Goal: Information Seeking & Learning: Find specific fact

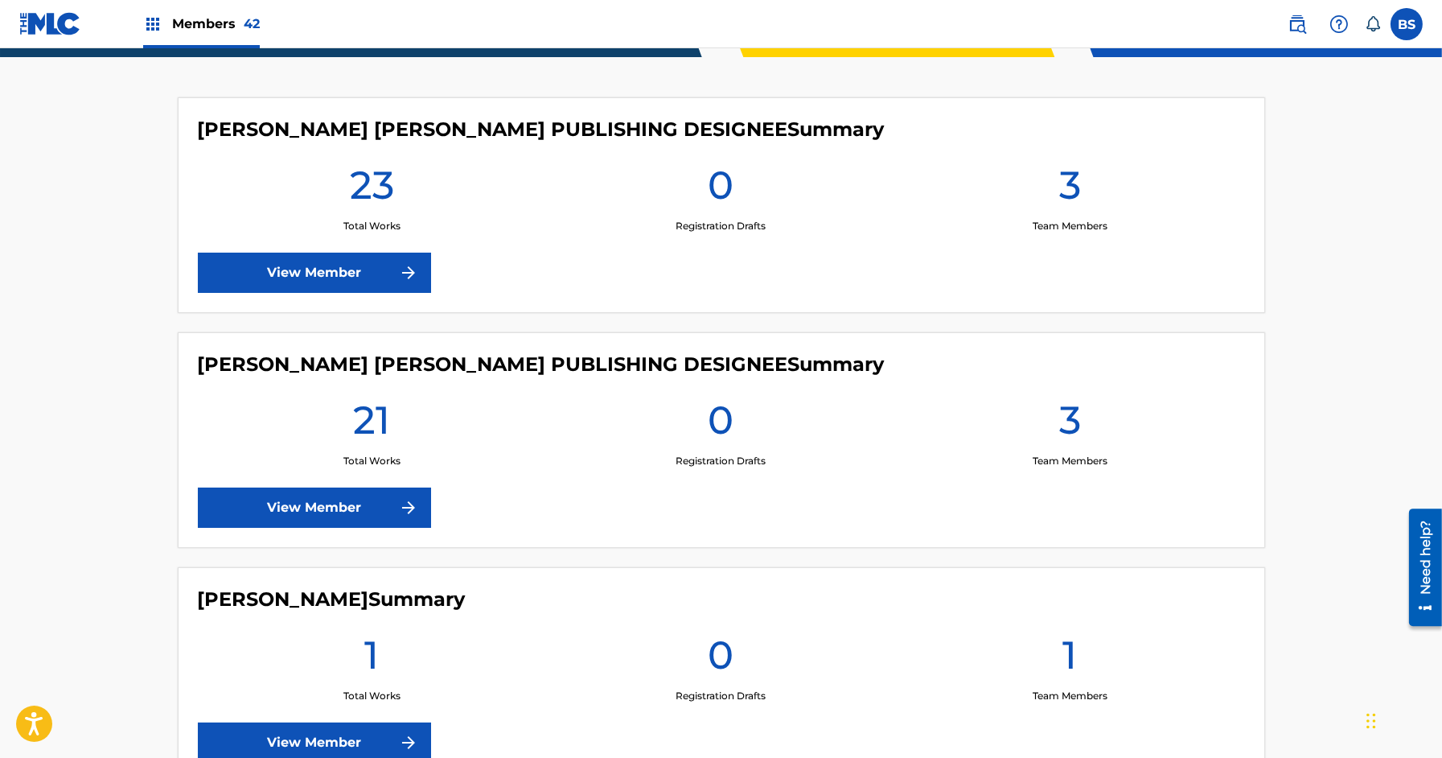
scroll to position [568, 0]
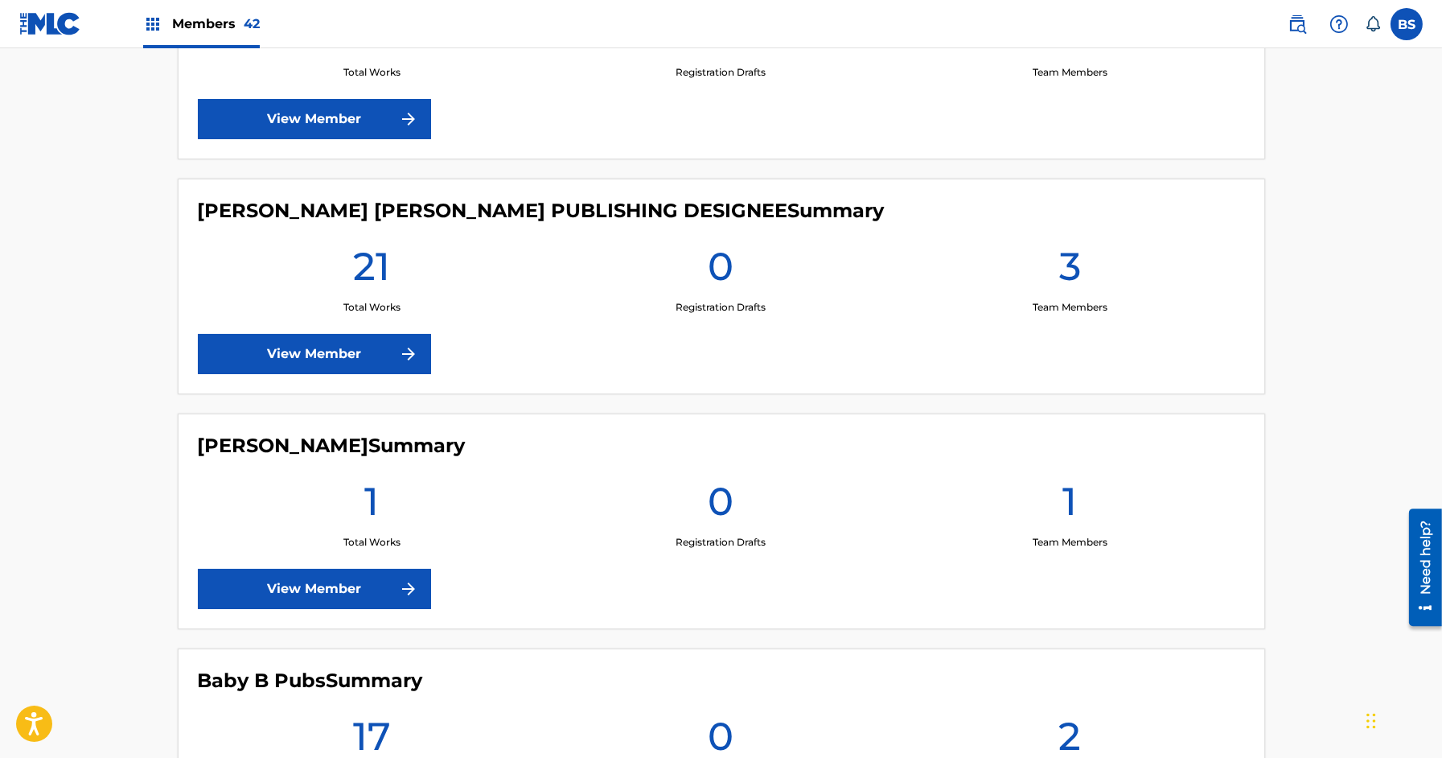
click at [1300, 27] on img at bounding box center [1297, 23] width 19 height 19
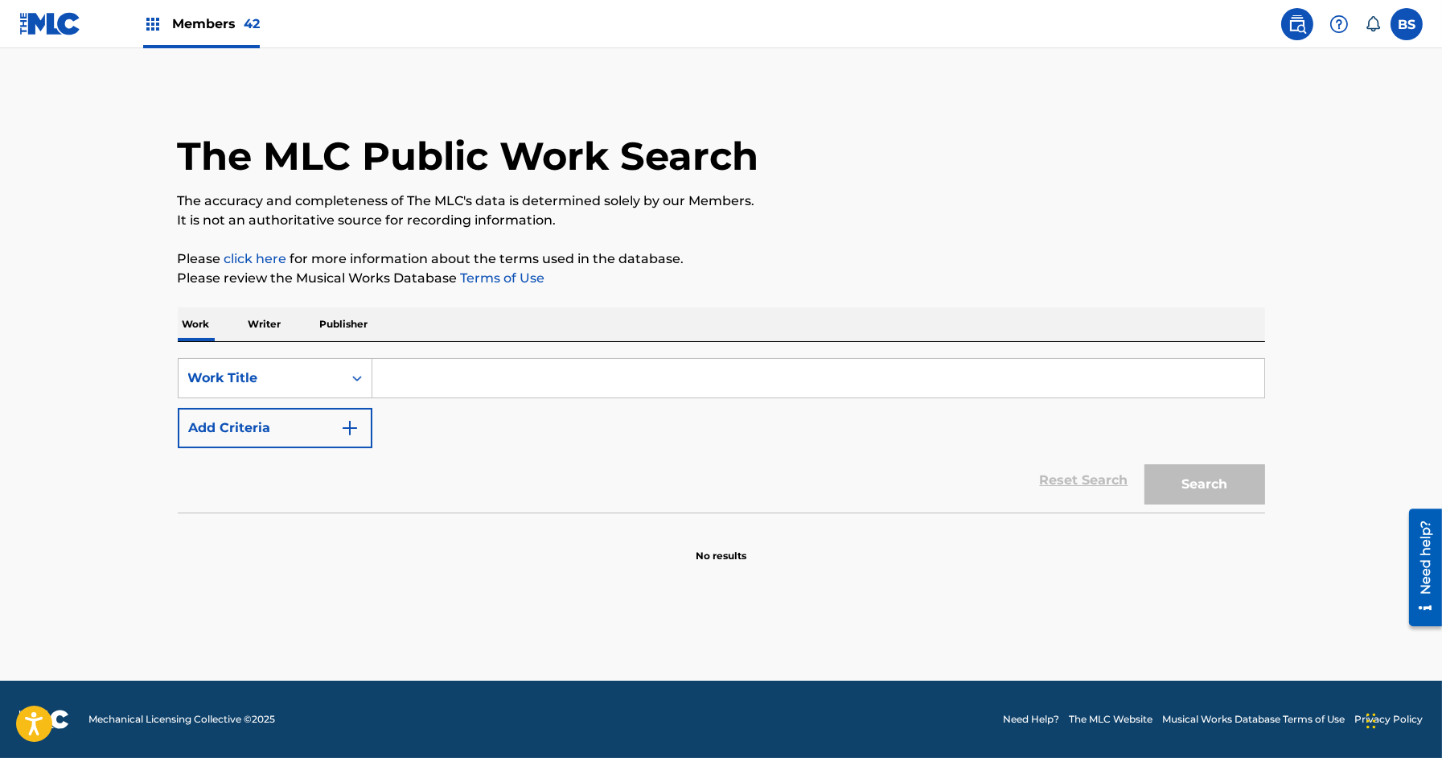
click at [262, 328] on p "Writer" at bounding box center [265, 324] width 43 height 34
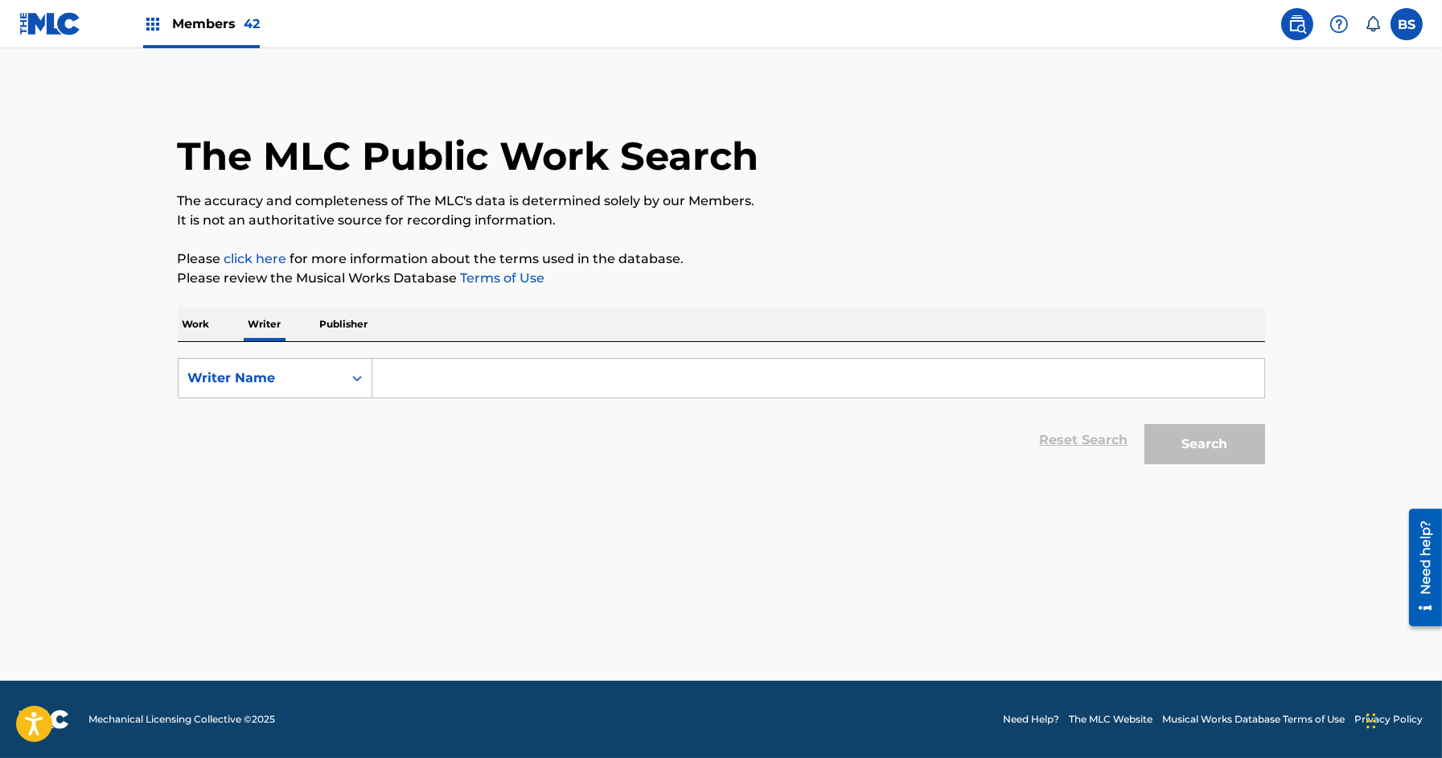
click at [412, 378] on input "Search Form" at bounding box center [818, 378] width 892 height 39
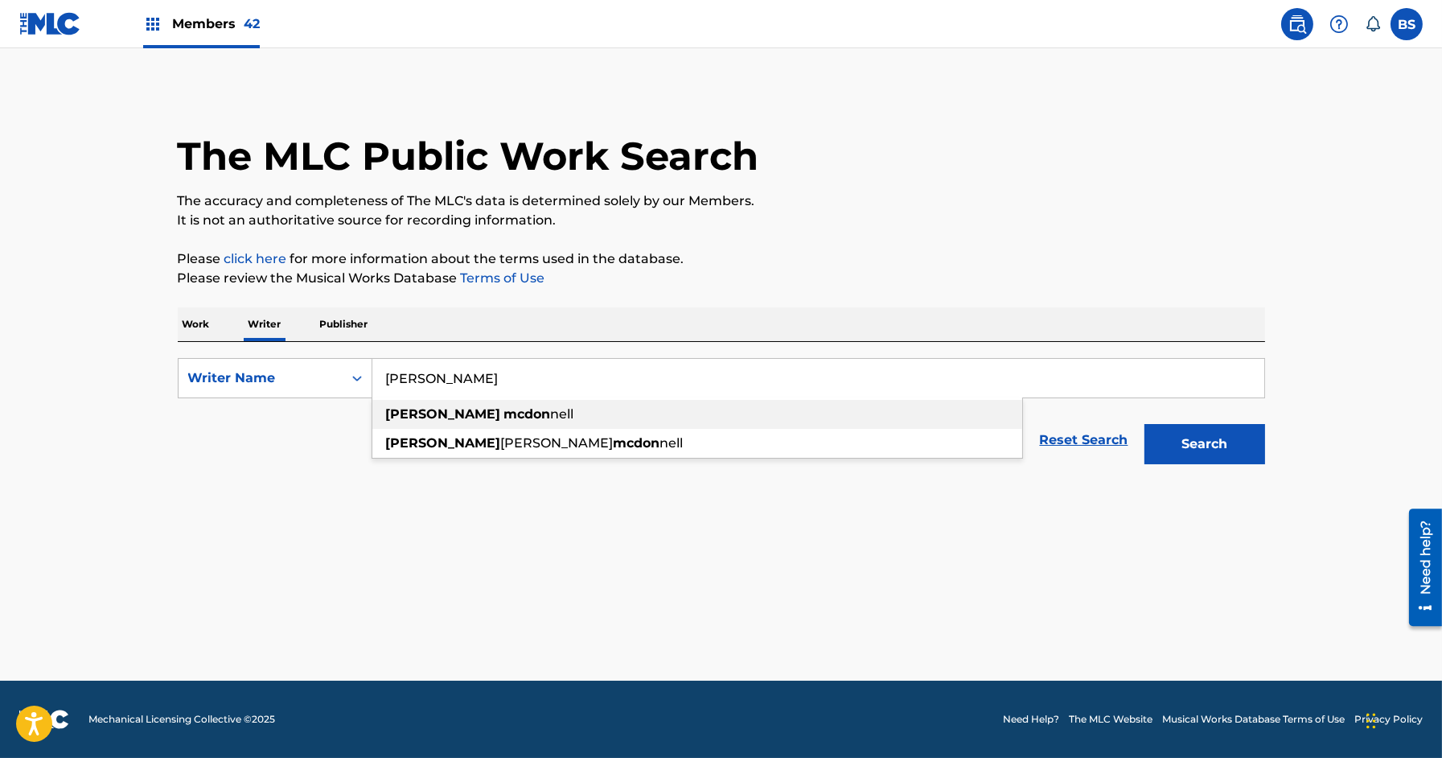
click at [454, 405] on div "caitlin mcdon nell" at bounding box center [697, 414] width 650 height 29
type input "caitlin mcdonnell"
click at [1199, 440] on button "Search" at bounding box center [1205, 444] width 121 height 40
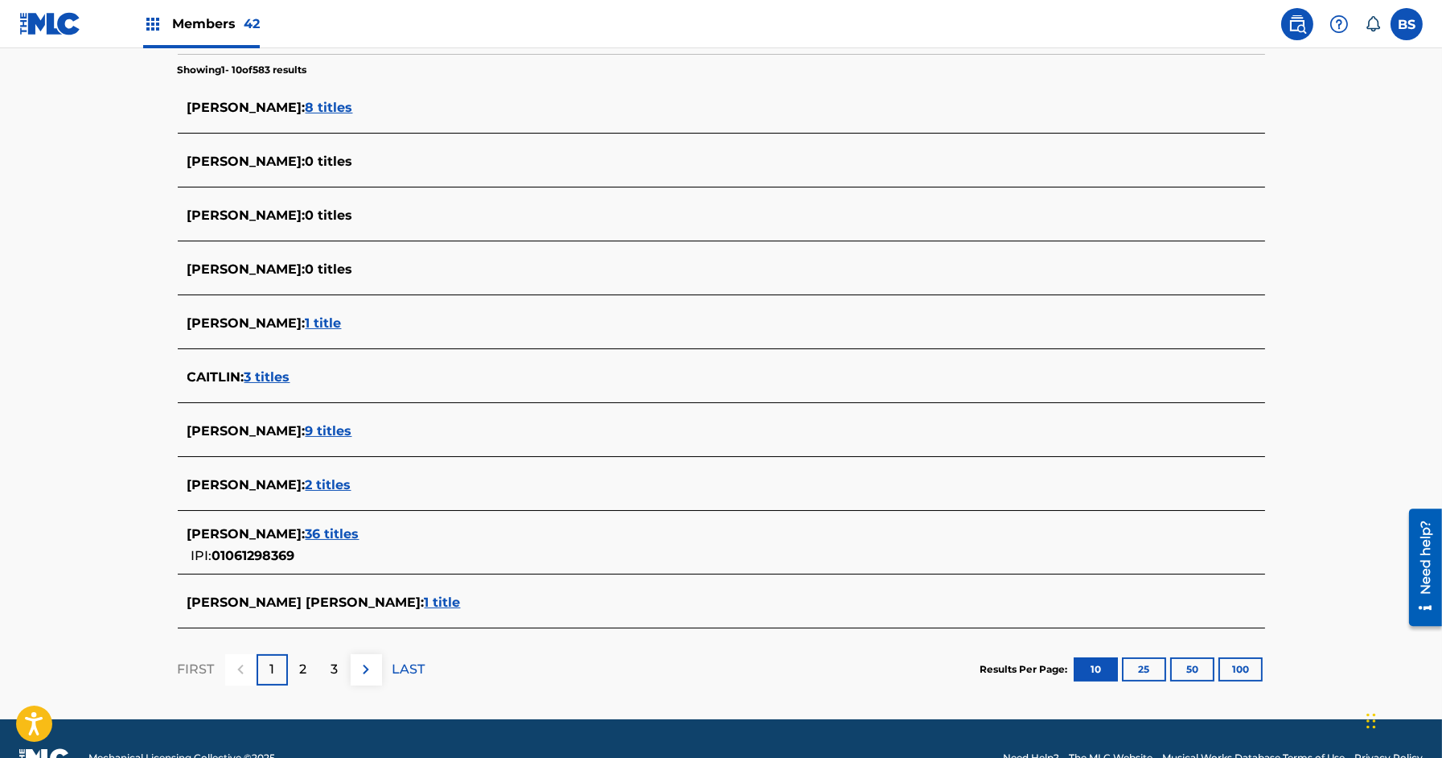
scroll to position [454, 0]
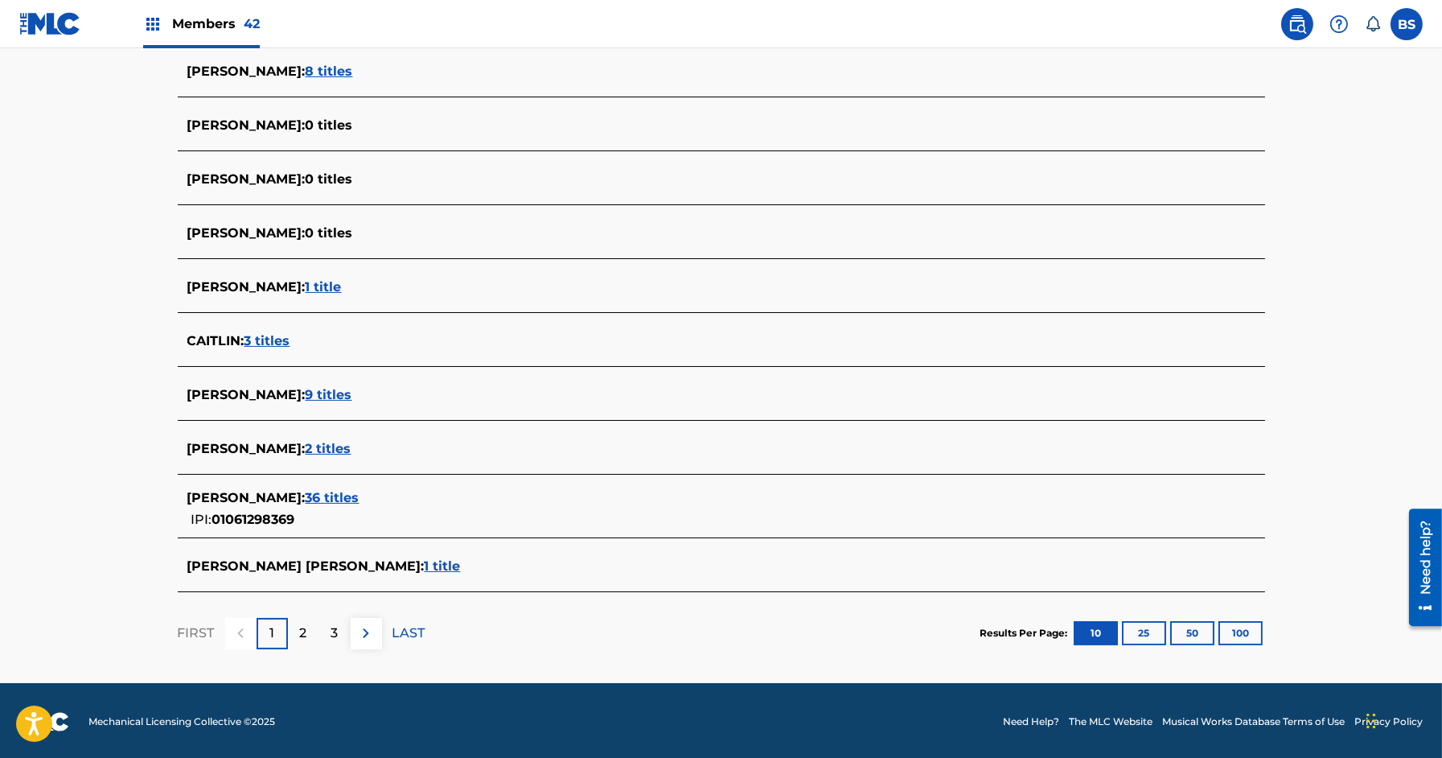
drag, startPoint x: 187, startPoint y: 442, endPoint x: 329, endPoint y: 448, distance: 141.7
click at [306, 448] on span "CAITLIN MCDONNELL :" at bounding box center [246, 448] width 118 height 15
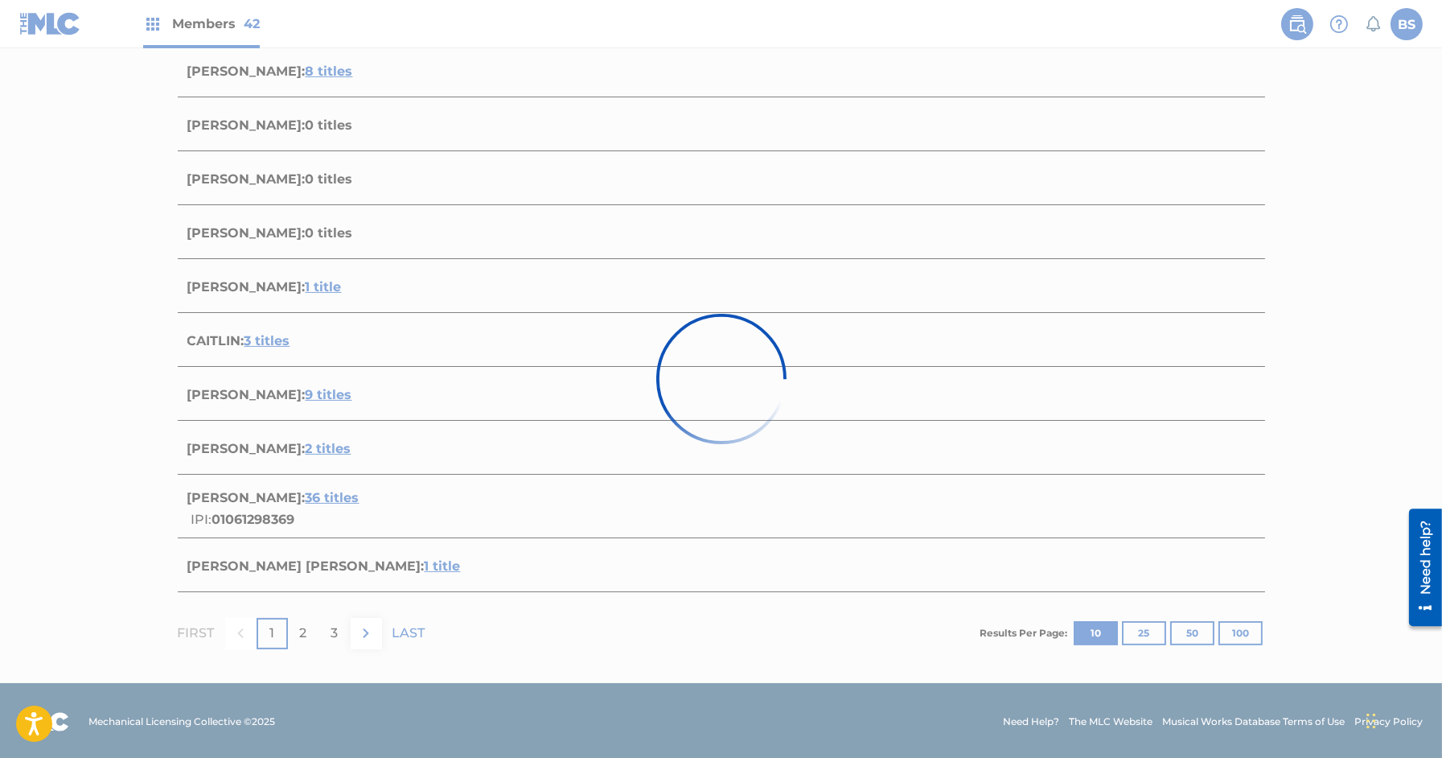
scroll to position [192, 0]
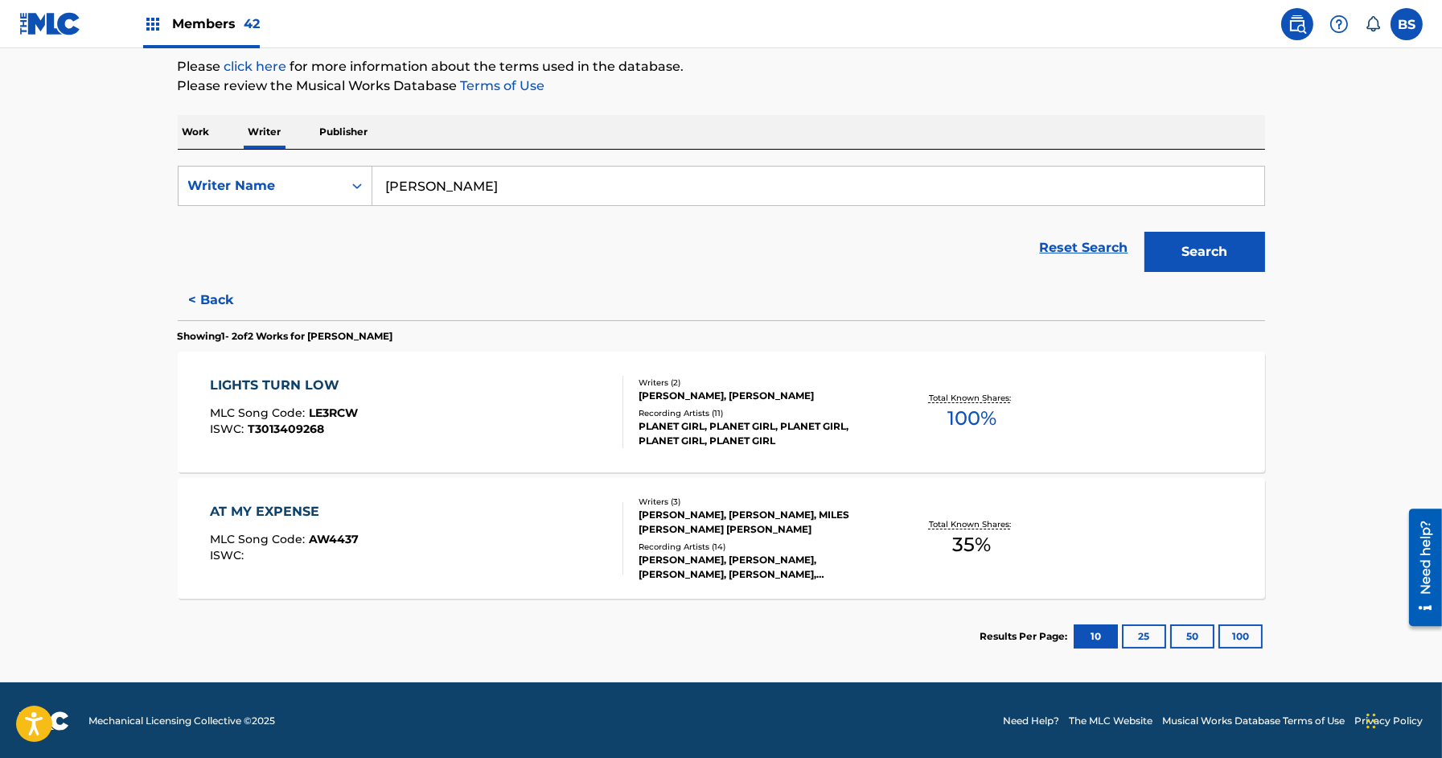
drag, startPoint x: 319, startPoint y: 330, endPoint x: 437, endPoint y: 331, distance: 117.4
click at [437, 331] on section "Showing 1 - 2 of 2 Works for CAITLIN MCDONNELL" at bounding box center [721, 331] width 1087 height 23
copy p "CAITLIN MCDONNELL"
click at [218, 297] on button "< Back" at bounding box center [226, 300] width 97 height 40
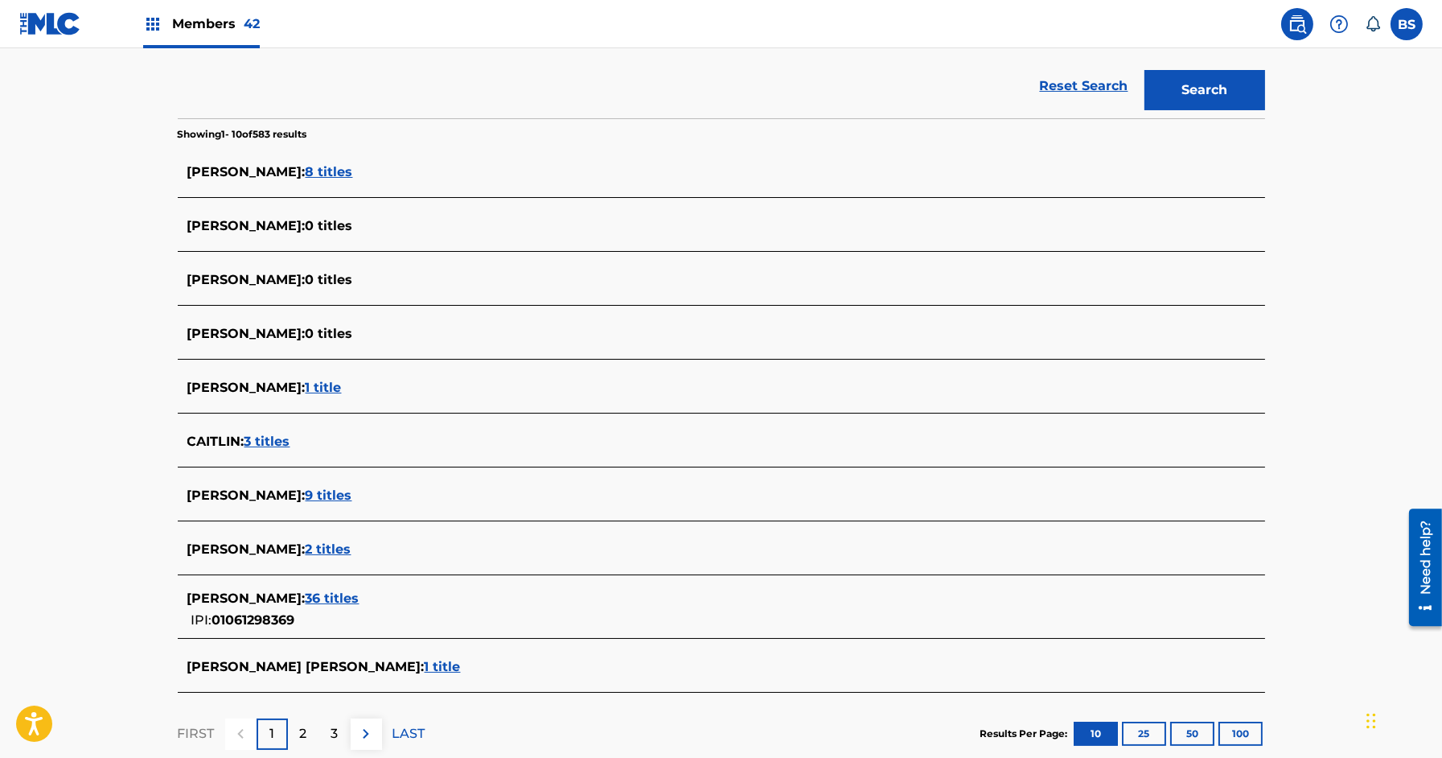
scroll to position [454, 0]
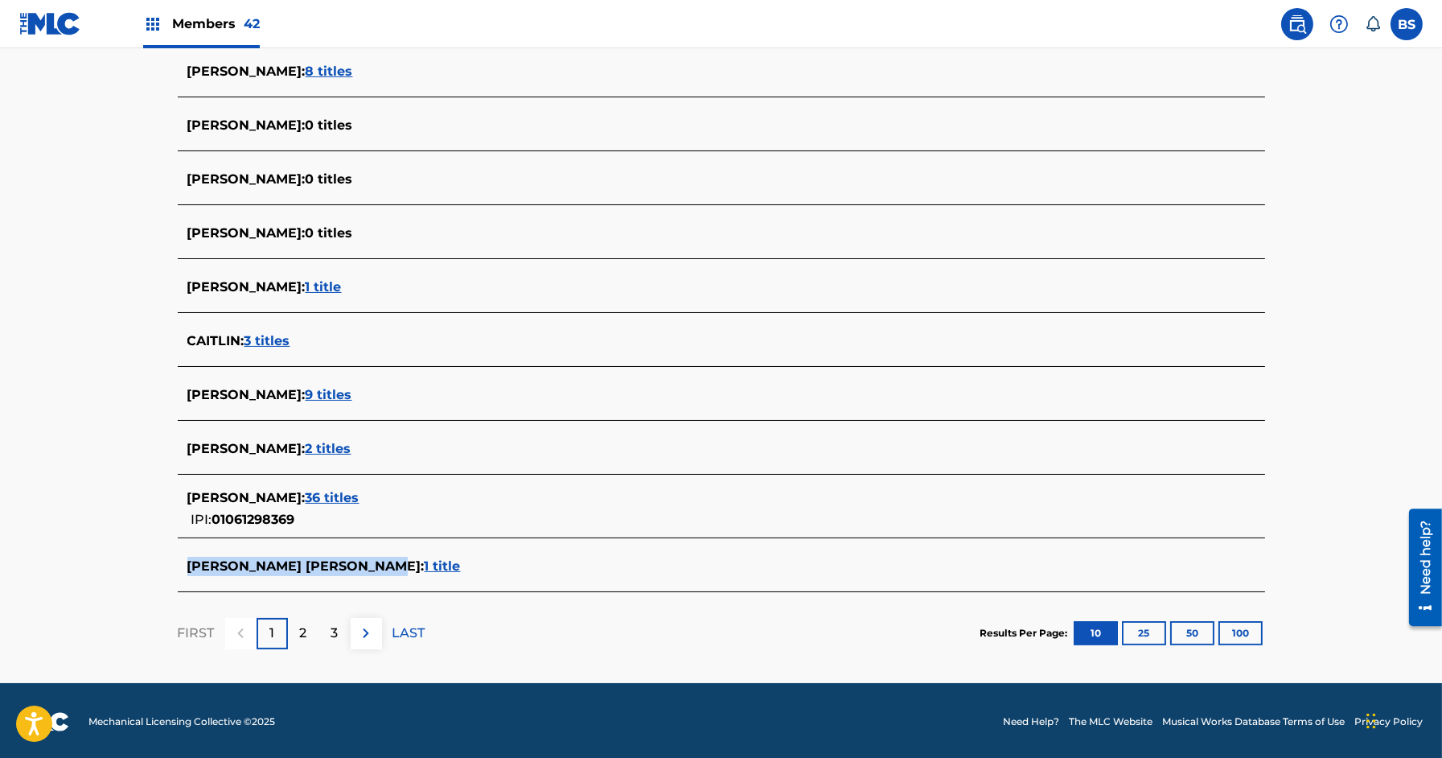
drag, startPoint x: 182, startPoint y: 561, endPoint x: 397, endPoint y: 563, distance: 215.6
click at [397, 563] on div "CAITLIN SIOBHAN MCDONNELL : 1 title" at bounding box center [721, 568] width 1087 height 38
copy span "CAITLIN SIOBHAN MCDONNELL"
click at [422, 572] on div "CAITLIN SIOBHAN MCDONNELL : 1 title" at bounding box center [700, 566] width 1026 height 19
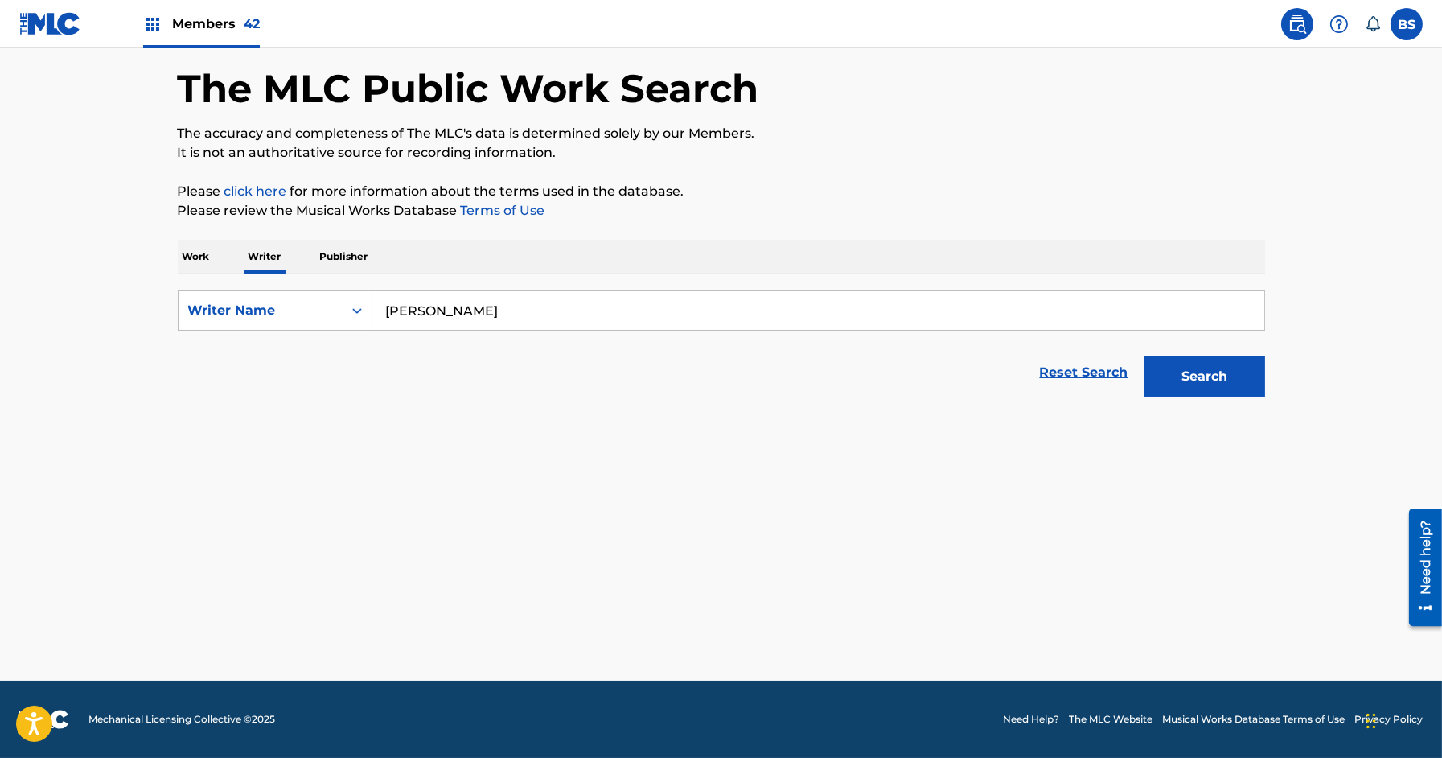
scroll to position [66, 0]
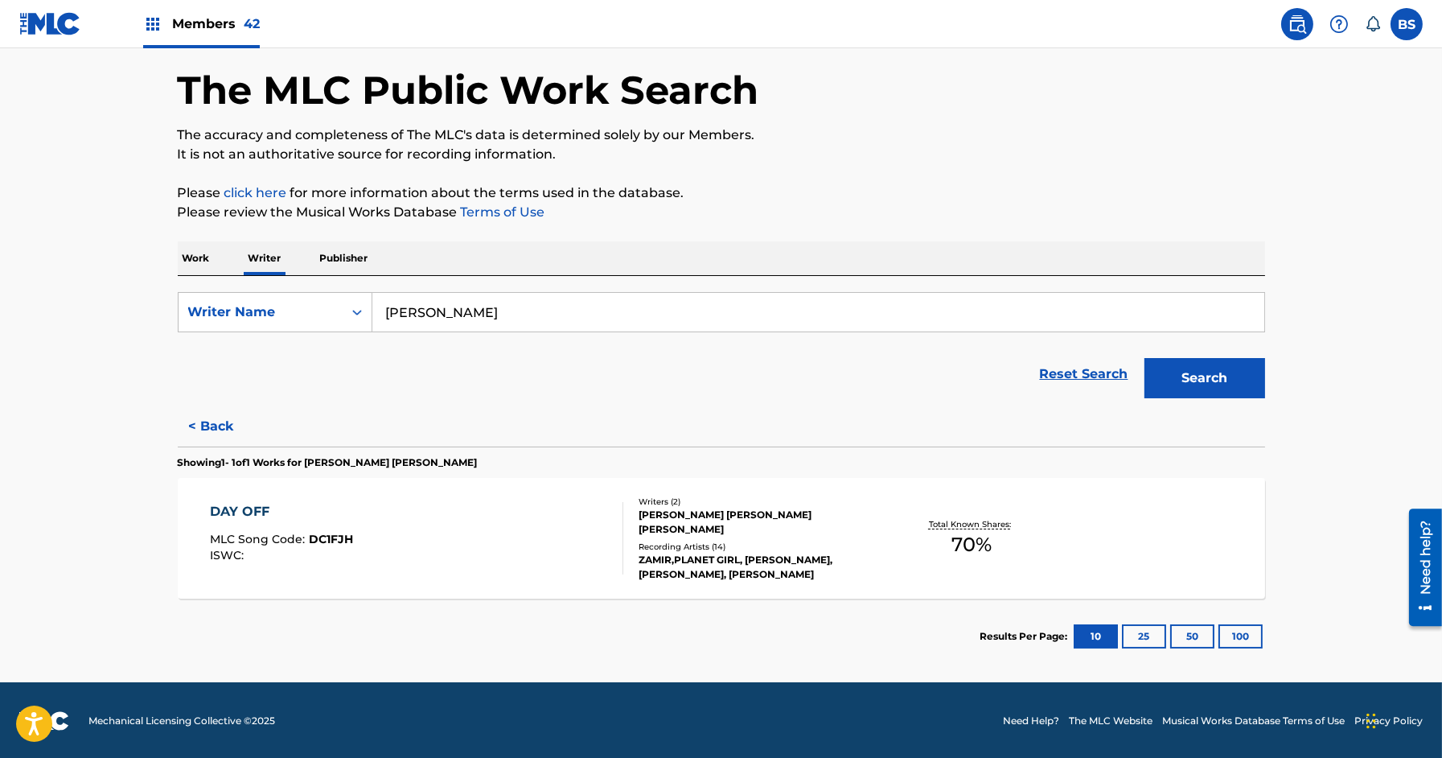
click at [524, 508] on div "DAY OFF MLC Song Code : DC1FJH ISWC :" at bounding box center [416, 538] width 413 height 72
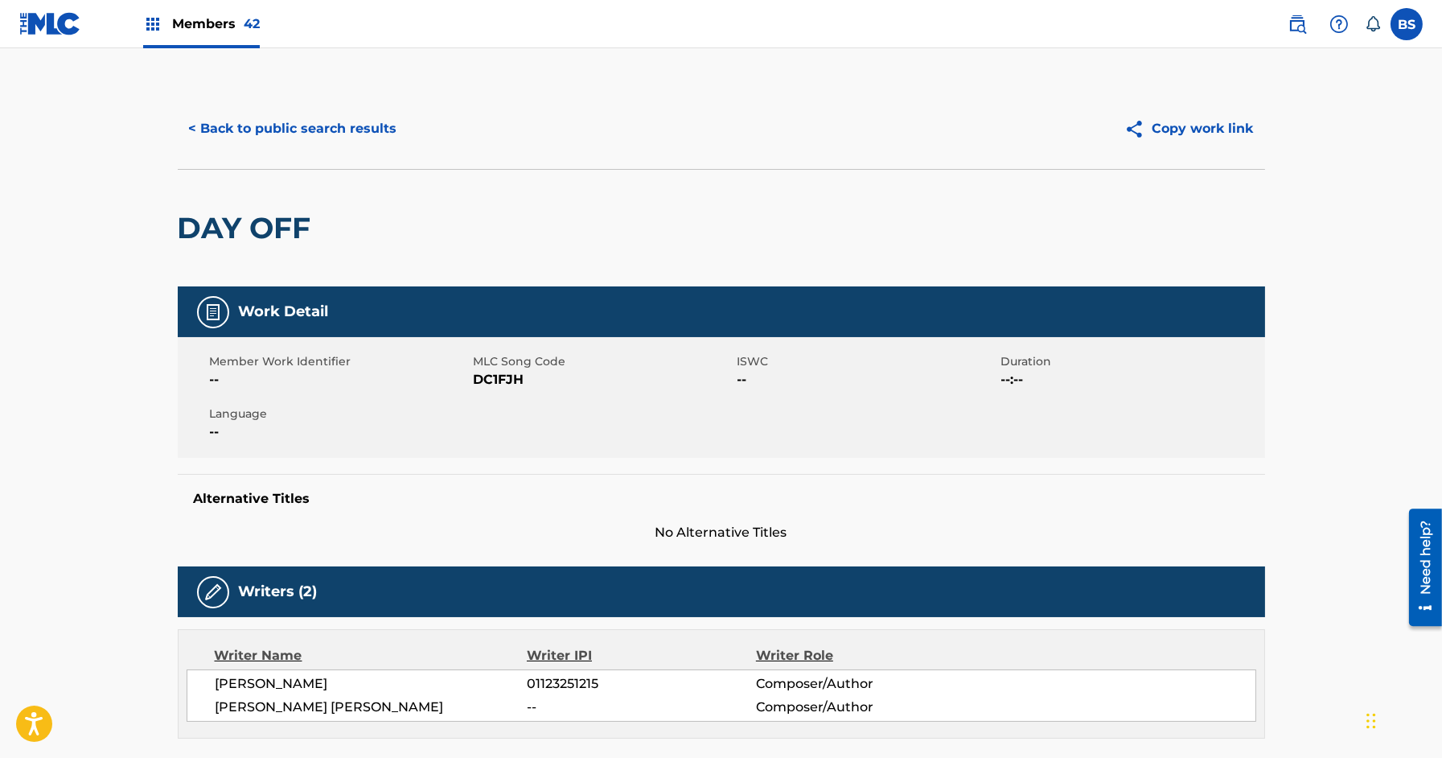
click at [260, 125] on button "< Back to public search results" at bounding box center [293, 129] width 231 height 40
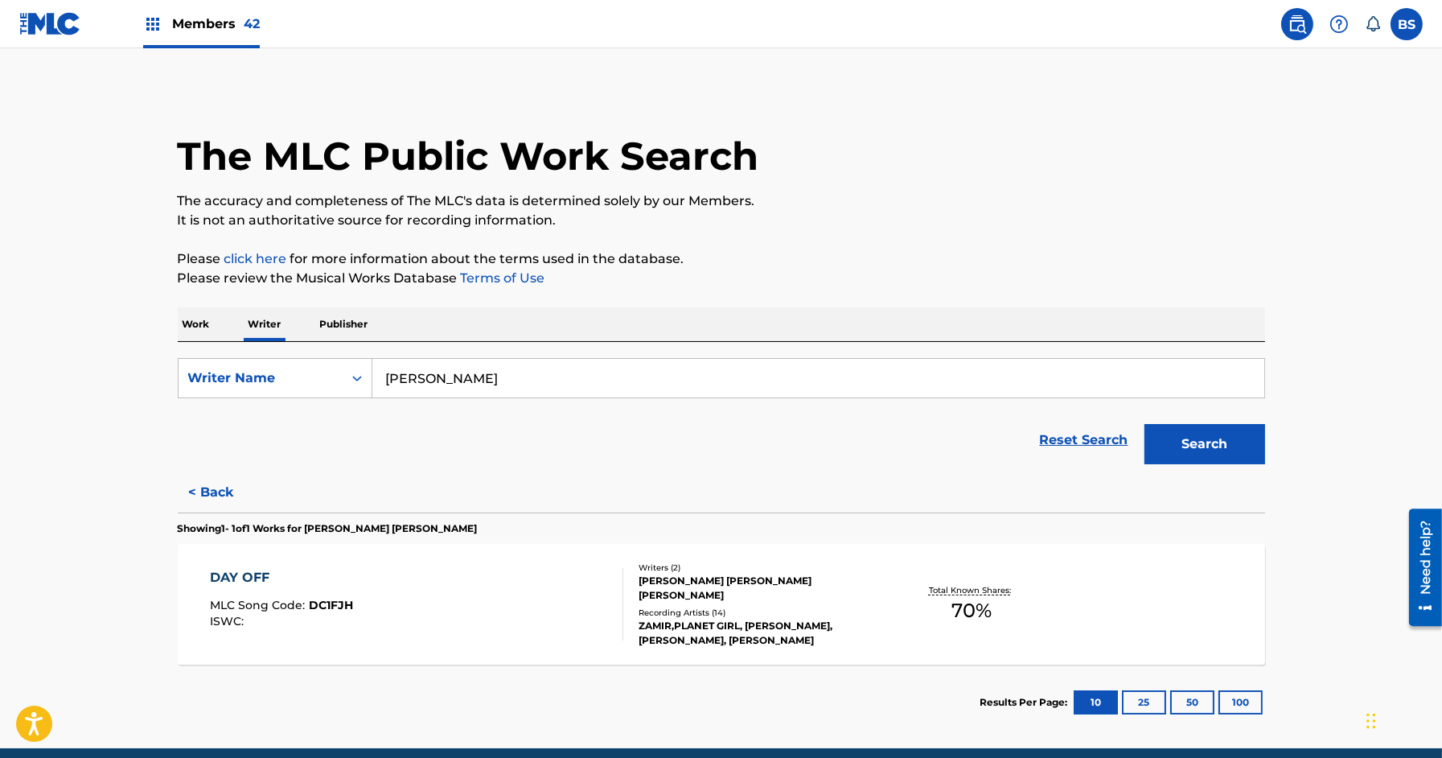
click at [625, 617] on div "Writers ( 2 ) AHMED ALI MIRZA, CAITLIN SIOBHAN MCDONNELL Recording Artists ( 14…" at bounding box center [752, 604] width 258 height 86
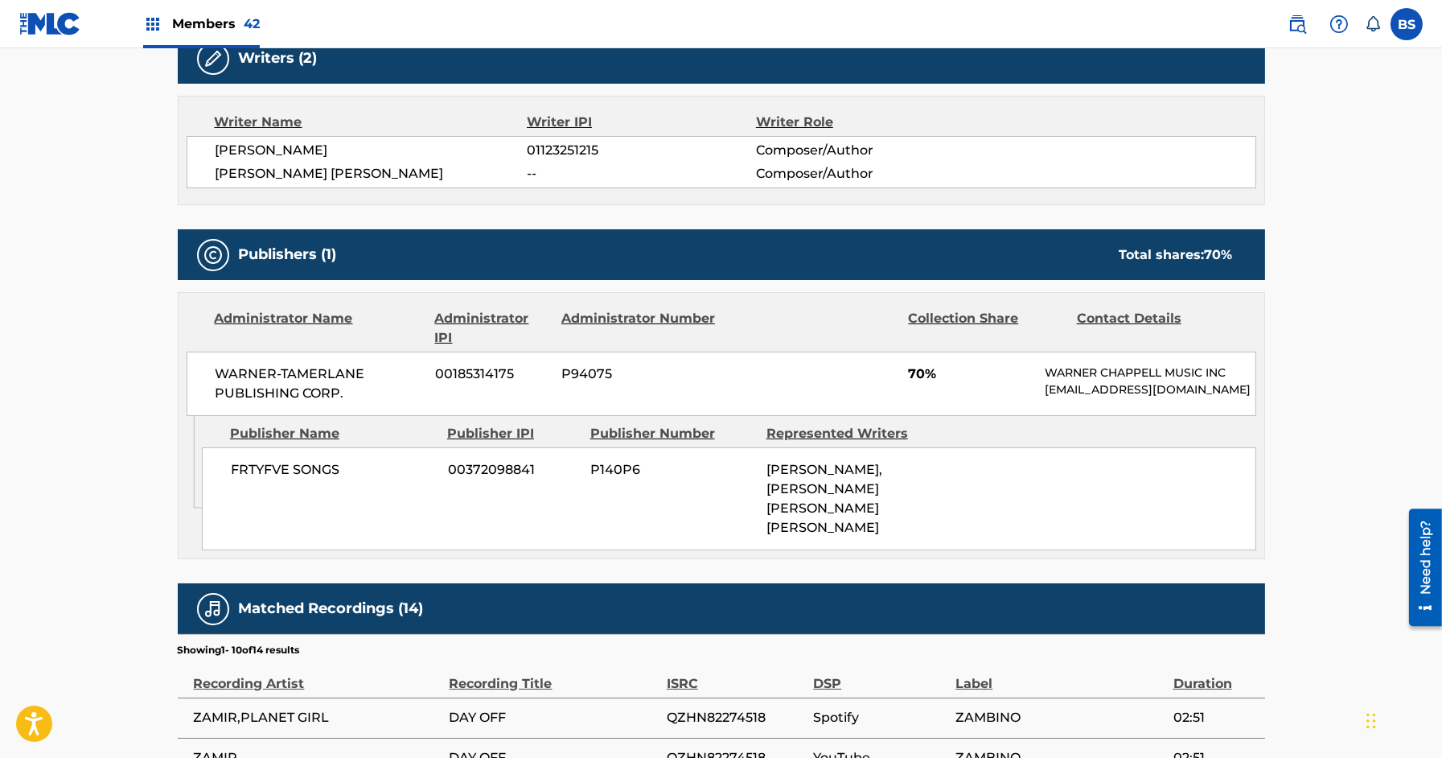
scroll to position [717, 0]
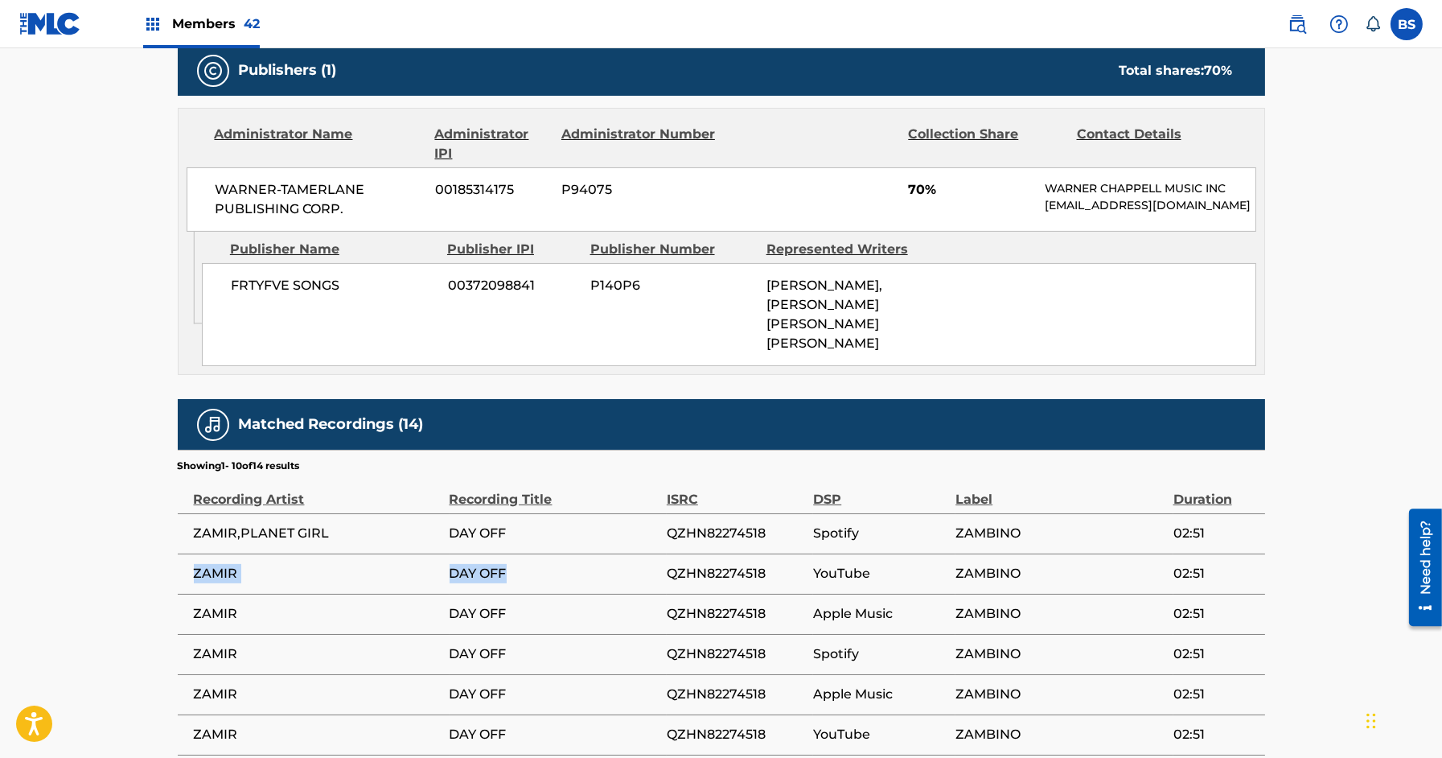
drag, startPoint x: 182, startPoint y: 564, endPoint x: 571, endPoint y: 577, distance: 389.5
click at [571, 577] on tr "ZAMIR DAY OFF QZHN82274518 YouTube ZAMBINO 02:51" at bounding box center [721, 573] width 1087 height 40
copy tr "ZAMIR DAY OFF"
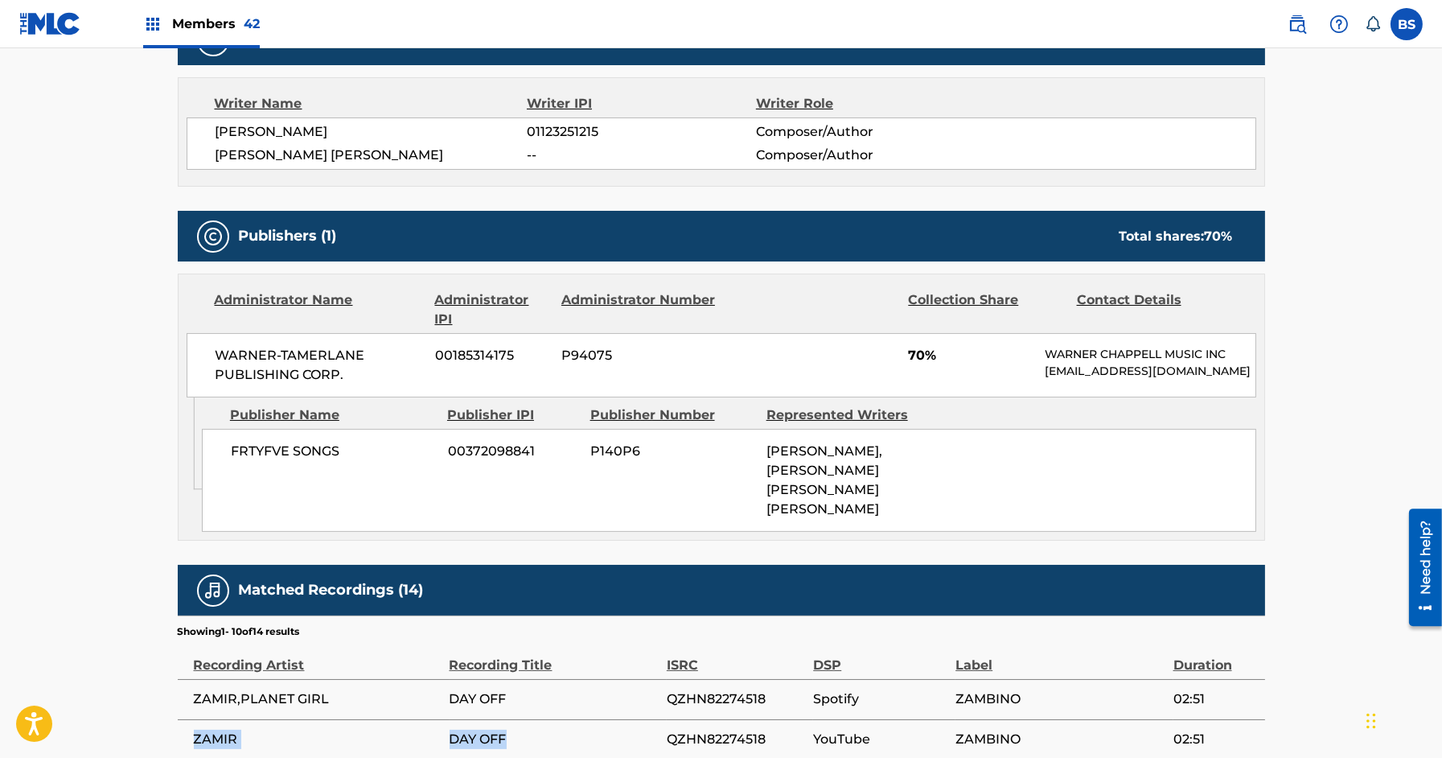
scroll to position [0, 0]
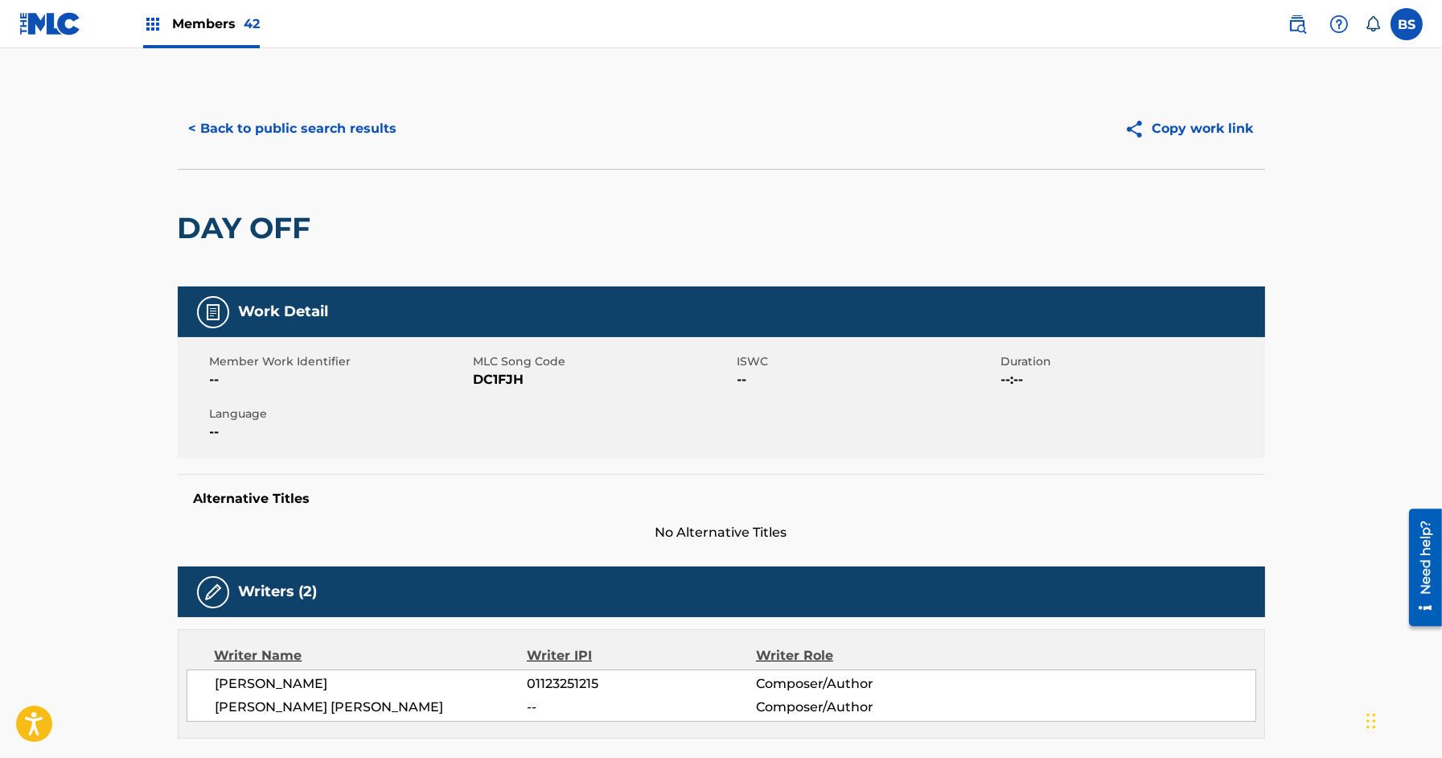
click at [315, 133] on button "< Back to public search results" at bounding box center [293, 129] width 231 height 40
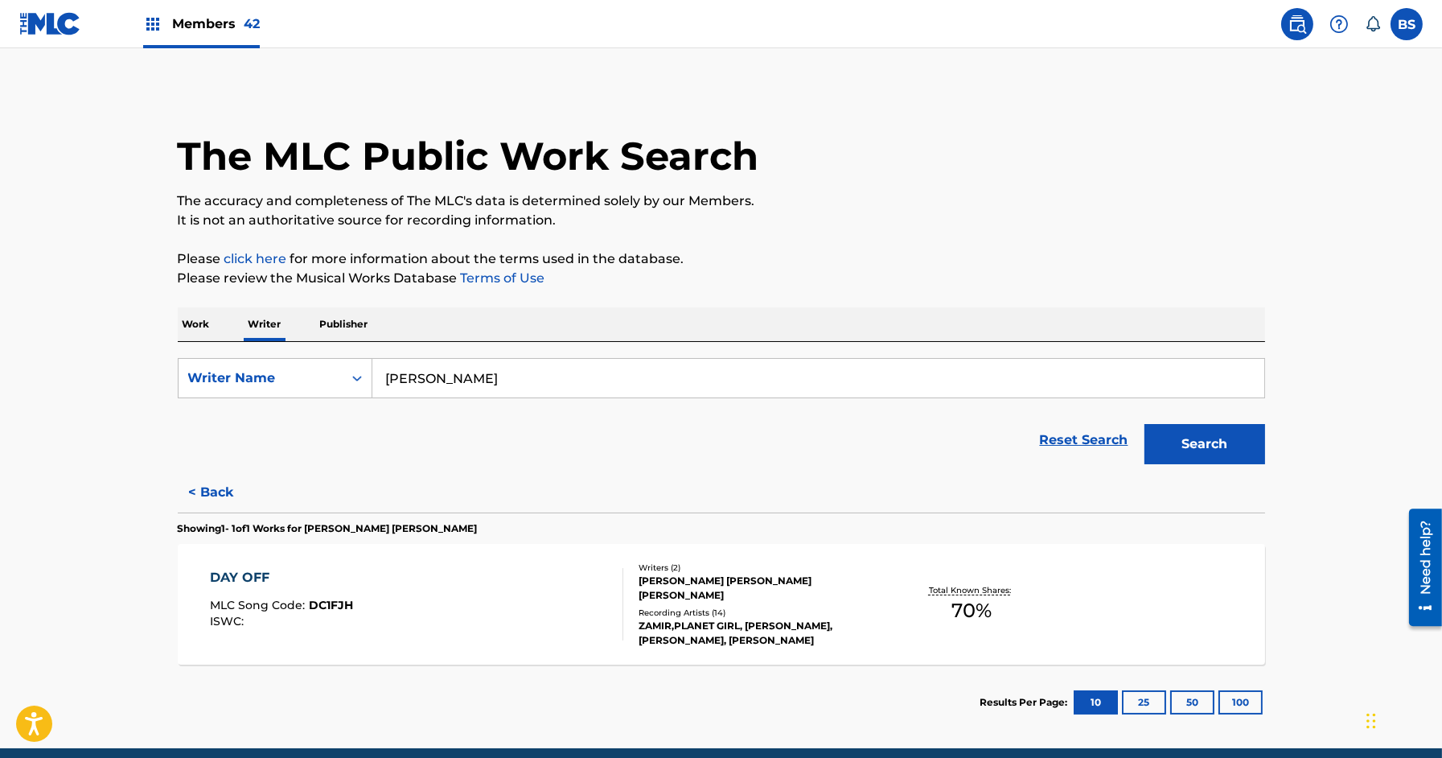
click at [208, 488] on button "< Back" at bounding box center [226, 492] width 97 height 40
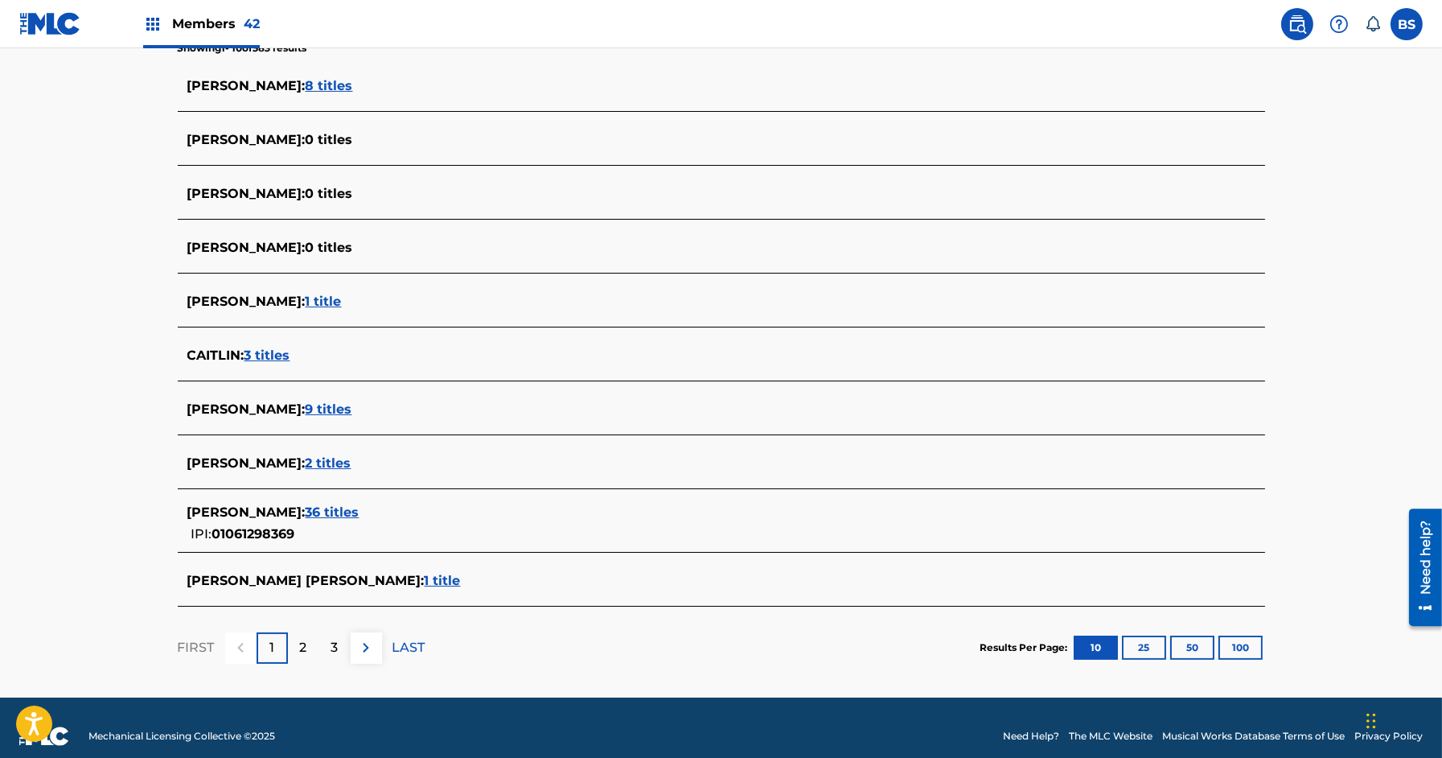
scroll to position [447, 0]
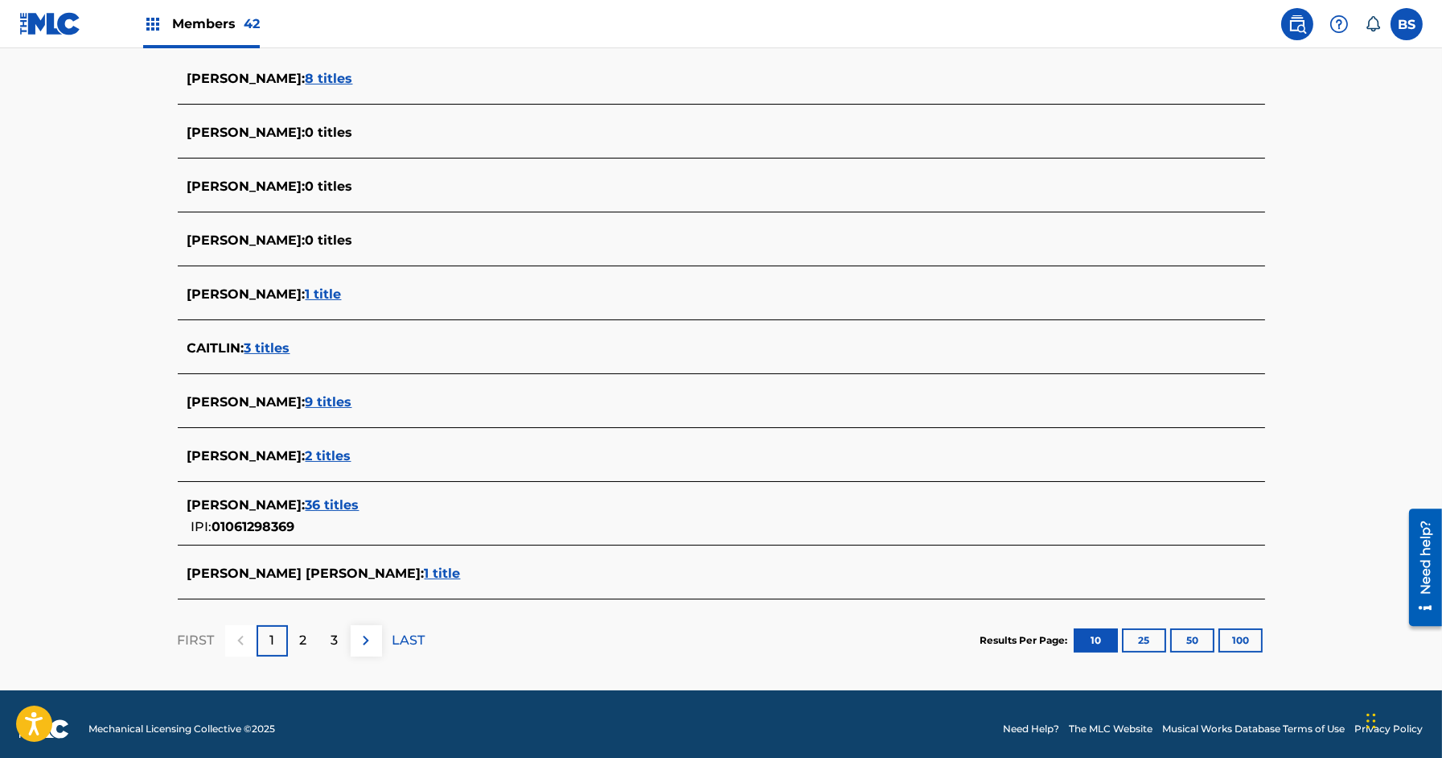
click at [359, 503] on span "36 titles" at bounding box center [333, 504] width 54 height 15
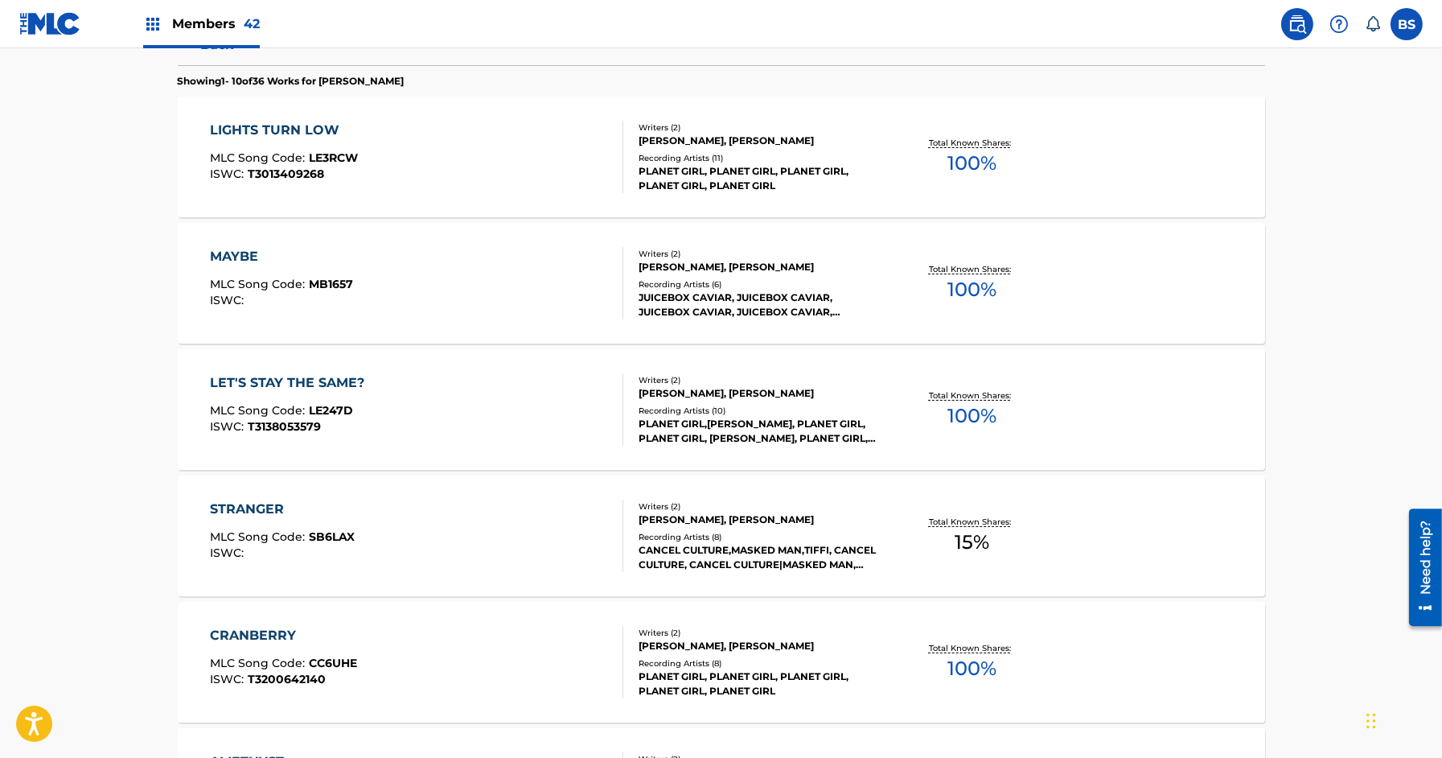
scroll to position [1210, 0]
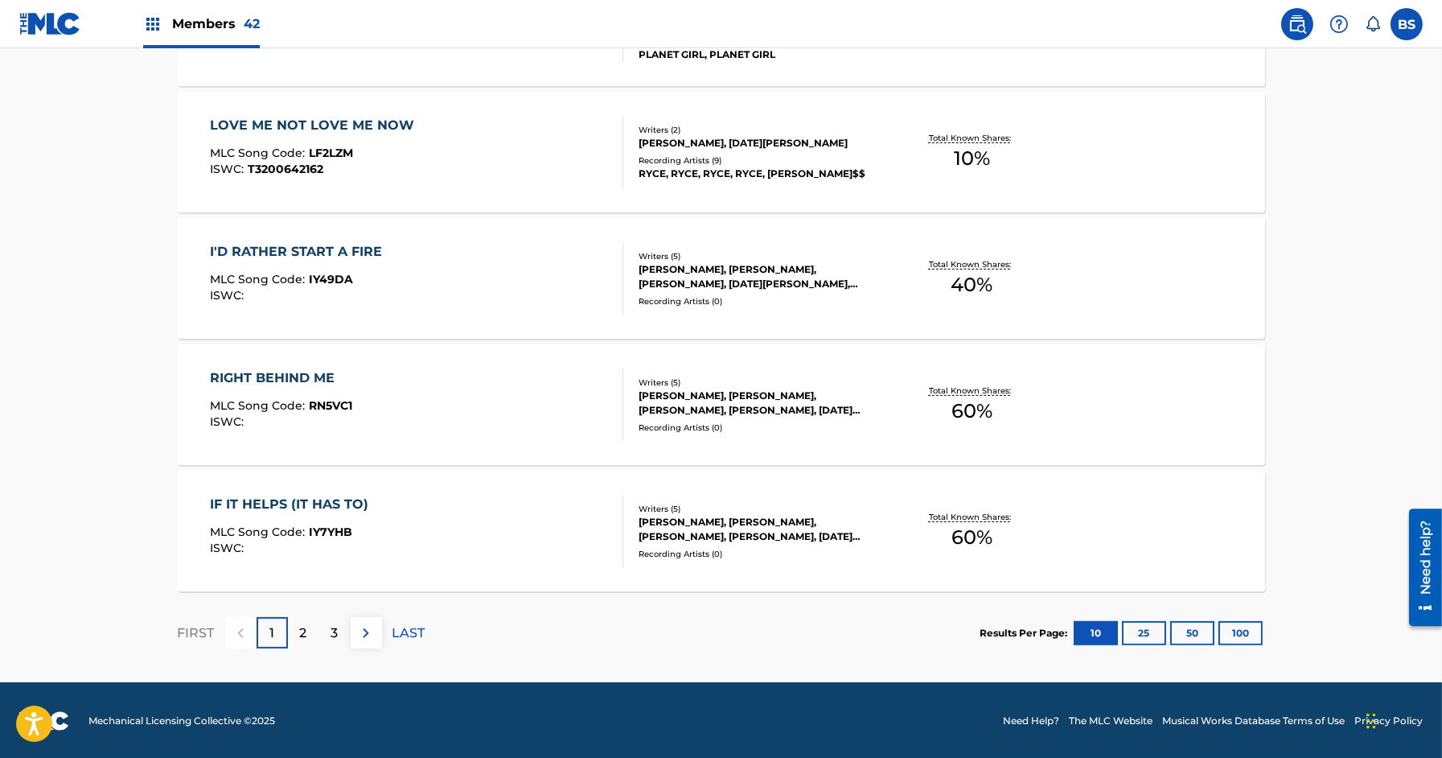
click at [1198, 627] on button "50" at bounding box center [1192, 633] width 44 height 24
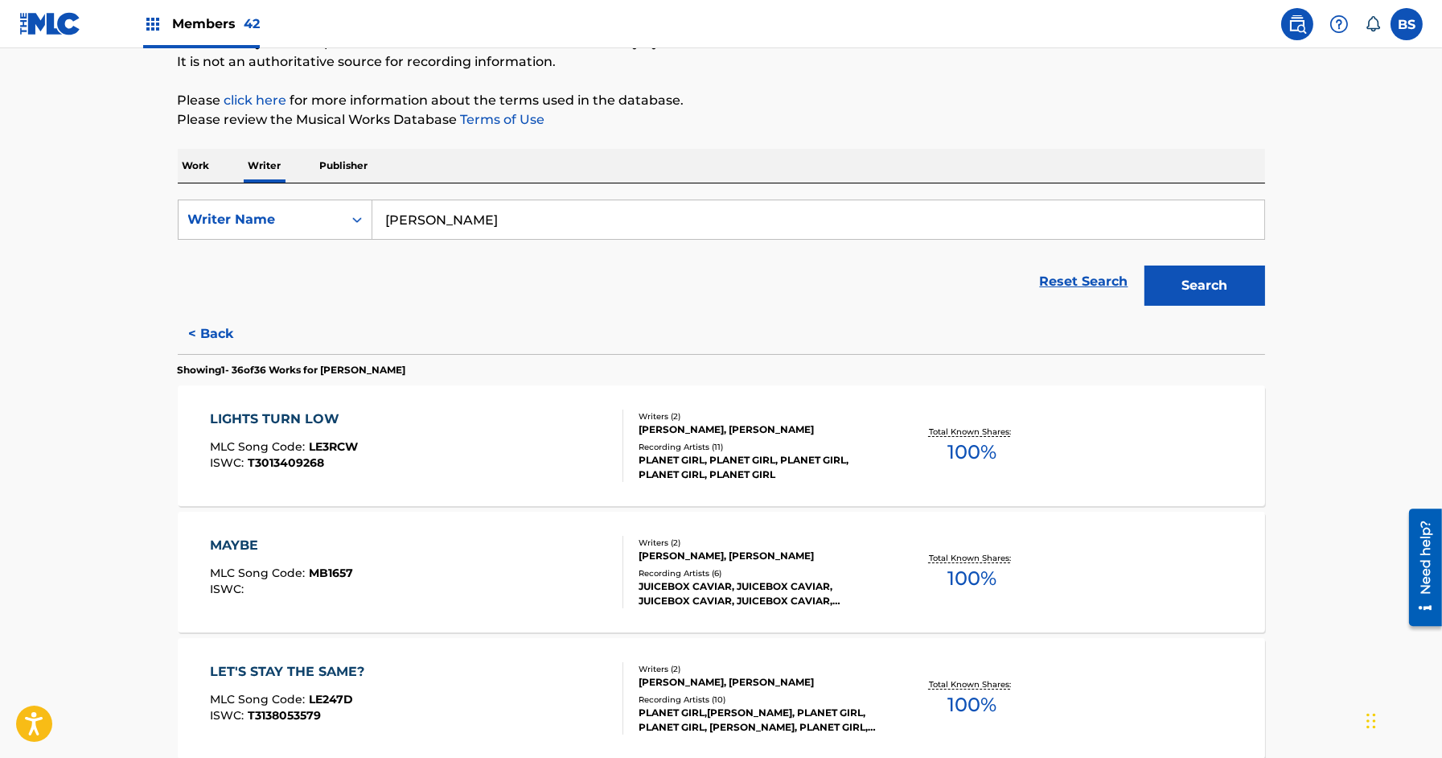
scroll to position [203, 0]
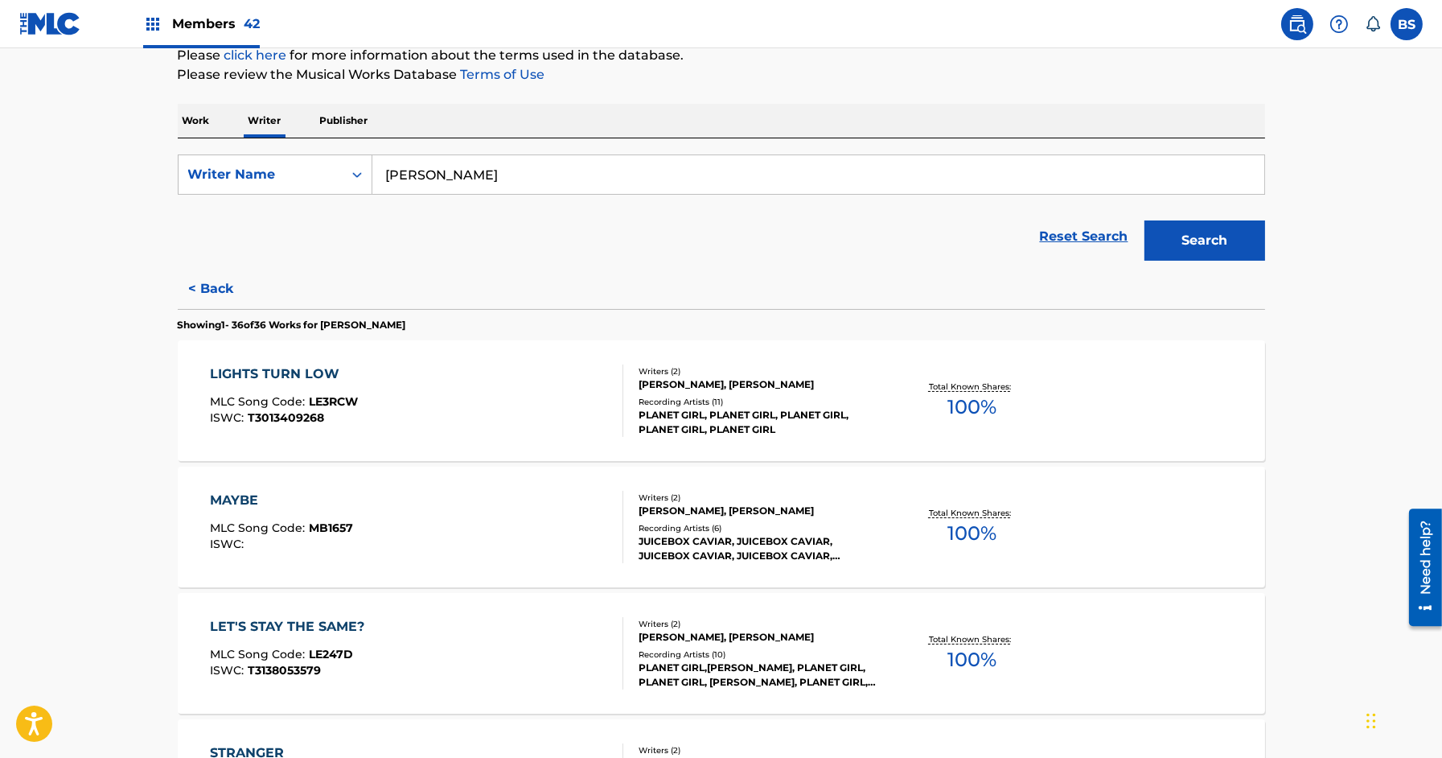
click at [530, 549] on div "MAYBE MLC Song Code : MB1657 ISWC :" at bounding box center [416, 527] width 413 height 72
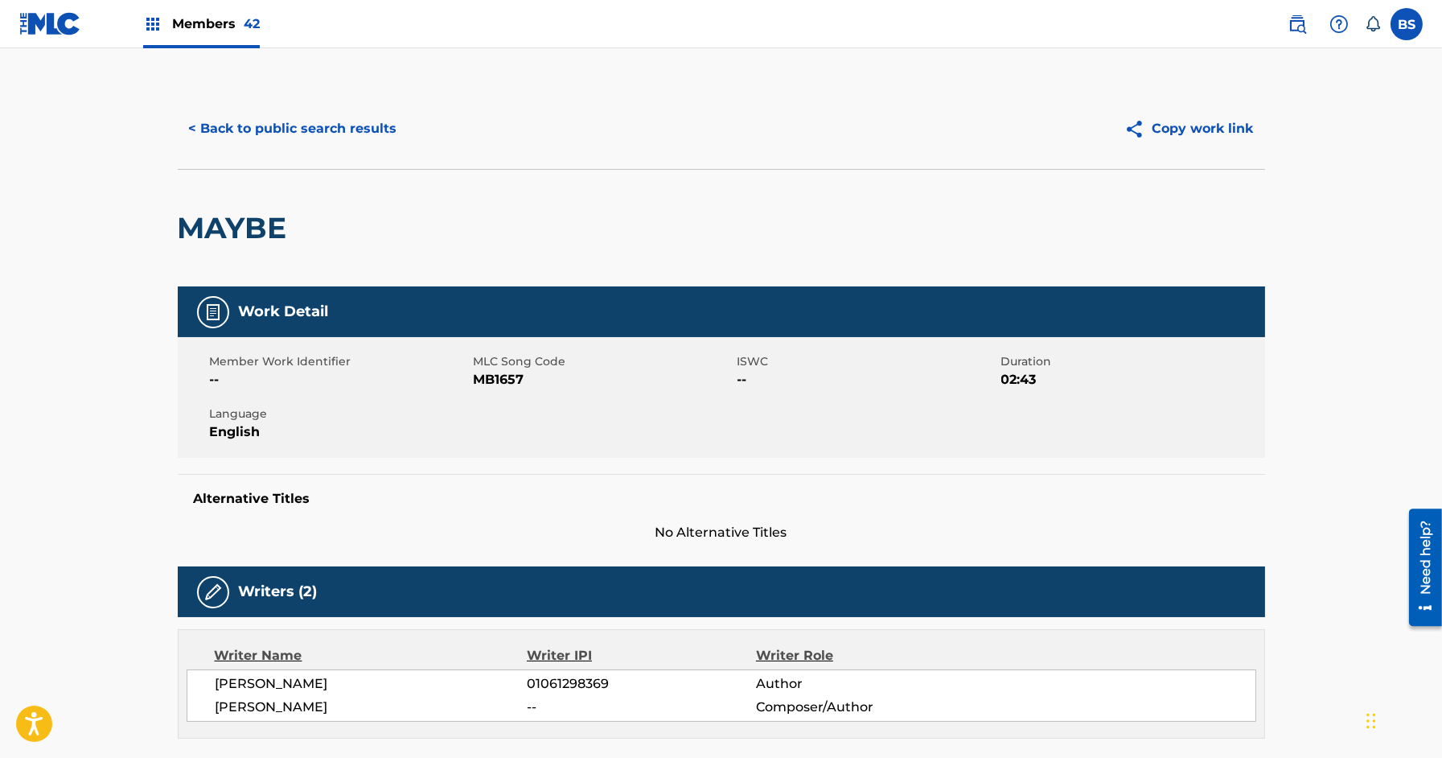
click at [329, 113] on button "< Back to public search results" at bounding box center [293, 129] width 231 height 40
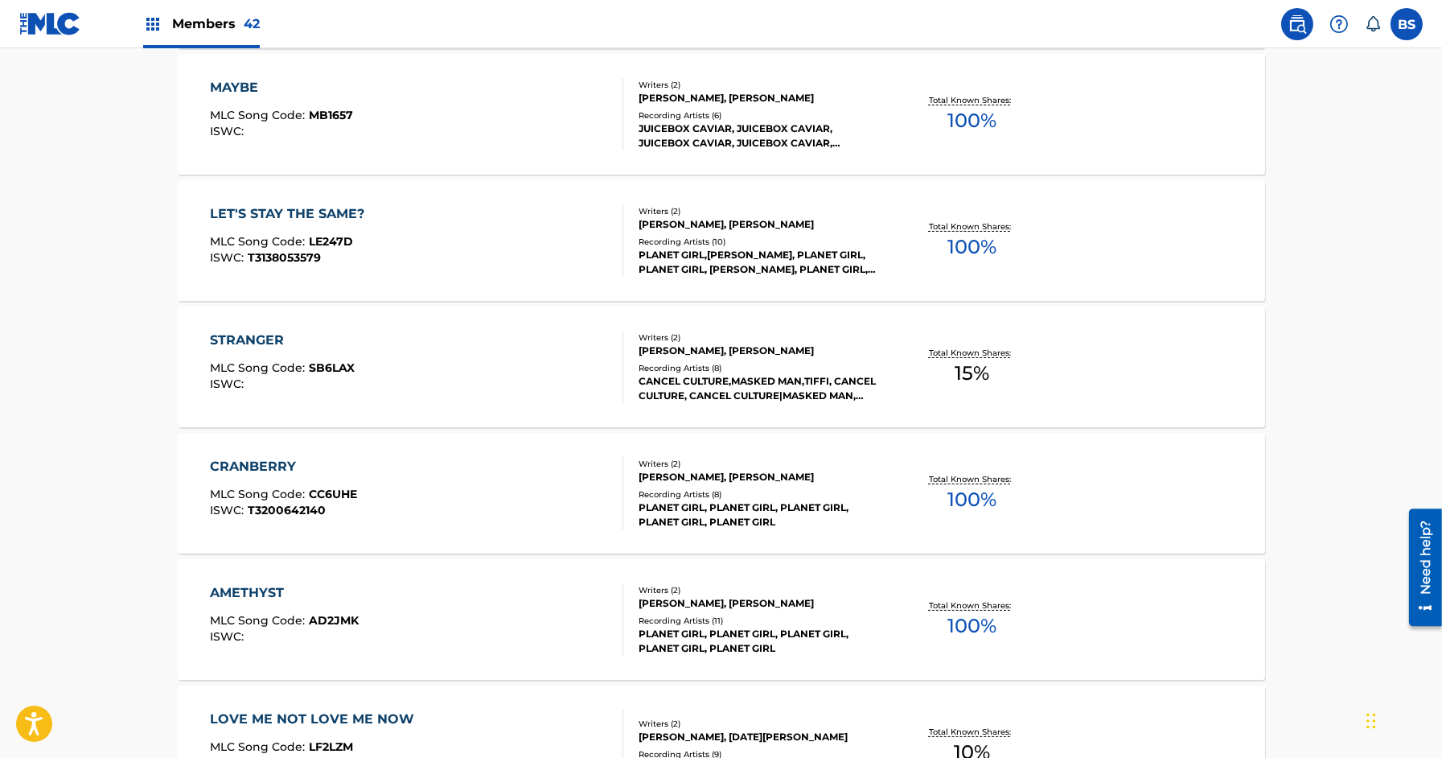
scroll to position [618, 0]
click at [533, 355] on div "STRANGER MLC Song Code : SB6LAX ISWC :" at bounding box center [416, 365] width 413 height 72
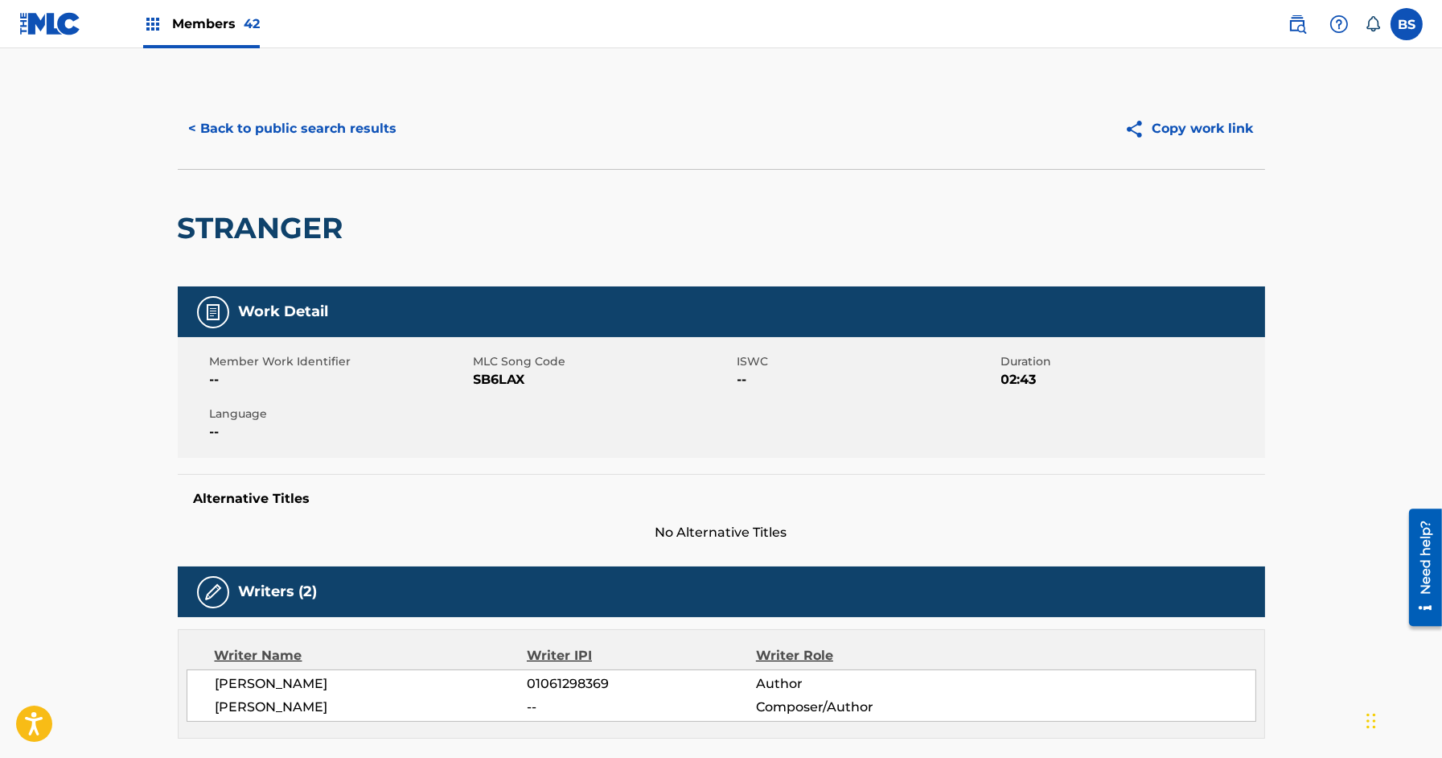
click at [325, 136] on button "< Back to public search results" at bounding box center [293, 129] width 231 height 40
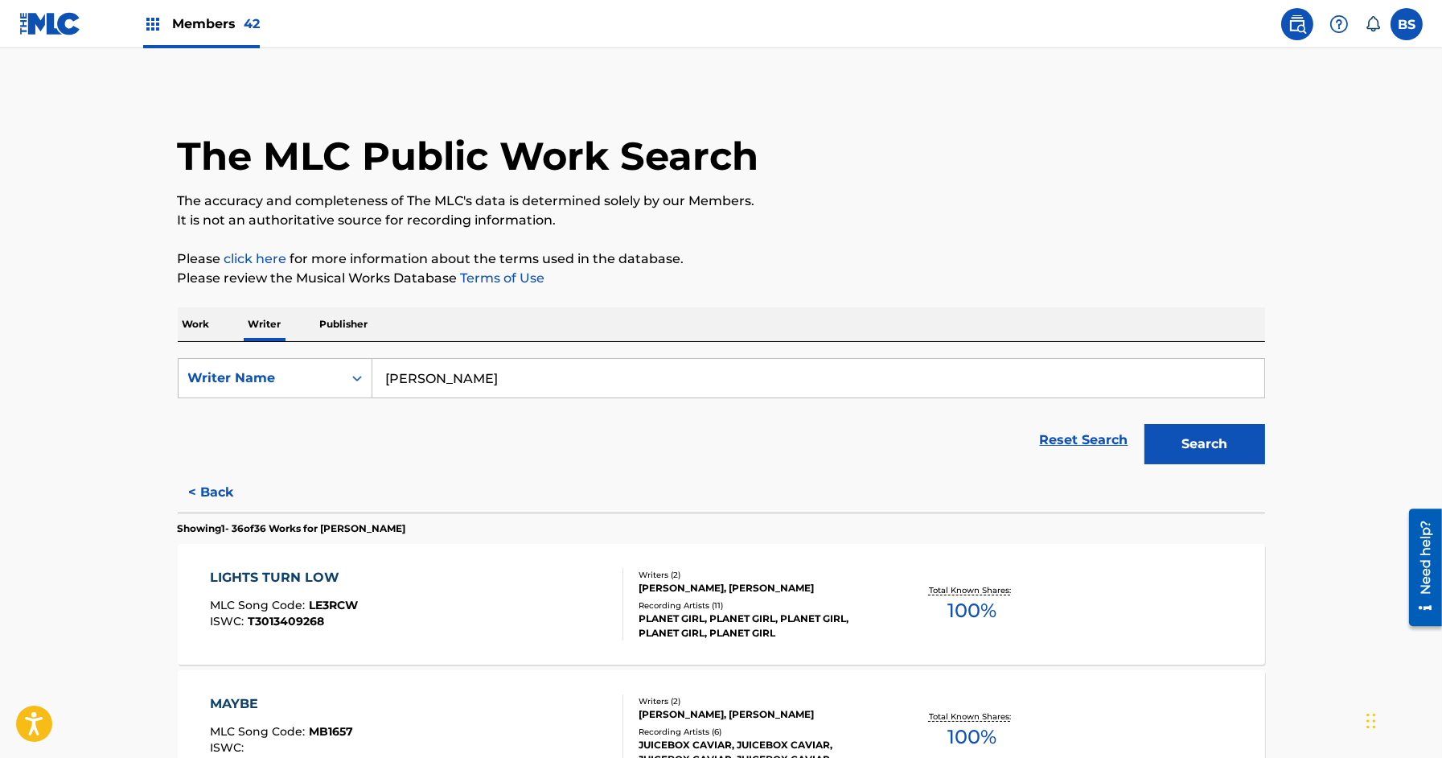
click at [208, 324] on p "Work" at bounding box center [196, 324] width 37 height 34
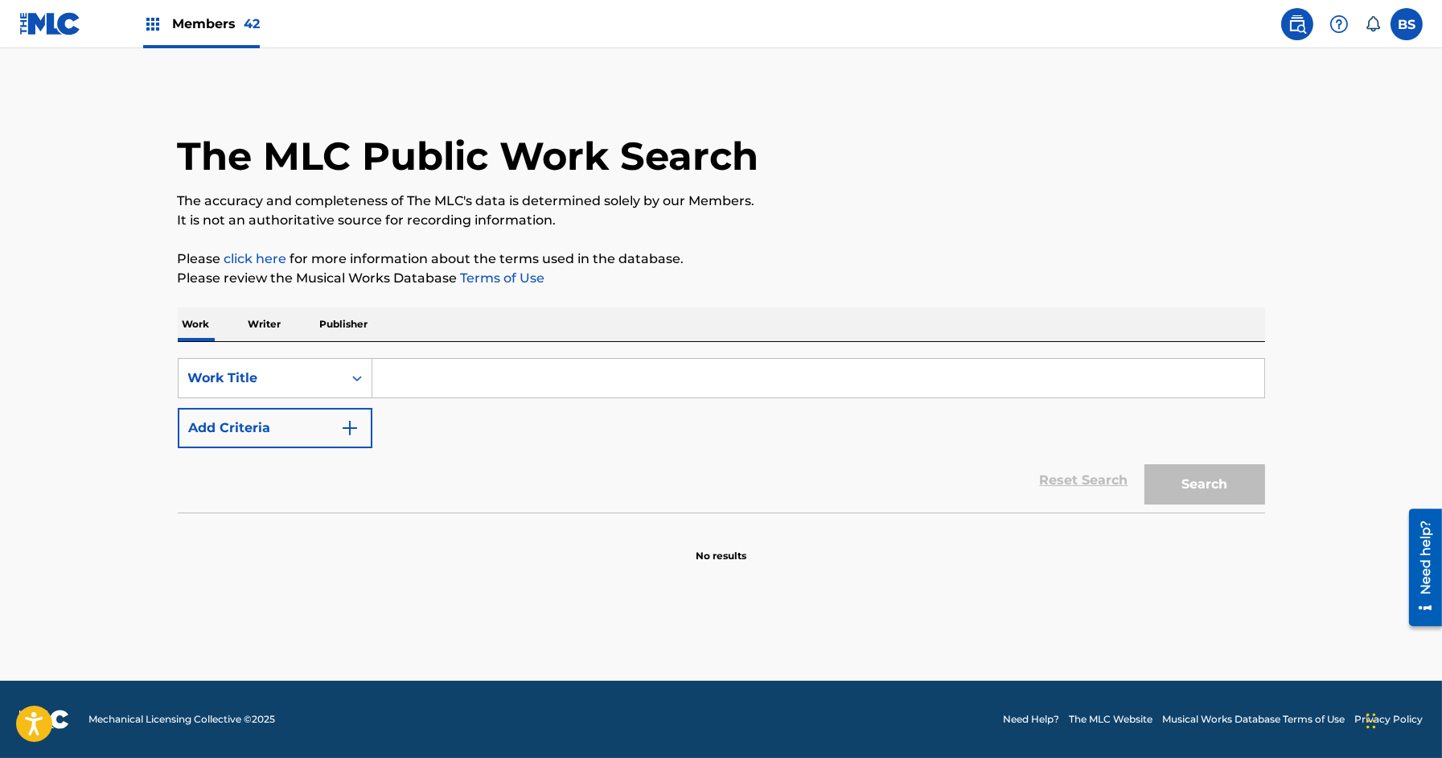
click at [429, 379] on input "Search Form" at bounding box center [818, 378] width 892 height 39
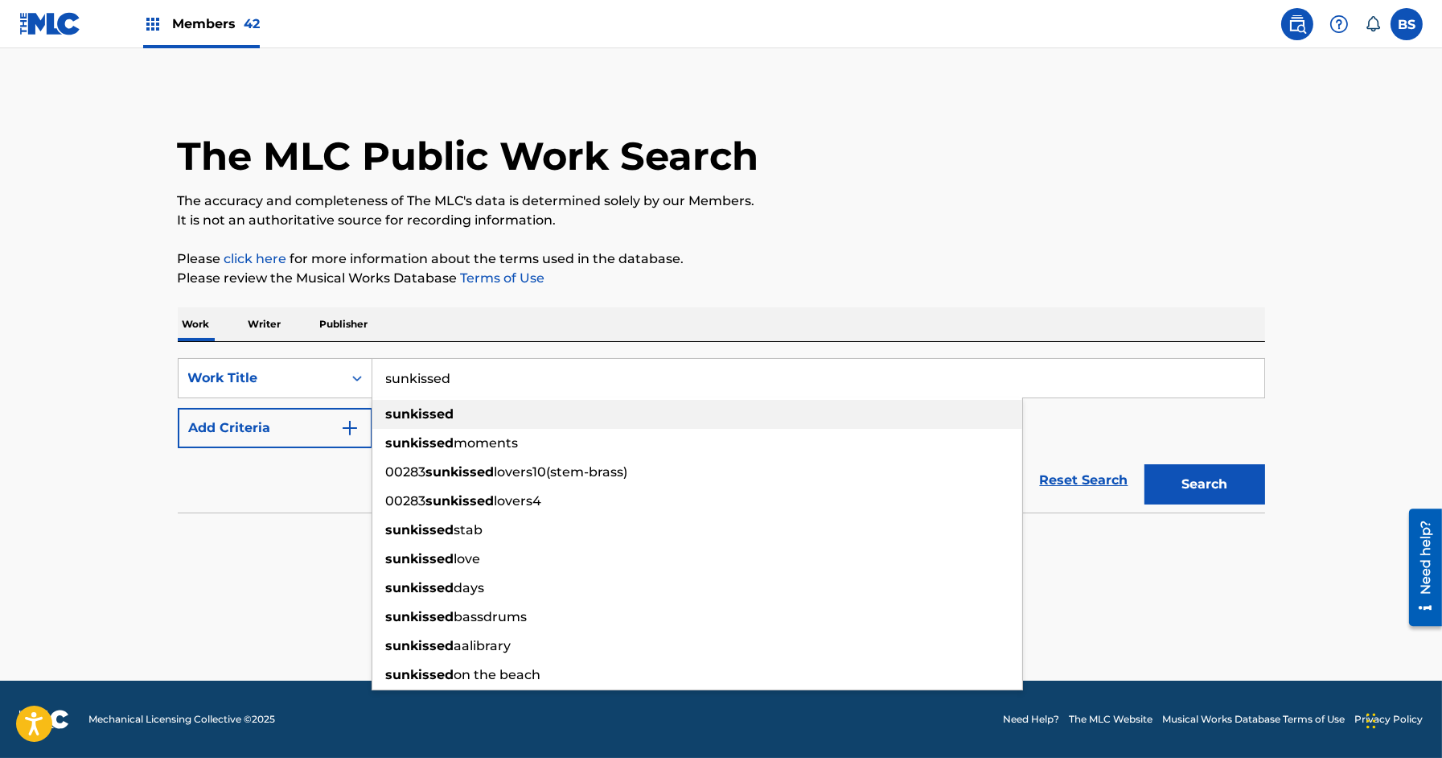
type input "sunkissed"
click at [427, 411] on strong "sunkissed" at bounding box center [420, 413] width 68 height 15
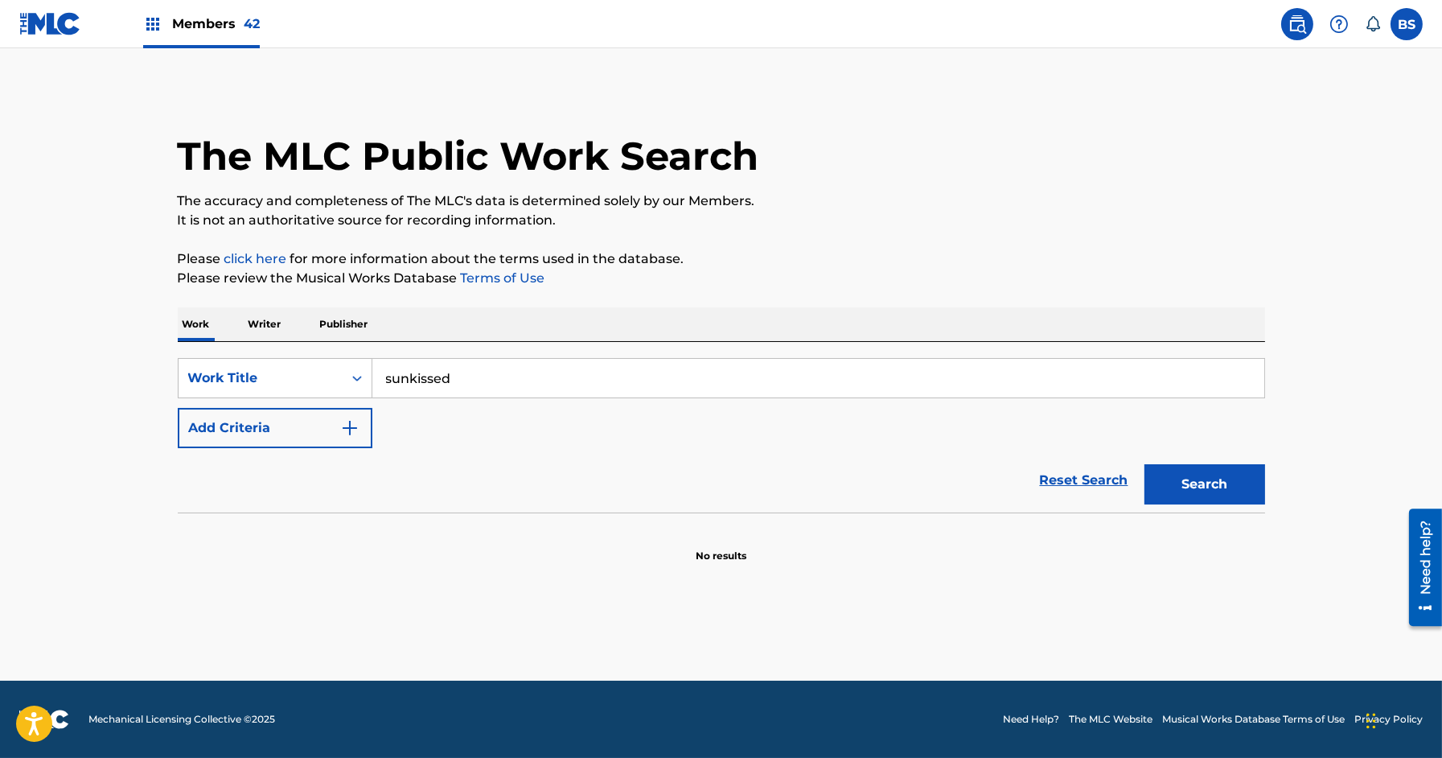
click at [289, 422] on button "Add Criteria" at bounding box center [275, 428] width 195 height 40
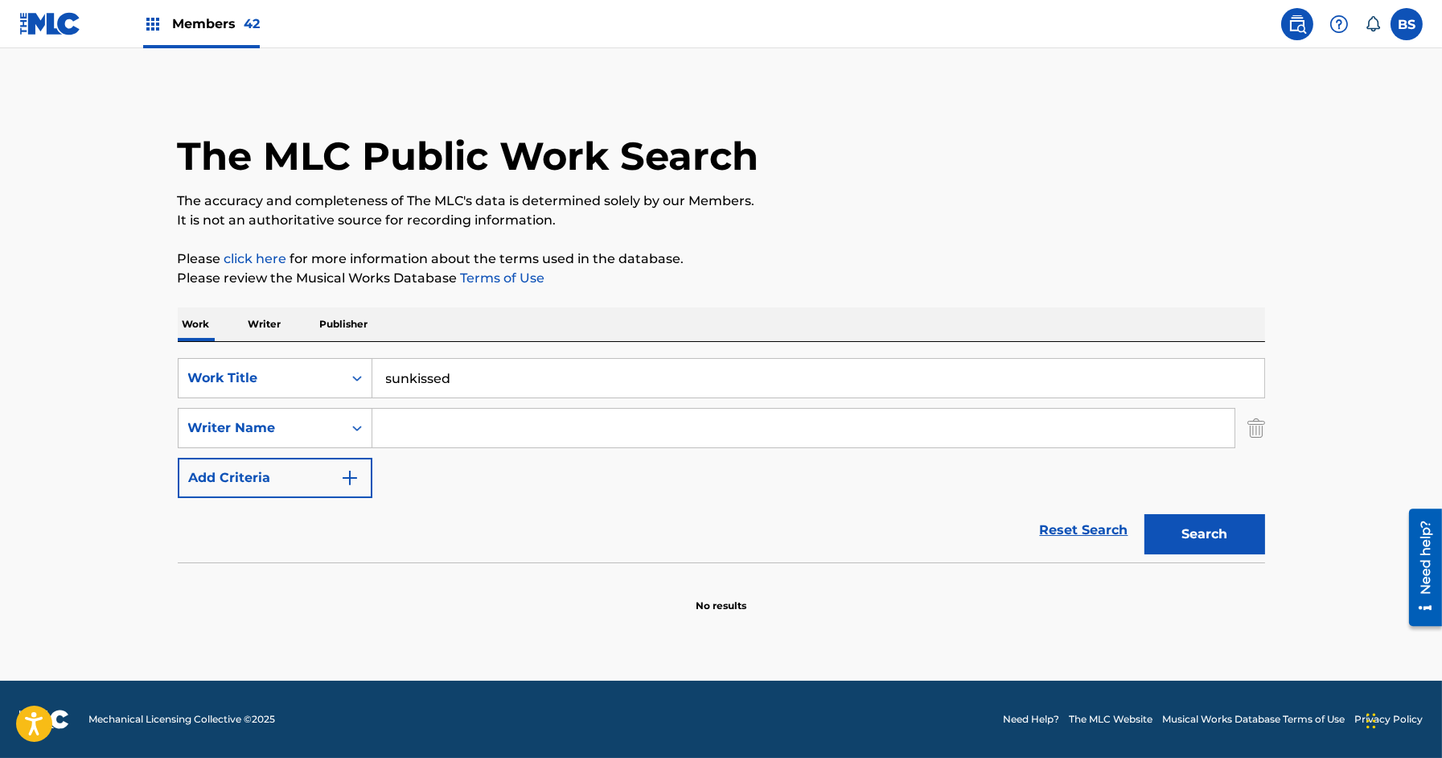
drag, startPoint x: 428, startPoint y: 425, endPoint x: 425, endPoint y: 409, distance: 17.1
click at [428, 425] on input "Search Form" at bounding box center [803, 428] width 862 height 39
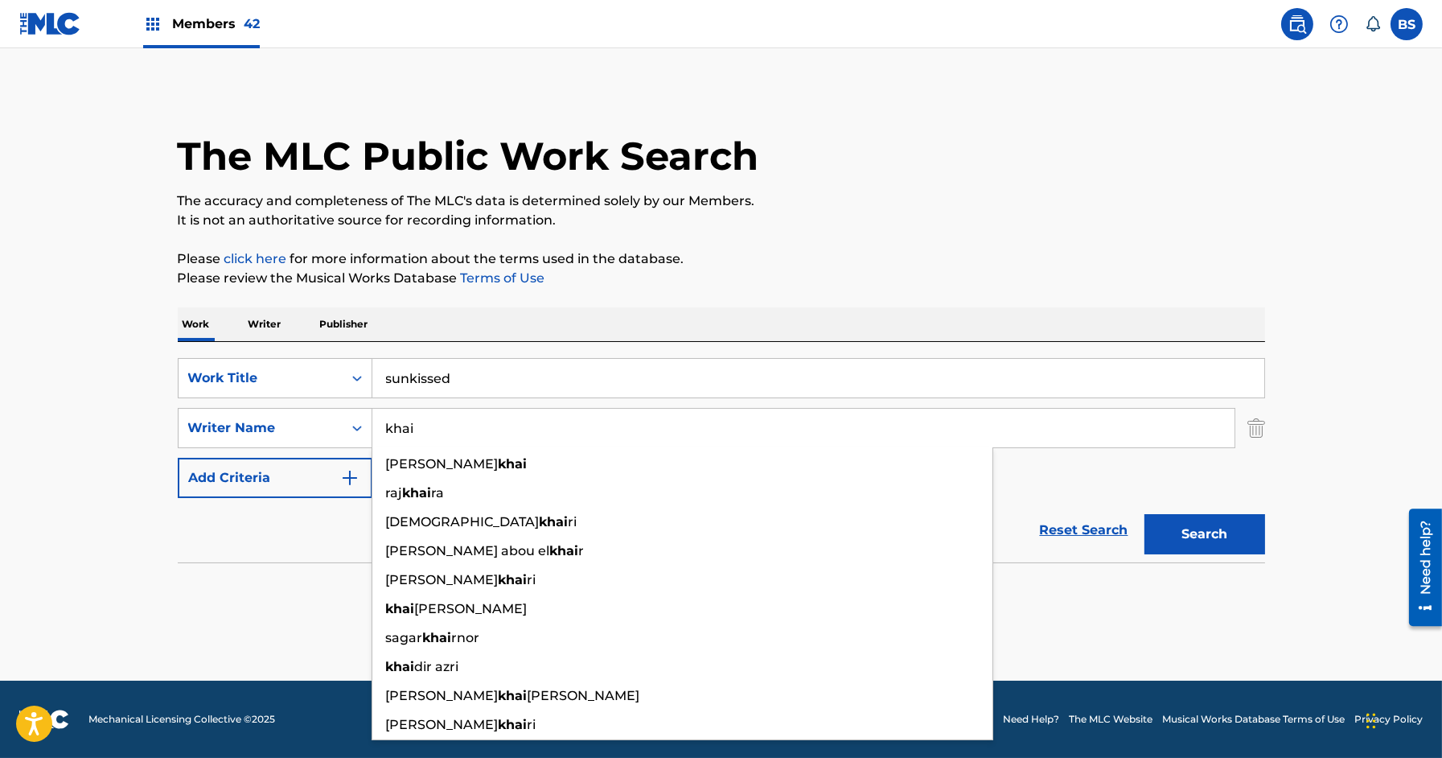
type input "khai"
click at [1145, 514] on button "Search" at bounding box center [1205, 534] width 121 height 40
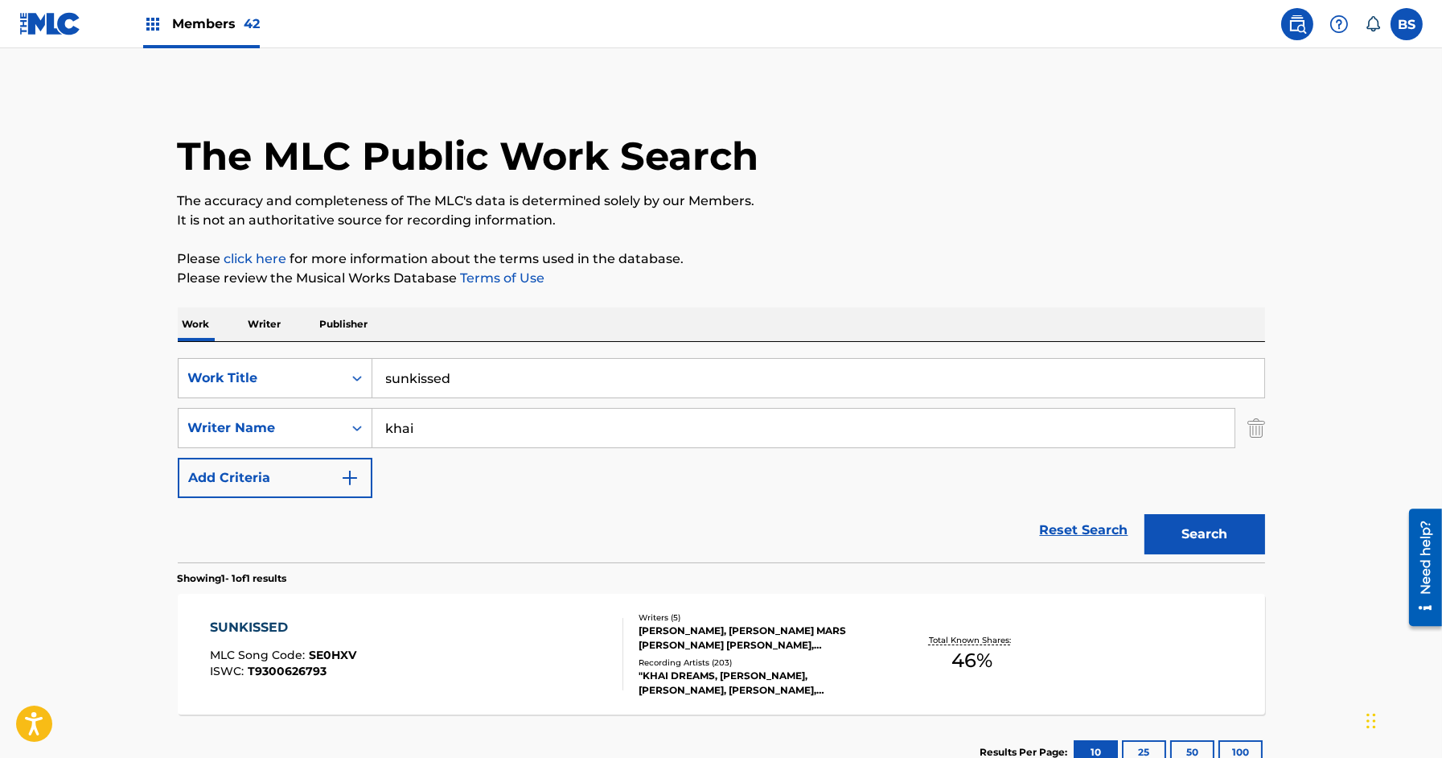
click at [494, 651] on div "SUNKISSED MLC Song Code : SE0HXV ISWC : T9300626793" at bounding box center [416, 654] width 413 height 72
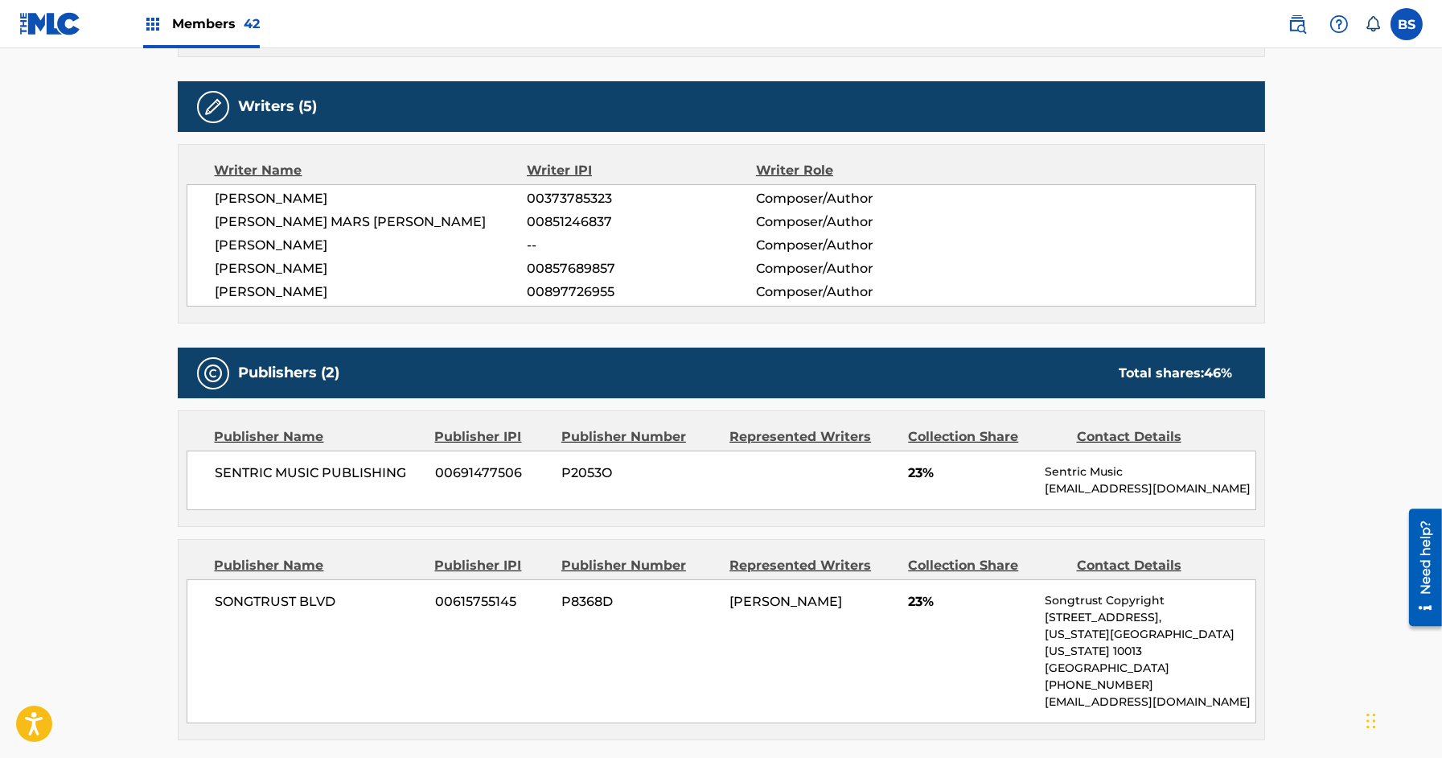
scroll to position [626, 0]
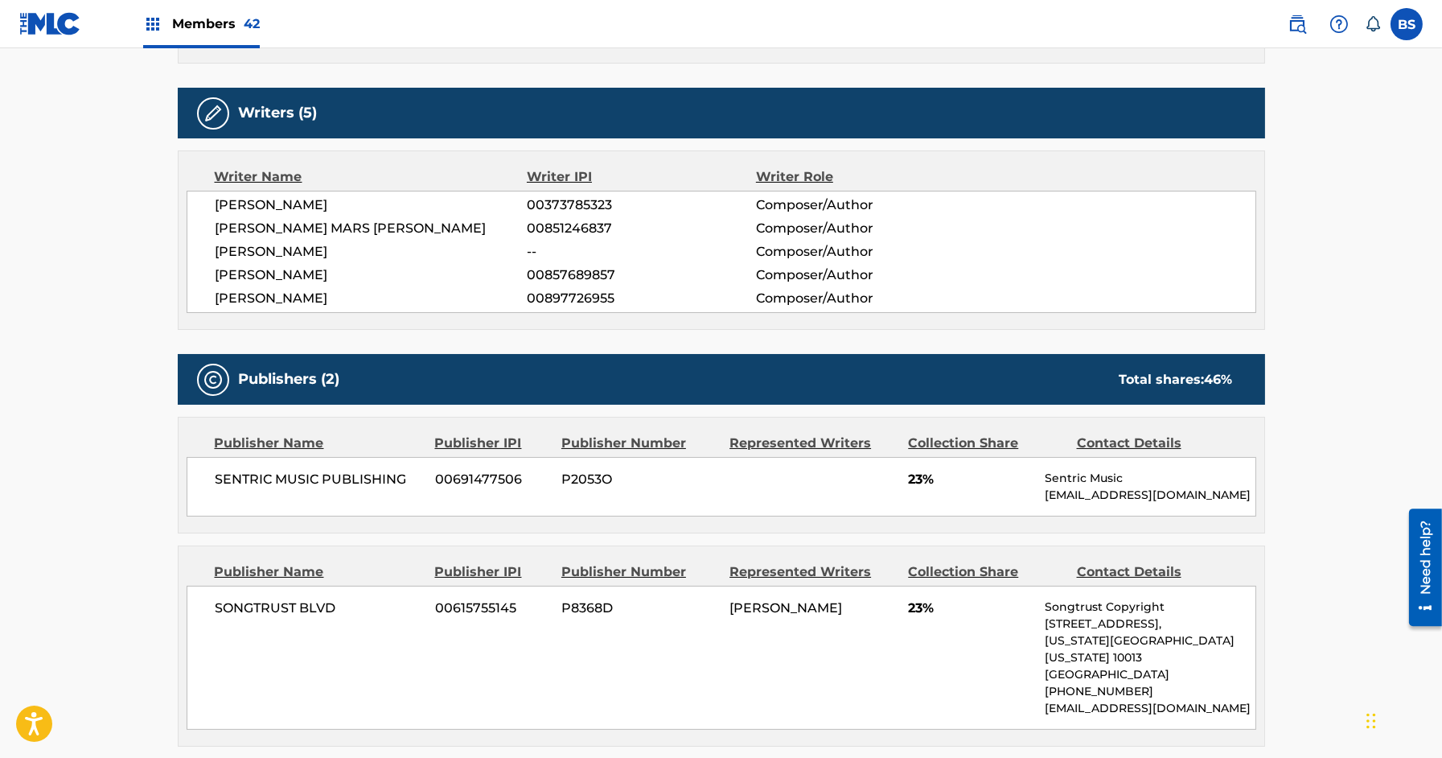
click at [280, 298] on span "[PERSON_NAME]" at bounding box center [372, 298] width 312 height 19
copy div "[PERSON_NAME]"
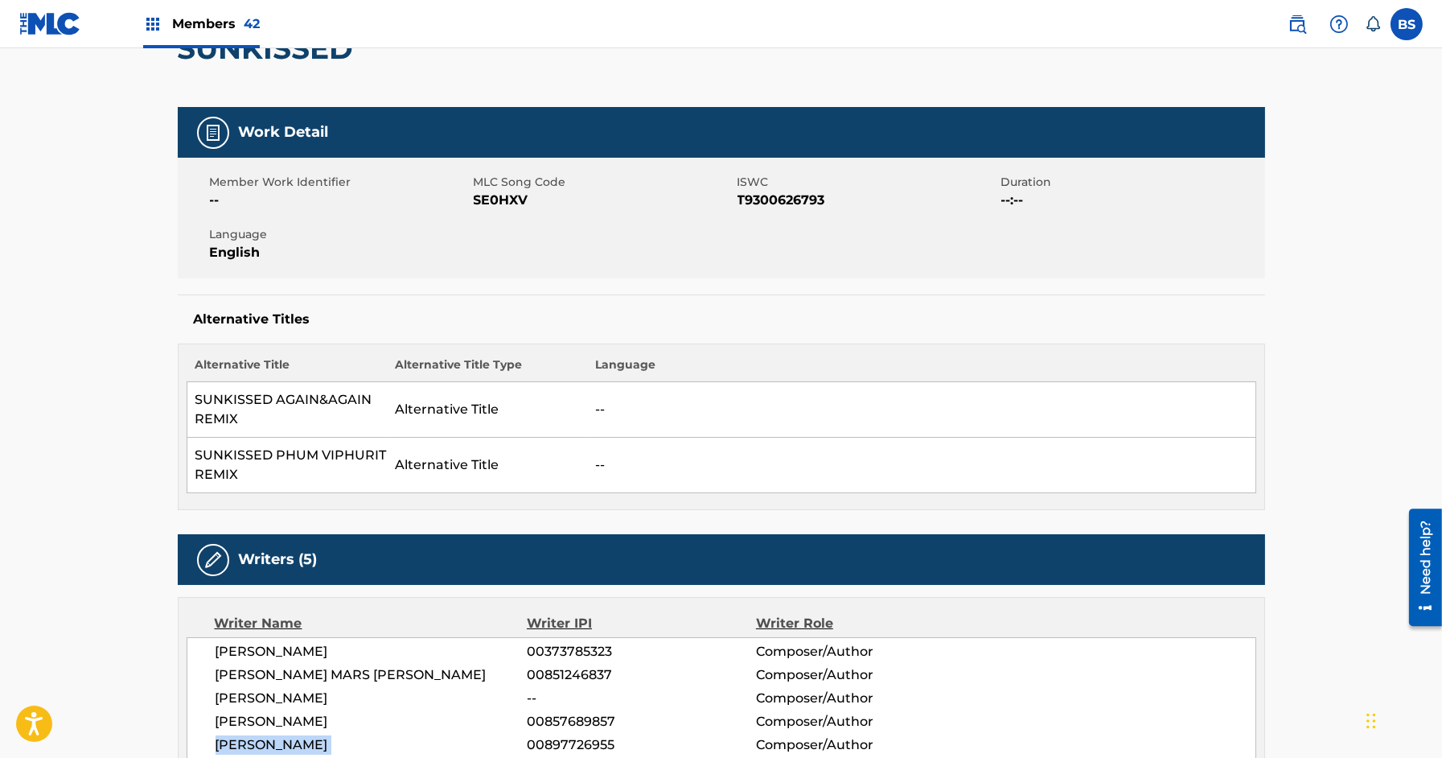
scroll to position [187, 0]
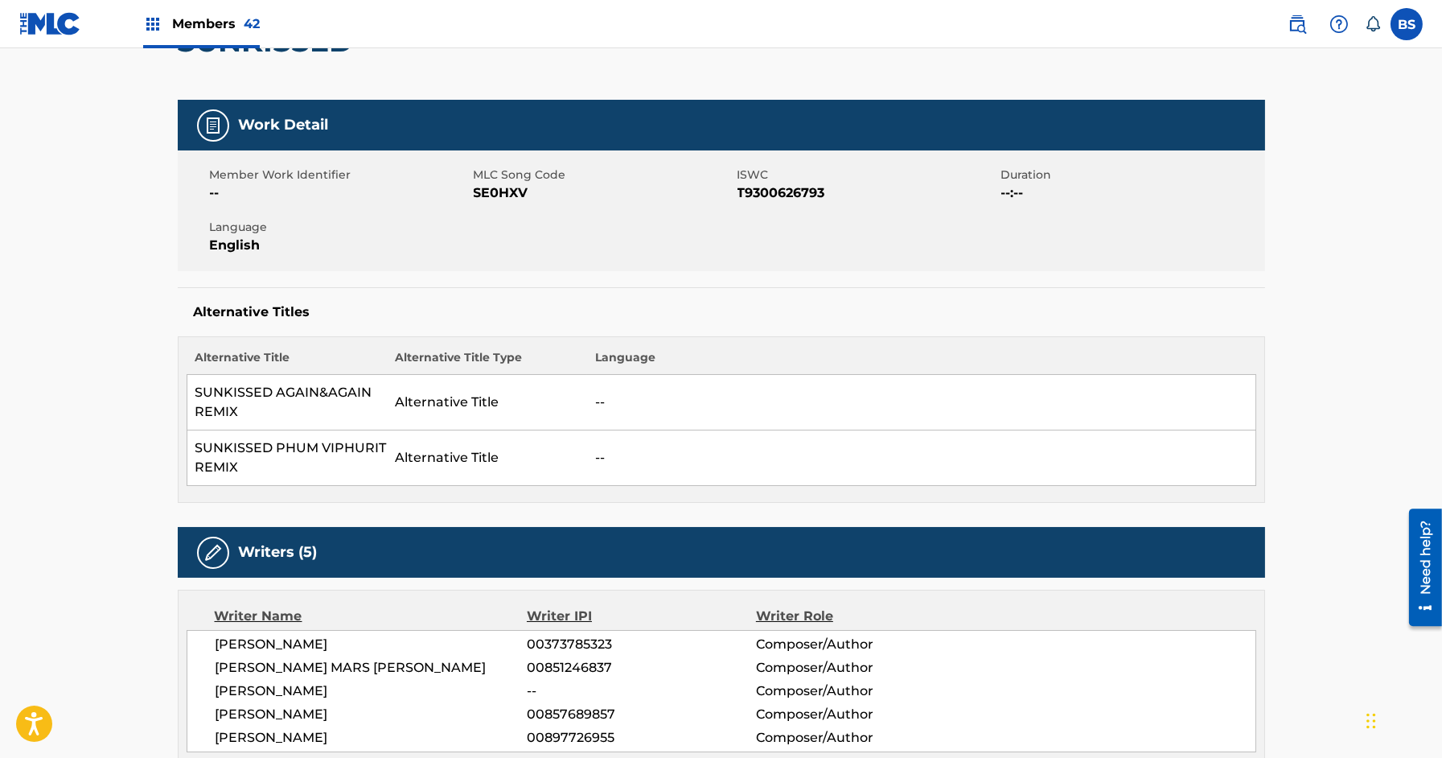
click at [798, 205] on div "Member Work Identifier -- MLC Song Code SE0HXV ISWC T9300626793 Duration --:-- …" at bounding box center [721, 210] width 1087 height 121
click at [794, 185] on span "T9300626793" at bounding box center [868, 192] width 260 height 19
copy span "T9300626793"
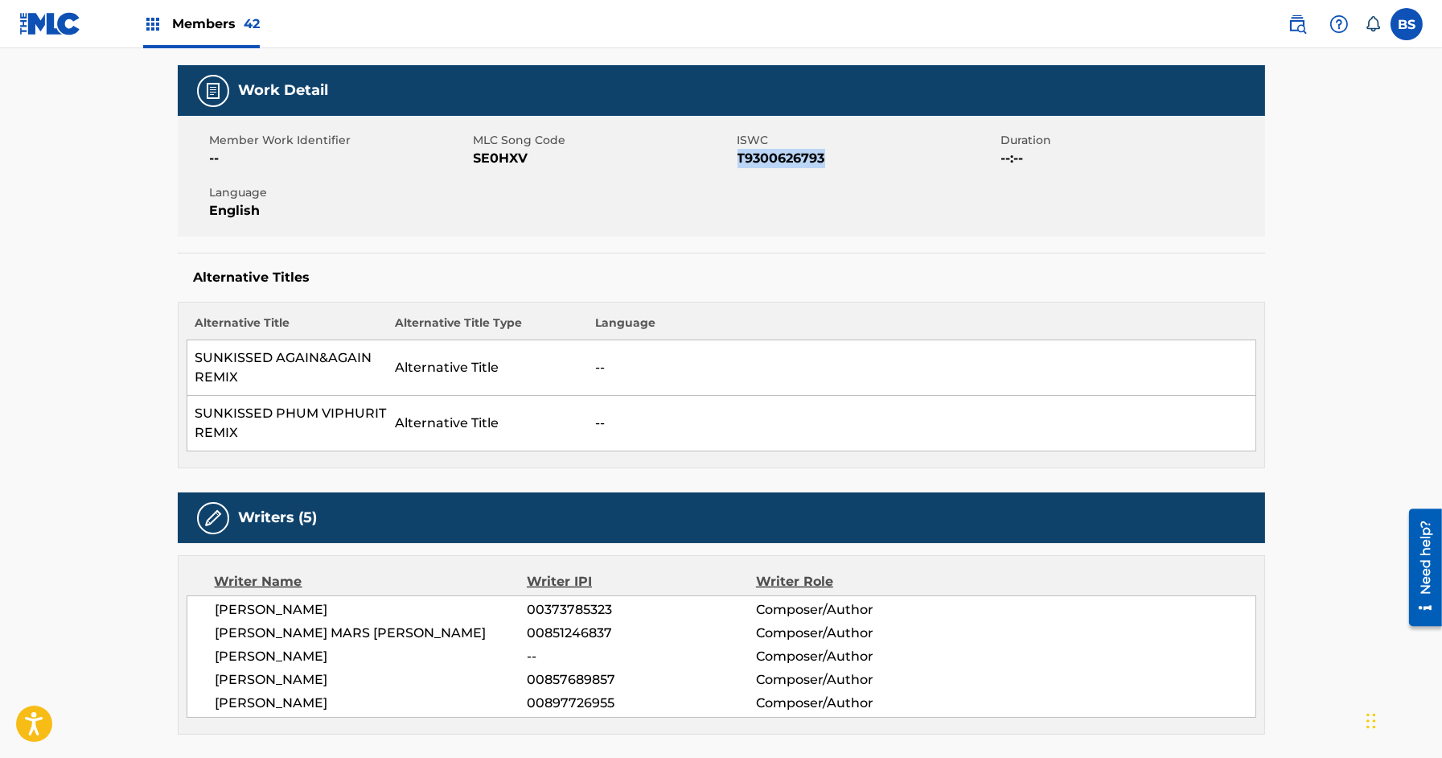
scroll to position [179, 0]
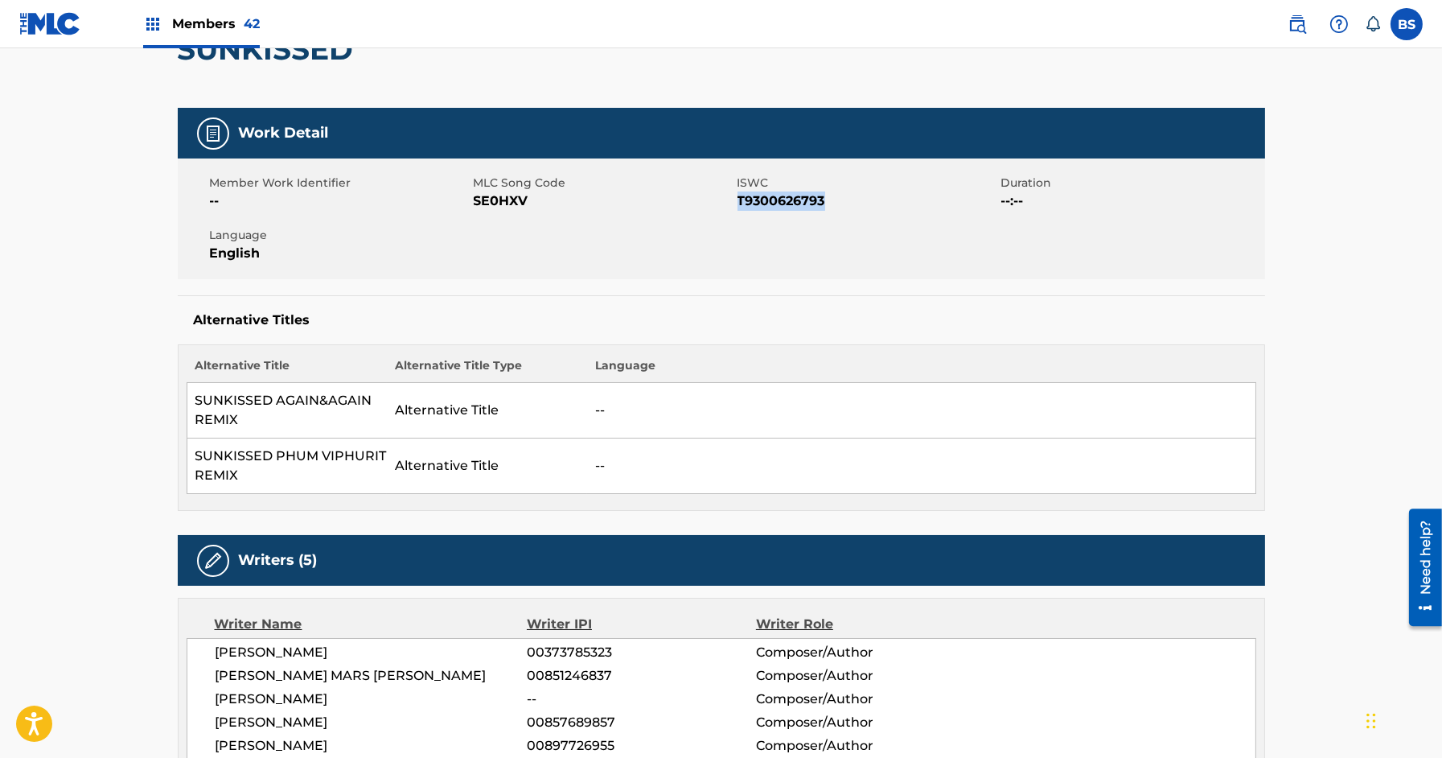
copy span "T9300626793"
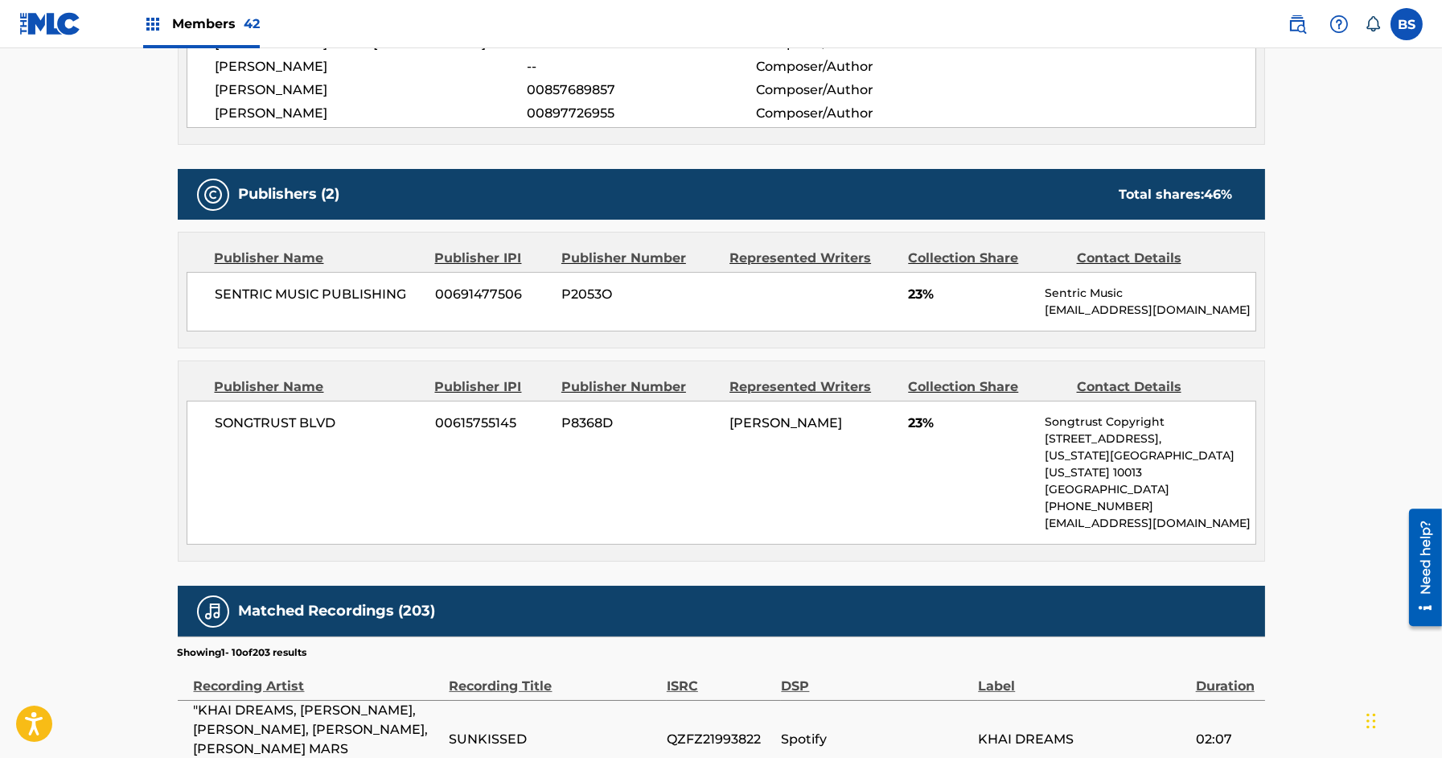
scroll to position [809, 0]
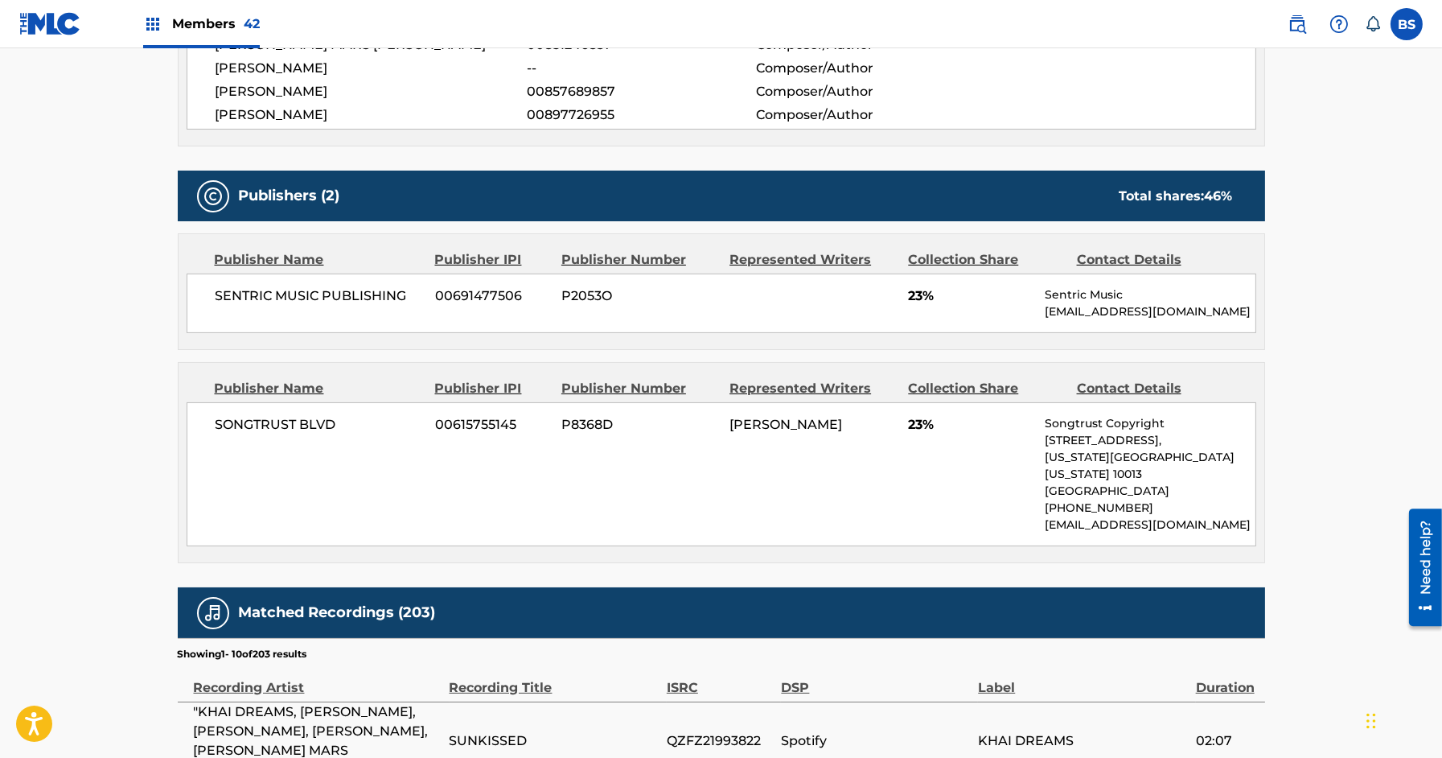
click at [514, 325] on div "SENTRIC MUSIC PUBLISHING 00691477506 P2053O 23% Sentric Music society@sentricmu…" at bounding box center [722, 303] width 1070 height 60
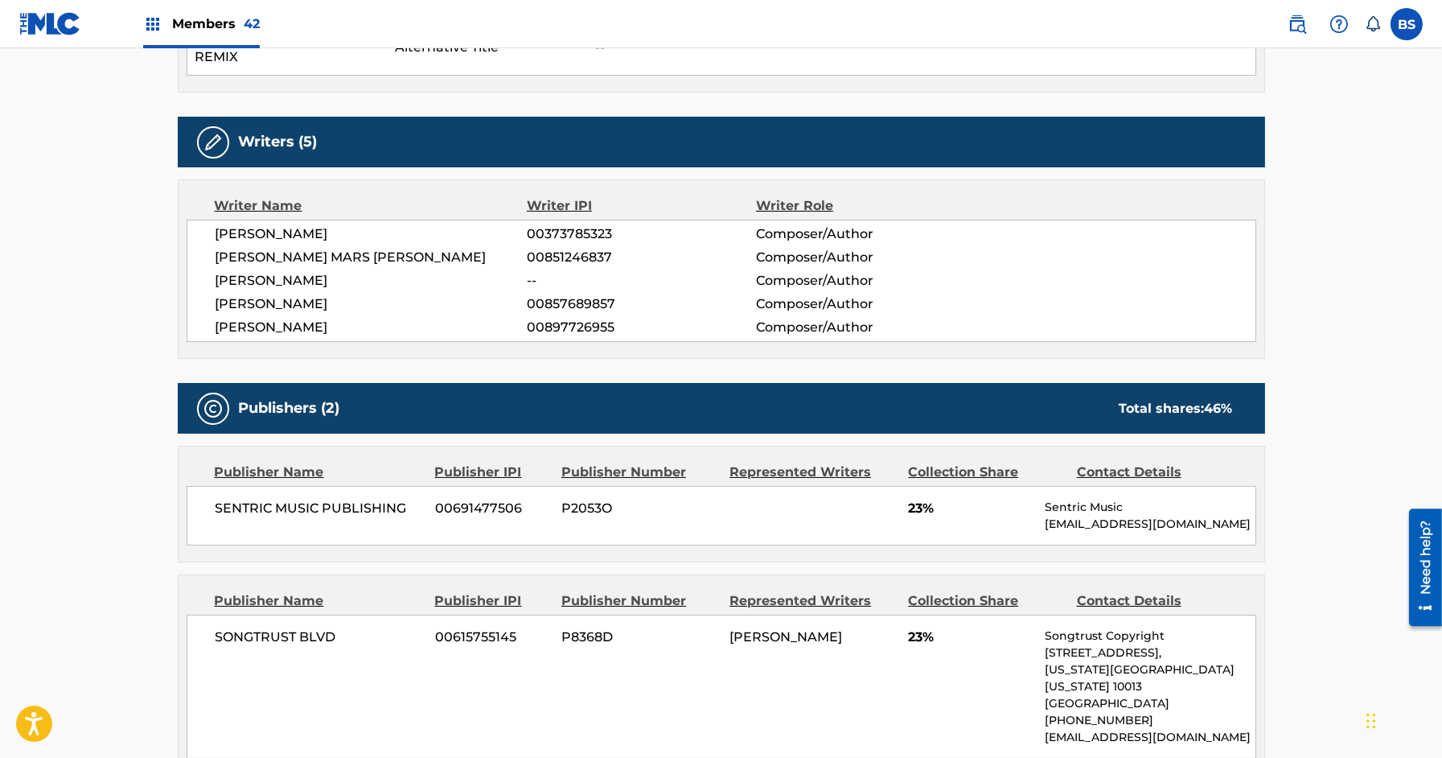
scroll to position [569, 0]
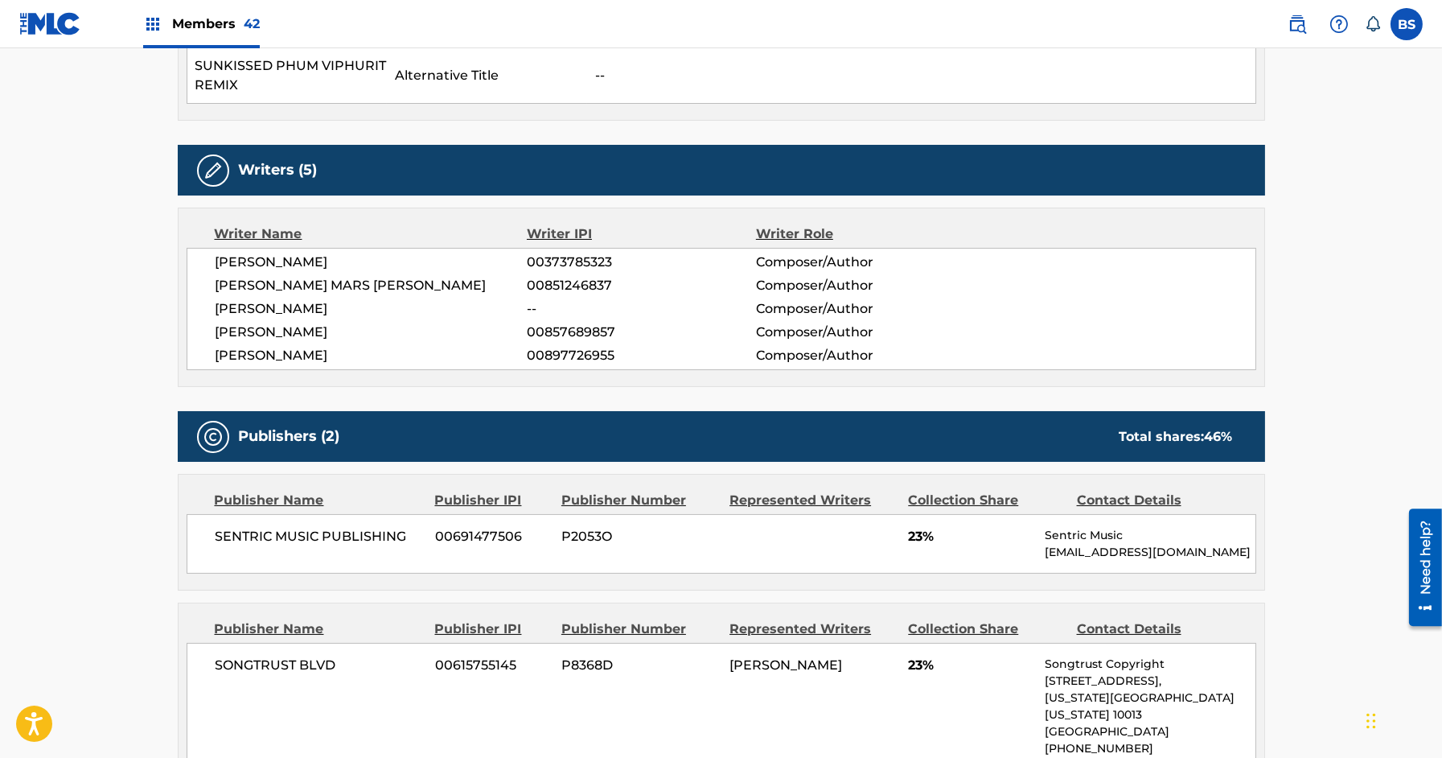
click at [563, 285] on span "00851246837" at bounding box center [641, 285] width 228 height 19
copy span "00851246837"
click at [1303, 23] on img at bounding box center [1297, 23] width 19 height 19
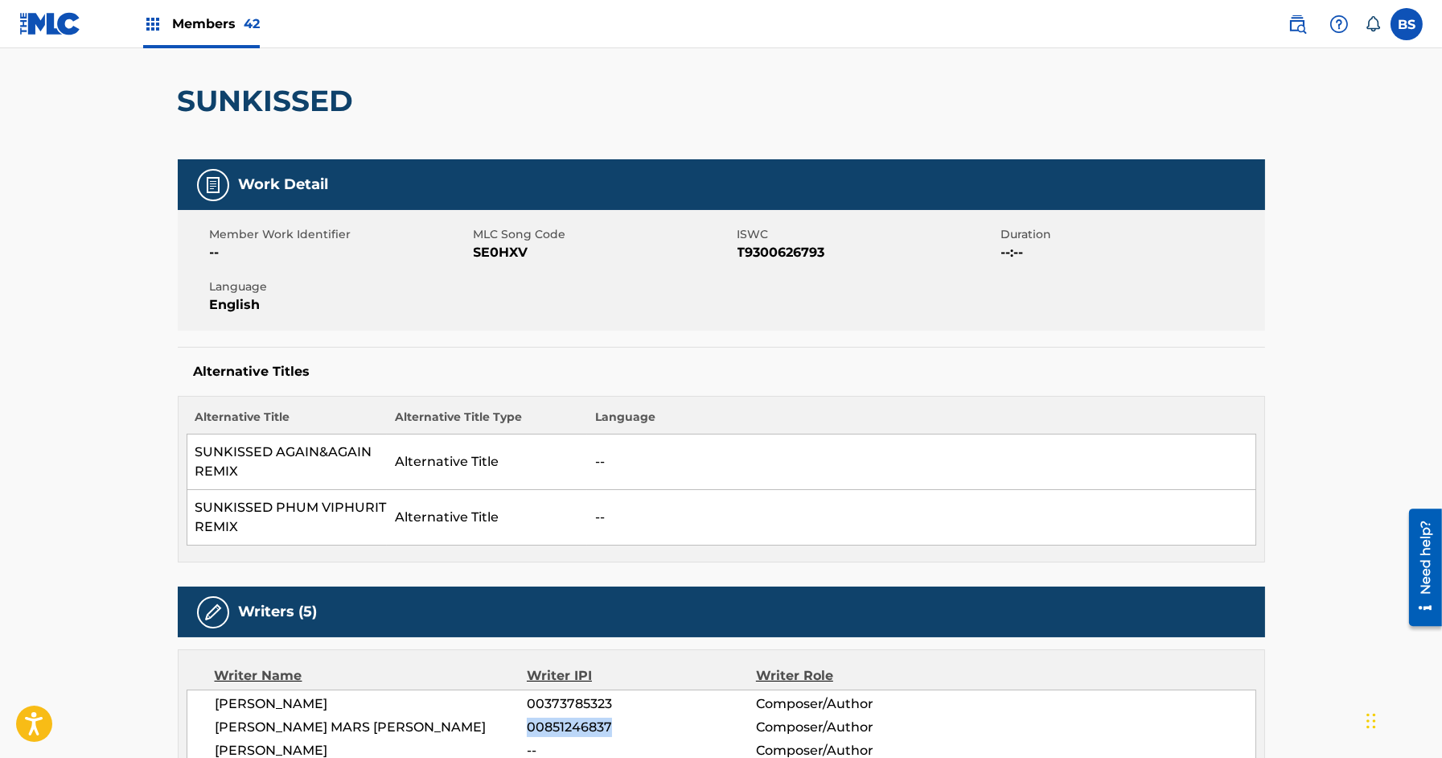
scroll to position [0, 0]
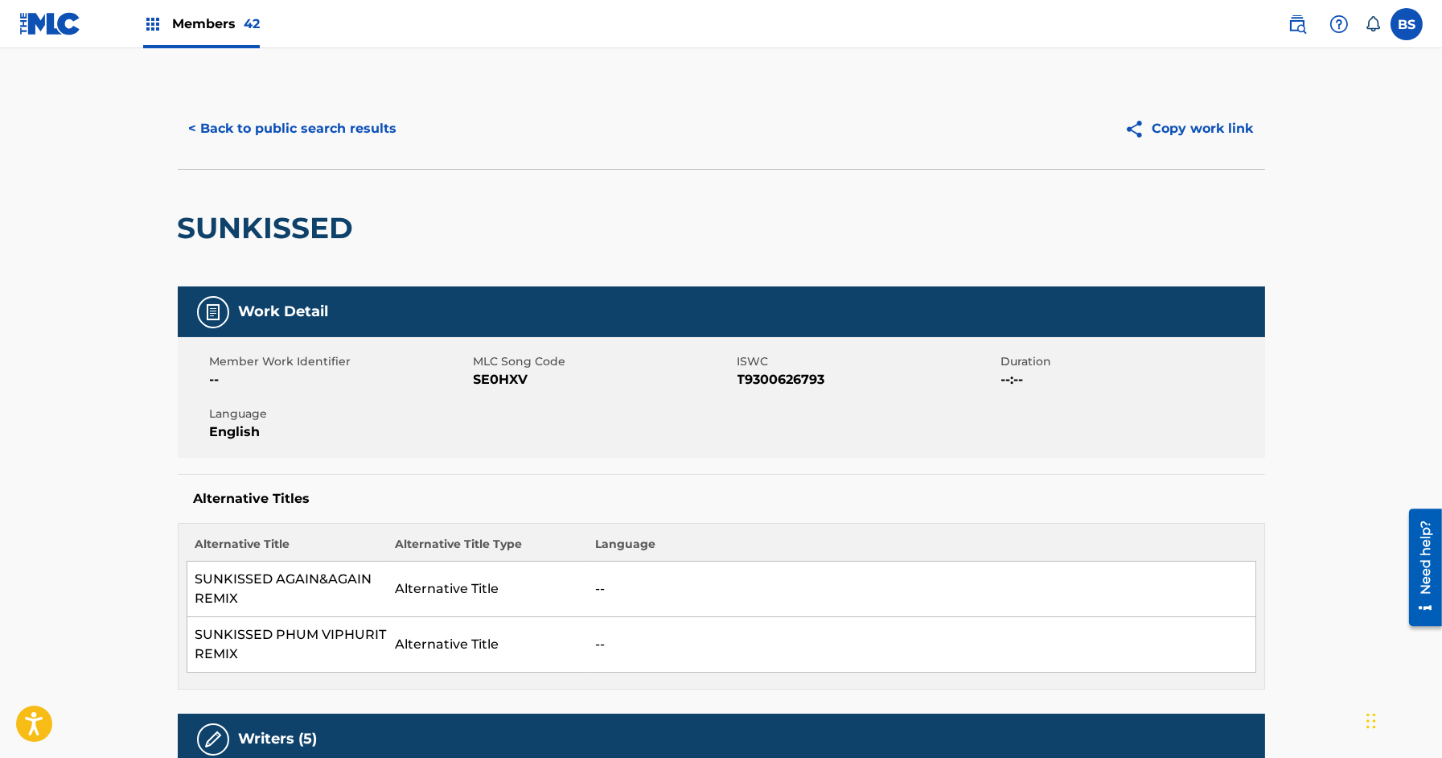
click at [341, 133] on button "< Back to public search results" at bounding box center [293, 129] width 231 height 40
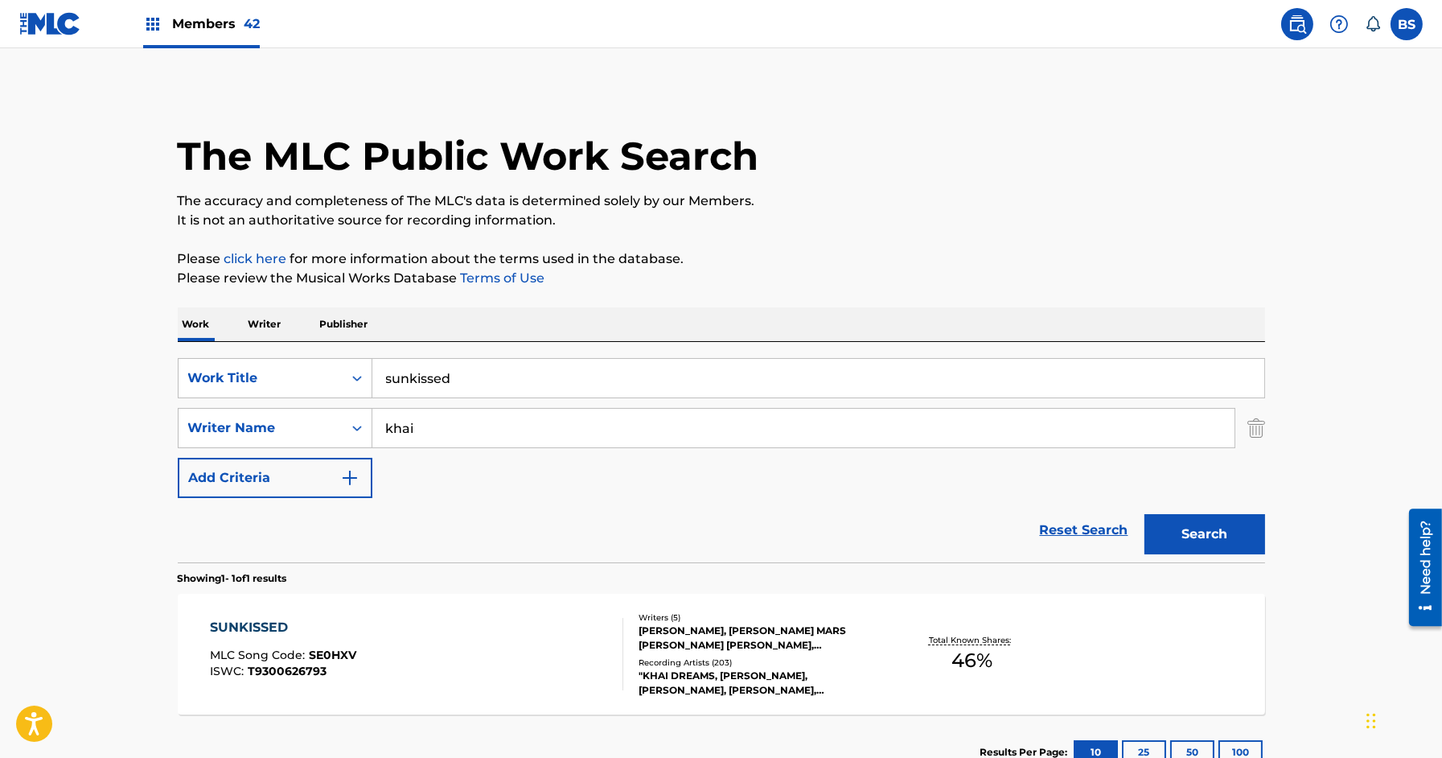
click at [273, 324] on p "Writer" at bounding box center [265, 324] width 43 height 34
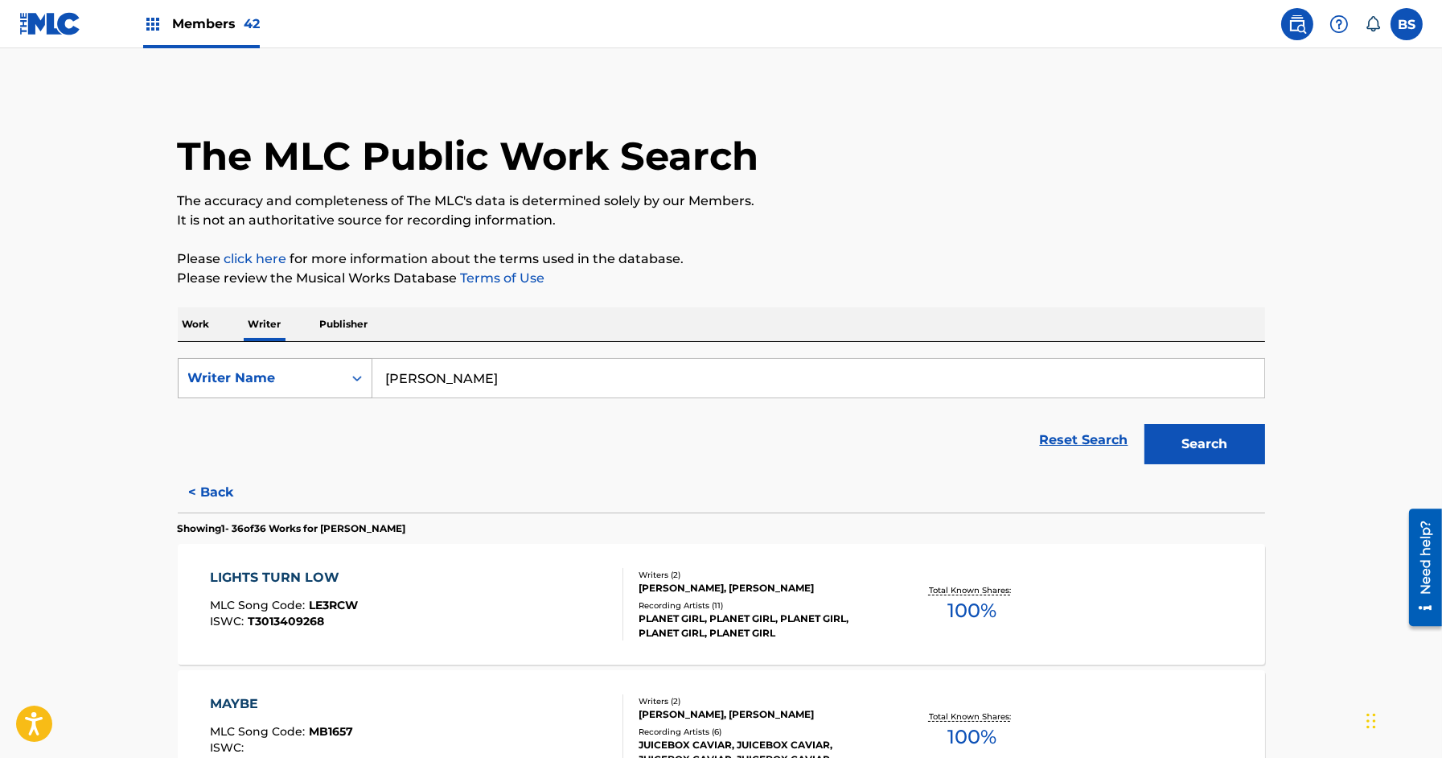
click at [272, 385] on div "Writer Name" at bounding box center [260, 377] width 145 height 19
click at [280, 411] on div "Writer IPI" at bounding box center [275, 418] width 193 height 40
click at [447, 396] on input "Search Form" at bounding box center [818, 378] width 892 height 39
paste input "851246837"
click at [390, 376] on input "851246837" at bounding box center [818, 378] width 892 height 39
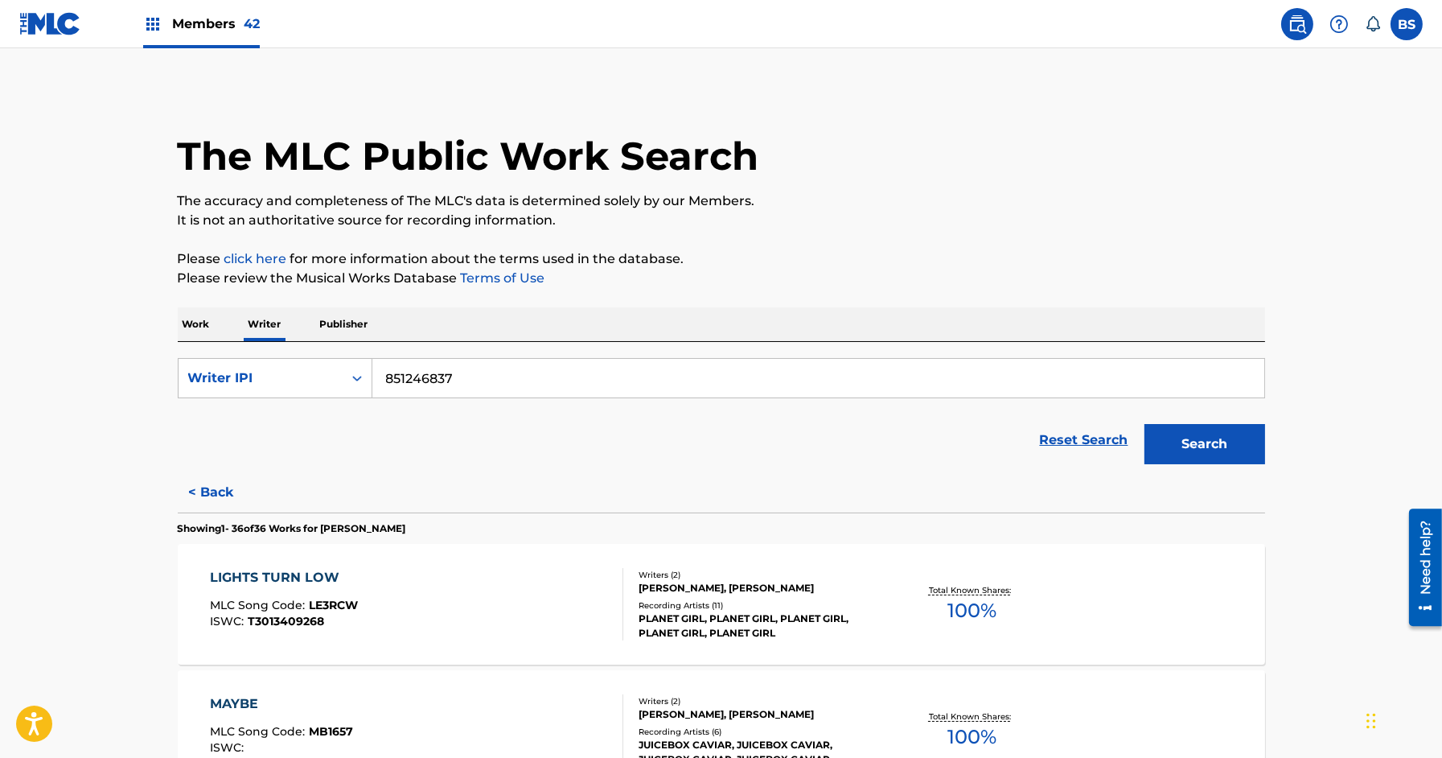
click at [385, 376] on input "851246837" at bounding box center [818, 378] width 892 height 39
type input "00851246837"
click at [1145, 424] on button "Search" at bounding box center [1205, 444] width 121 height 40
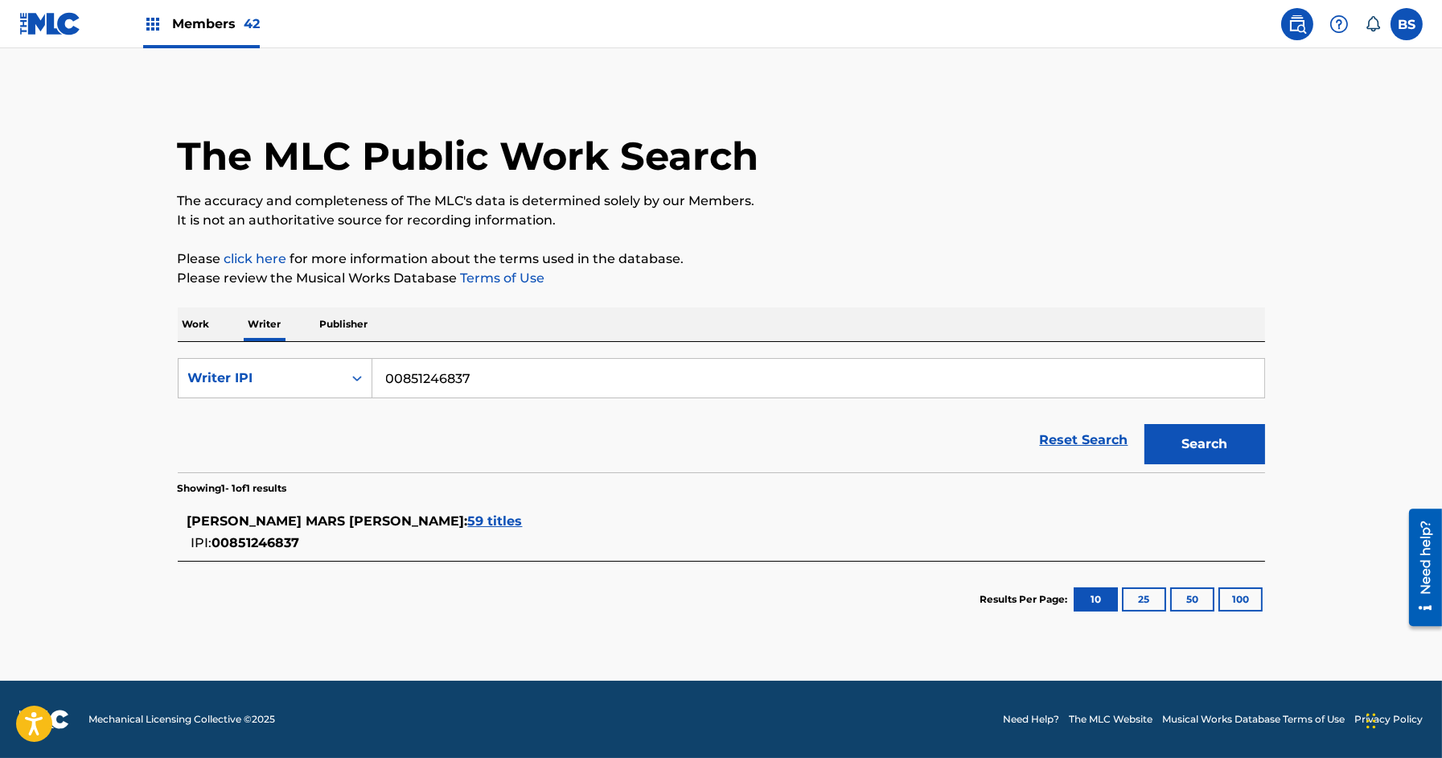
click at [468, 520] on span "59 titles" at bounding box center [495, 520] width 55 height 15
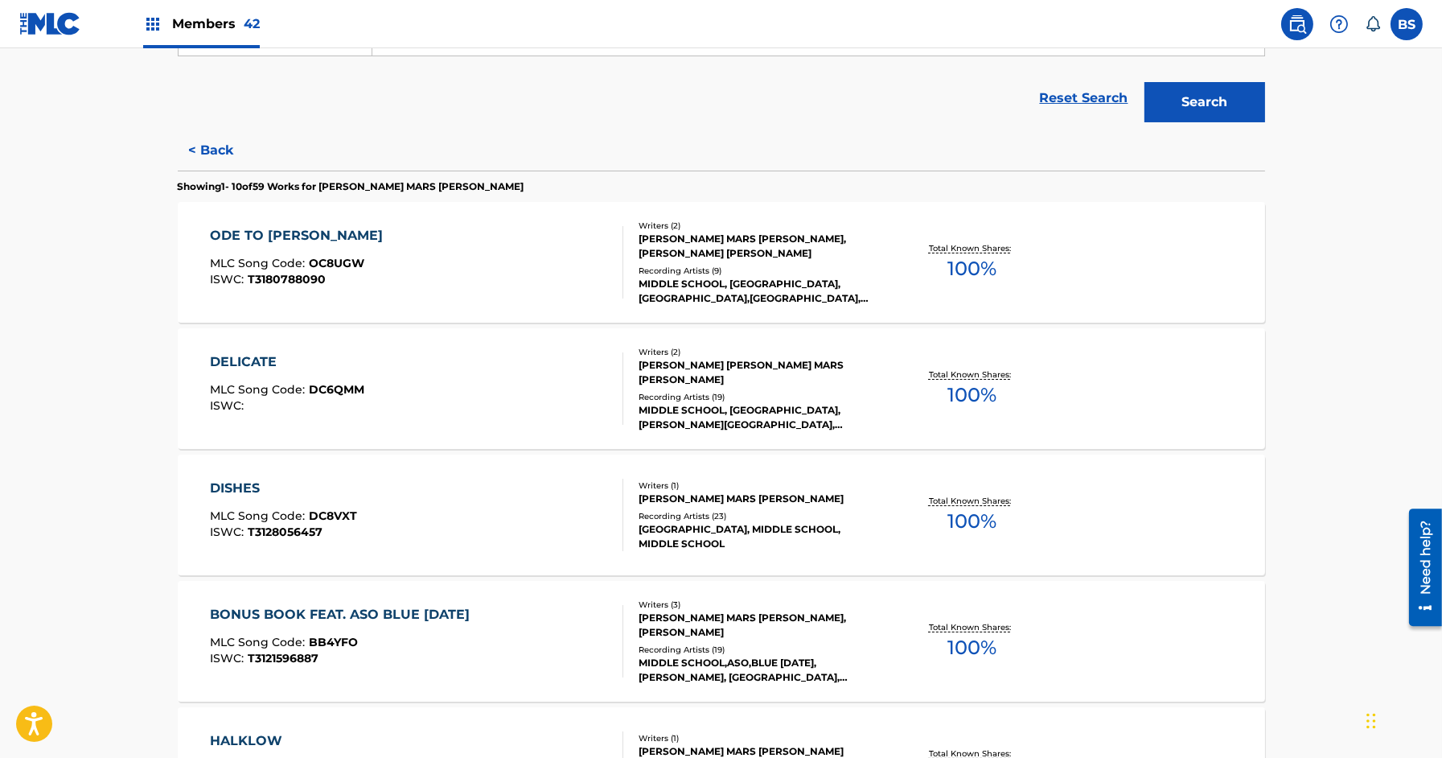
scroll to position [469, 0]
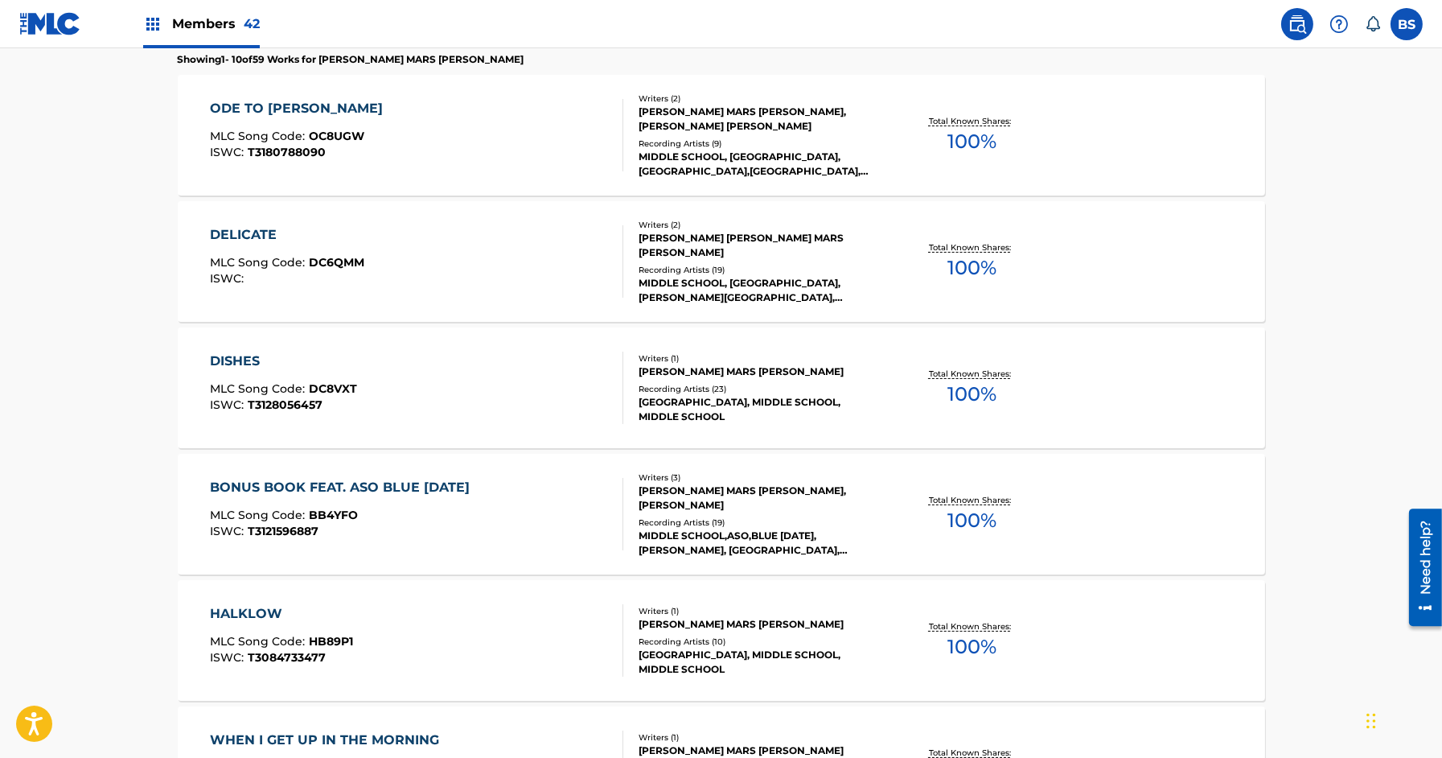
click at [605, 374] on div "DISHES MLC Song Code : DC8VXT ISWC : T3128056457" at bounding box center [416, 387] width 413 height 72
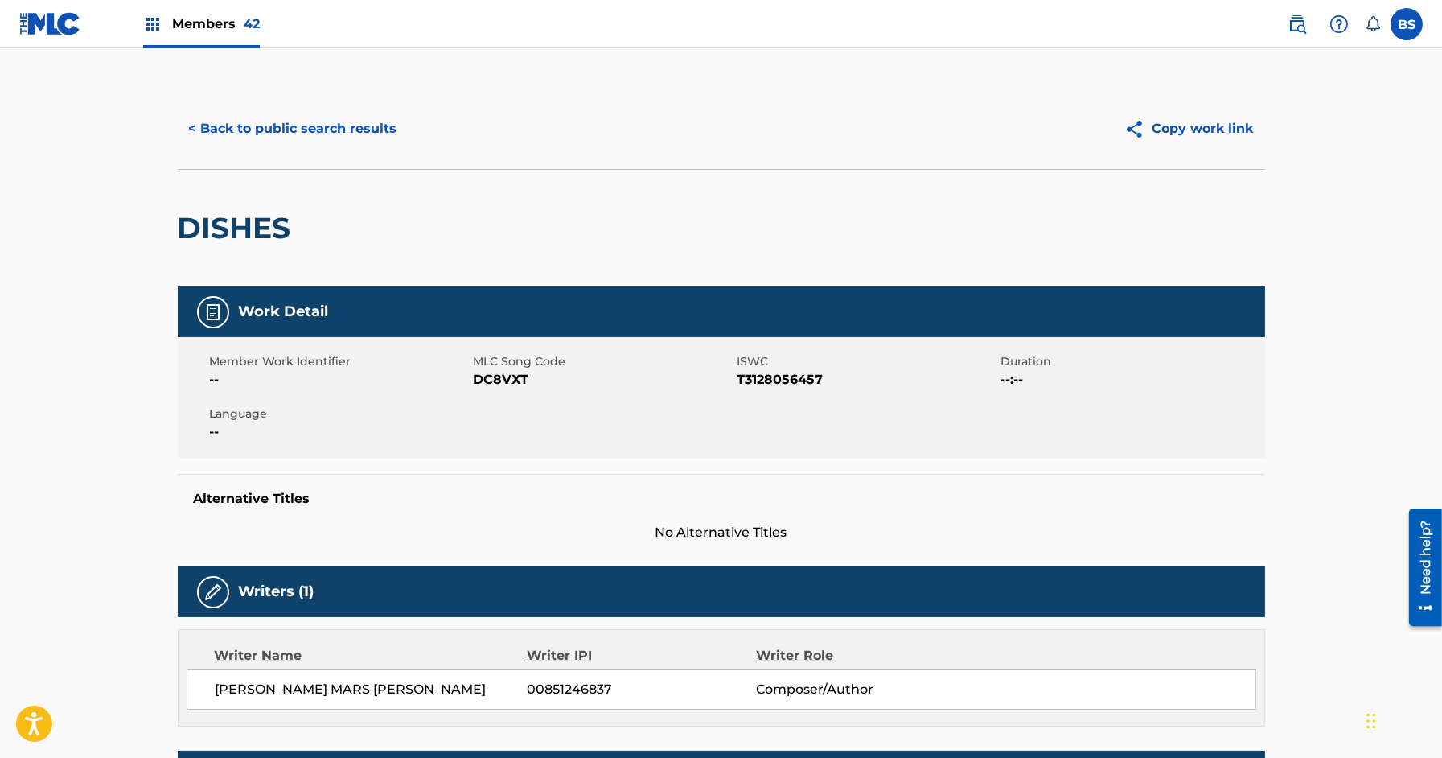
click at [330, 133] on button "< Back to public search results" at bounding box center [293, 129] width 231 height 40
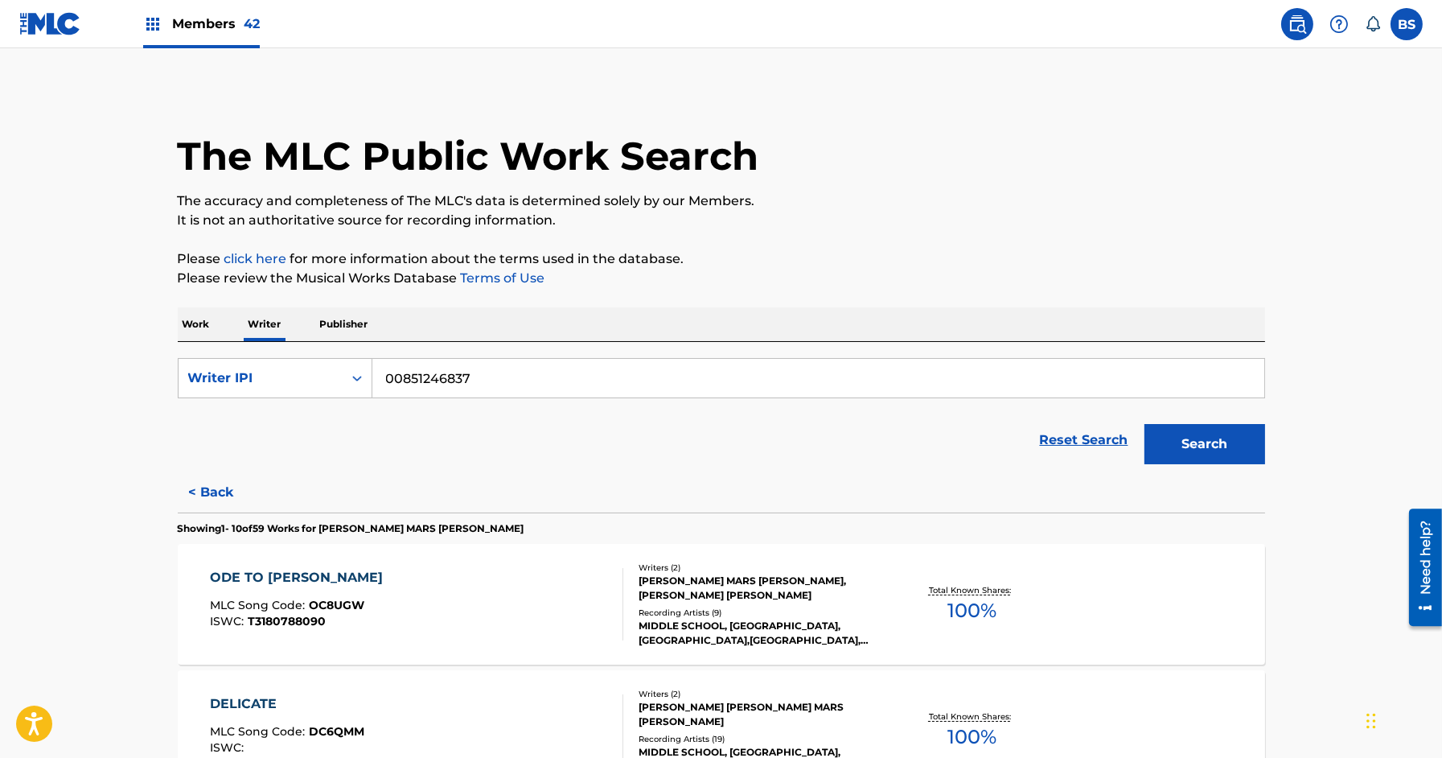
click at [196, 318] on p "Work" at bounding box center [196, 324] width 37 height 34
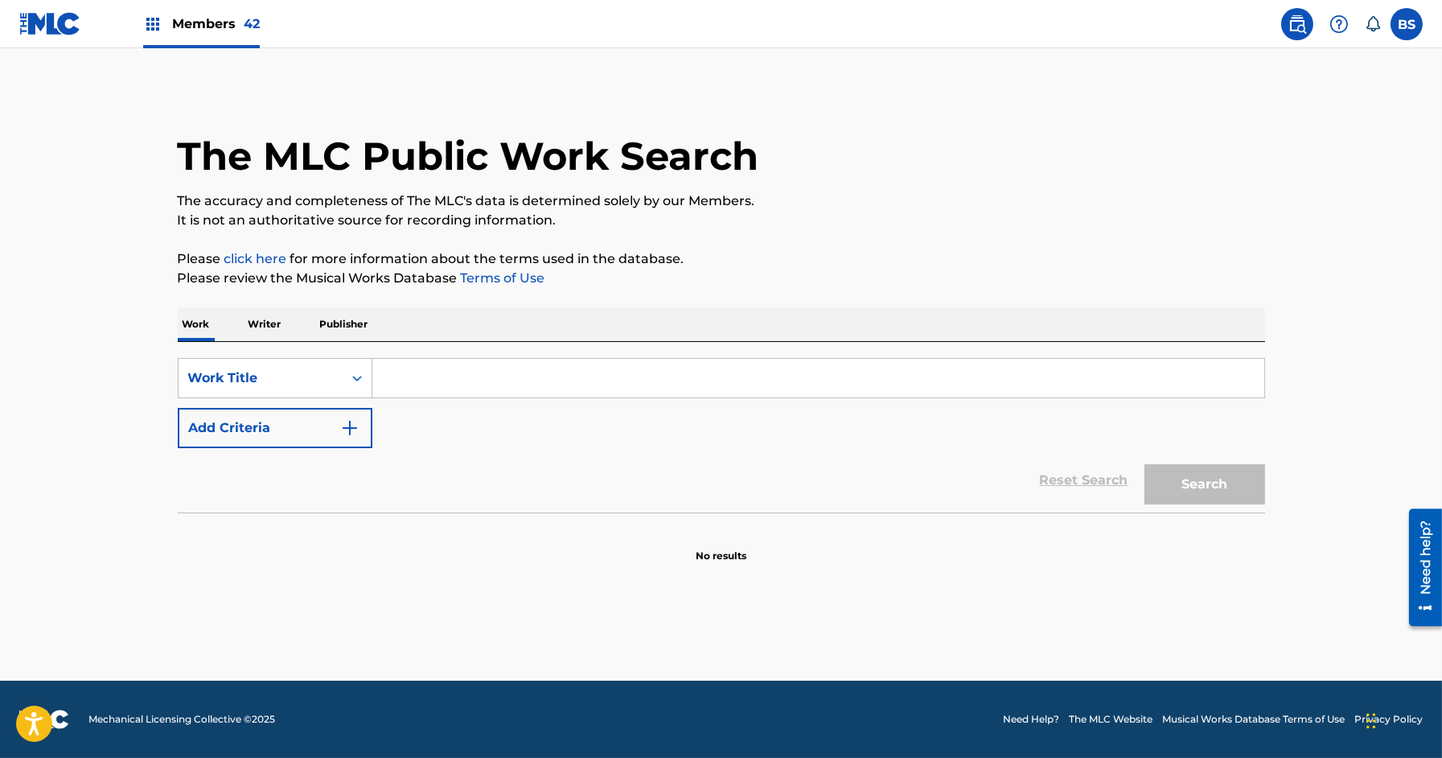
click at [429, 381] on input "Search Form" at bounding box center [818, 378] width 892 height 39
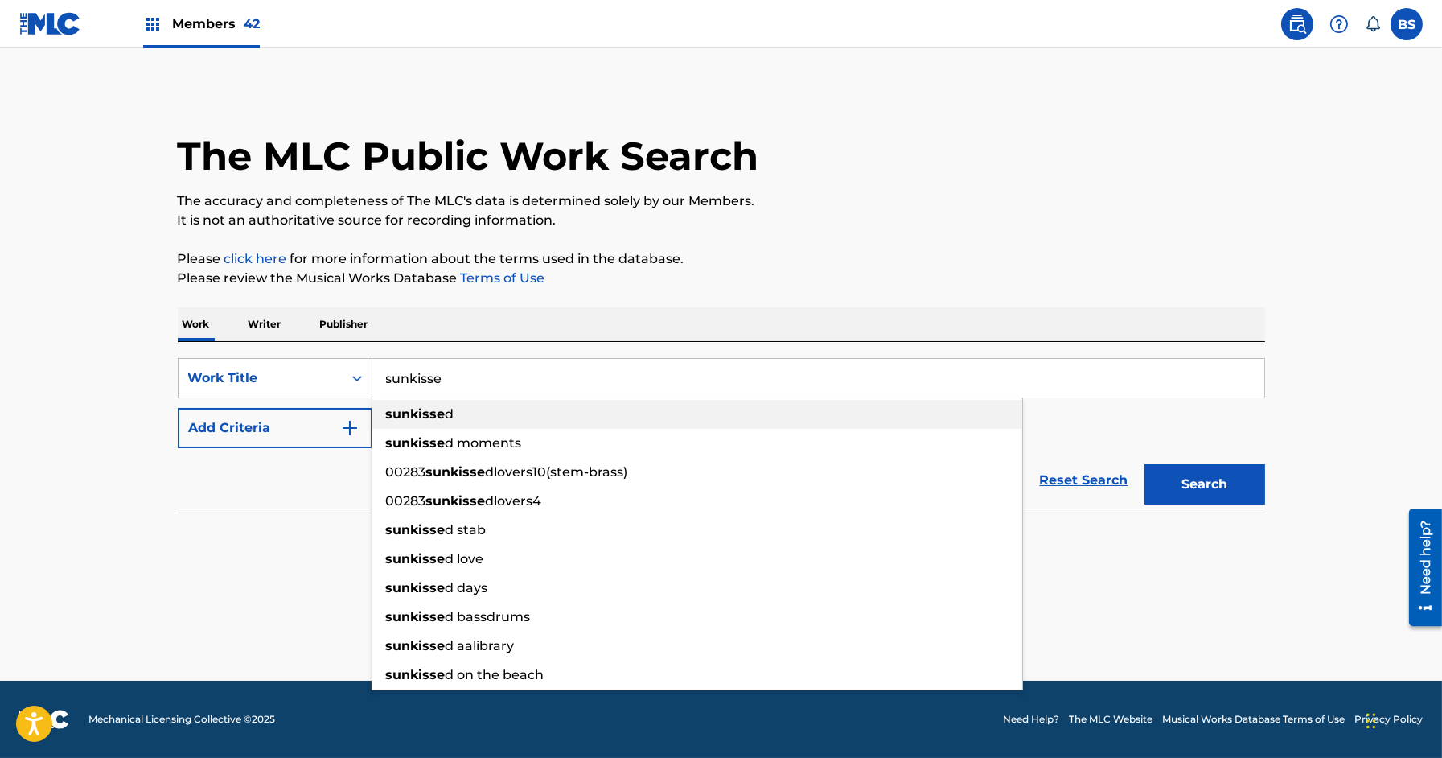
click at [420, 410] on strong "sunkisse" at bounding box center [416, 413] width 60 height 15
type input "sunkissed"
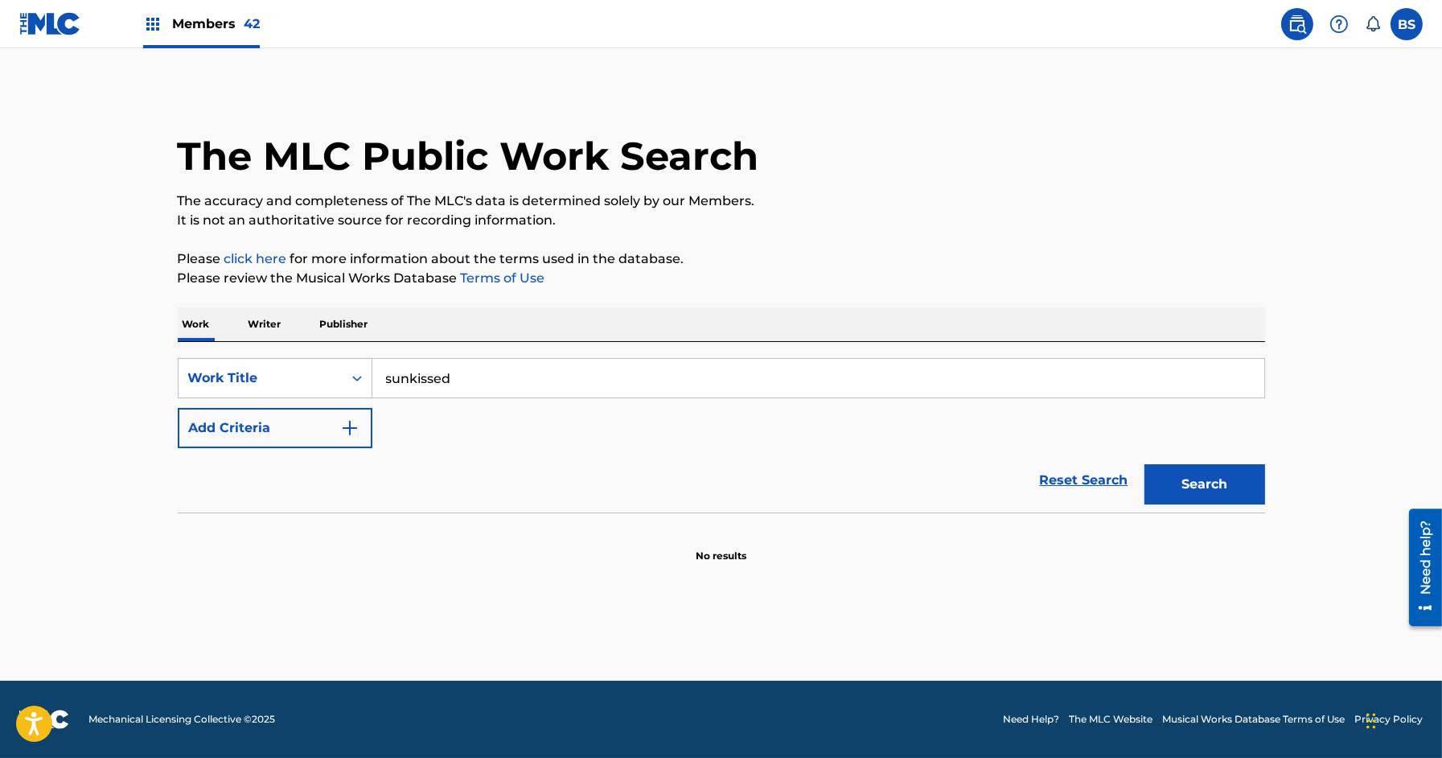
click at [253, 406] on div "SearchWithCriteria2046015c-fc09-4cf3-8b29-abd0a3ed2c82 Work Title sunkissed Add…" at bounding box center [721, 403] width 1087 height 90
click at [253, 419] on button "Add Criteria" at bounding box center [275, 428] width 195 height 40
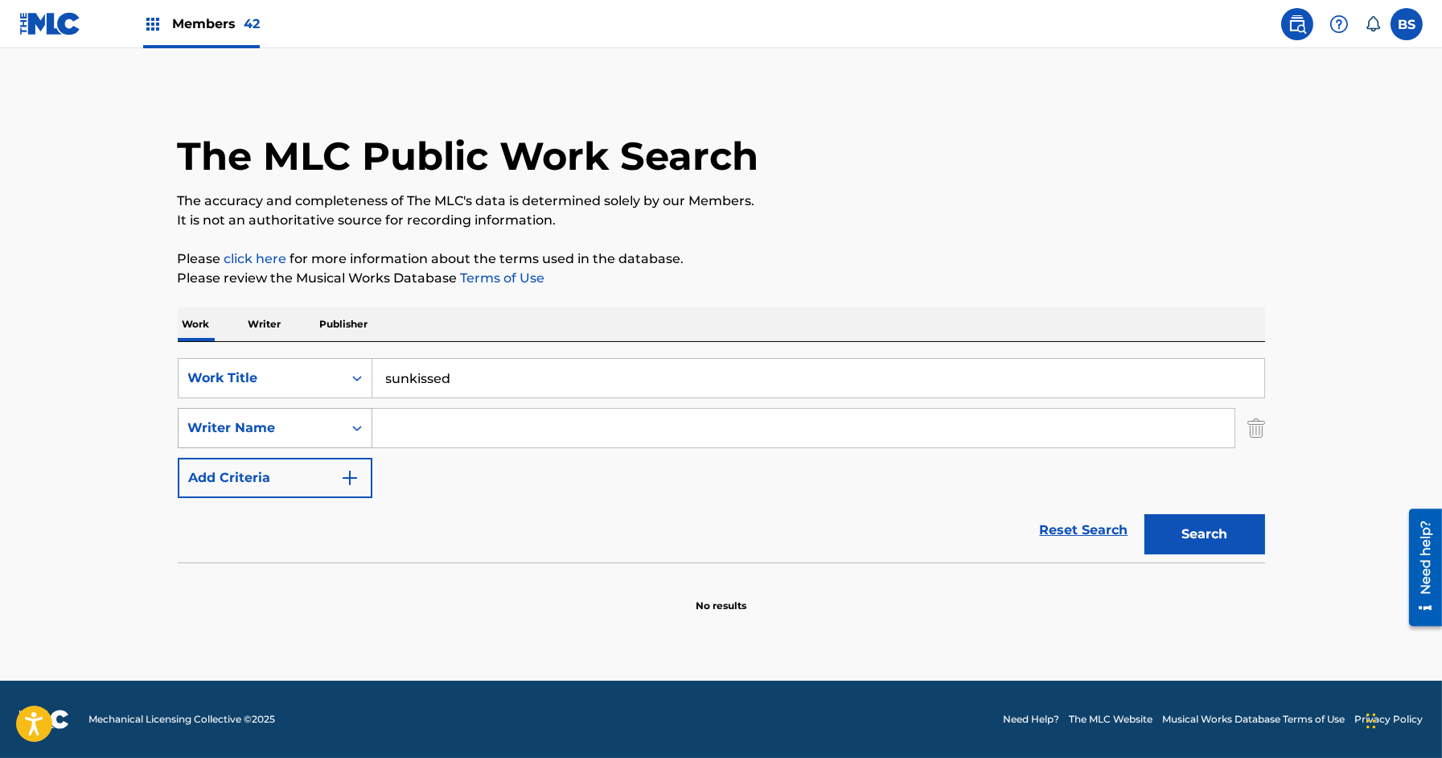
click at [370, 420] on div "Search Form" at bounding box center [357, 427] width 29 height 29
click at [401, 415] on input "Search Form" at bounding box center [803, 428] width 862 height 39
type input "h"
type input "k"
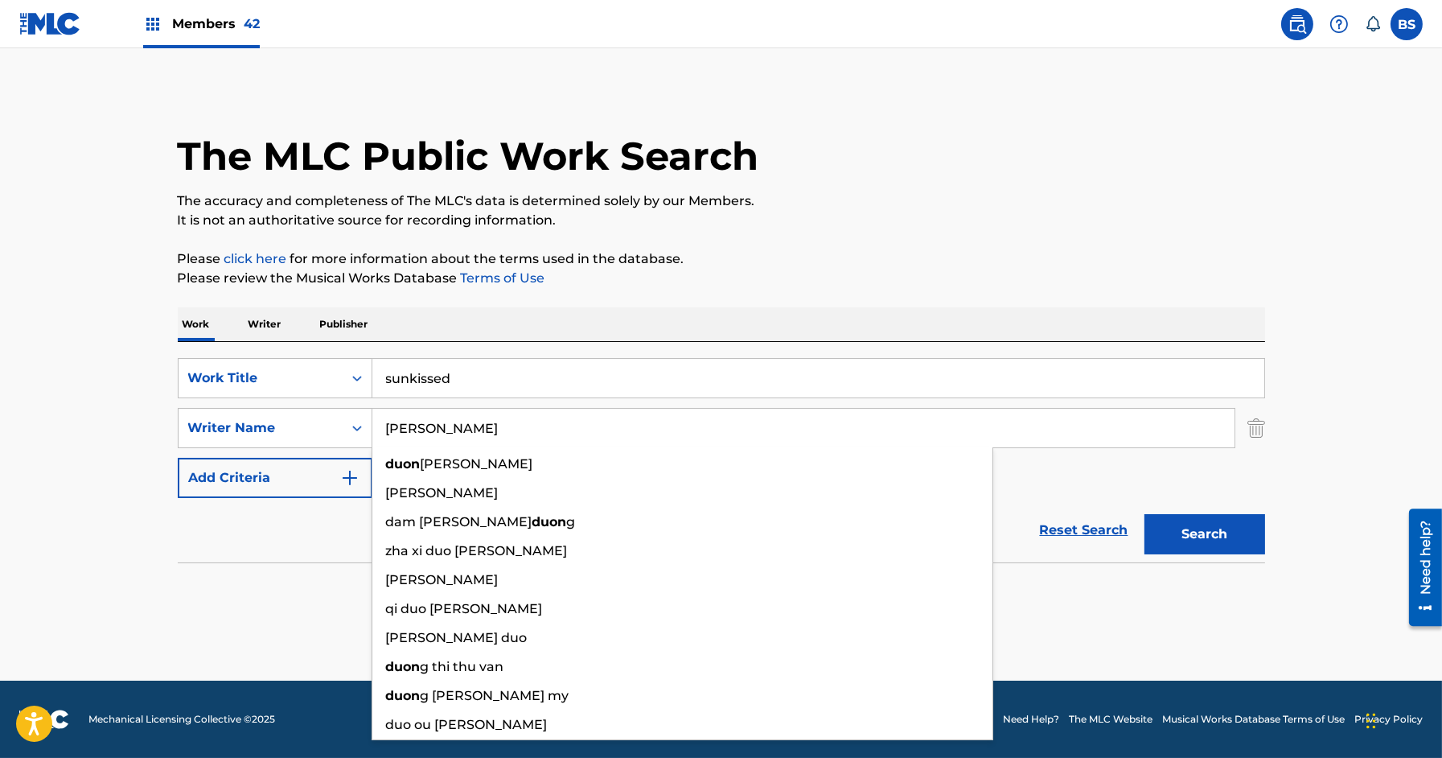
type input "duong"
click at [1145, 514] on button "Search" at bounding box center [1205, 534] width 121 height 40
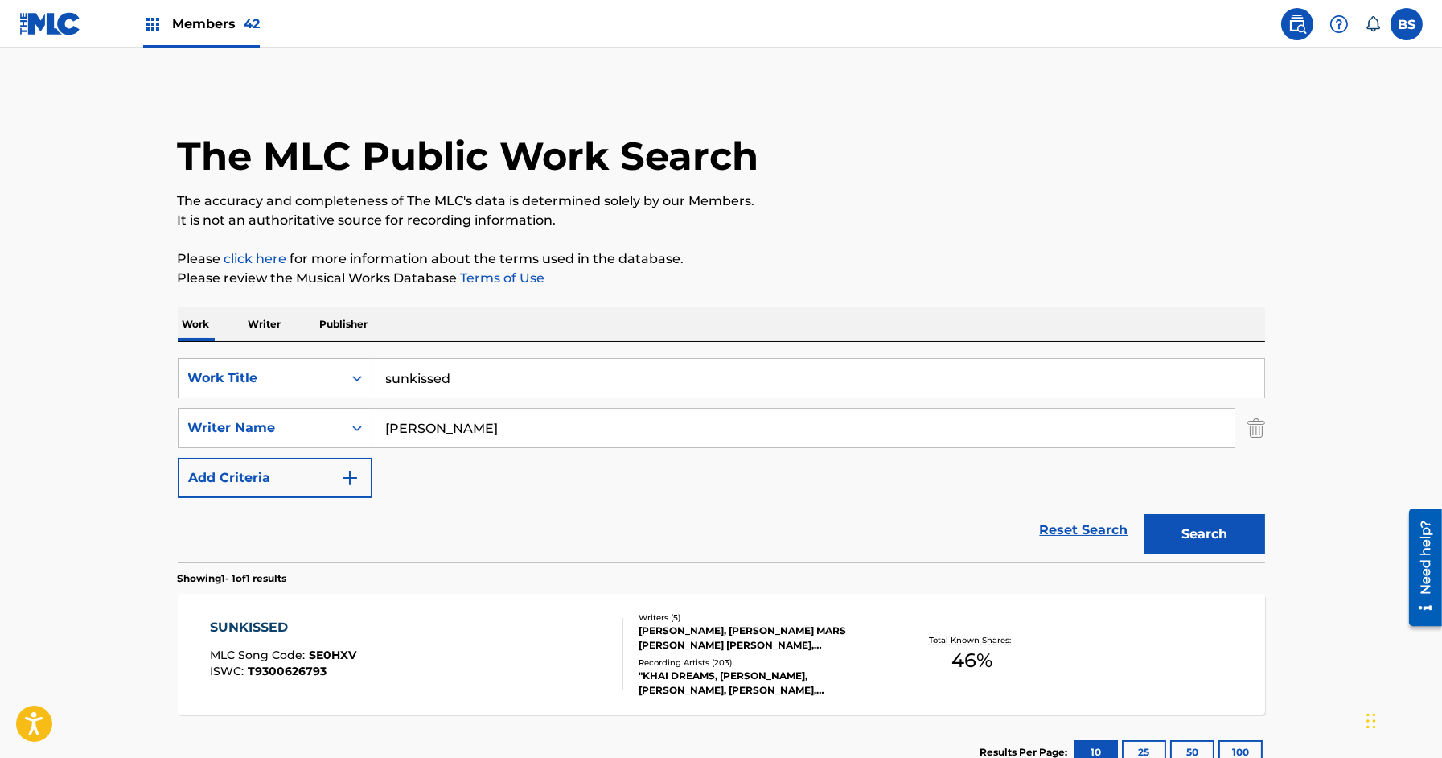
click at [567, 650] on div "SUNKISSED MLC Song Code : SE0HXV ISWC : T9300626793" at bounding box center [416, 654] width 413 height 72
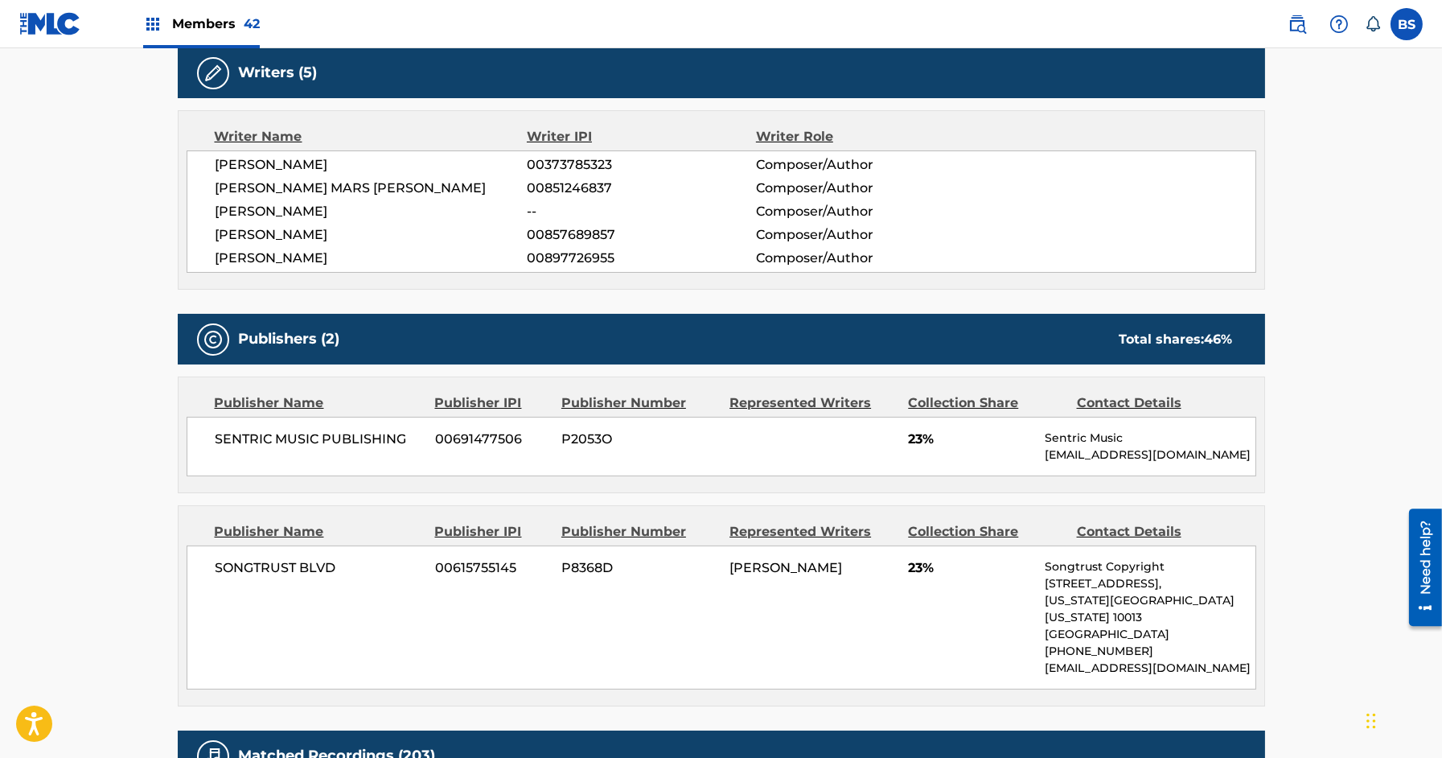
scroll to position [650, 0]
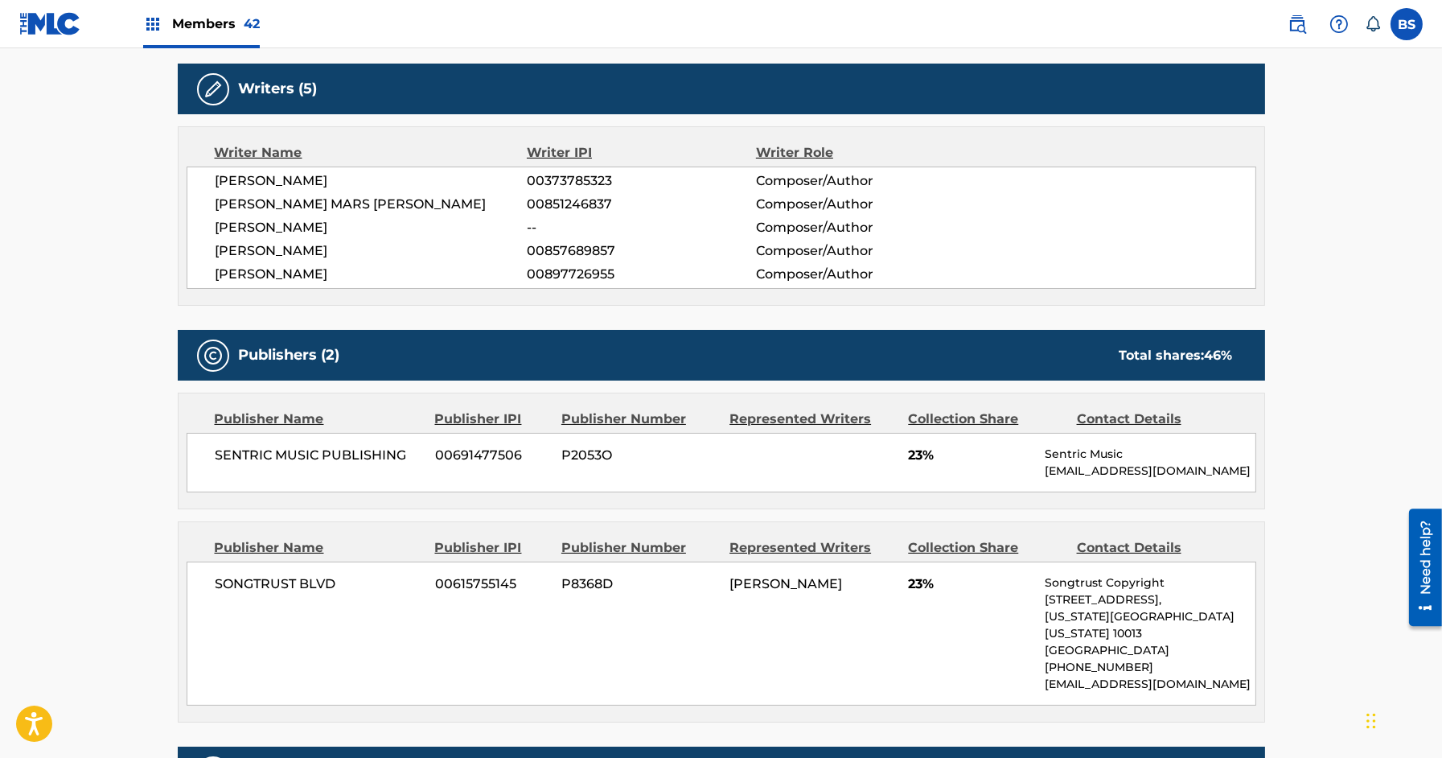
click at [310, 201] on span "[PERSON_NAME] MARS [PERSON_NAME]" at bounding box center [372, 204] width 312 height 19
copy div "[PERSON_NAME] MARS [PERSON_NAME]"
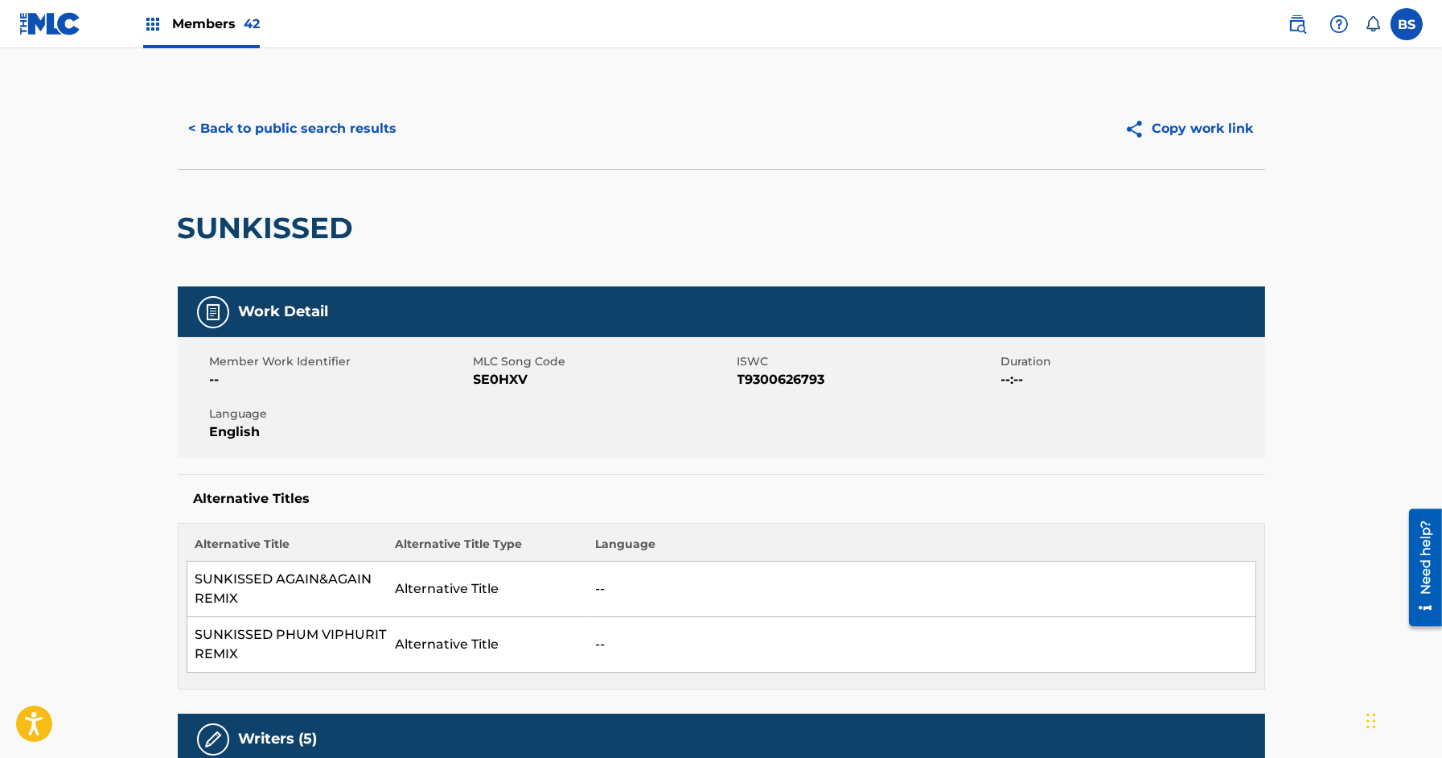
click at [347, 124] on button "< Back to public search results" at bounding box center [293, 129] width 231 height 40
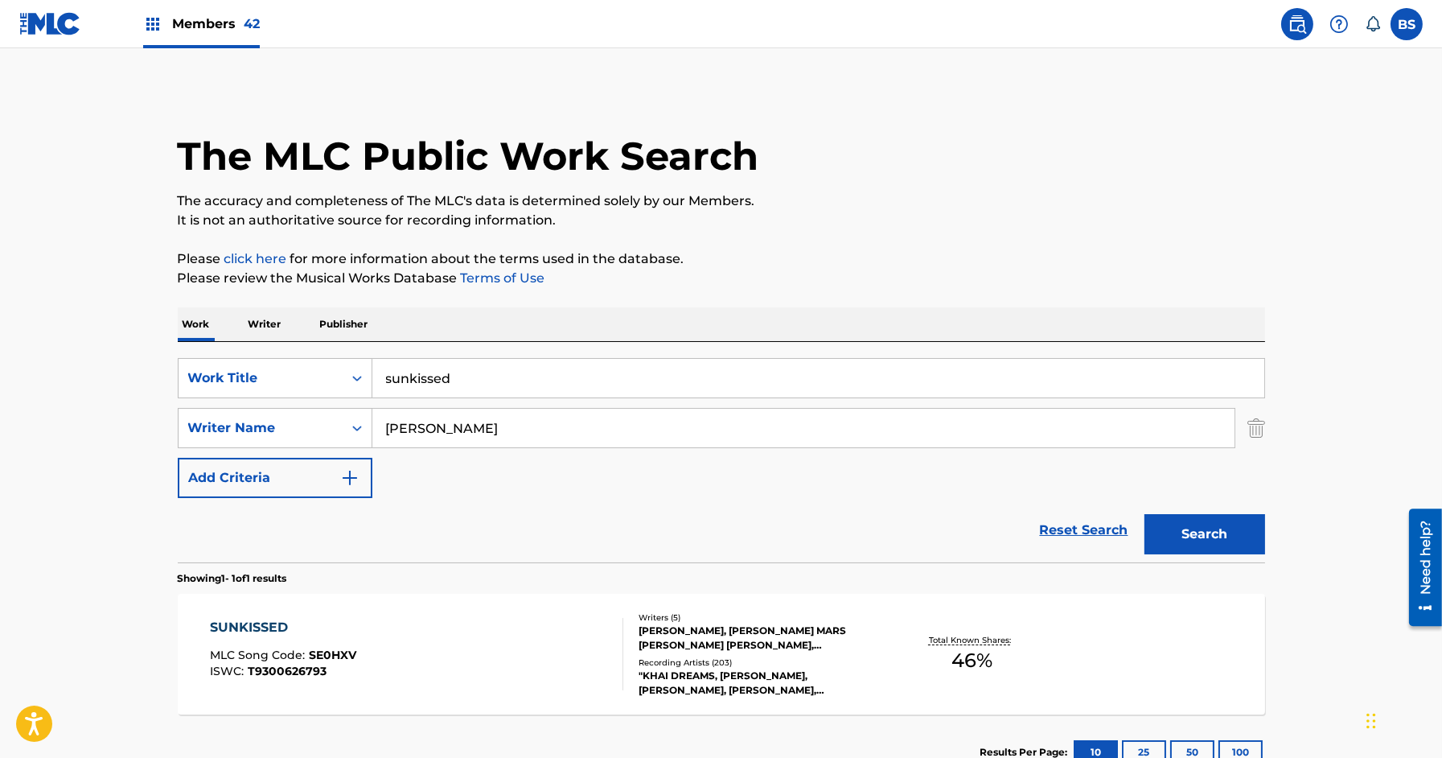
click at [280, 310] on p "Writer" at bounding box center [265, 324] width 43 height 34
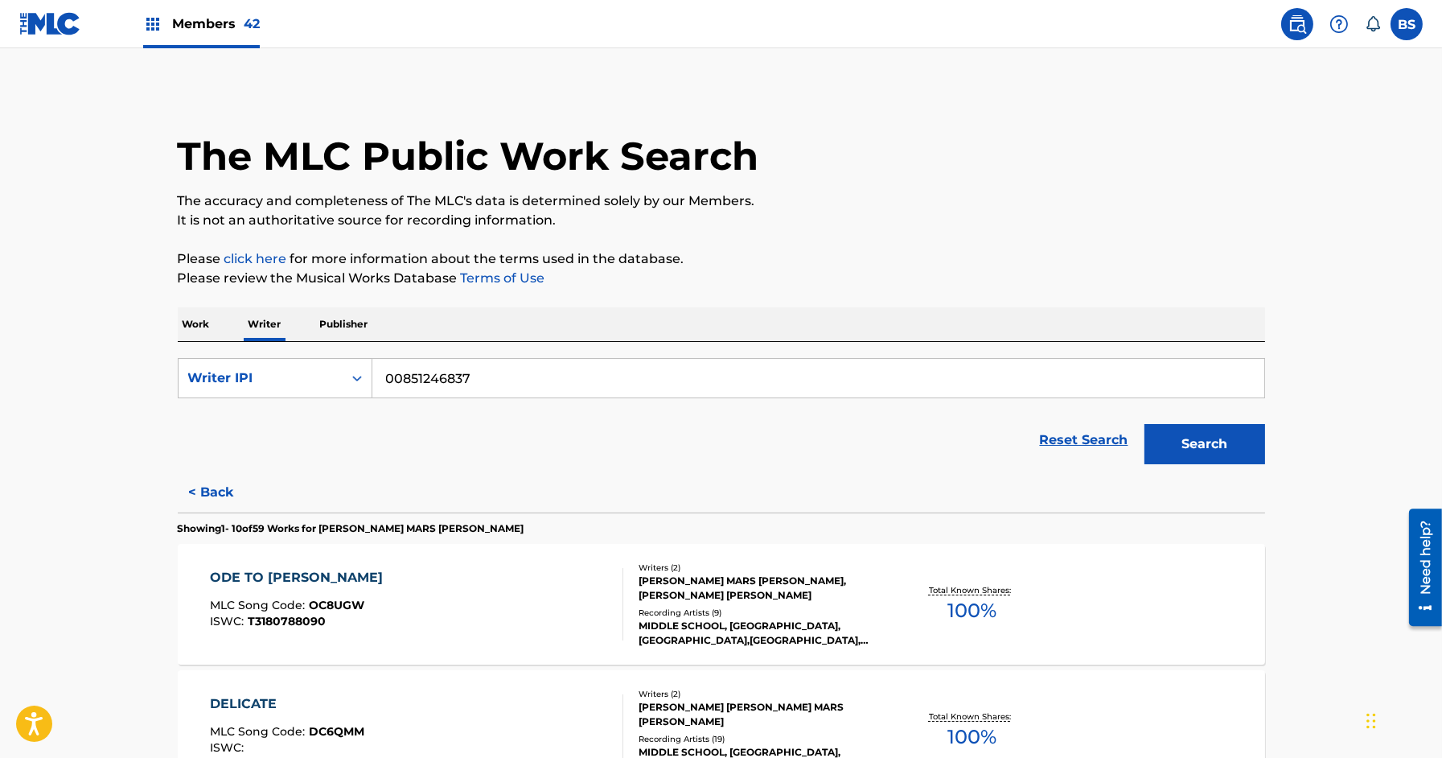
drag, startPoint x: 402, startPoint y: 373, endPoint x: 633, endPoint y: 376, distance: 230.9
click at [633, 376] on input "00851246837" at bounding box center [818, 378] width 892 height 39
paste input "227133496"
click at [409, 376] on input "00 227133496" at bounding box center [818, 378] width 892 height 39
type input "00227133496"
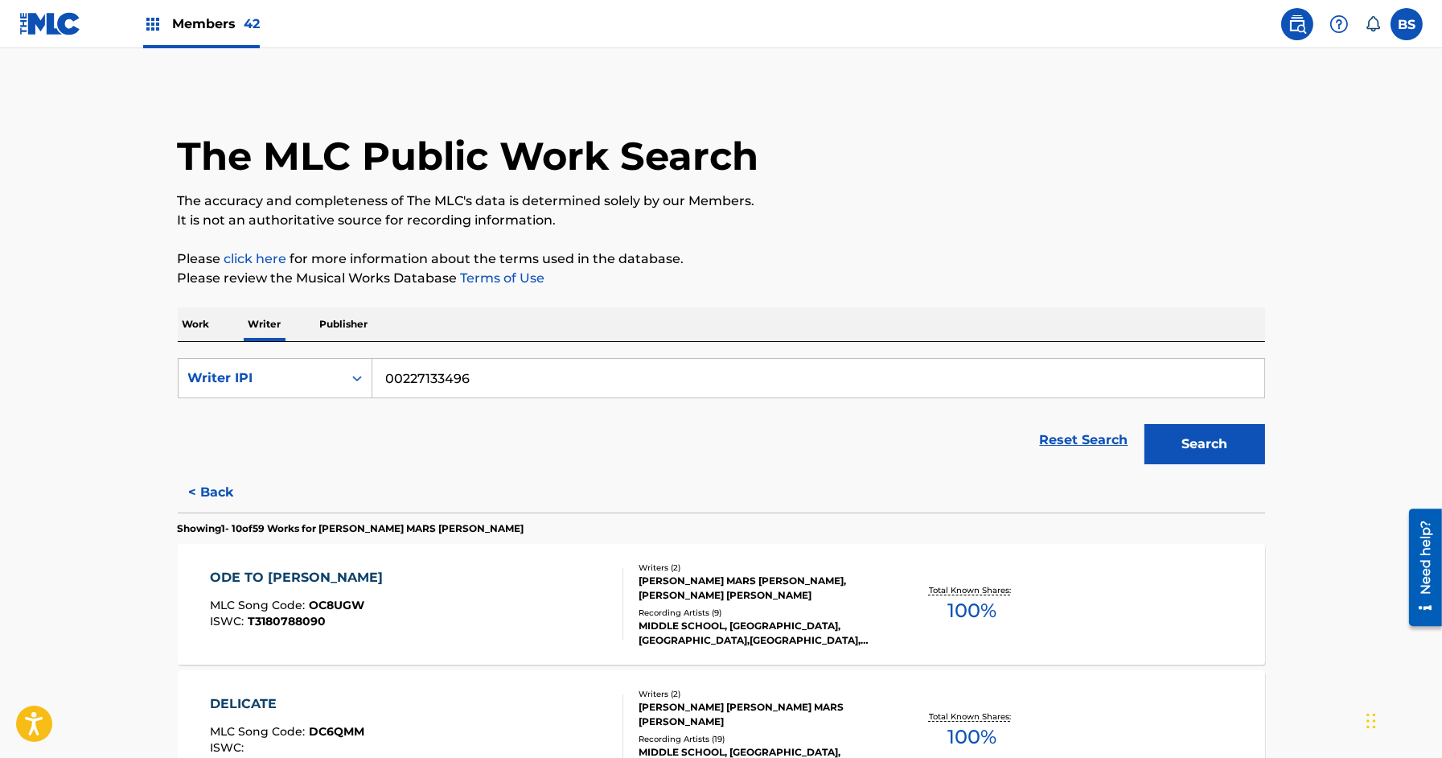
click at [1145, 424] on button "Search" at bounding box center [1205, 444] width 121 height 40
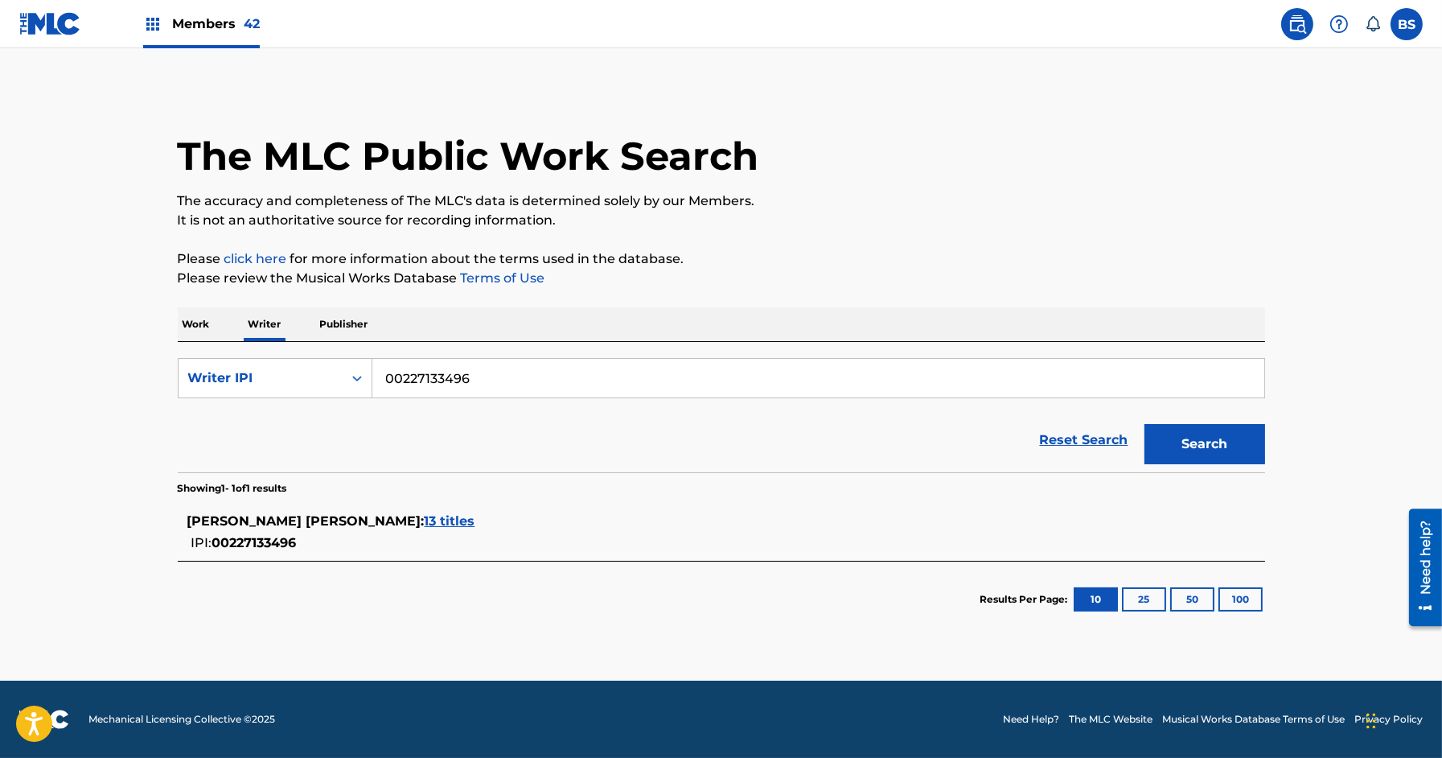
click at [425, 513] on span "13 titles" at bounding box center [450, 520] width 51 height 15
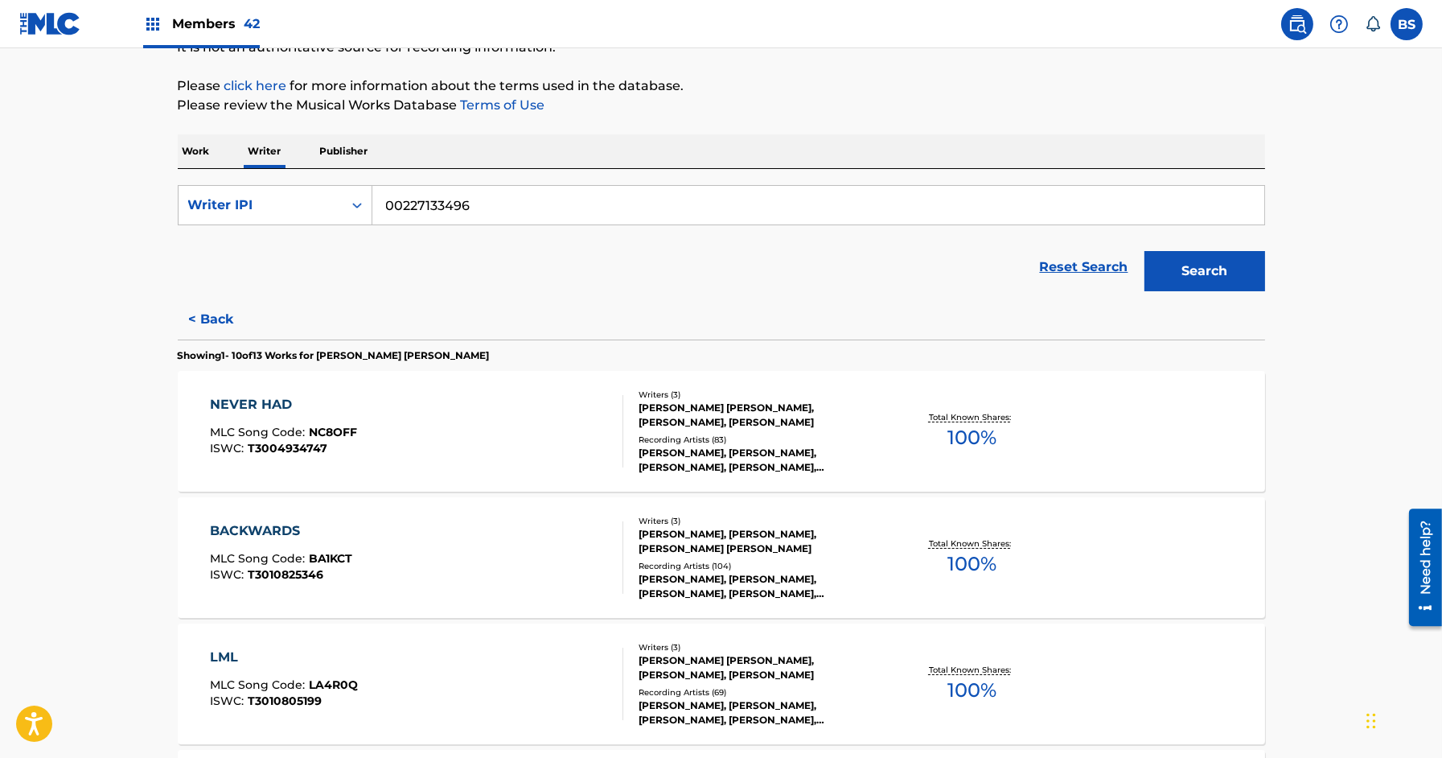
scroll to position [290, 0]
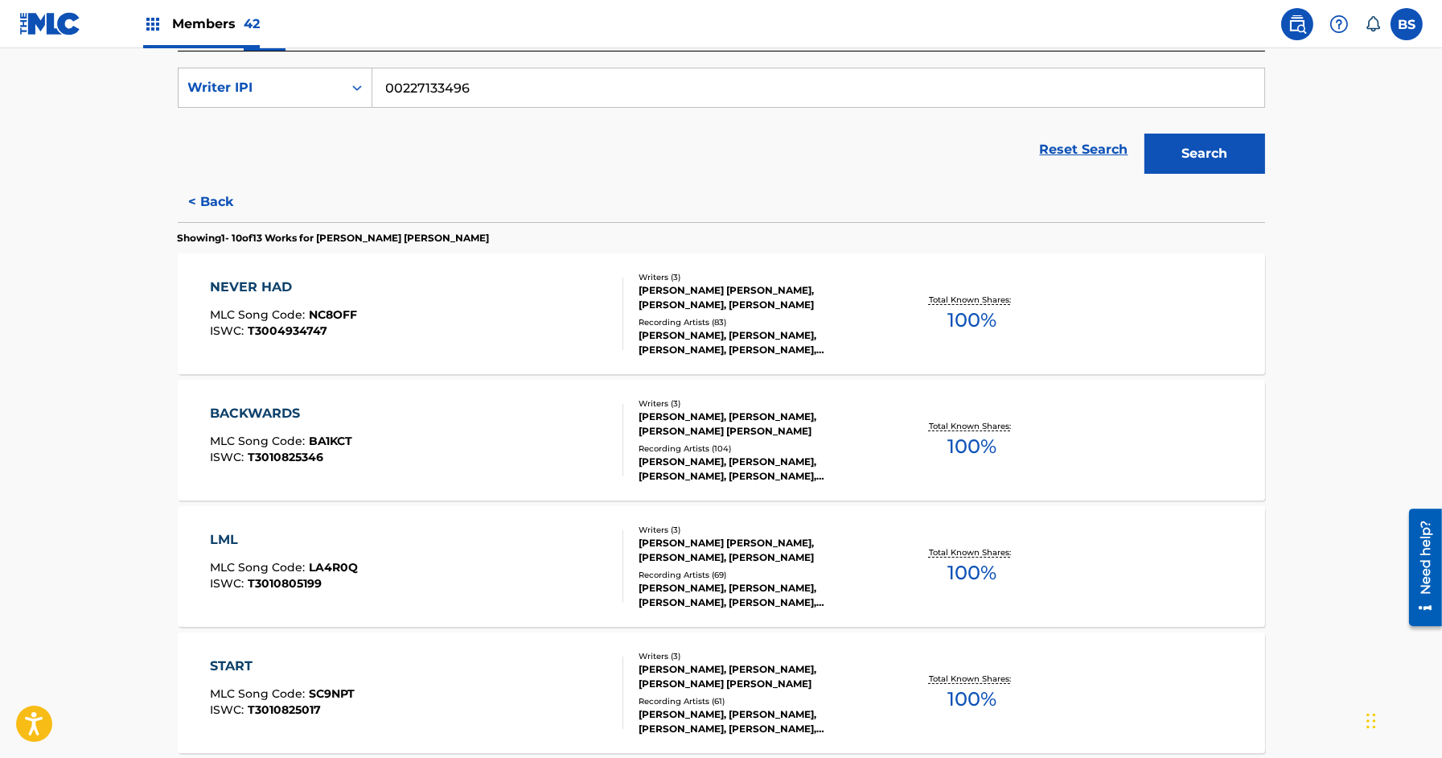
click at [580, 425] on div "BACKWARDS MLC Song Code : BA1KCT ISWC : T3010825346" at bounding box center [416, 440] width 413 height 72
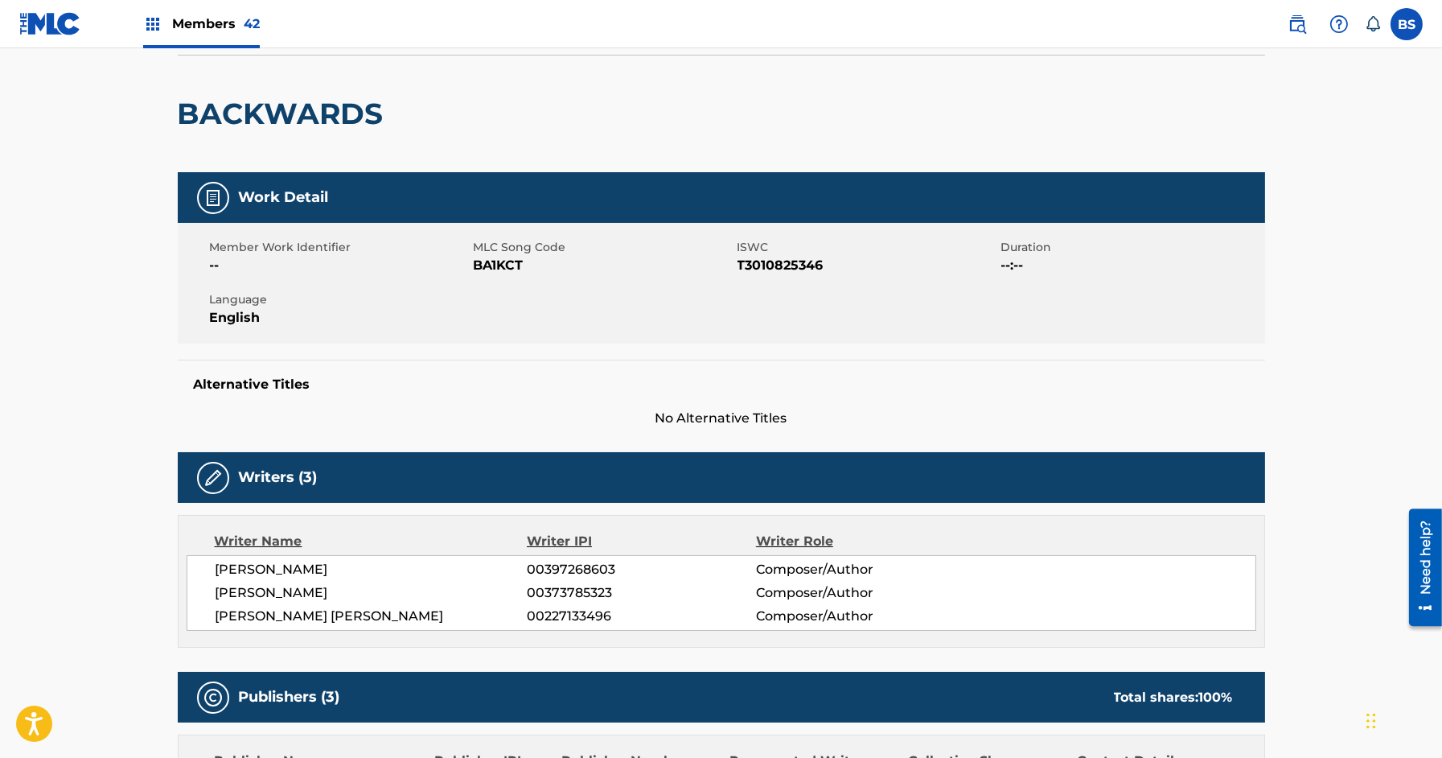
scroll to position [68, 0]
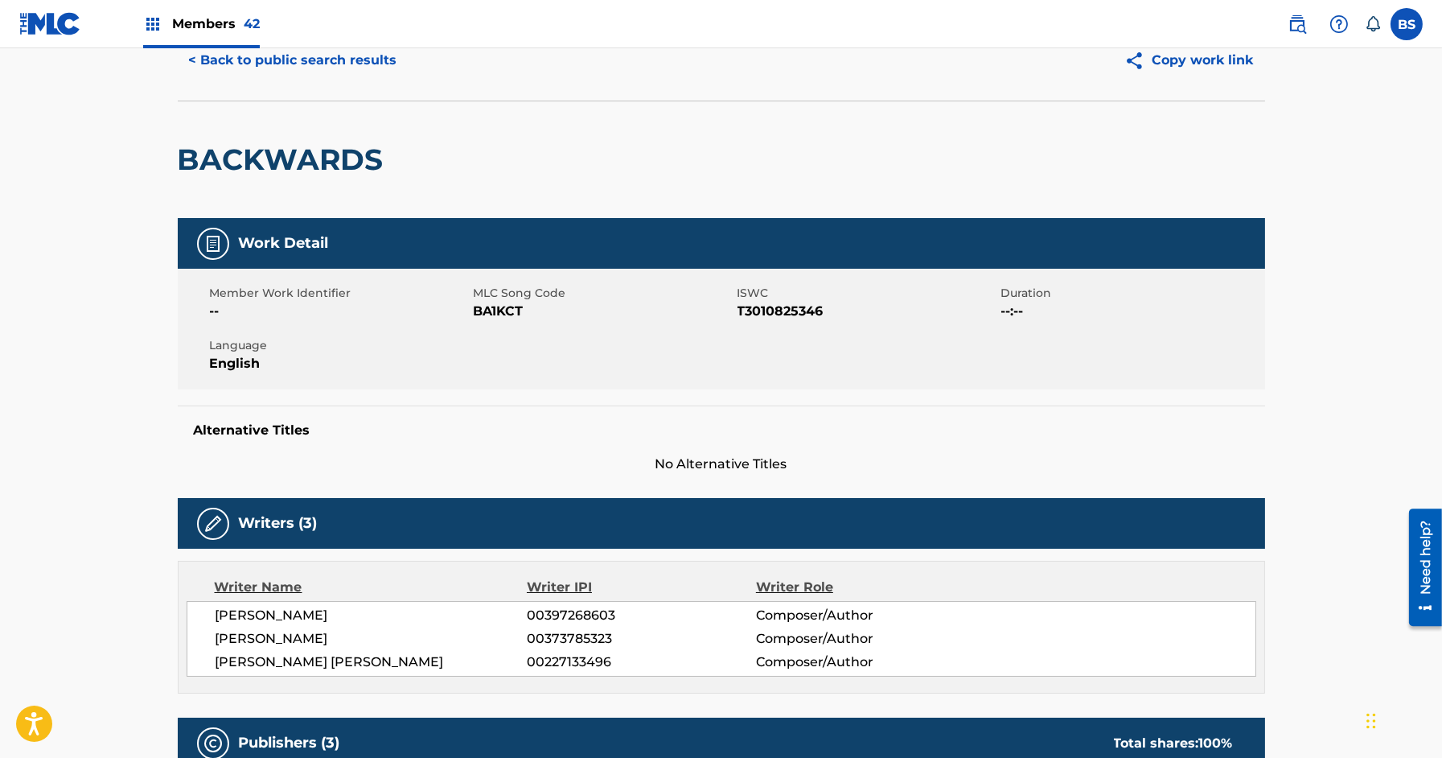
click at [310, 57] on button "< Back to public search results" at bounding box center [293, 60] width 231 height 40
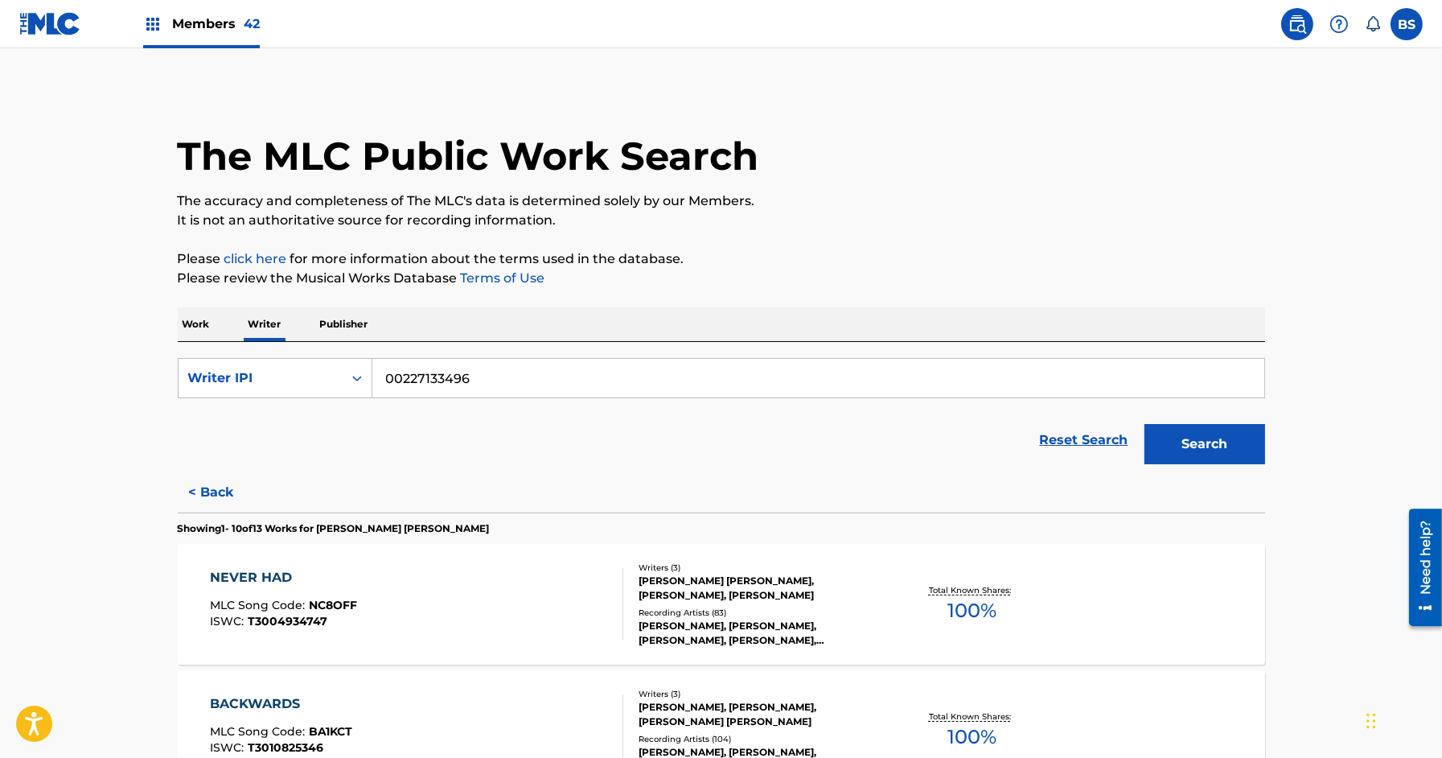
click at [198, 320] on p "Work" at bounding box center [196, 324] width 37 height 34
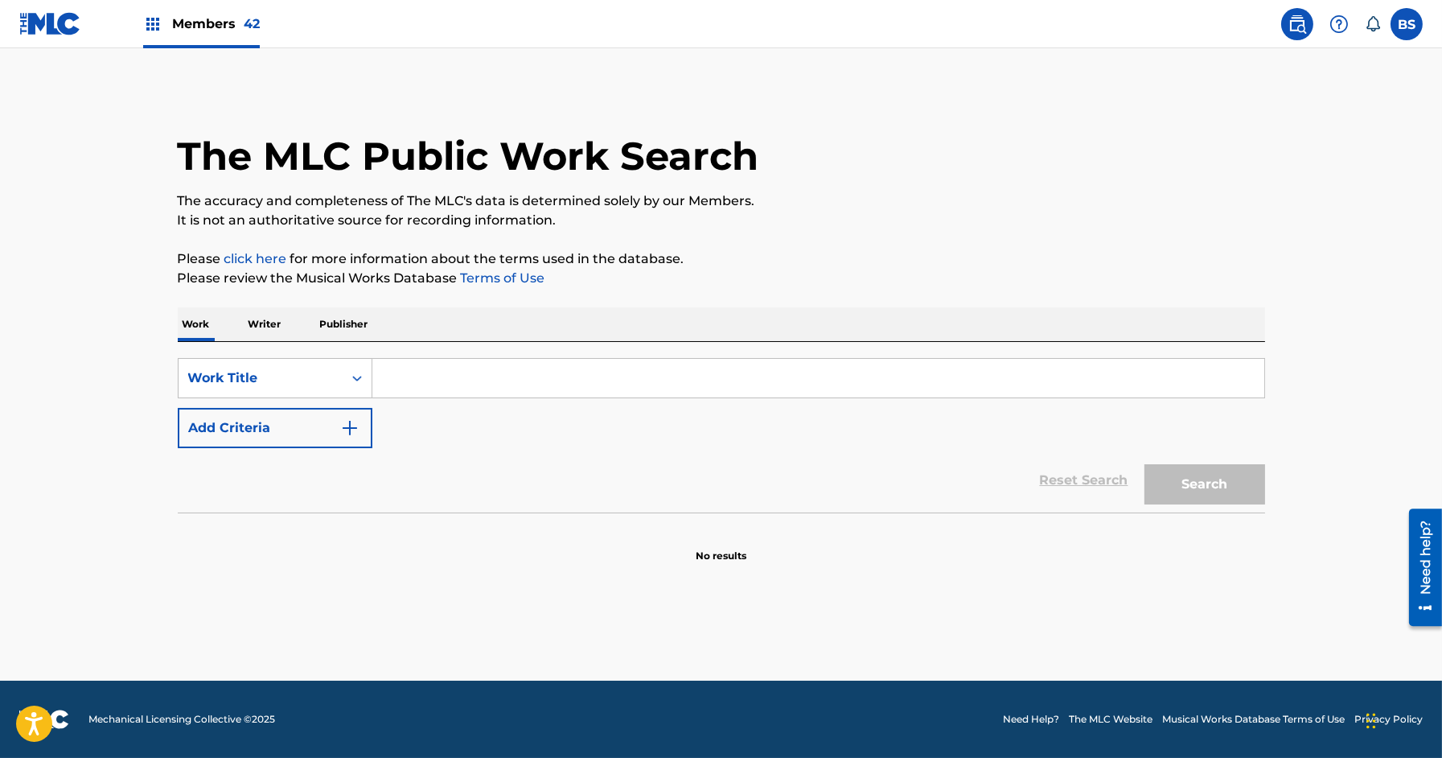
click at [444, 385] on input "Search Form" at bounding box center [818, 378] width 892 height 39
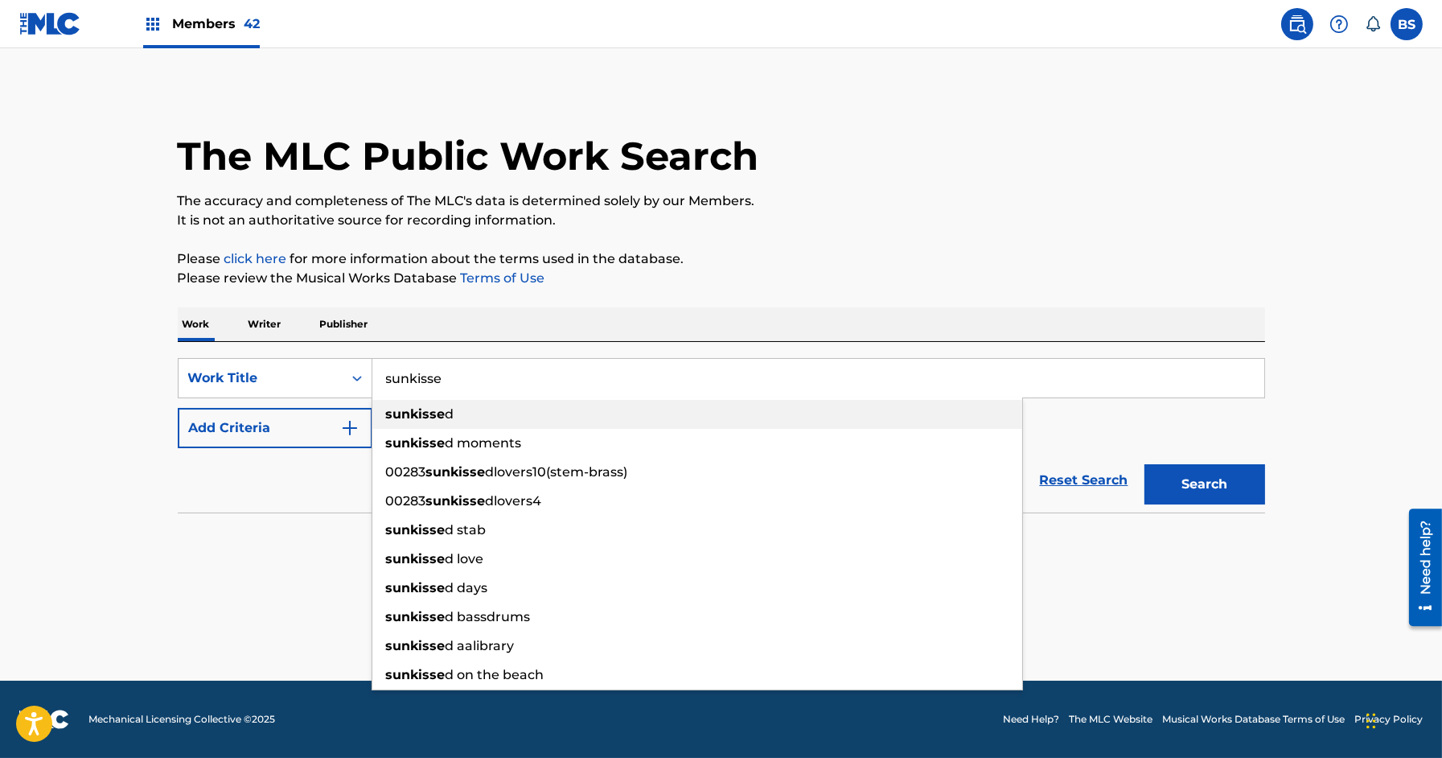
click at [438, 421] on strong "sunkisse" at bounding box center [416, 413] width 60 height 15
type input "sunkissed"
click at [438, 421] on div "SearchWithCriteria2046015c-fc09-4cf3-8b29-abd0a3ed2c82 Work Title sunkissed sun…" at bounding box center [721, 403] width 1087 height 90
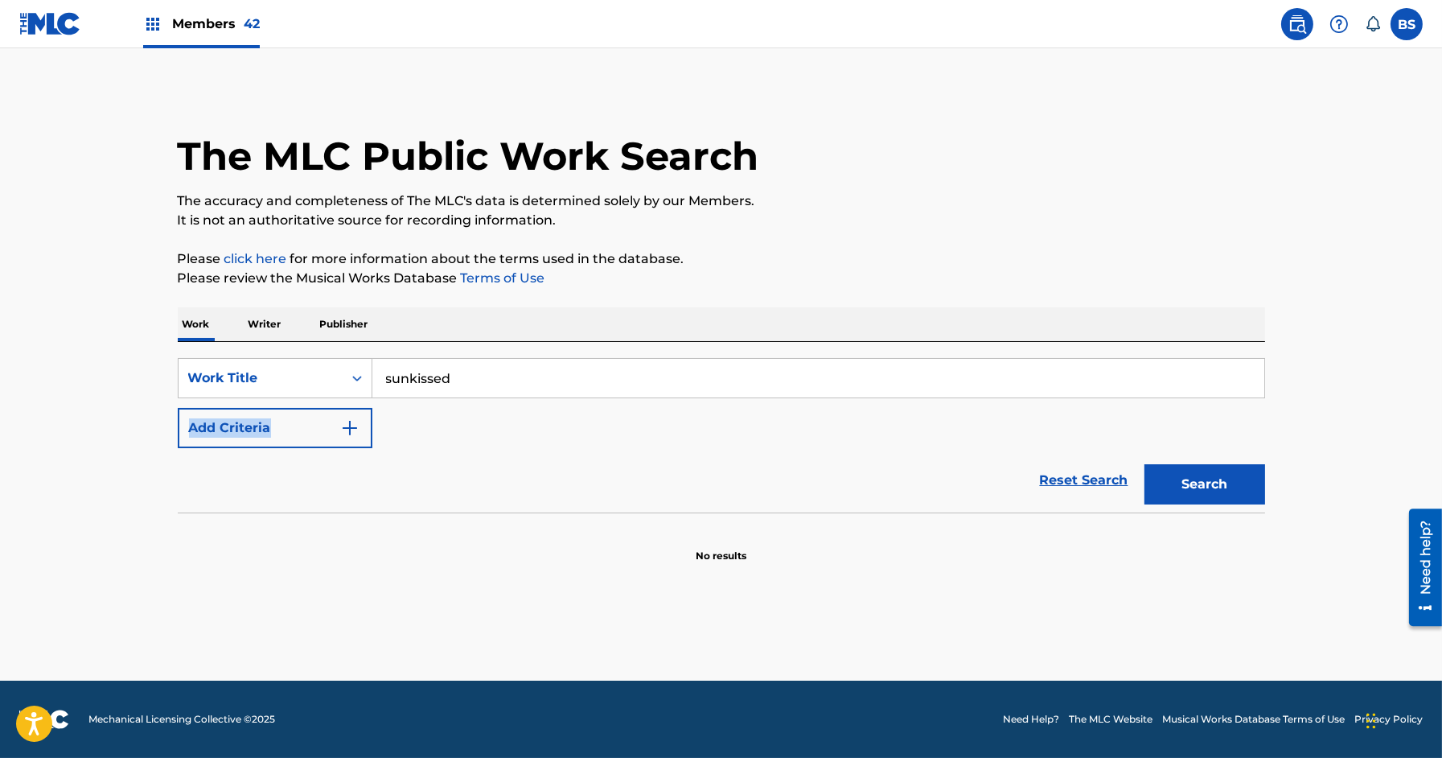
click at [328, 427] on button "Add Criteria" at bounding box center [275, 428] width 195 height 40
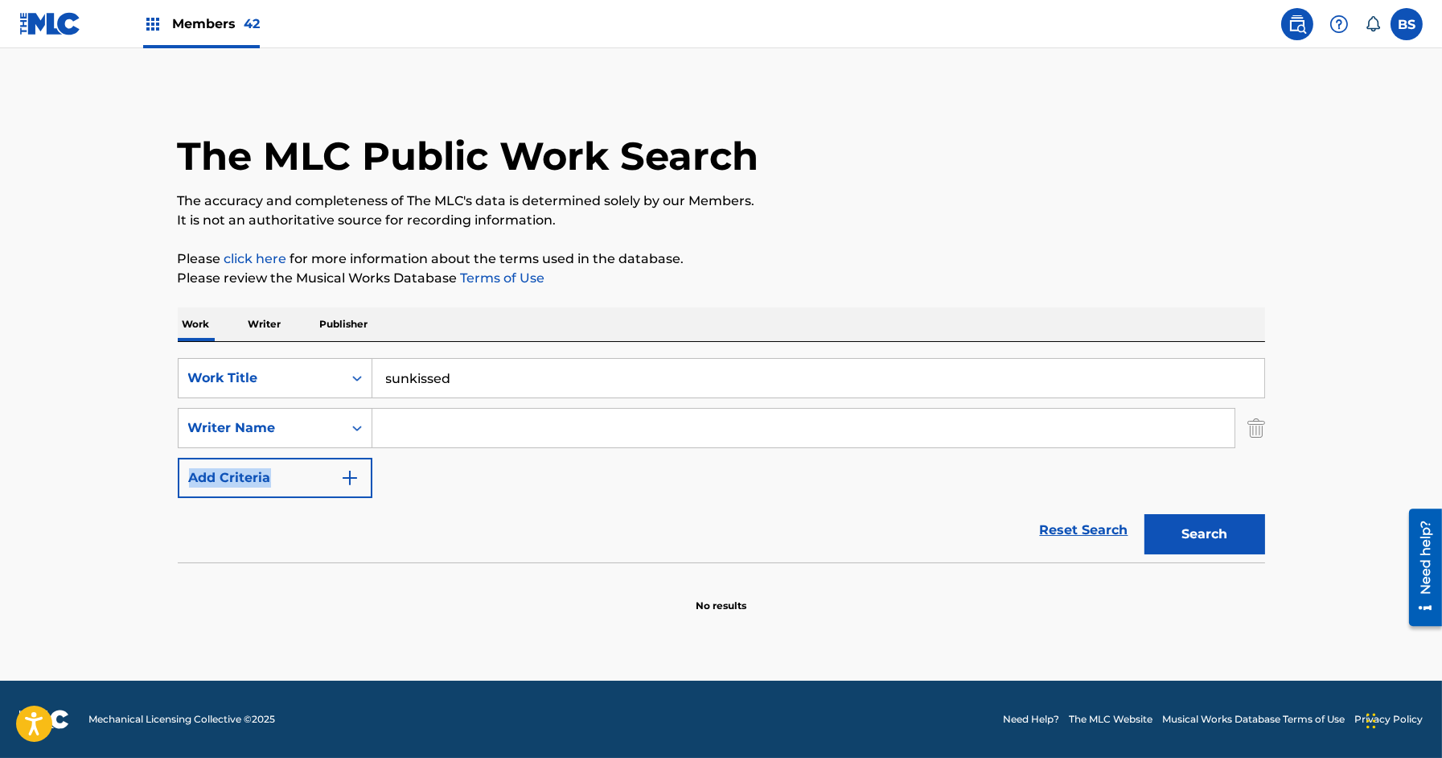
click at [442, 418] on input "Search Form" at bounding box center [803, 428] width 862 height 39
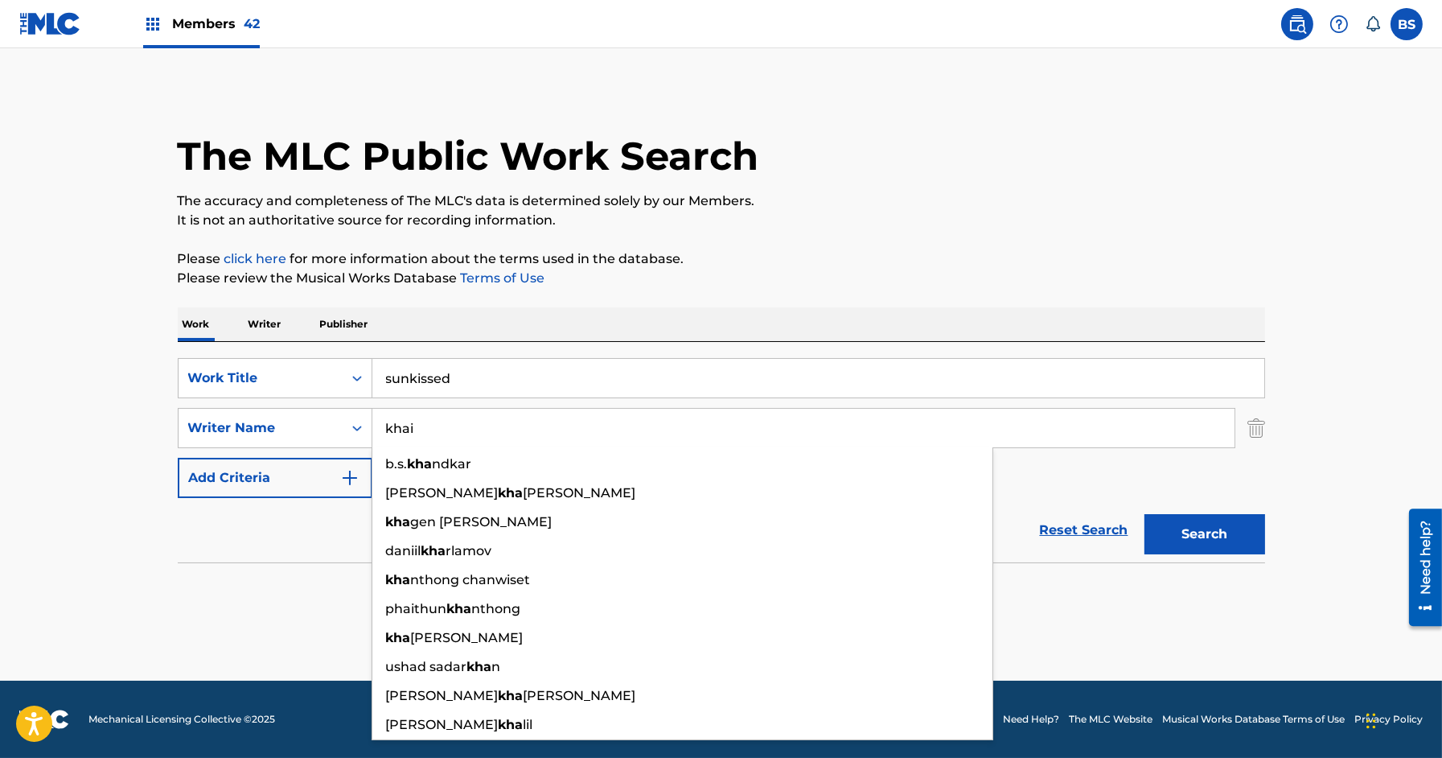
type input "khai"
click at [1145, 514] on button "Search" at bounding box center [1205, 534] width 121 height 40
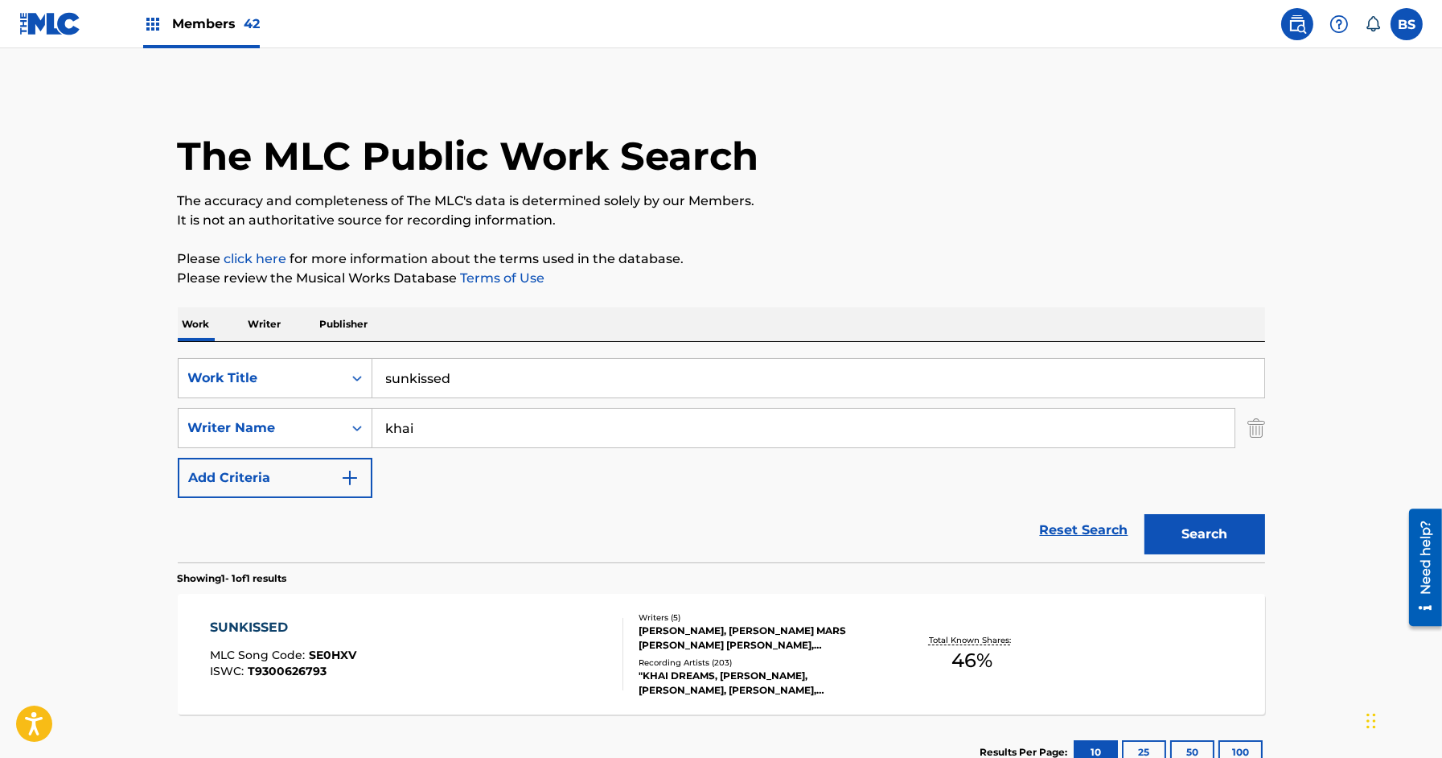
click at [590, 621] on div "SUNKISSED MLC Song Code : SE0HXV ISWC : T9300626793" at bounding box center [416, 654] width 413 height 72
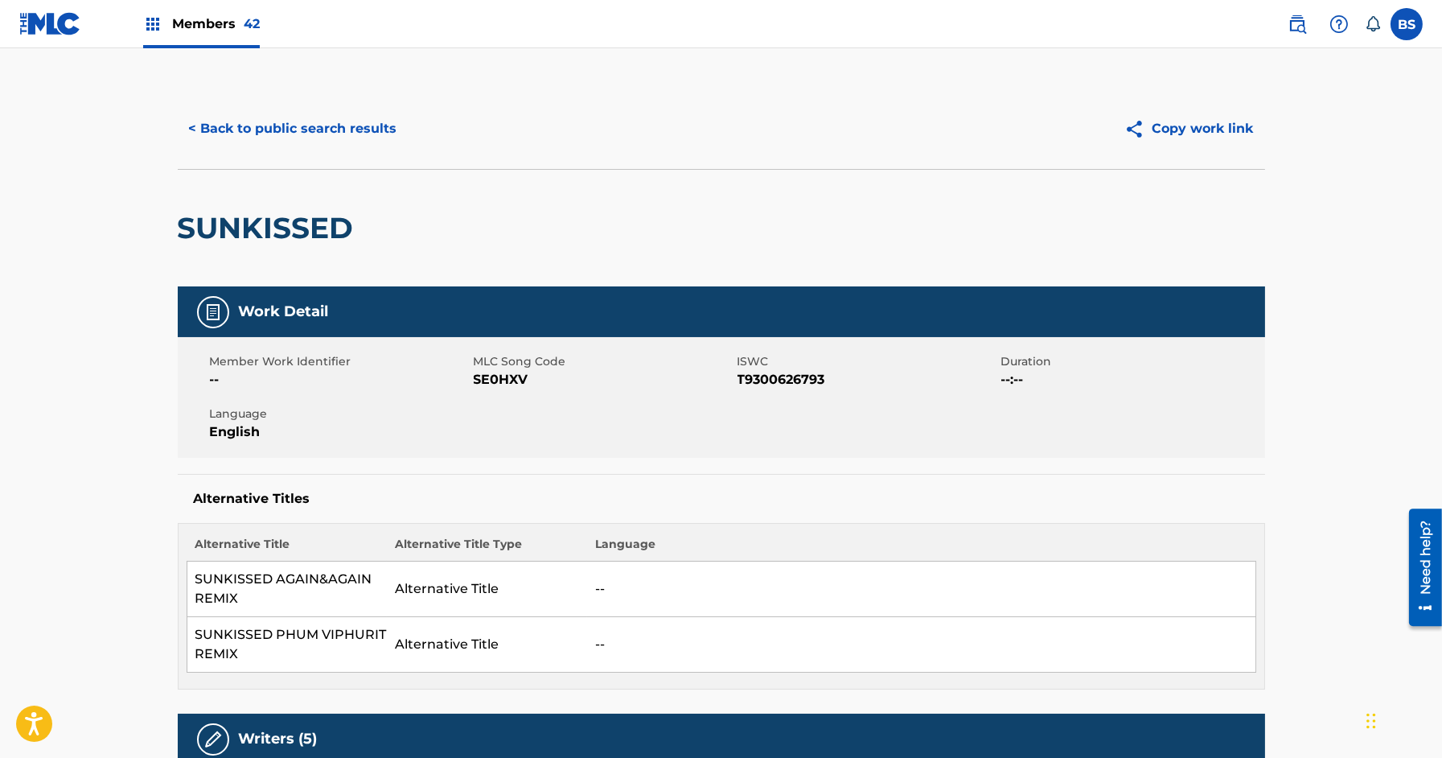
click at [308, 119] on button "< Back to public search results" at bounding box center [293, 129] width 231 height 40
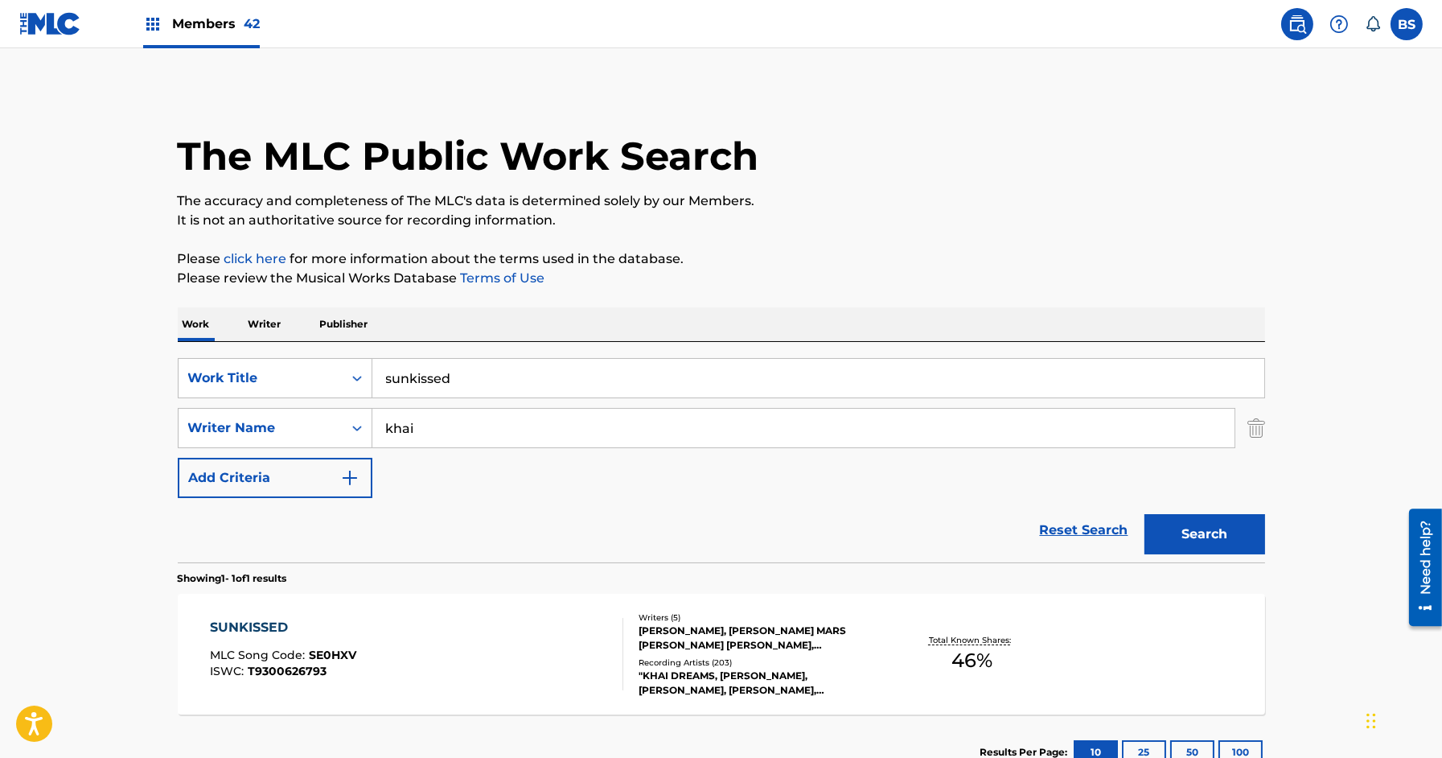
click at [287, 314] on div "Work Writer Publisher" at bounding box center [721, 324] width 1087 height 34
click at [247, 327] on p "Writer" at bounding box center [265, 324] width 43 height 34
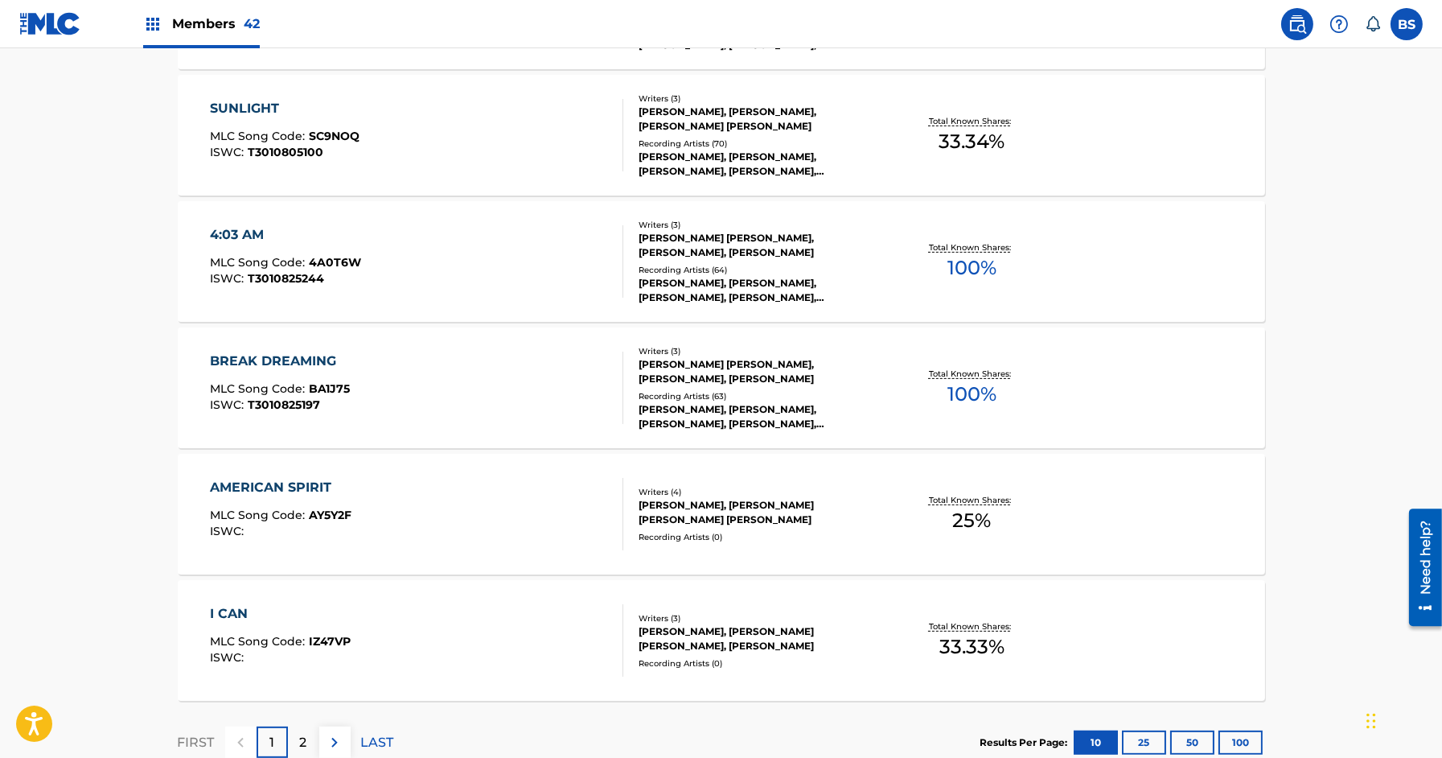
scroll to position [1210, 0]
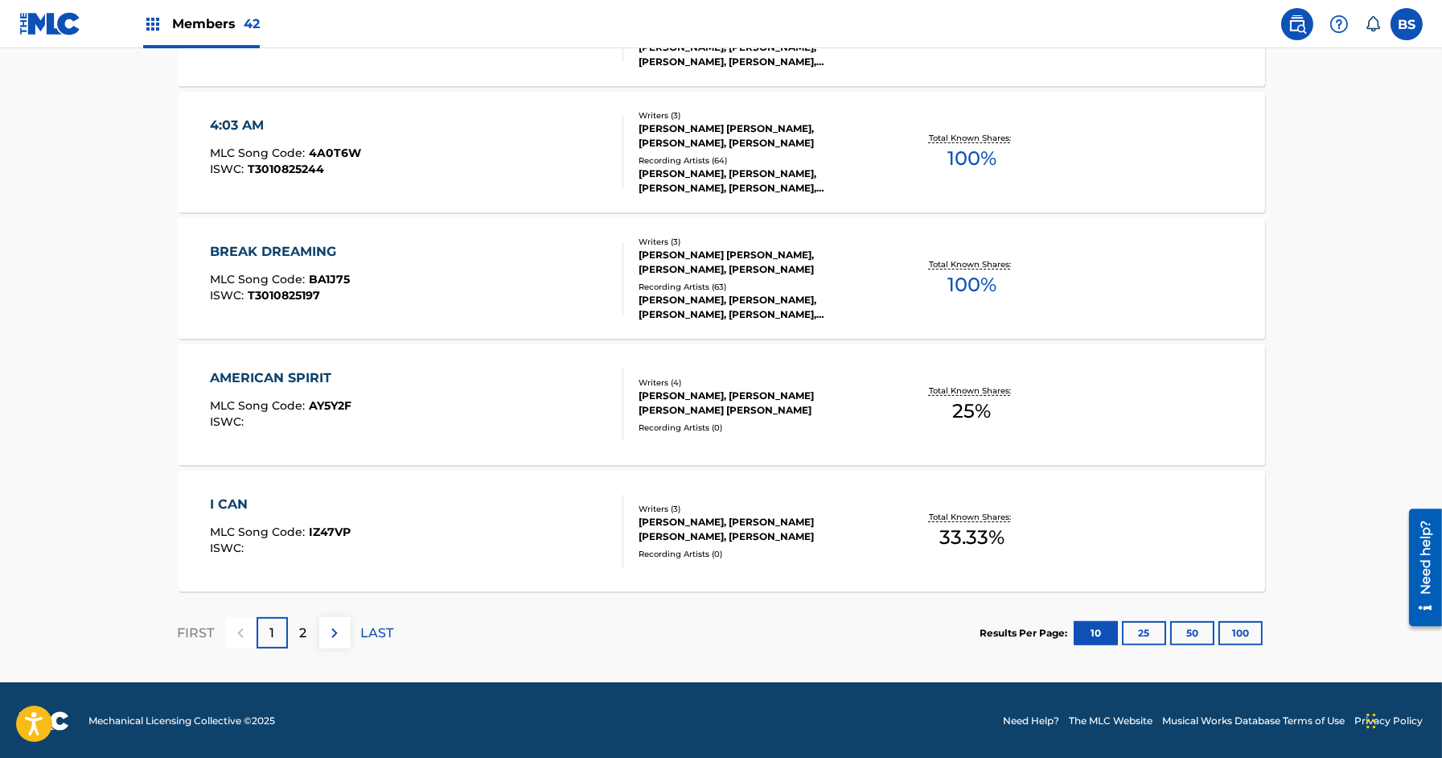
click at [541, 258] on div "BREAK DREAMING MLC Song Code : BA1J75 ISWC : T3010825197" at bounding box center [416, 278] width 413 height 72
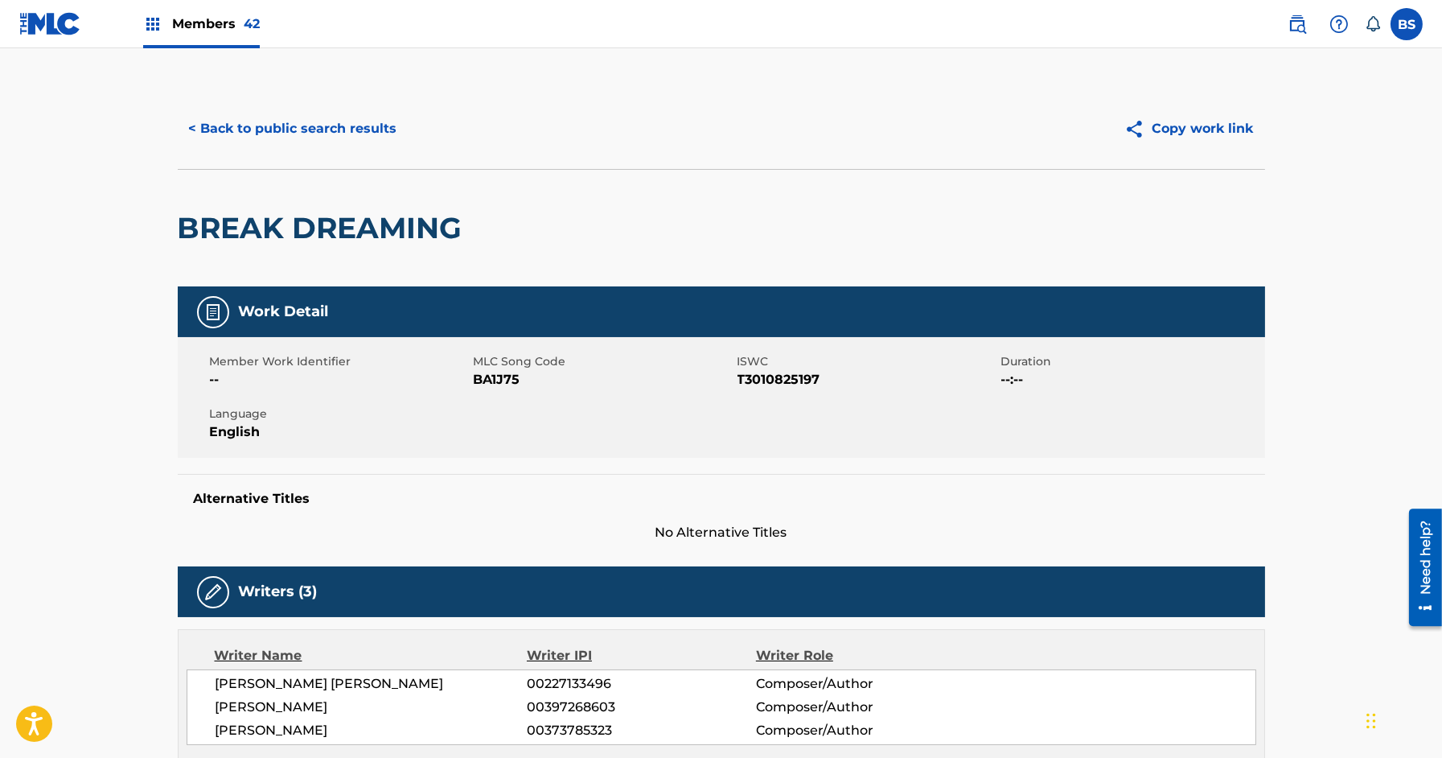
click at [314, 121] on button "< Back to public search results" at bounding box center [293, 129] width 231 height 40
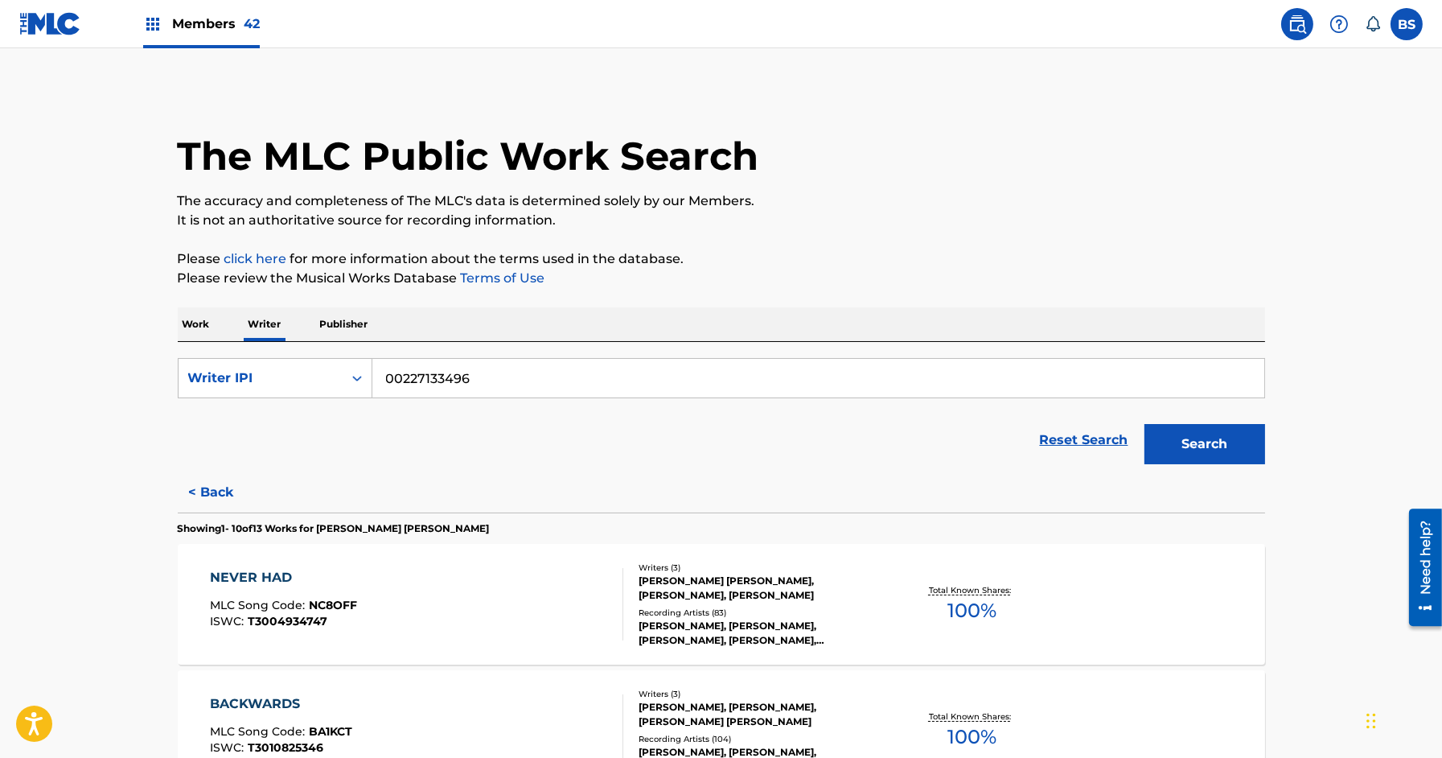
click at [206, 317] on p "Work" at bounding box center [196, 324] width 37 height 34
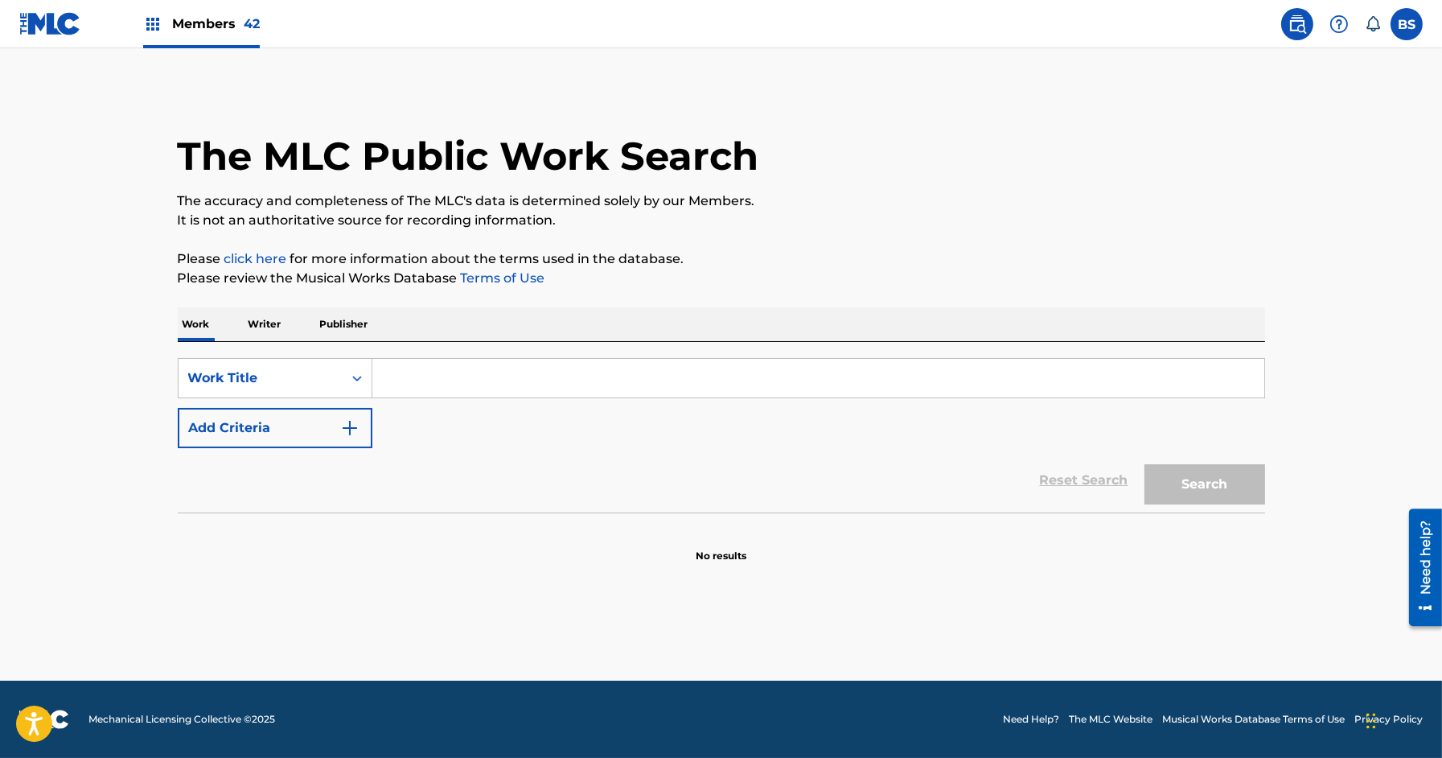
click at [415, 368] on input "Search Form" at bounding box center [818, 378] width 892 height 39
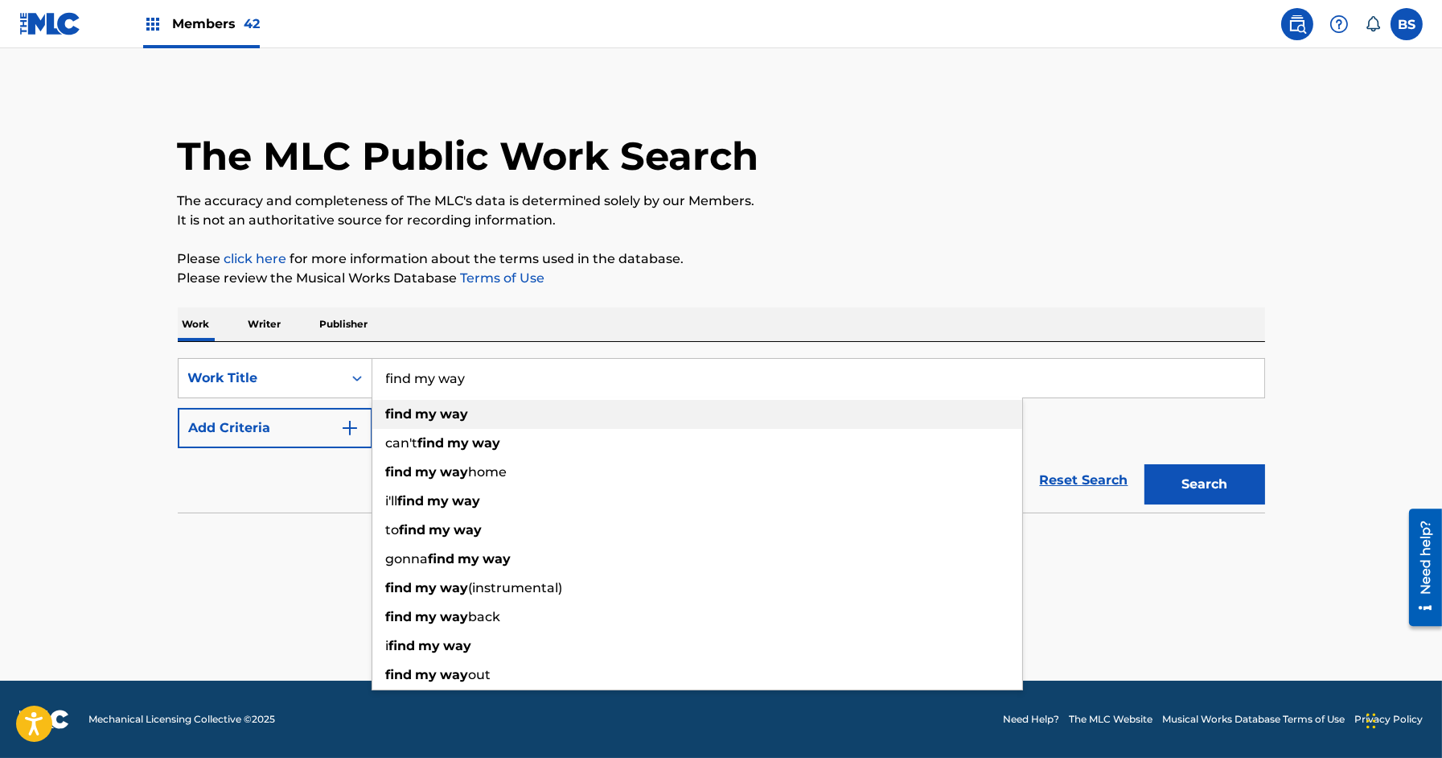
type input "find my way"
click at [411, 411] on strong "find" at bounding box center [399, 413] width 27 height 15
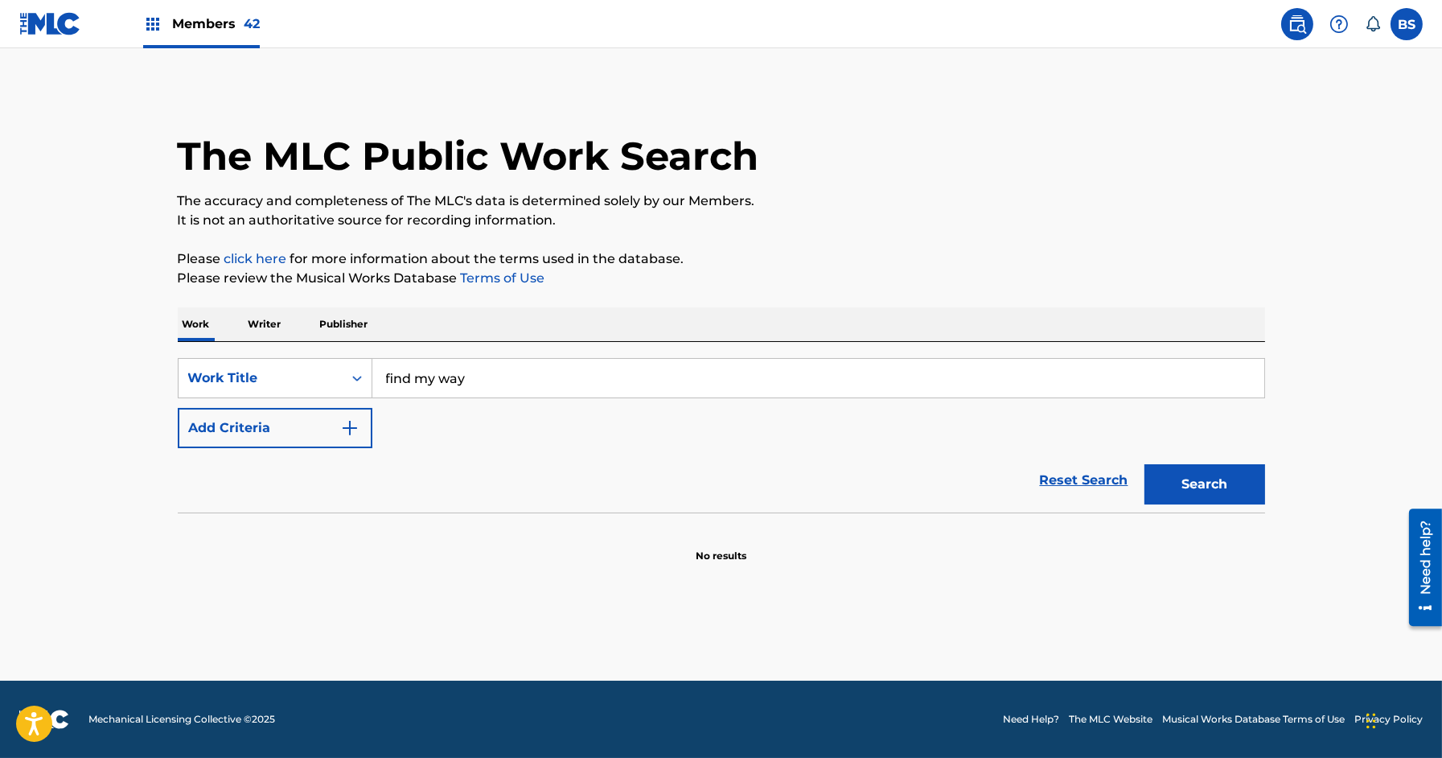
click at [276, 434] on button "Add Criteria" at bounding box center [275, 428] width 195 height 40
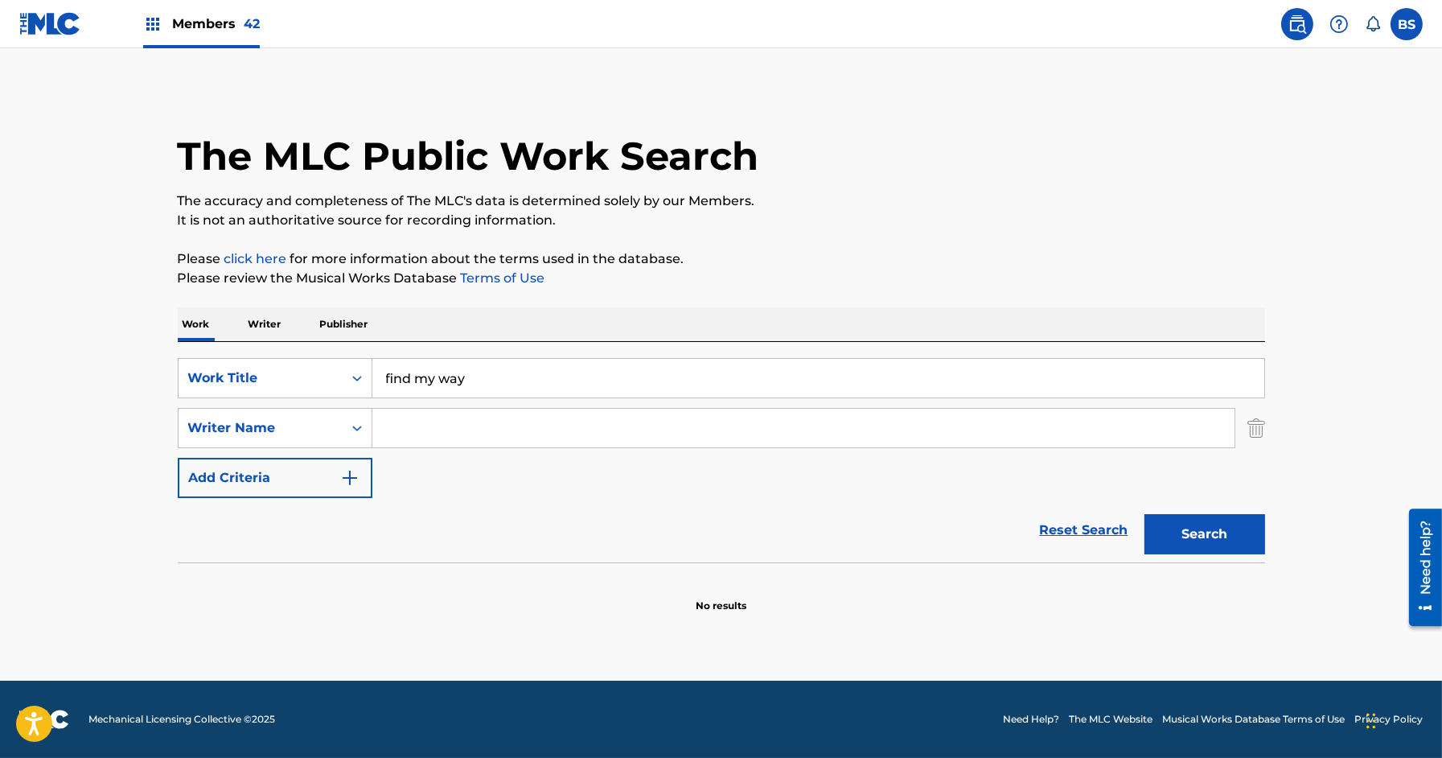
click at [466, 427] on input "Search Form" at bounding box center [803, 428] width 862 height 39
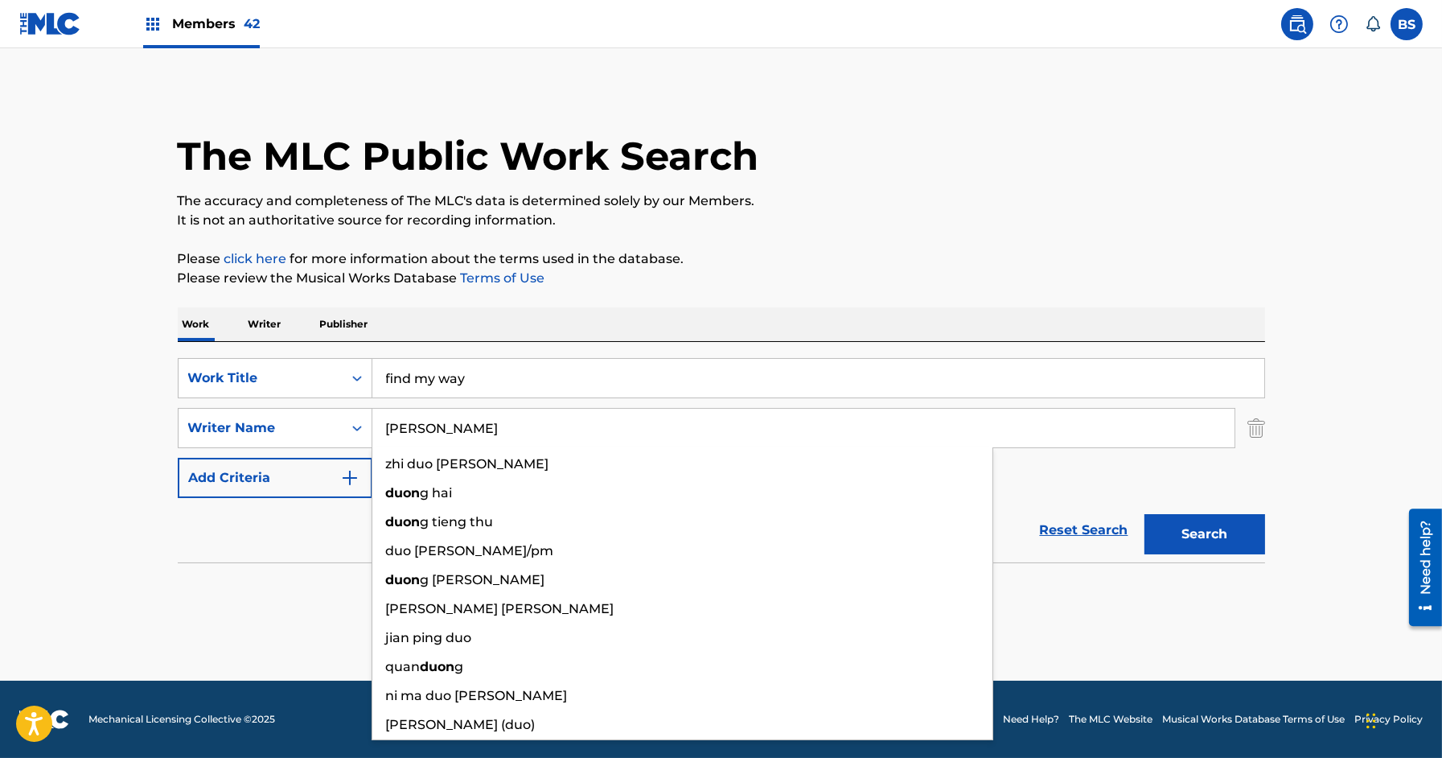
type input "duong"
click at [1145, 514] on button "Search" at bounding box center [1205, 534] width 121 height 40
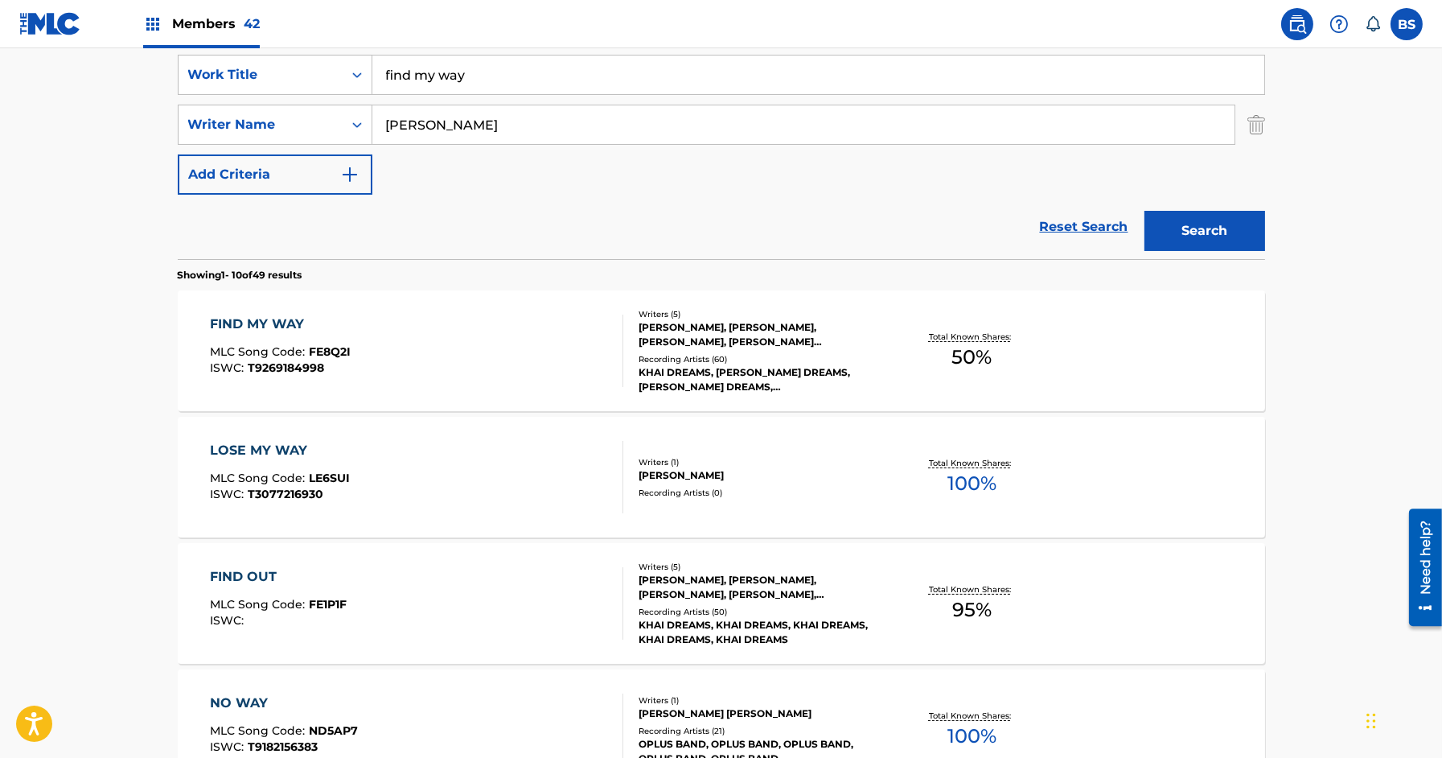
scroll to position [384, 0]
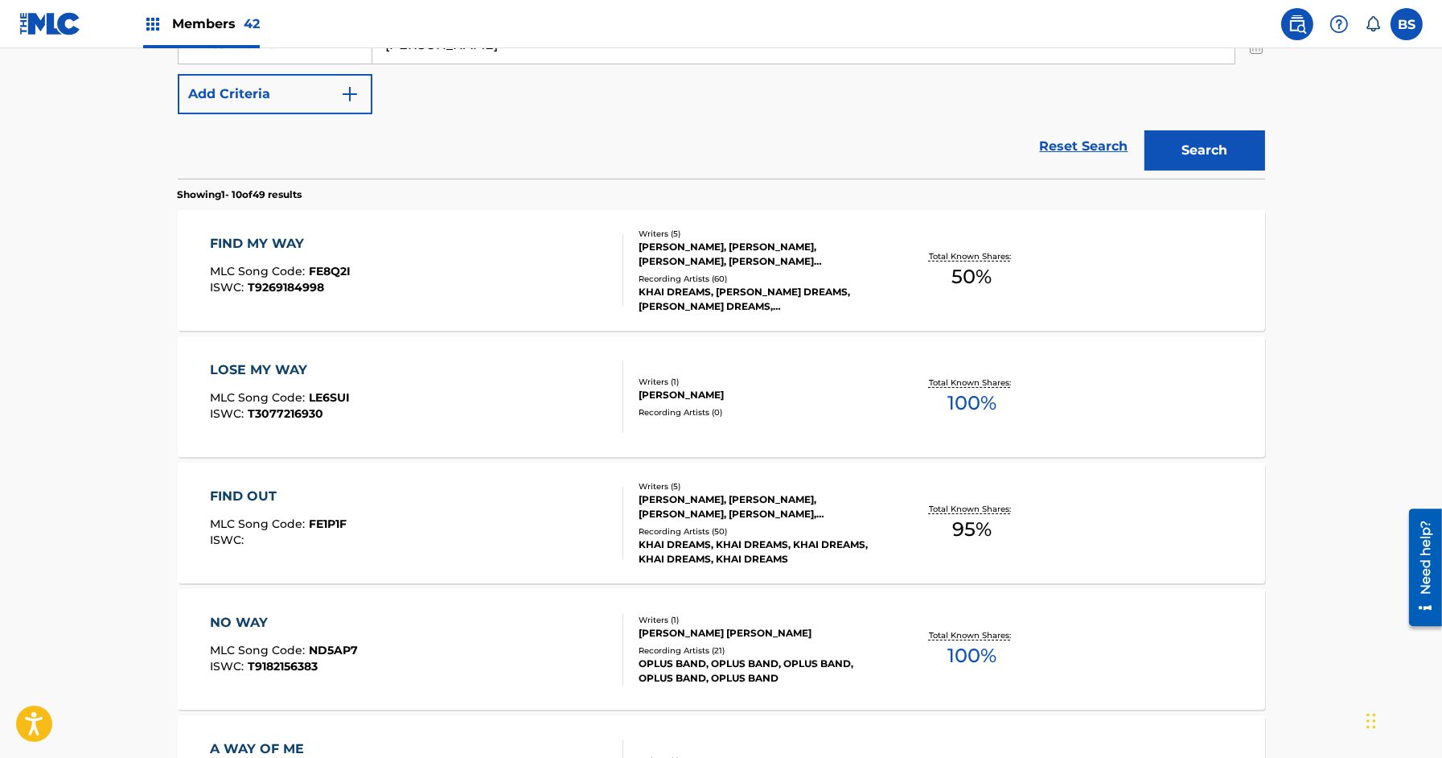
click at [590, 506] on div "FIND OUT MLC Song Code : FE1P1F ISWC :" at bounding box center [416, 523] width 413 height 72
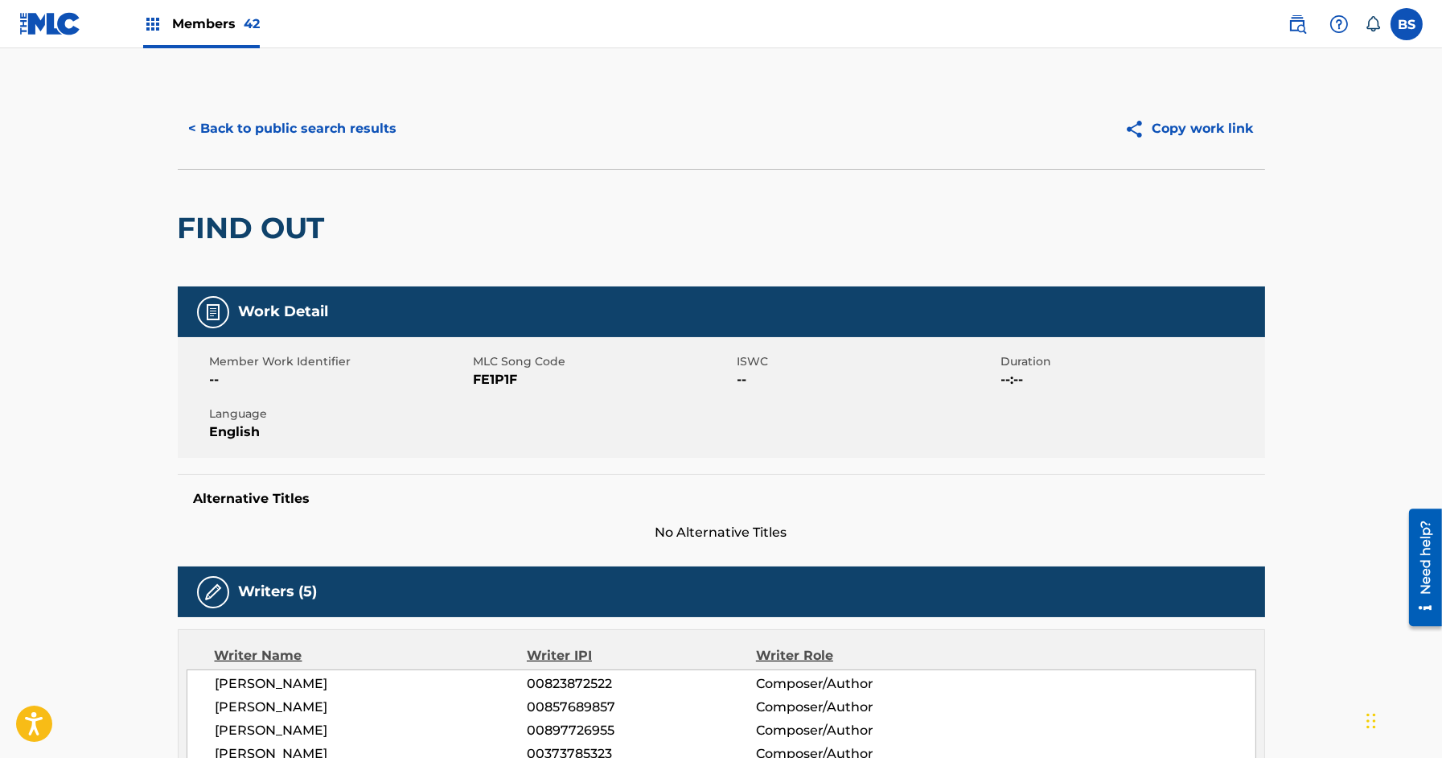
click at [318, 130] on button "< Back to public search results" at bounding box center [293, 129] width 231 height 40
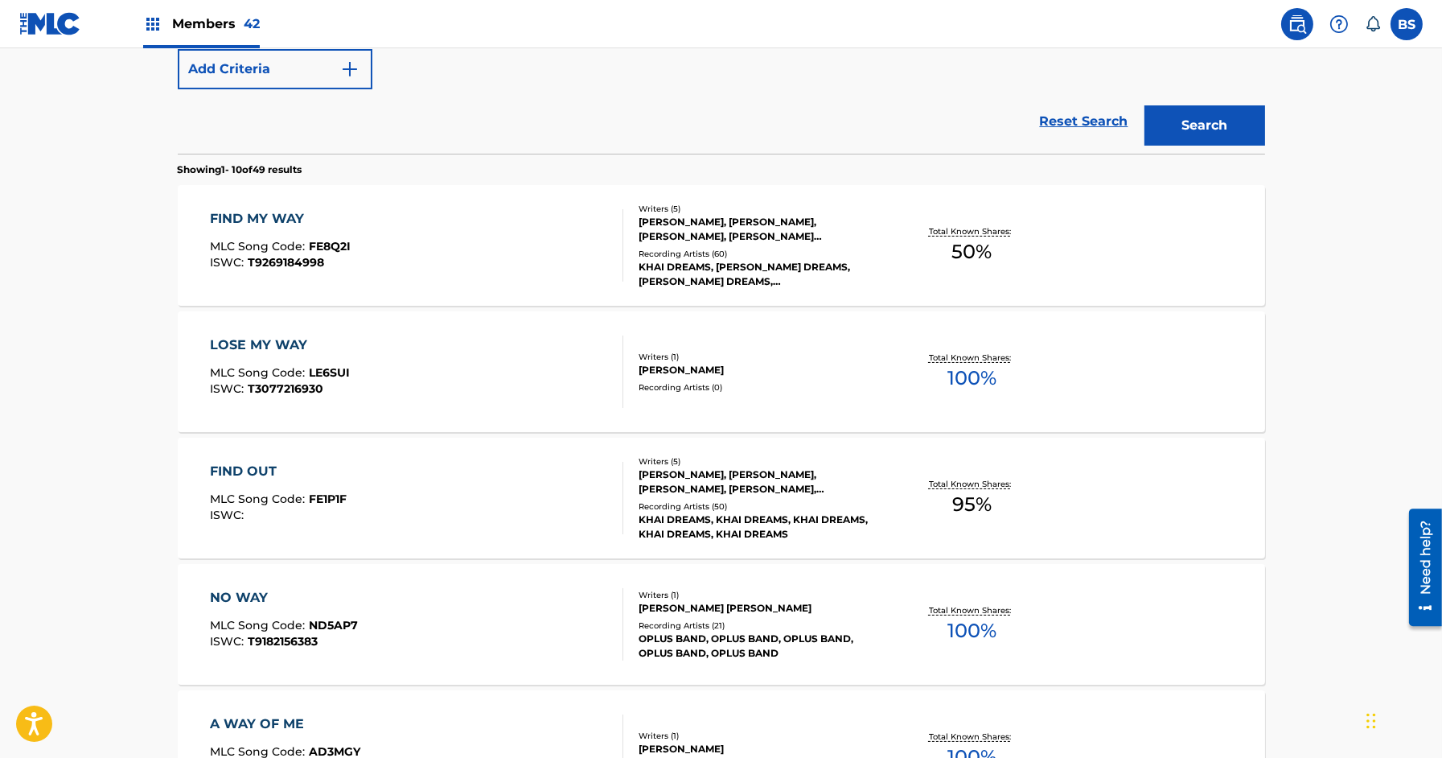
scroll to position [407, 0]
click at [534, 236] on div "FIND MY WAY MLC Song Code : FE8Q2I ISWC : T9269184998" at bounding box center [416, 247] width 413 height 72
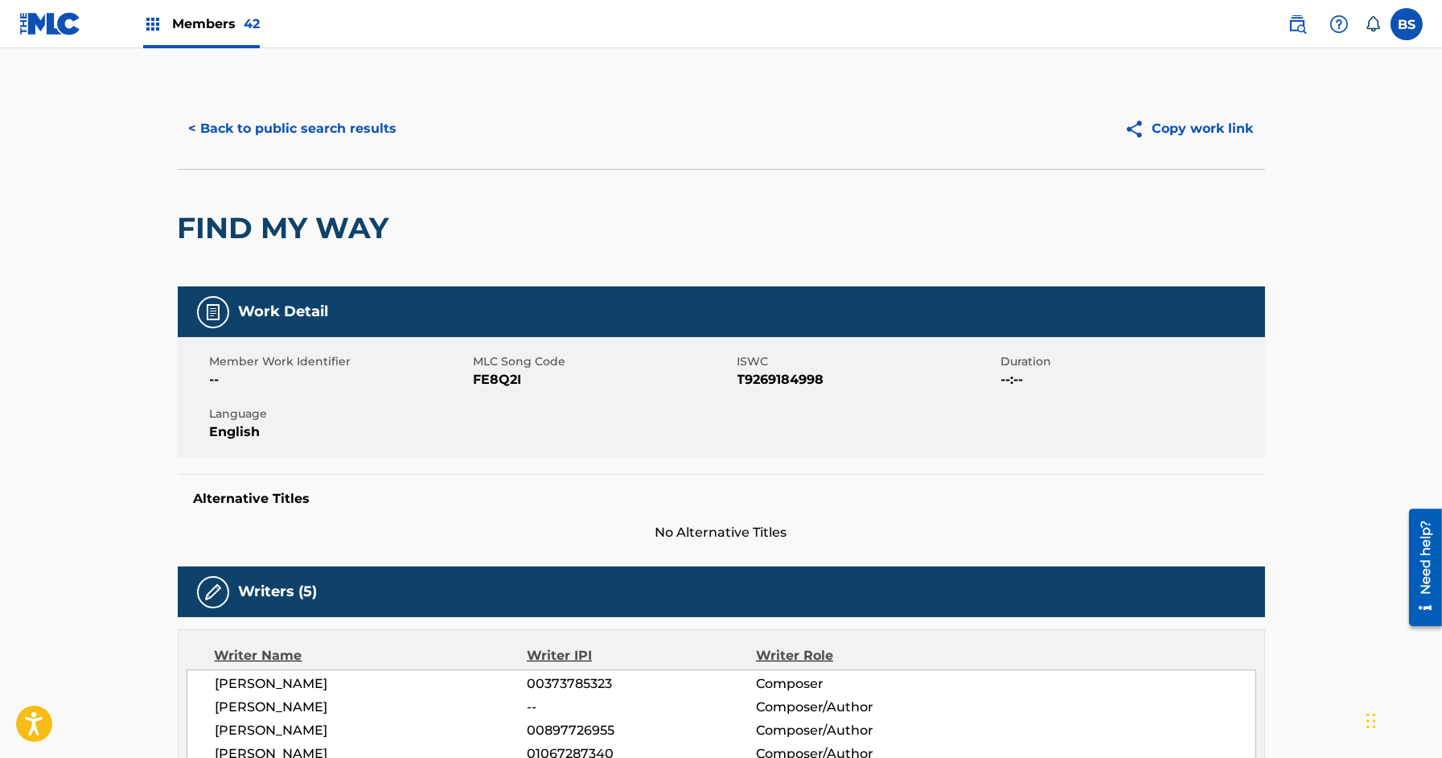
click at [336, 121] on button "< Back to public search results" at bounding box center [293, 129] width 231 height 40
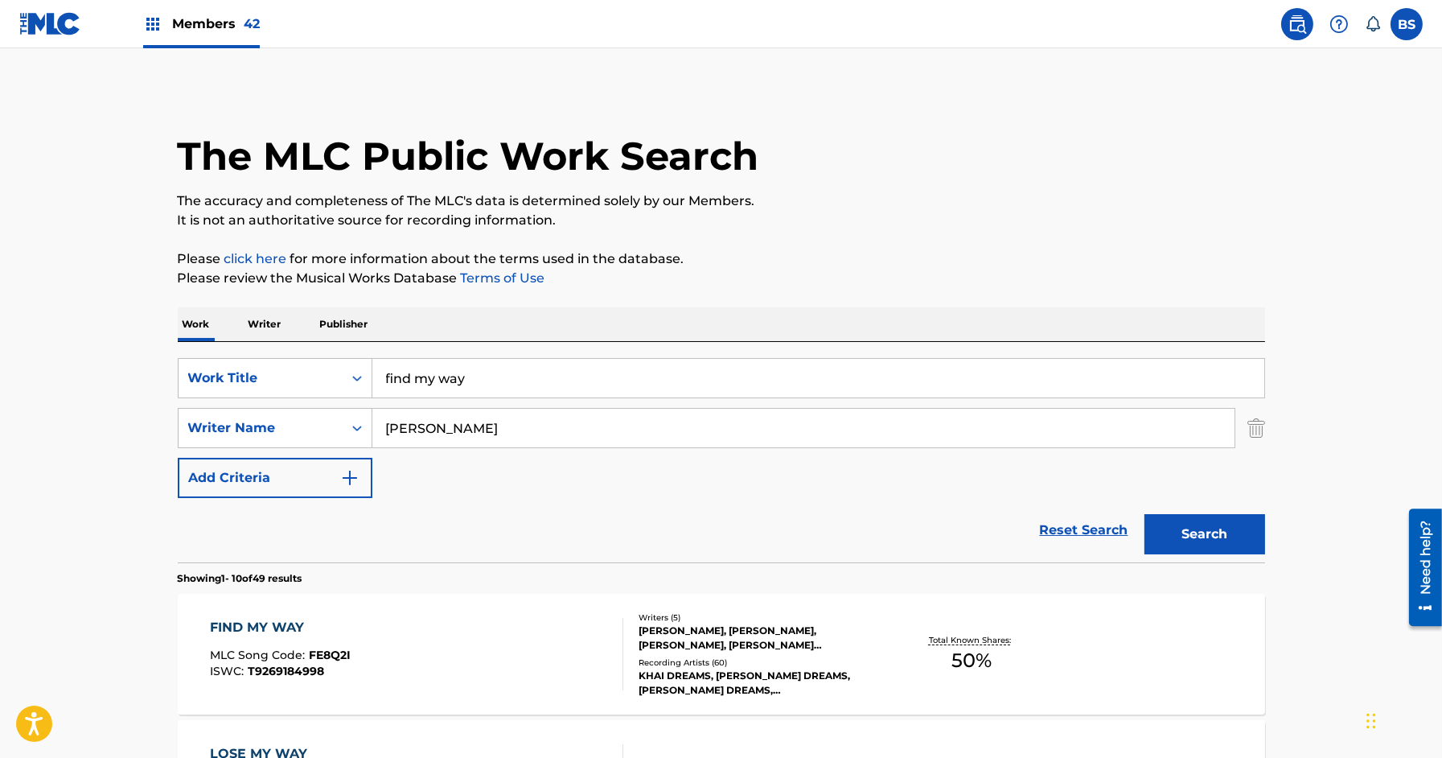
click at [255, 316] on p "Writer" at bounding box center [265, 324] width 43 height 34
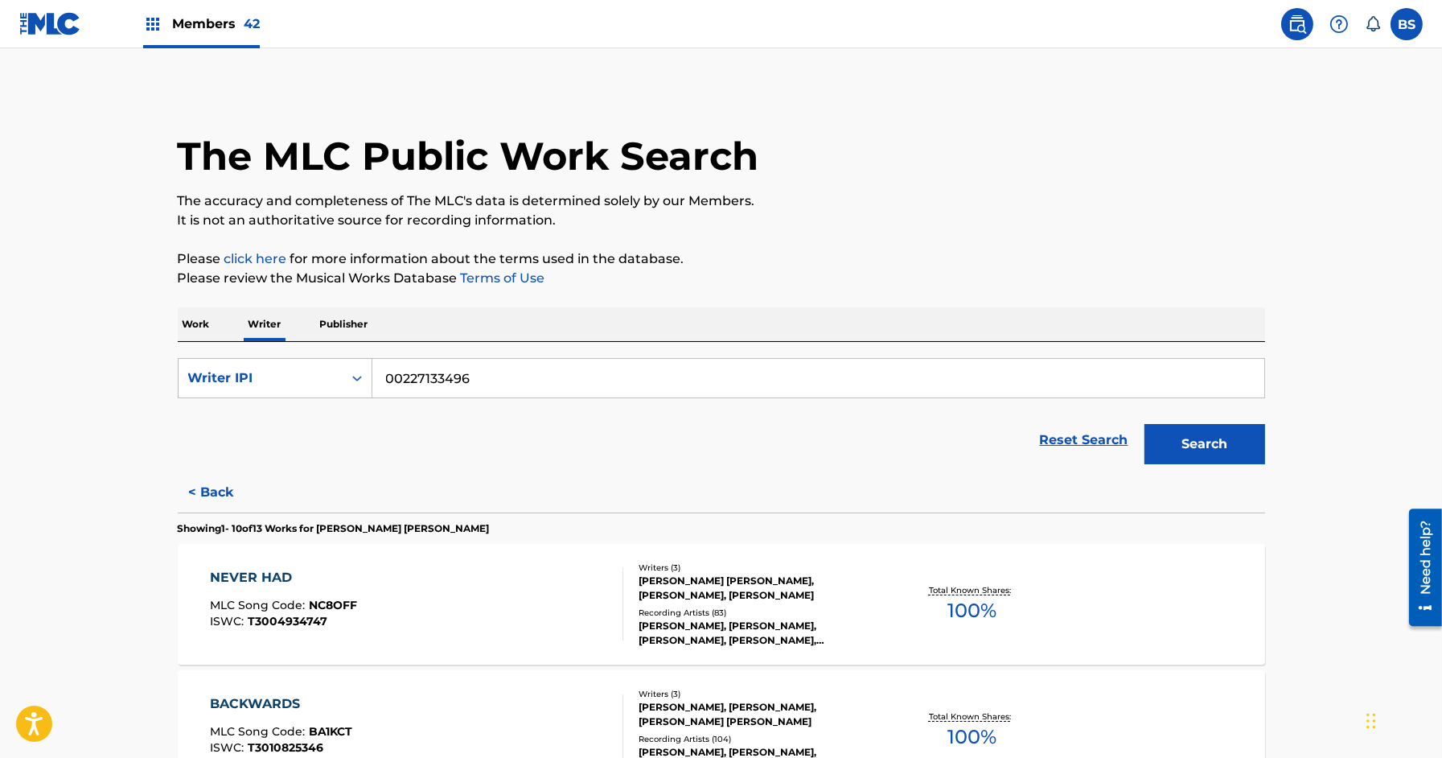
click at [199, 323] on p "Work" at bounding box center [196, 324] width 37 height 34
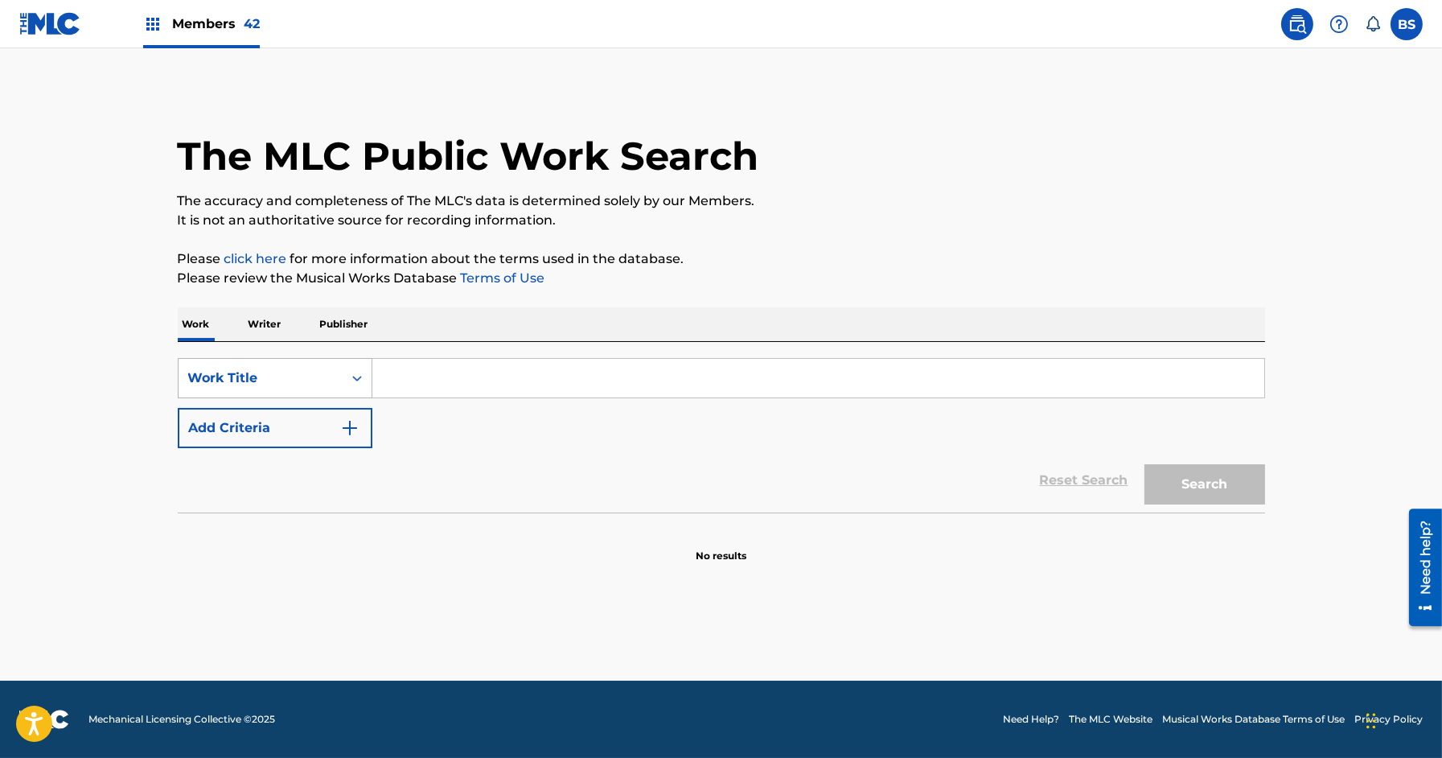
click at [316, 384] on div "Work Title" at bounding box center [260, 377] width 145 height 19
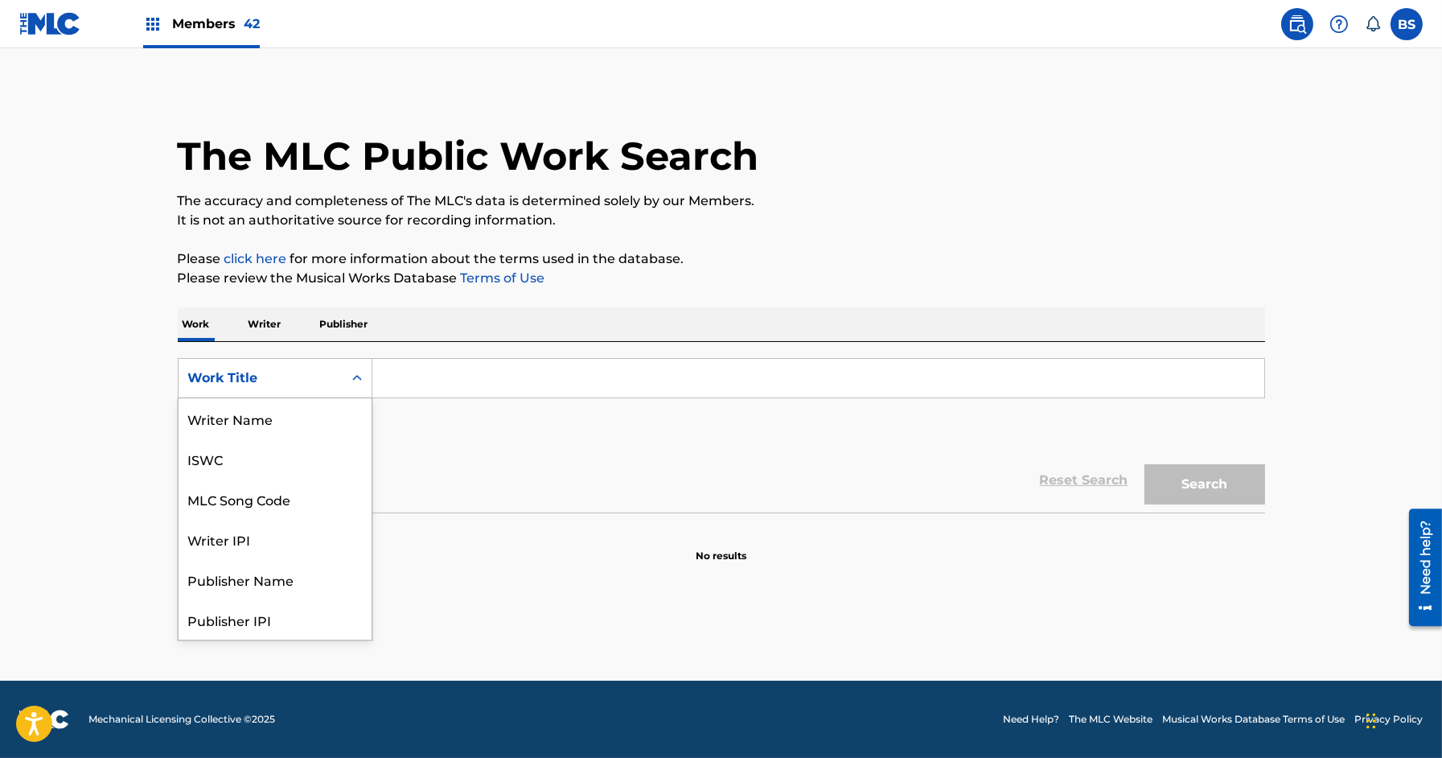
scroll to position [80, 0]
click at [298, 434] on div "MLC Song Code" at bounding box center [275, 418] width 193 height 40
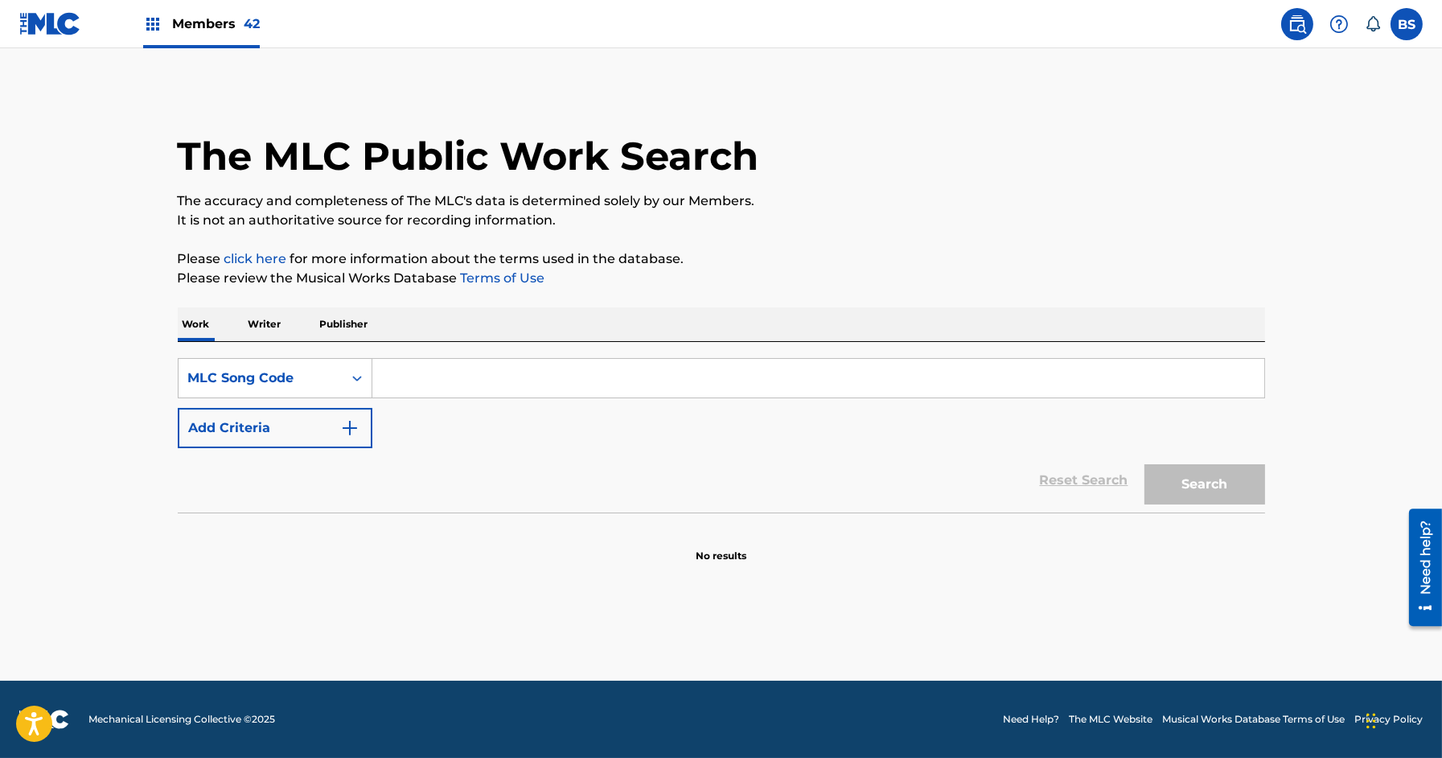
click at [446, 395] on input "Search Form" at bounding box center [818, 378] width 892 height 39
paste input "AW4437"
type input "AW4437"
click at [1145, 464] on button "Search" at bounding box center [1205, 484] width 121 height 40
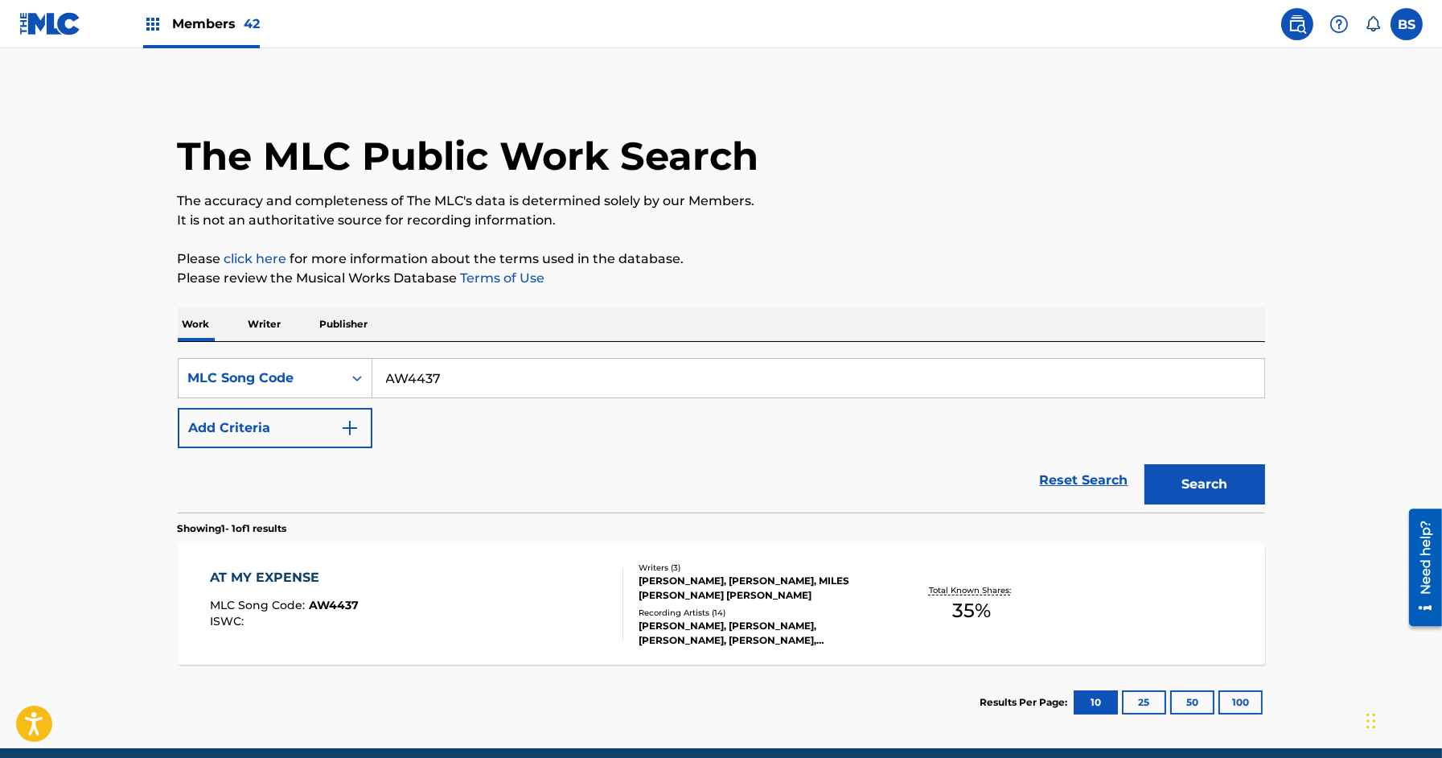
click at [475, 599] on div "AT MY EXPENSE MLC Song Code : AW4437 ISWC :" at bounding box center [416, 604] width 413 height 72
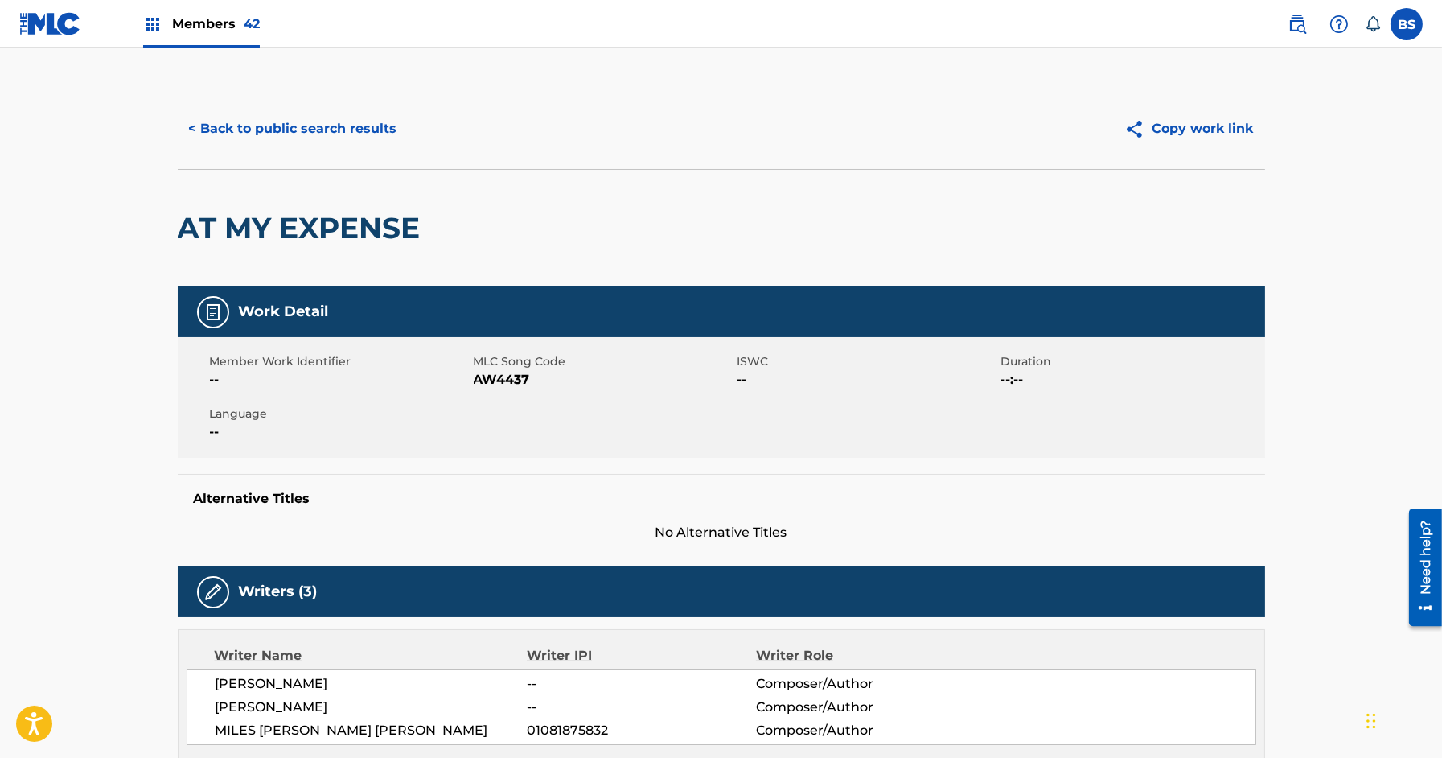
click at [240, 116] on button "< Back to public search results" at bounding box center [293, 129] width 231 height 40
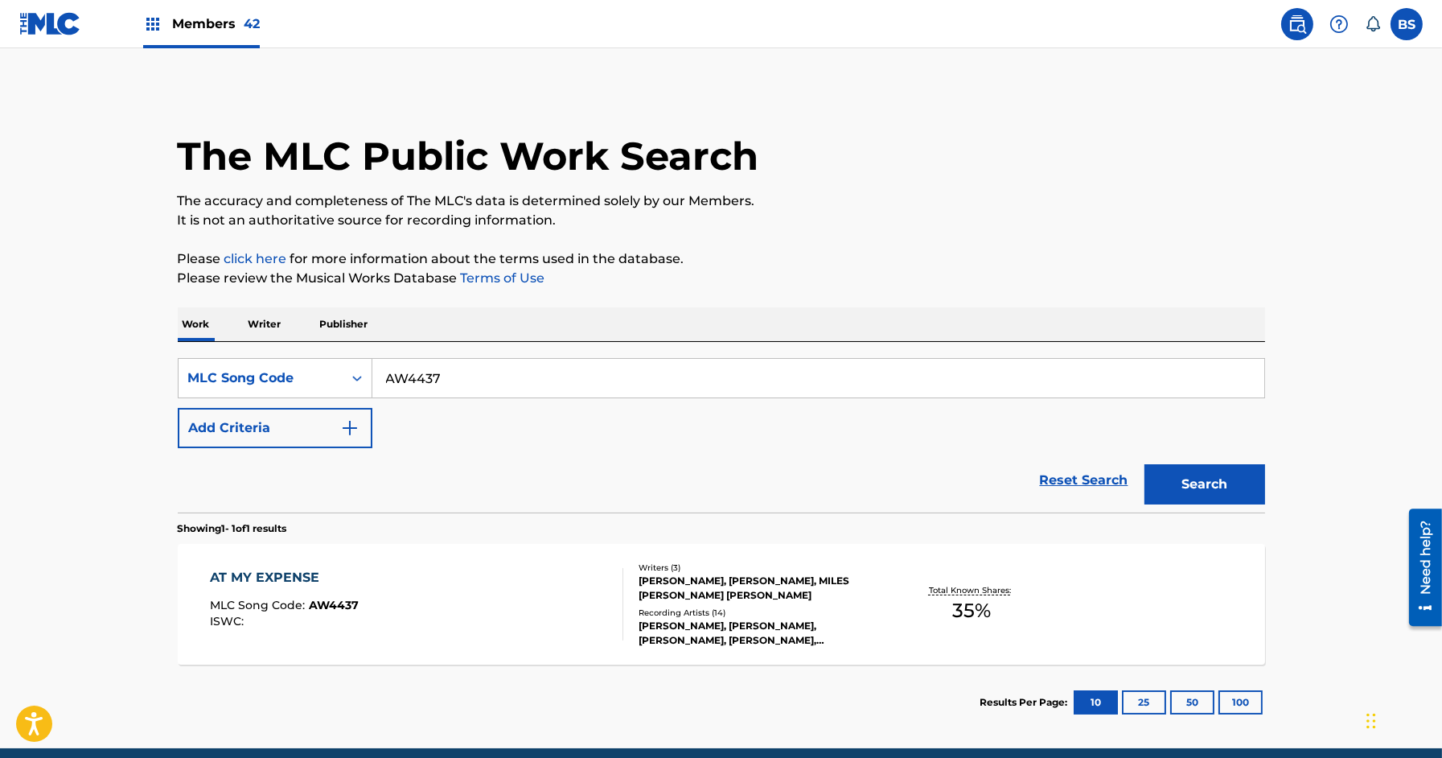
click at [259, 323] on p "Writer" at bounding box center [265, 324] width 43 height 34
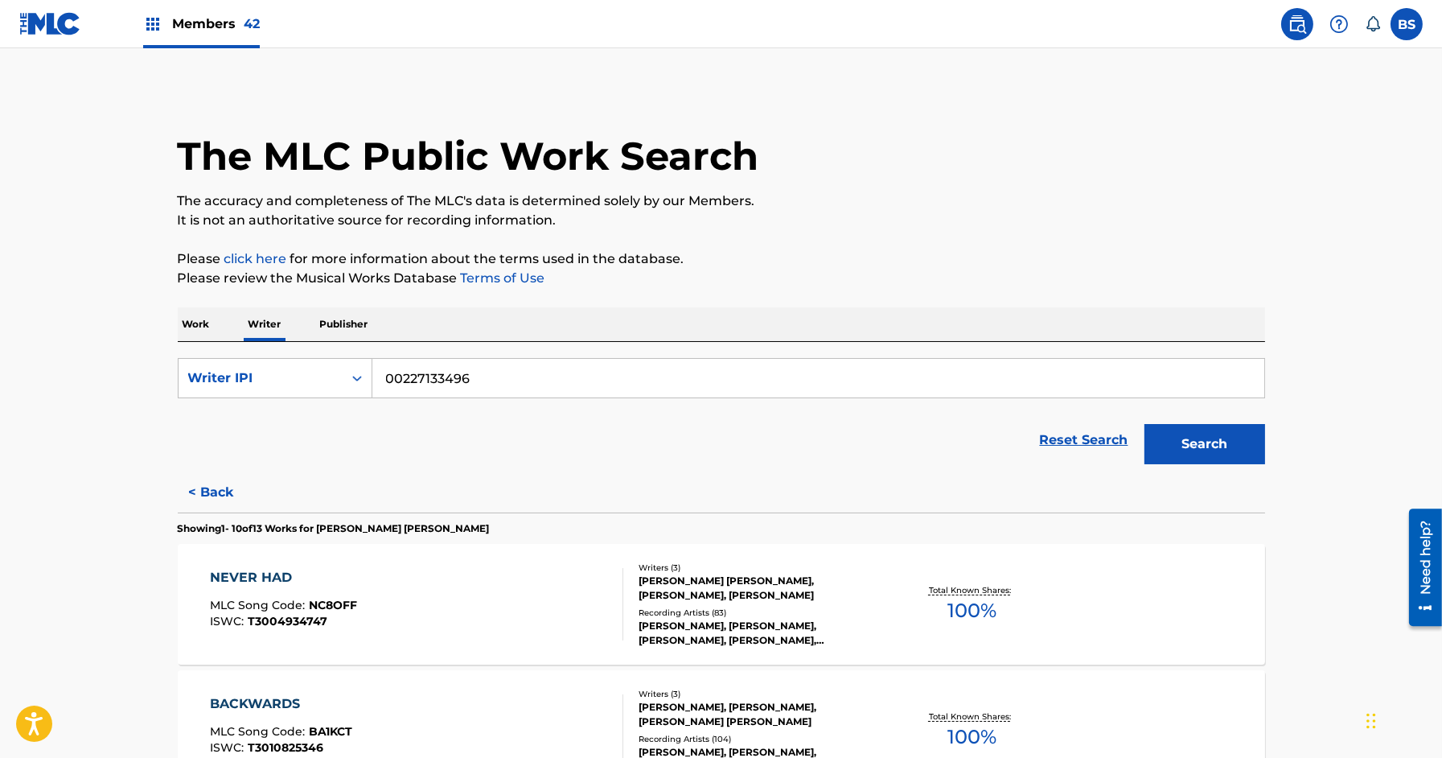
click at [508, 614] on div "NEVER HAD MLC Song Code : NC8OFF ISWC : T3004934747" at bounding box center [416, 604] width 413 height 72
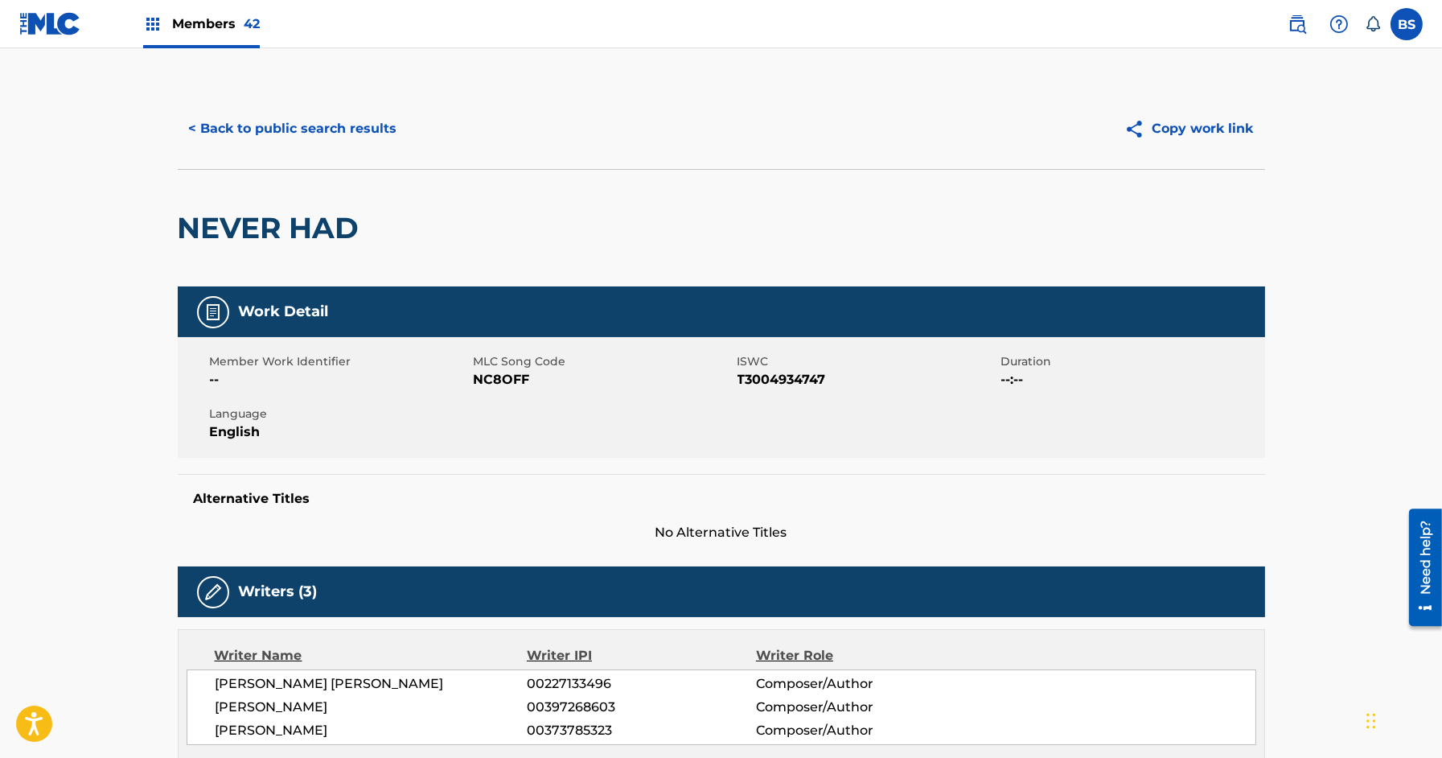
scroll to position [430, 0]
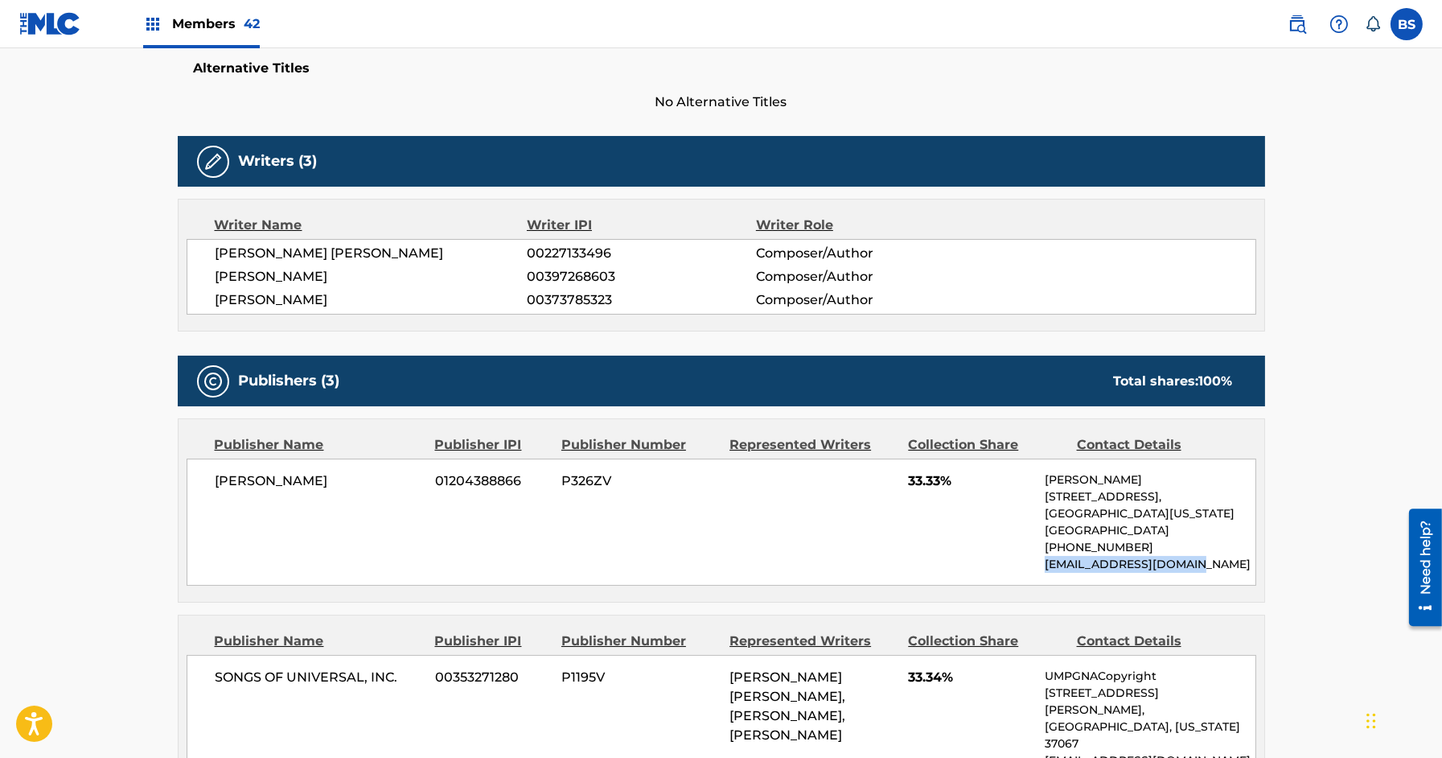
drag, startPoint x: 1031, startPoint y: 565, endPoint x: 1219, endPoint y: 563, distance: 188.2
click at [1219, 563] on div "Matthew jordan 01204388866 P326ZV 33.33% matthew jordan 1283 lincoln st, eugene…" at bounding box center [722, 521] width 1070 height 127
copy p "[EMAIL_ADDRESS][DOMAIN_NAME]"
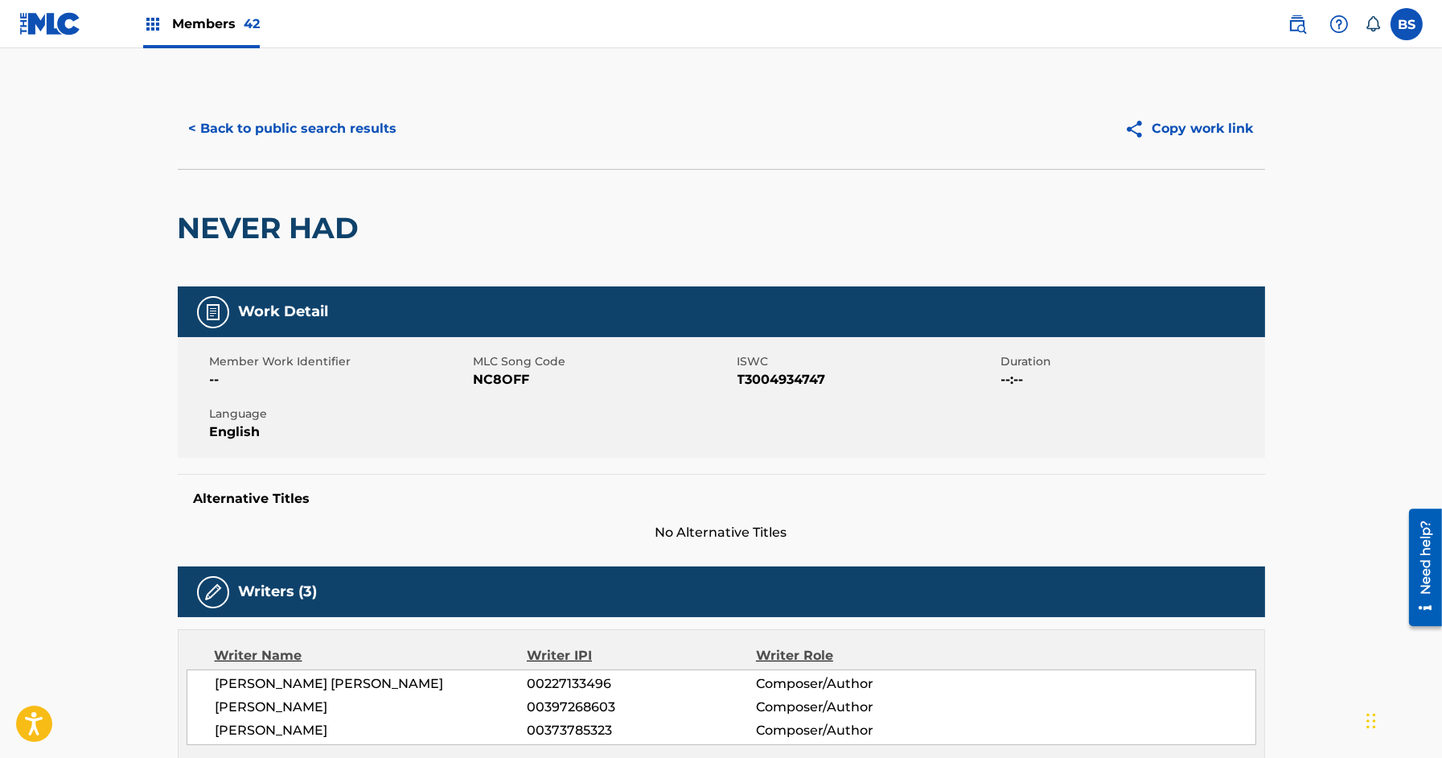
click at [336, 130] on button "< Back to public search results" at bounding box center [293, 129] width 231 height 40
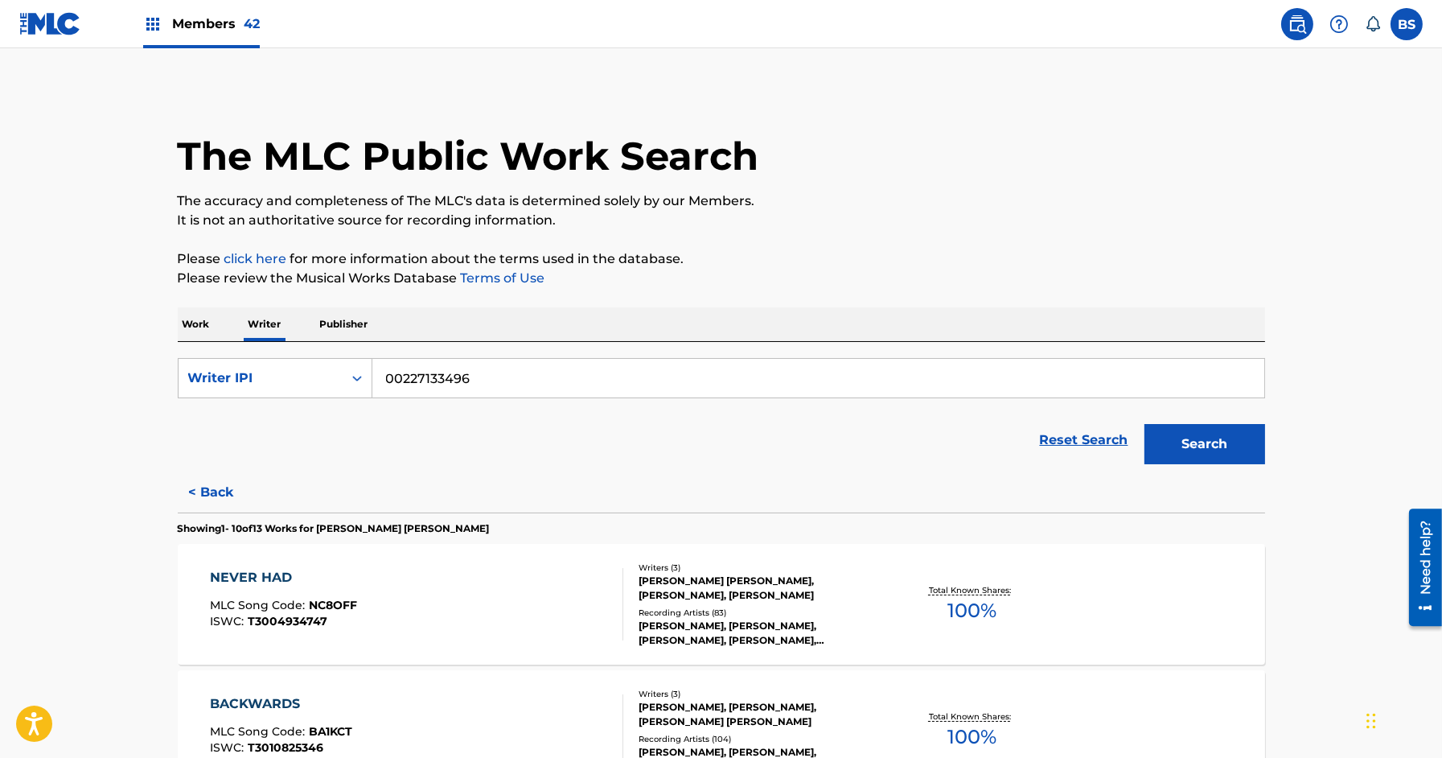
click at [195, 322] on p "Work" at bounding box center [196, 324] width 37 height 34
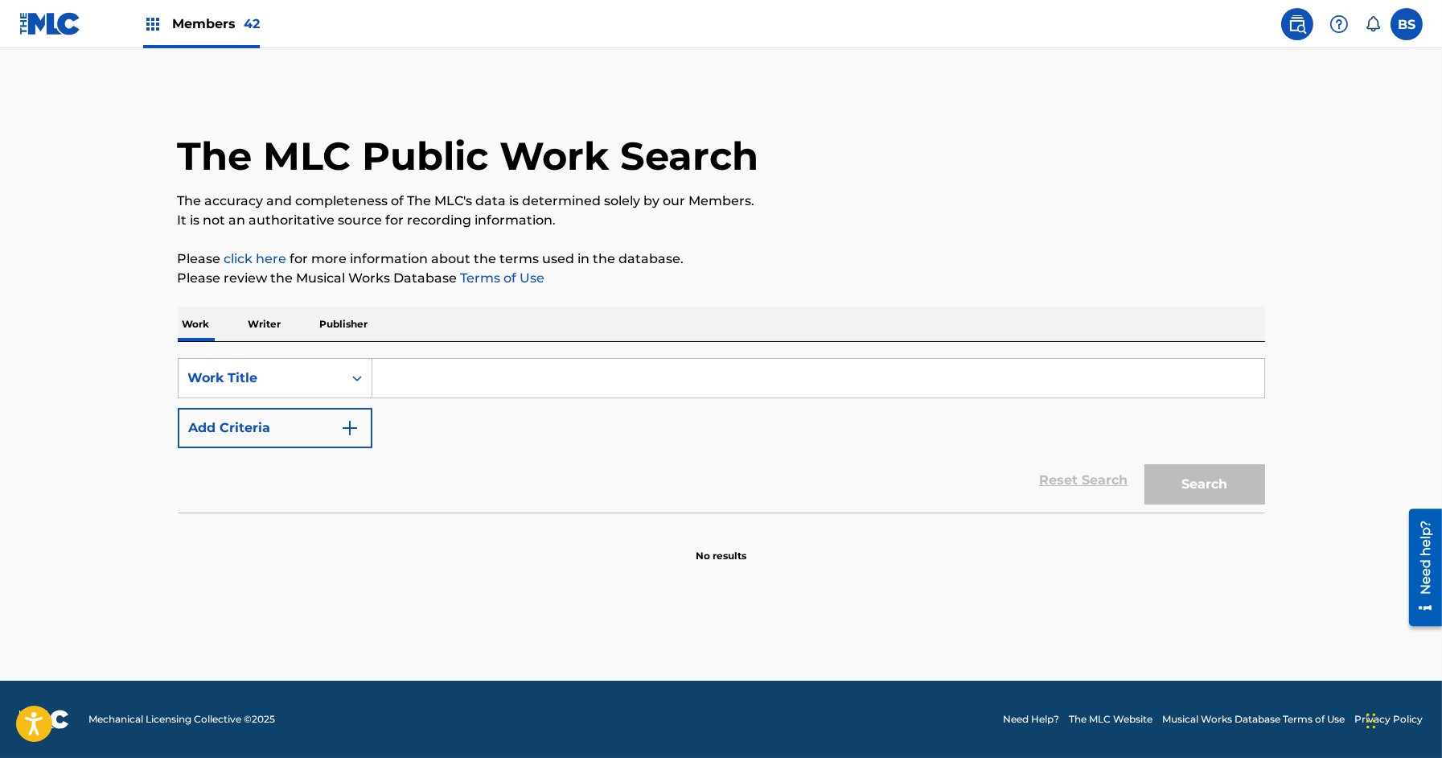
click at [444, 388] on input "Search Form" at bounding box center [818, 378] width 892 height 39
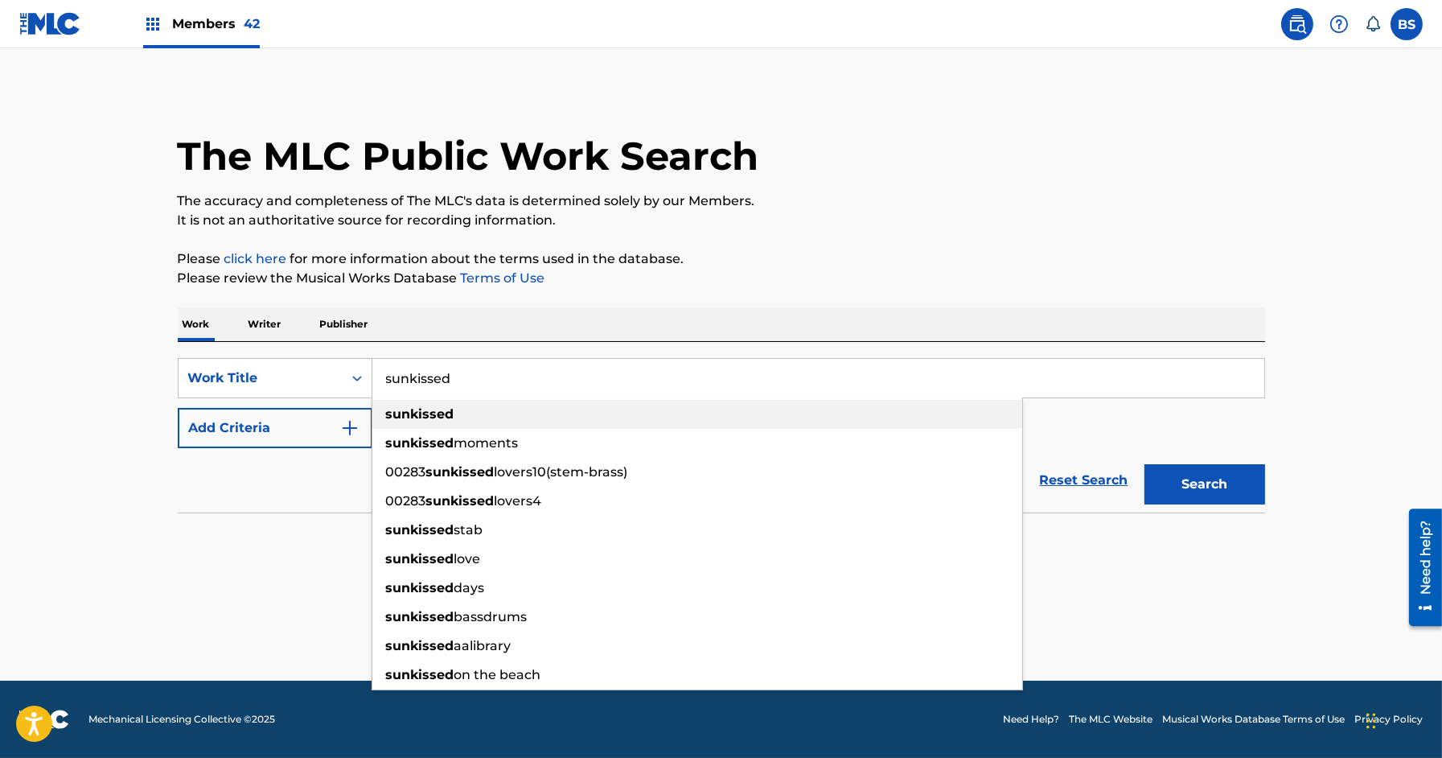
type input "sunkissed"
click at [429, 418] on strong "sunkissed" at bounding box center [420, 413] width 68 height 15
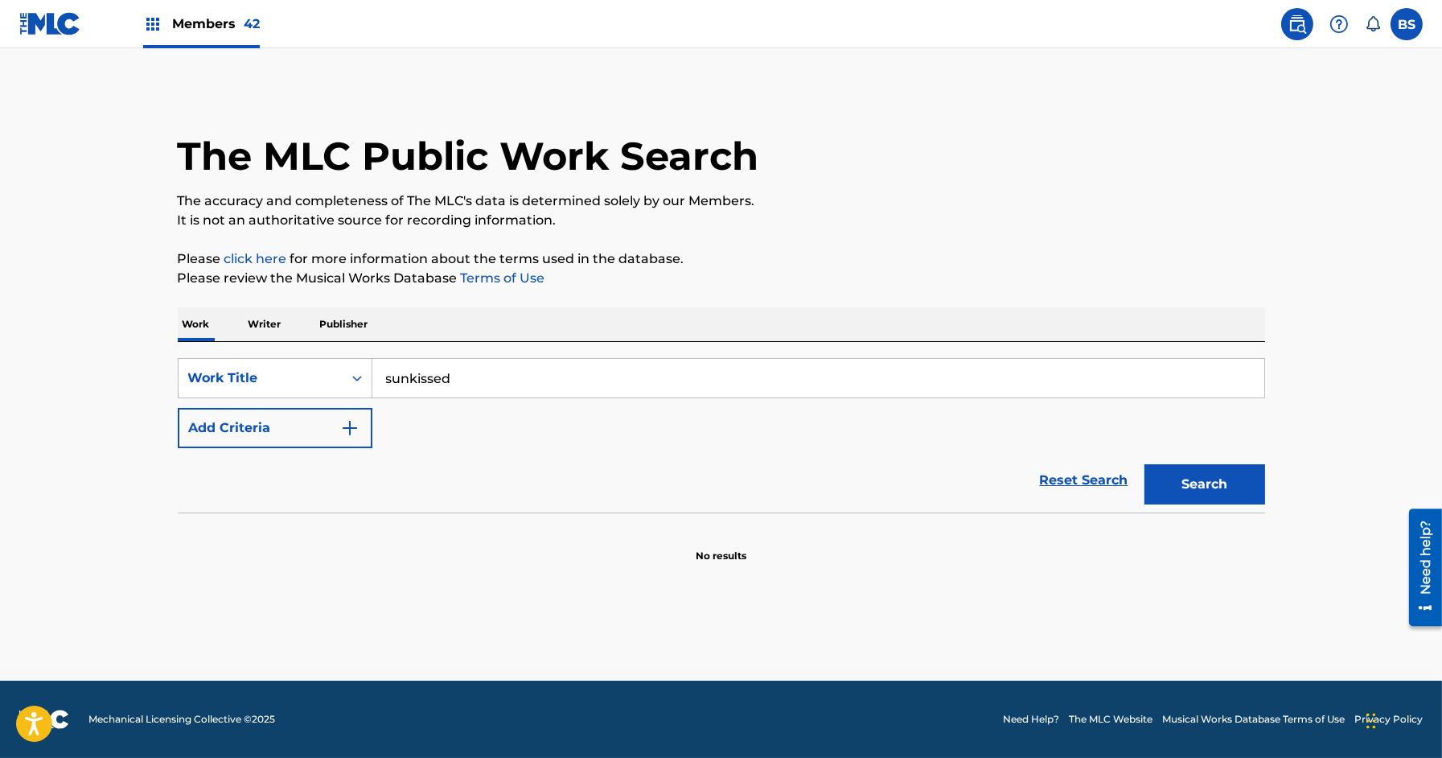
click at [273, 426] on button "Add Criteria" at bounding box center [275, 428] width 195 height 40
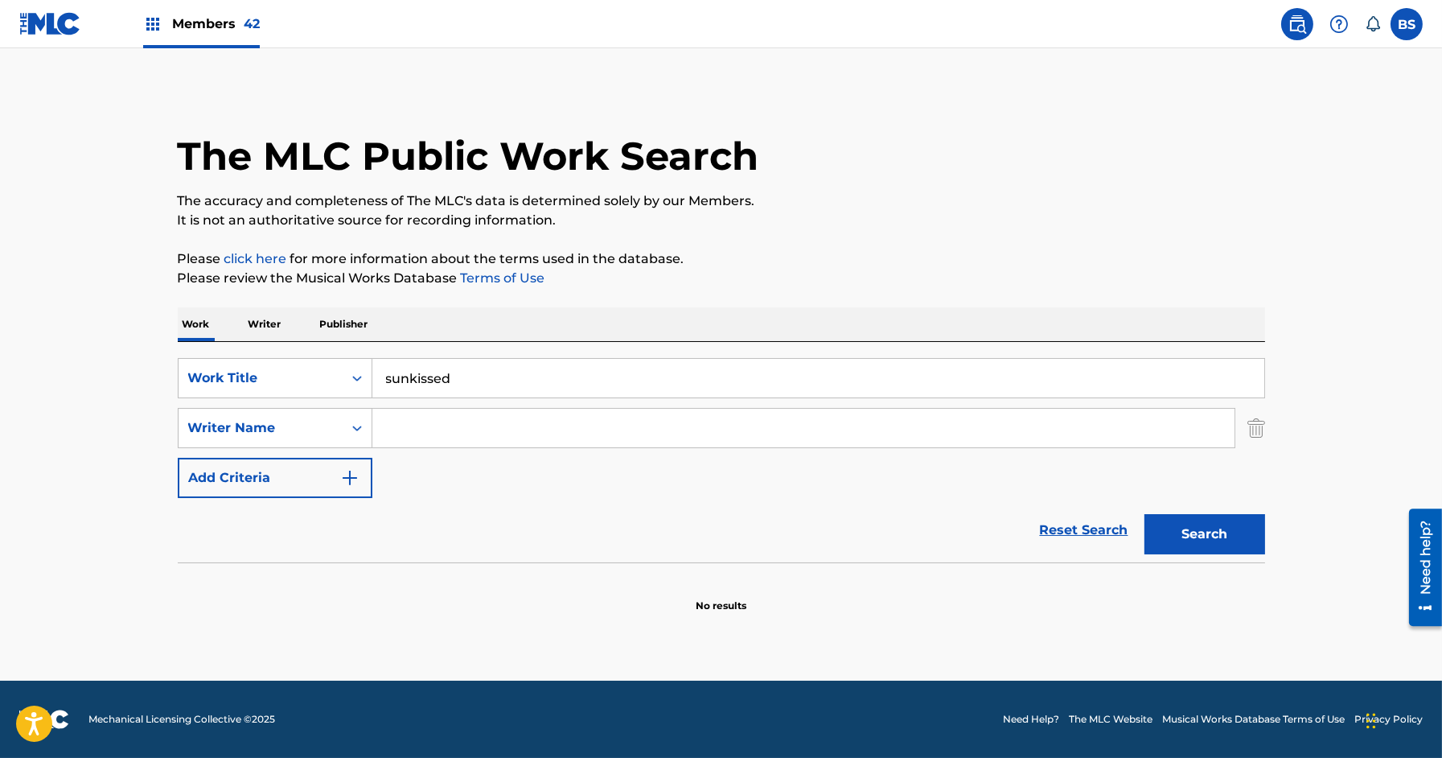
click at [438, 438] on input "Search Form" at bounding box center [803, 428] width 862 height 39
click at [406, 421] on input "mohd khairil shahrez bin khairuzaman" at bounding box center [803, 428] width 862 height 39
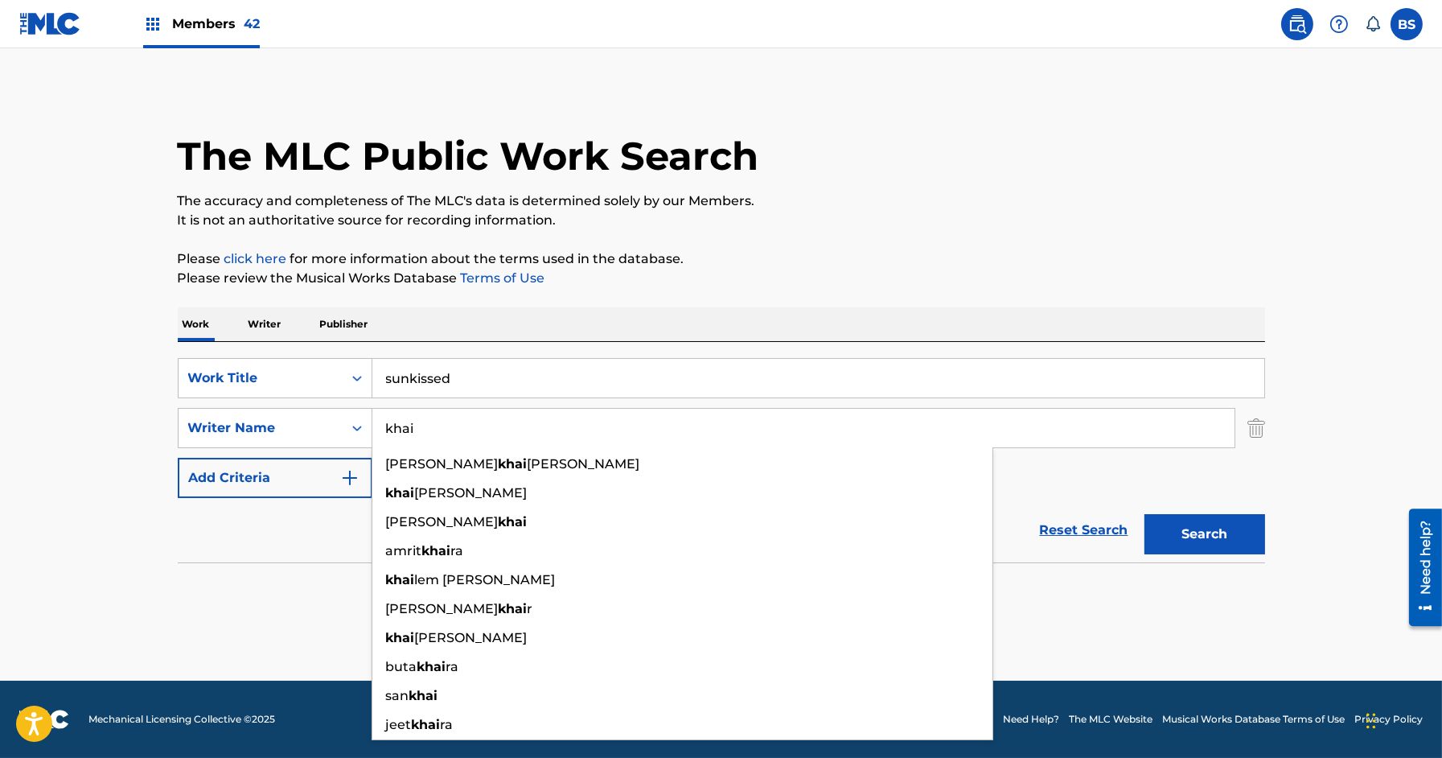
type input "khai"
click at [1145, 514] on button "Search" at bounding box center [1205, 534] width 121 height 40
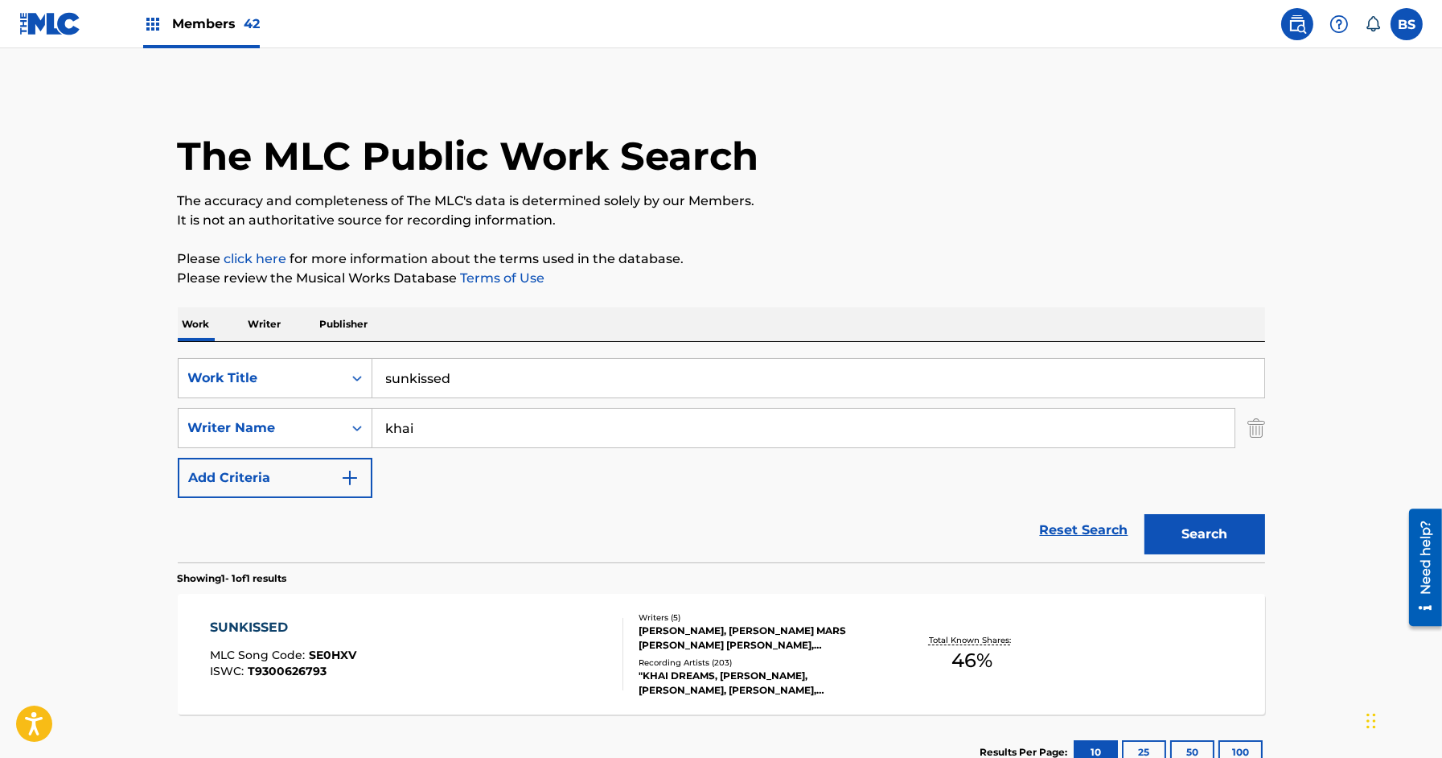
click at [503, 663] on div "SUNKISSED MLC Song Code : SE0HXV ISWC : T9300626793" at bounding box center [416, 654] width 413 height 72
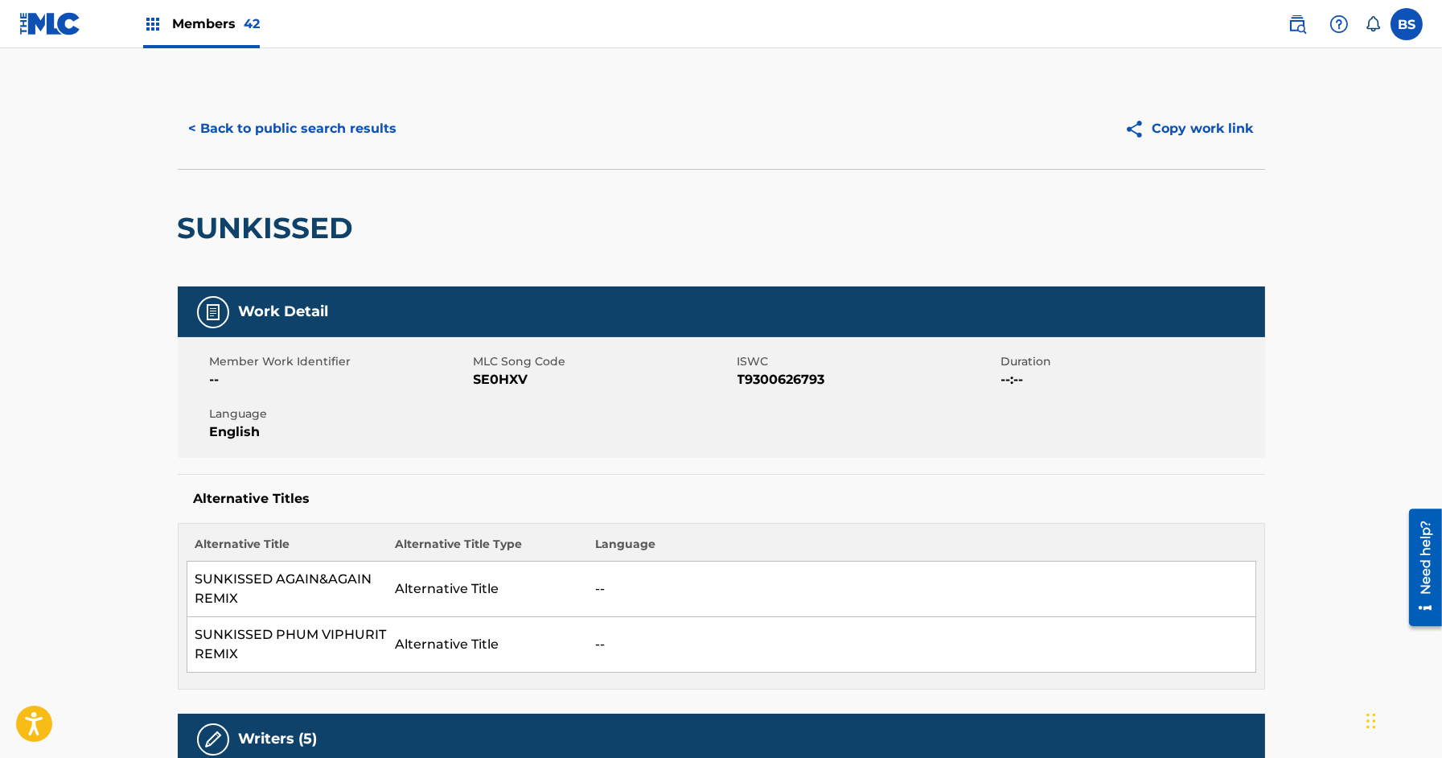
click at [1196, 146] on button "Copy work link" at bounding box center [1189, 129] width 152 height 40
click at [325, 116] on button "< Back to public search results" at bounding box center [293, 129] width 231 height 40
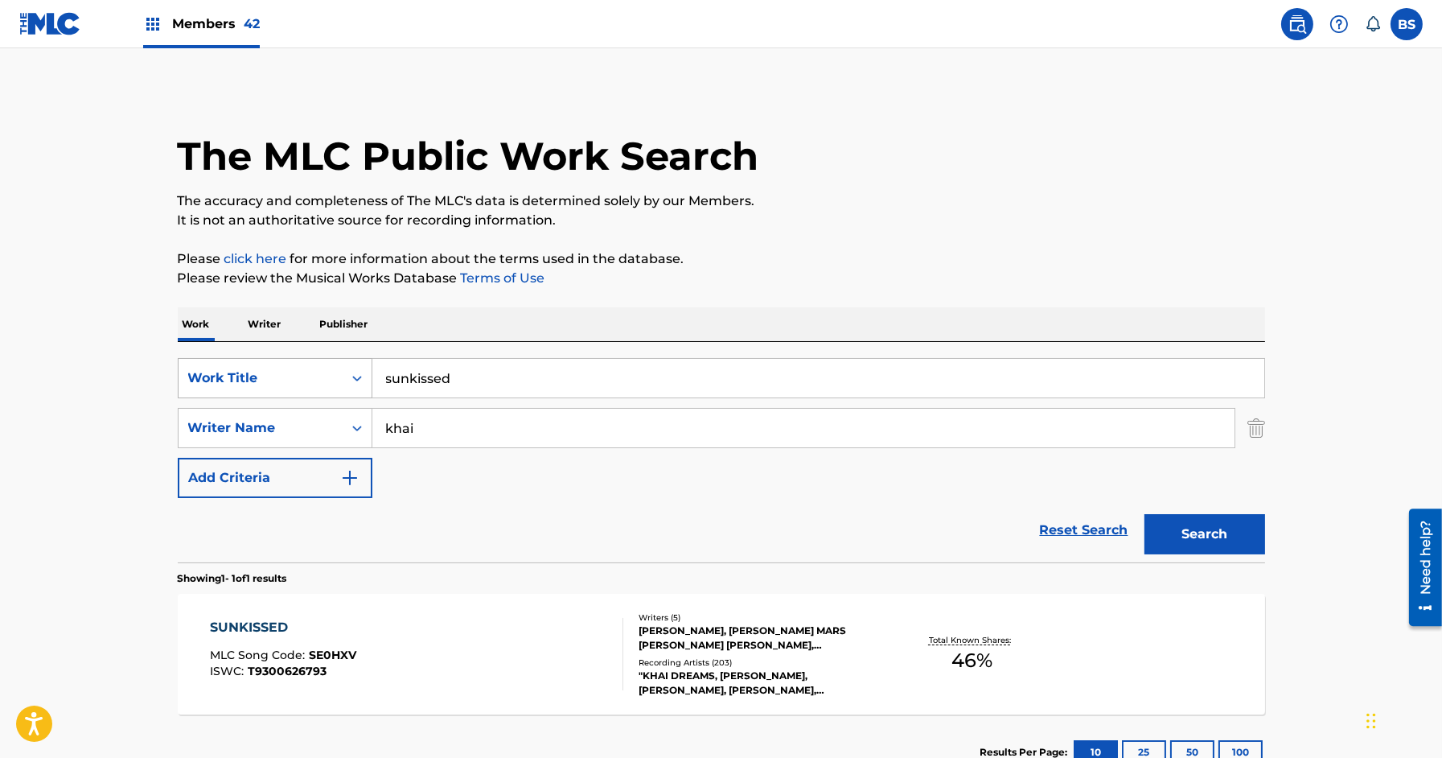
click at [287, 366] on div "Work Title" at bounding box center [261, 378] width 164 height 31
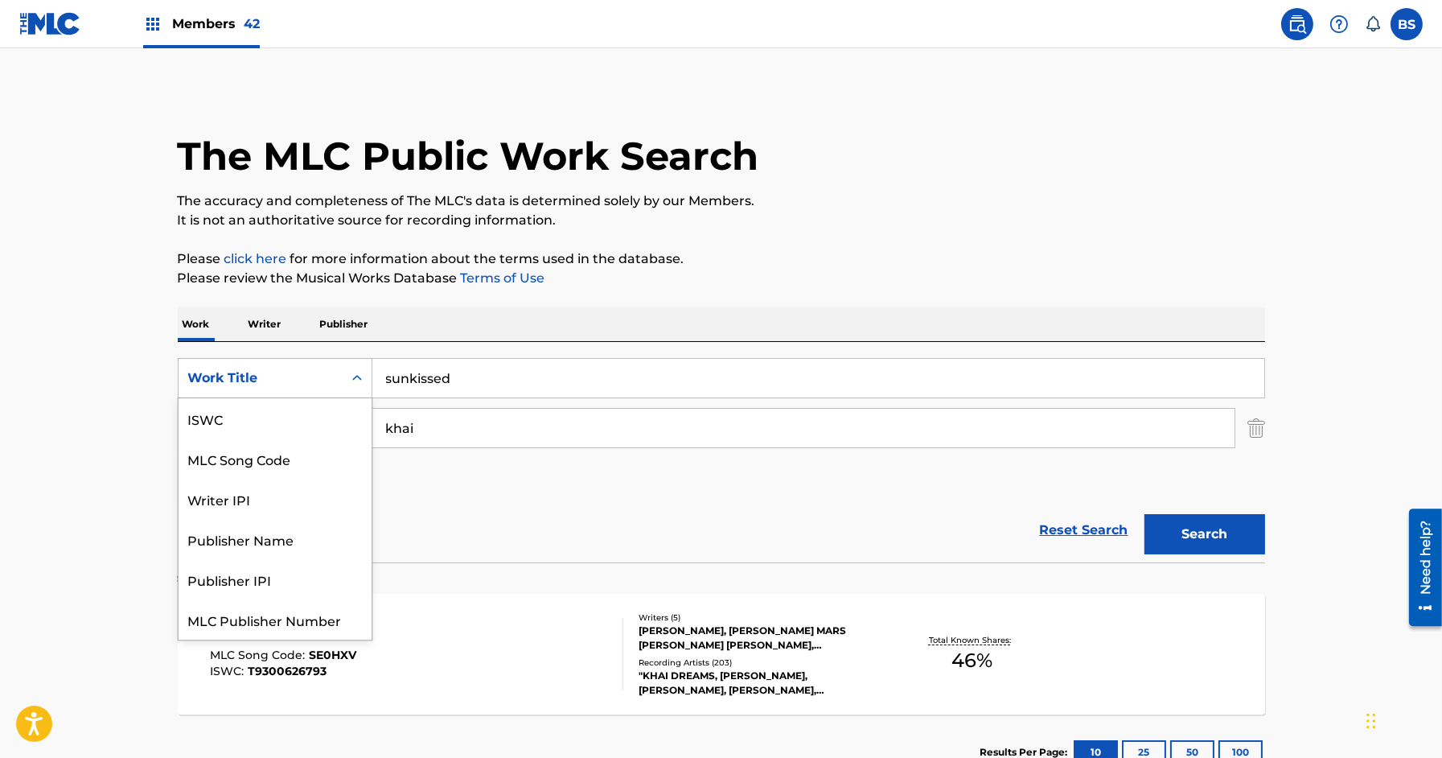
scroll to position [40, 0]
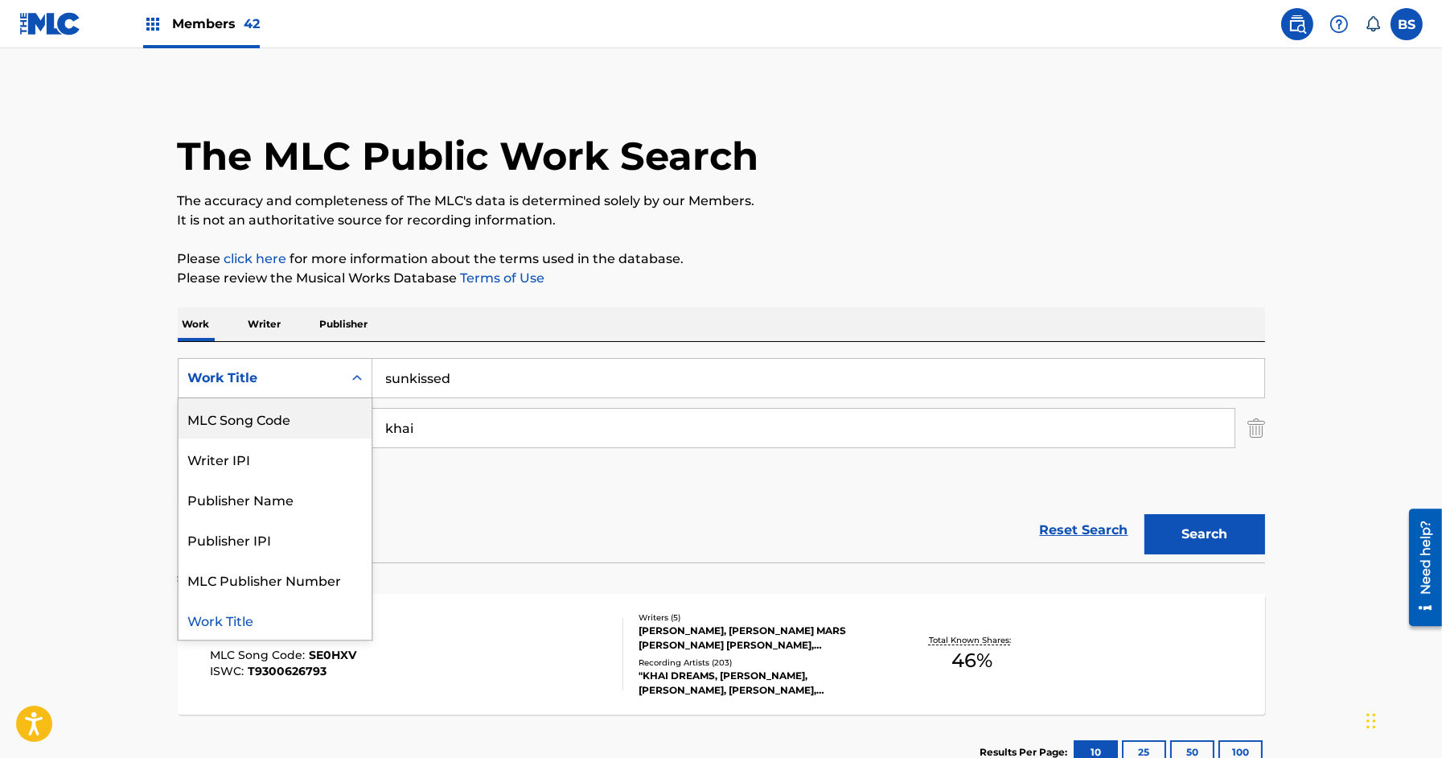
click at [287, 409] on div "MLC Song Code" at bounding box center [275, 418] width 193 height 40
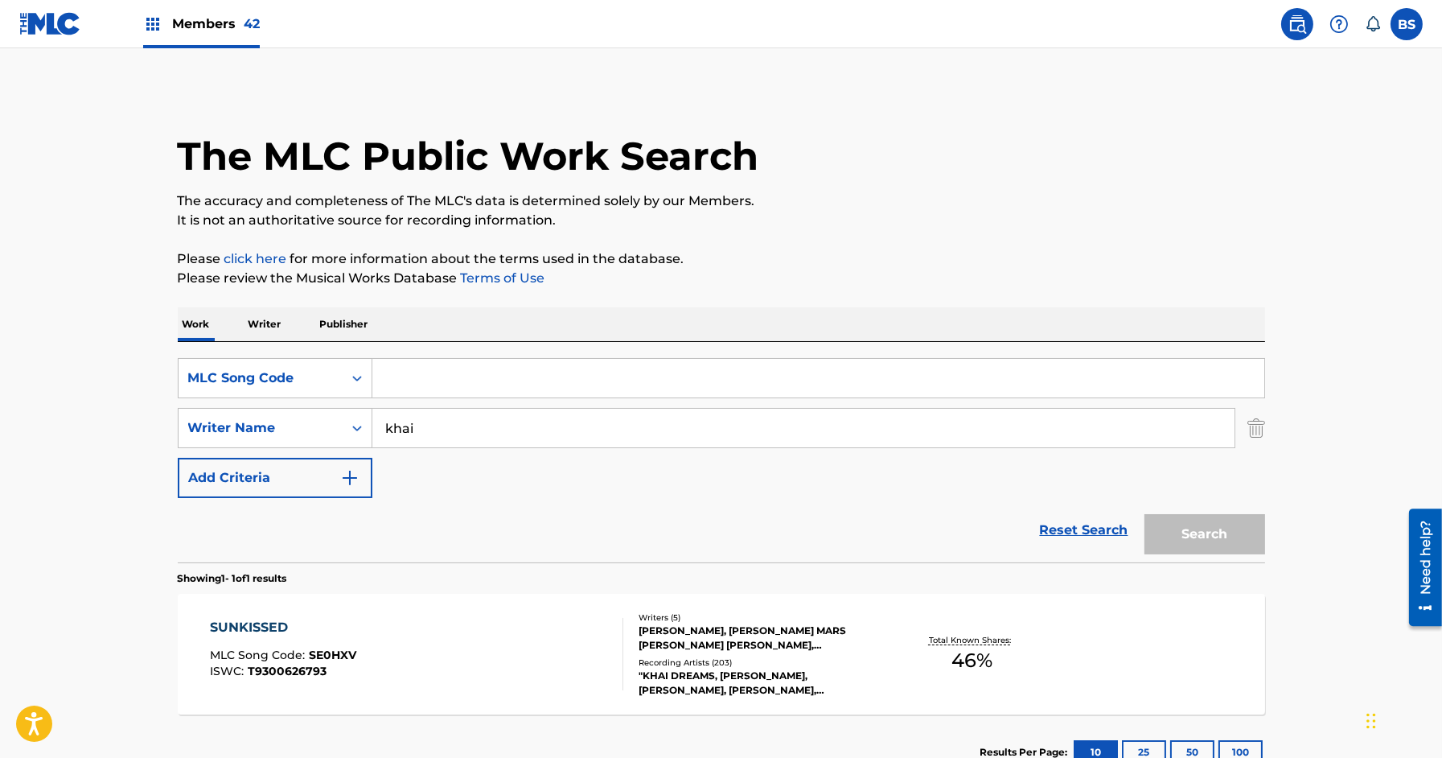
click at [434, 390] on input "Search Form" at bounding box center [818, 378] width 892 height 39
paste input "DQ277H"
type input "DQ277H"
click at [1255, 430] on img "Search Form" at bounding box center [1256, 428] width 18 height 40
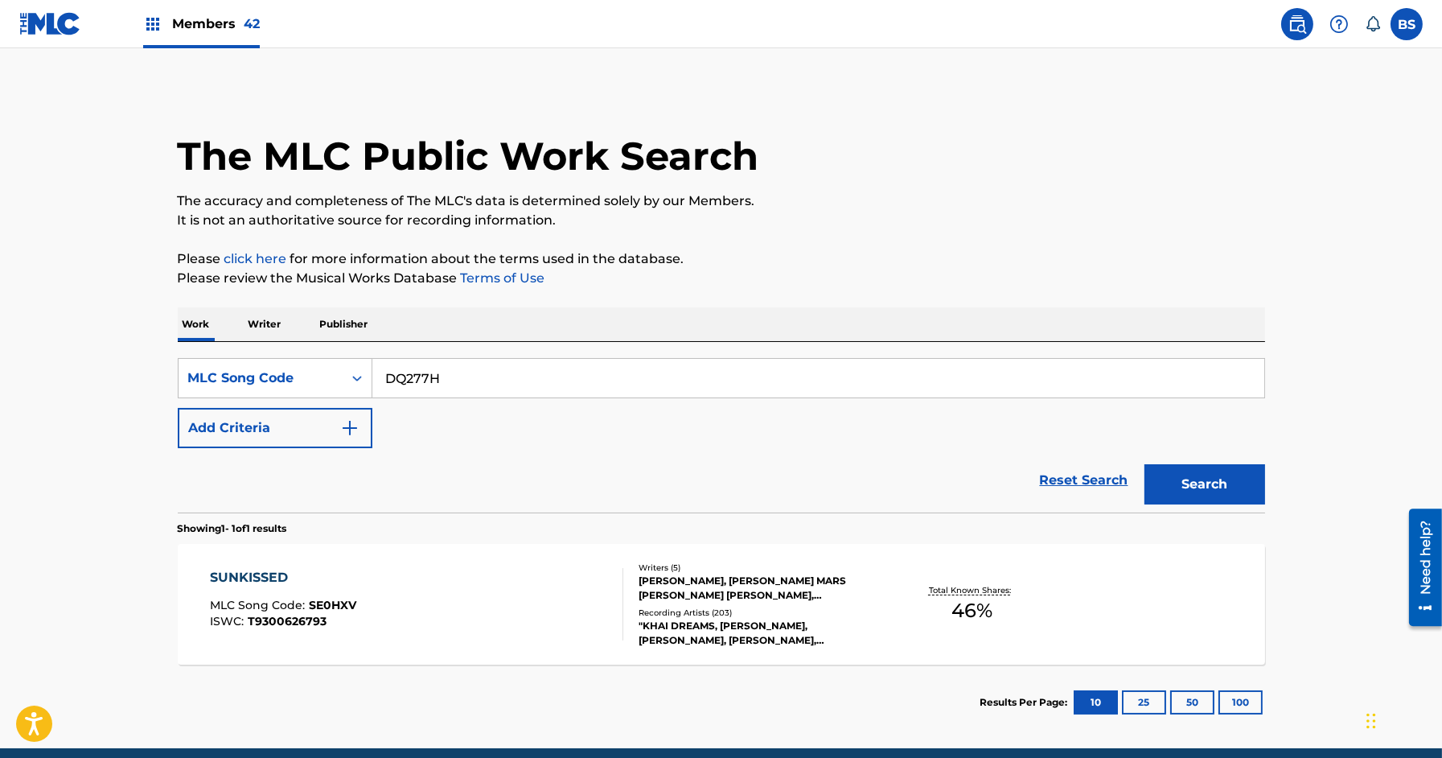
click at [1198, 480] on button "Search" at bounding box center [1205, 484] width 121 height 40
click at [517, 589] on div "DIVE MLC Song Code : DQ277H ISWC :" at bounding box center [416, 604] width 413 height 72
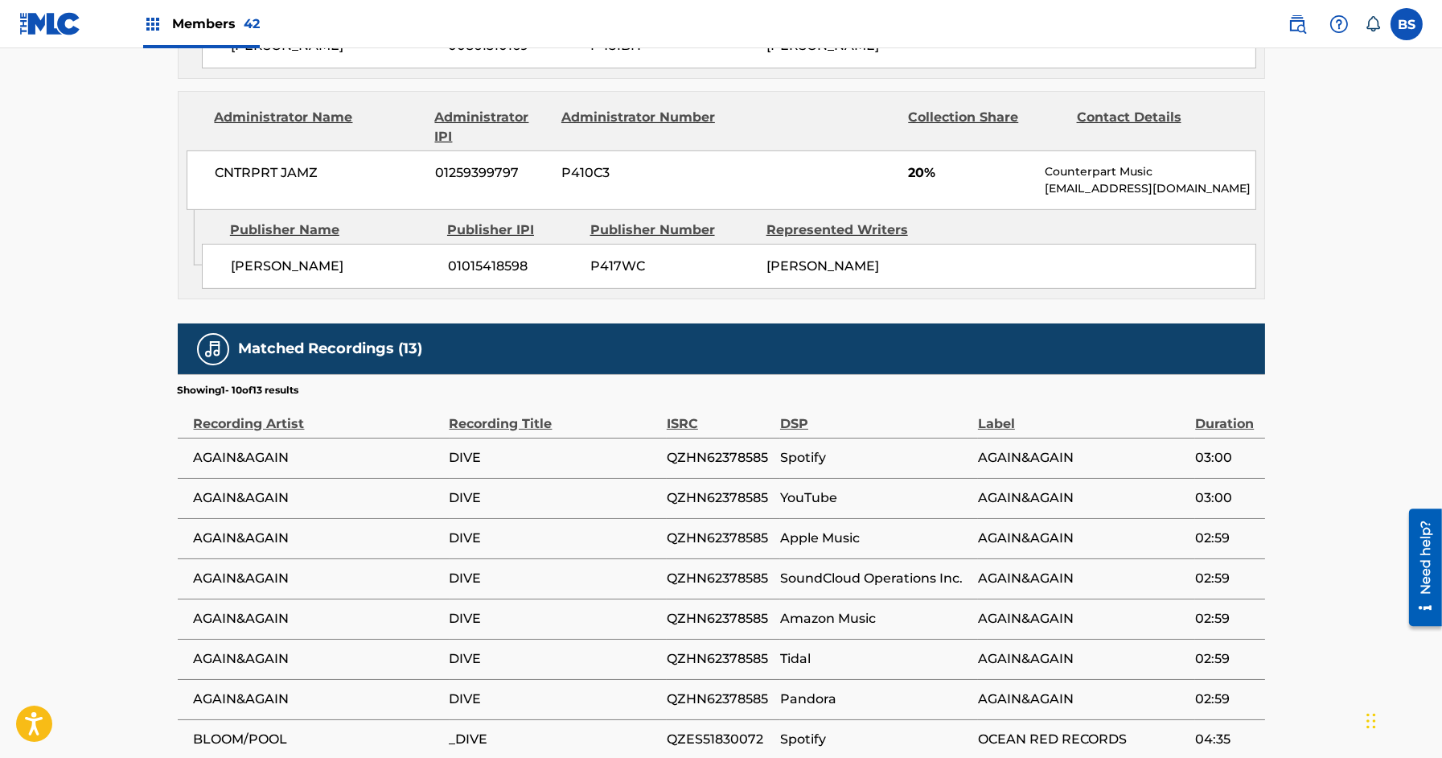
scroll to position [1394, 0]
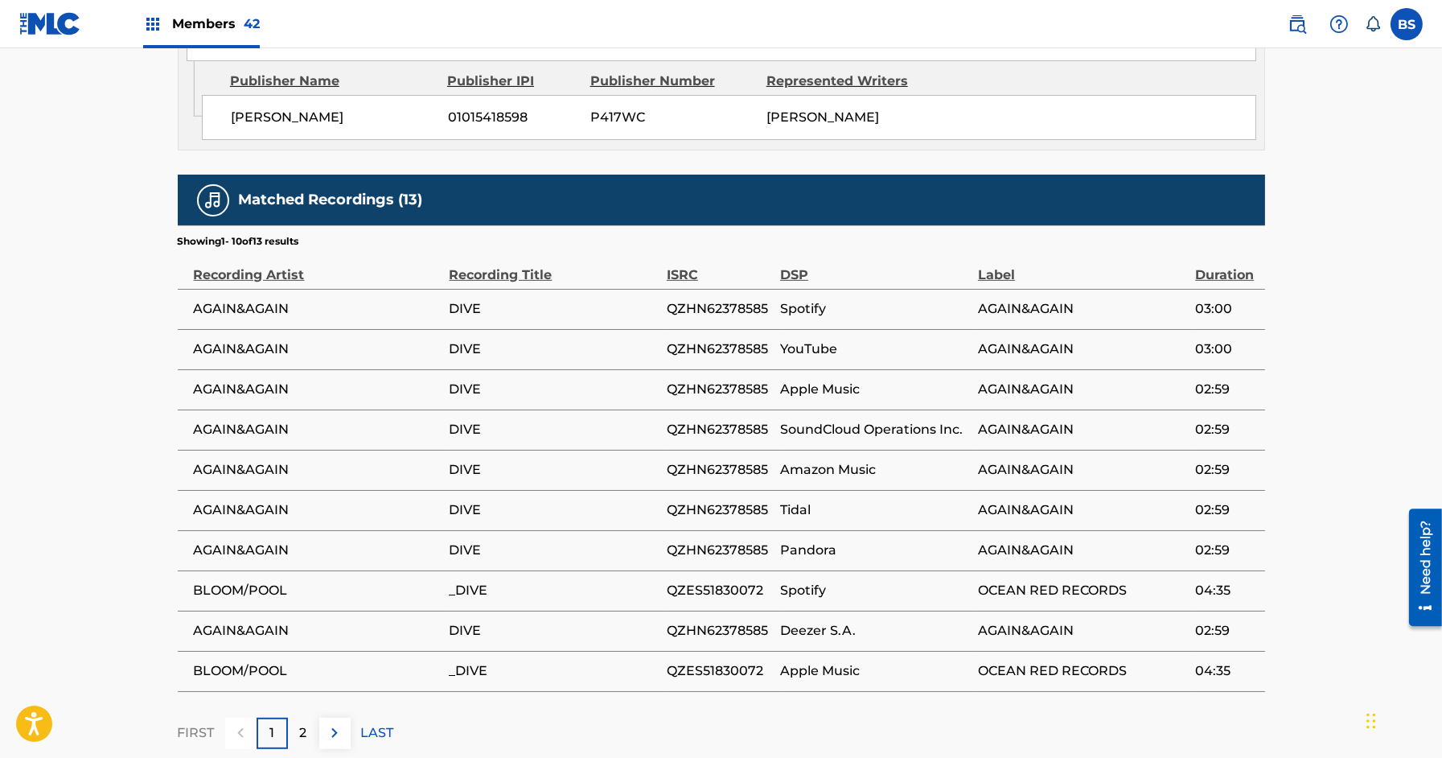
click at [698, 582] on span "QZES51830072" at bounding box center [719, 590] width 105 height 19
copy span "QZES51830072"
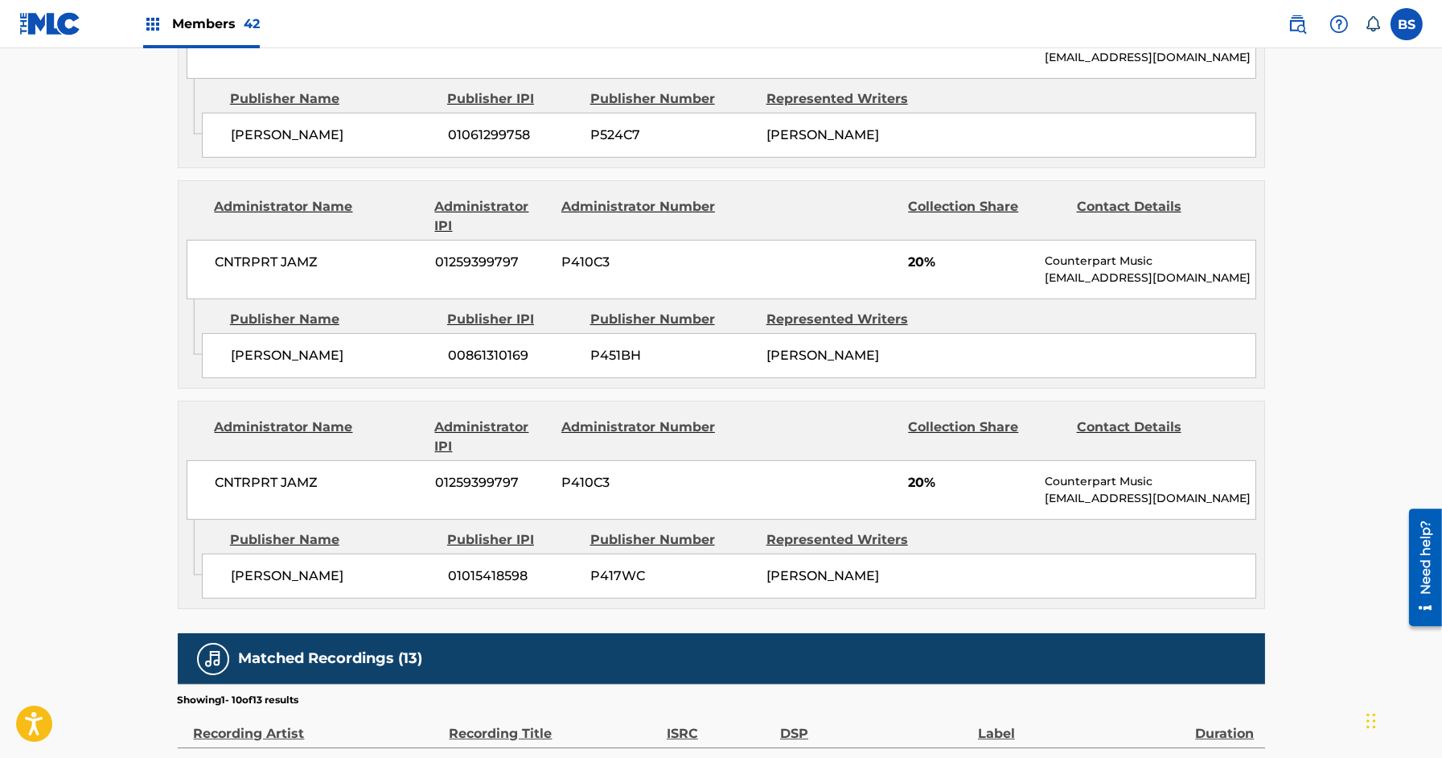
scroll to position [0, 0]
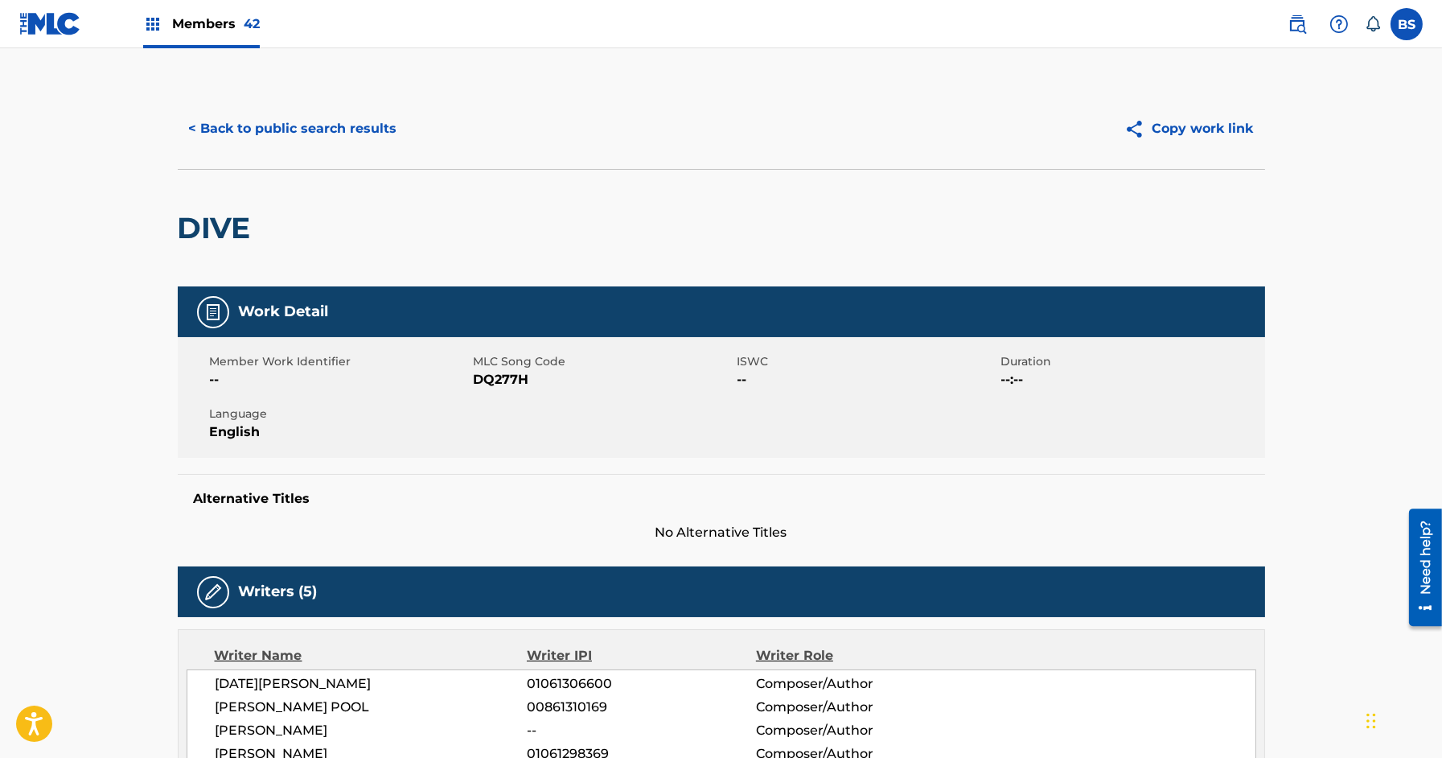
click at [326, 129] on button "< Back to public search results" at bounding box center [293, 129] width 231 height 40
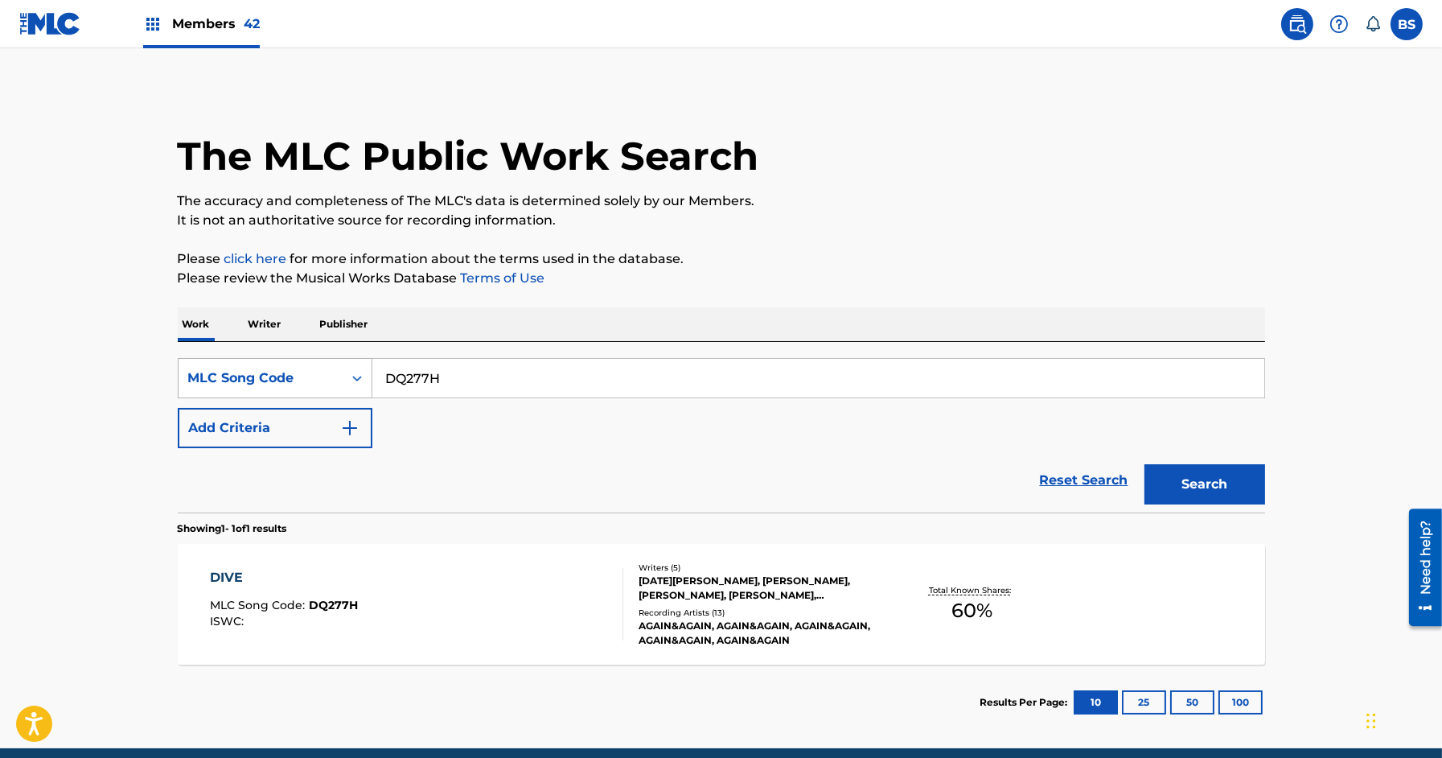
click at [227, 368] on div "MLC Song Code" at bounding box center [260, 377] width 145 height 19
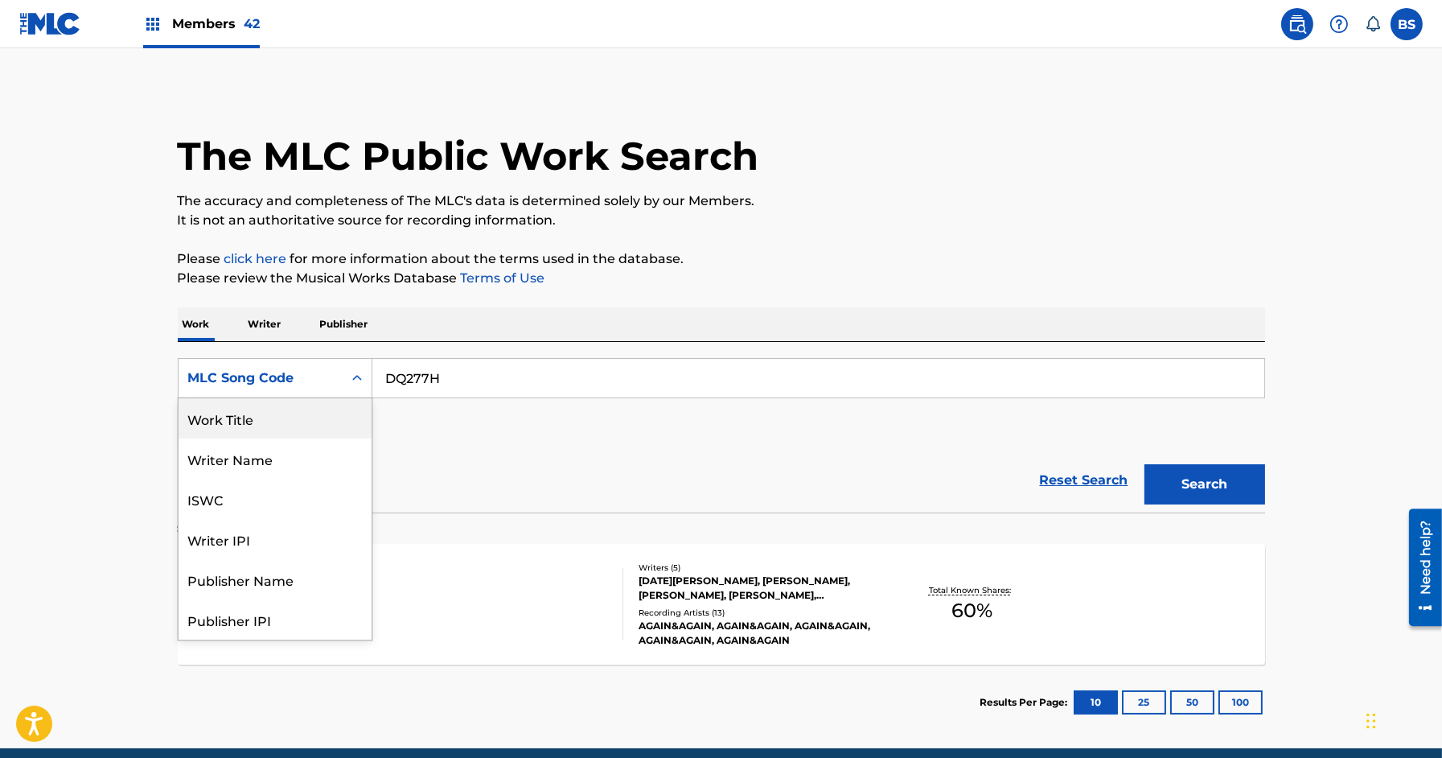
click at [243, 429] on div "Work Title" at bounding box center [275, 418] width 193 height 40
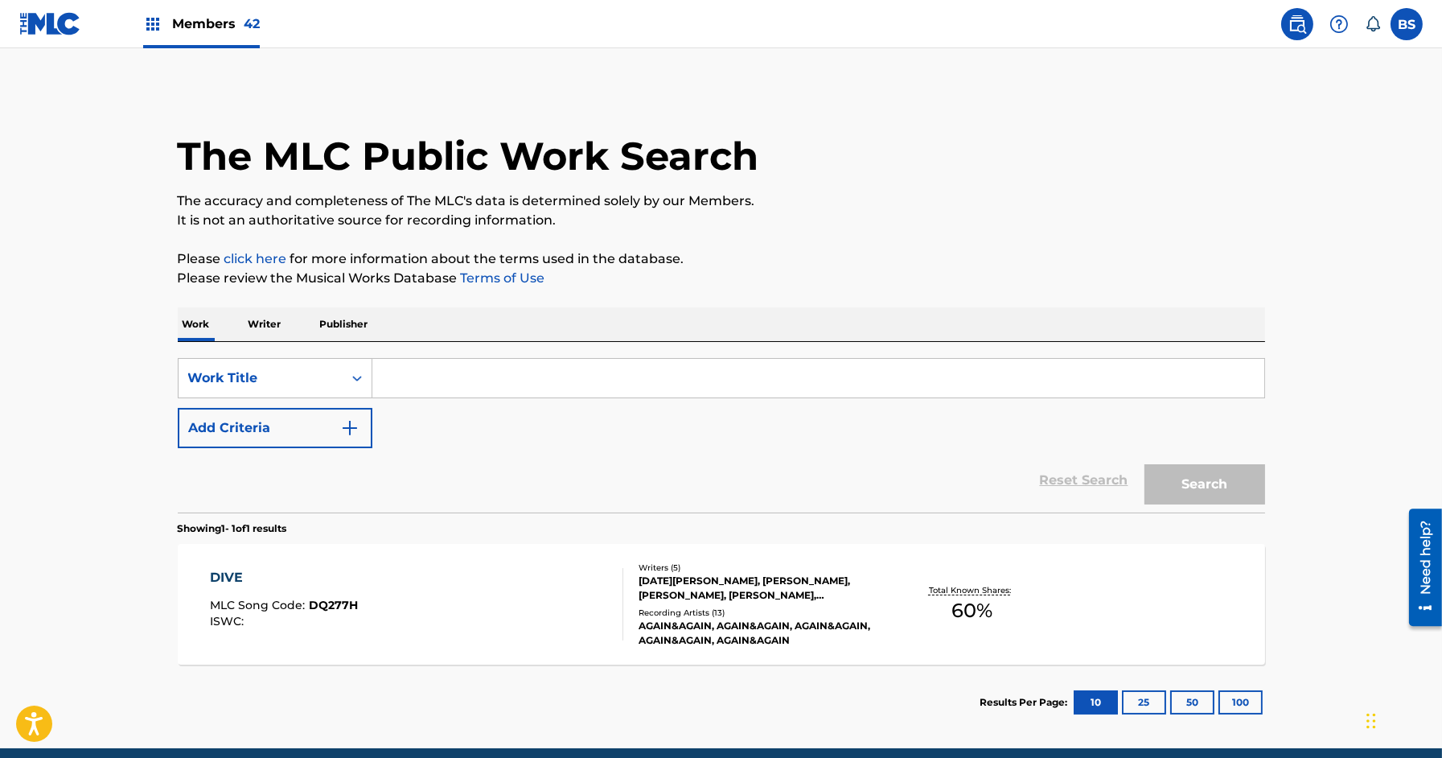
click at [489, 378] on input "Search Form" at bounding box center [818, 378] width 892 height 39
type input "one enduring ember"
click at [1145, 464] on button "Search" at bounding box center [1205, 484] width 121 height 40
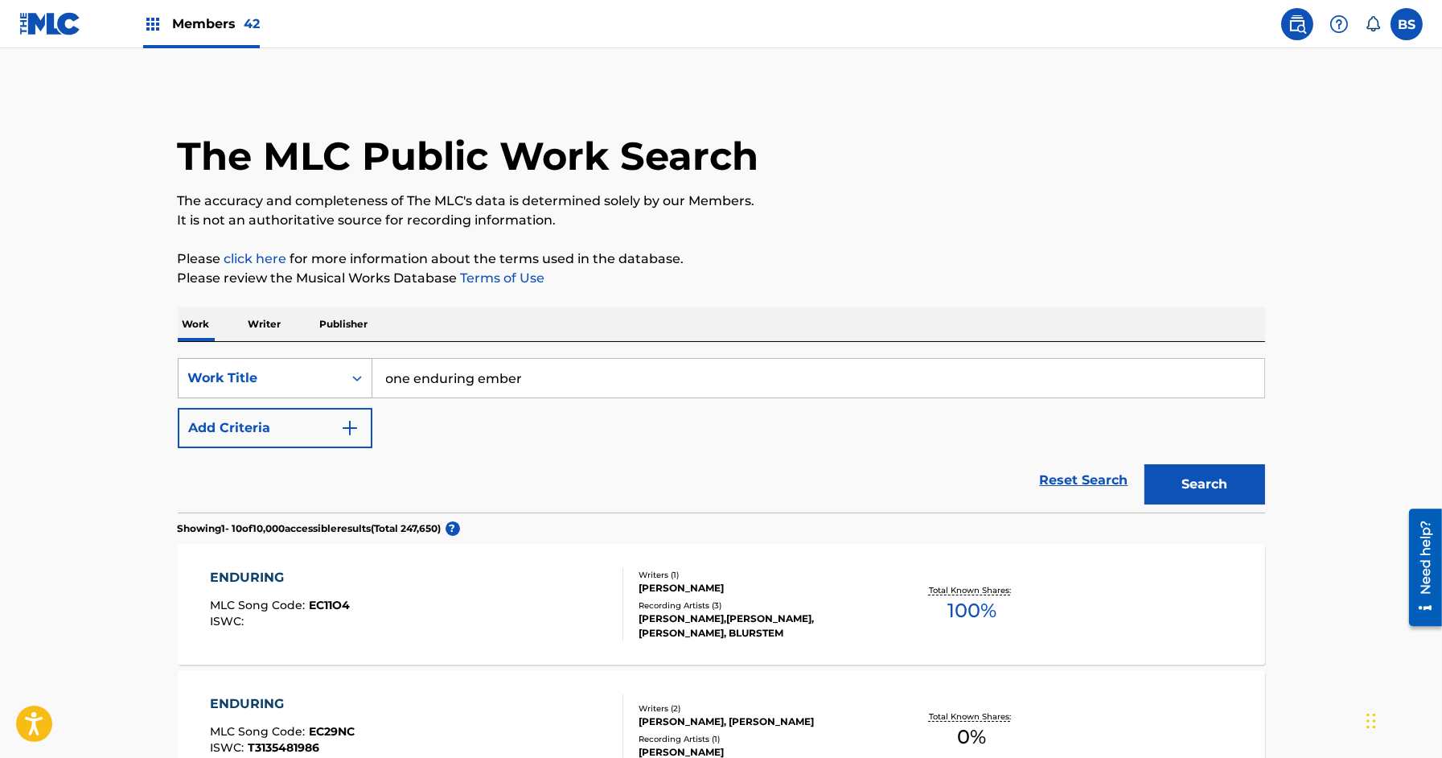
click at [257, 380] on div "Work Title" at bounding box center [260, 377] width 145 height 19
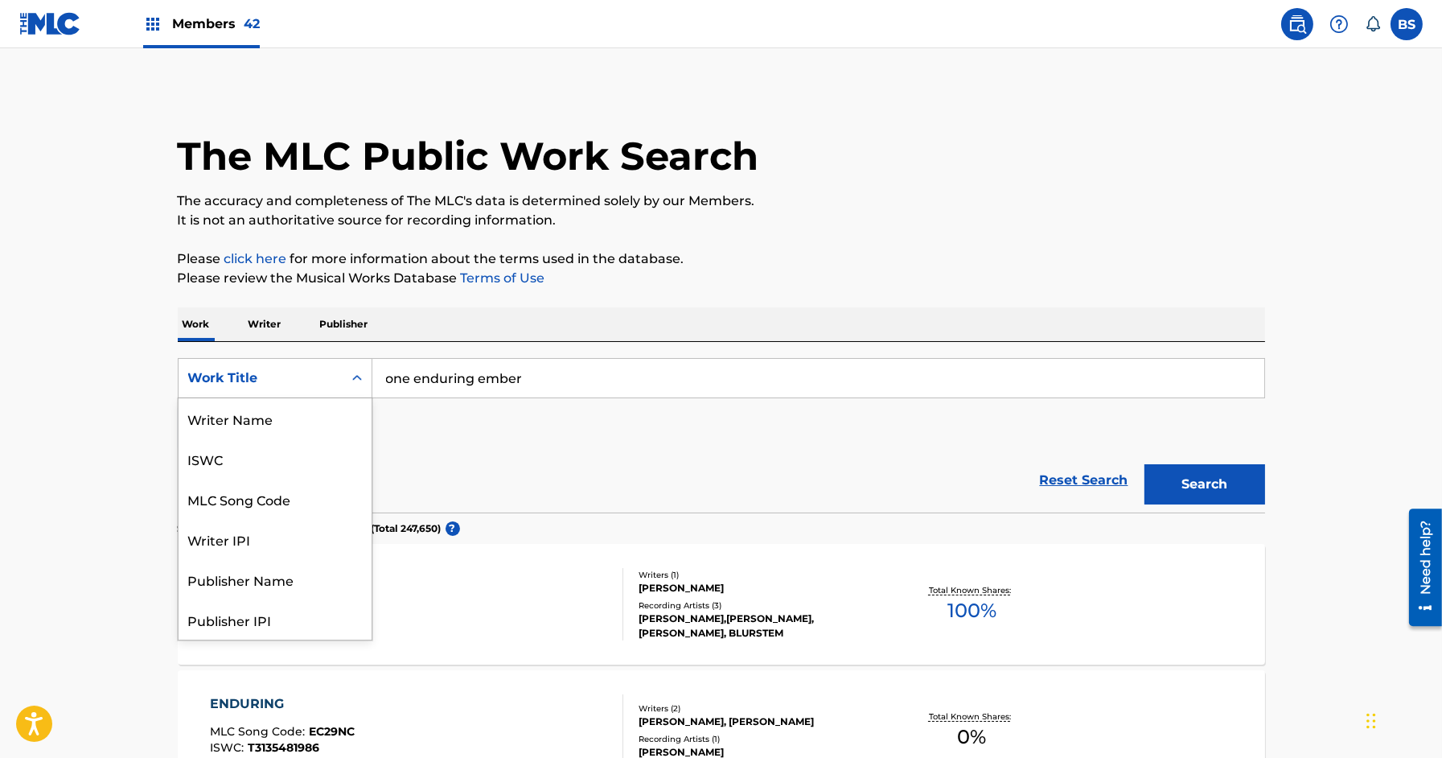
scroll to position [80, 0]
click at [259, 411] on div "MLC Song Code" at bounding box center [275, 418] width 193 height 40
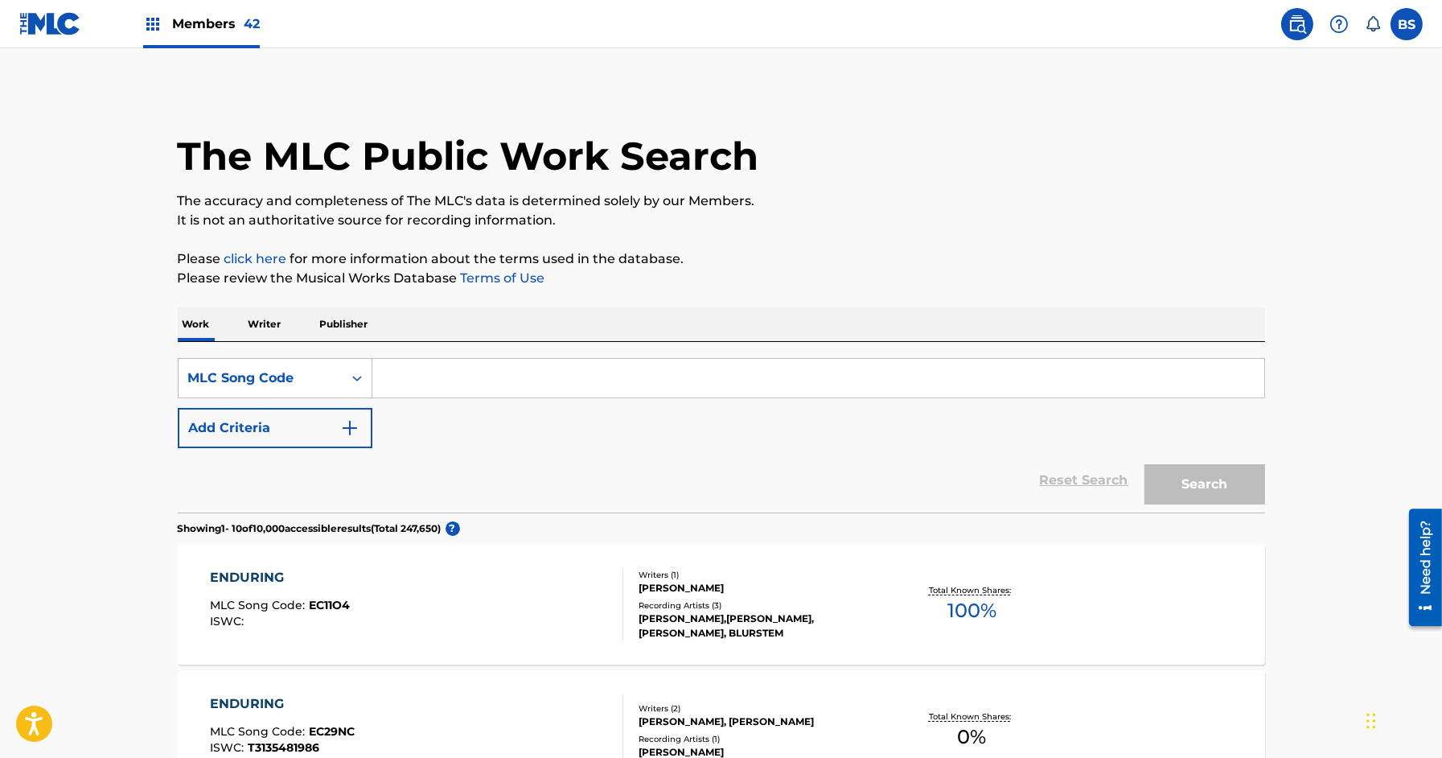
click at [442, 381] on input "Search Form" at bounding box center [818, 378] width 892 height 39
paste input "LF2LZM"
type input "LF2LZM"
click at [1145, 464] on button "Search" at bounding box center [1205, 484] width 121 height 40
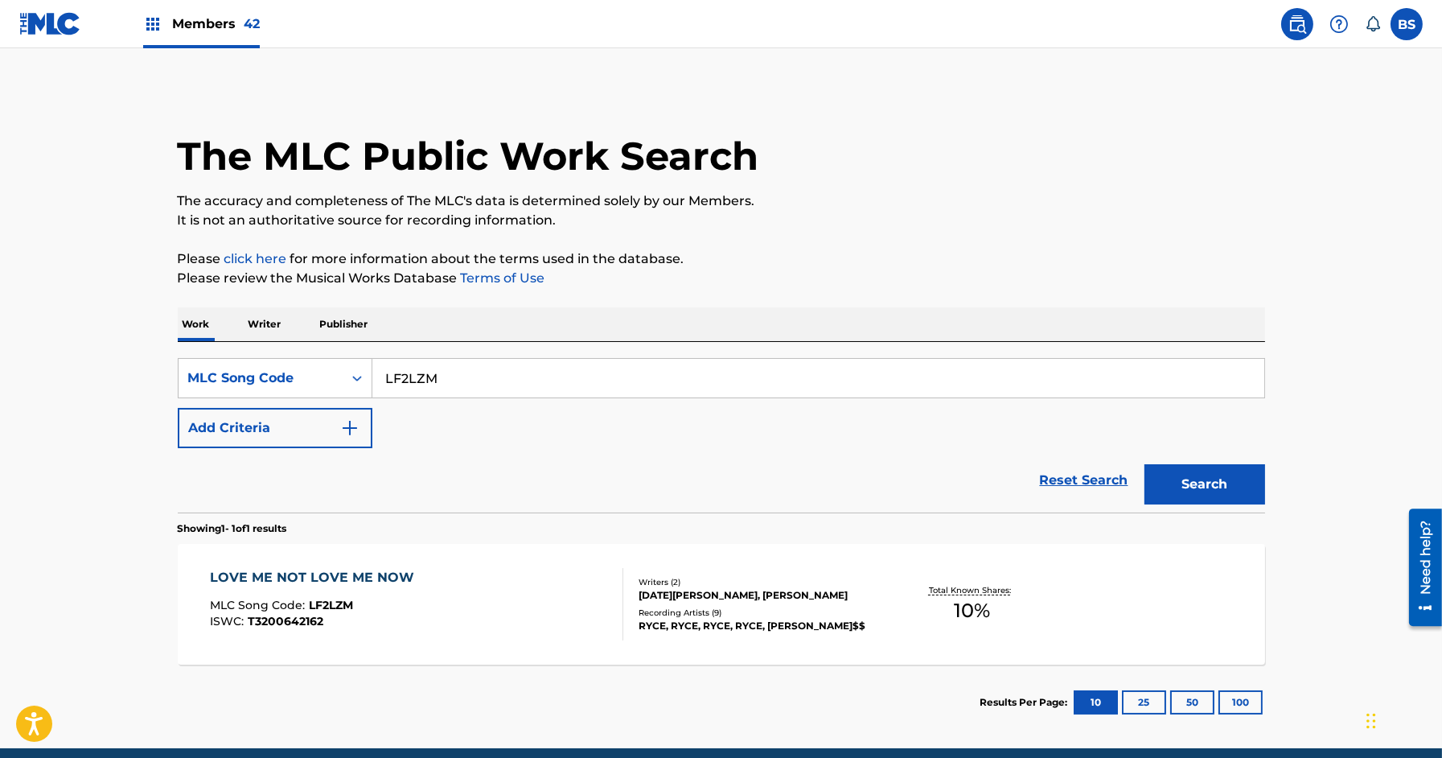
click at [421, 576] on div "LOVE ME NOT LOVE ME NOW MLC Song Code : LF2LZM ISWC : T3200642162" at bounding box center [416, 604] width 413 height 72
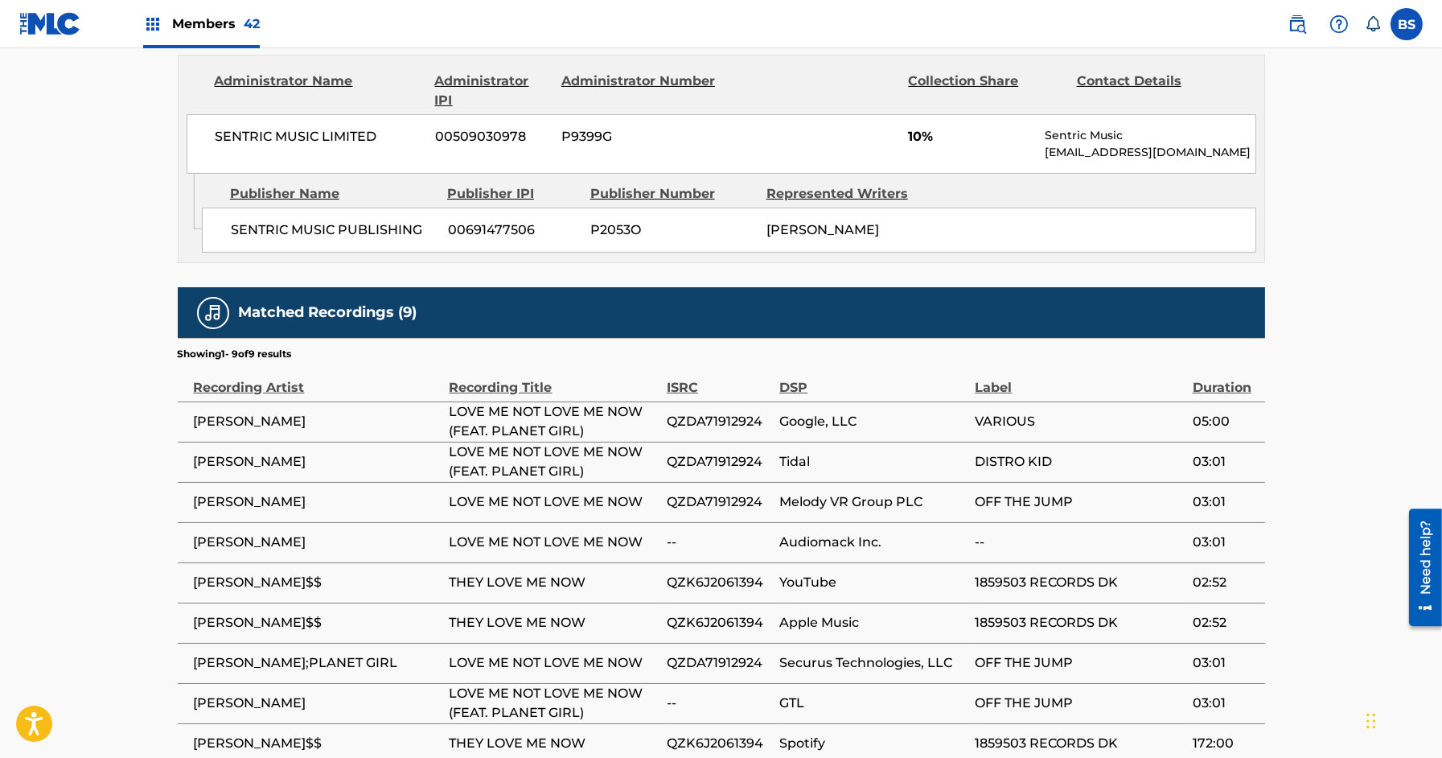
scroll to position [842, 0]
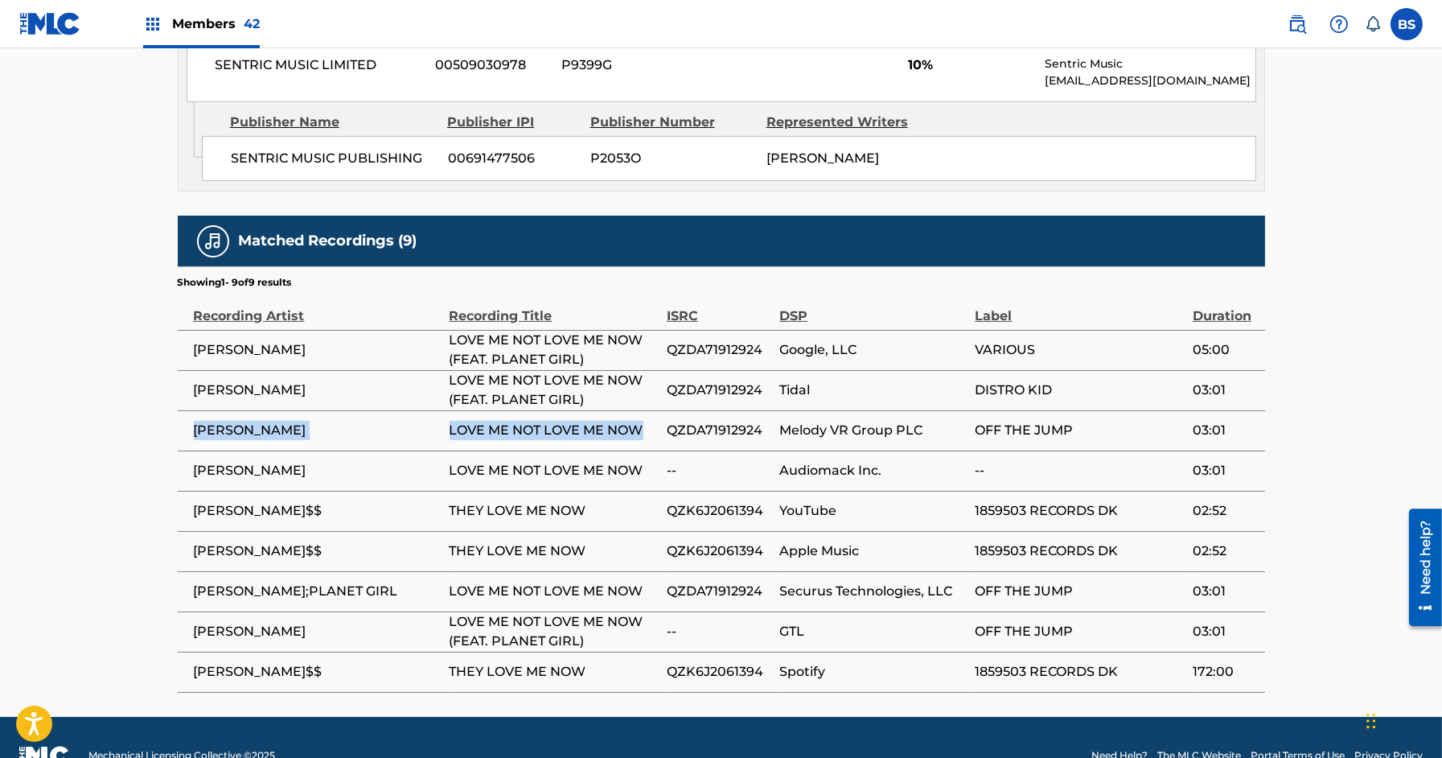
drag, startPoint x: 186, startPoint y: 429, endPoint x: 647, endPoint y: 438, distance: 460.9
click at [647, 438] on tr "RYCE LOVE ME NOT LOVE ME NOW QZDA71912924 Melody VR Group PLC OFF THE JUMP 03:01" at bounding box center [721, 430] width 1087 height 40
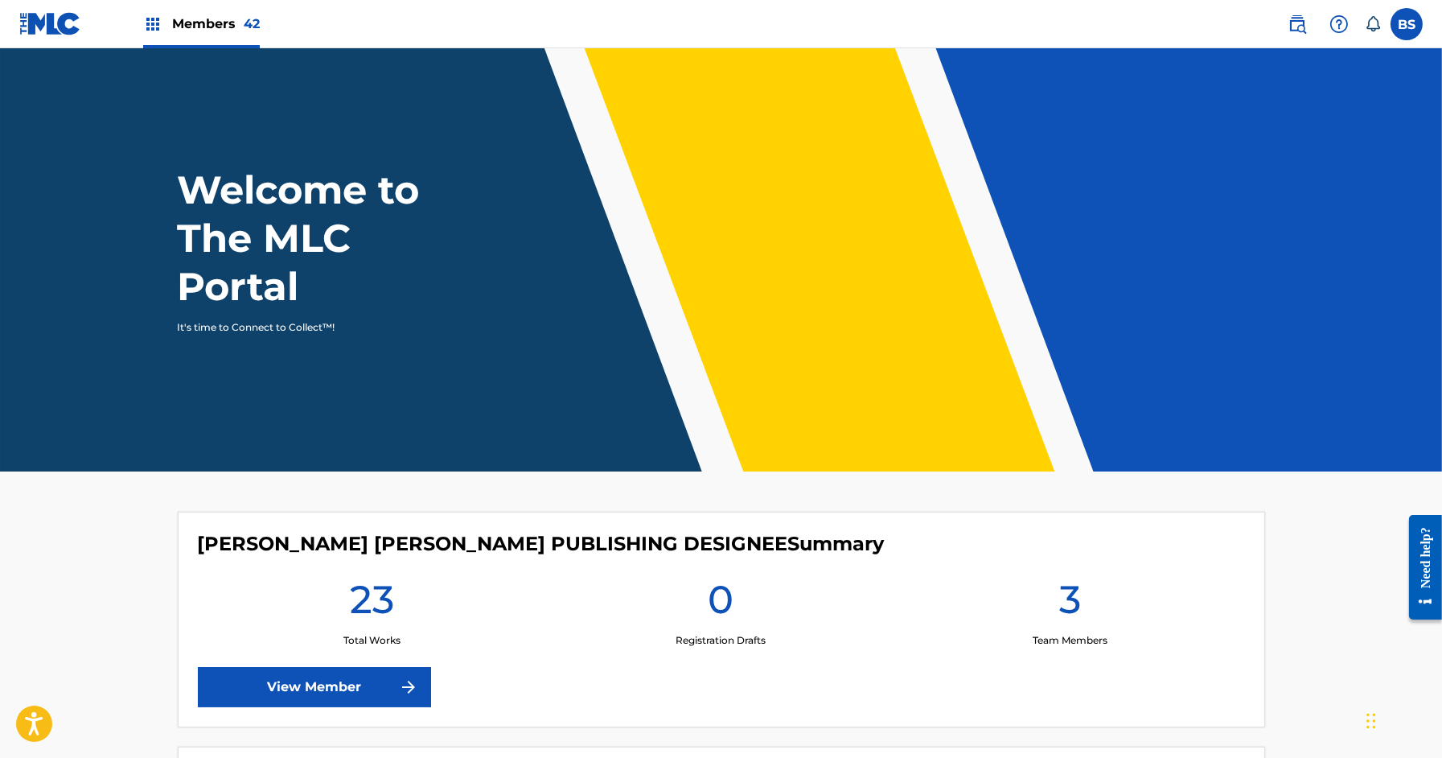
click at [1292, 22] on img at bounding box center [1297, 23] width 19 height 19
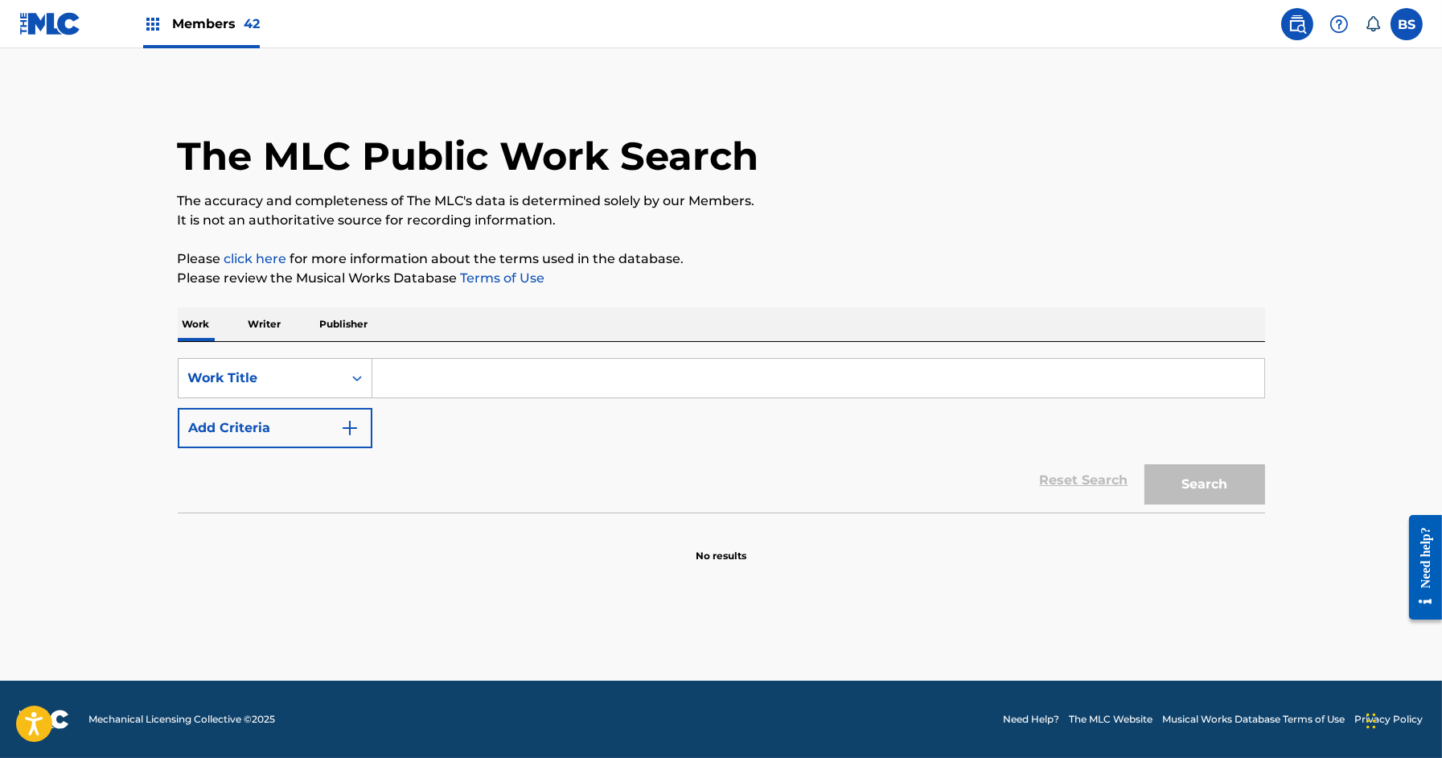
click at [419, 372] on input "Search Form" at bounding box center [818, 378] width 892 height 39
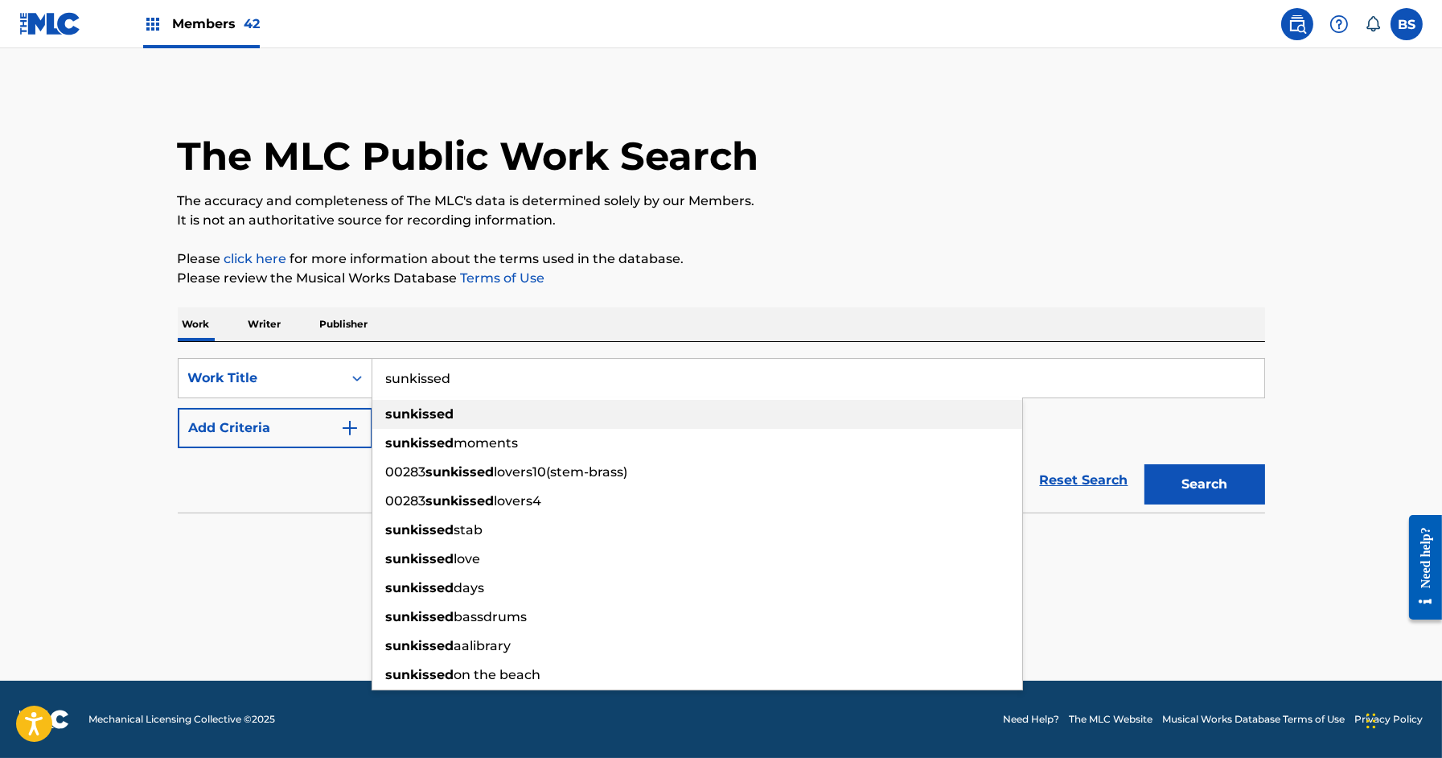
type input "sunkissed"
click at [412, 416] on strong "sunkissed" at bounding box center [420, 413] width 68 height 15
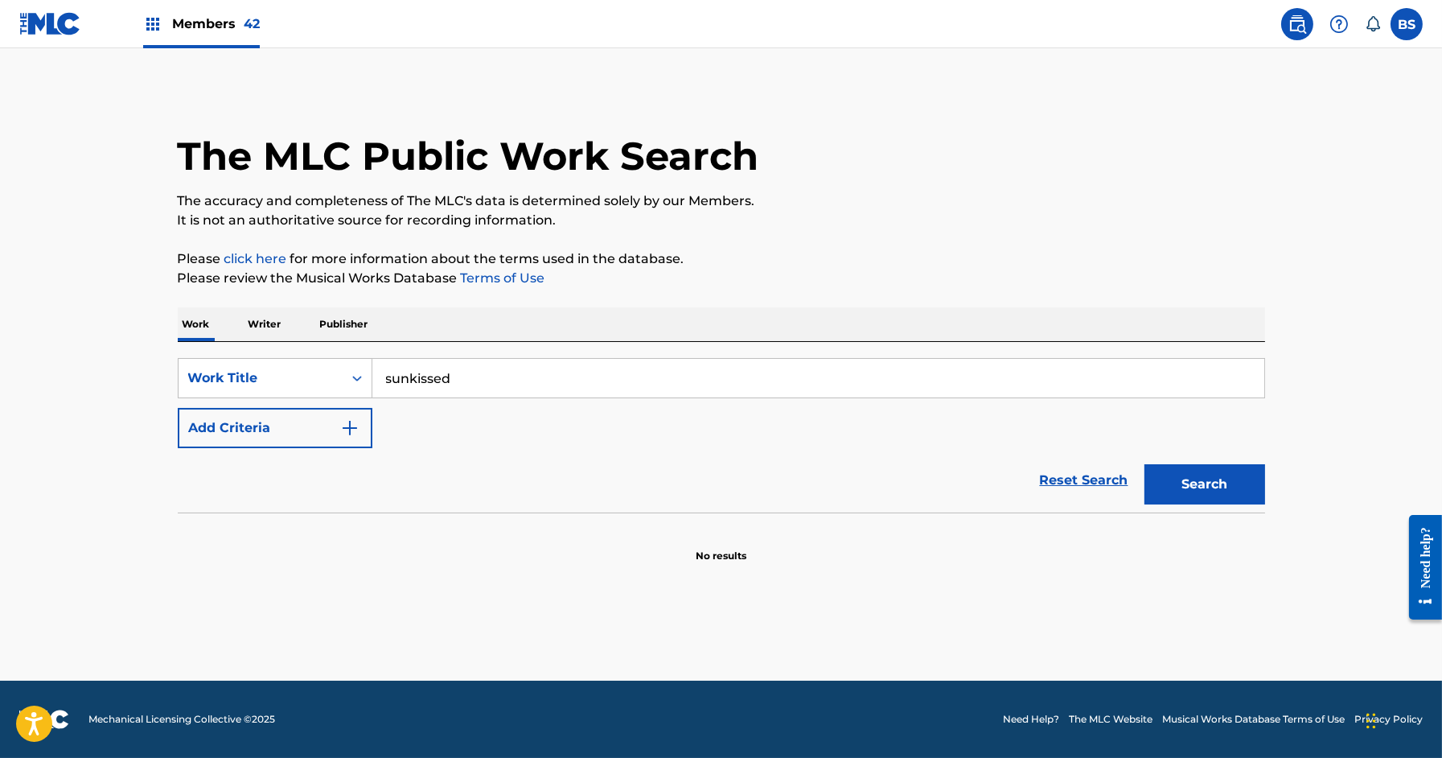
click at [261, 448] on div "Reset Search Search" at bounding box center [721, 480] width 1087 height 64
click at [269, 434] on button "Add Criteria" at bounding box center [275, 428] width 195 height 40
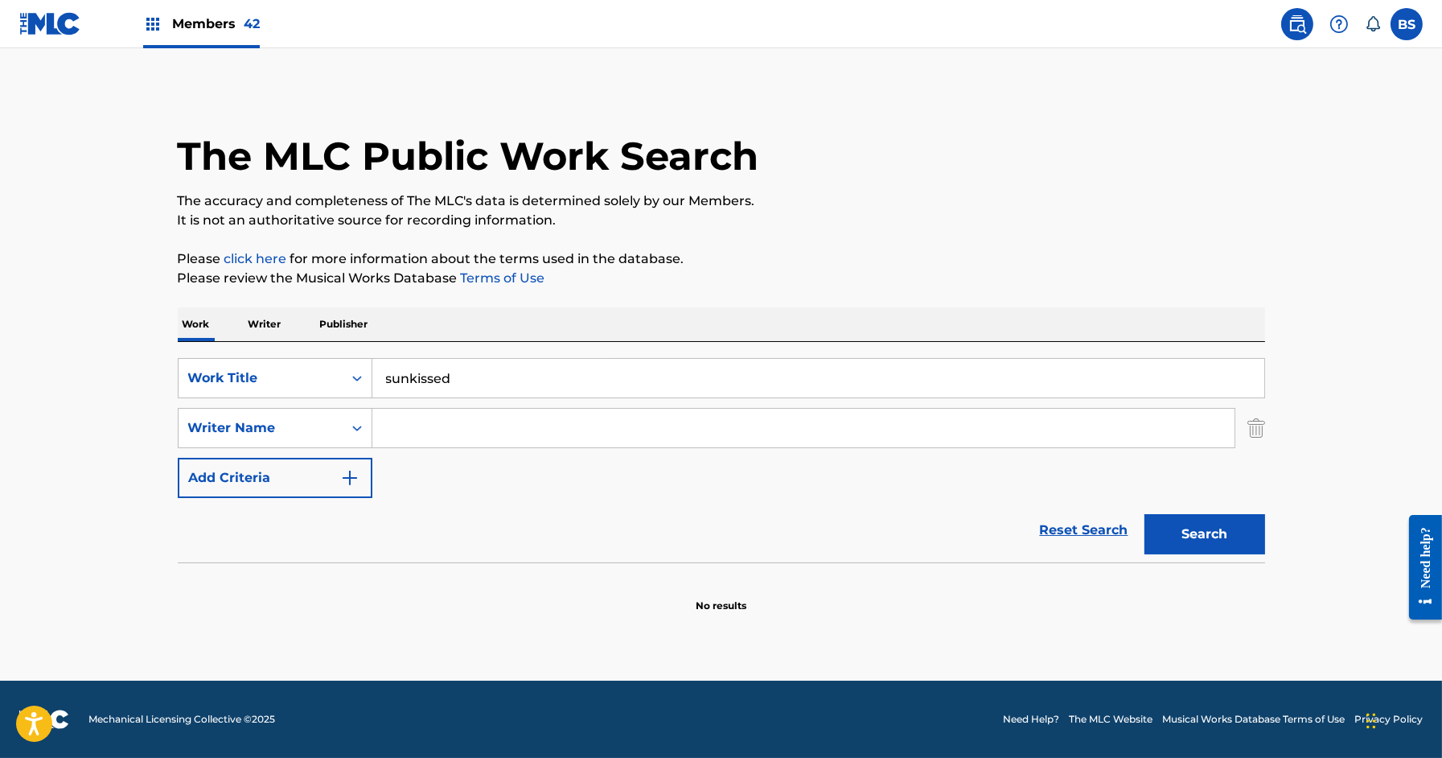
click at [449, 446] on input "Search Form" at bounding box center [803, 428] width 862 height 39
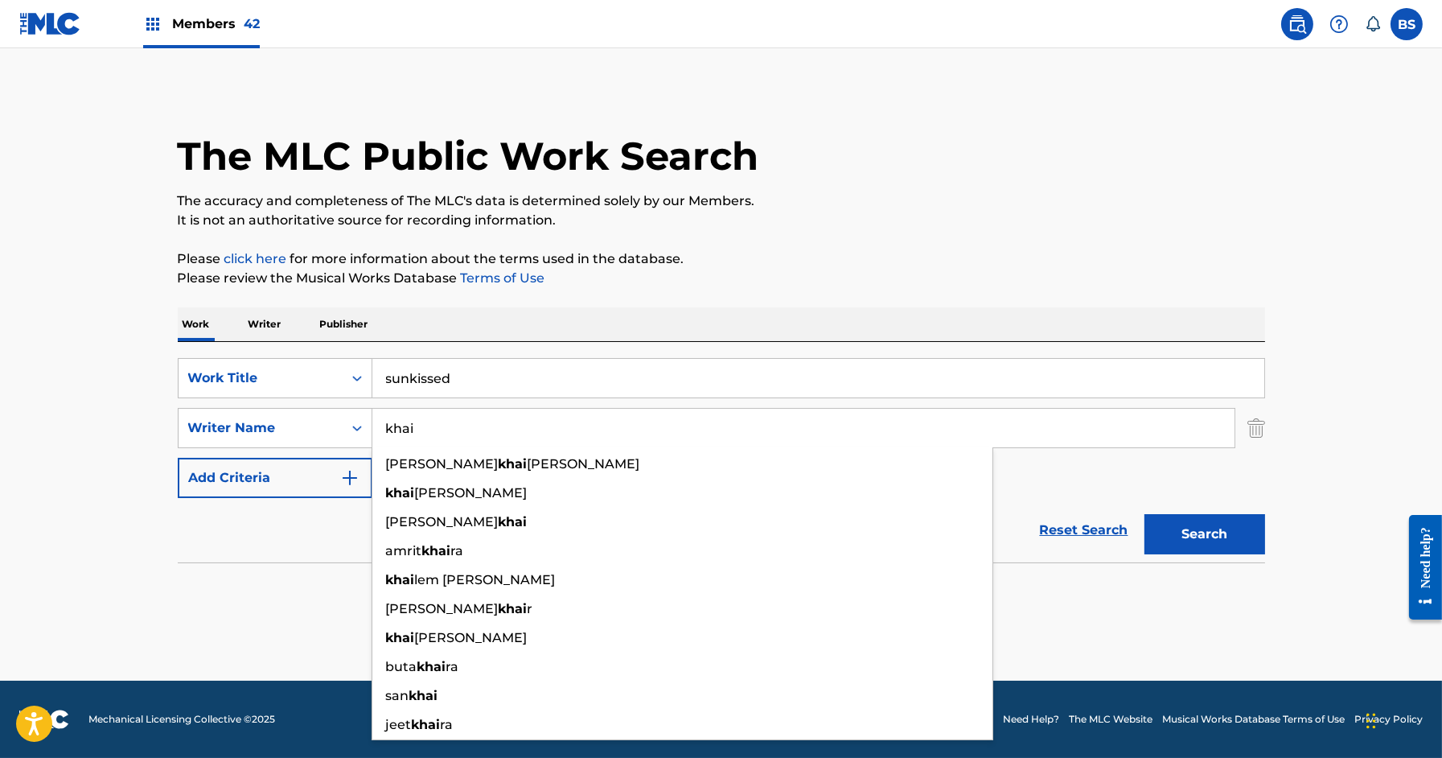
type input "khai"
click at [1145, 514] on button "Search" at bounding box center [1205, 534] width 121 height 40
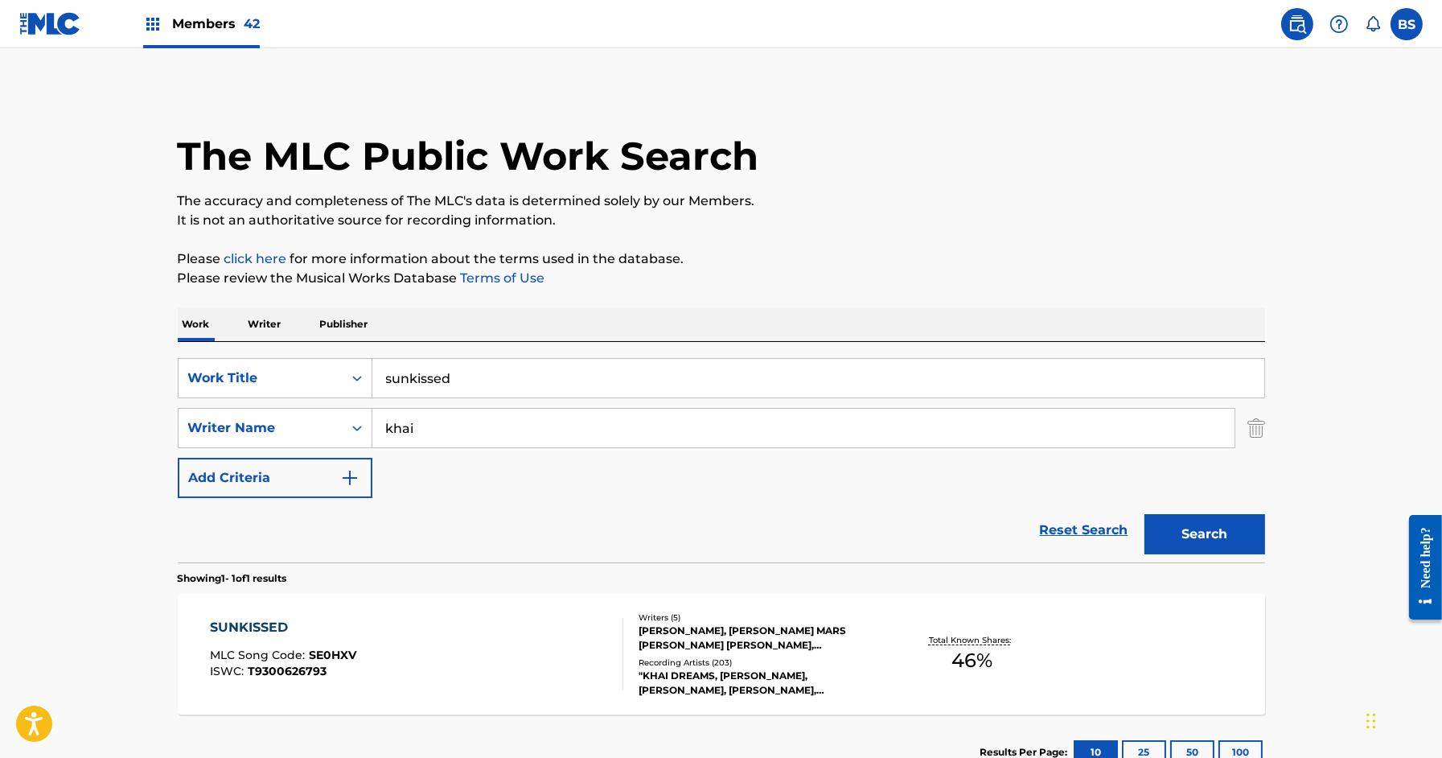
click at [482, 646] on div "SUNKISSED MLC Song Code : SE0HXV ISWC : T9300626793" at bounding box center [416, 654] width 413 height 72
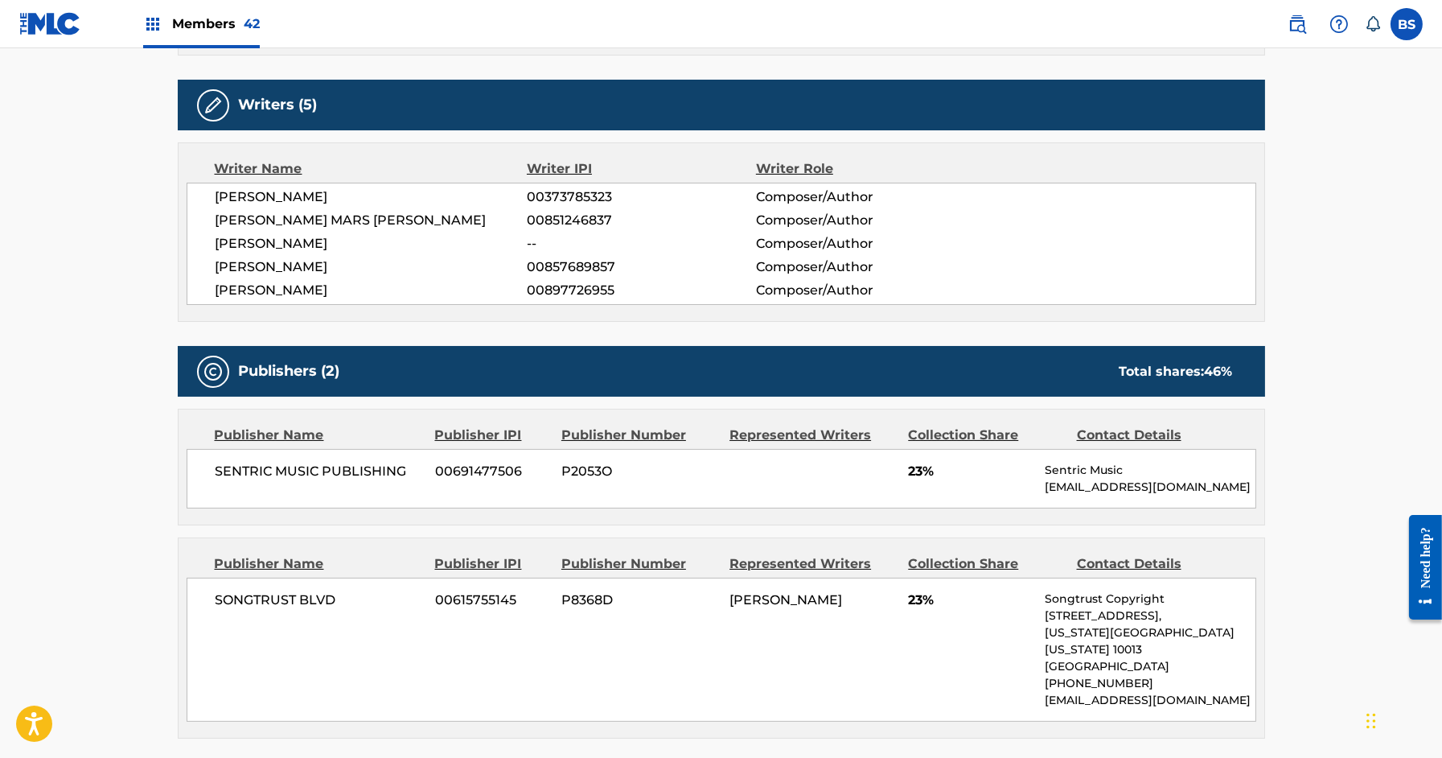
scroll to position [630, 0]
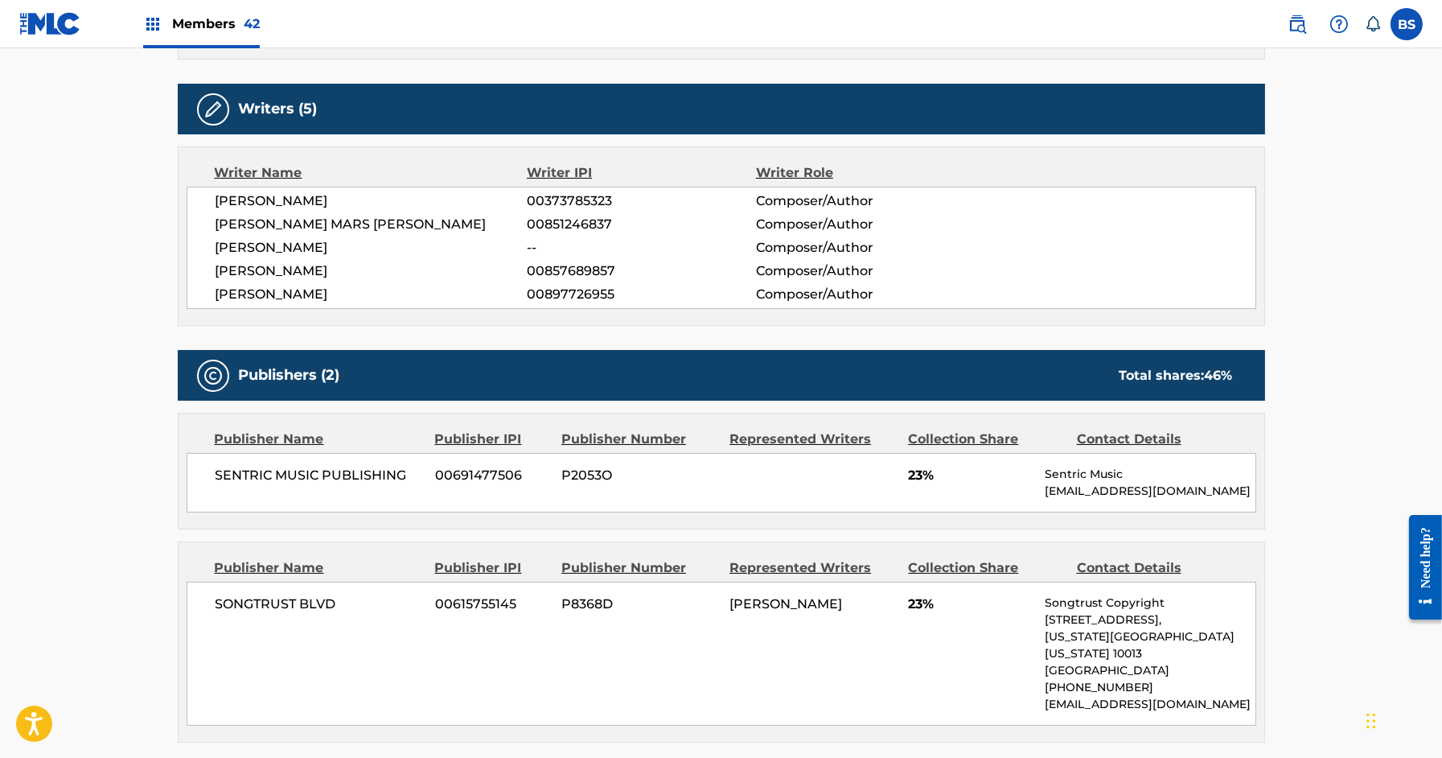
click at [1294, 25] on img at bounding box center [1297, 23] width 19 height 19
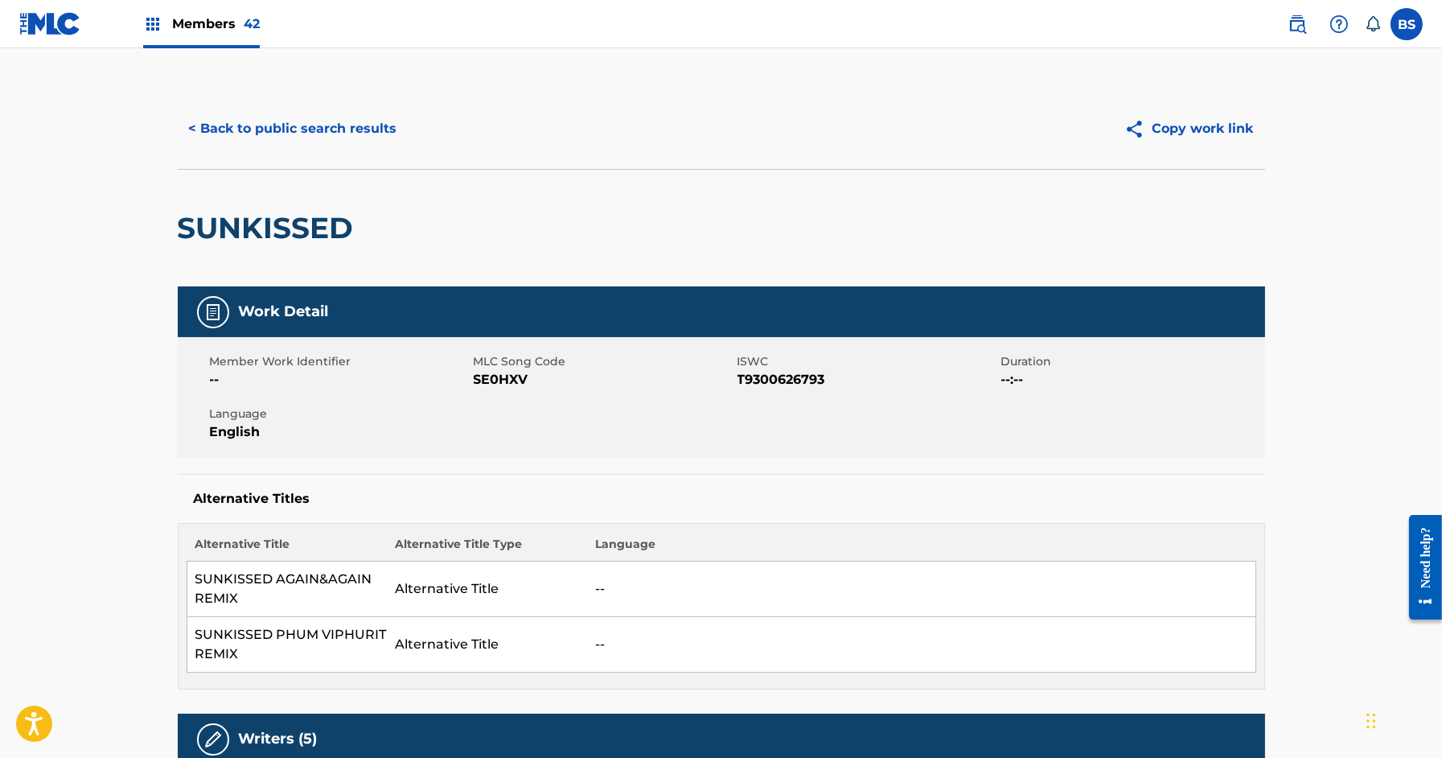
click at [302, 121] on button "< Back to public search results" at bounding box center [293, 129] width 231 height 40
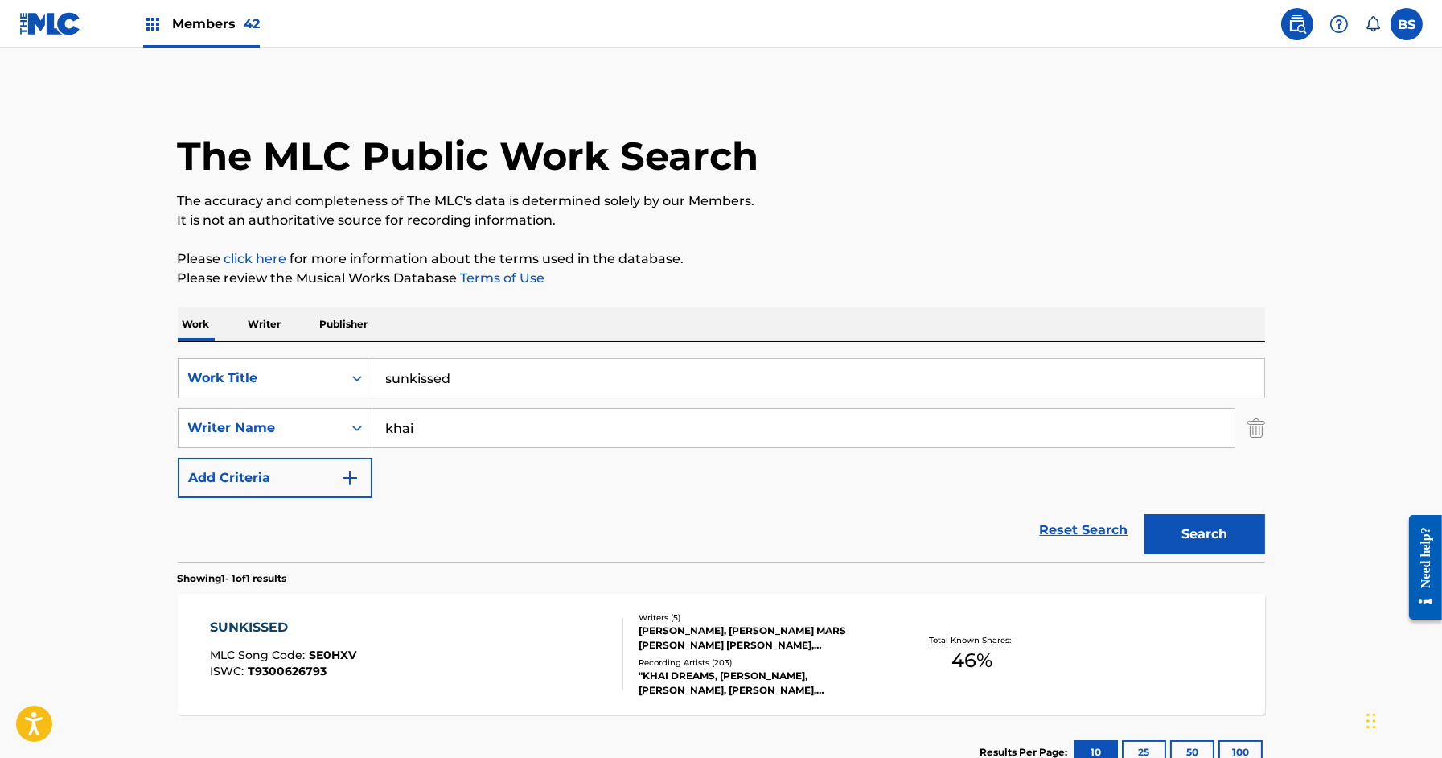
click at [474, 384] on input "sunkissed" at bounding box center [818, 378] width 892 height 39
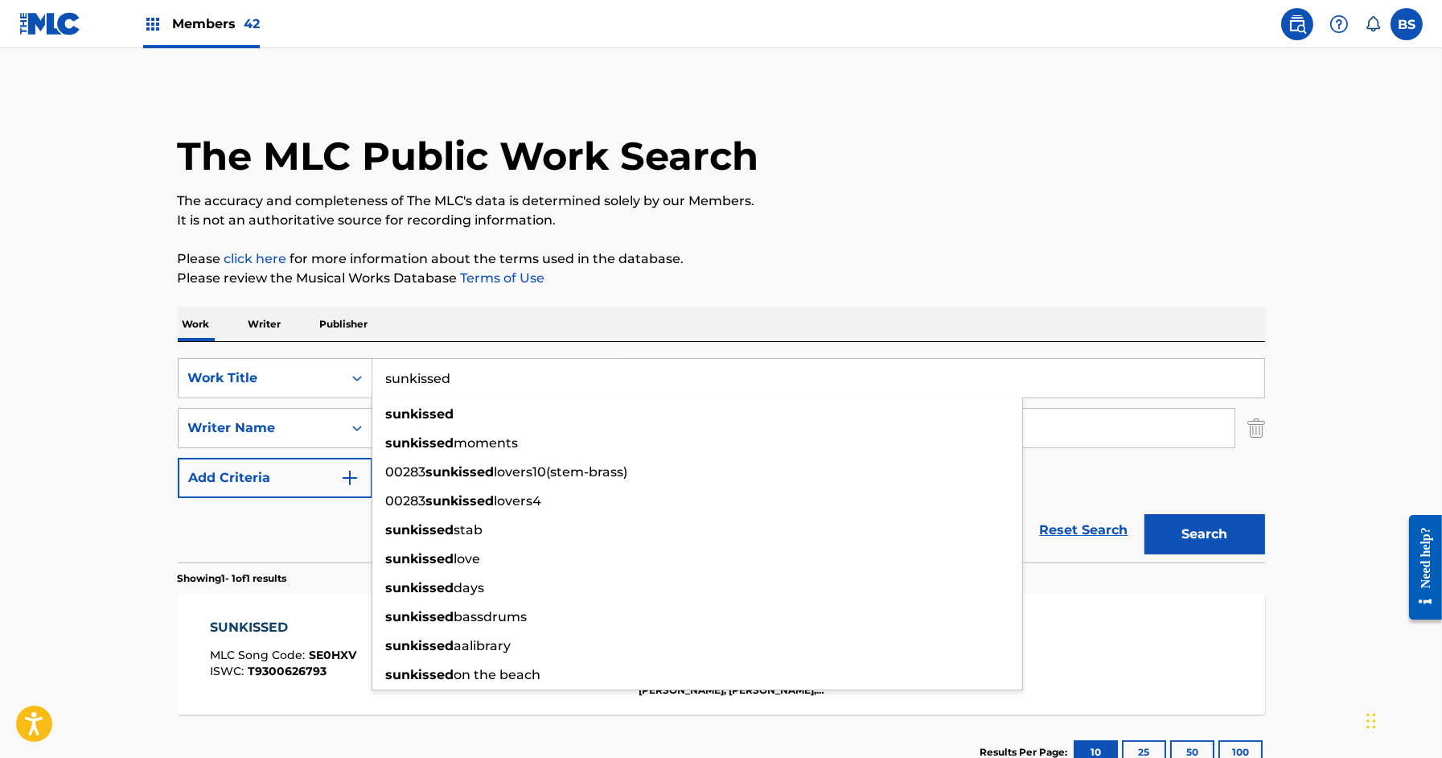
click at [474, 384] on input "sunkissed" at bounding box center [818, 378] width 892 height 39
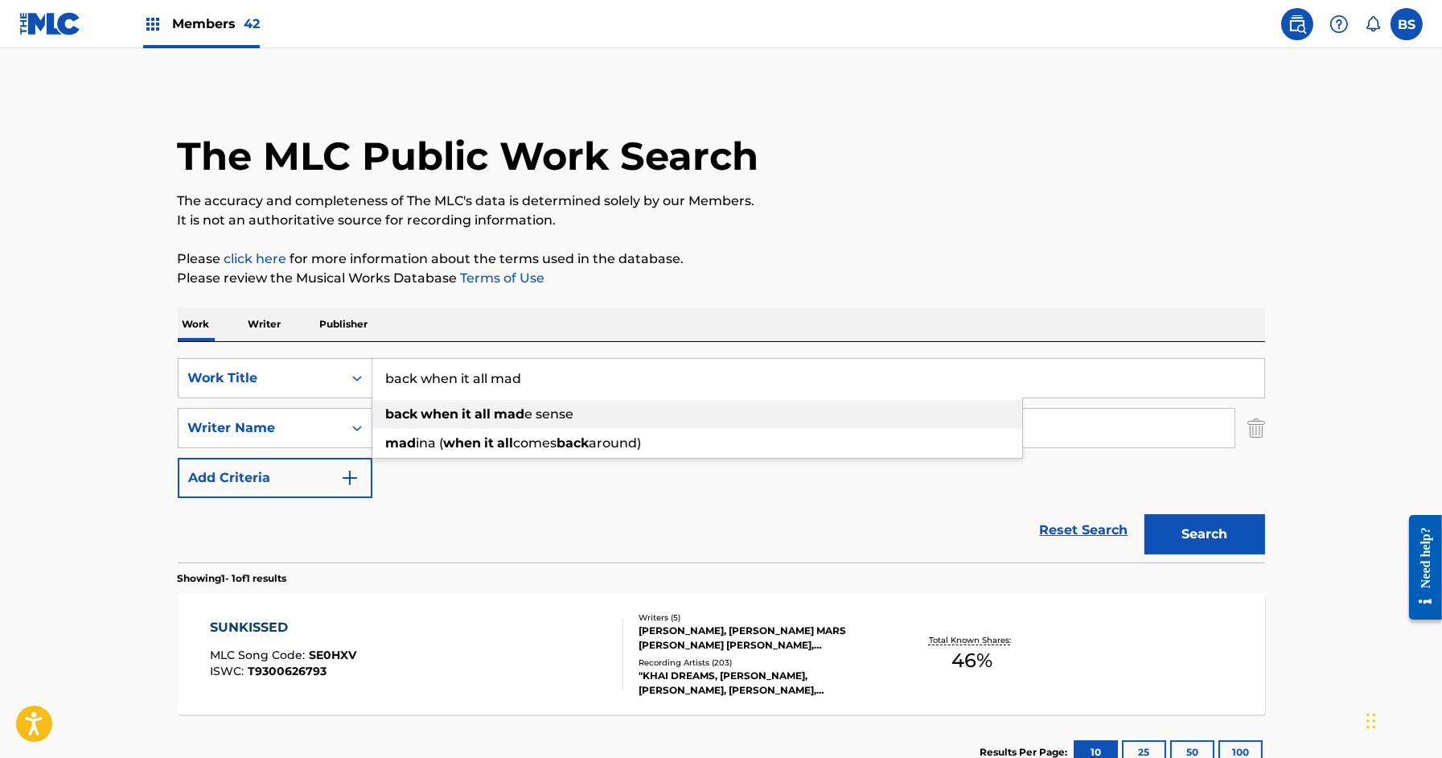
click at [485, 412] on strong "all" at bounding box center [483, 413] width 16 height 15
type input "back when it all made sense"
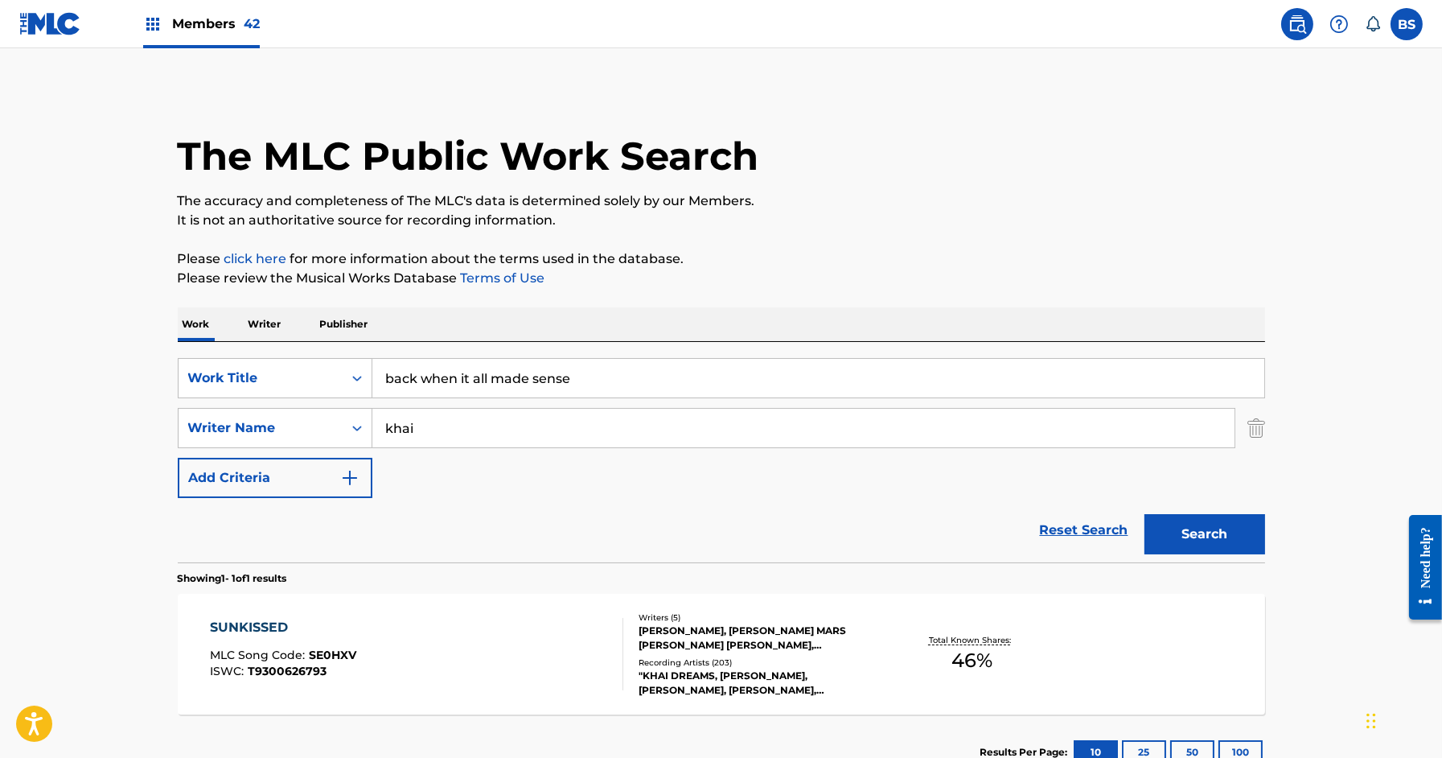
click at [532, 440] on input "khai" at bounding box center [803, 428] width 862 height 39
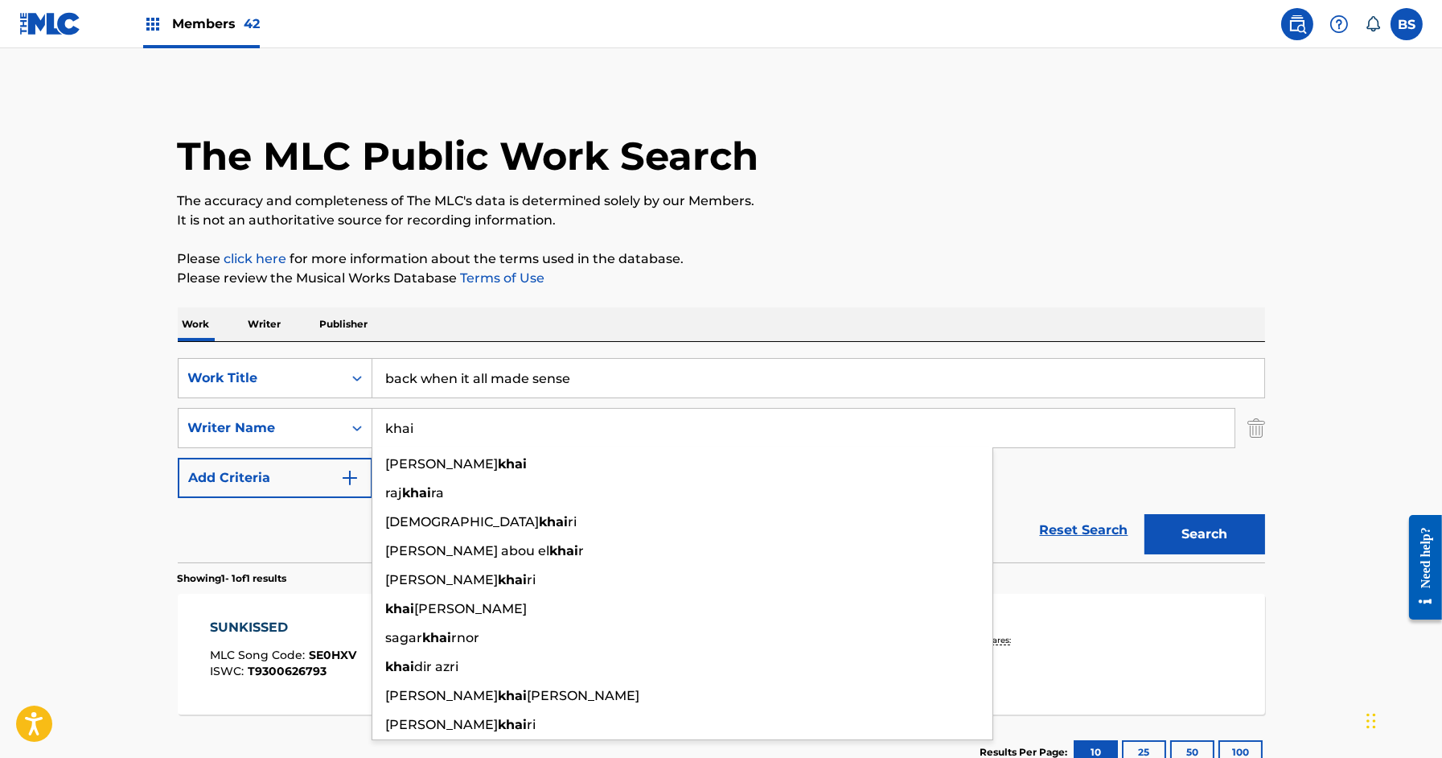
click at [532, 440] on input "khai" at bounding box center [803, 428] width 862 height 39
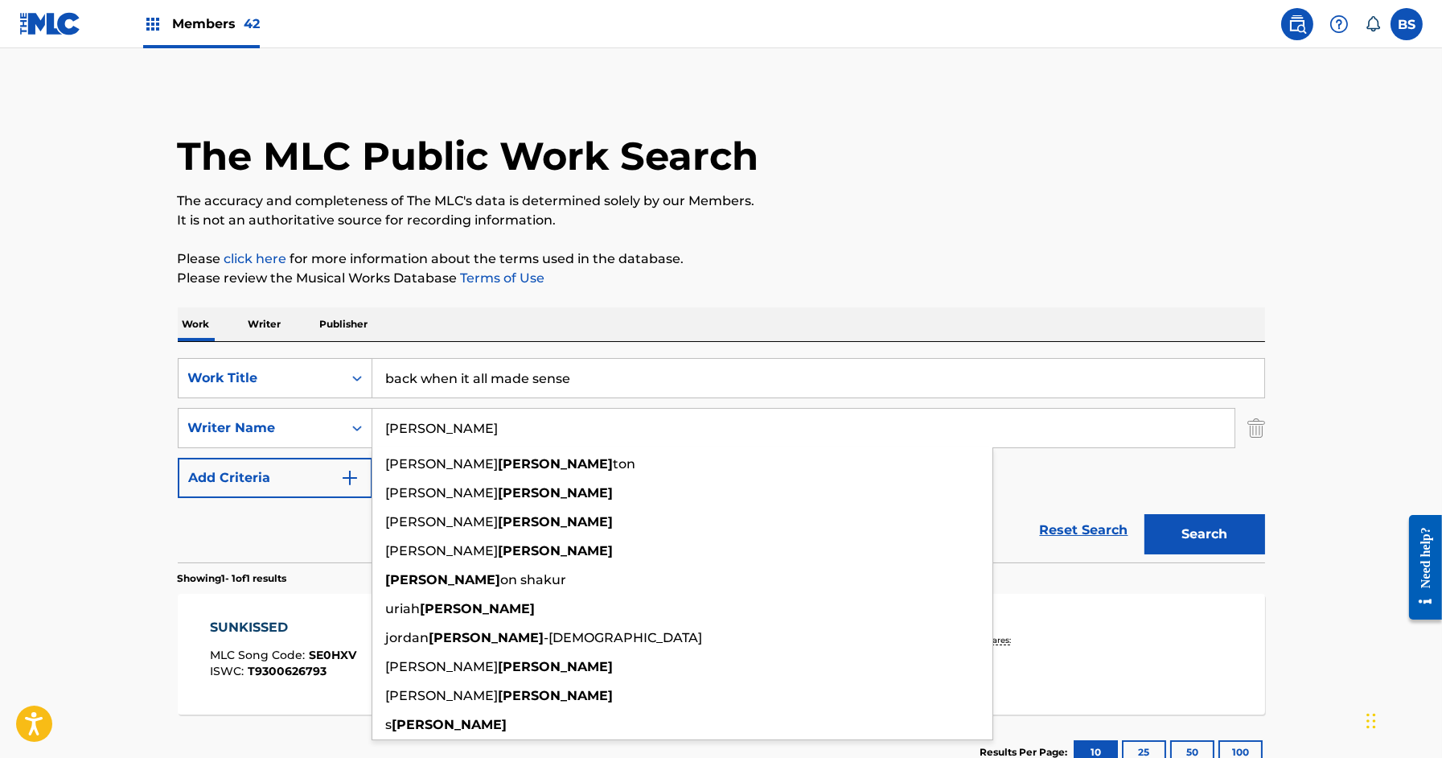
type input "ellis"
click at [1145, 514] on button "Search" at bounding box center [1205, 534] width 121 height 40
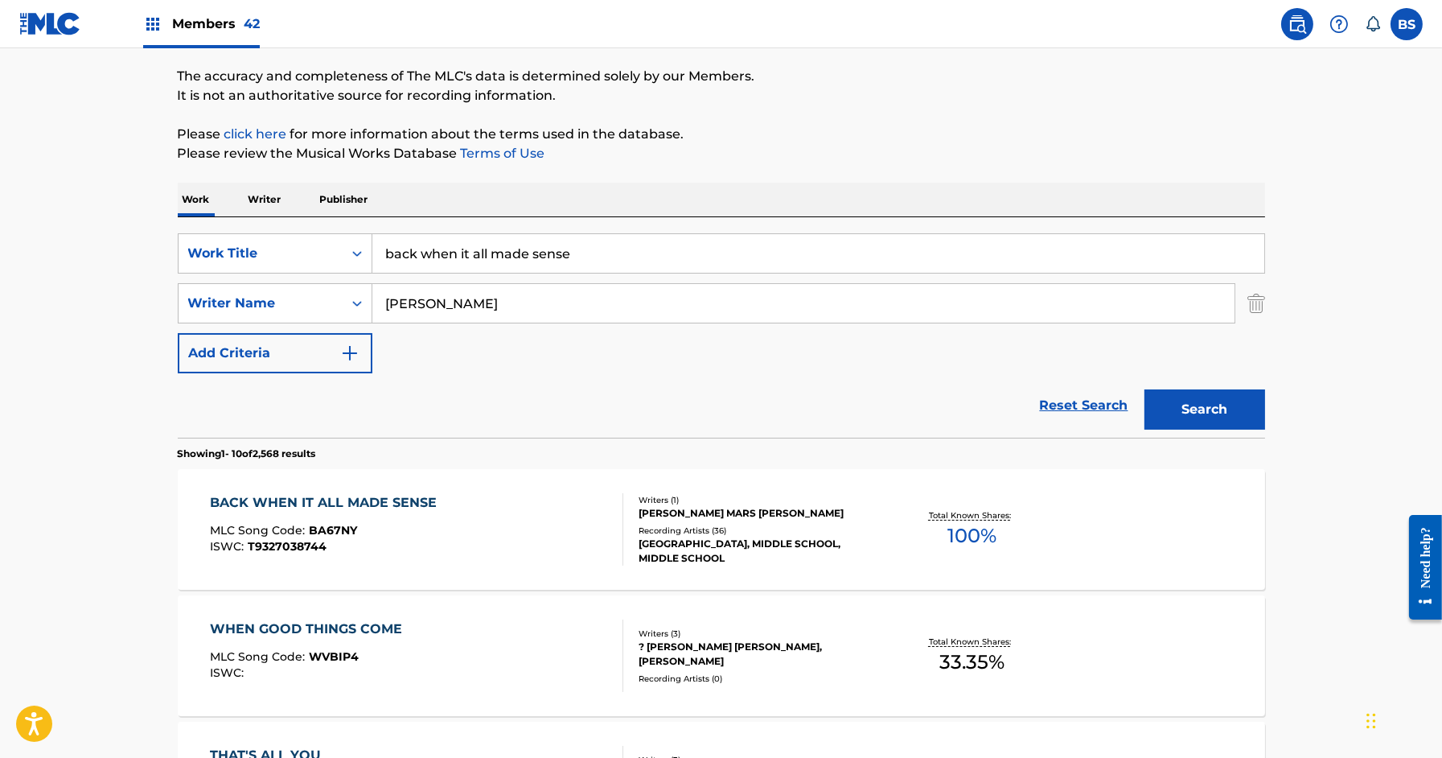
scroll to position [256, 0]
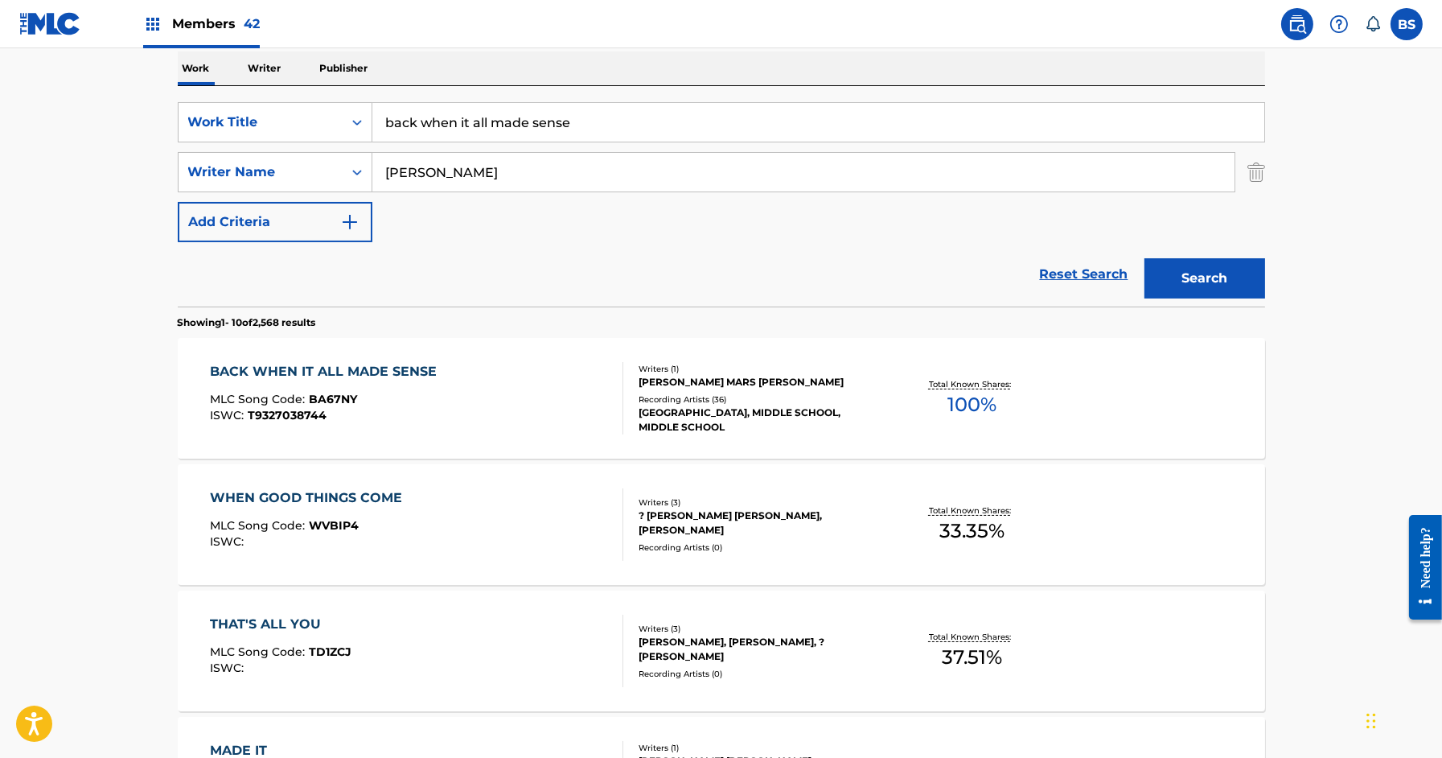
click at [574, 380] on div "BACK WHEN IT ALL MADE SENSE MLC Song Code : BA67NY ISWC : T9327038744" at bounding box center [416, 398] width 413 height 72
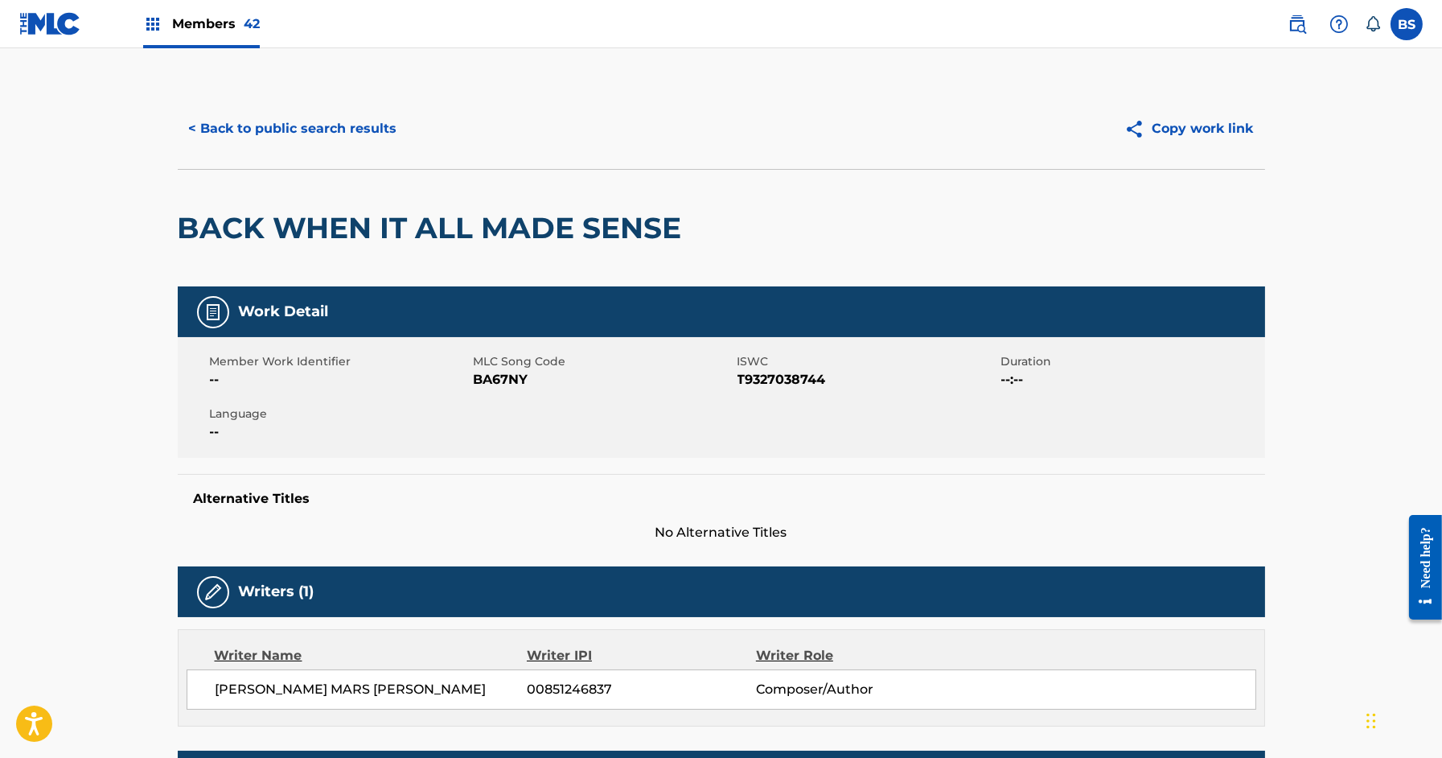
click at [364, 138] on button "< Back to public search results" at bounding box center [293, 129] width 231 height 40
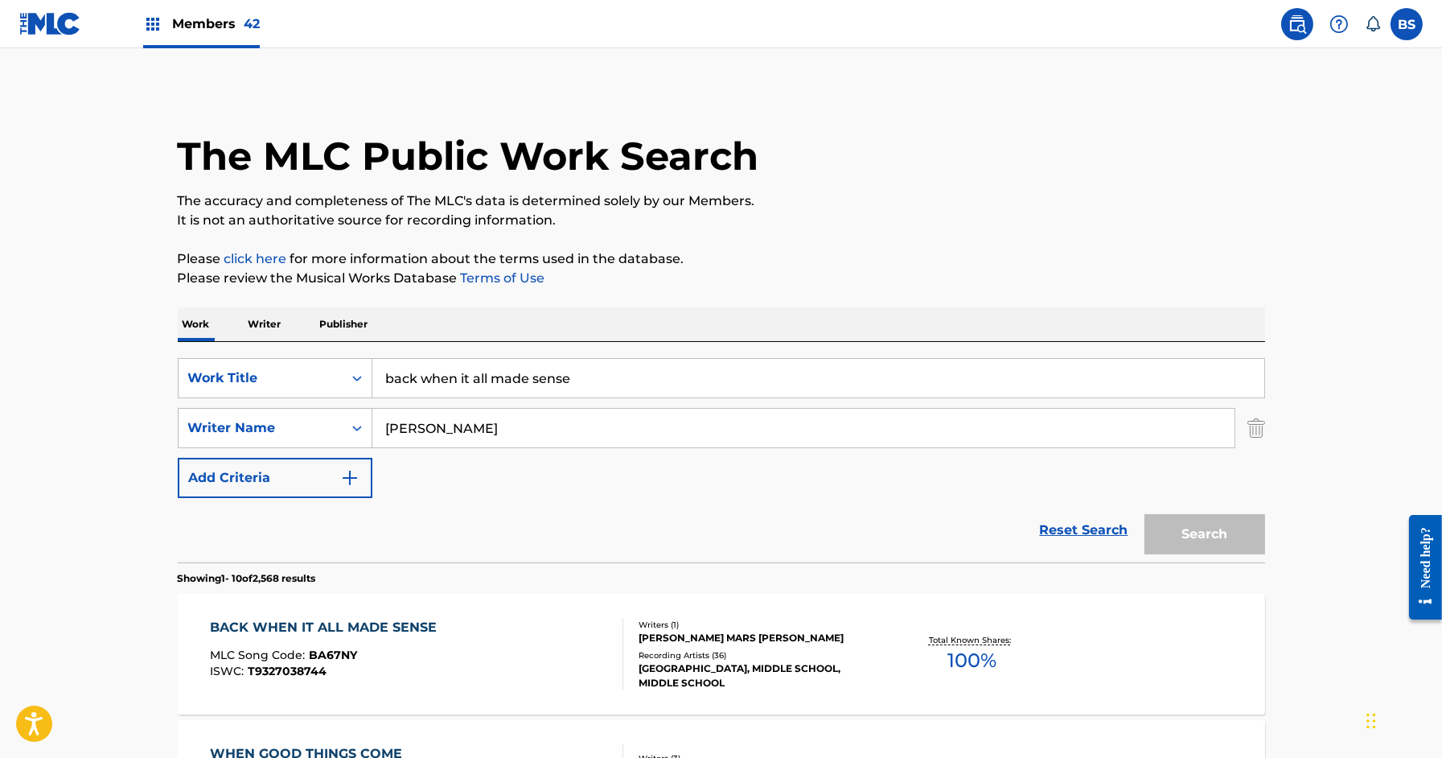
scroll to position [256, 0]
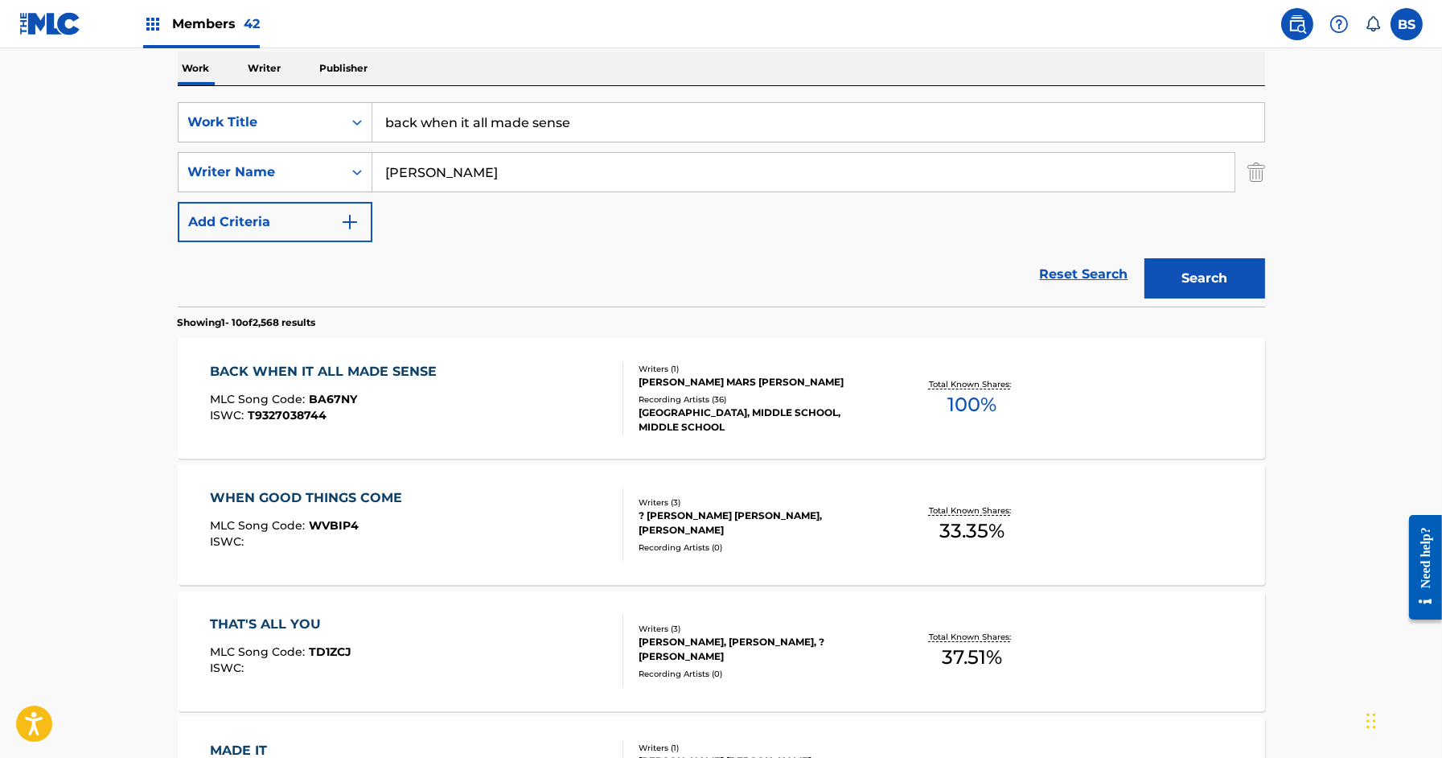
click at [495, 129] on input "back when it all made sense" at bounding box center [818, 122] width 892 height 39
type input "tangled fast"
click at [1145, 258] on button "Search" at bounding box center [1205, 278] width 121 height 40
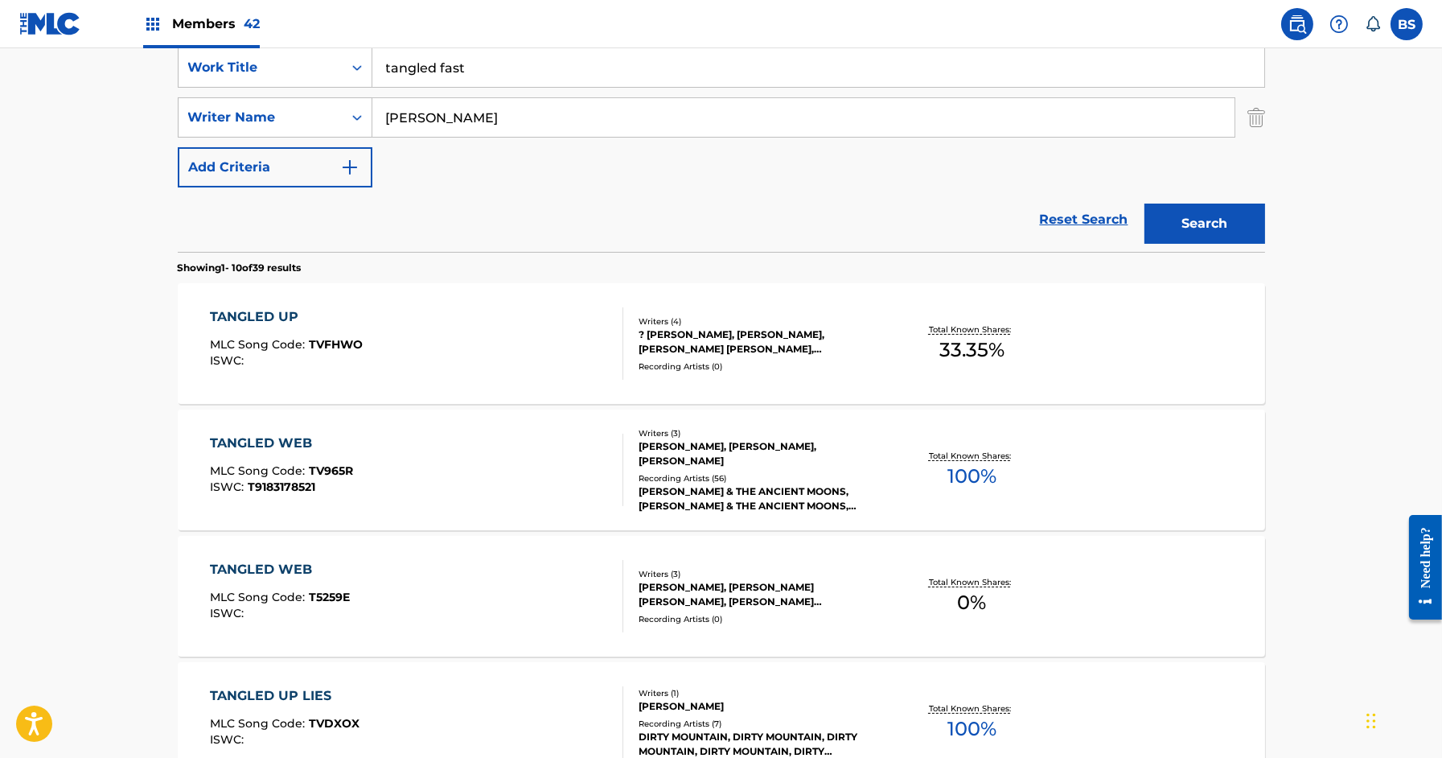
scroll to position [0, 0]
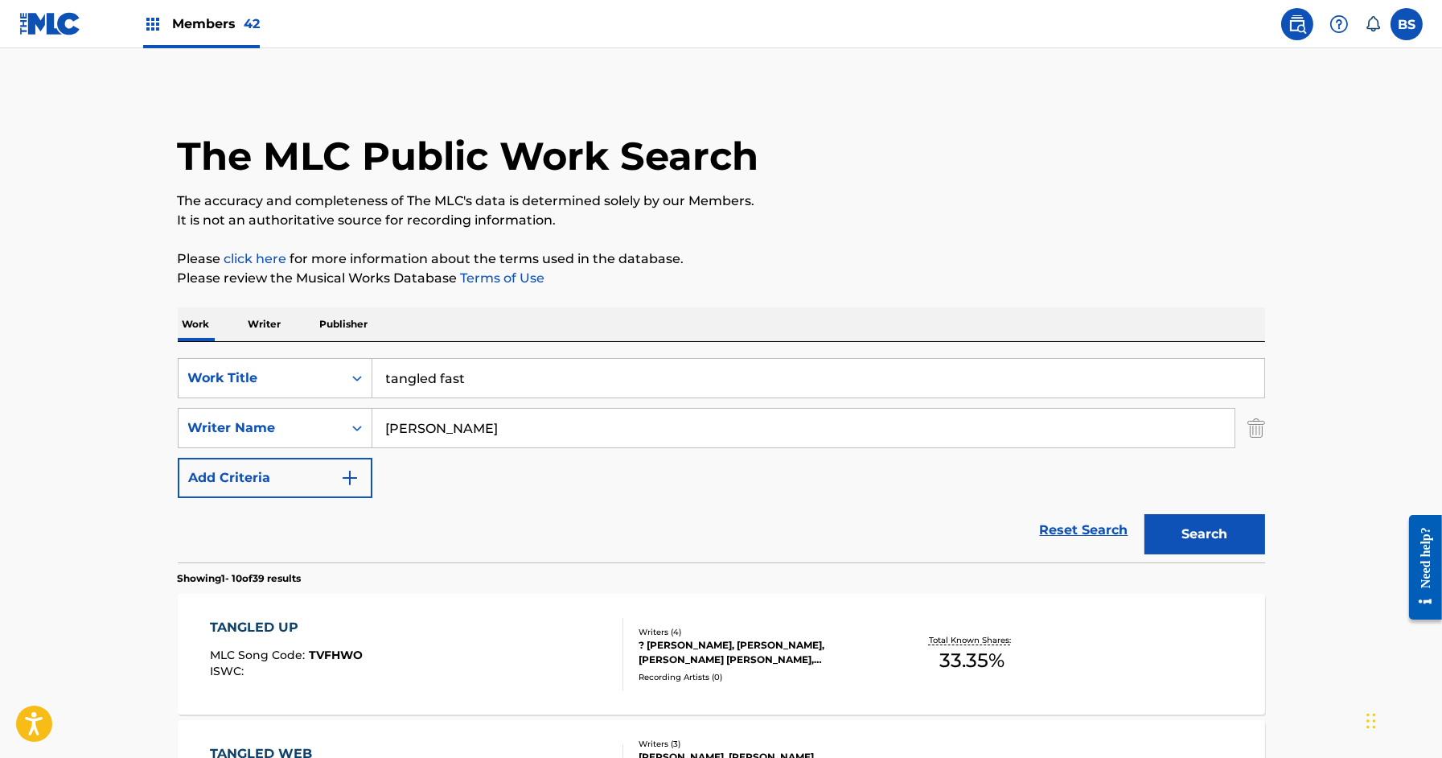
click at [232, 23] on span "Members 42" at bounding box center [216, 23] width 88 height 18
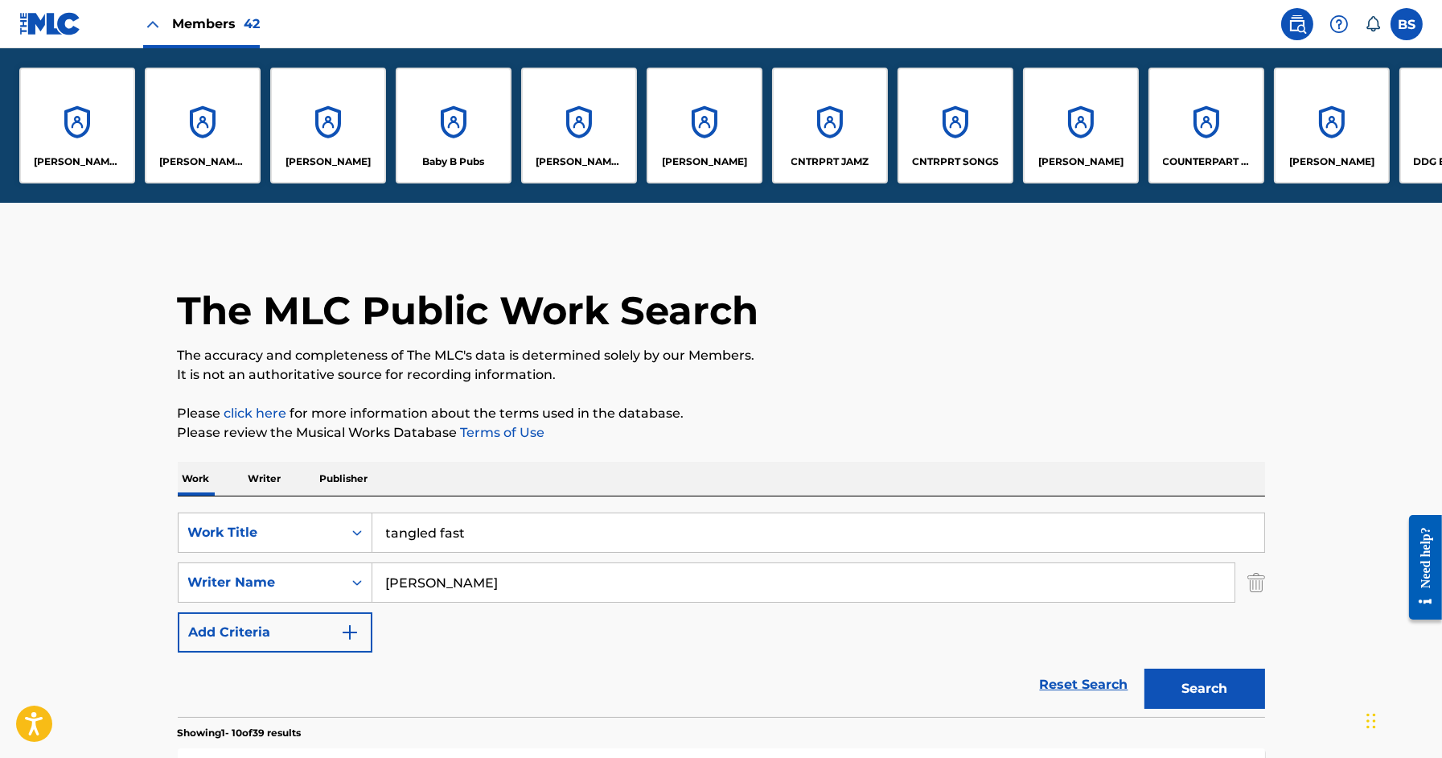
click at [836, 116] on div "CNTRPRT JAMZ" at bounding box center [830, 126] width 116 height 116
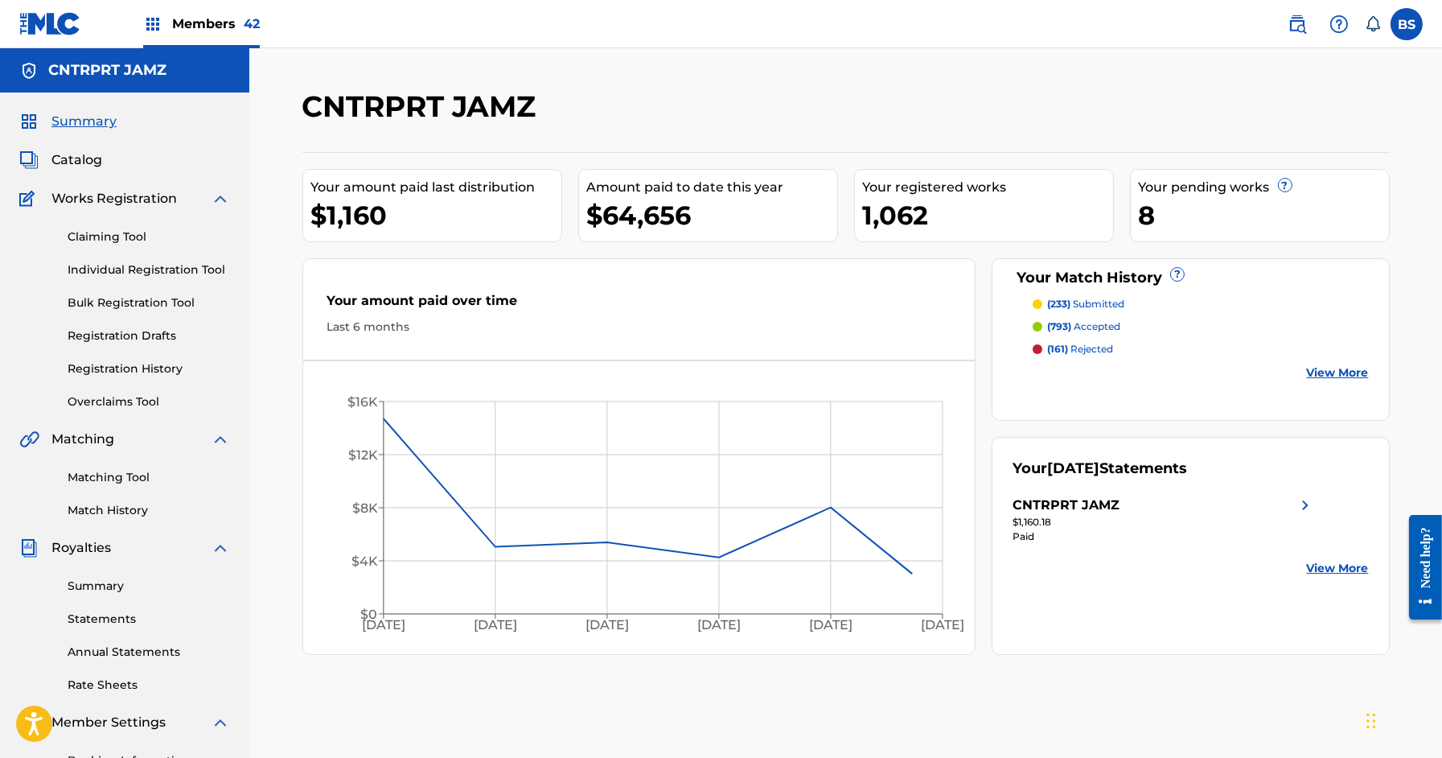
click at [124, 476] on link "Matching Tool" at bounding box center [149, 477] width 162 height 17
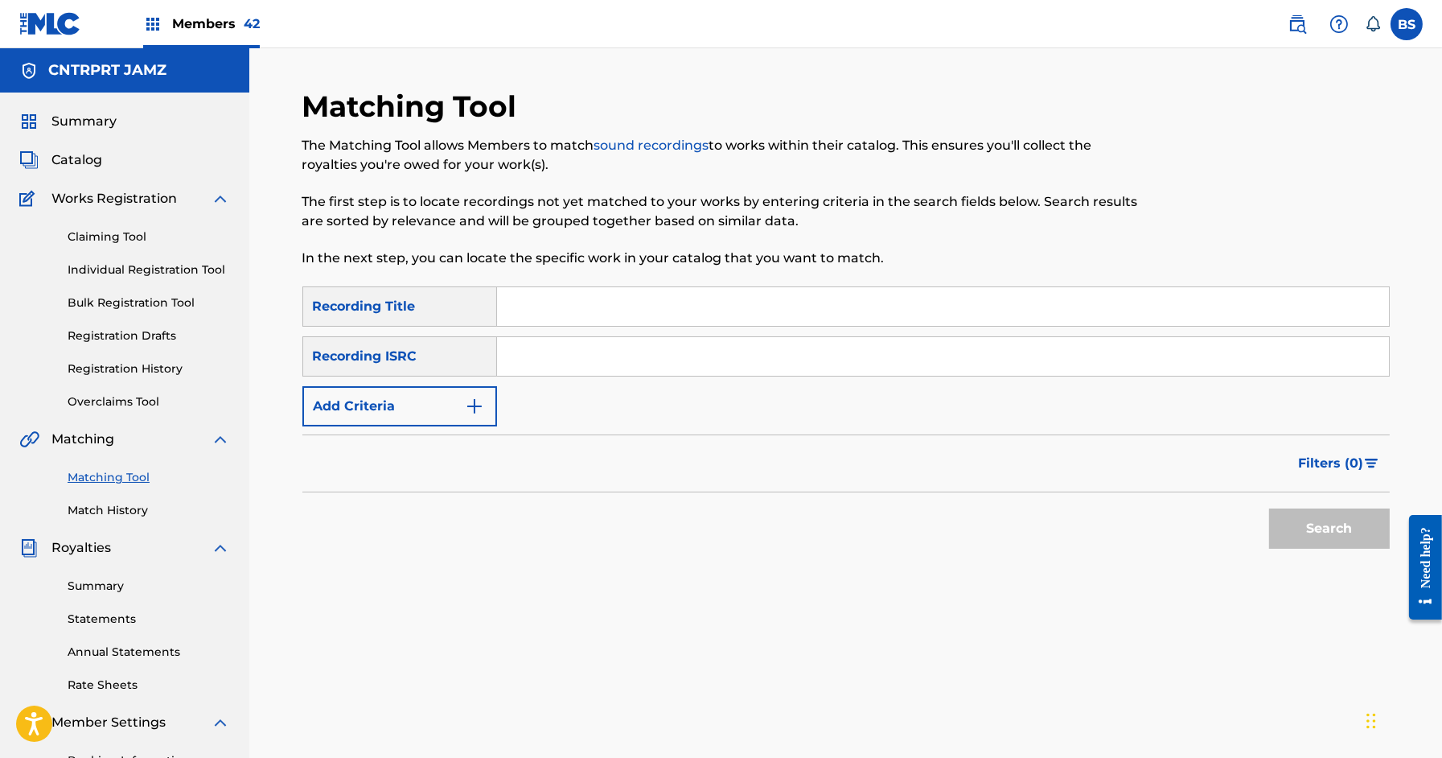
click at [611, 375] on input "Search Form" at bounding box center [943, 356] width 892 height 39
click at [433, 396] on button "Add Criteria" at bounding box center [399, 406] width 195 height 40
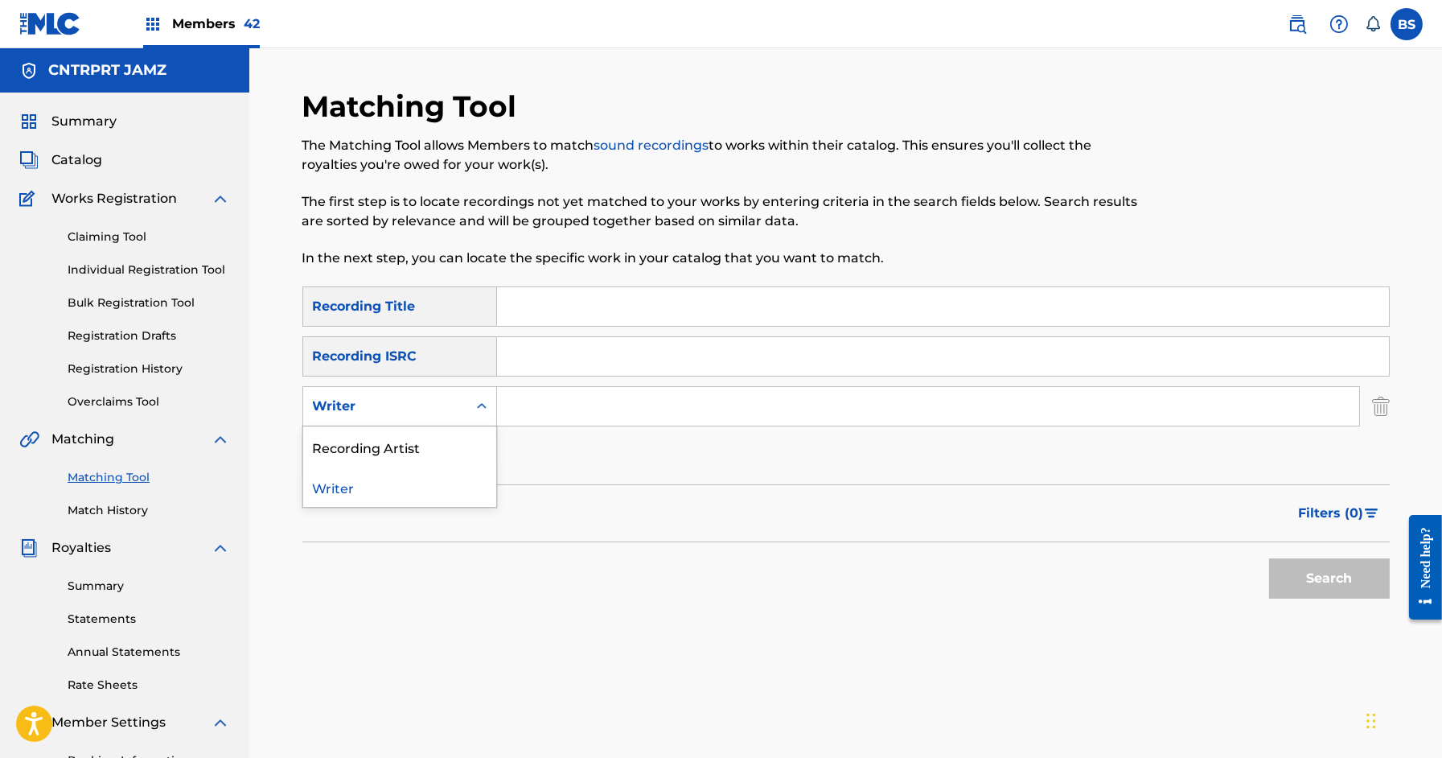
click at [457, 422] on div "Writer" at bounding box center [399, 406] width 195 height 40
click at [442, 459] on div "Recording Artist" at bounding box center [399, 446] width 193 height 40
click at [569, 410] on input "Search Form" at bounding box center [928, 406] width 862 height 39
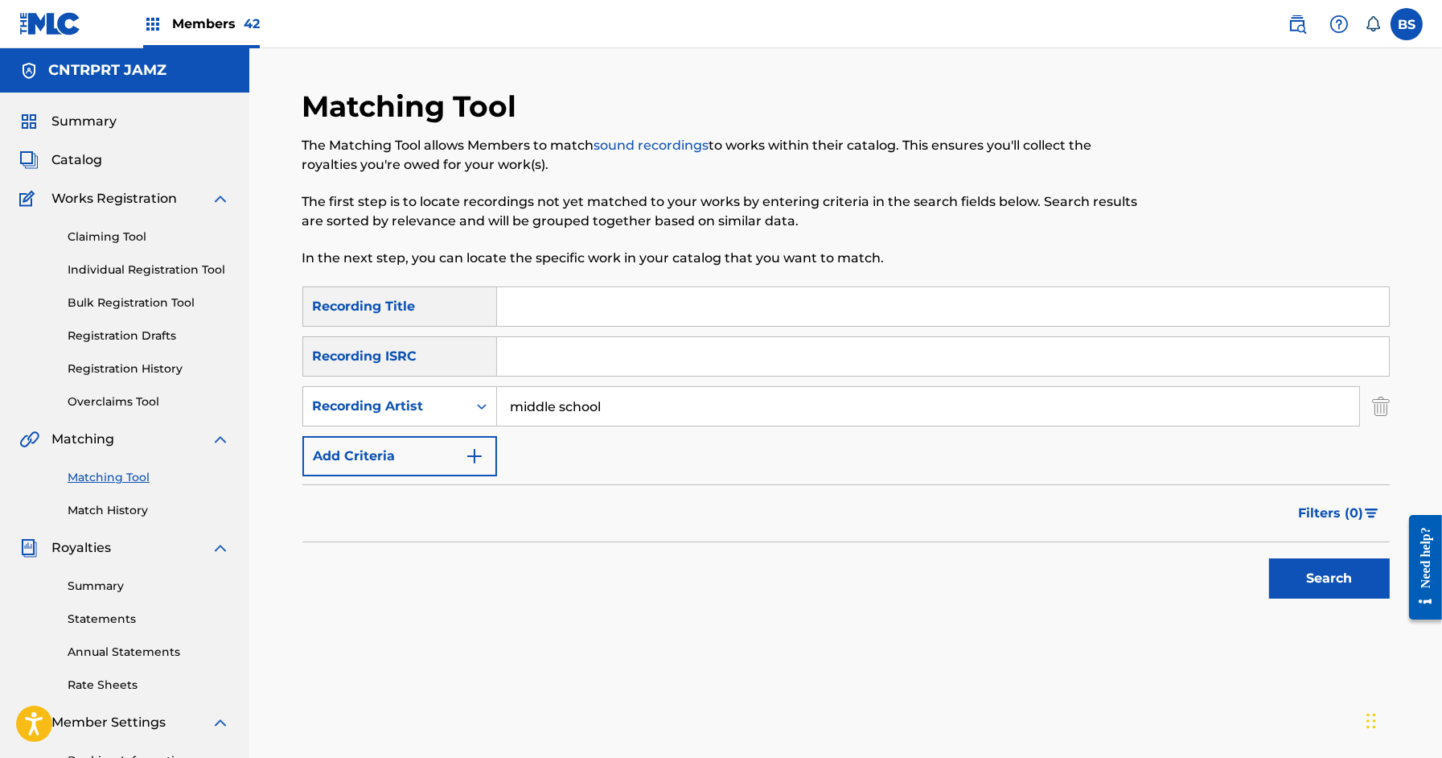
type input "middle school"
click at [1269, 558] on button "Search" at bounding box center [1329, 578] width 121 height 40
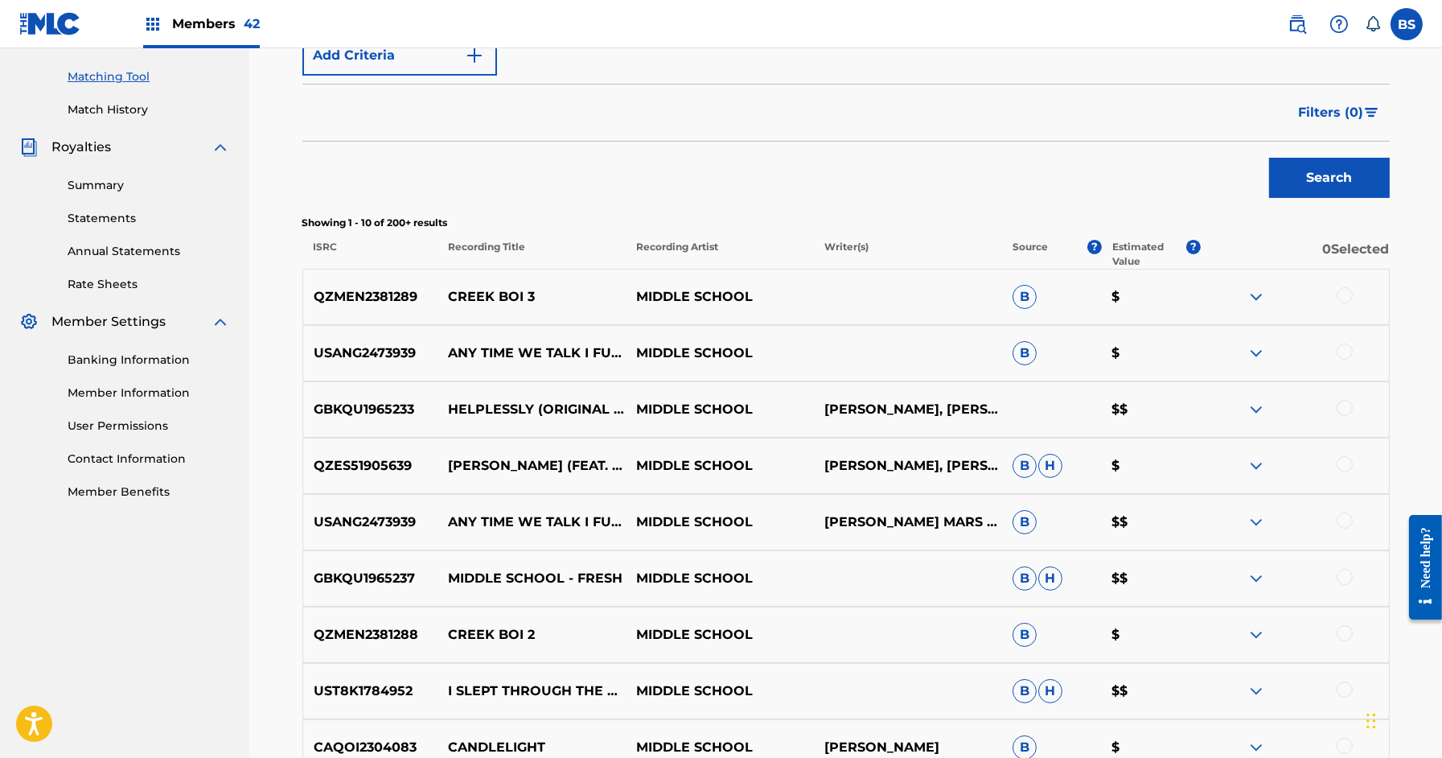
scroll to position [323, 0]
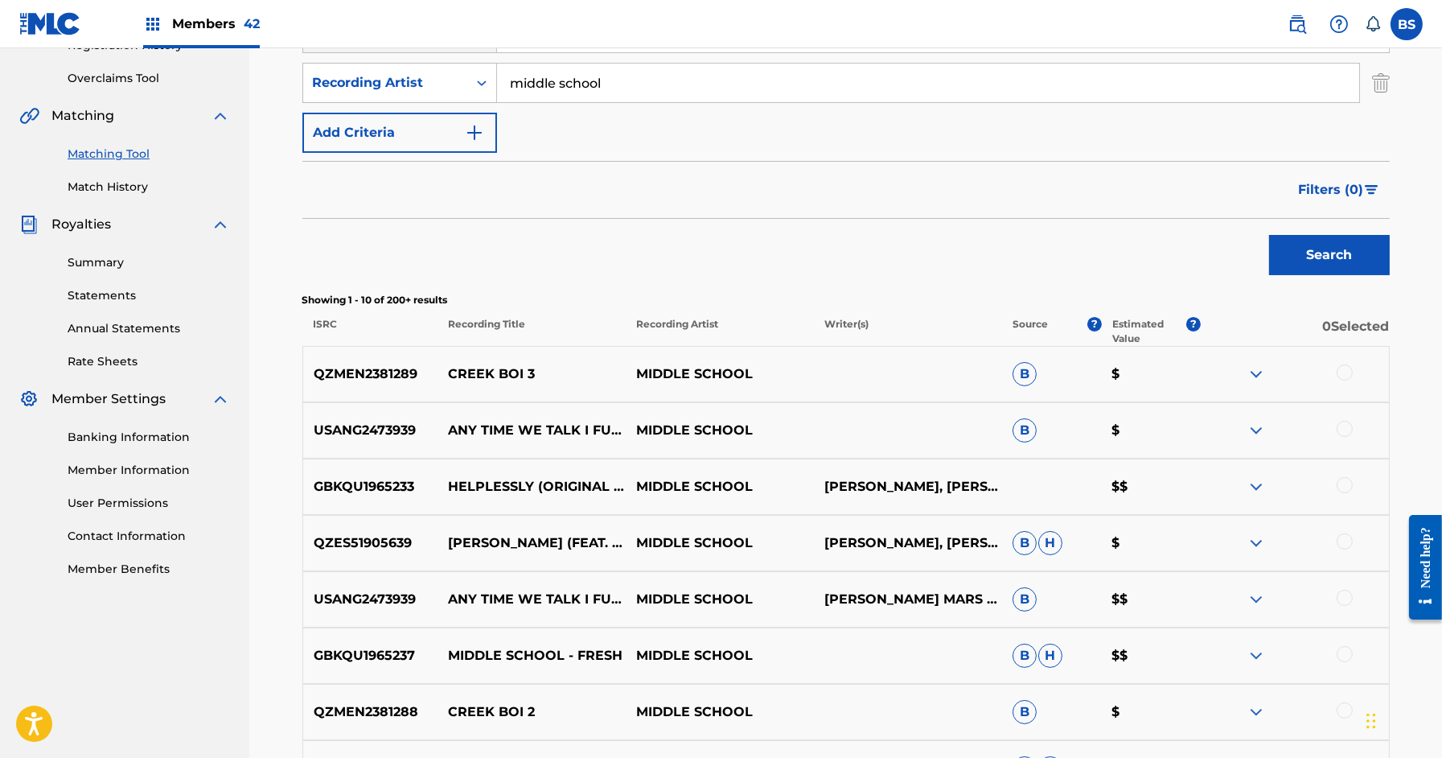
click at [1338, 195] on span "Filters ( 0 )" at bounding box center [1331, 189] width 65 height 19
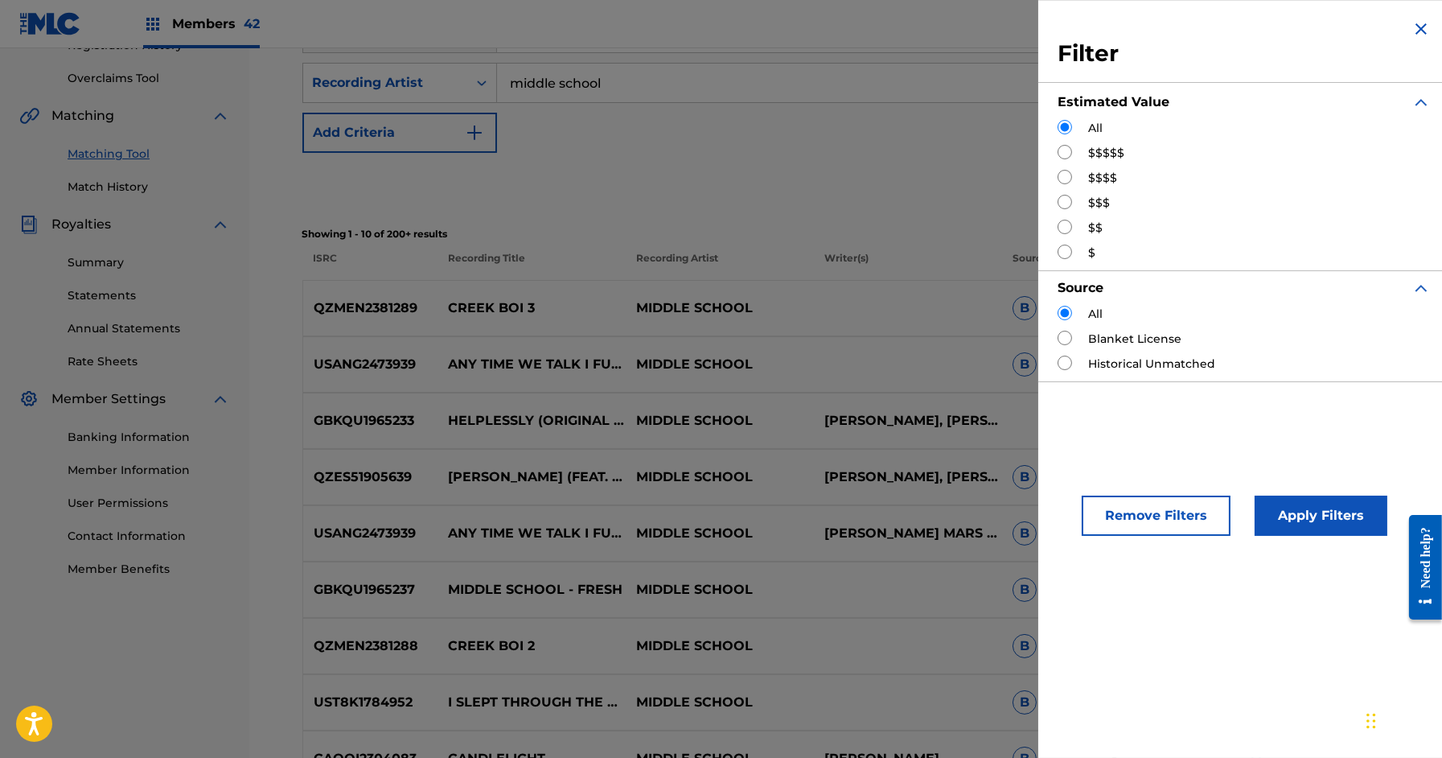
click at [1062, 150] on input "Search Form" at bounding box center [1065, 152] width 14 height 14
radio input "true"
click at [1063, 179] on input "Search Form" at bounding box center [1065, 177] width 14 height 14
radio input "true"
click at [1063, 157] on input "Search Form" at bounding box center [1065, 152] width 14 height 14
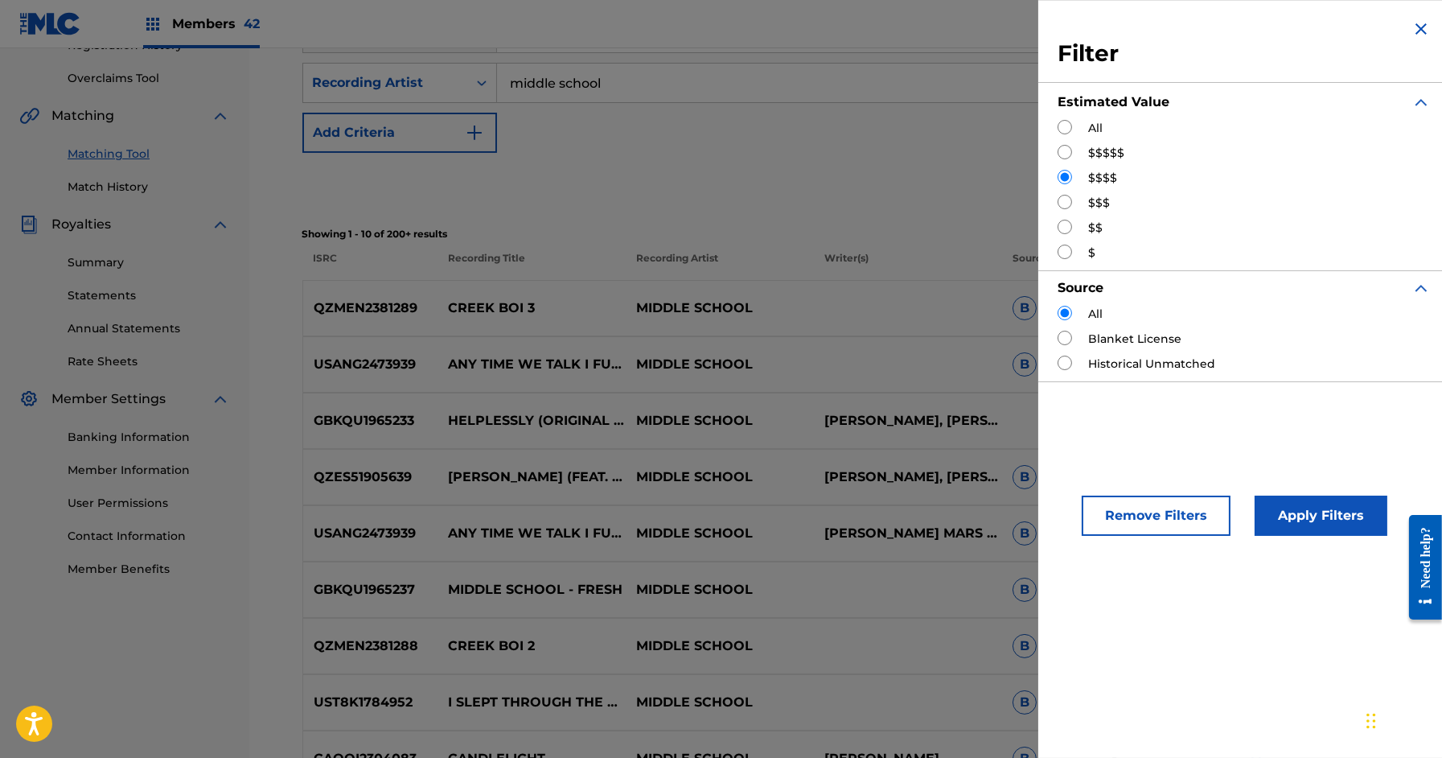
radio input "true"
click at [1320, 515] on button "Apply Filters" at bounding box center [1321, 515] width 133 height 40
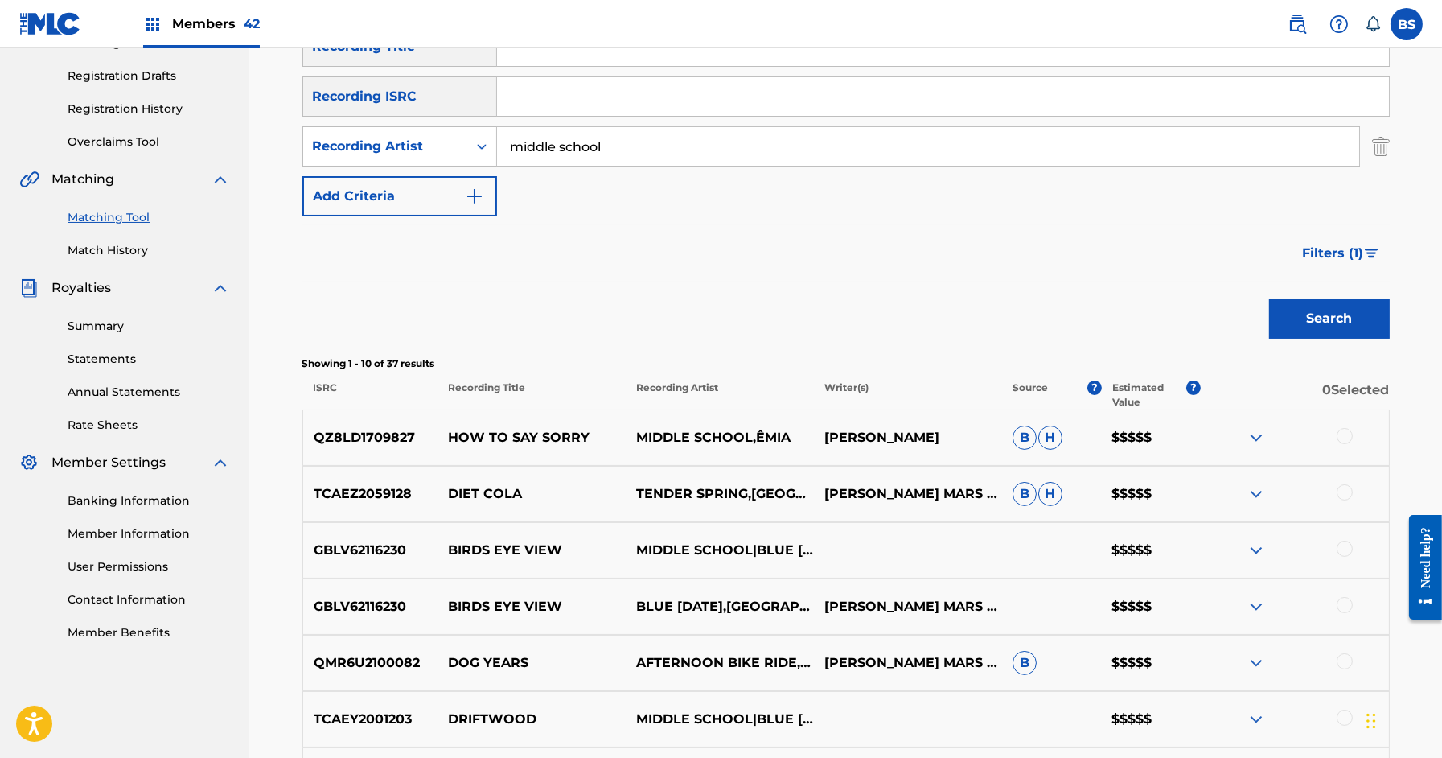
scroll to position [268, 0]
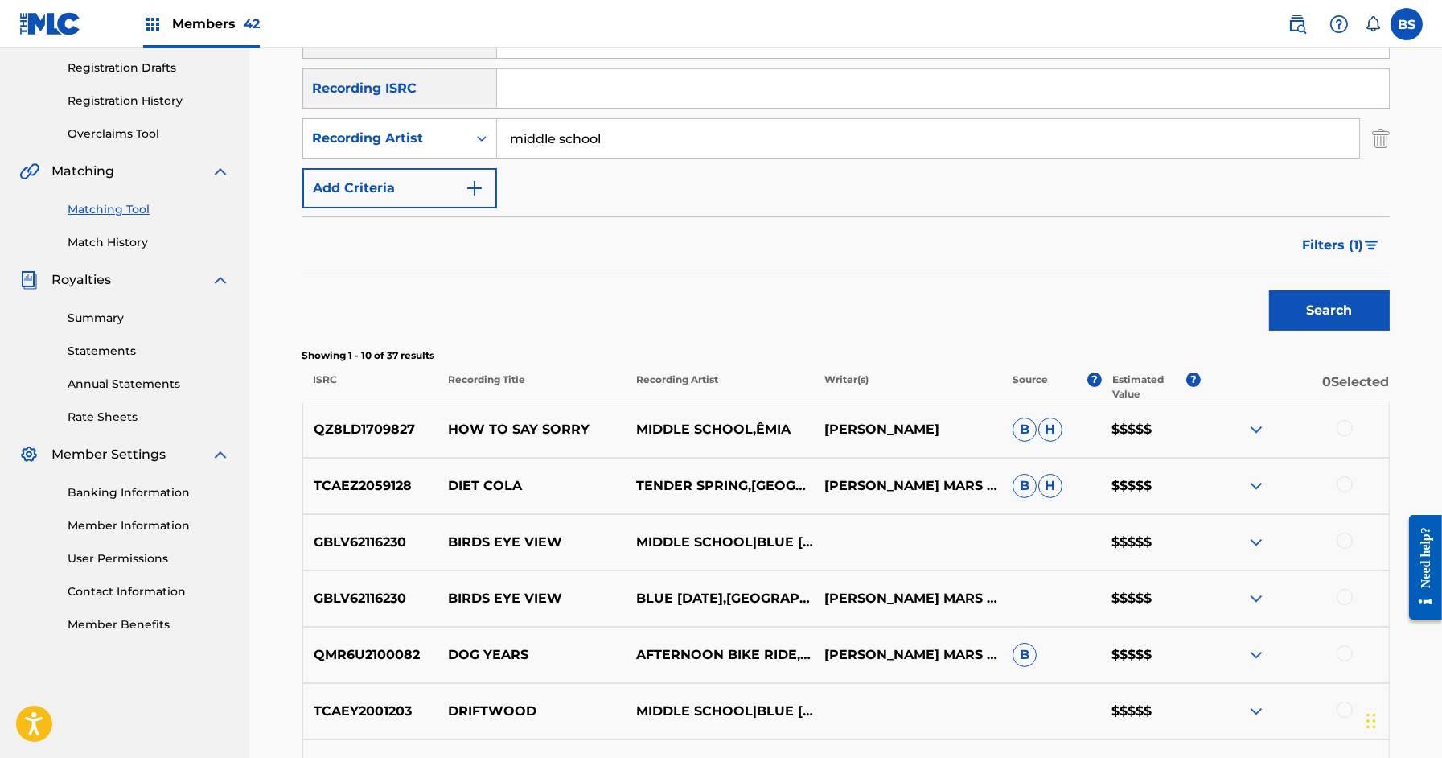
click at [1337, 237] on span "Filters ( 1 )" at bounding box center [1333, 245] width 61 height 19
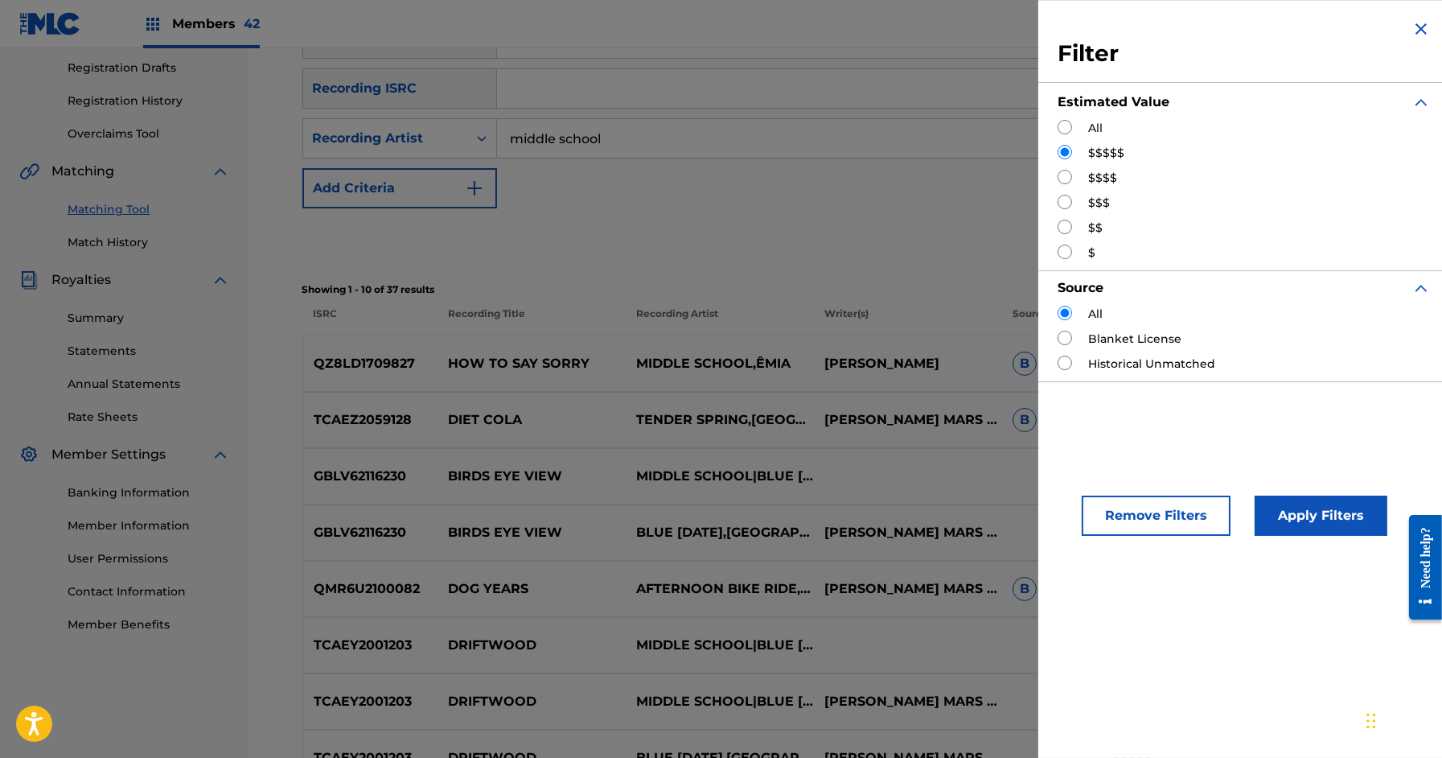
click at [1070, 178] on input "Search Form" at bounding box center [1065, 177] width 14 height 14
radio input "true"
click at [1317, 508] on button "Apply Filters" at bounding box center [1321, 515] width 133 height 40
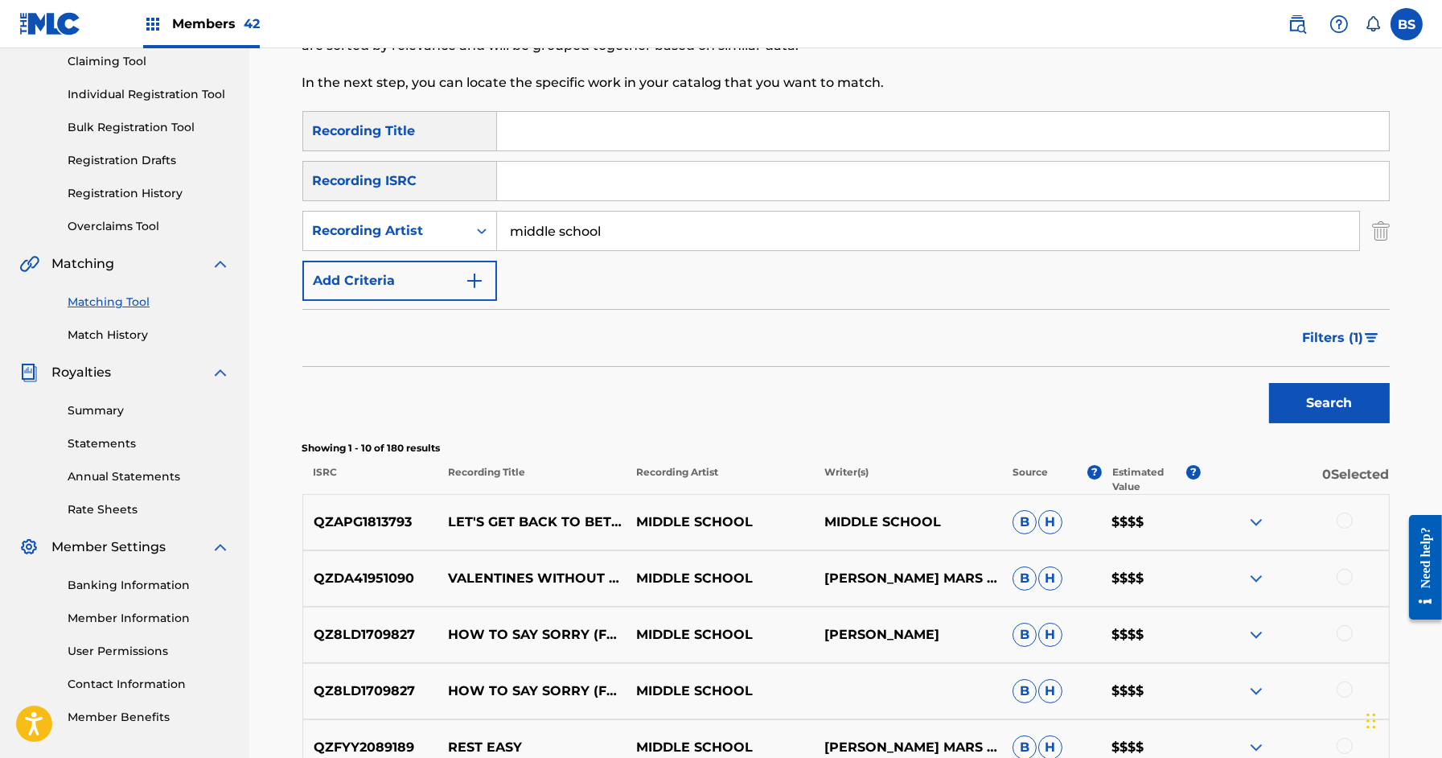
scroll to position [141, 0]
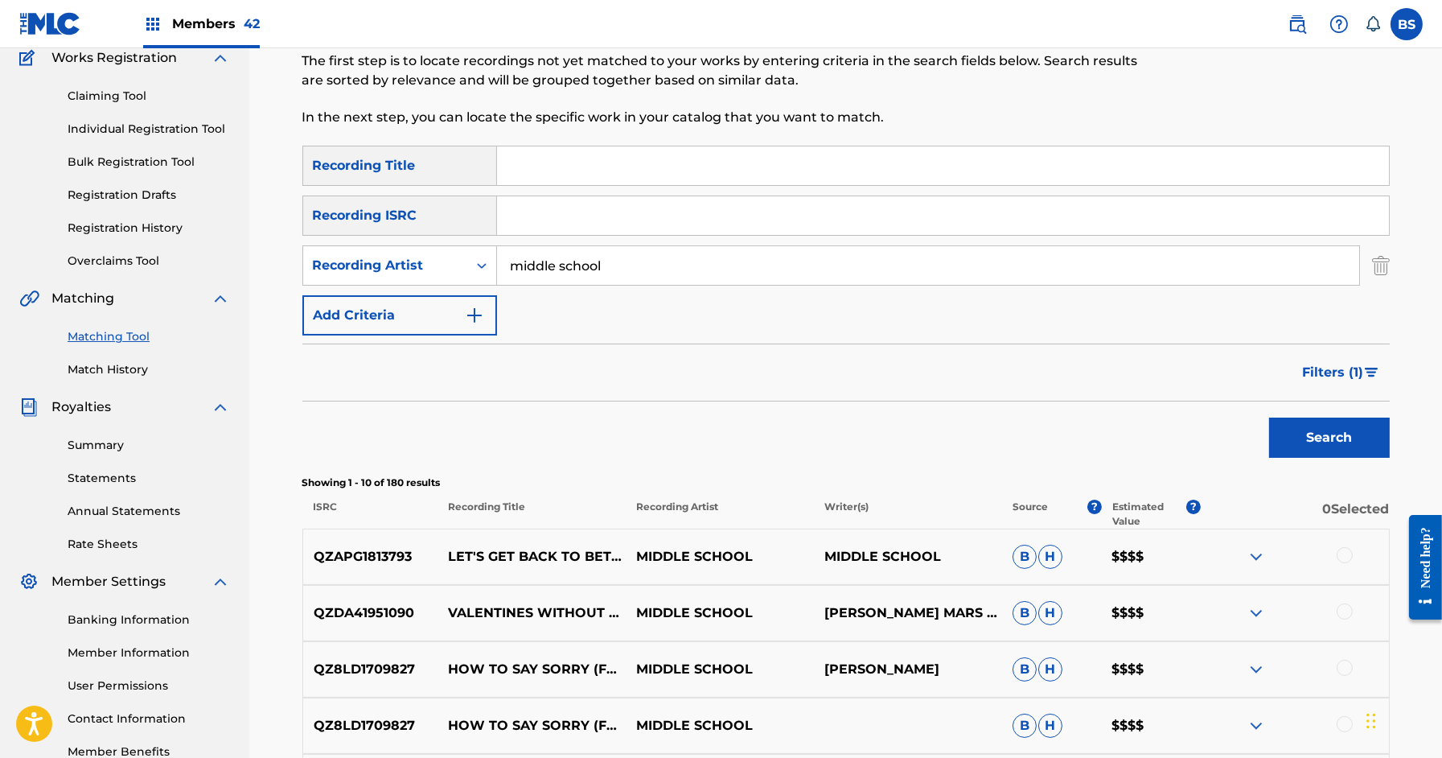
click at [579, 149] on input "Search Form" at bounding box center [943, 165] width 892 height 39
type input "tangled"
click at [1269, 417] on button "Search" at bounding box center [1329, 437] width 121 height 40
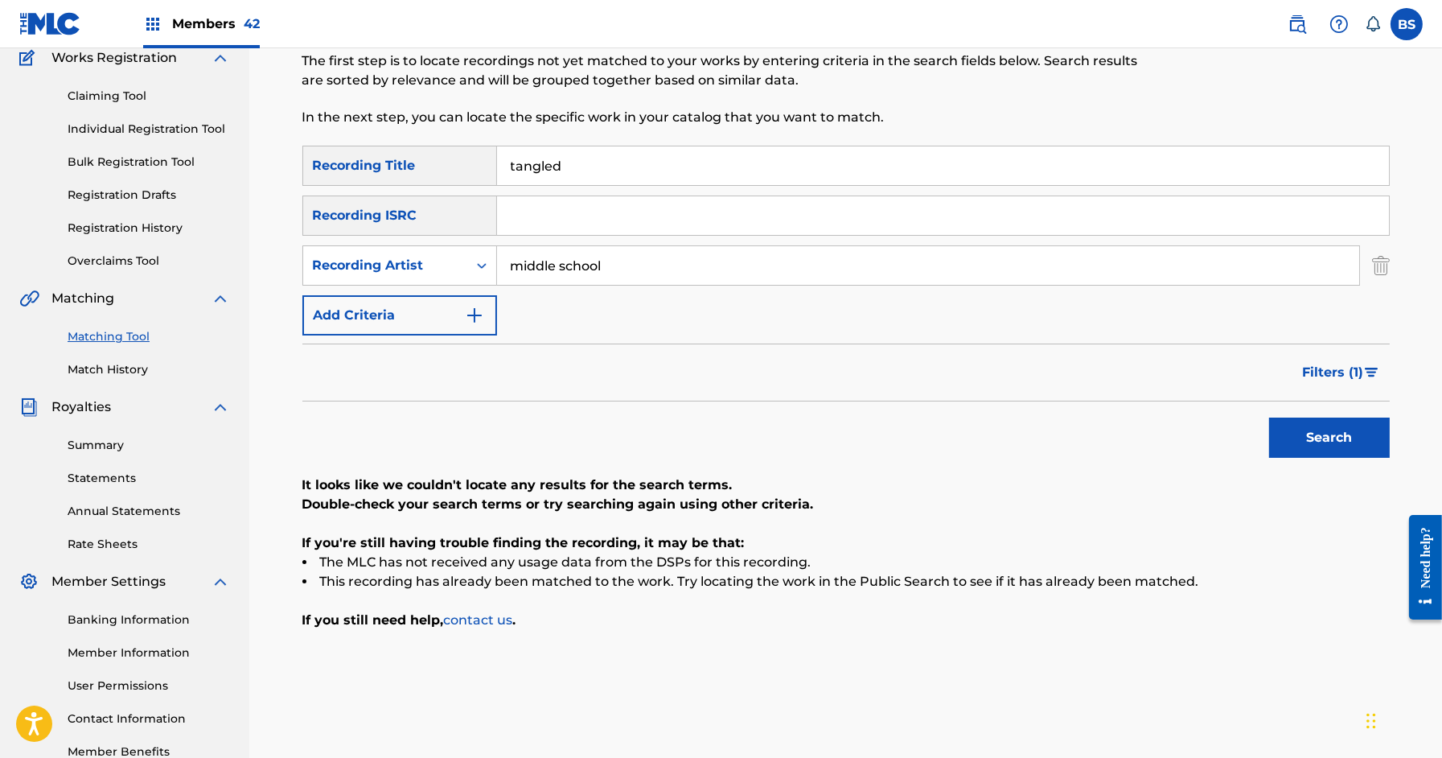
click at [1311, 368] on span "Filters ( 1 )" at bounding box center [1333, 372] width 61 height 19
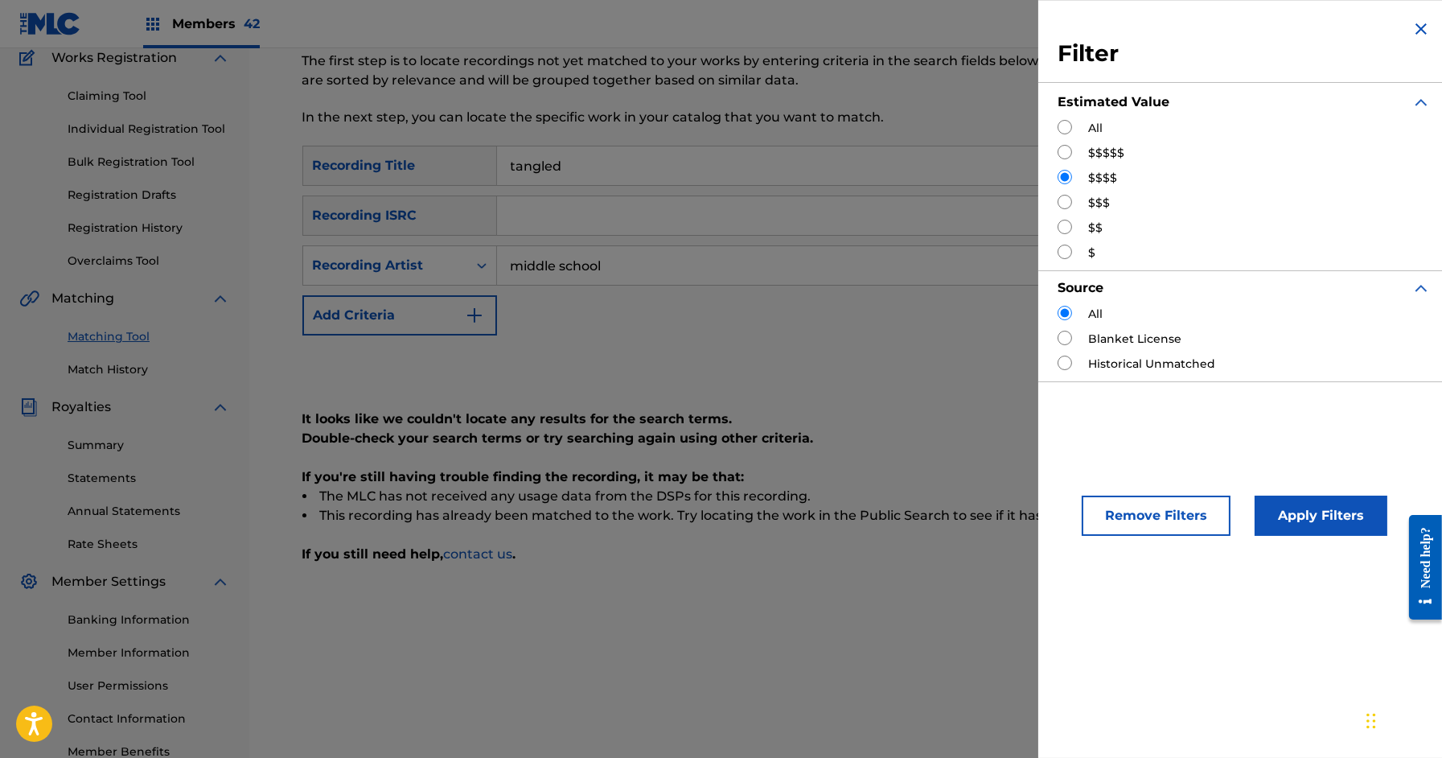
click at [1088, 122] on label "All" at bounding box center [1095, 128] width 14 height 17
click at [1070, 122] on input "Search Form" at bounding box center [1065, 127] width 14 height 14
radio input "true"
click at [1325, 516] on button "Apply Filters" at bounding box center [1321, 515] width 133 height 40
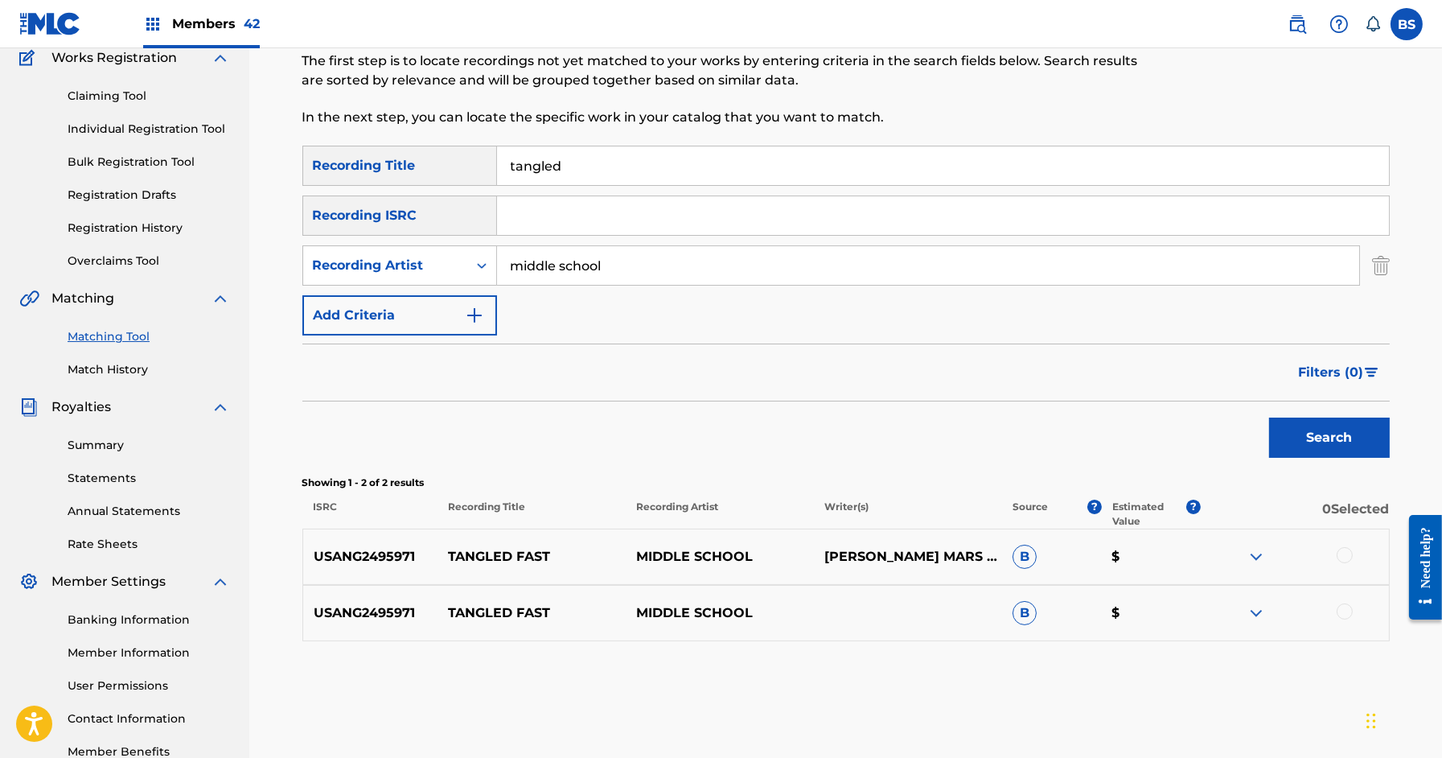
click at [507, 556] on p "TANGLED FAST" at bounding box center [532, 556] width 188 height 19
copy p "TANGLED FAST"
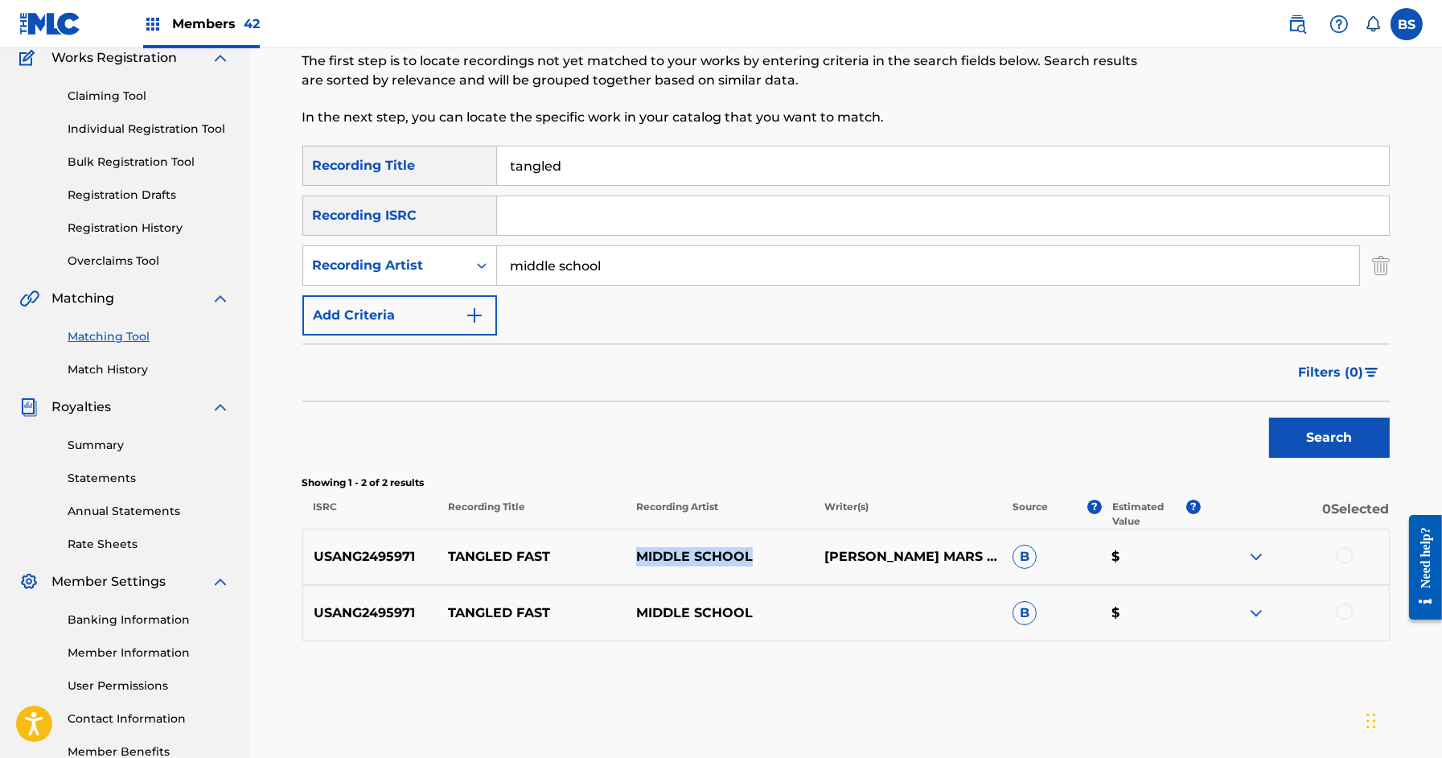
drag, startPoint x: 633, startPoint y: 558, endPoint x: 798, endPoint y: 558, distance: 164.9
click at [798, 558] on p "MIDDLE SCHOOL" at bounding box center [720, 556] width 188 height 19
copy p "MIDDLE SCHOOL"
click at [1297, 18] on img at bounding box center [1297, 23] width 19 height 19
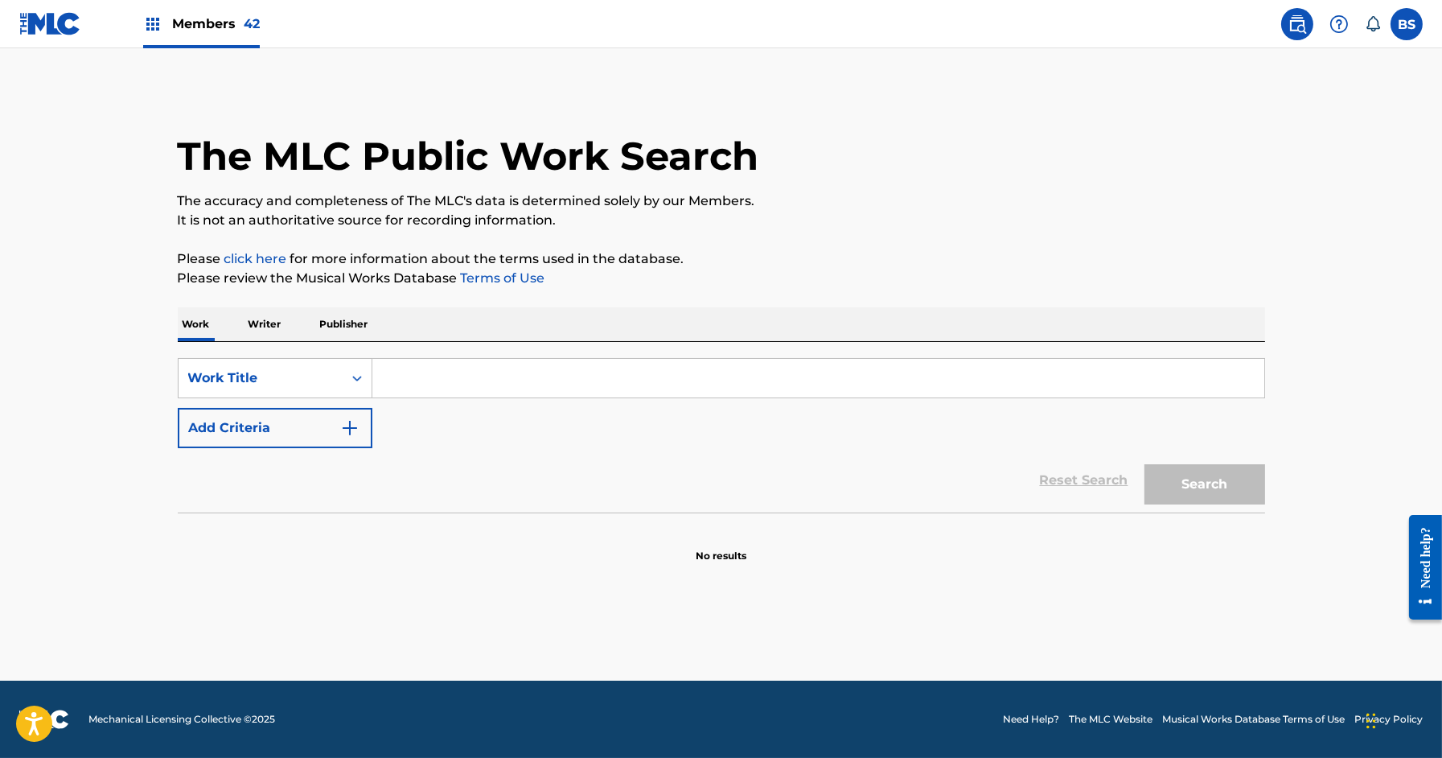
click at [450, 397] on div "Search Form" at bounding box center [818, 378] width 893 height 40
click at [450, 394] on input "Search Form" at bounding box center [818, 378] width 892 height 39
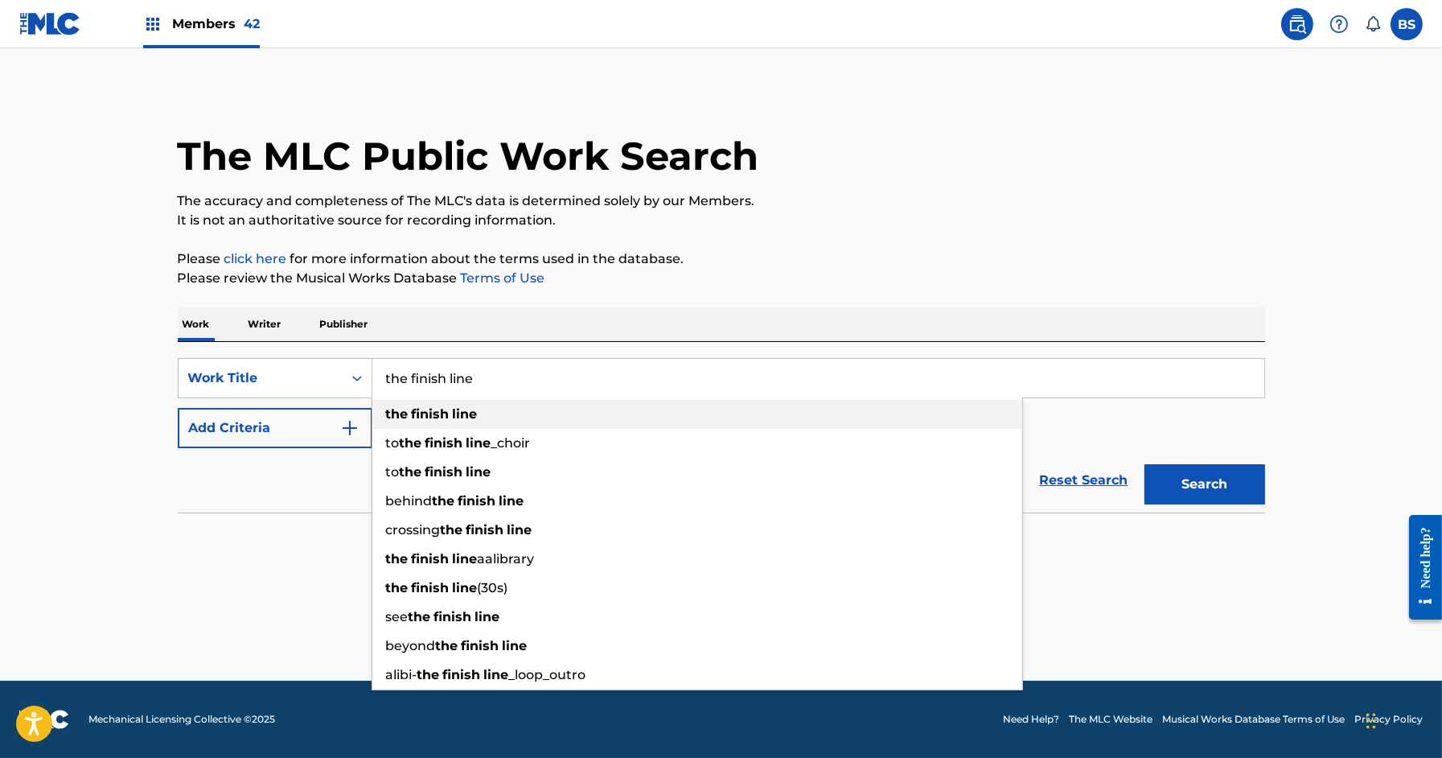
type input "the finish line"
click at [438, 413] on strong "finish" at bounding box center [431, 413] width 38 height 15
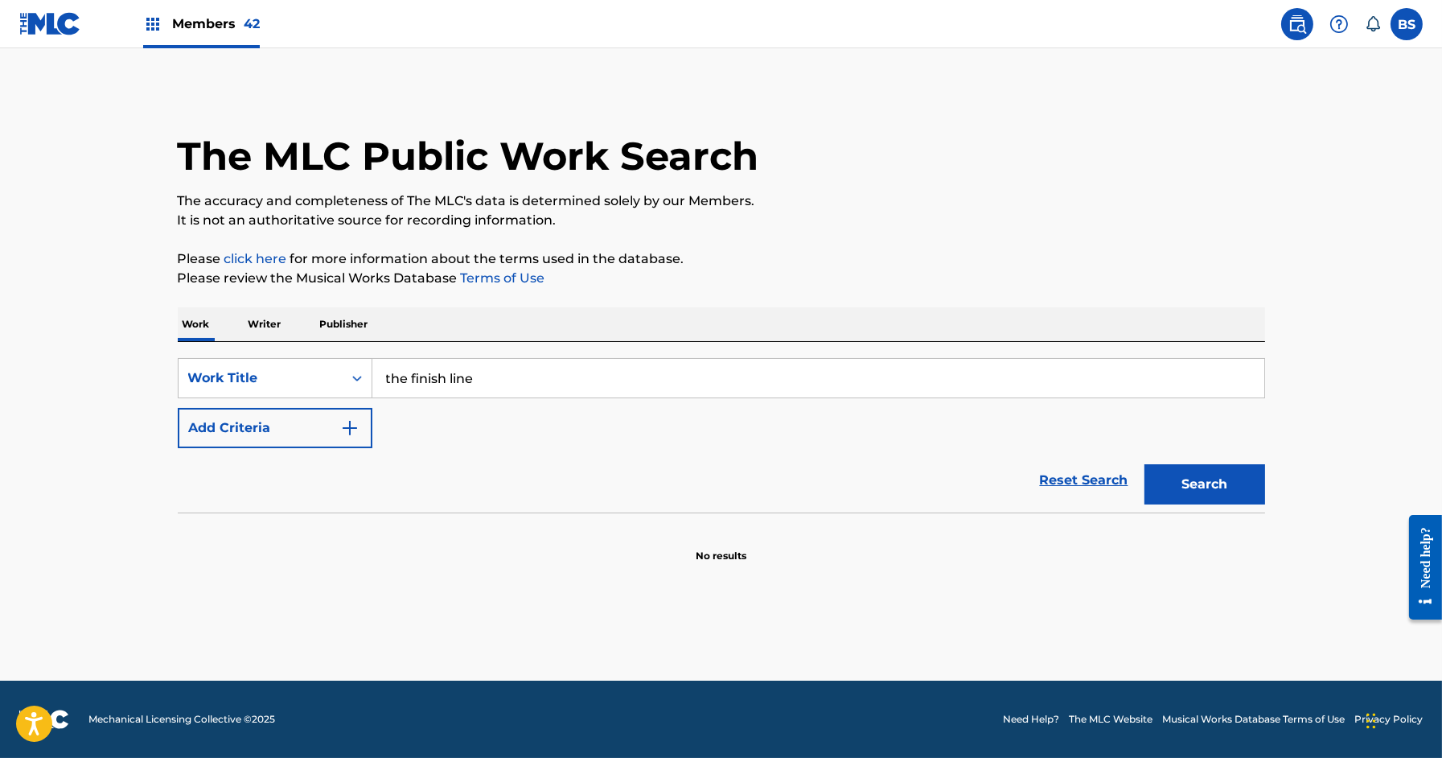
click at [317, 425] on button "Add Criteria" at bounding box center [275, 428] width 195 height 40
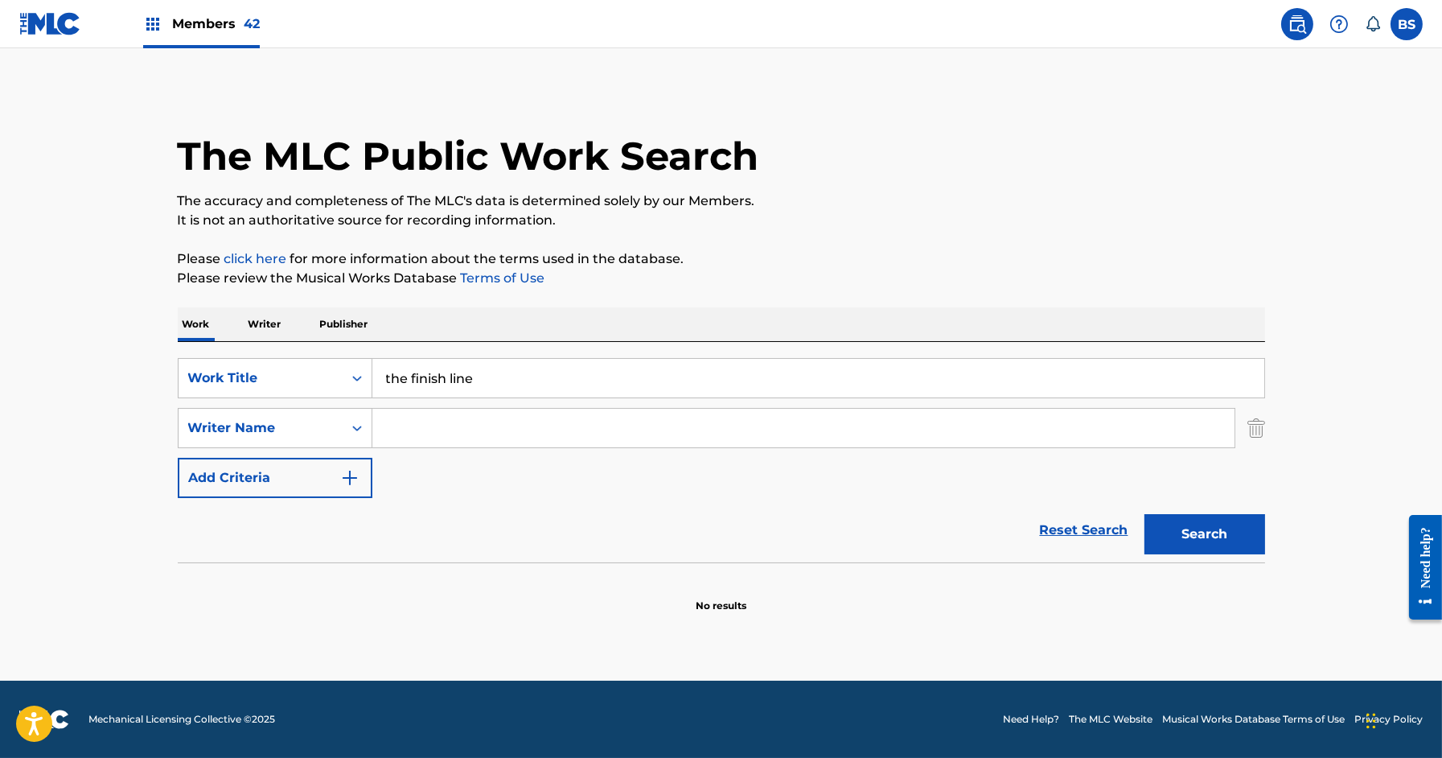
click at [446, 426] on input "Search Form" at bounding box center [803, 428] width 862 height 39
click at [407, 428] on input "izaiah forman" at bounding box center [803, 428] width 862 height 39
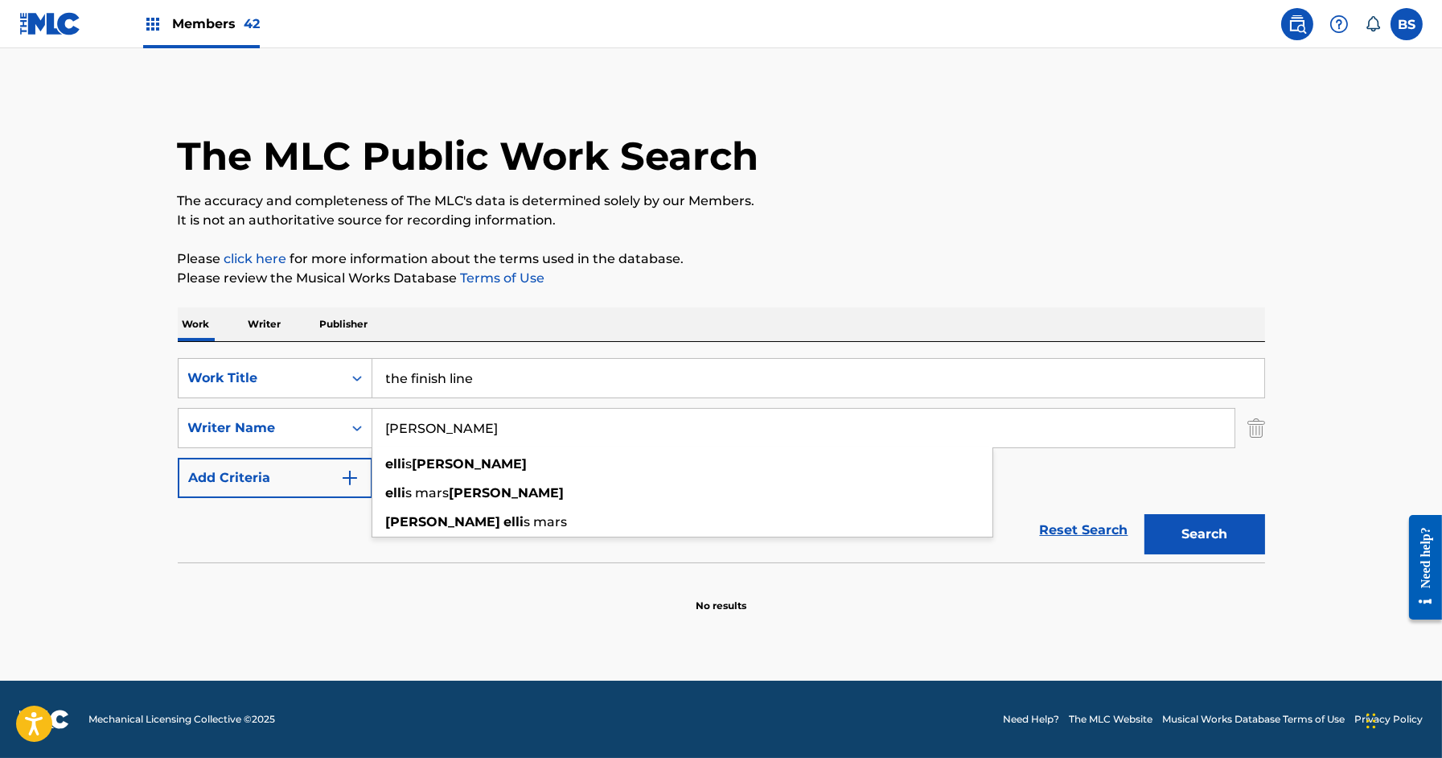
type input "ellis forman"
click at [1145, 514] on button "Search" at bounding box center [1205, 534] width 121 height 40
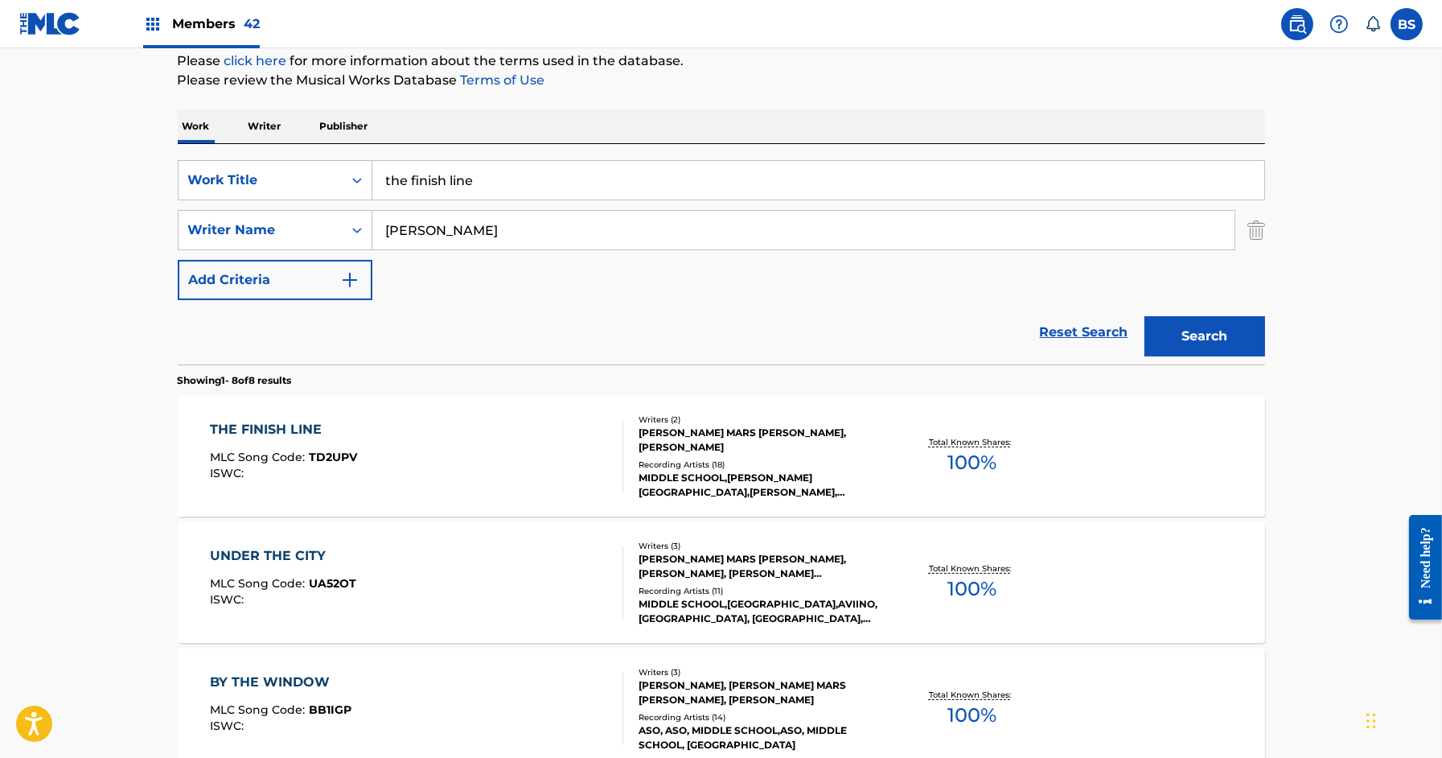
scroll to position [241, 0]
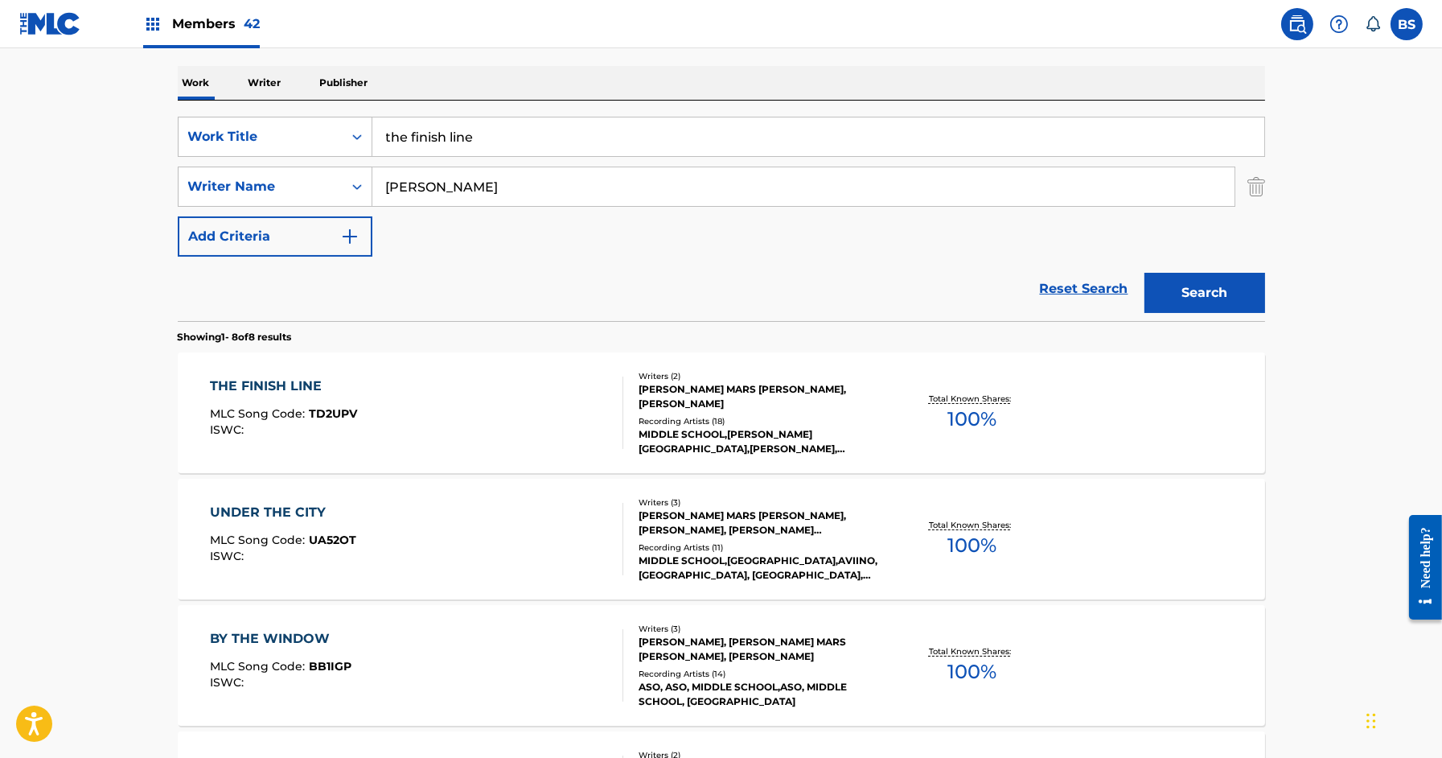
click at [543, 407] on div "THE FINISH LINE MLC Song Code : TD2UPV ISWC :" at bounding box center [416, 412] width 413 height 72
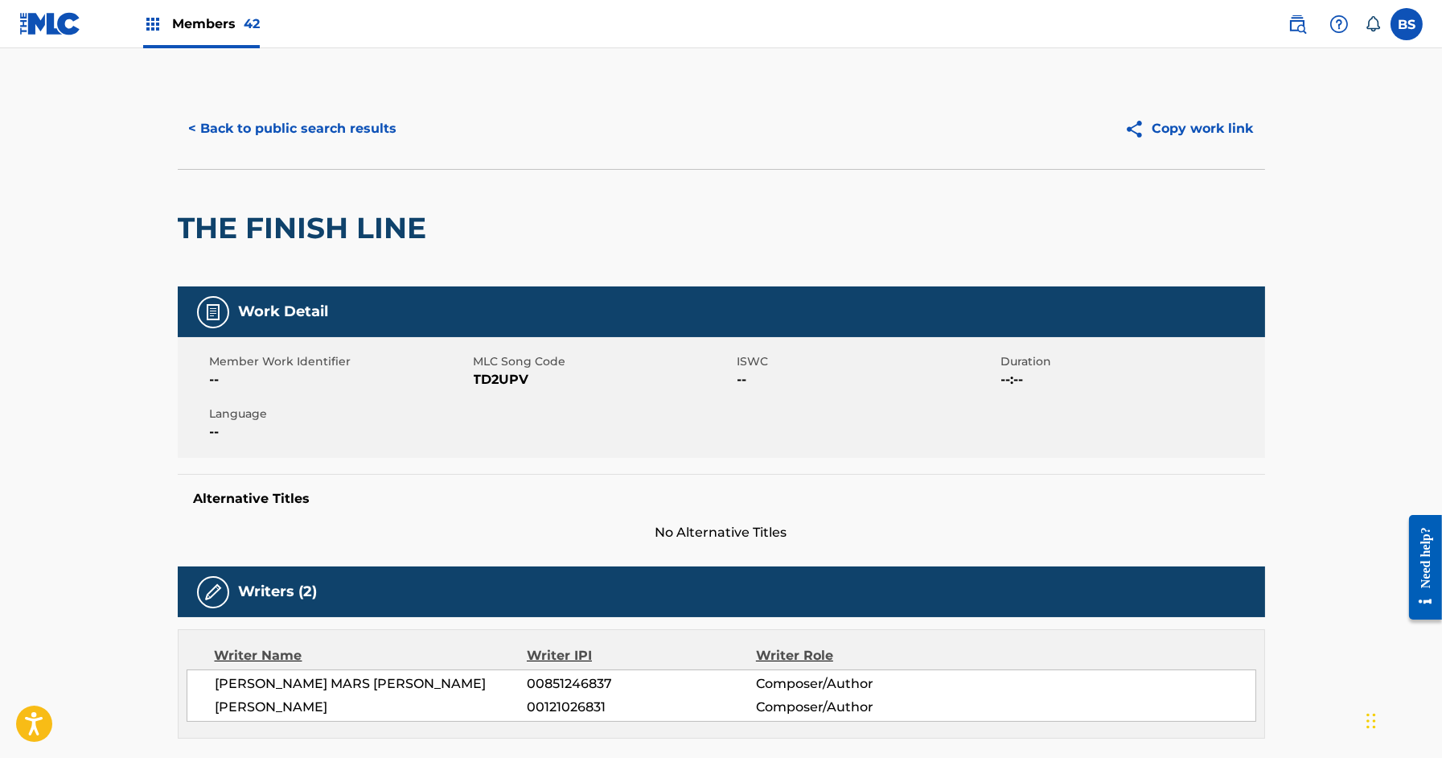
click at [325, 105] on div "< Back to public search results Copy work link" at bounding box center [721, 128] width 1087 height 80
click at [324, 117] on button "< Back to public search results" at bounding box center [293, 129] width 231 height 40
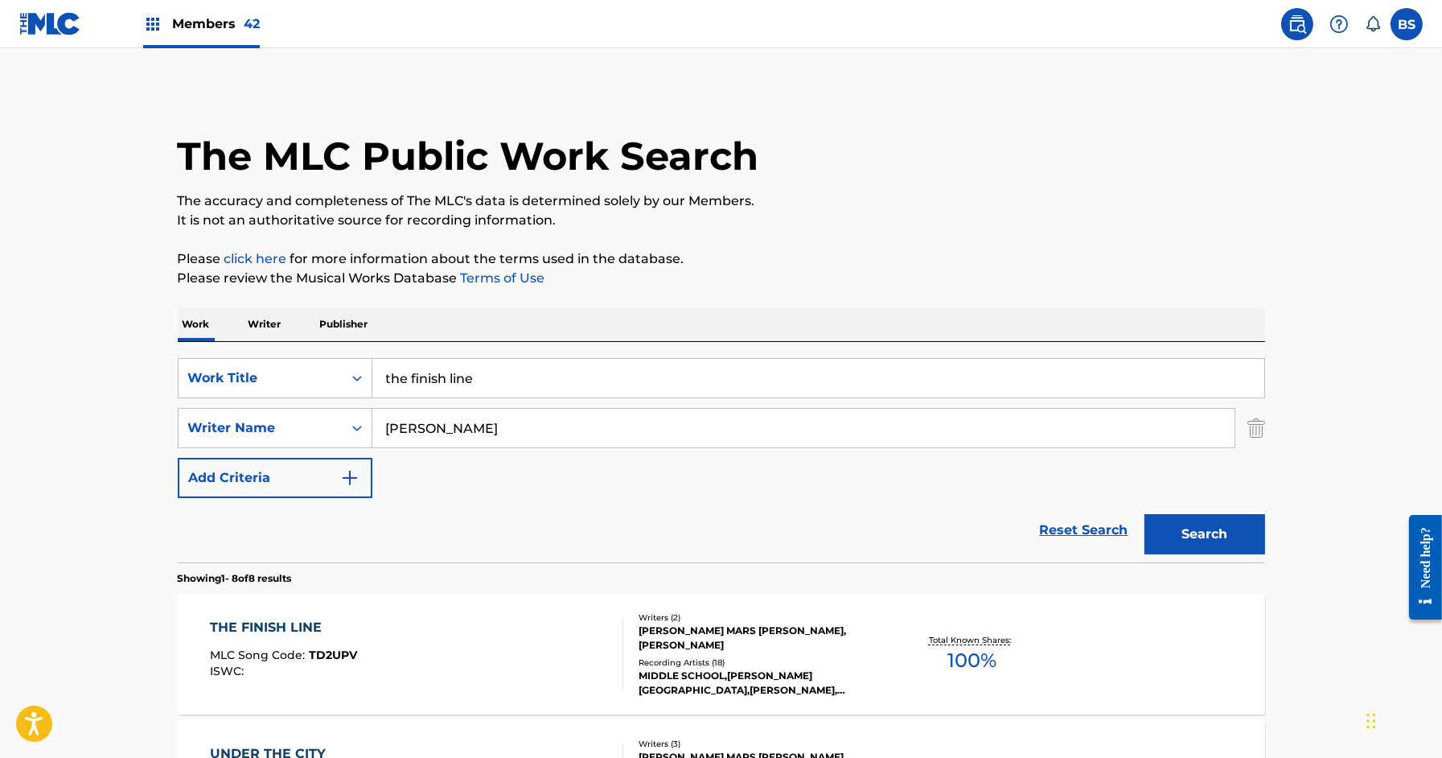
click at [256, 322] on p "Writer" at bounding box center [265, 324] width 43 height 34
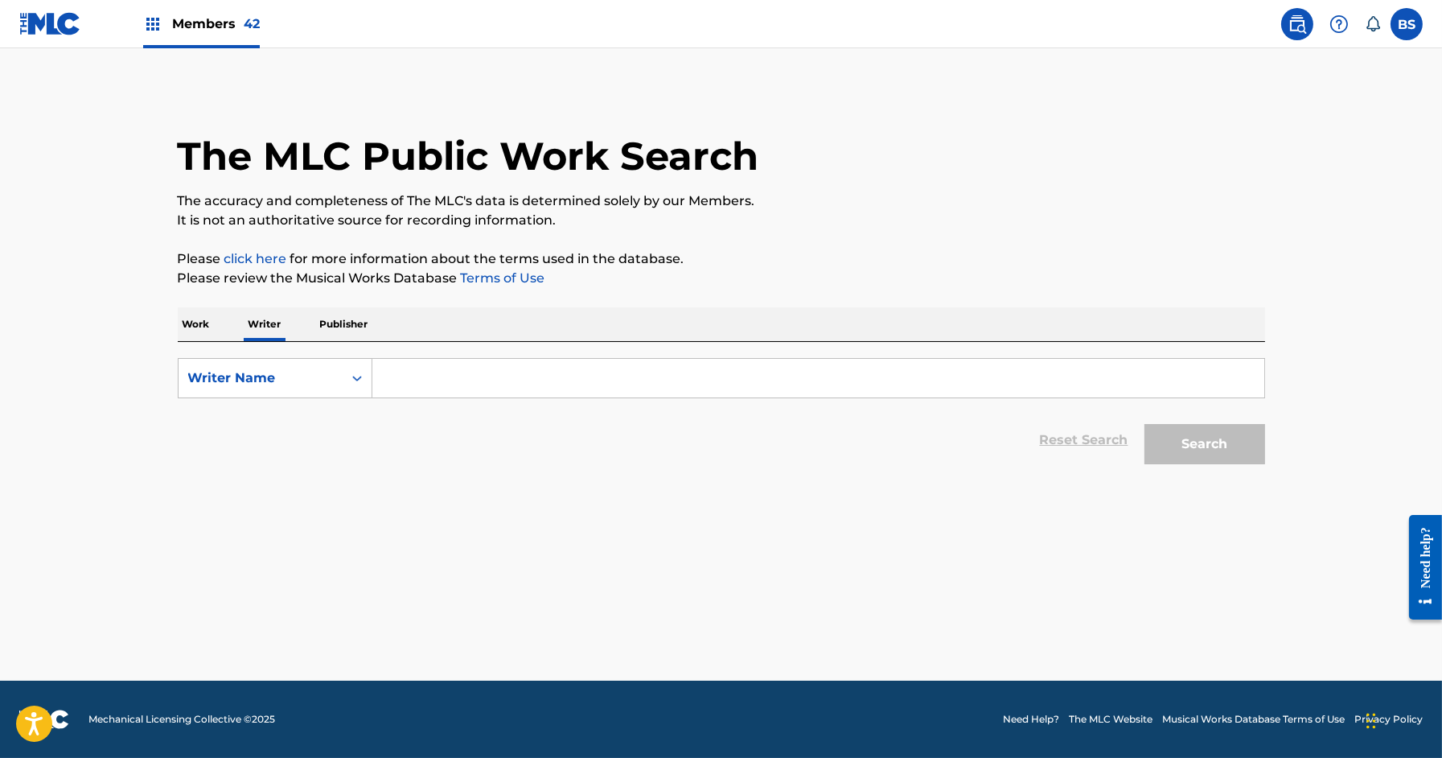
click at [421, 383] on input "Search Form" at bounding box center [818, 378] width 892 height 39
type input "jean feldman"
click at [1145, 424] on button "Search" at bounding box center [1205, 444] width 121 height 40
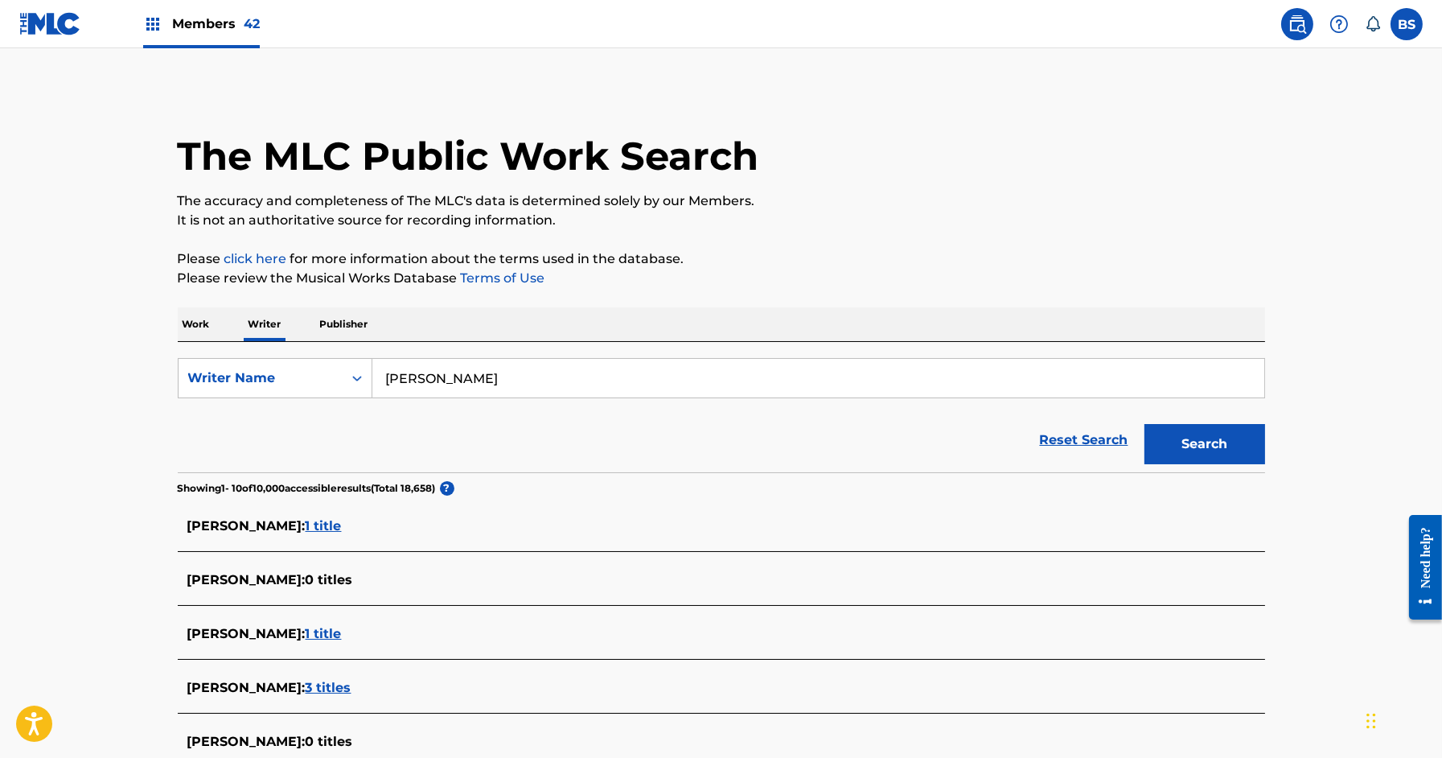
click at [200, 323] on p "Work" at bounding box center [196, 324] width 37 height 34
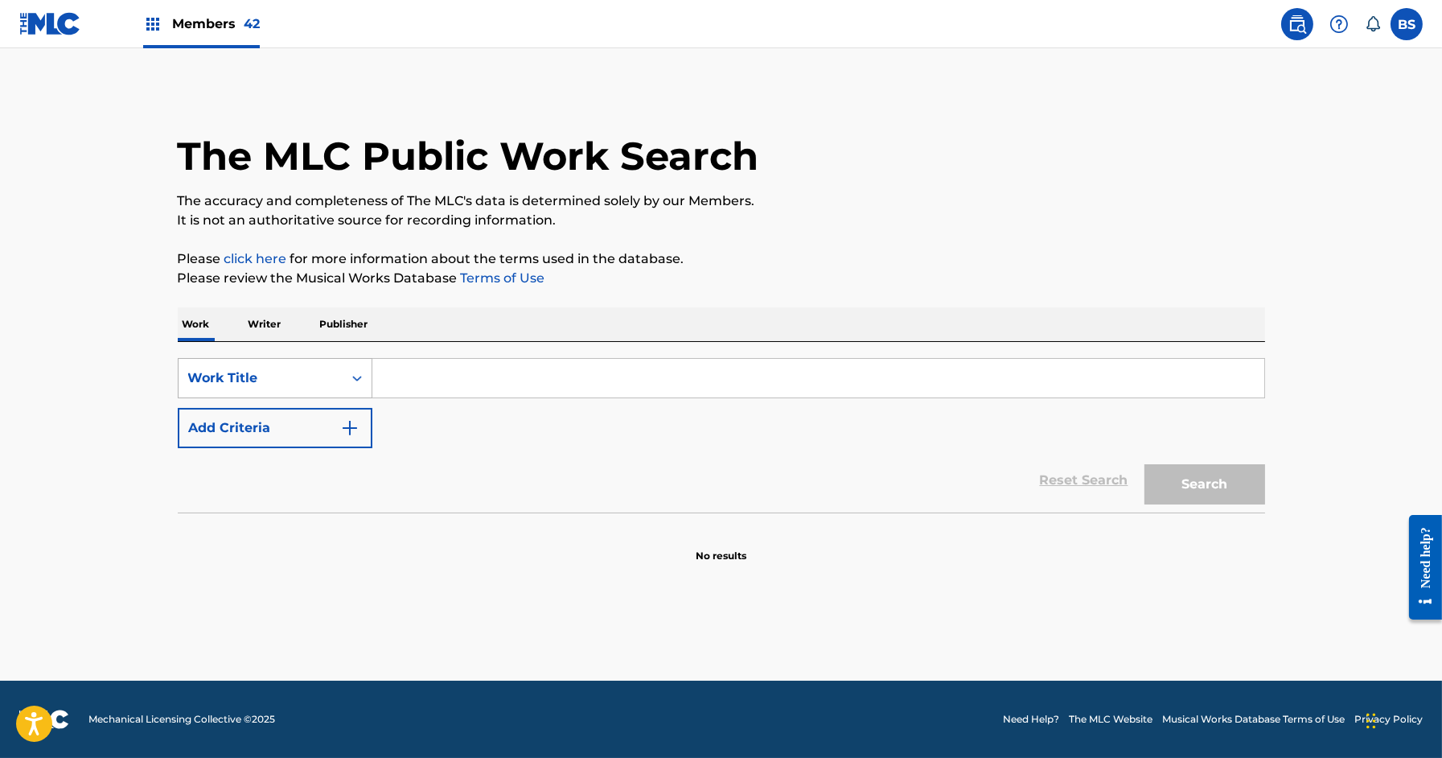
click at [275, 376] on div "Work Title" at bounding box center [260, 377] width 145 height 19
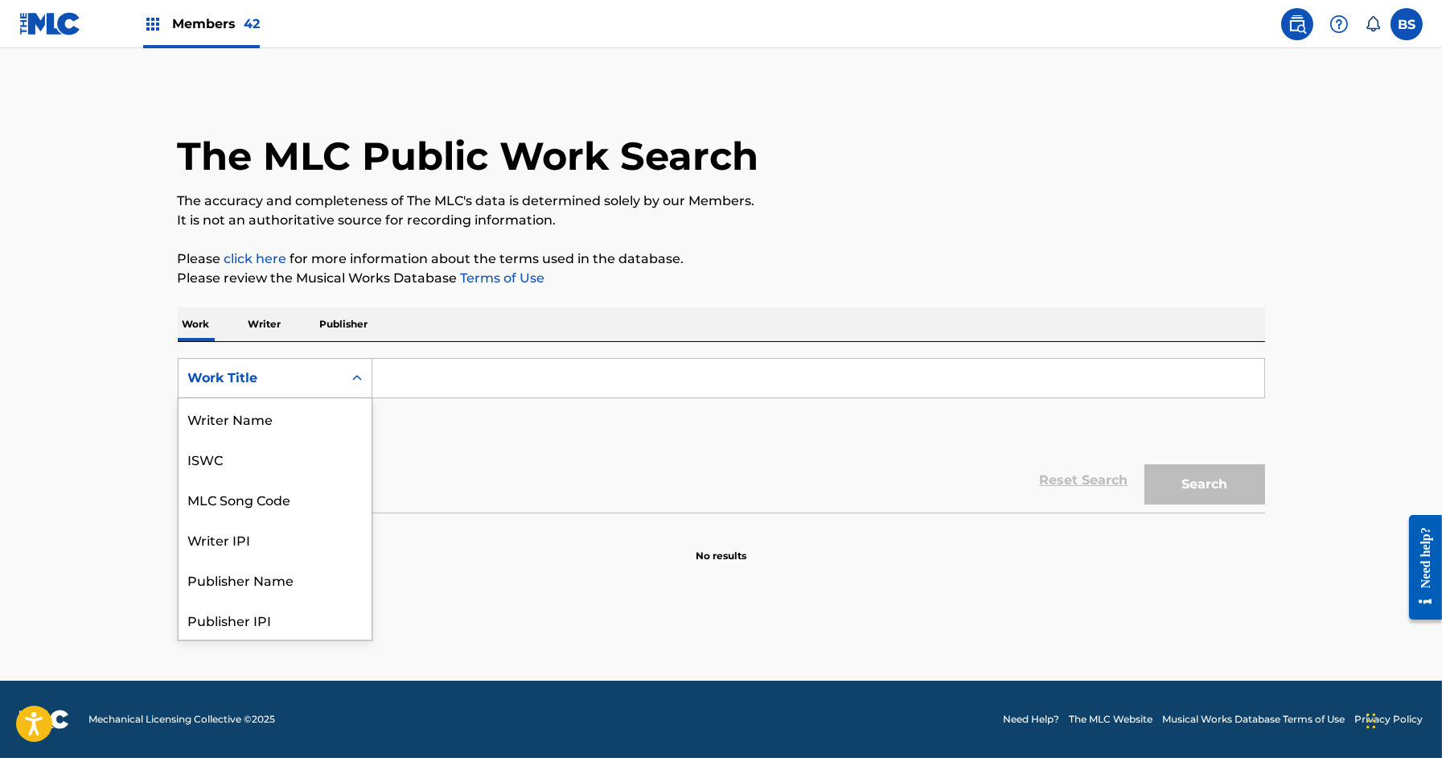
scroll to position [80, 0]
click at [285, 423] on div "MLC Song Code" at bounding box center [275, 418] width 193 height 40
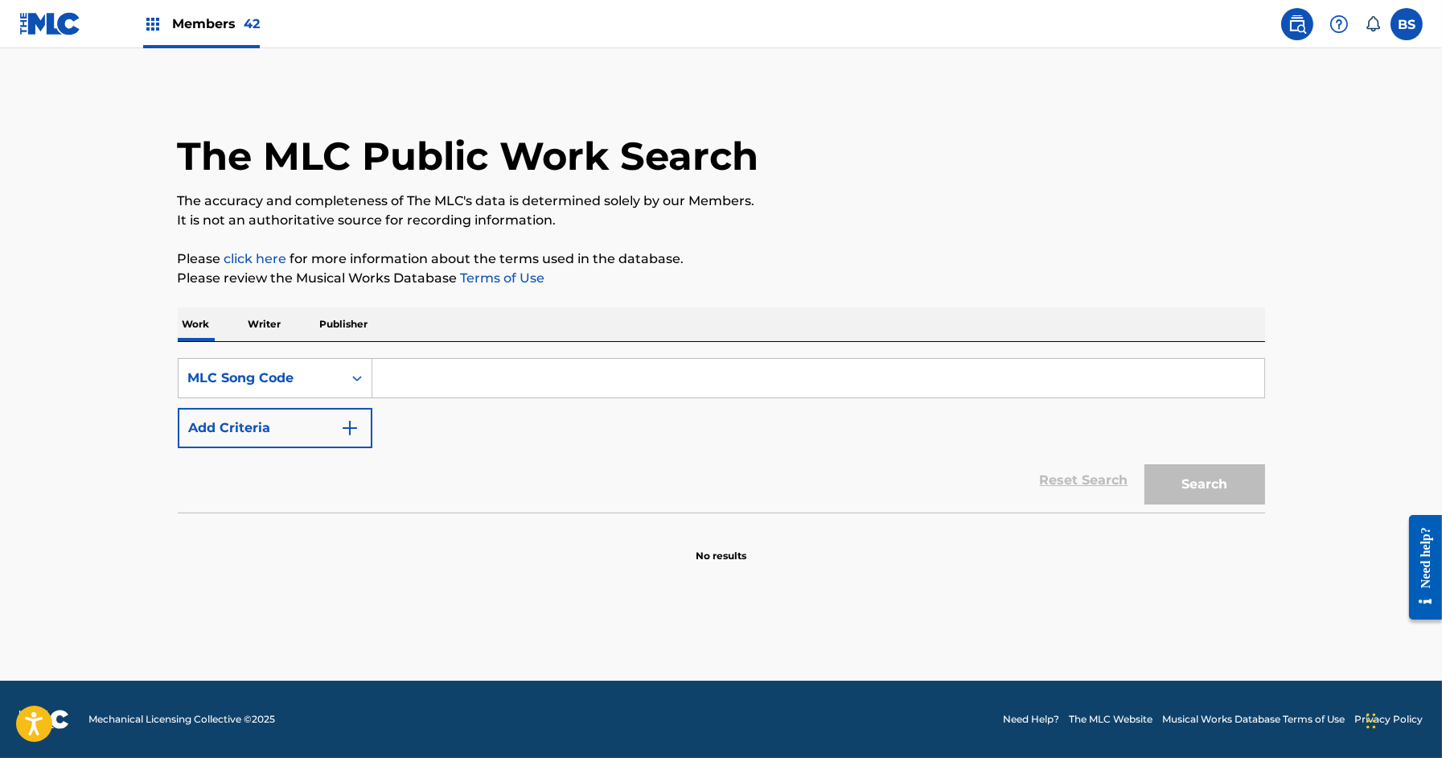
click at [460, 372] on input "Search Form" at bounding box center [818, 378] width 892 height 39
paste input "HV876A"
type input "HV876A"
click at [1145, 464] on button "Search" at bounding box center [1205, 484] width 121 height 40
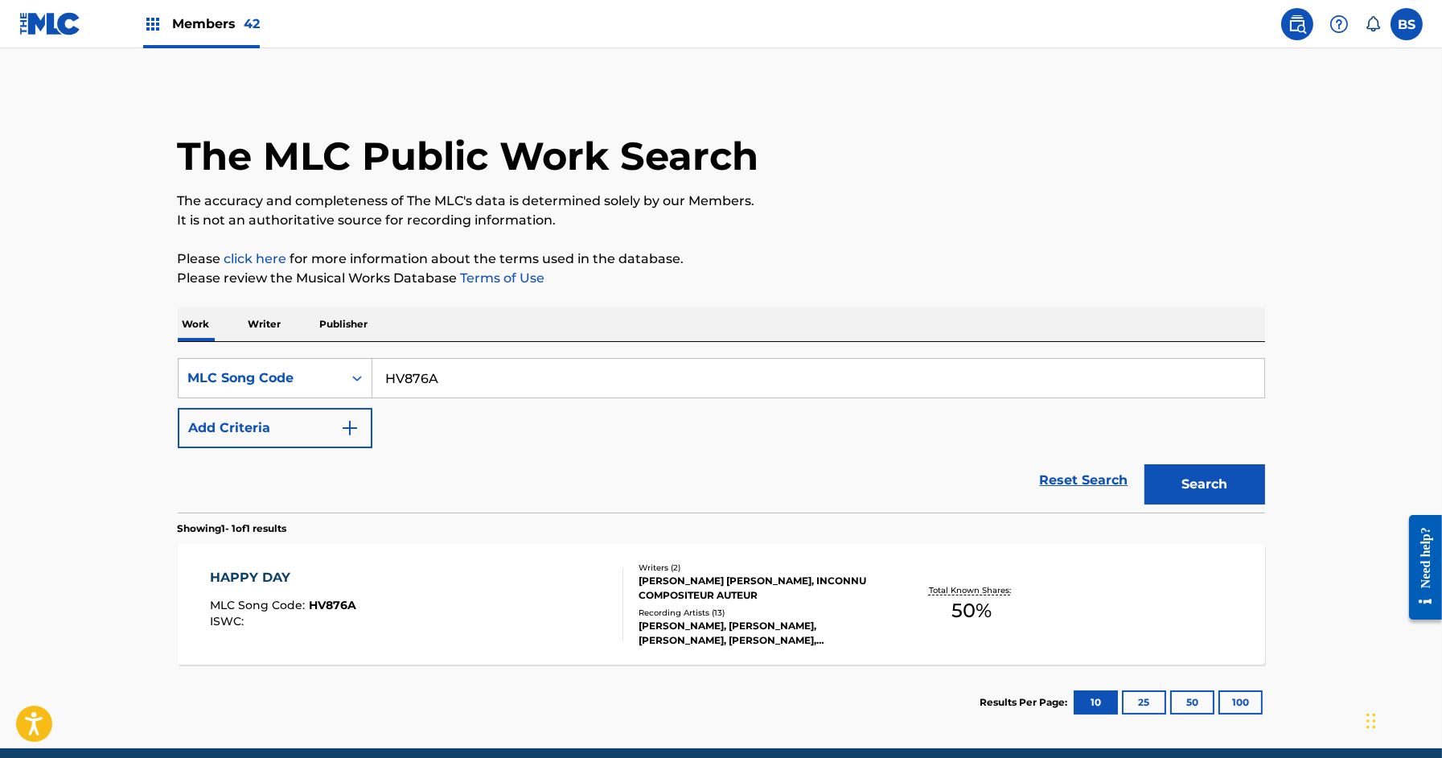
click at [513, 583] on div "HAPPY DAY MLC Song Code : HV876A ISWC :" at bounding box center [416, 604] width 413 height 72
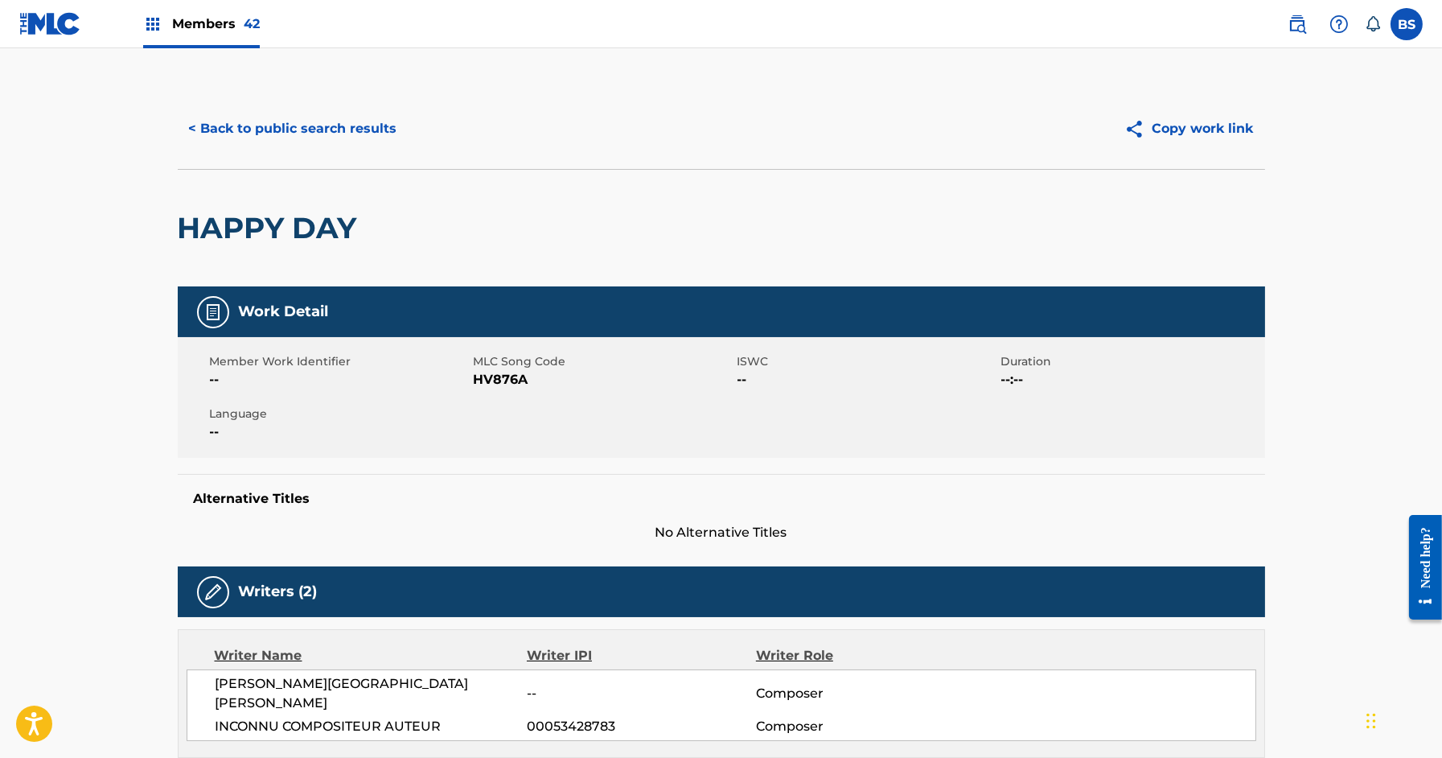
click at [313, 125] on button "< Back to public search results" at bounding box center [293, 129] width 231 height 40
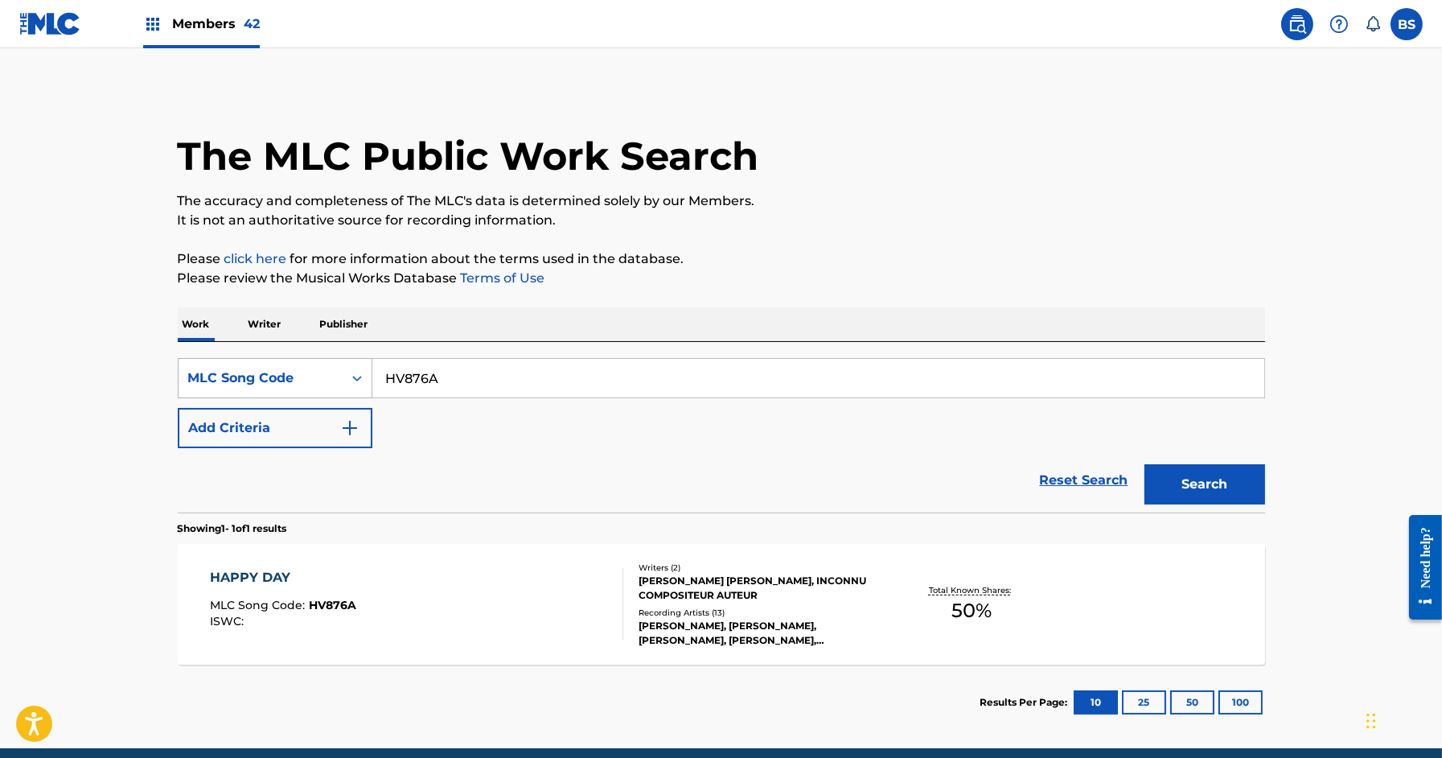
click at [242, 364] on div "MLC Song Code" at bounding box center [261, 378] width 164 height 31
click at [220, 372] on div "MLC Song Code" at bounding box center [260, 377] width 145 height 19
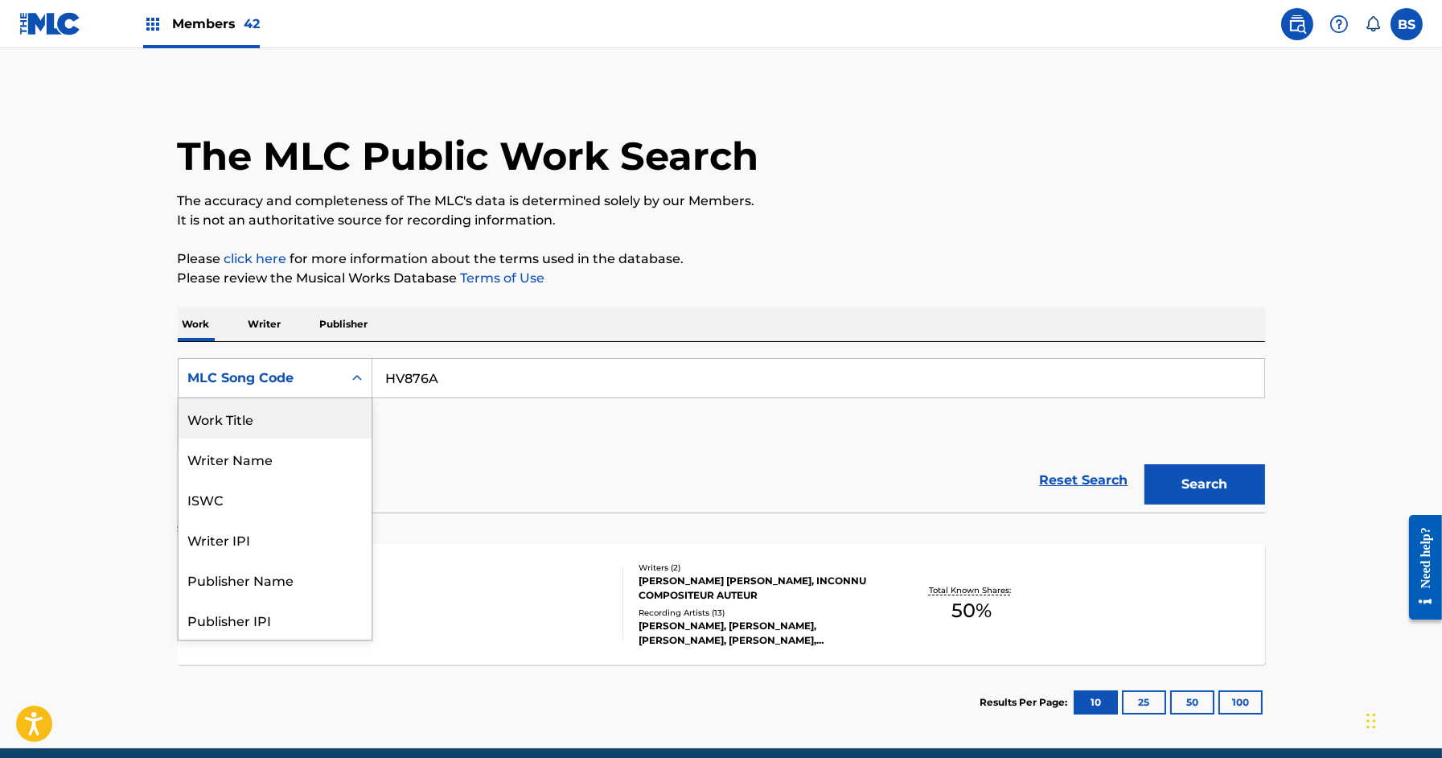
click at [241, 422] on div "Work Title" at bounding box center [275, 418] width 193 height 40
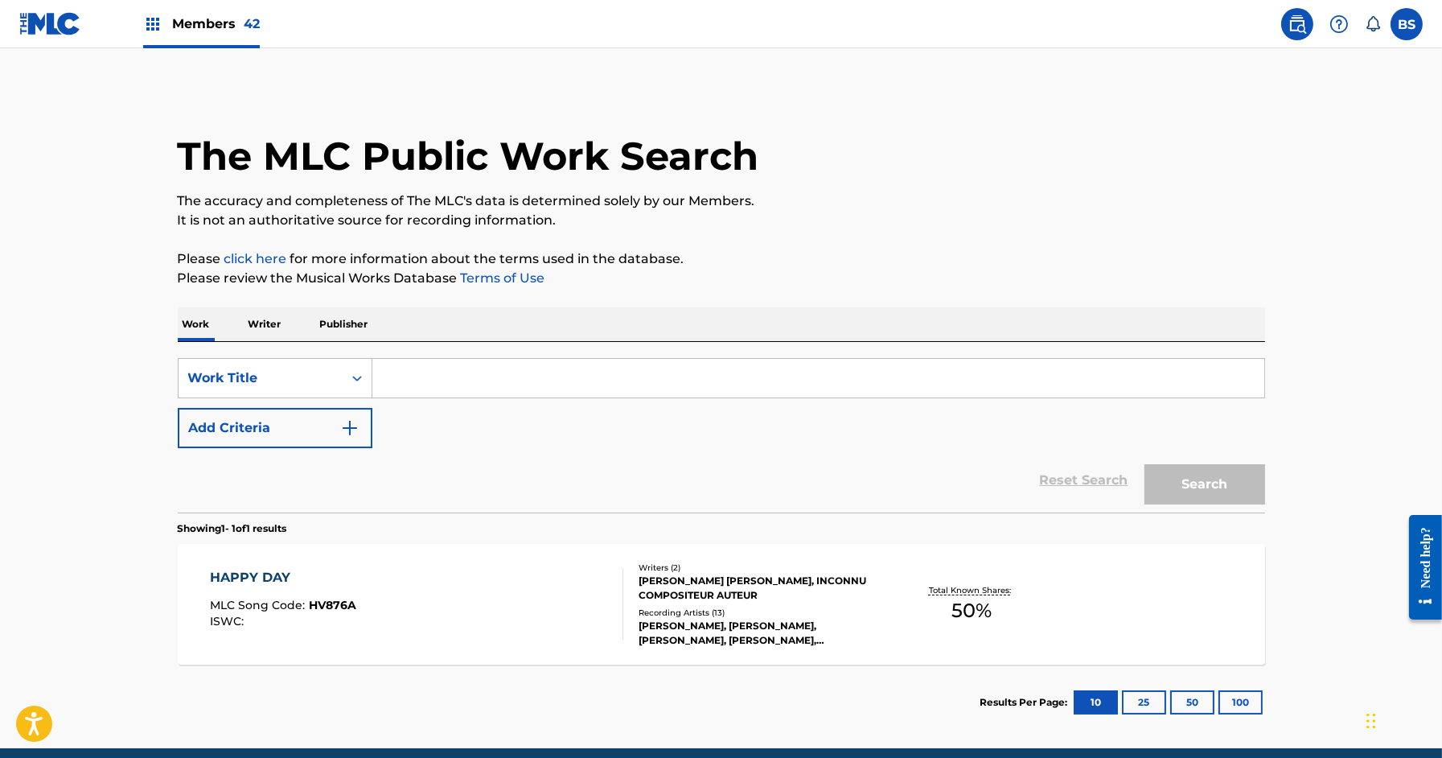
click at [438, 377] on input "Search Form" at bounding box center [818, 378] width 892 height 39
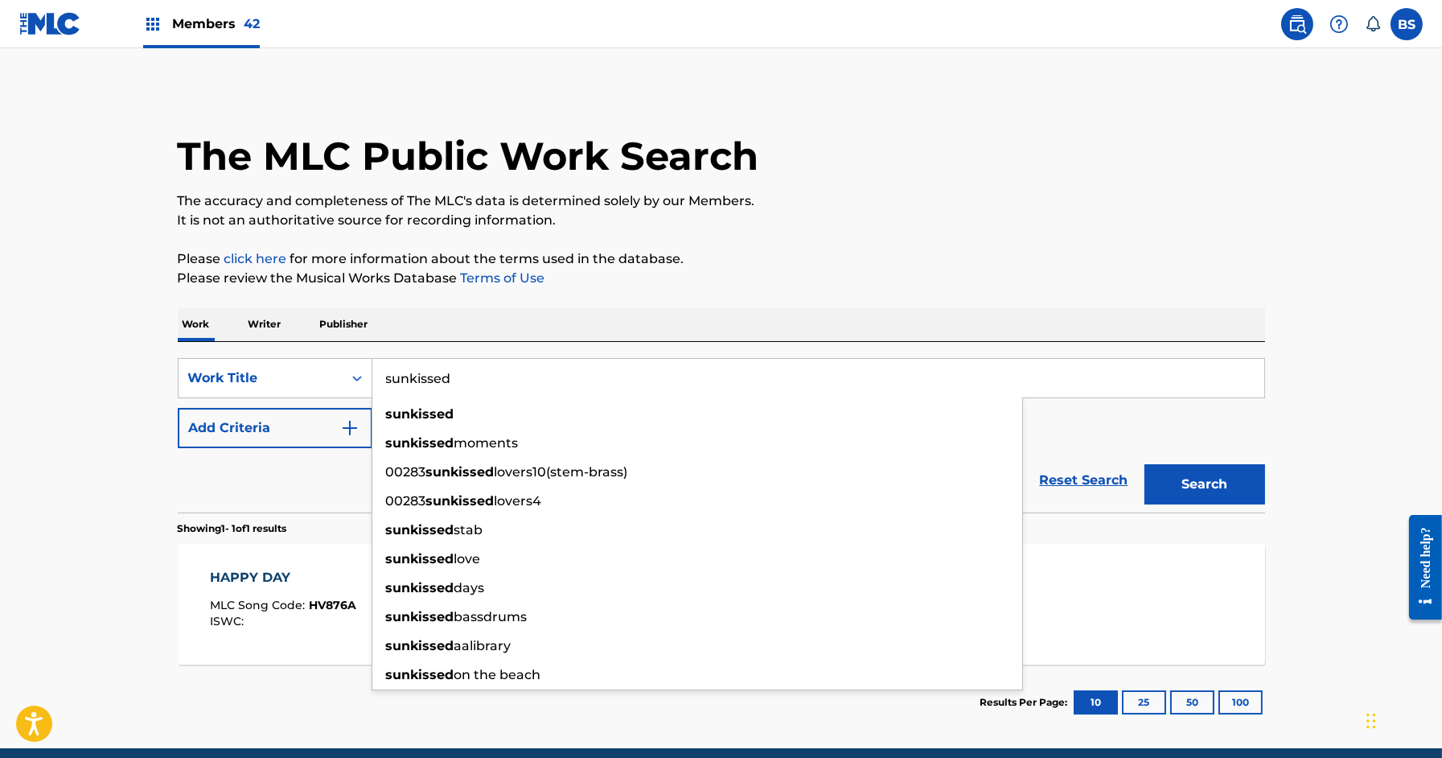
type input "sunkissed"
click at [442, 407] on strong "sunkissed" at bounding box center [420, 413] width 68 height 15
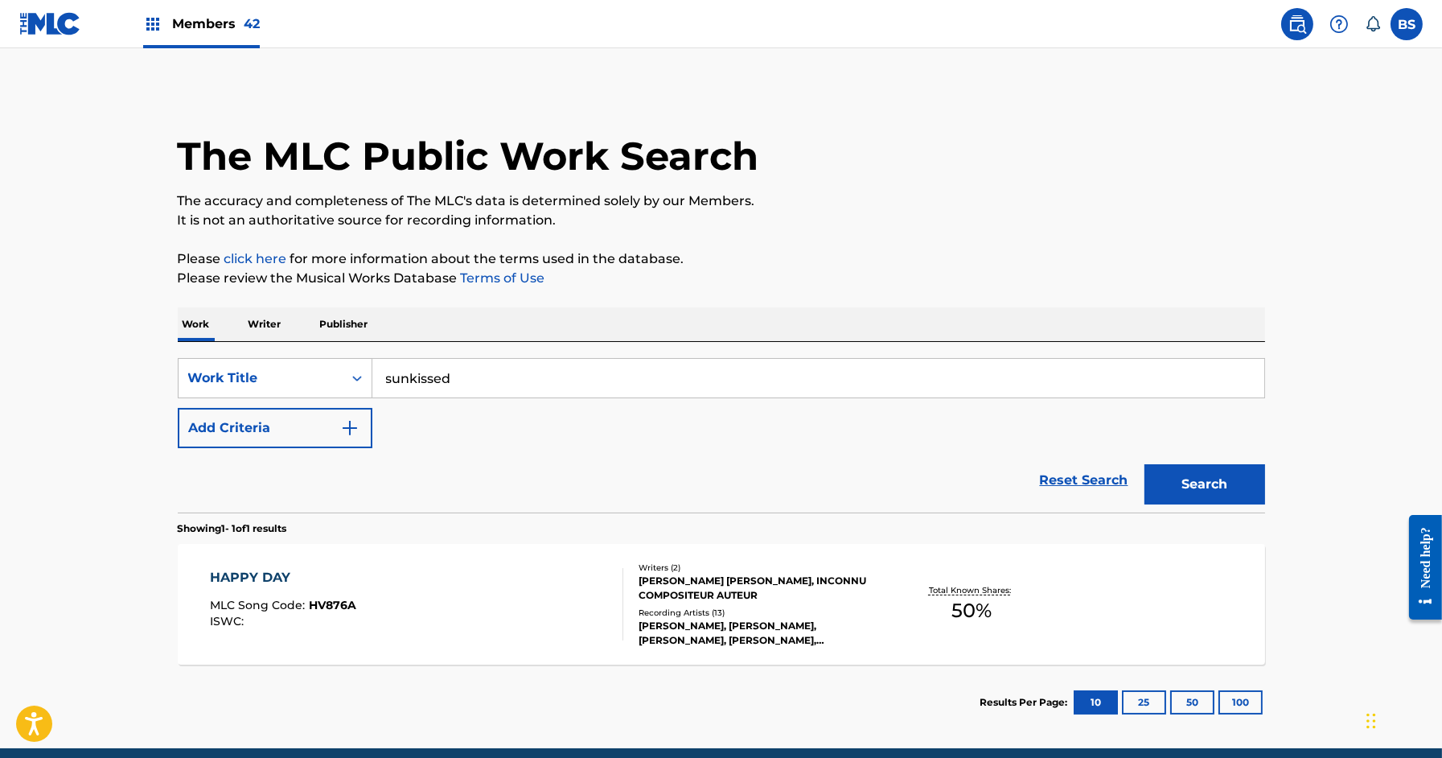
click at [299, 434] on button "Add Criteria" at bounding box center [275, 428] width 195 height 40
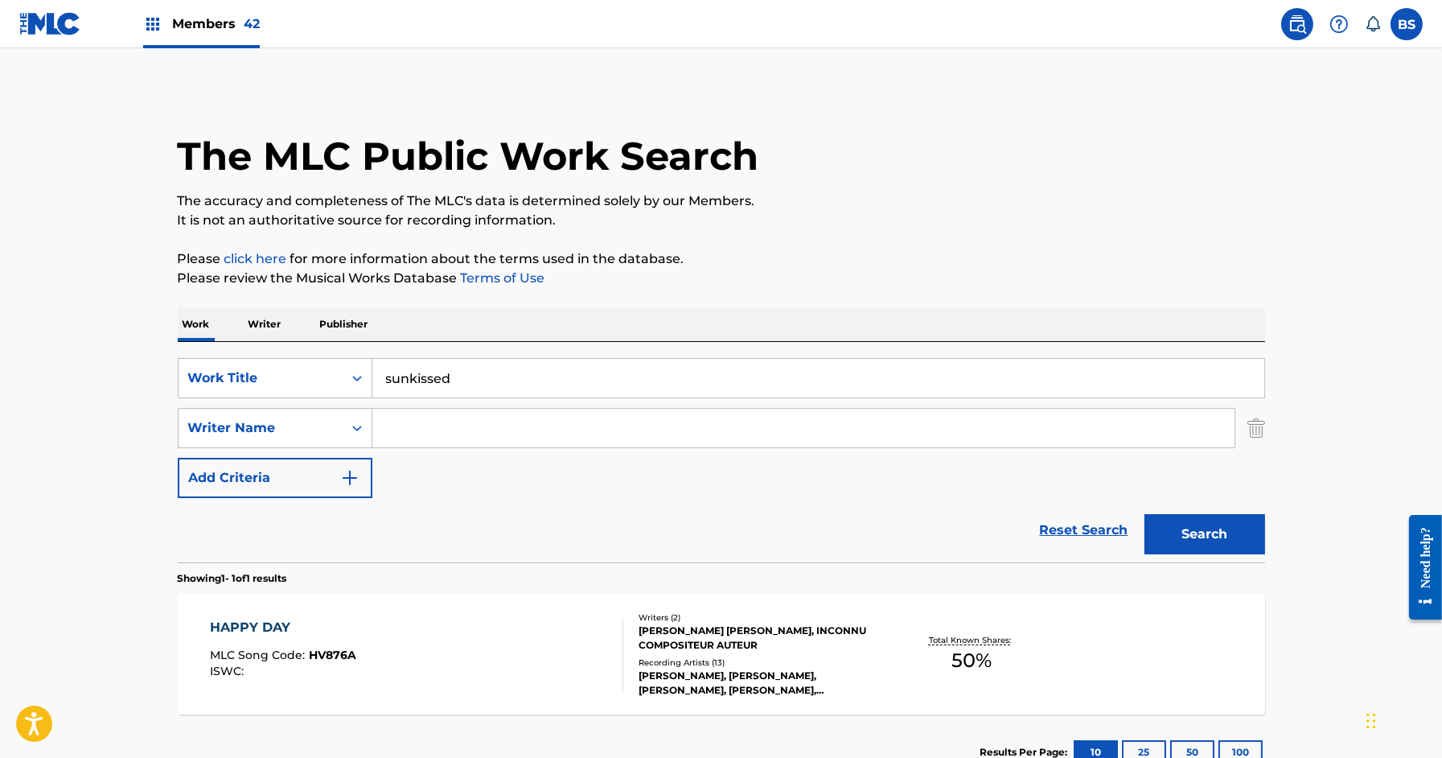
click at [446, 429] on input "Search Form" at bounding box center [803, 428] width 862 height 39
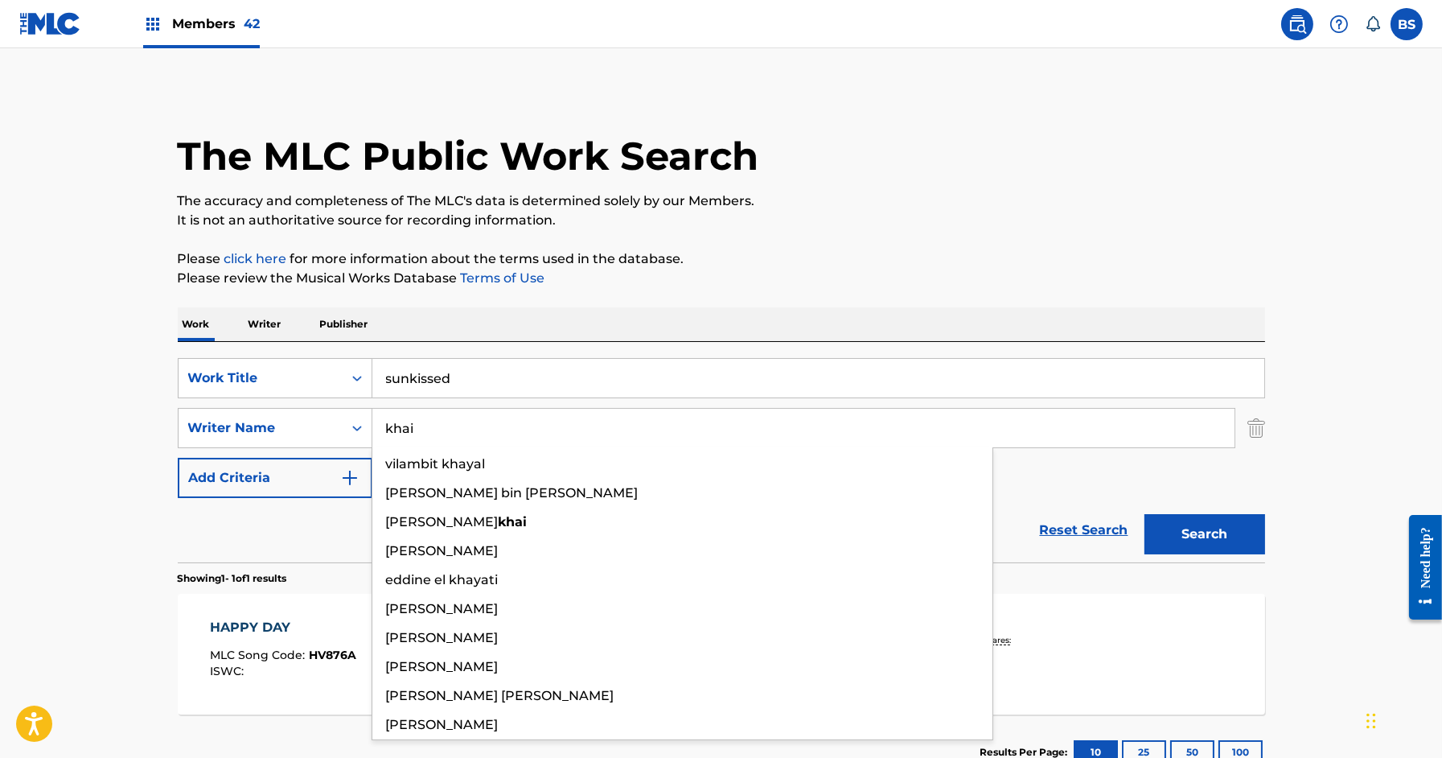
type input "khai"
click at [1145, 514] on button "Search" at bounding box center [1205, 534] width 121 height 40
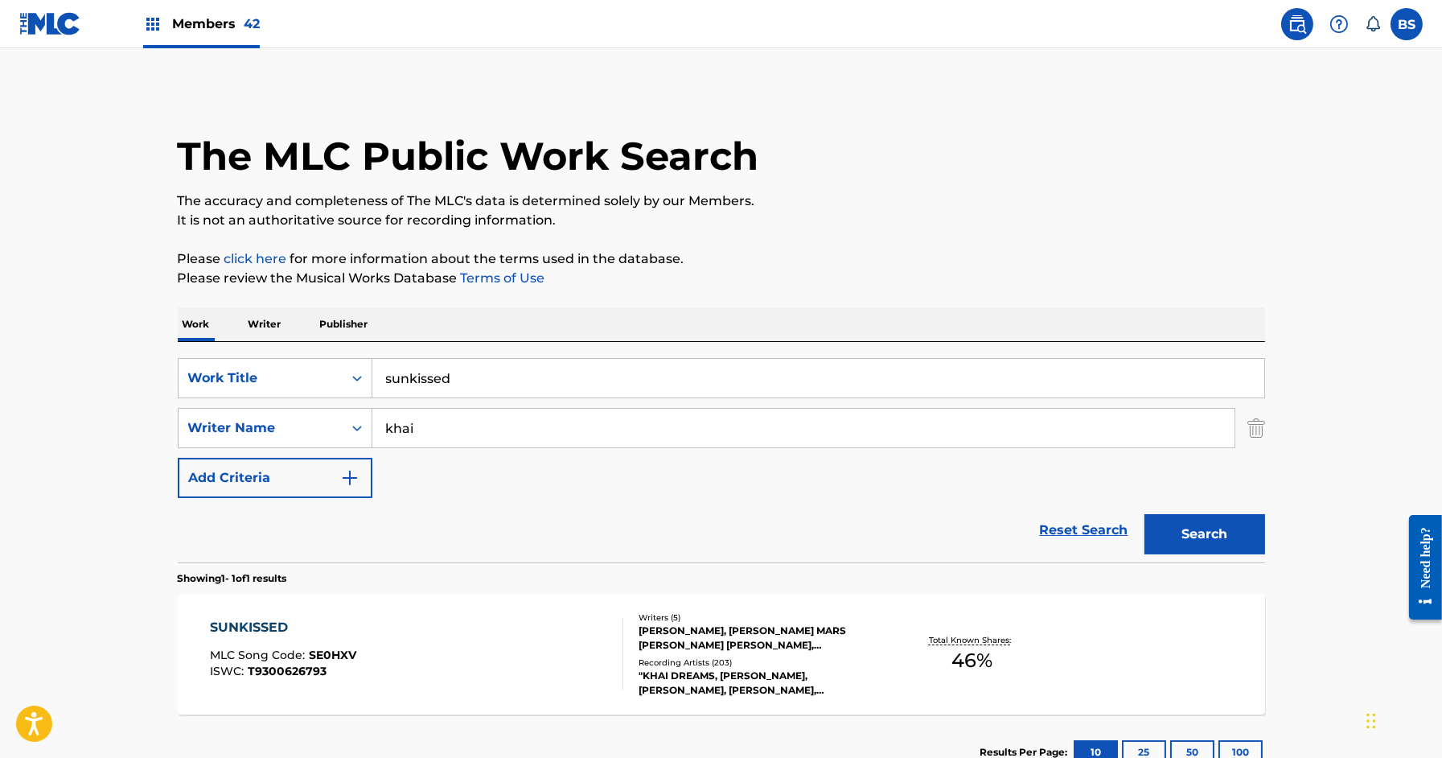
click at [460, 643] on div "SUNKISSED MLC Song Code : SE0HXV ISWC : T9300626793" at bounding box center [416, 654] width 413 height 72
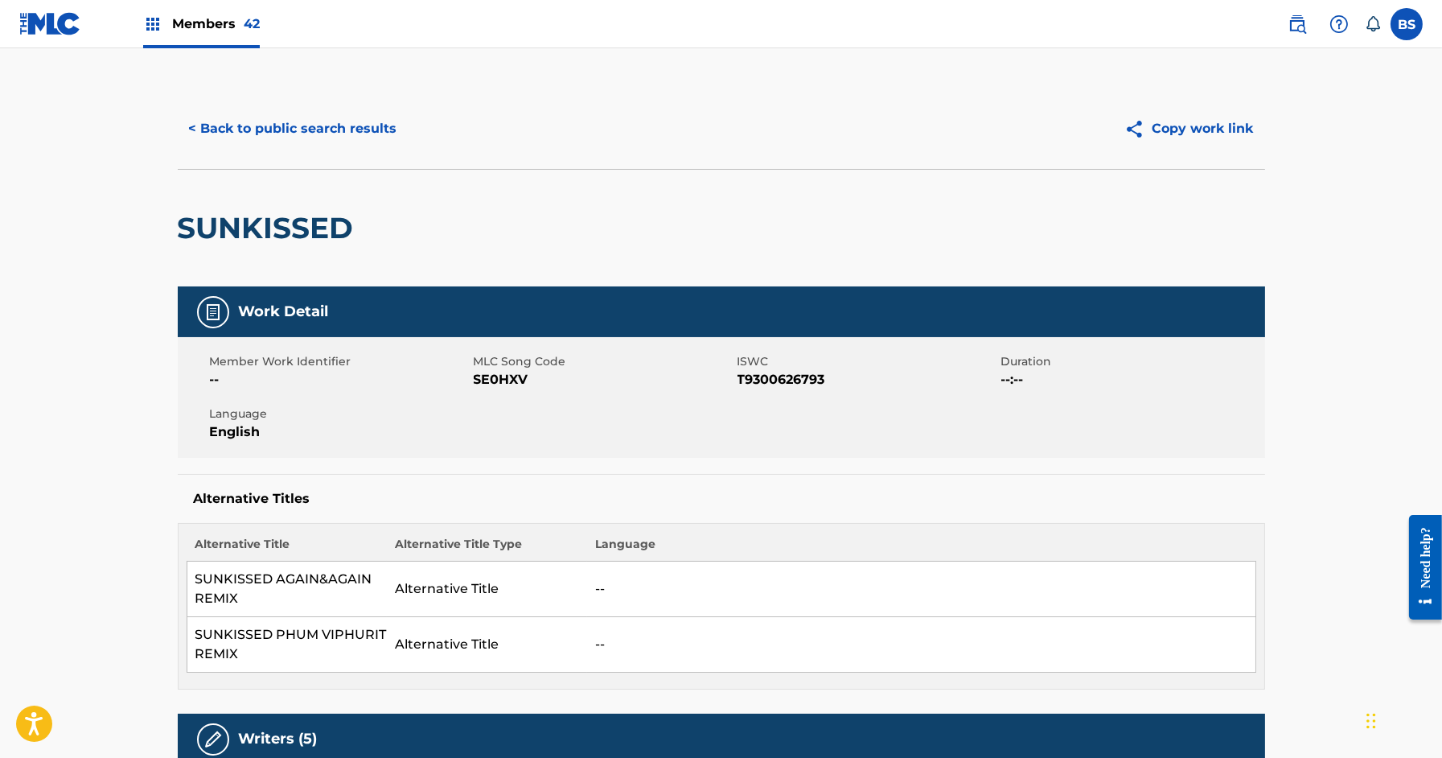
click at [1165, 125] on button "Copy work link" at bounding box center [1189, 129] width 152 height 40
click at [272, 145] on button "< Back to public search results" at bounding box center [293, 129] width 231 height 40
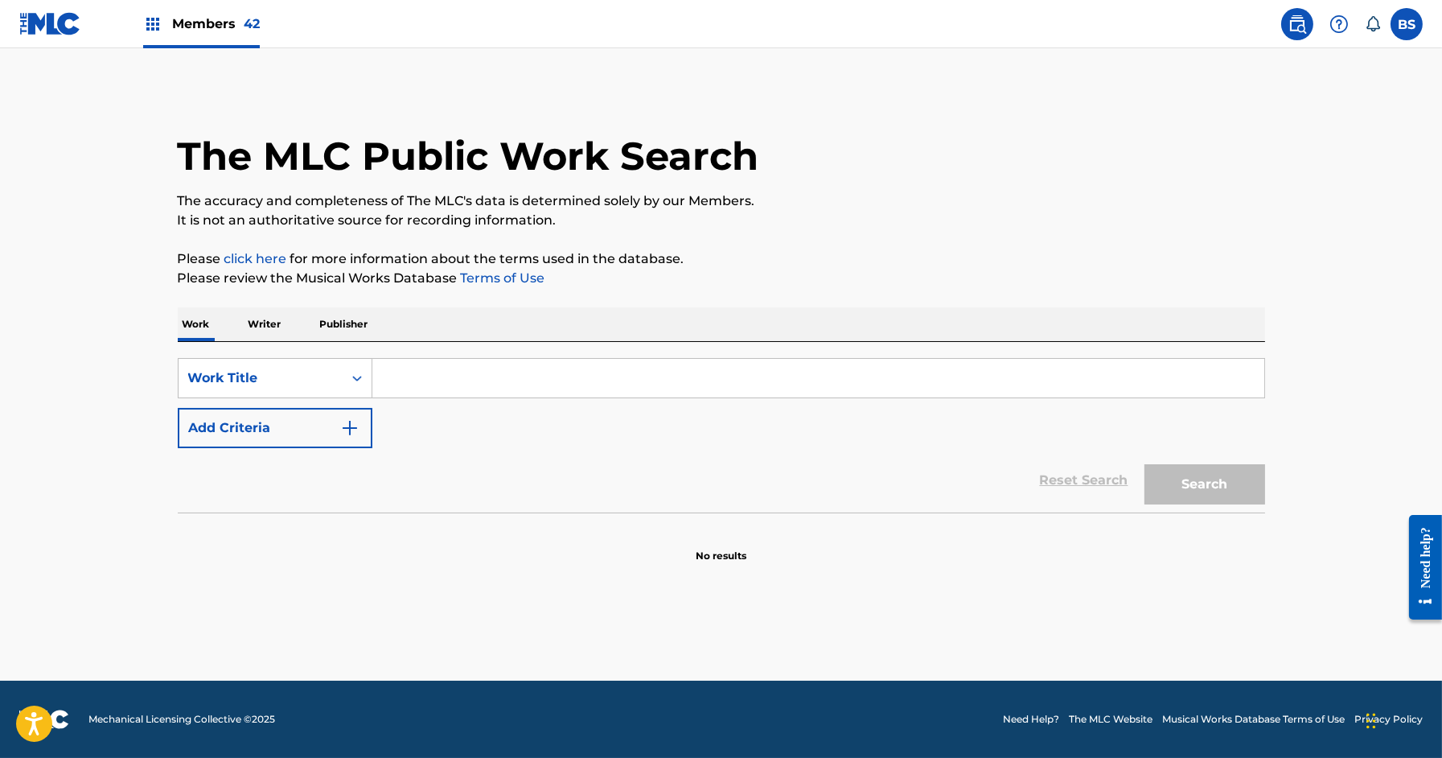
click at [220, 31] on span "Members 42" at bounding box center [216, 23] width 88 height 18
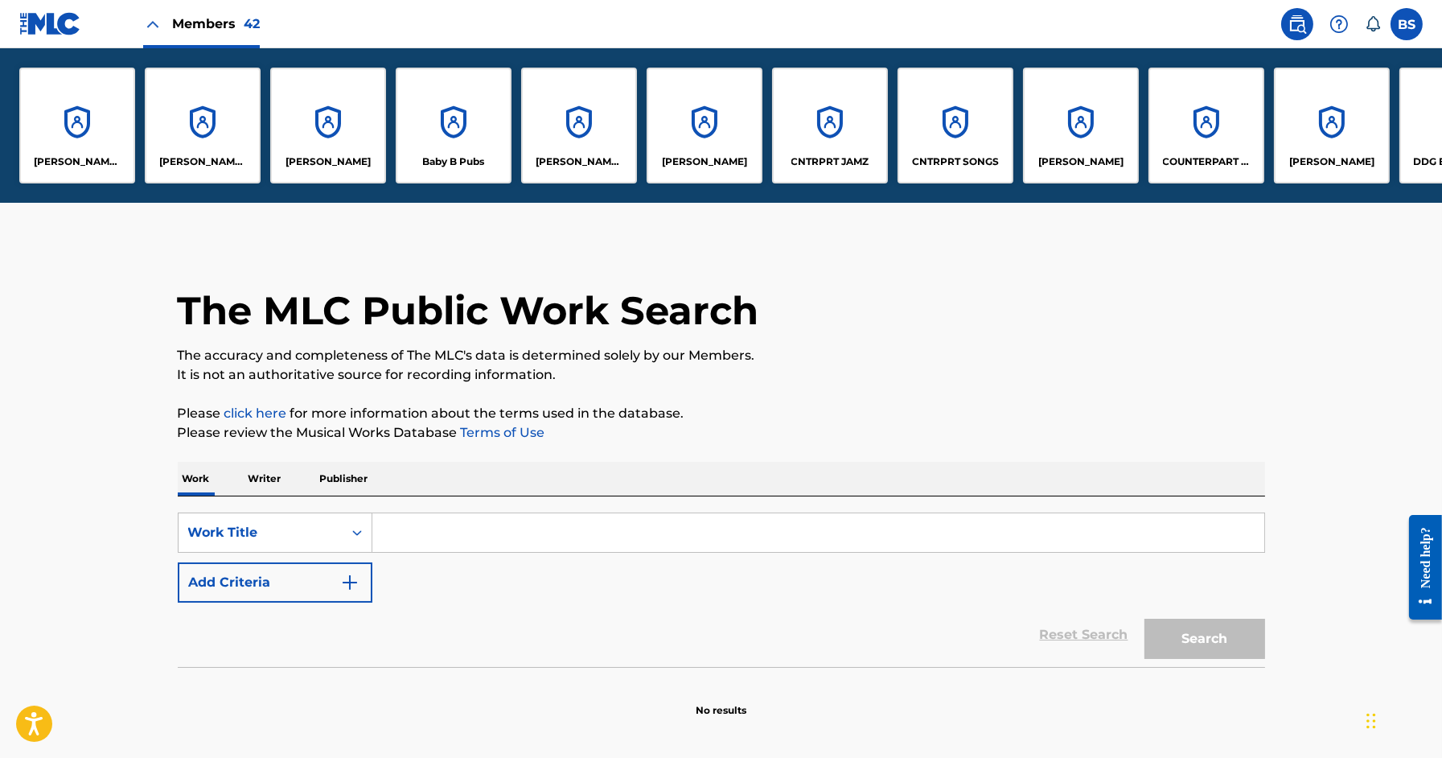
click at [814, 145] on div "CNTRPRT JAMZ" at bounding box center [830, 126] width 116 height 116
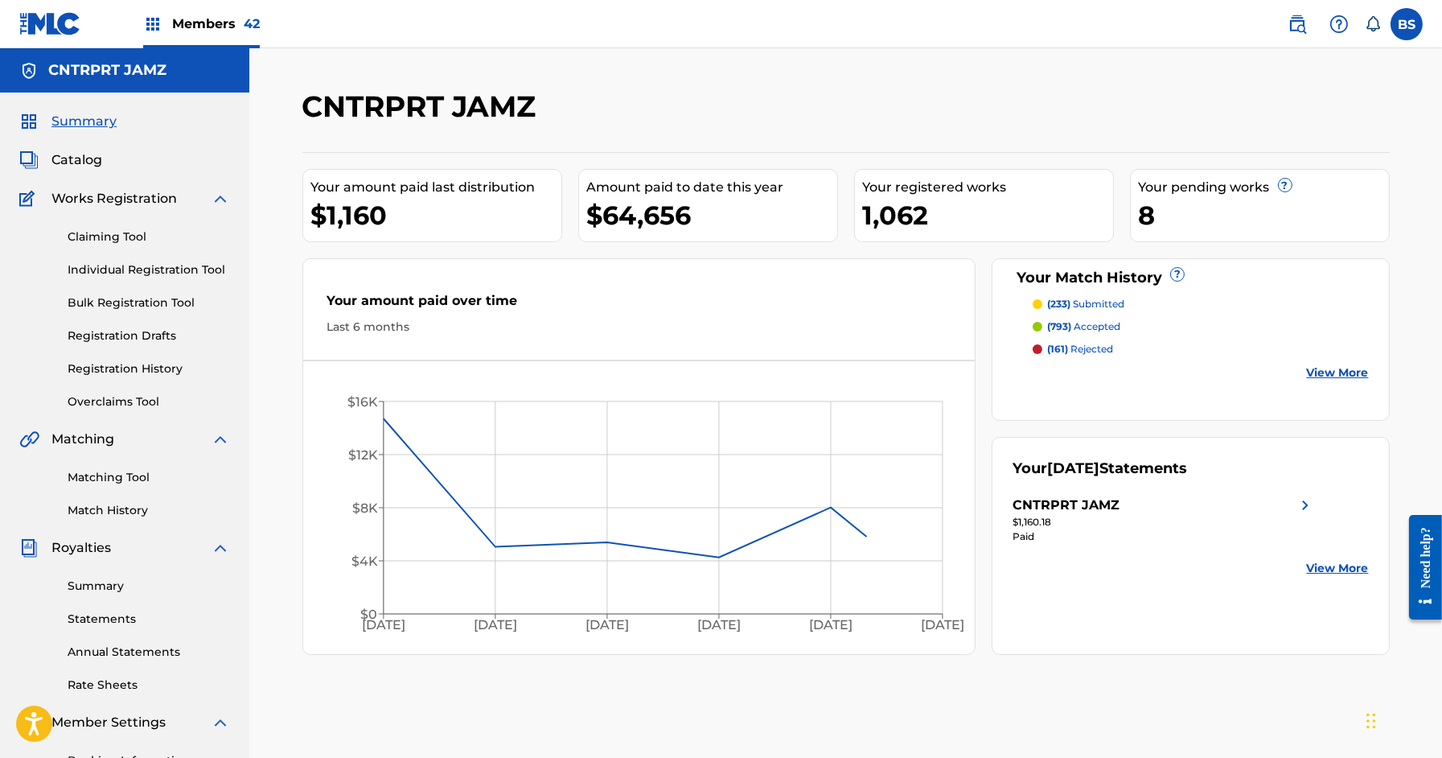
click at [124, 475] on link "Matching Tool" at bounding box center [149, 477] width 162 height 17
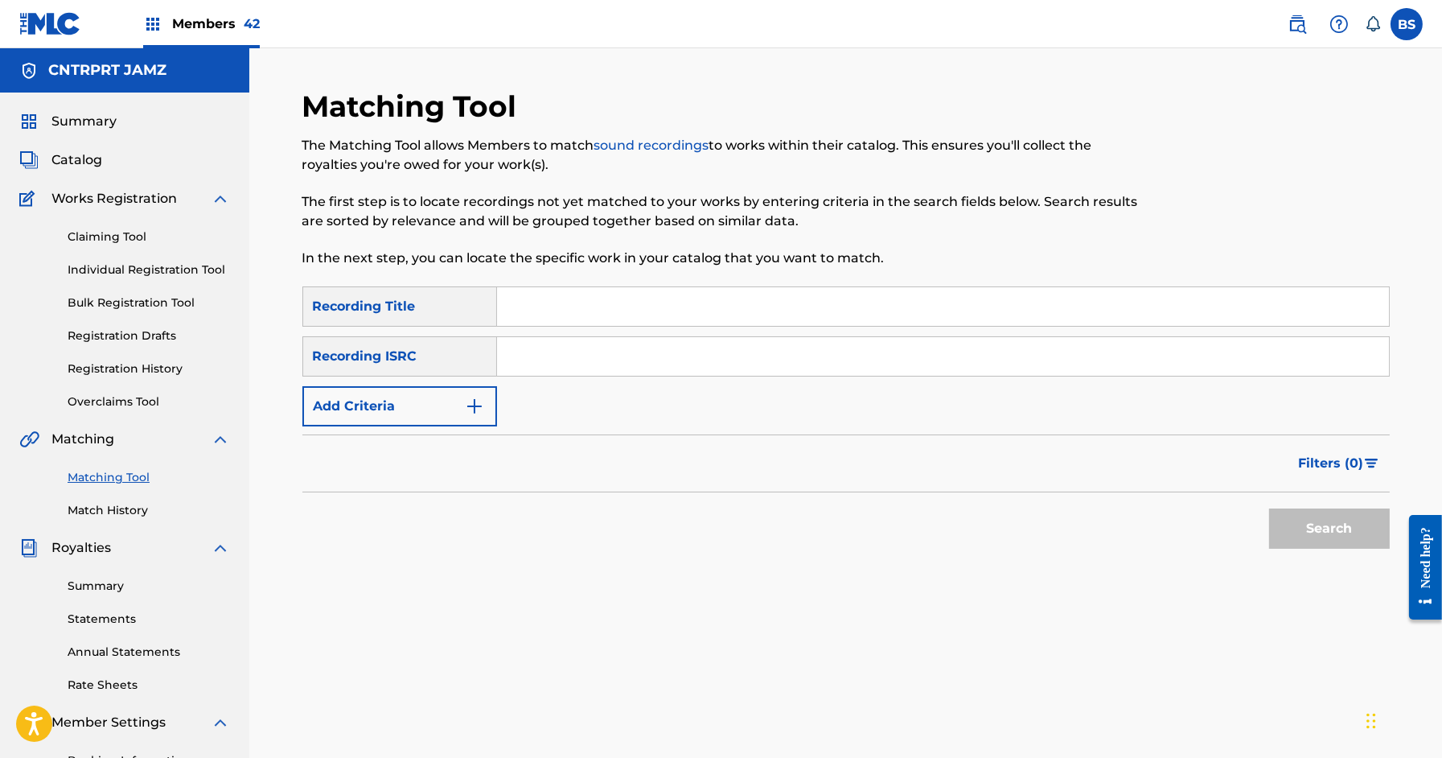
click at [422, 423] on button "Add Criteria" at bounding box center [399, 406] width 195 height 40
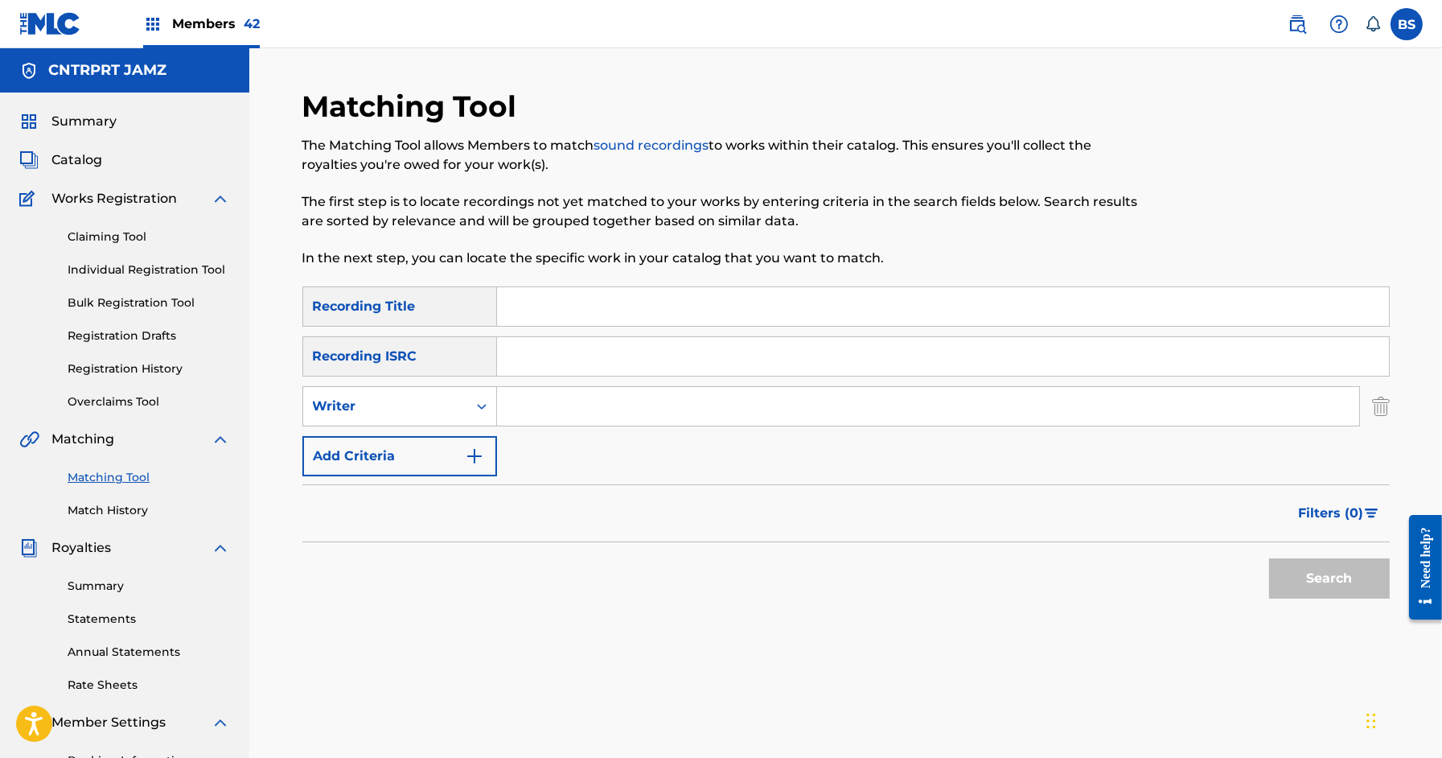
click at [583, 410] on input "Search Form" at bounding box center [928, 406] width 862 height 39
click at [383, 417] on div "Writer" at bounding box center [385, 406] width 164 height 31
click at [394, 450] on div "Recording Artist" at bounding box center [399, 446] width 193 height 40
click at [554, 408] on input "Search Form" at bounding box center [928, 406] width 862 height 39
type input "khai dreams"
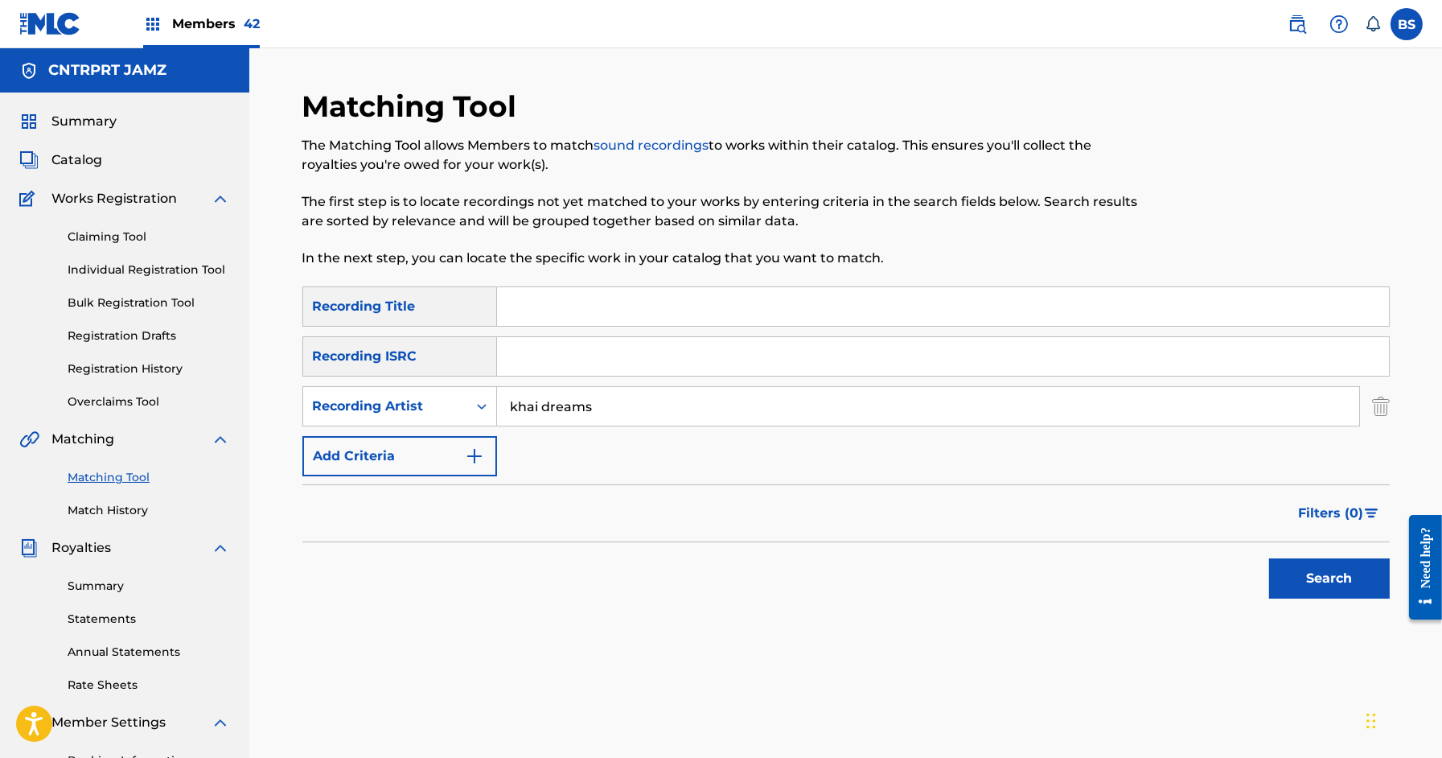
click at [1269, 558] on button "Search" at bounding box center [1329, 578] width 121 height 40
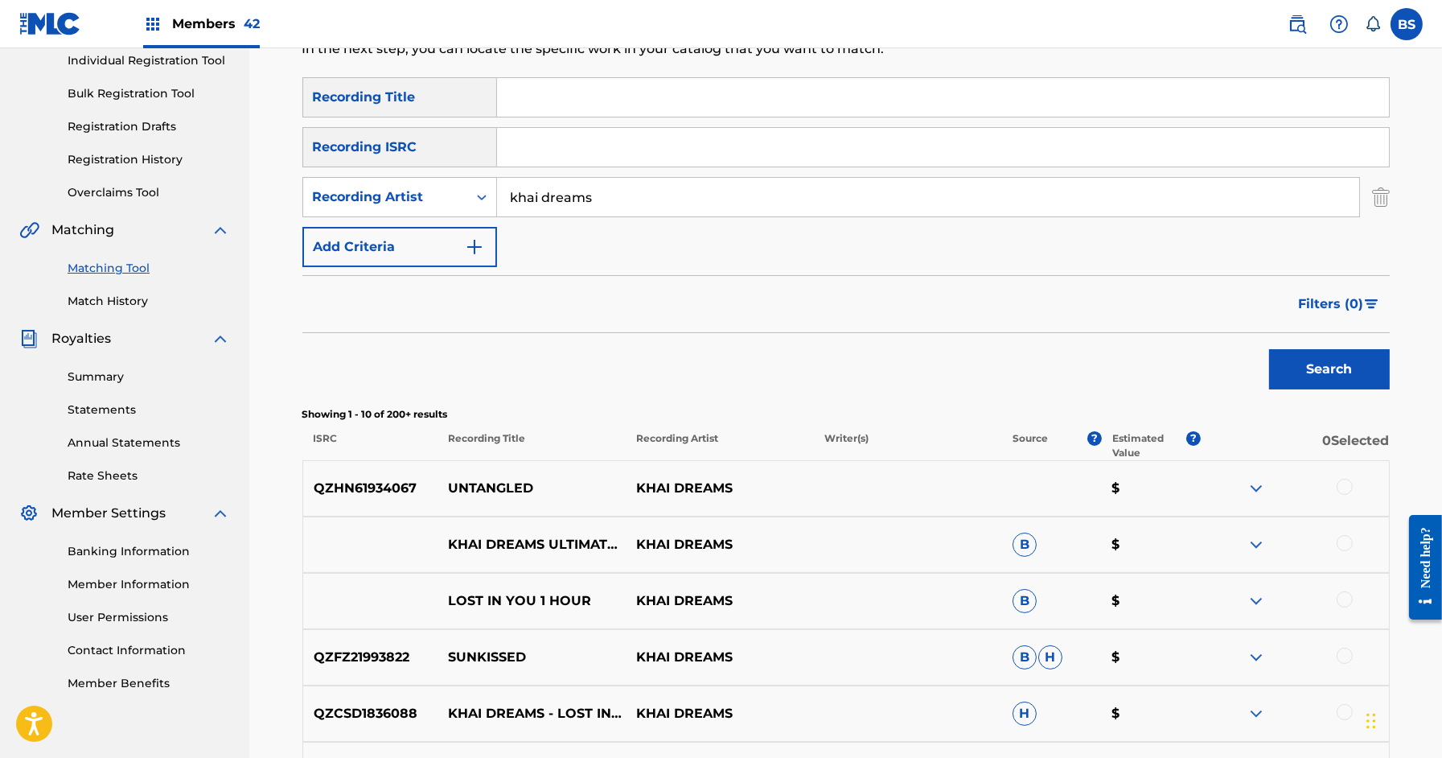
scroll to position [143, 0]
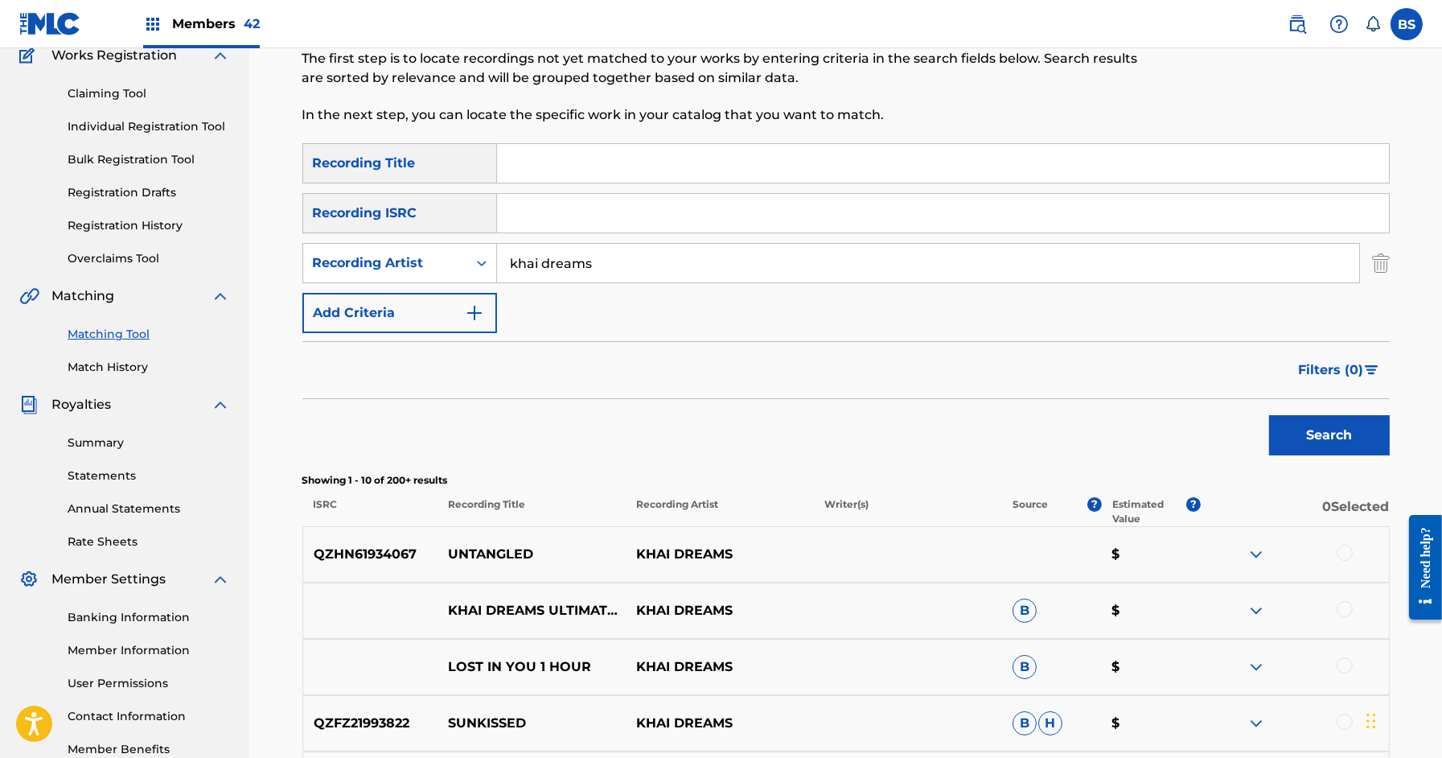
click at [1344, 374] on span "Filters ( 0 )" at bounding box center [1331, 369] width 65 height 19
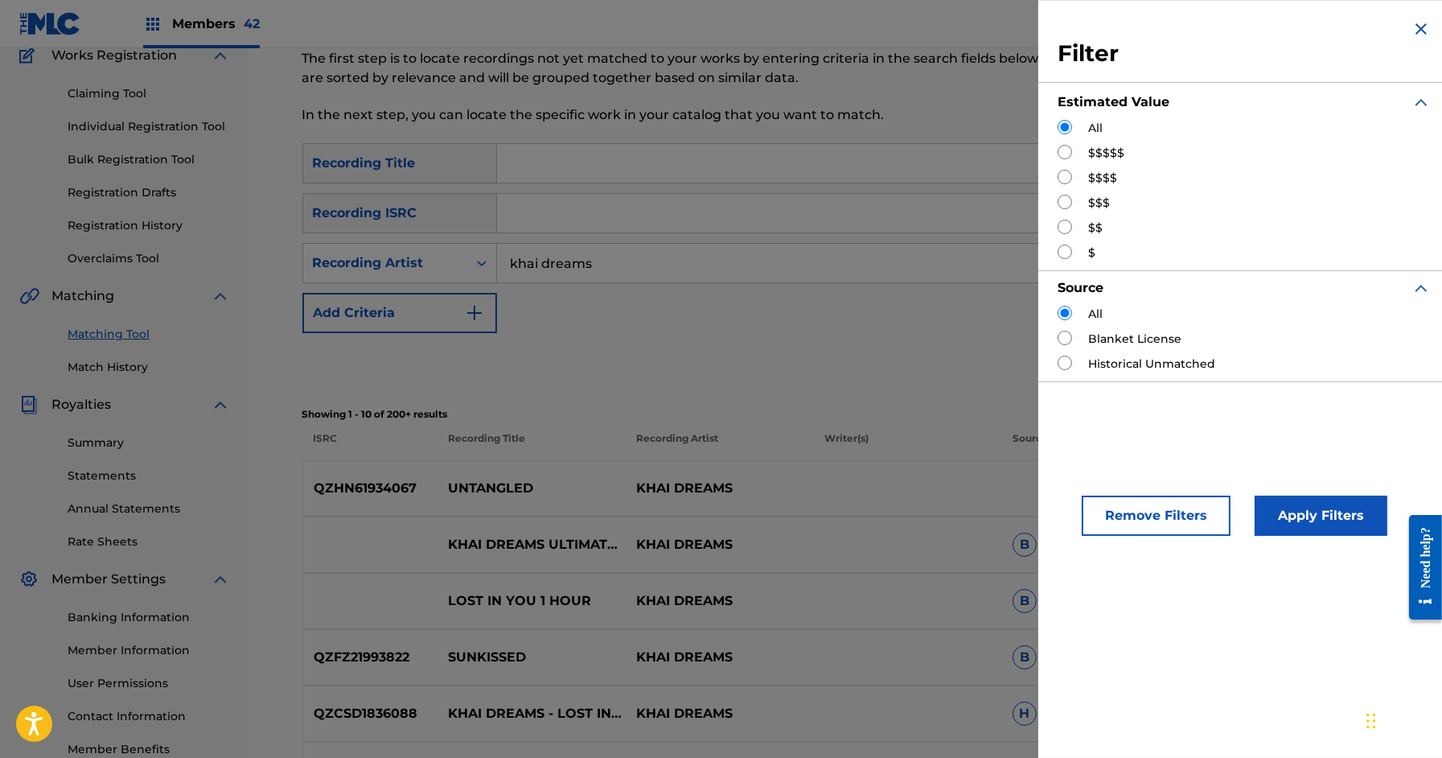
click at [1066, 152] on input "Search Form" at bounding box center [1065, 152] width 14 height 14
radio input "true"
click at [1294, 518] on button "Apply Filters" at bounding box center [1321, 515] width 133 height 40
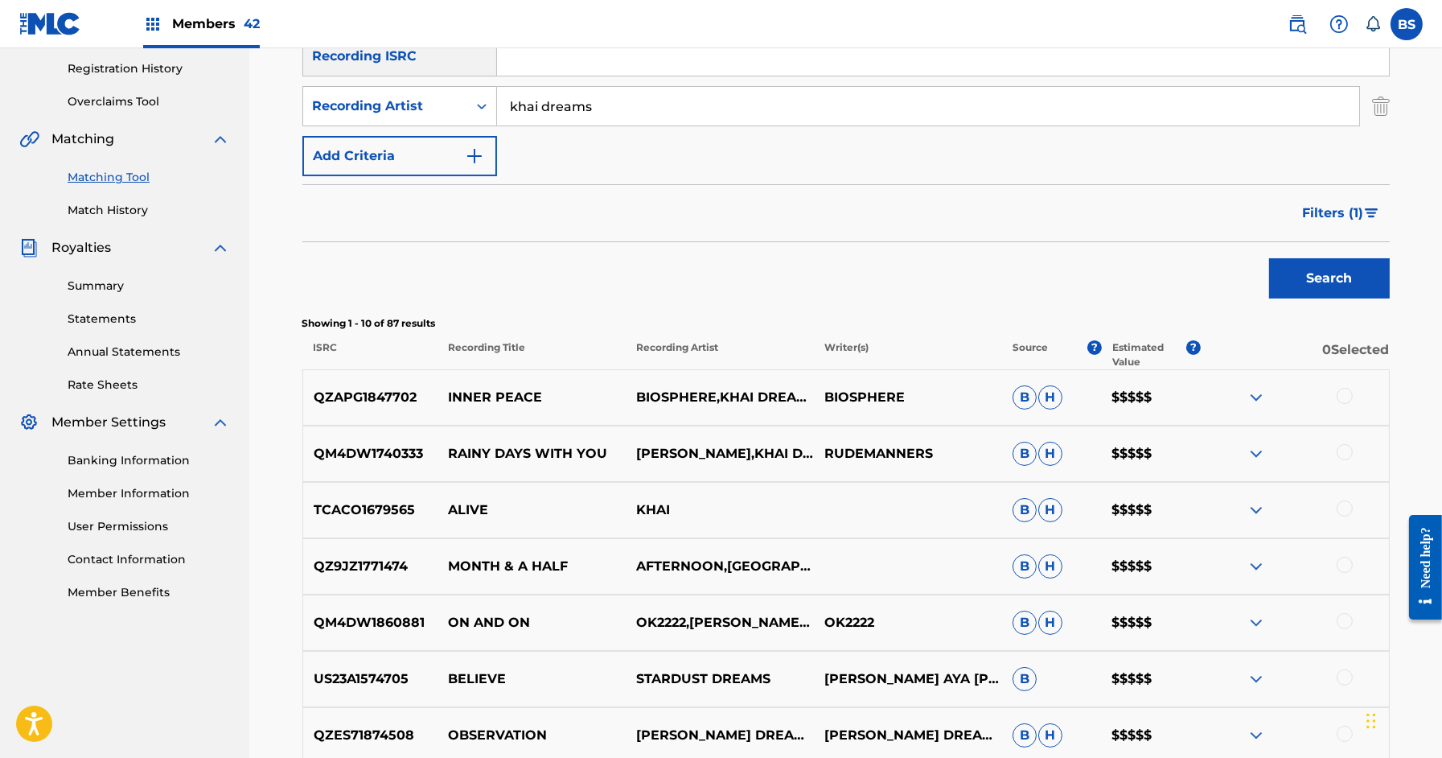
scroll to position [346, 0]
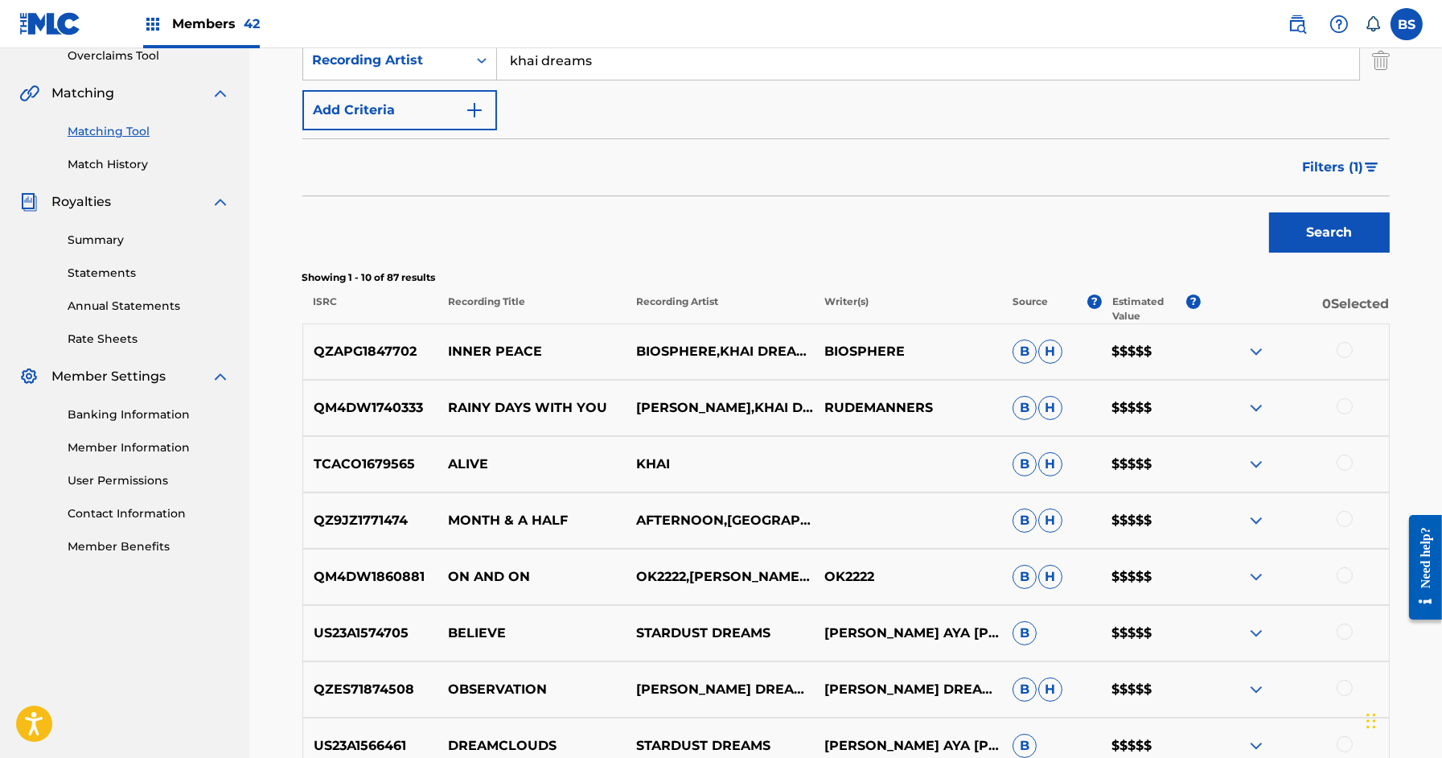
click at [504, 516] on p "MONTH & A HALF" at bounding box center [532, 520] width 188 height 19
copy p "MONTH & A HALF"
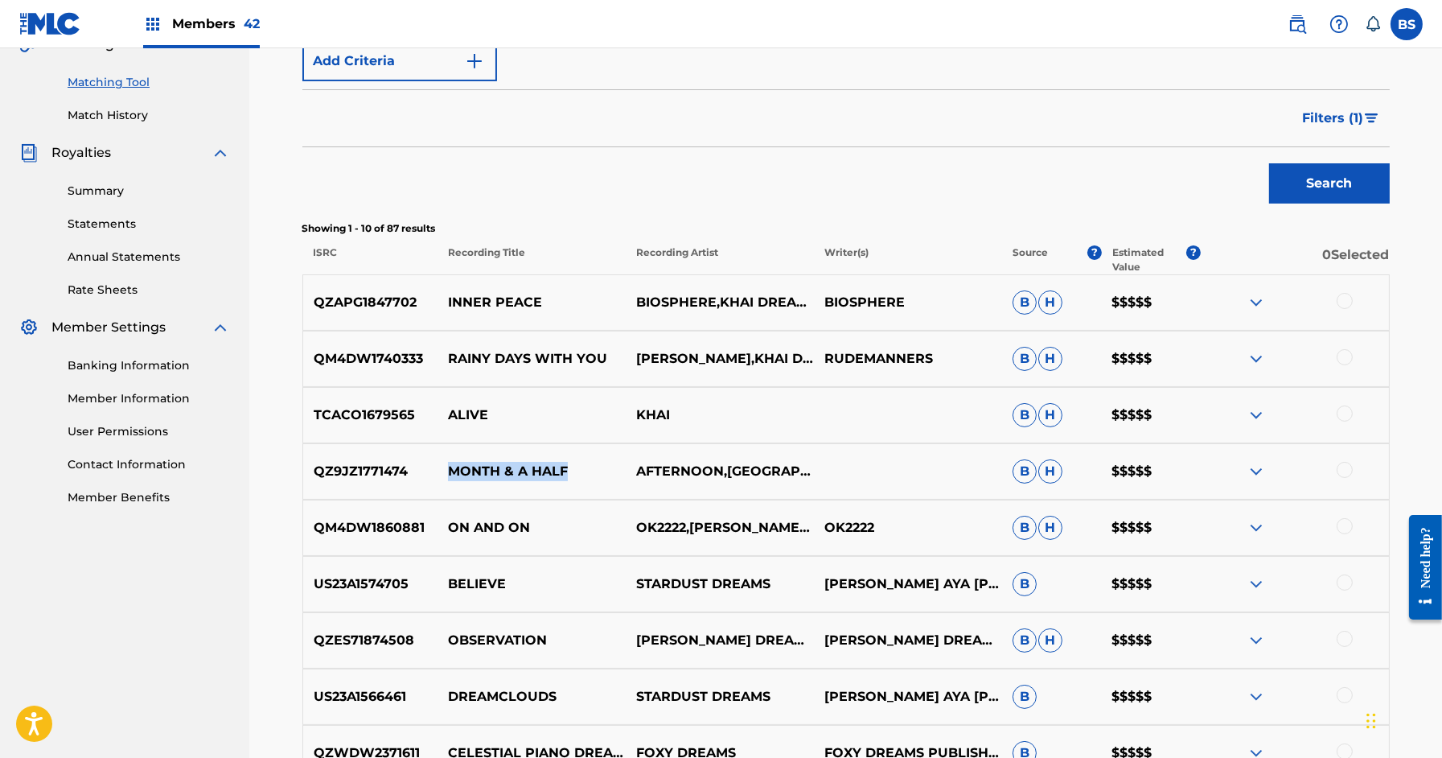
scroll to position [407, 0]
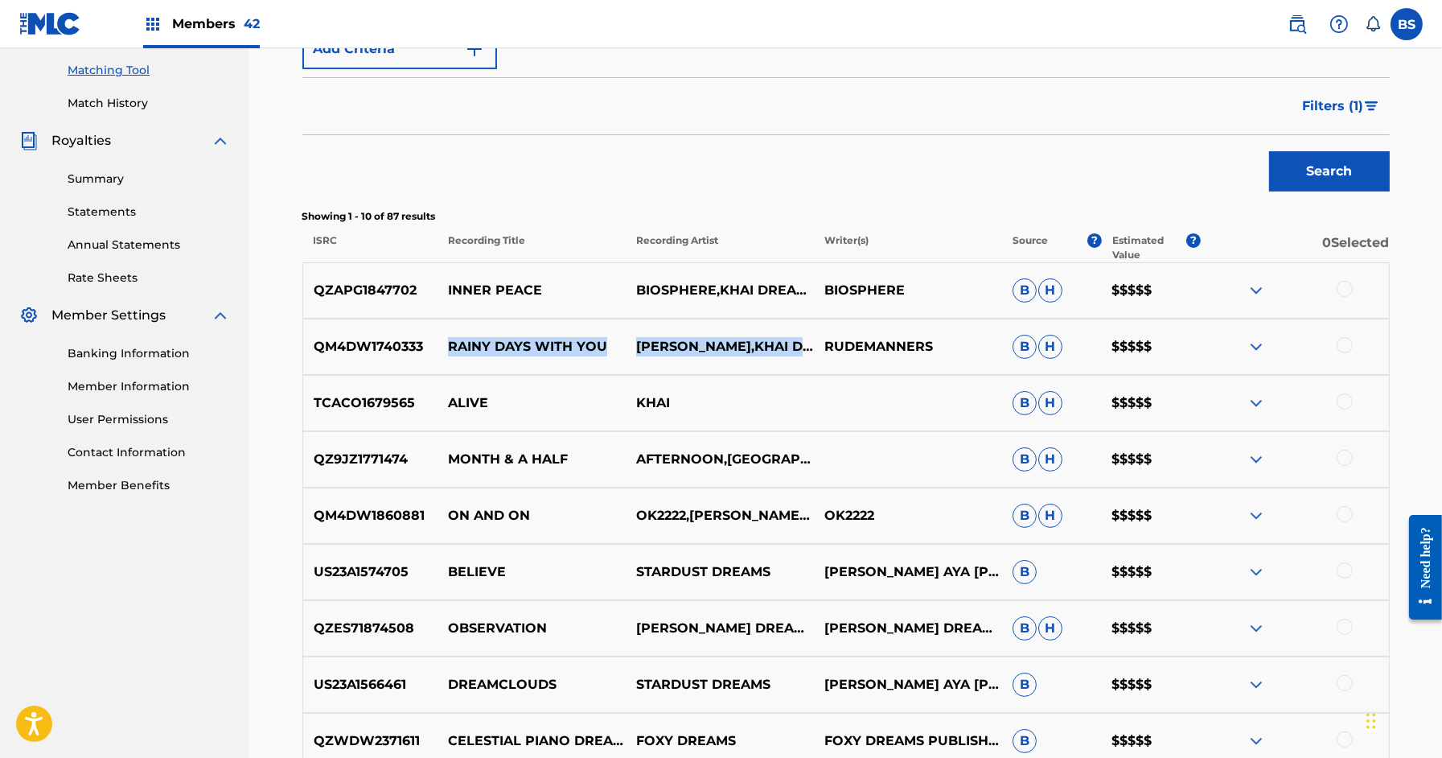
drag, startPoint x: 446, startPoint y: 344, endPoint x: 710, endPoint y: 356, distance: 264.9
click at [710, 356] on div "QM4DW1740333 RAINY DAYS WITH YOU RUDEMANNERS,KHAI DREAMS RUDEMANNERS B H $$$$$" at bounding box center [845, 346] width 1087 height 56
copy div "RAINY DAYS WITH YOU RUDEMANNERS,KHAI DREAMS"
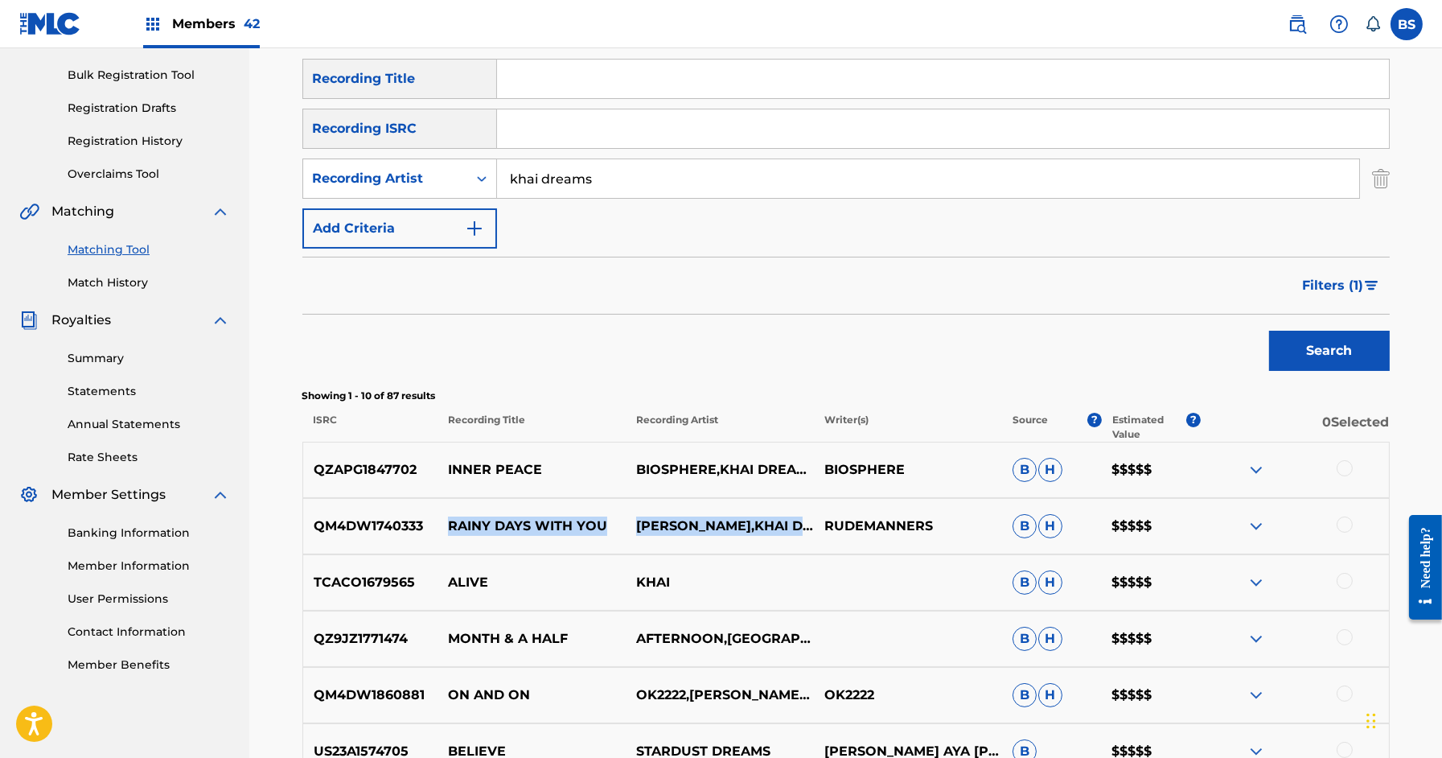
scroll to position [0, 0]
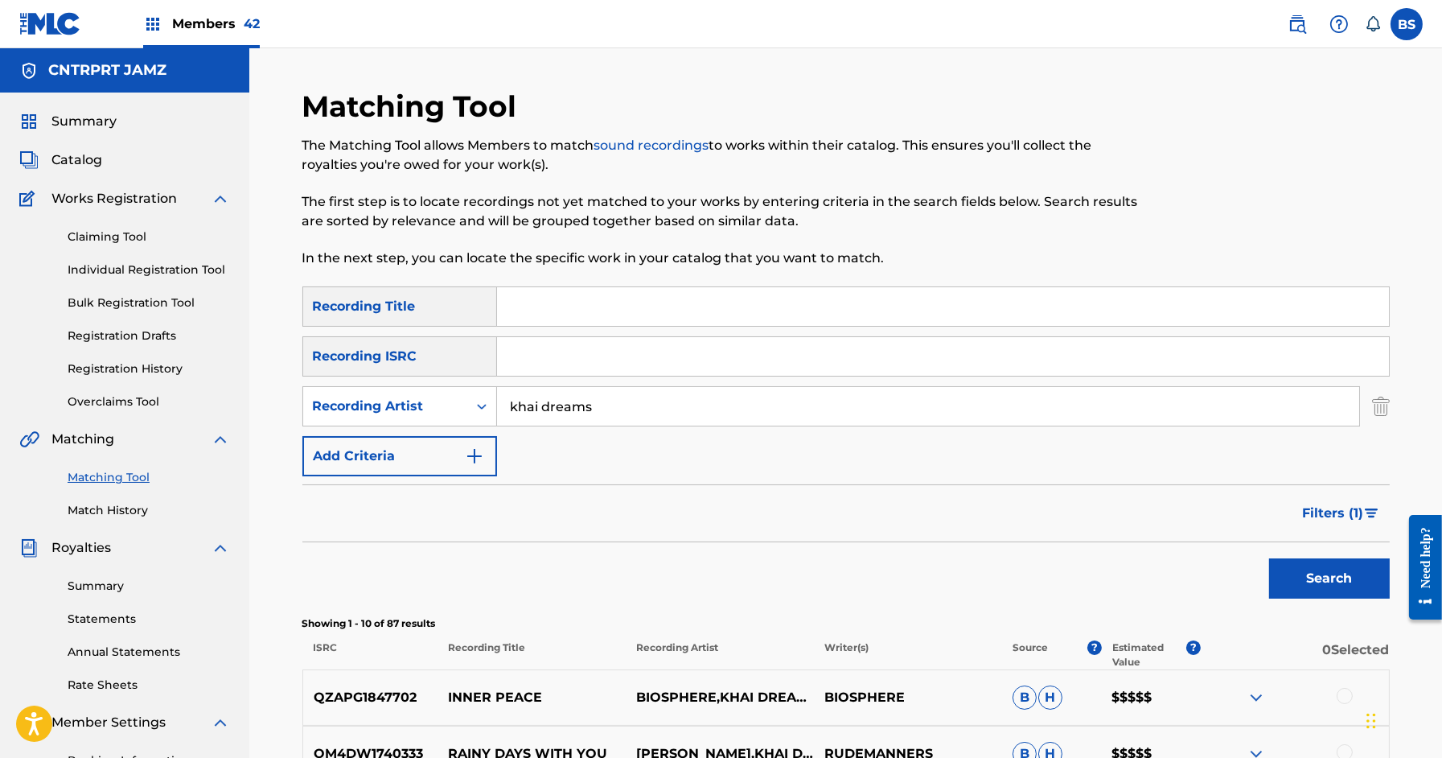
click at [555, 350] on input "Search Form" at bounding box center [943, 356] width 892 height 39
paste input "QZAPG1766590"
type input "QZAPG1766590"
click at [1269, 558] on button "Search" at bounding box center [1329, 578] width 121 height 40
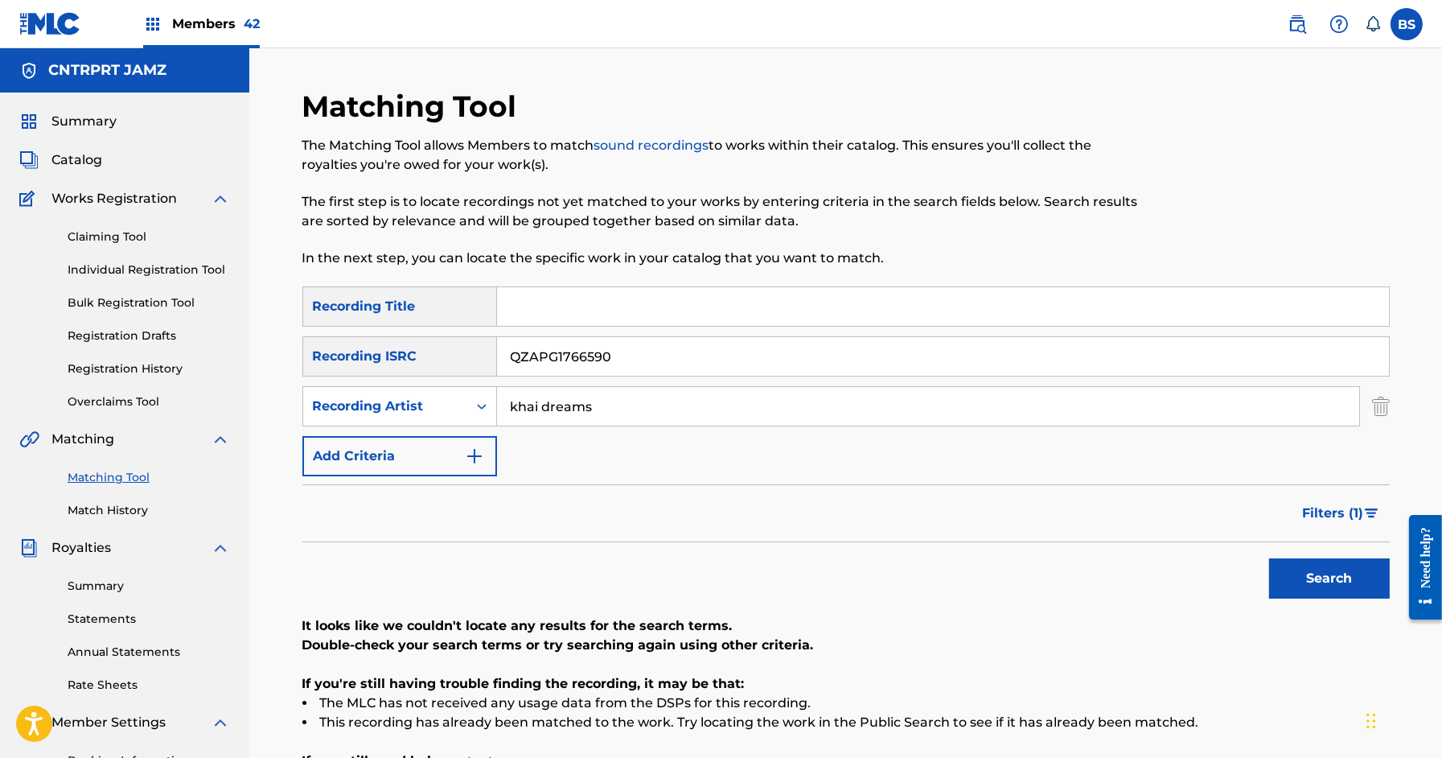
click at [573, 403] on input "khai dreams" at bounding box center [928, 406] width 862 height 39
click at [1269, 558] on button "Search" at bounding box center [1329, 578] width 121 height 40
click at [1346, 502] on button "Filters ( 1 )" at bounding box center [1341, 513] width 97 height 40
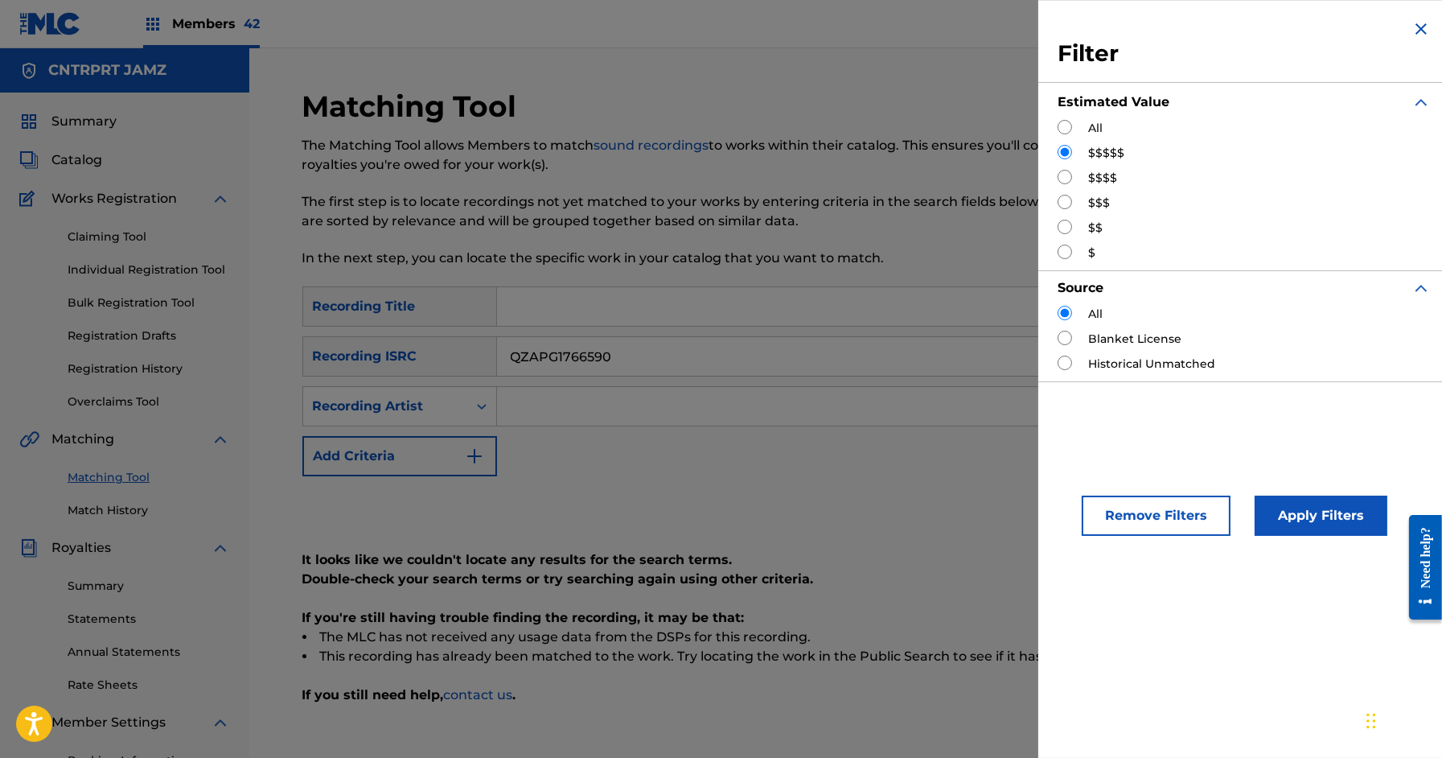
click at [1076, 121] on div "All" at bounding box center [1244, 128] width 373 height 17
click at [1058, 126] on input "Search Form" at bounding box center [1065, 127] width 14 height 14
radio input "true"
click at [1321, 511] on button "Apply Filters" at bounding box center [1321, 515] width 133 height 40
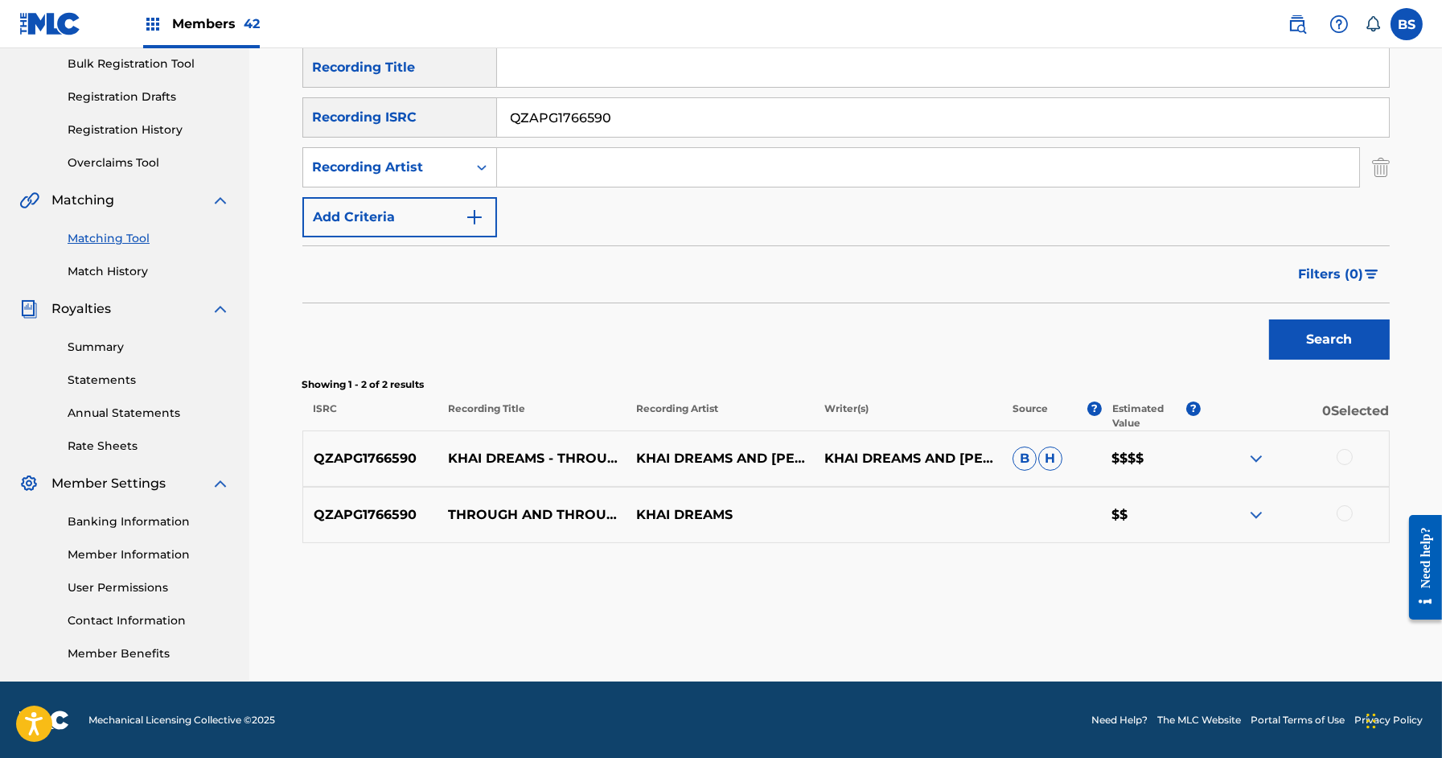
scroll to position [232, 0]
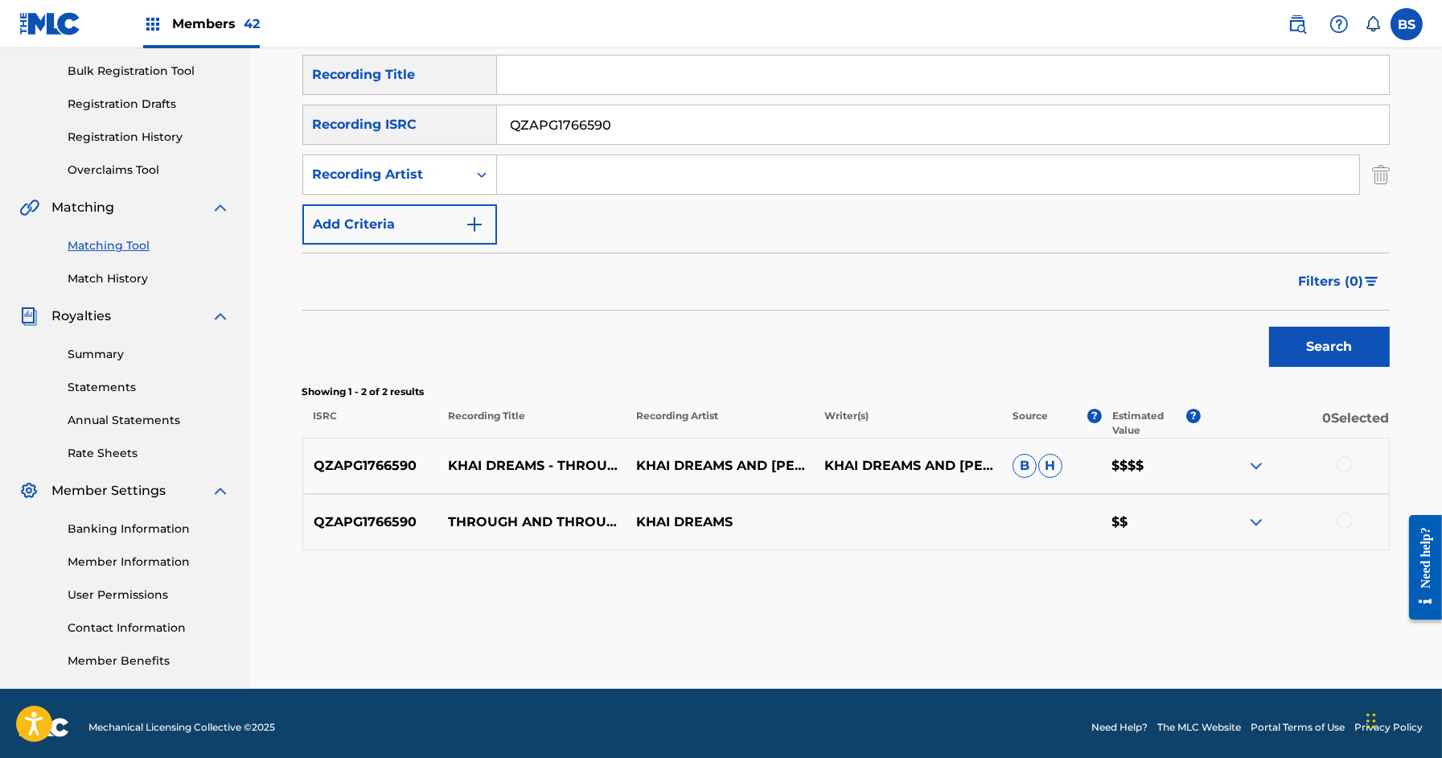
click at [1256, 464] on img at bounding box center [1256, 465] width 19 height 19
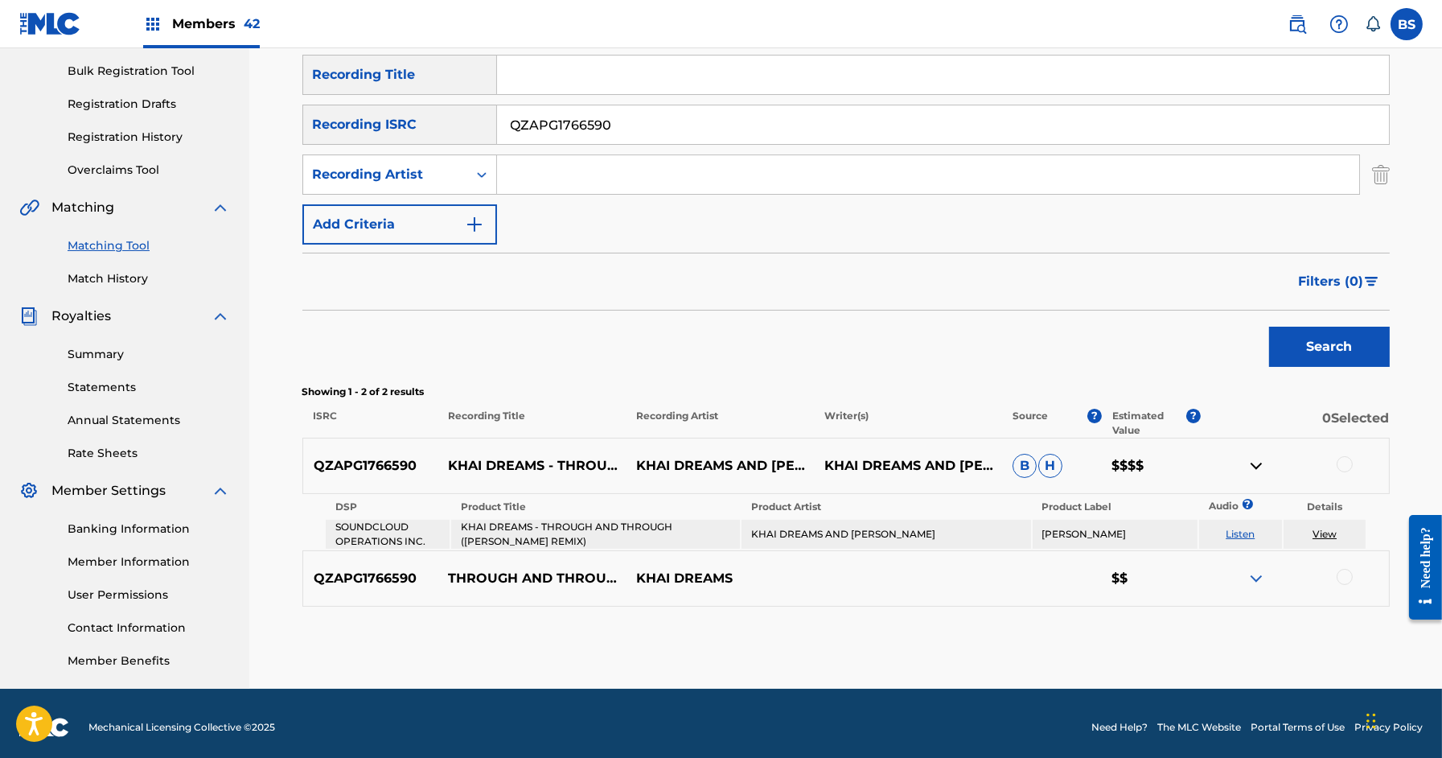
click at [1256, 464] on img at bounding box center [1256, 465] width 19 height 19
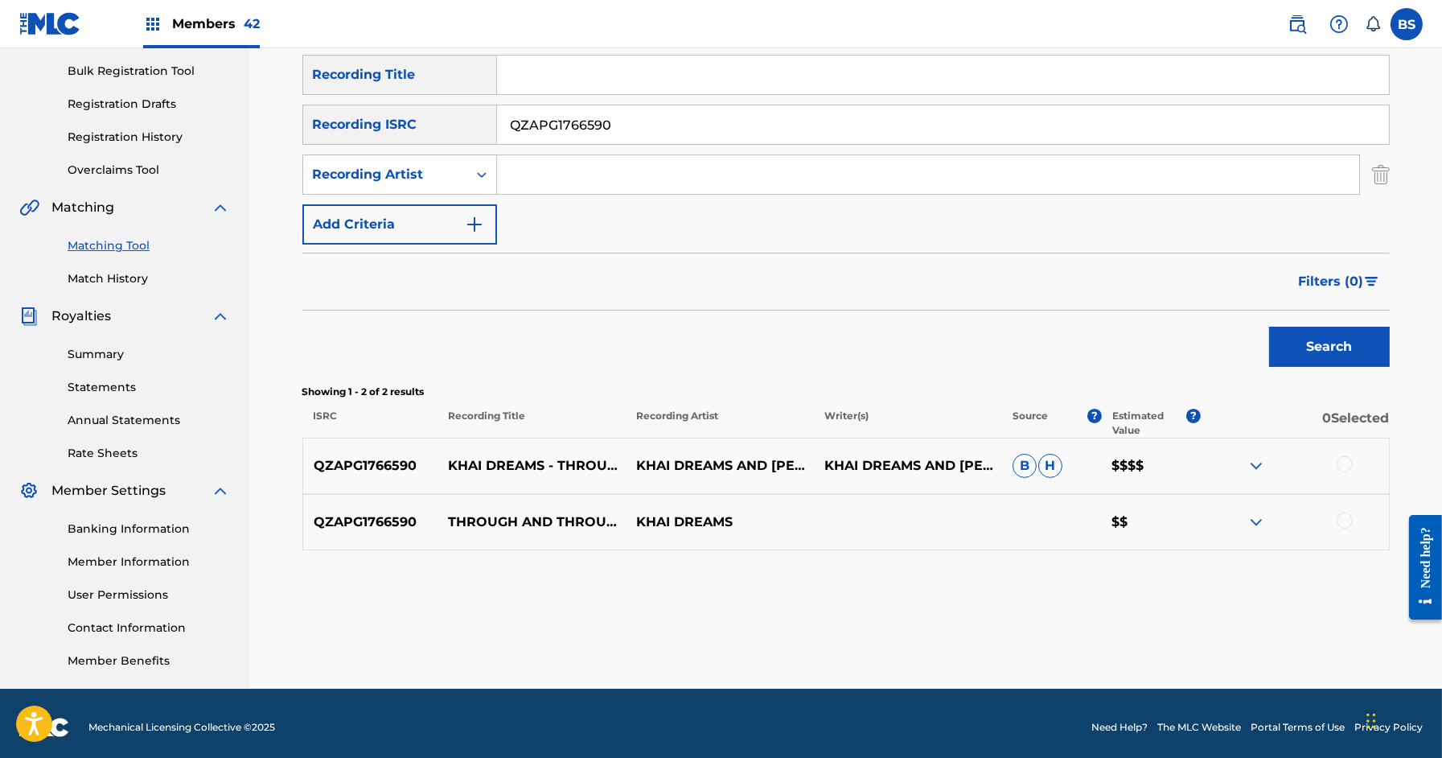
click at [1255, 525] on img at bounding box center [1256, 521] width 19 height 19
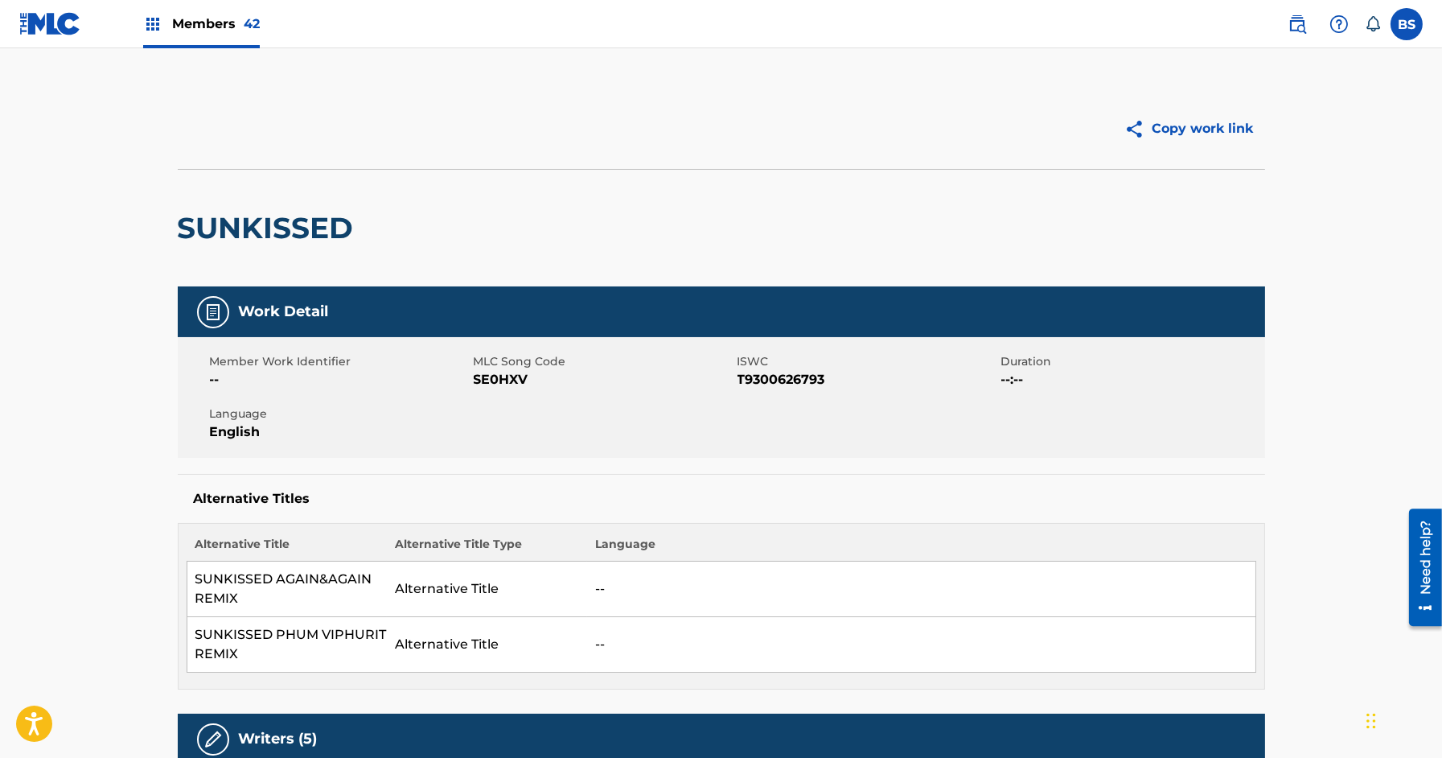
click at [232, 35] on div "Members 42" at bounding box center [201, 23] width 117 height 47
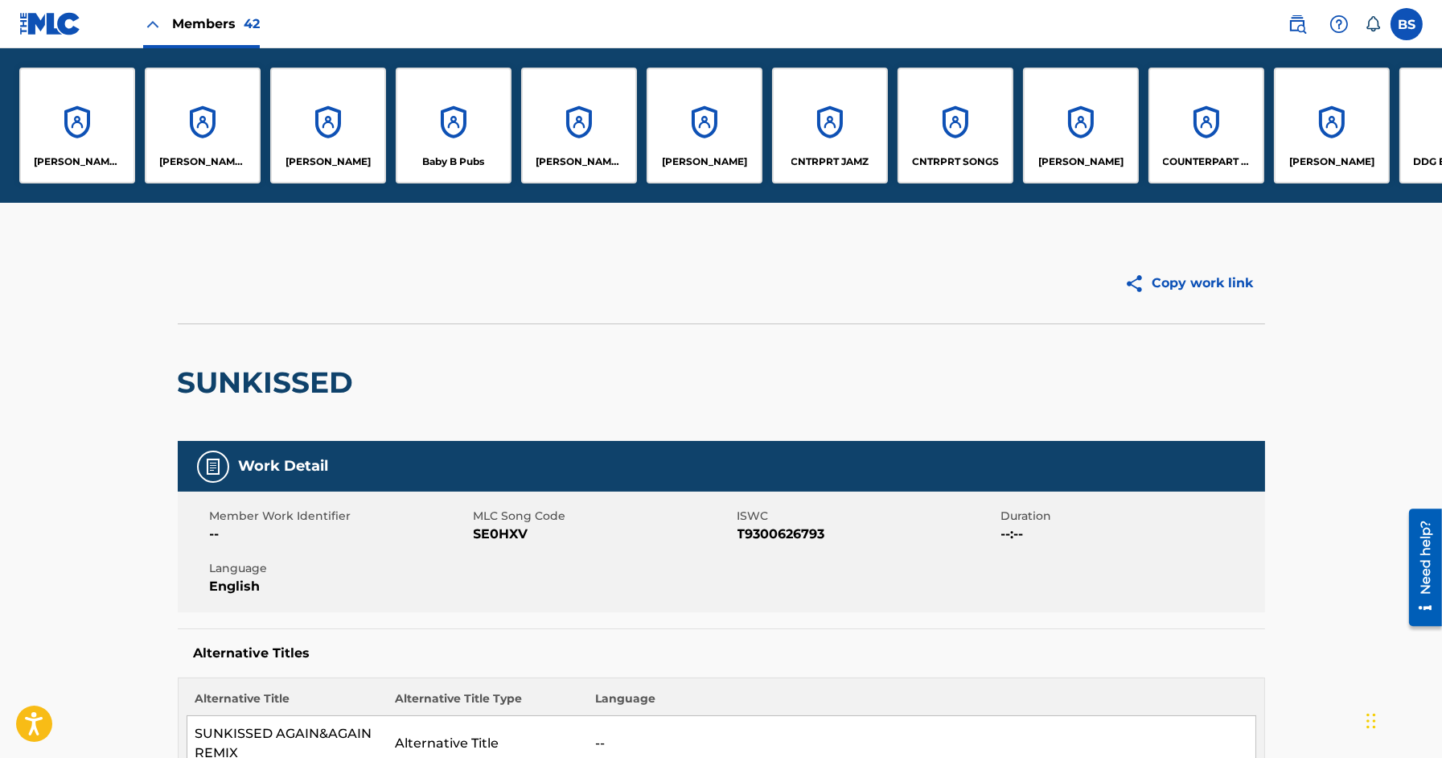
click at [820, 116] on div "CNTRPRT JAMZ" at bounding box center [830, 126] width 116 height 116
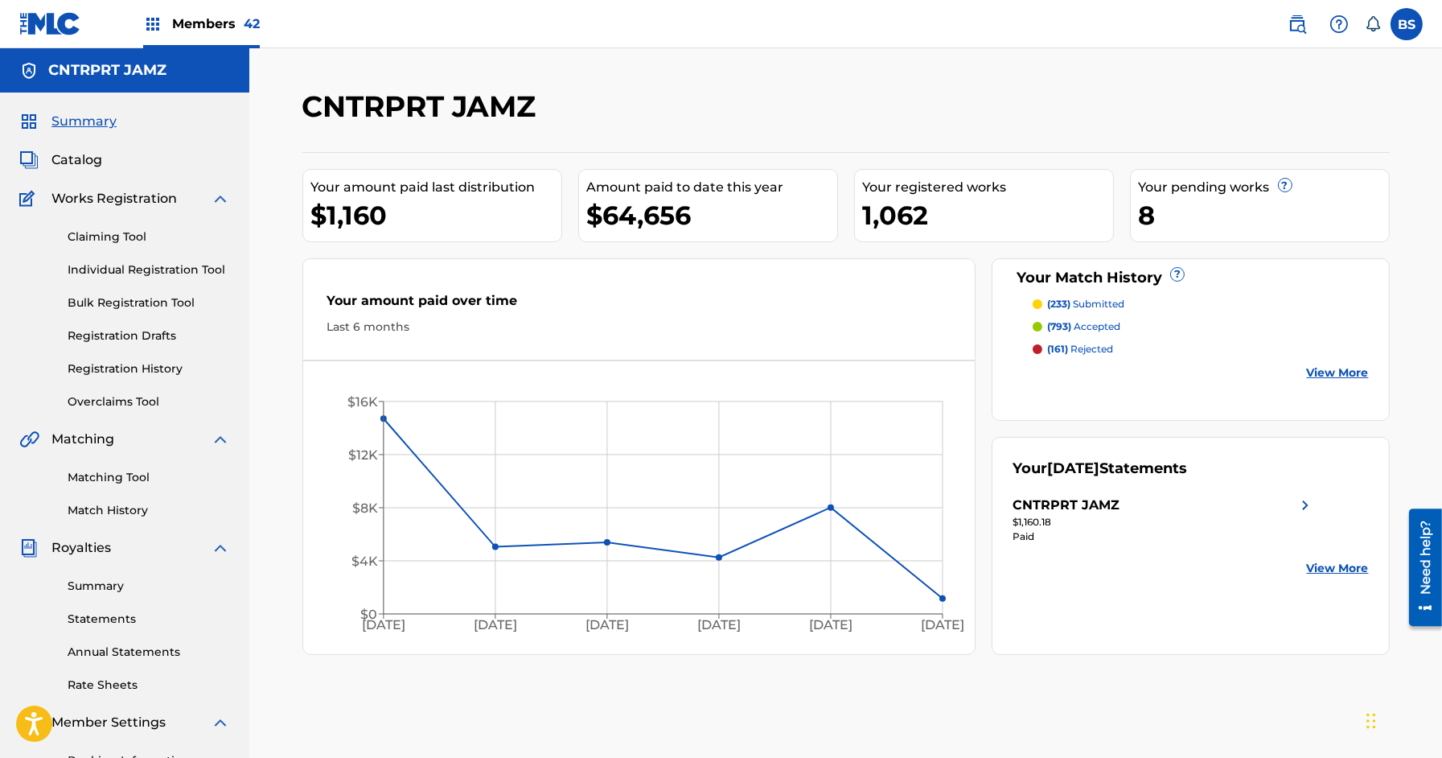
click at [217, 8] on div "Members 42" at bounding box center [201, 23] width 117 height 47
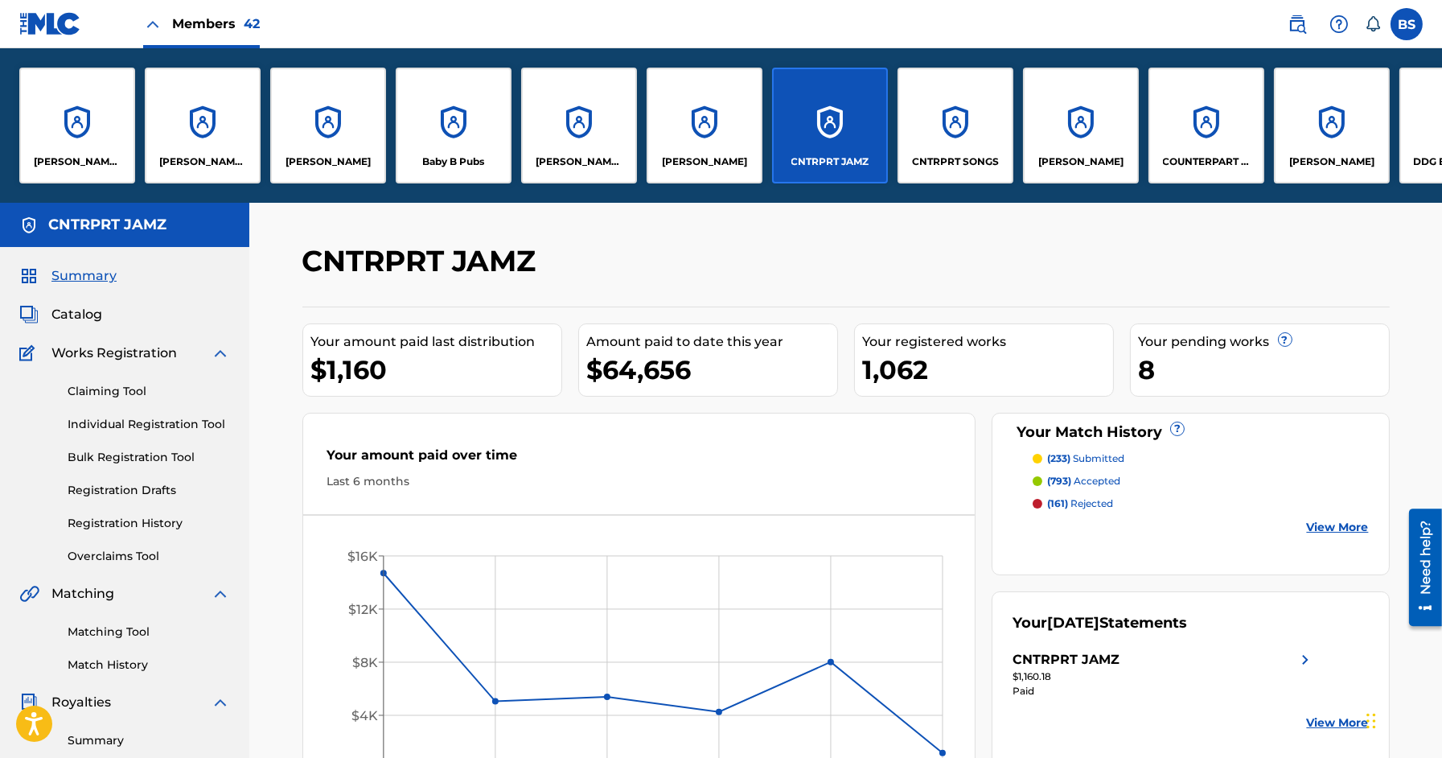
click at [967, 134] on div "CNTRPRT SONGS" at bounding box center [956, 126] width 116 height 116
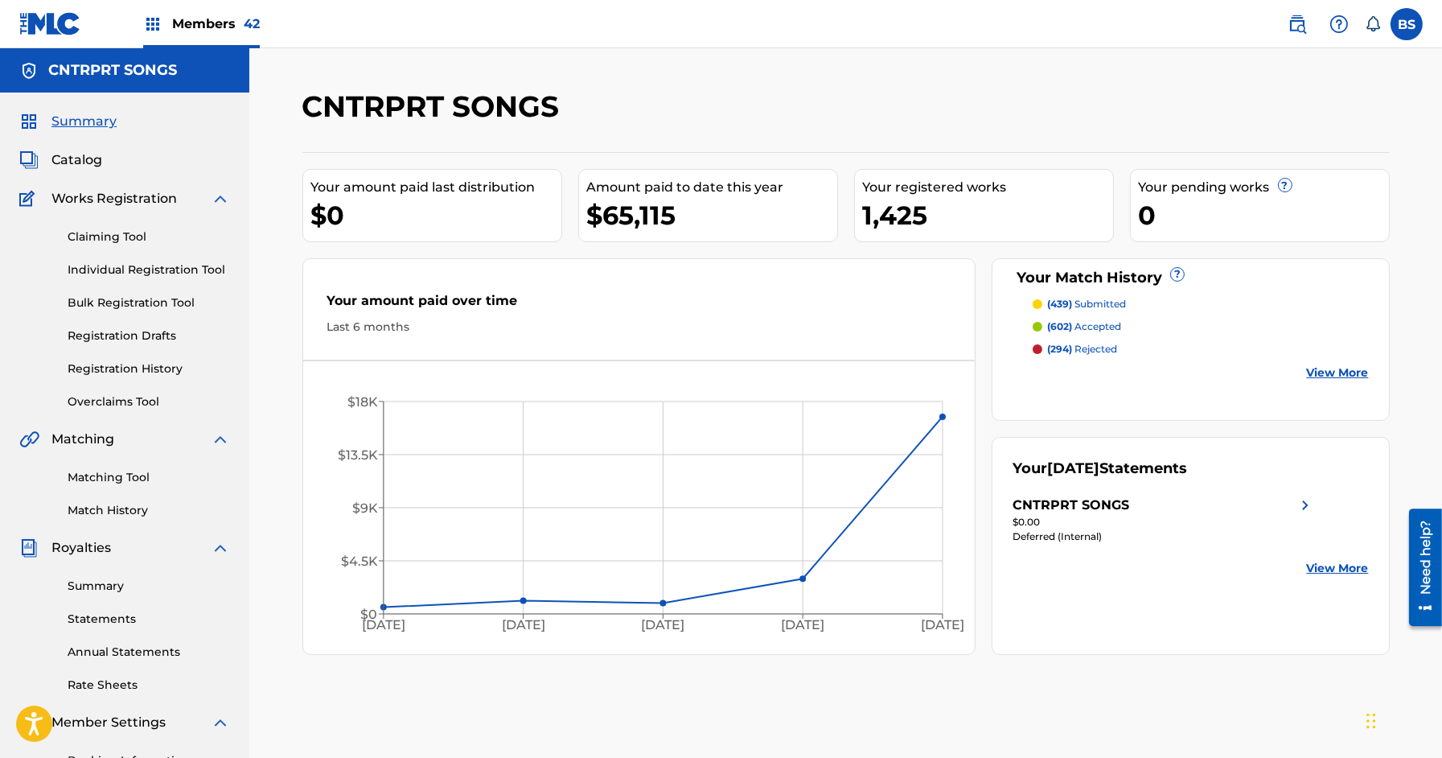
click at [113, 508] on link "Match History" at bounding box center [149, 510] width 162 height 17
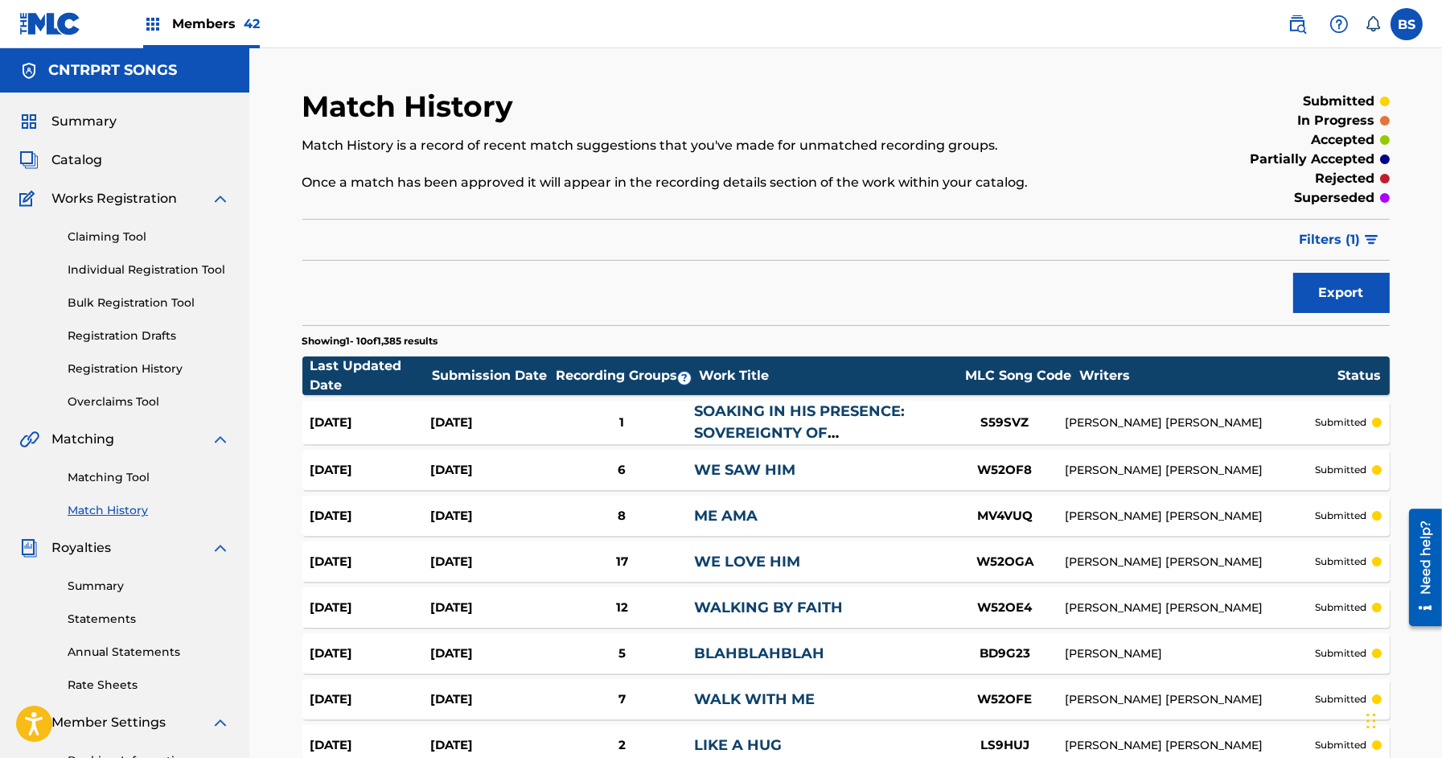
scroll to position [257, 0]
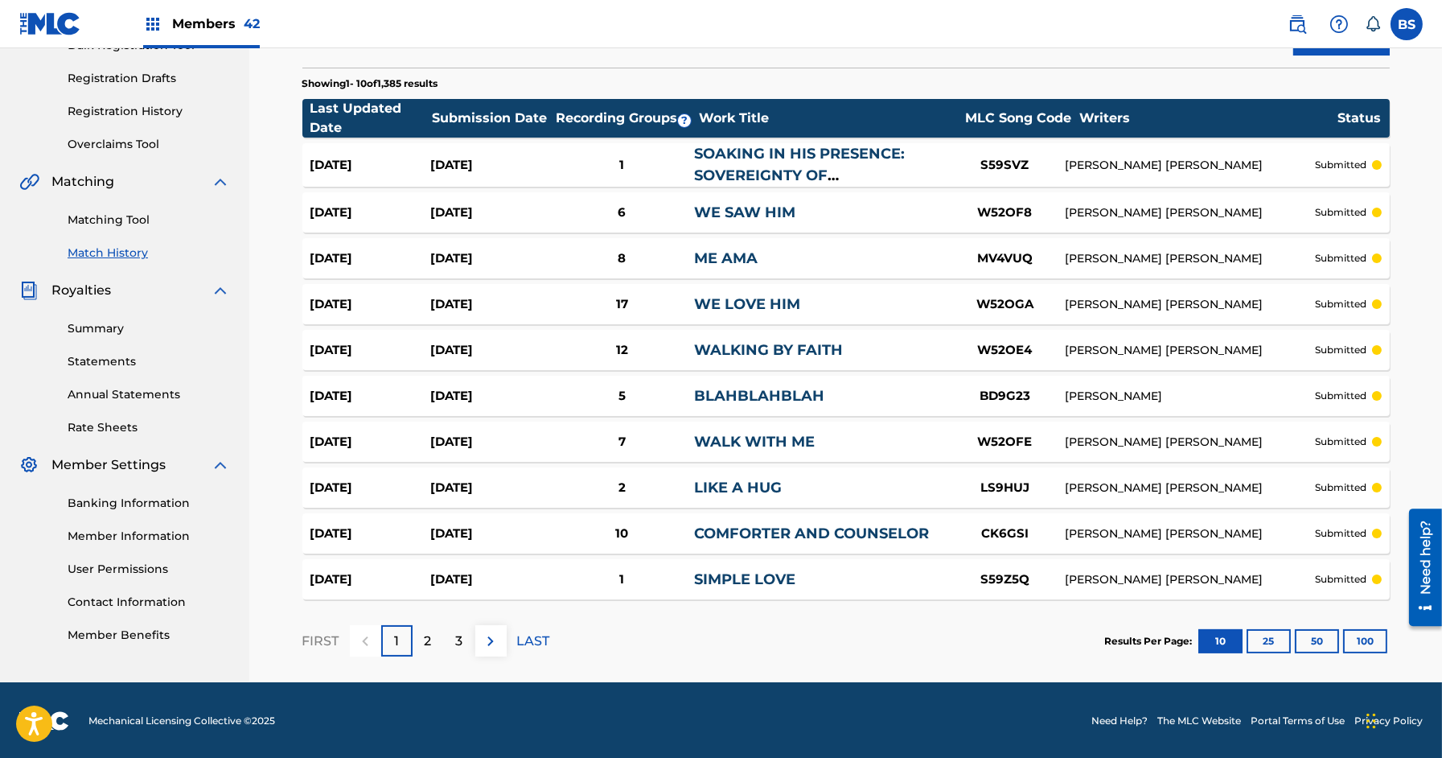
click at [1375, 642] on button "100" at bounding box center [1365, 641] width 44 height 24
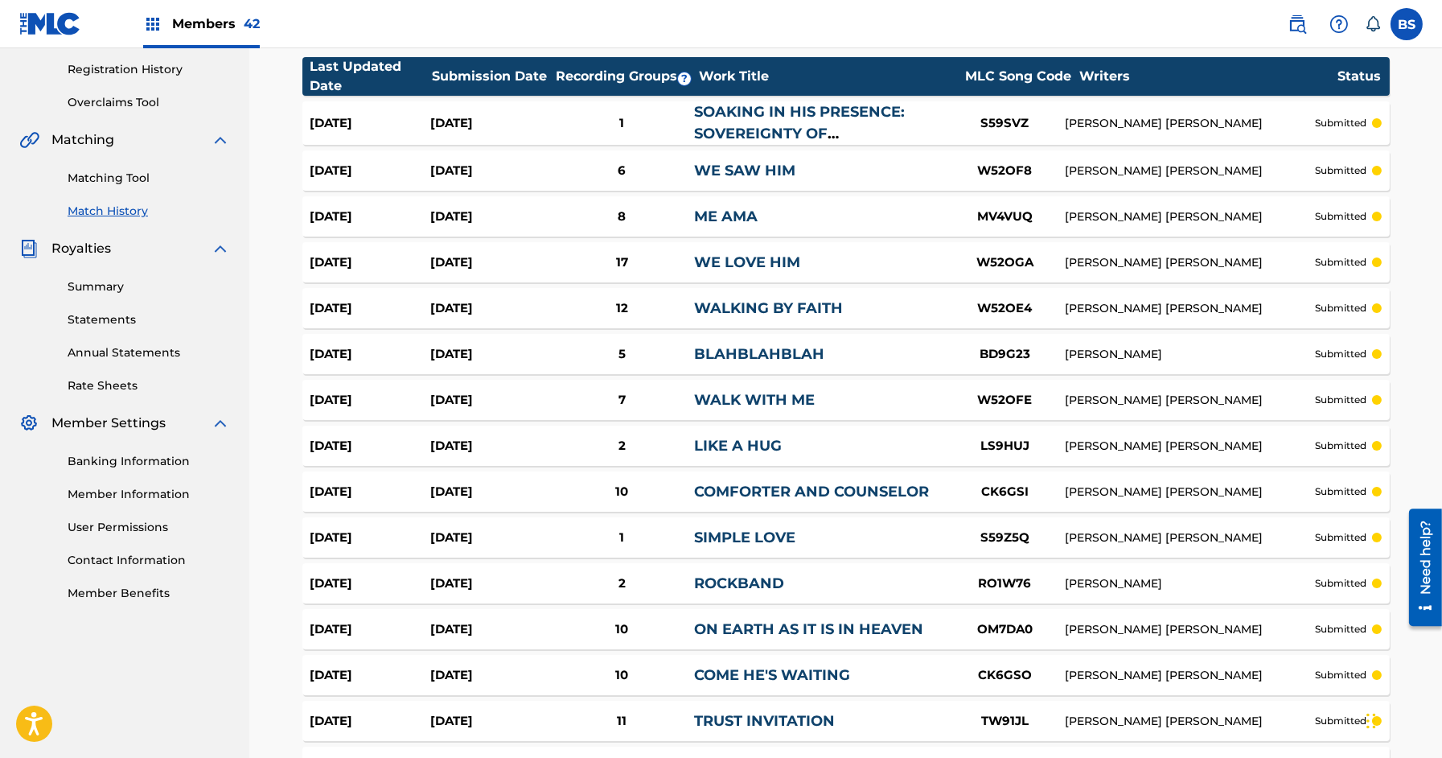
scroll to position [0, 0]
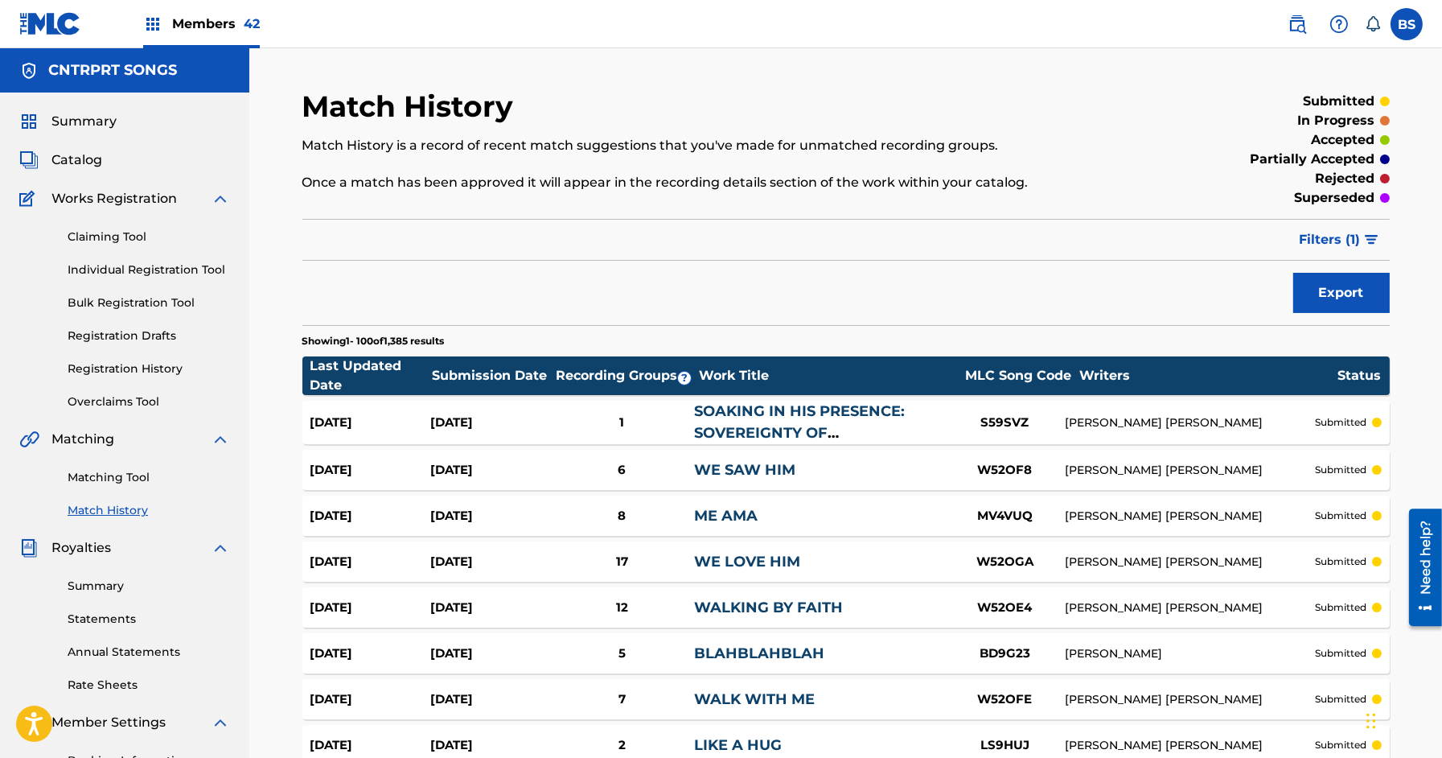
click at [1337, 233] on span "Filters ( 1 )" at bounding box center [1330, 239] width 61 height 19
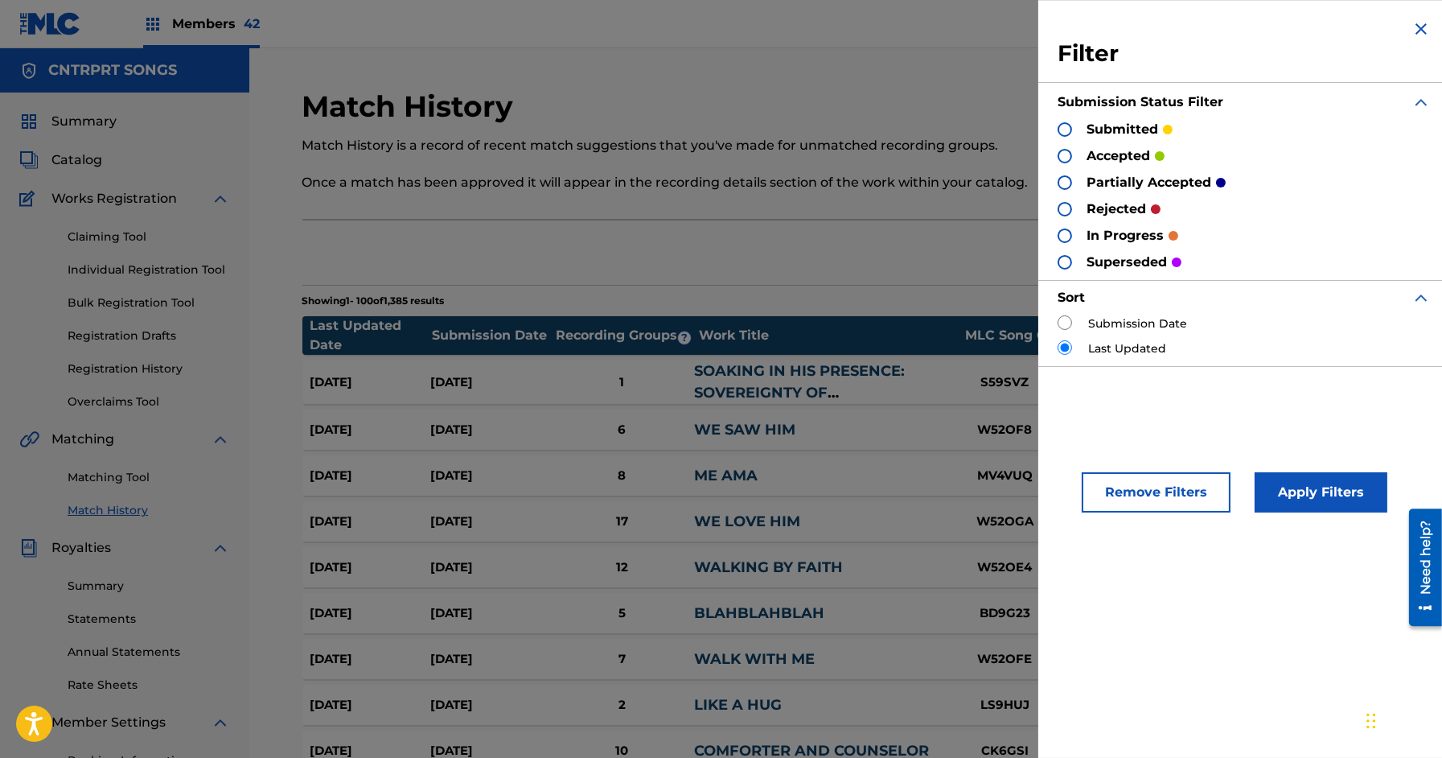
click at [1102, 316] on label "Submission Date" at bounding box center [1137, 323] width 99 height 17
click at [1072, 318] on div "Submission Date" at bounding box center [1244, 323] width 373 height 17
click at [1068, 315] on input "radio" at bounding box center [1065, 322] width 14 height 14
radio input "true"
click at [1317, 485] on button "Apply Filters" at bounding box center [1321, 492] width 133 height 40
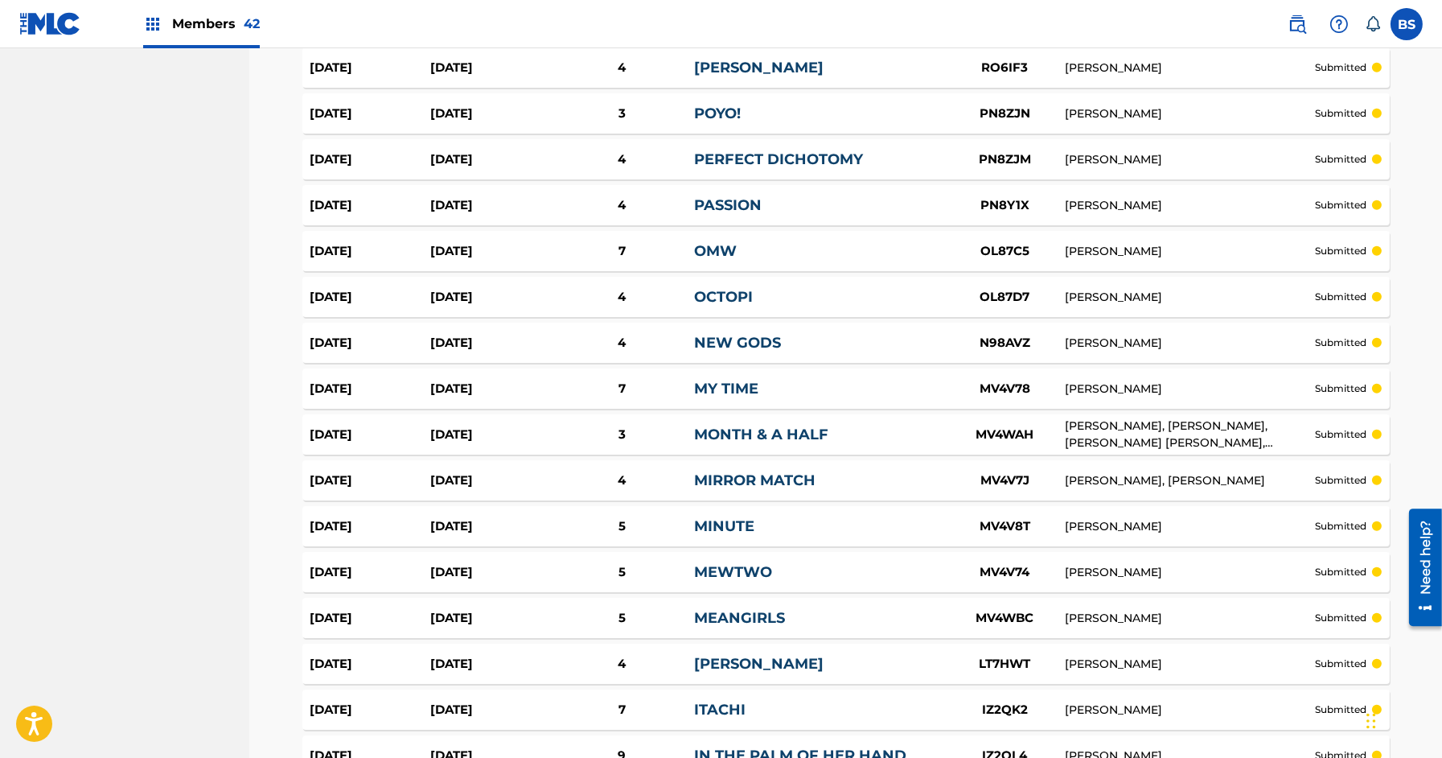
scroll to position [1932, 0]
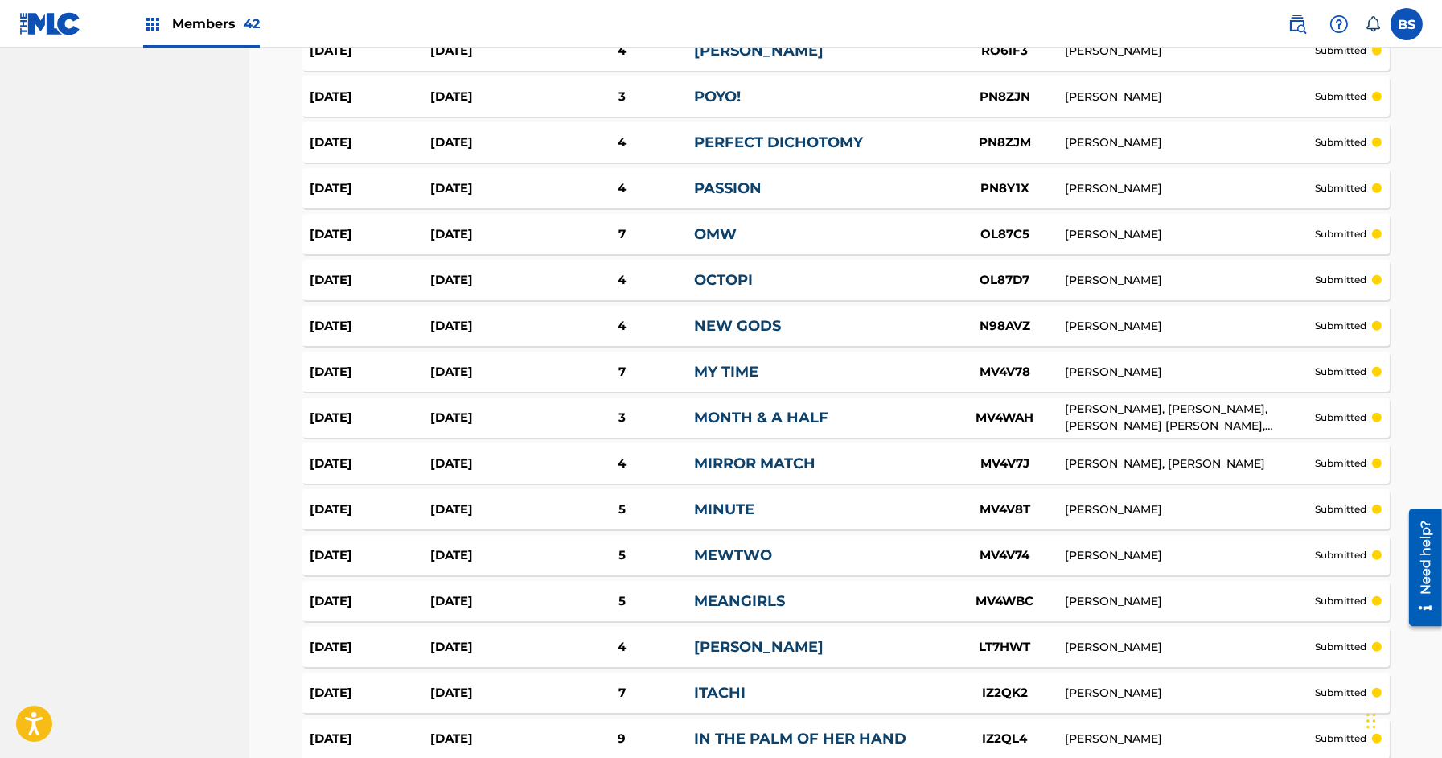
click at [710, 413] on link "MONTH & A HALF" at bounding box center [761, 418] width 134 height 18
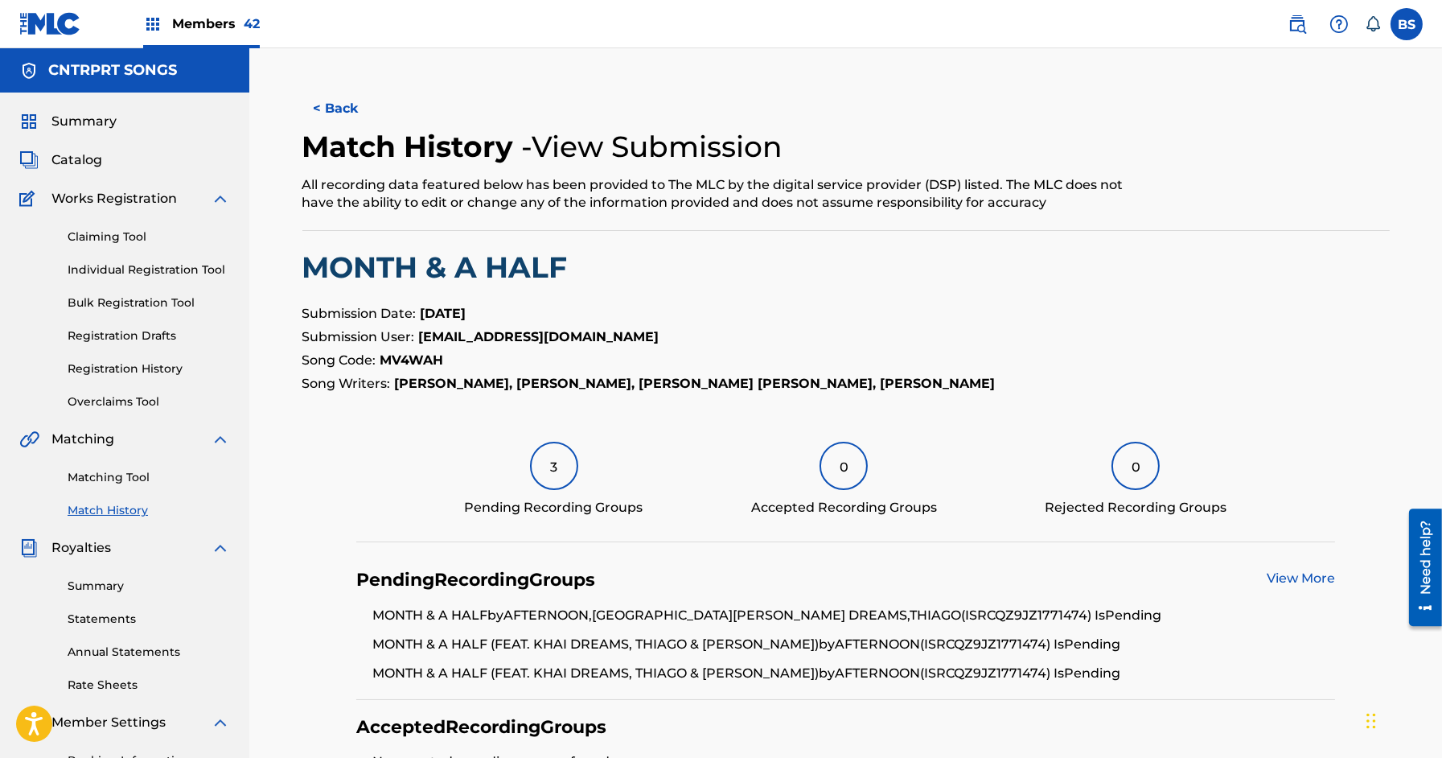
click at [88, 158] on span "Catalog" at bounding box center [76, 159] width 51 height 19
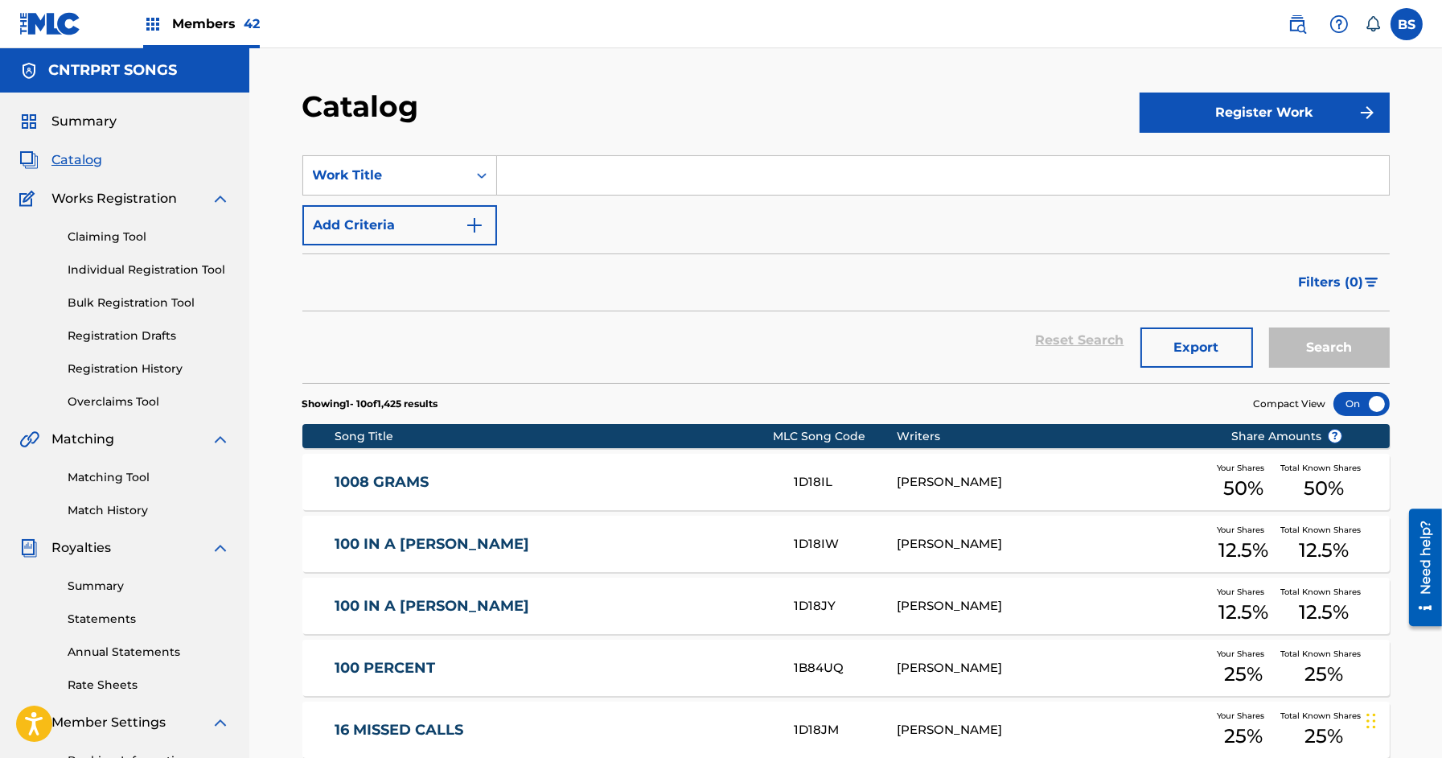
click at [1303, 26] on img at bounding box center [1297, 23] width 19 height 19
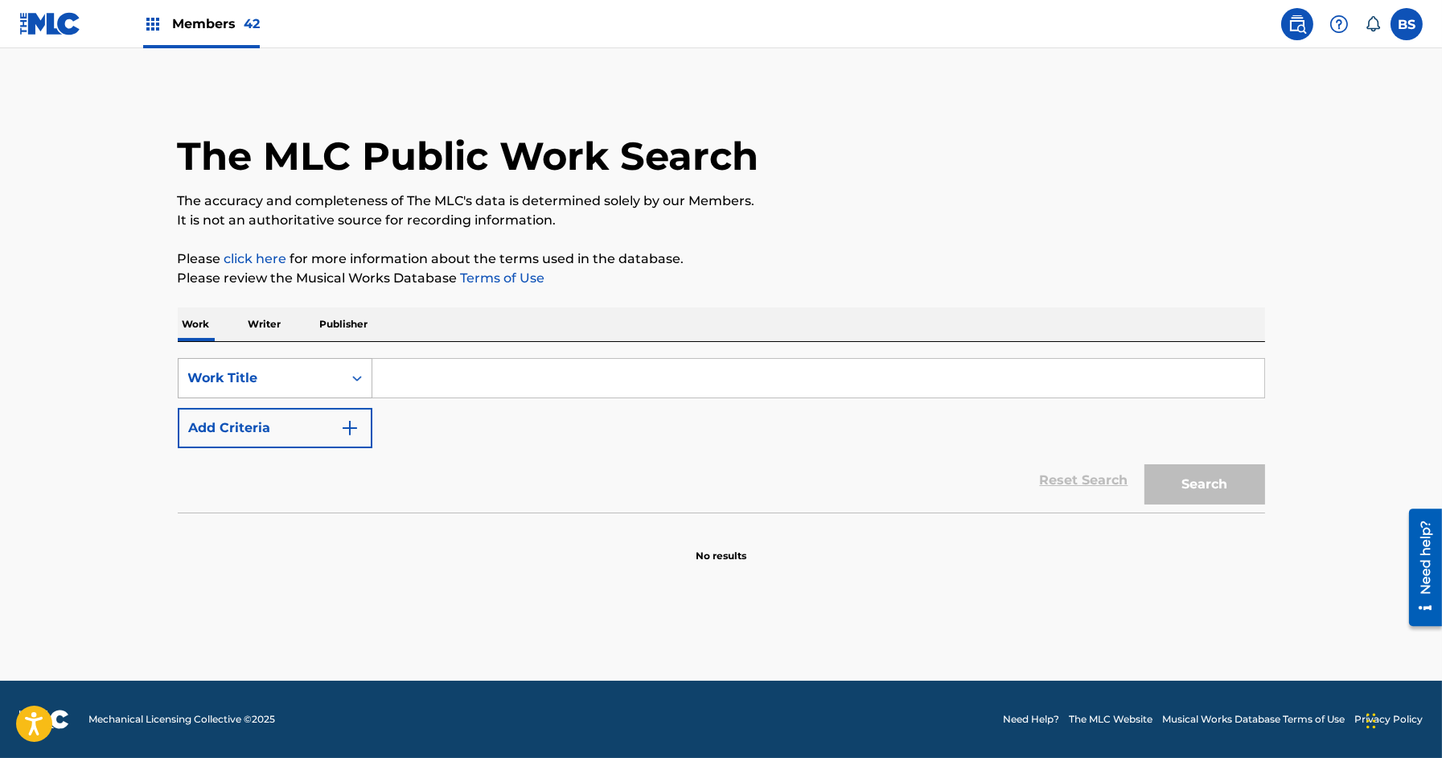
click at [283, 381] on div "Work Title" at bounding box center [260, 377] width 145 height 19
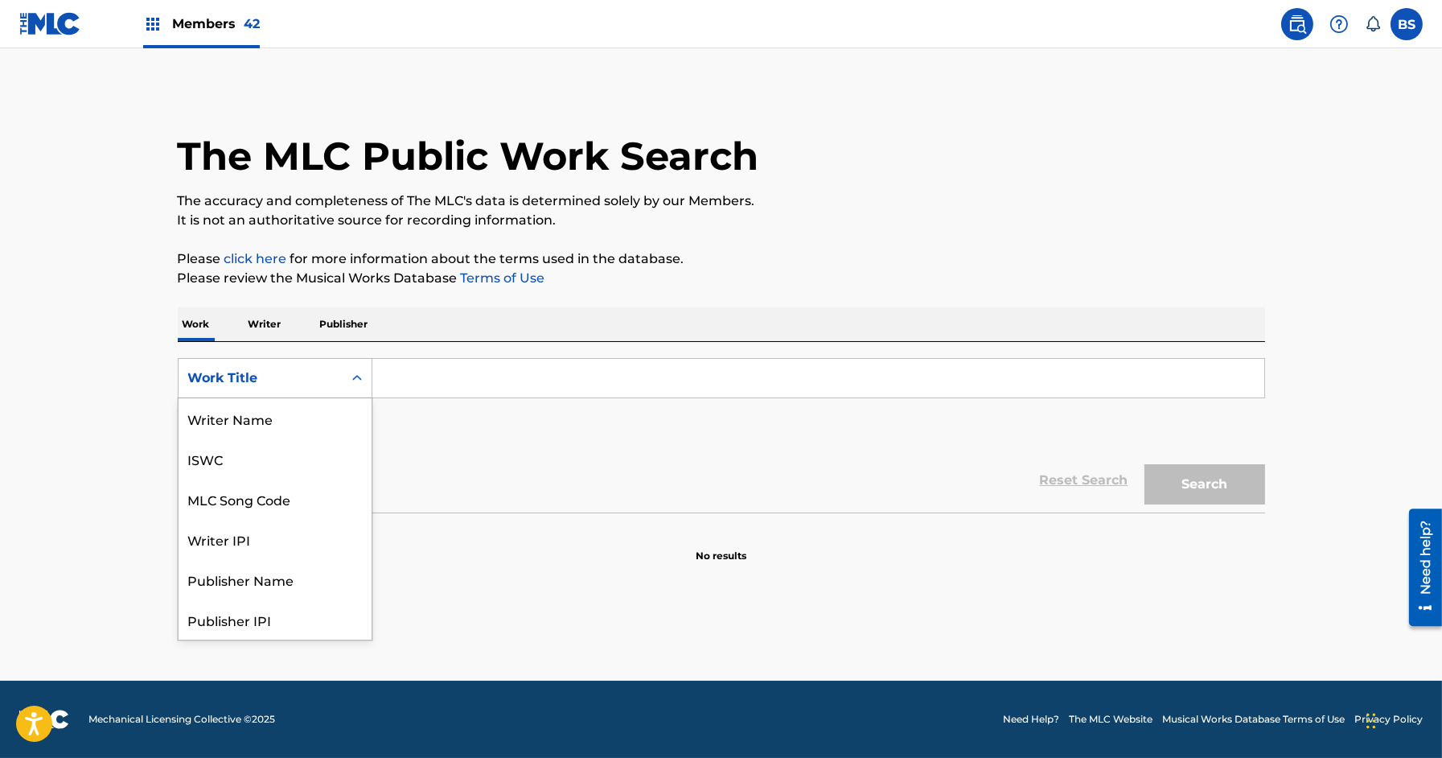
scroll to position [80, 0]
click at [283, 404] on div "MLC Song Code" at bounding box center [275, 418] width 193 height 40
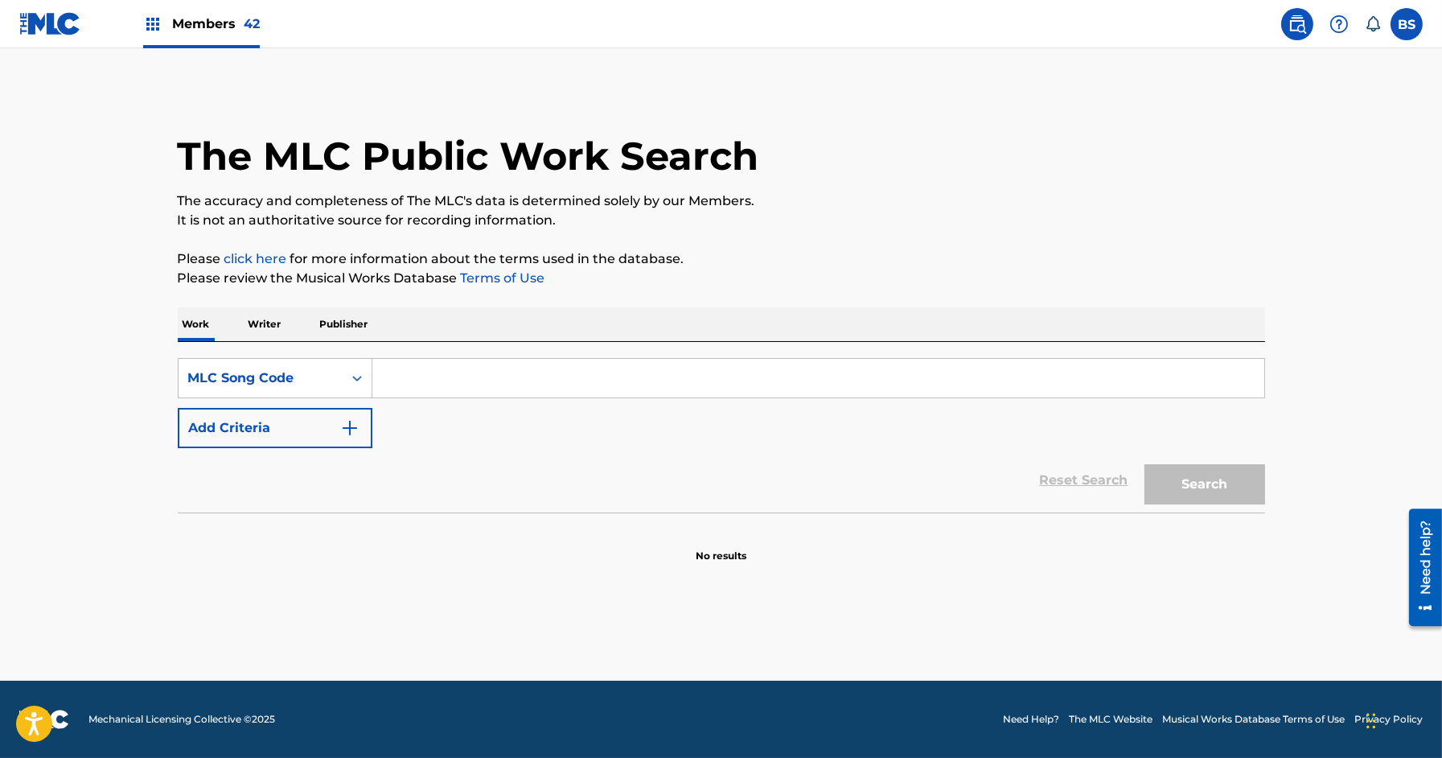
click at [442, 384] on input "Search Form" at bounding box center [818, 378] width 892 height 39
paste input "TD2CWO"
type input "TD2CWO"
click at [1145, 464] on button "Search" at bounding box center [1205, 484] width 121 height 40
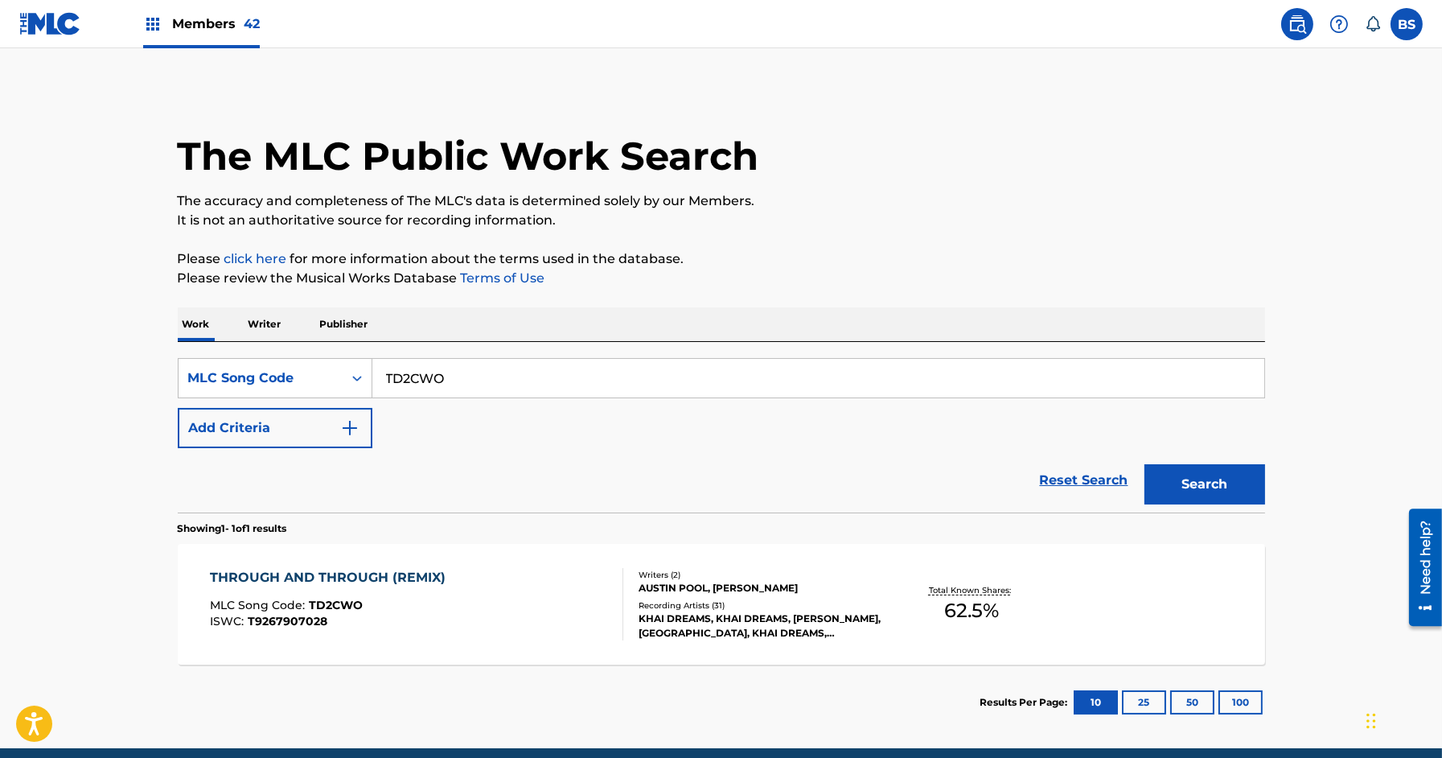
click at [543, 572] on div "THROUGH AND THROUGH (REMIX) MLC Song Code : TD2CWO ISWC : T9267907028" at bounding box center [416, 604] width 413 height 72
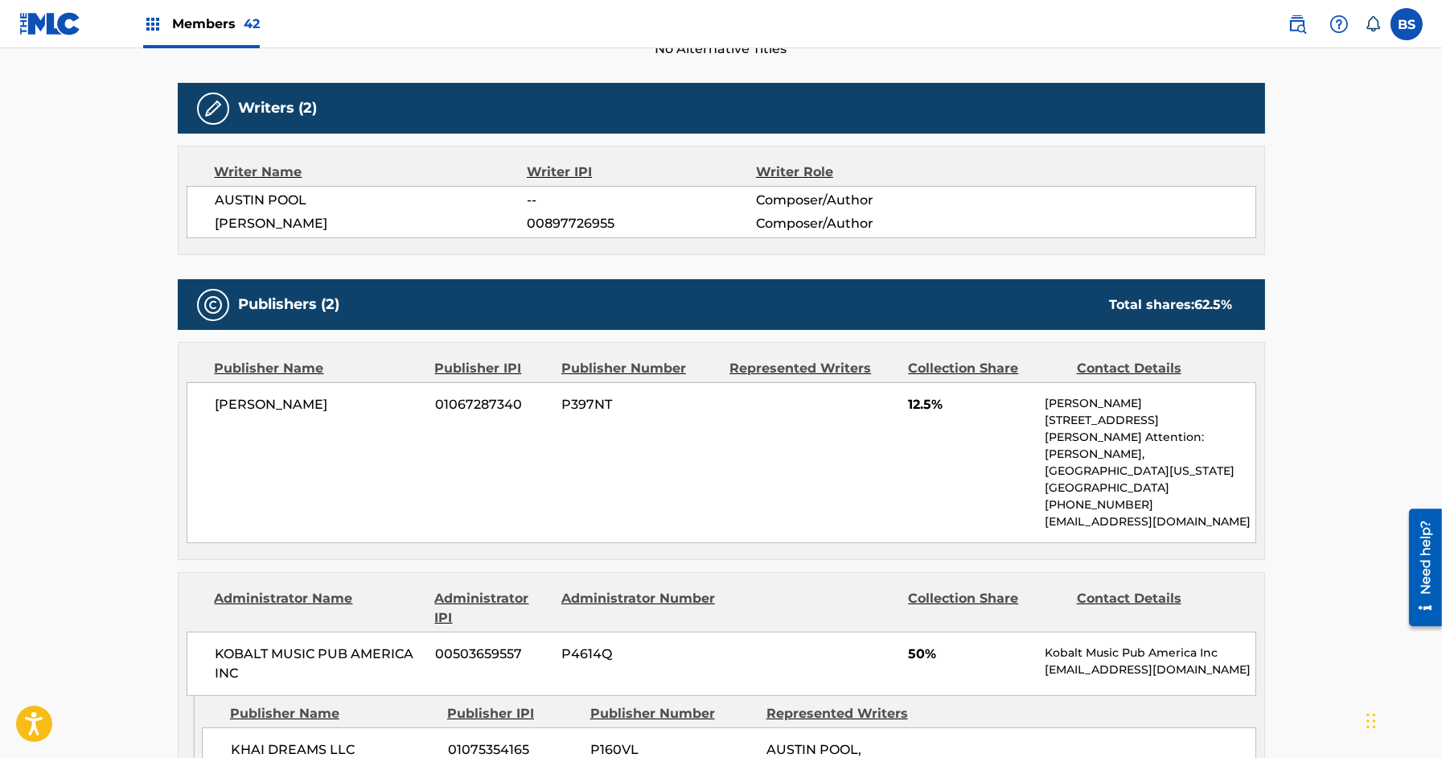
scroll to position [471, 0]
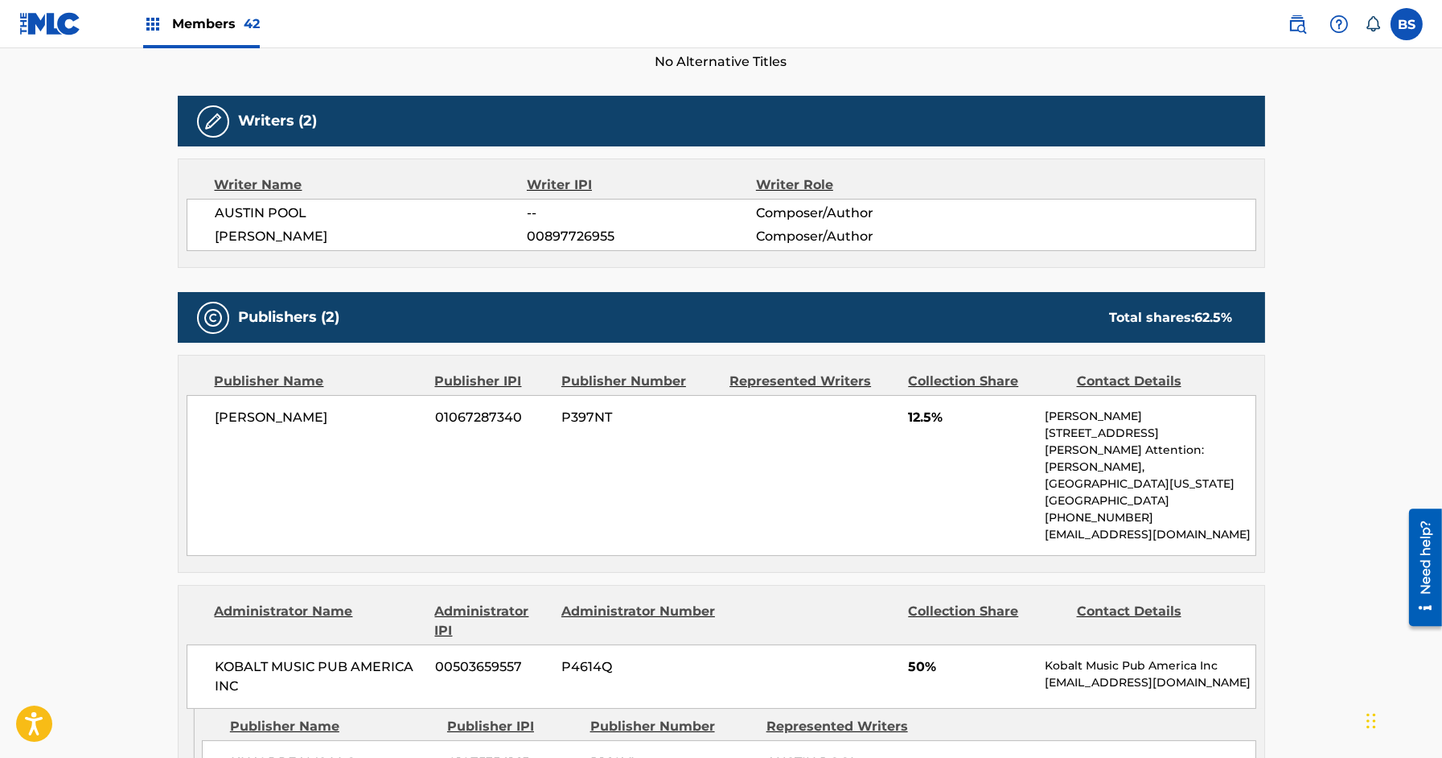
click at [479, 405] on div "[PERSON_NAME] 01067287340 P397NT 12.5% [PERSON_NAME] [STREET_ADDRESS][PERSON_NA…" at bounding box center [722, 475] width 1070 height 161
copy span "01067287340"
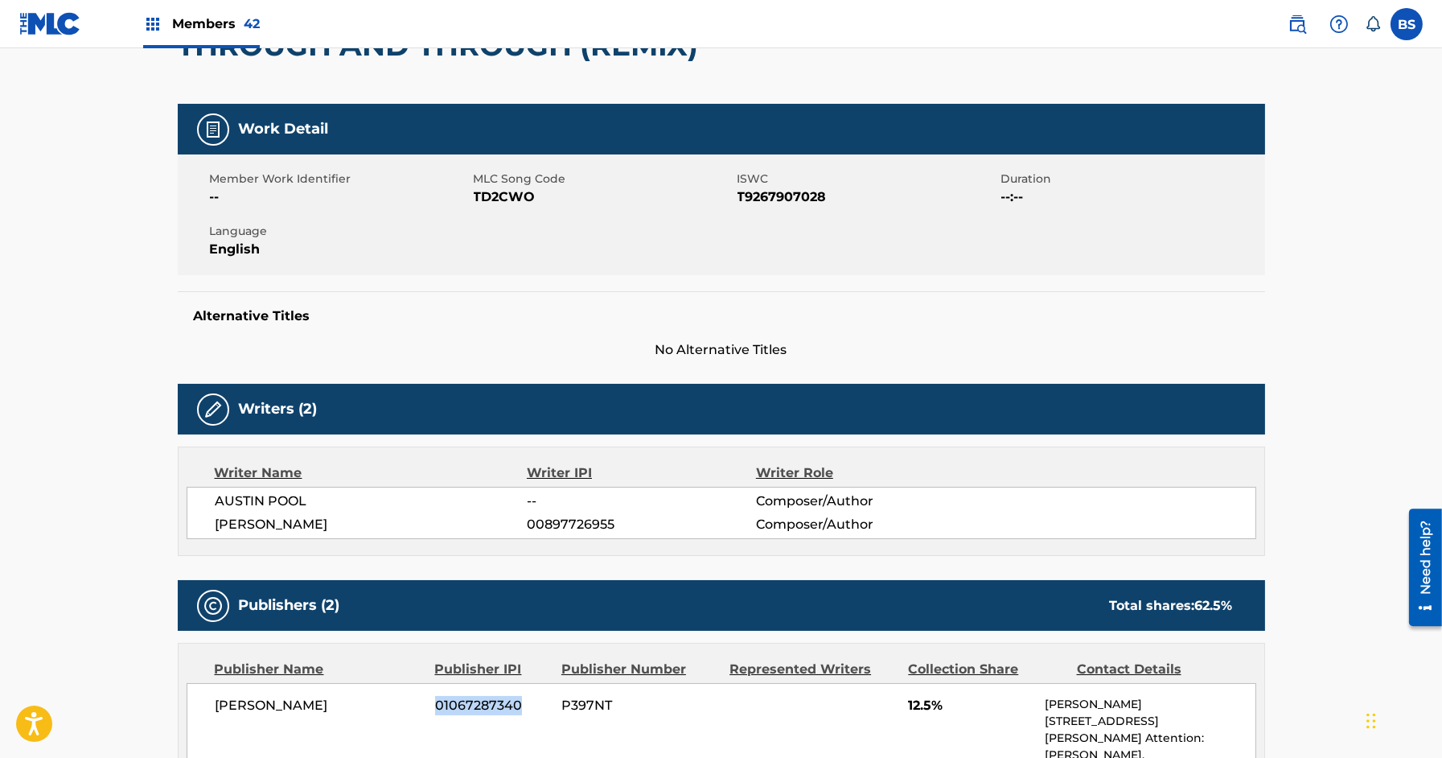
scroll to position [0, 0]
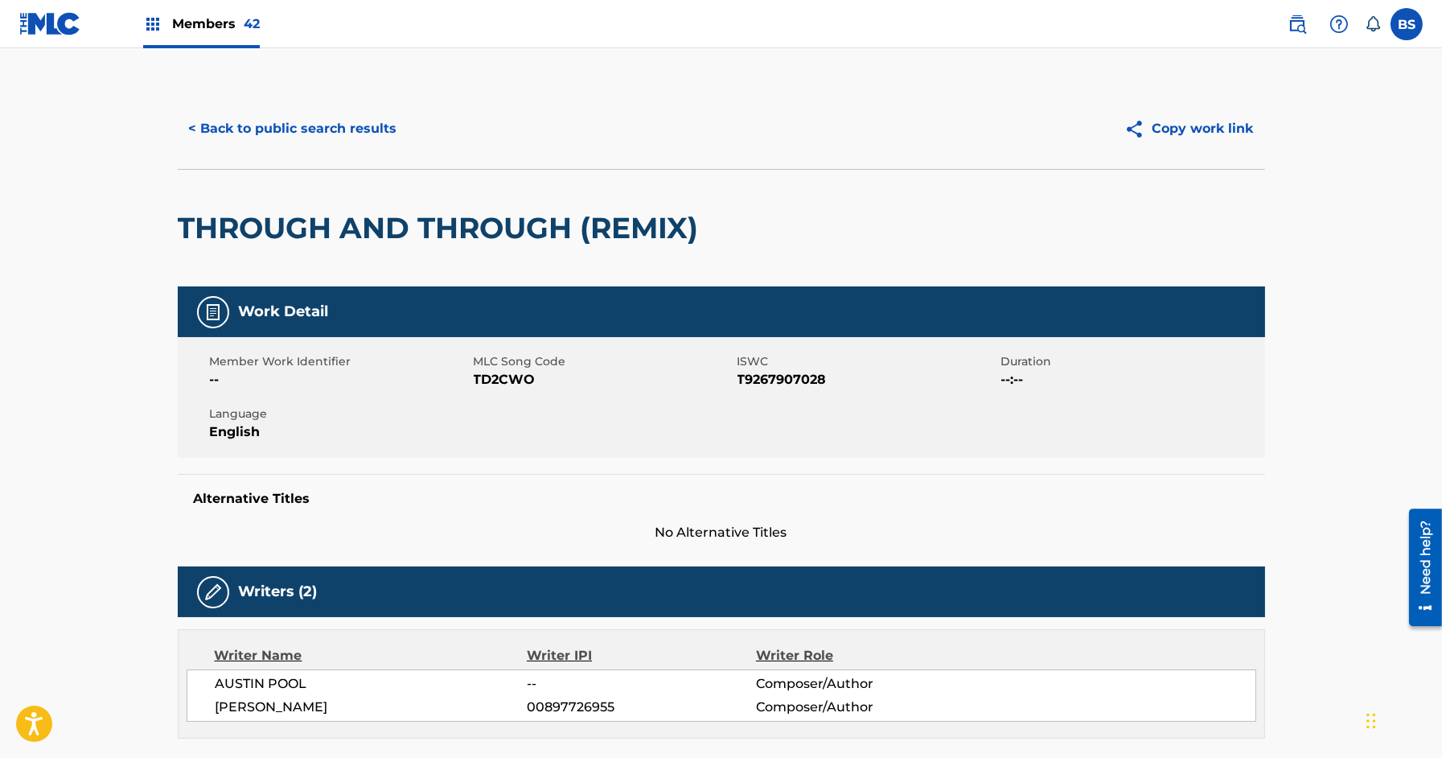
click at [362, 134] on button "< Back to public search results" at bounding box center [293, 129] width 231 height 40
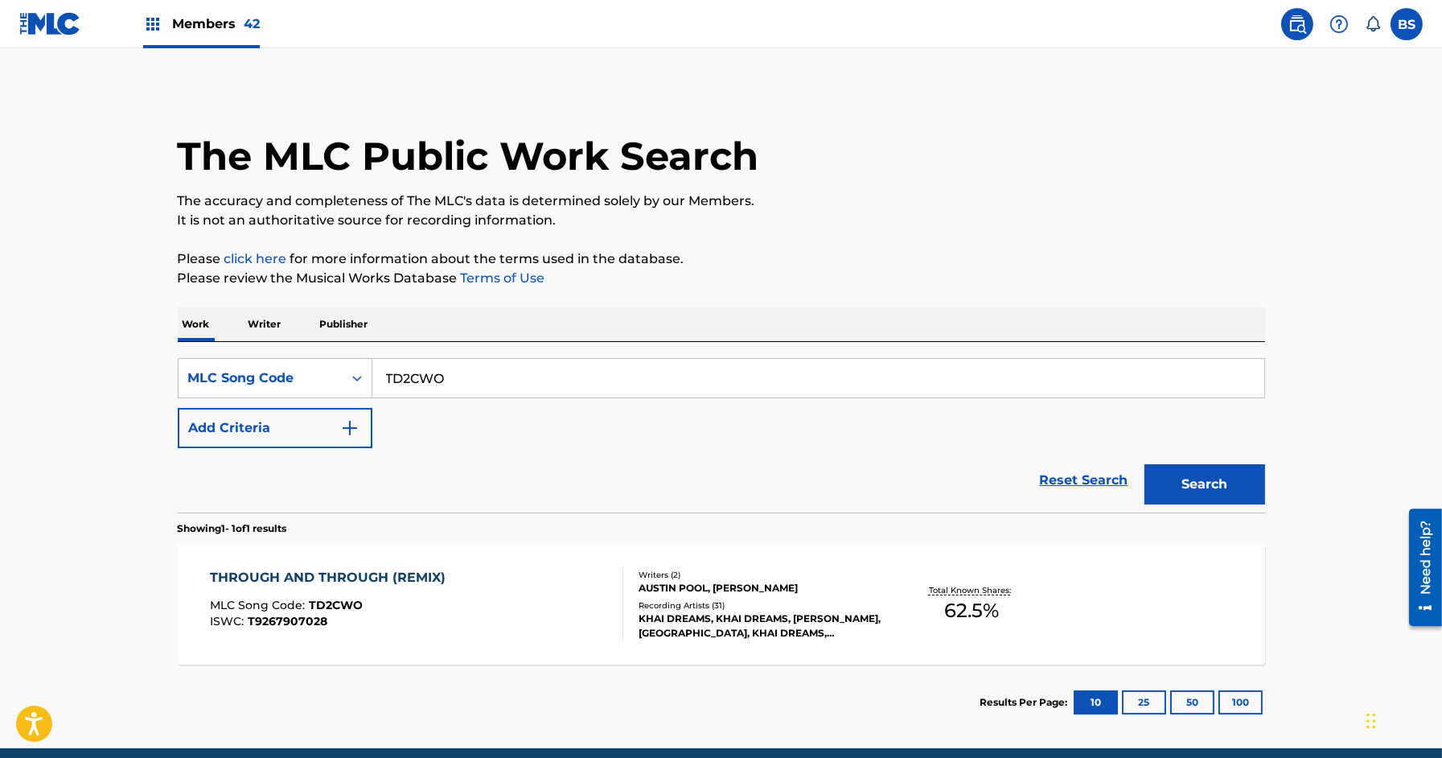
click at [363, 320] on p "Publisher" at bounding box center [344, 324] width 58 height 34
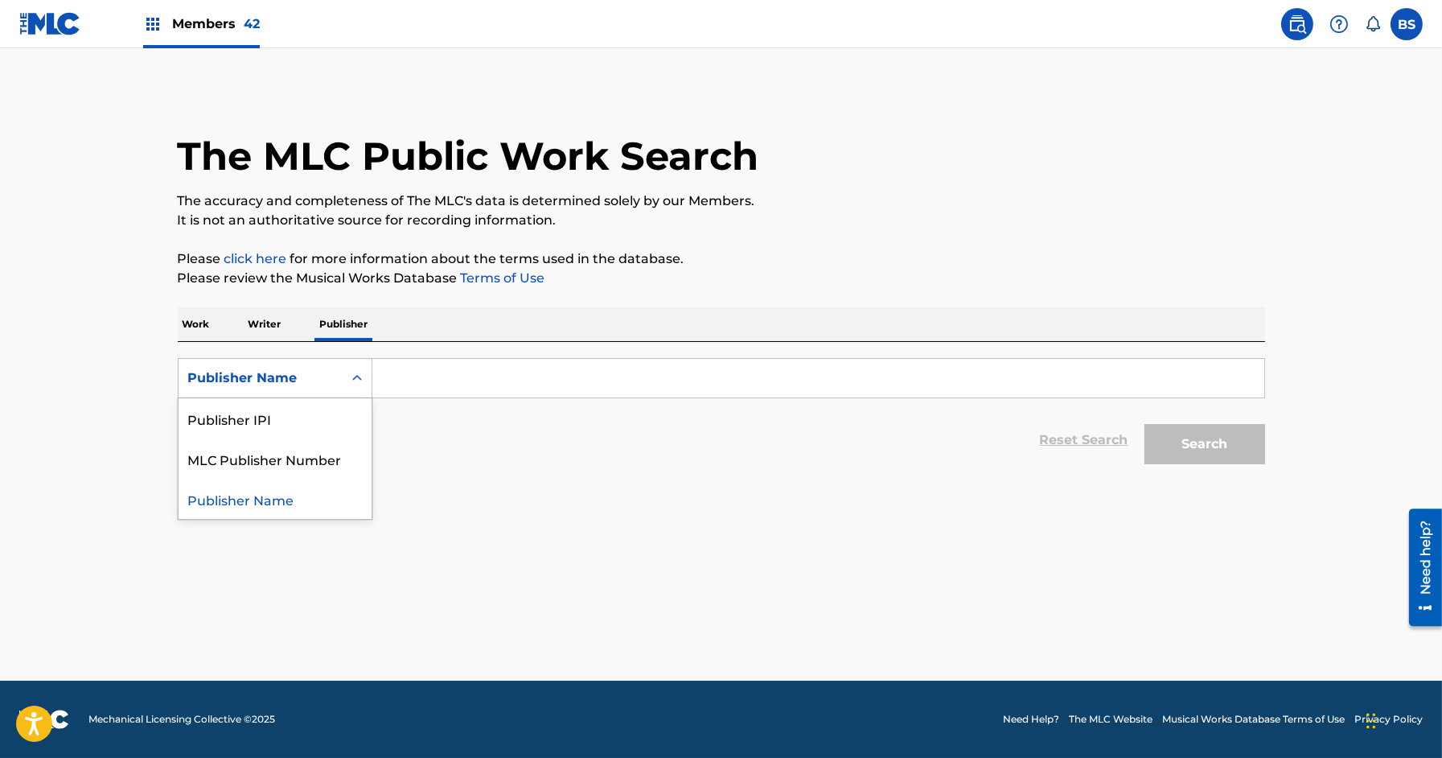
click at [318, 385] on div "Publisher Name" at bounding box center [260, 377] width 145 height 19
click at [318, 423] on div "Publisher IPI" at bounding box center [275, 418] width 193 height 40
click at [466, 400] on form "SearchWithCriteria0f175ccc-90ba-4e37-b0fd-b6d07268b2f2 Publisher IPI Reset Sear…" at bounding box center [721, 415] width 1087 height 114
click at [467, 377] on input "Search Form" at bounding box center [818, 378] width 892 height 39
paste input "01067287340"
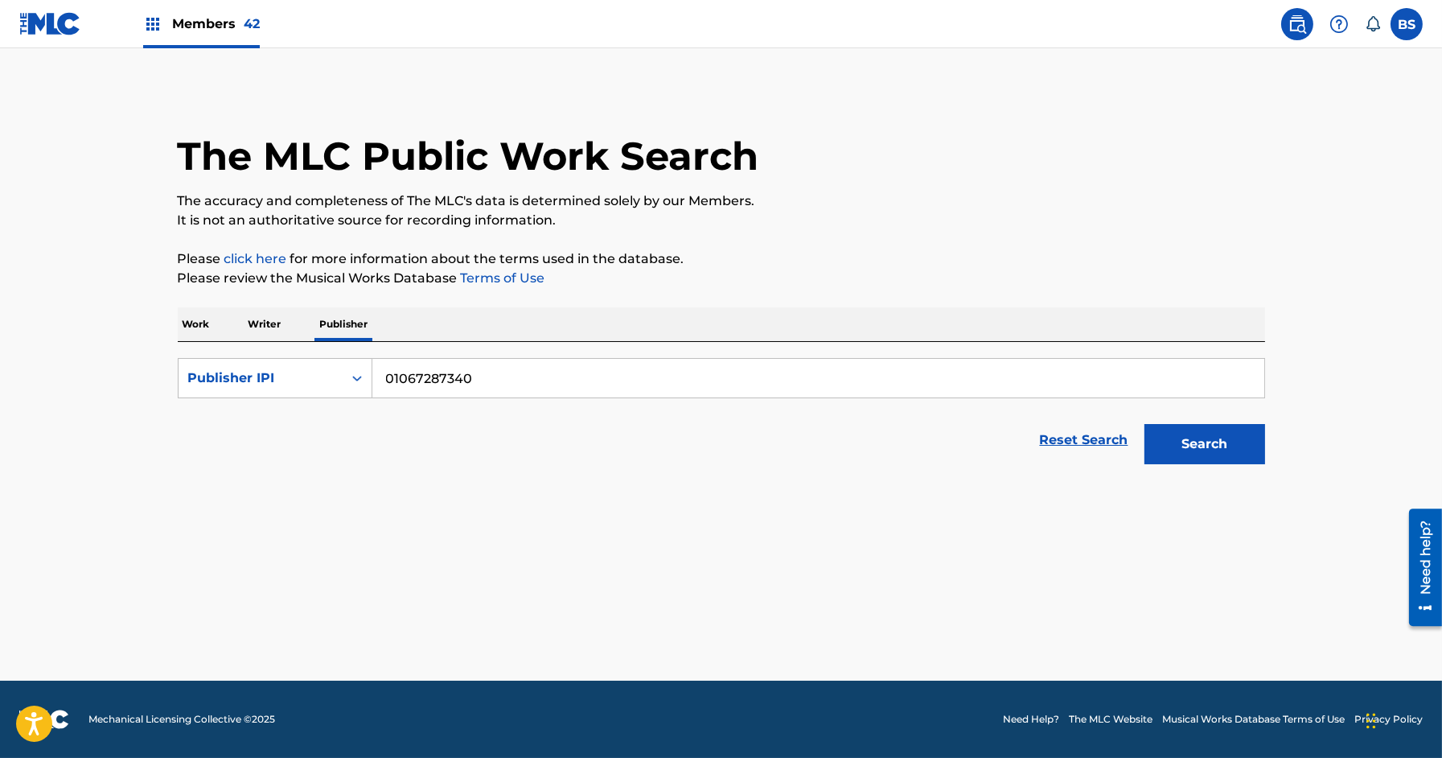
type input "01067287340"
click at [1145, 424] on button "Search" at bounding box center [1205, 444] width 121 height 40
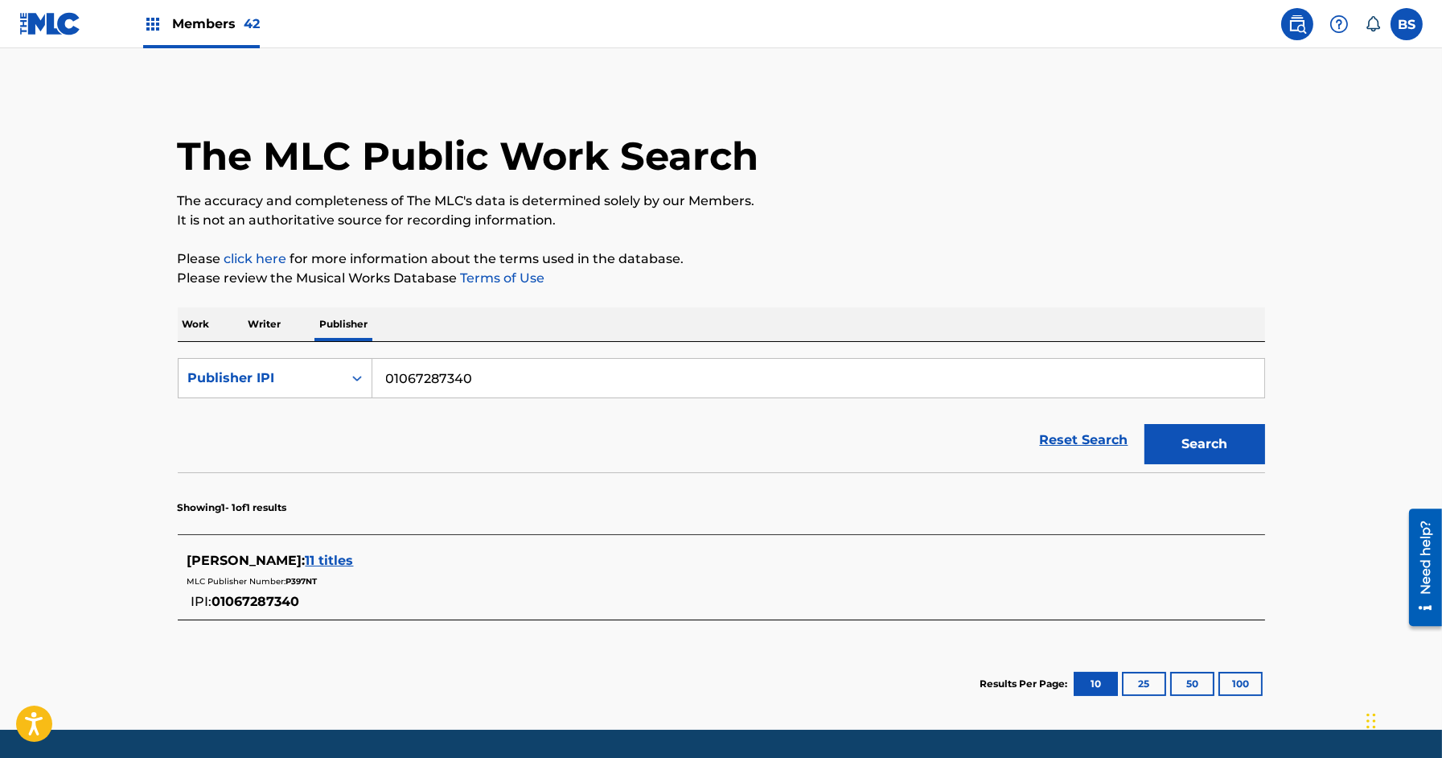
click at [342, 560] on span "11 titles" at bounding box center [330, 560] width 48 height 15
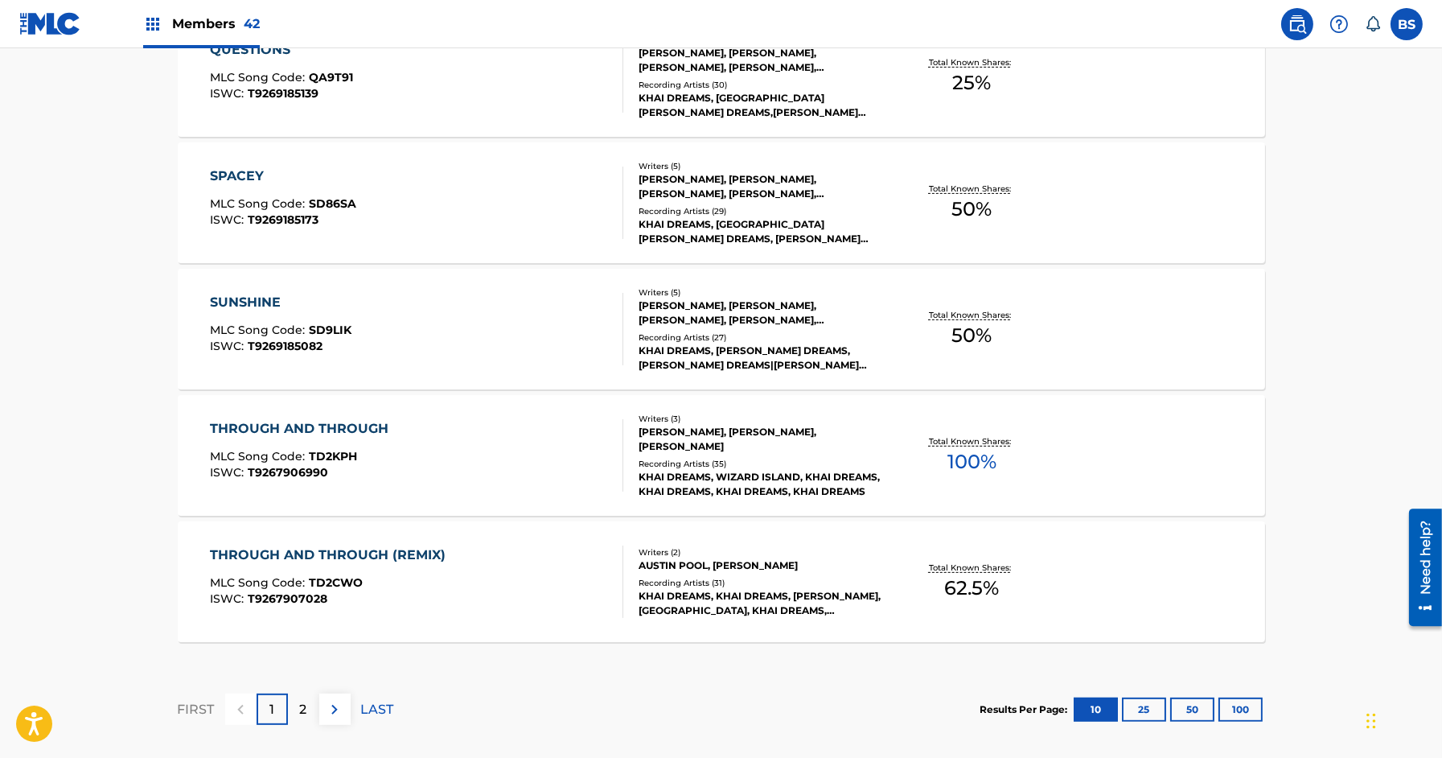
scroll to position [1264, 0]
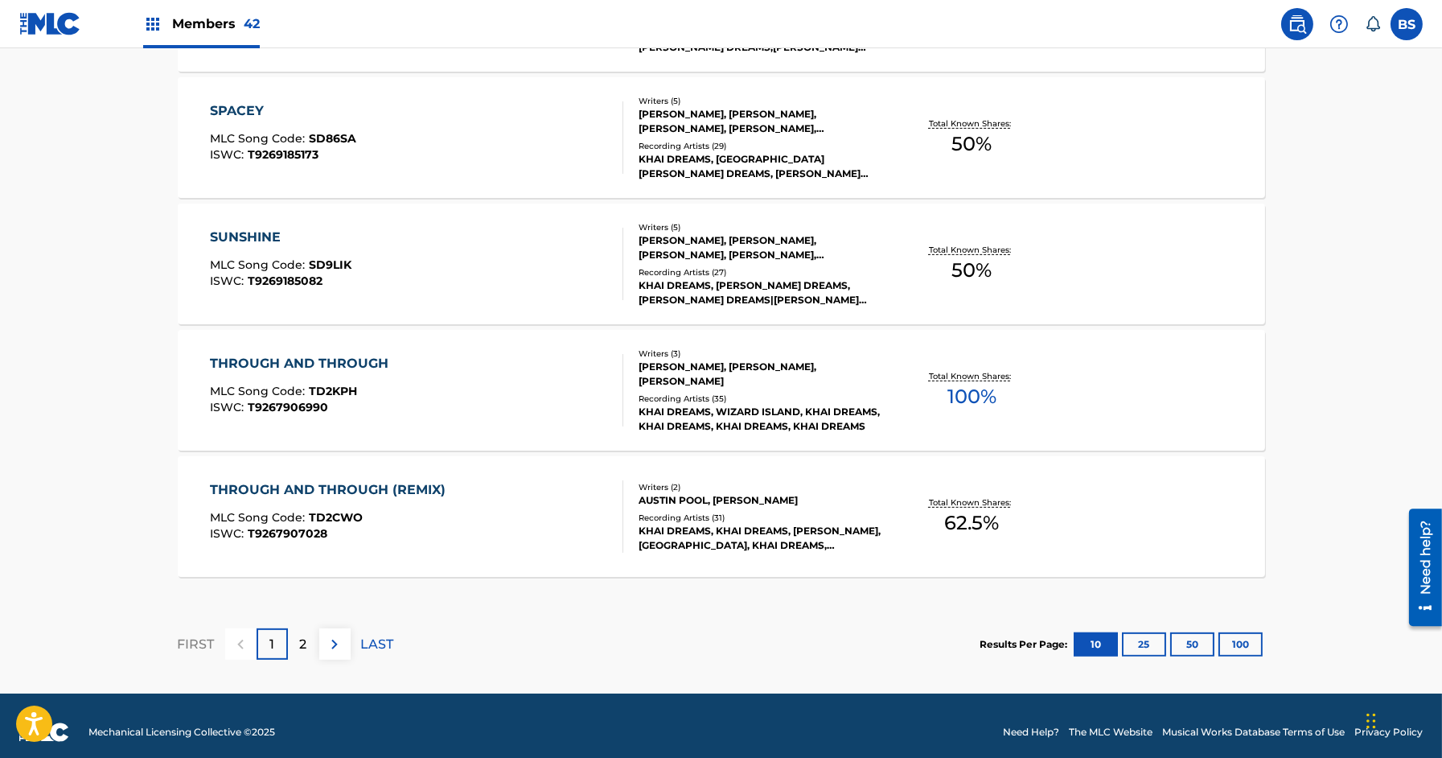
click at [537, 400] on div "THROUGH AND THROUGH MLC Song Code : TD2KPH ISWC : T9267906990" at bounding box center [416, 390] width 413 height 72
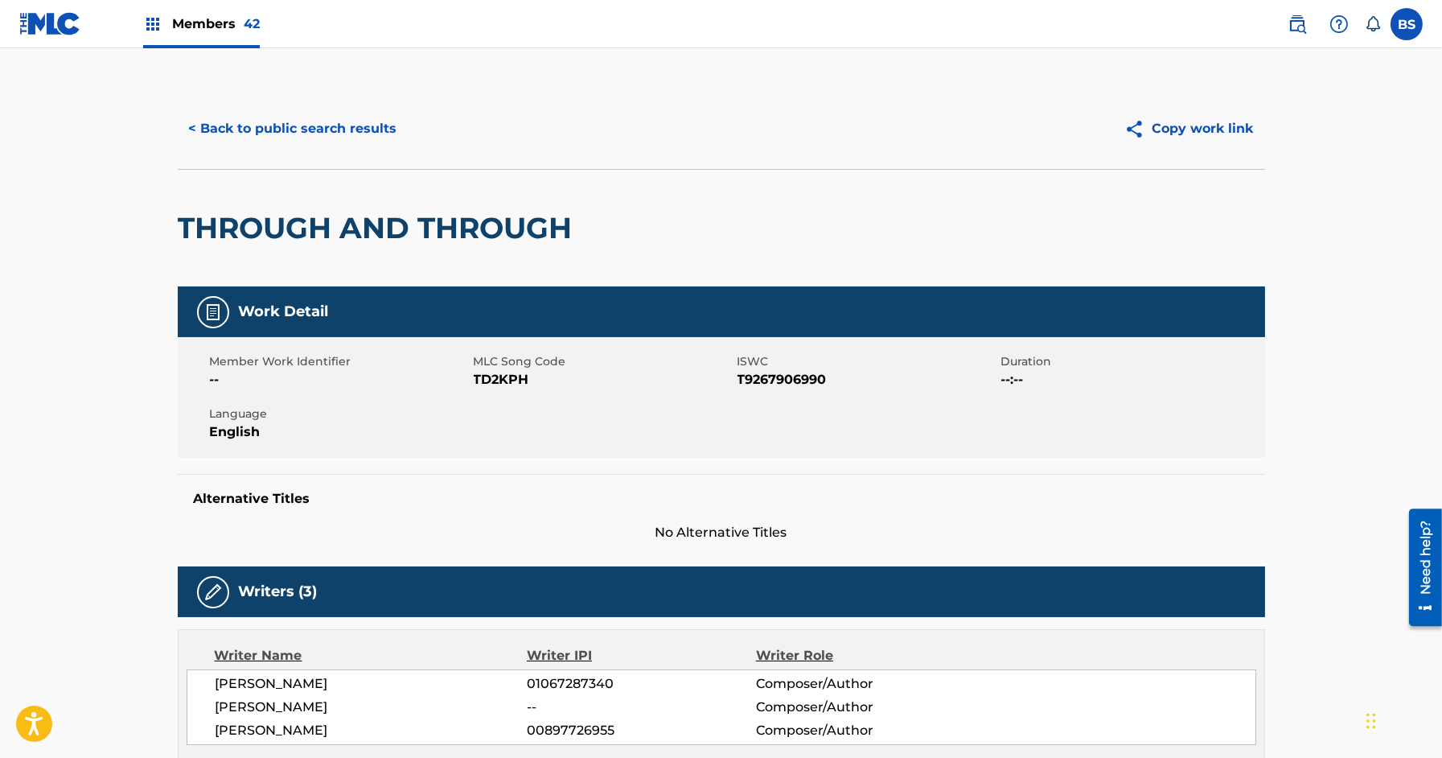
click at [334, 138] on button "< Back to public search results" at bounding box center [293, 129] width 231 height 40
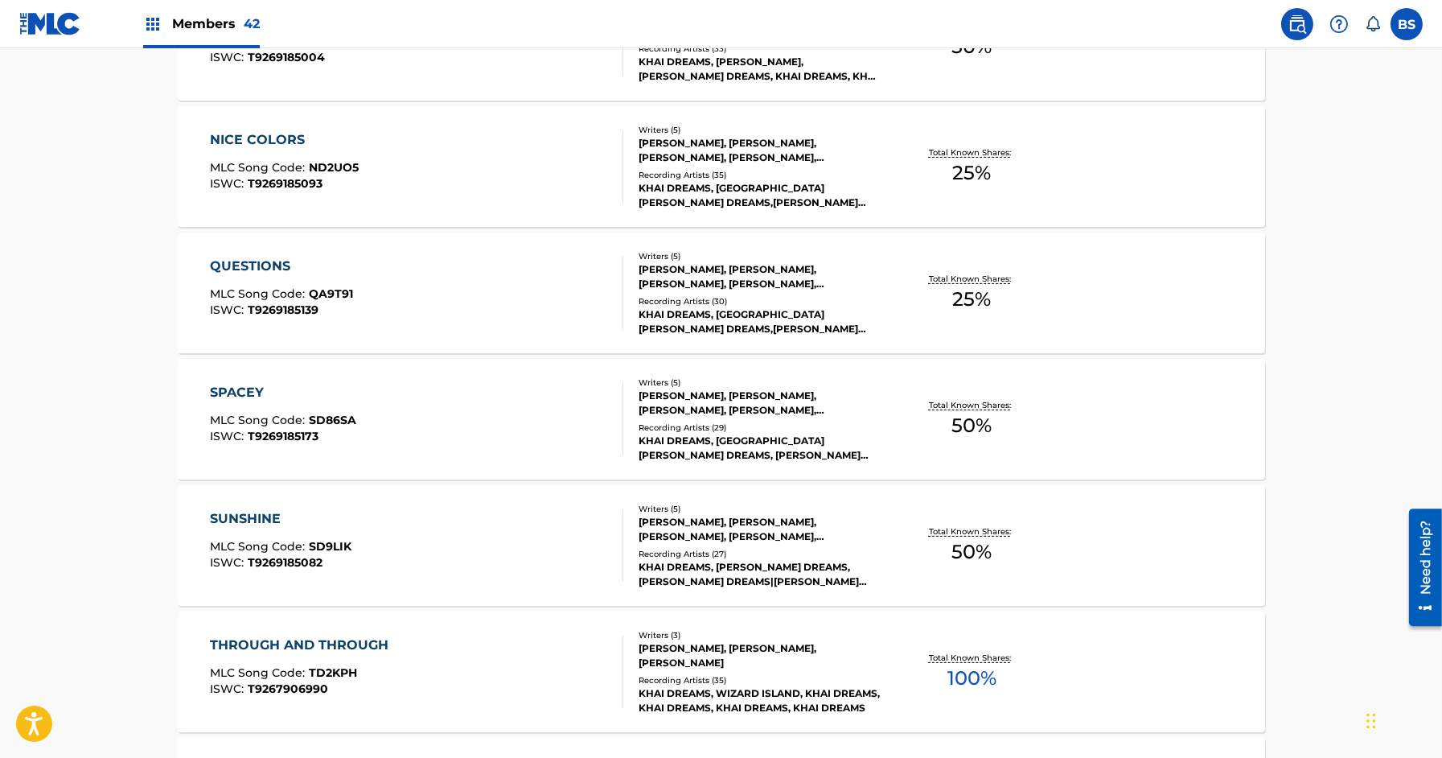
scroll to position [1275, 0]
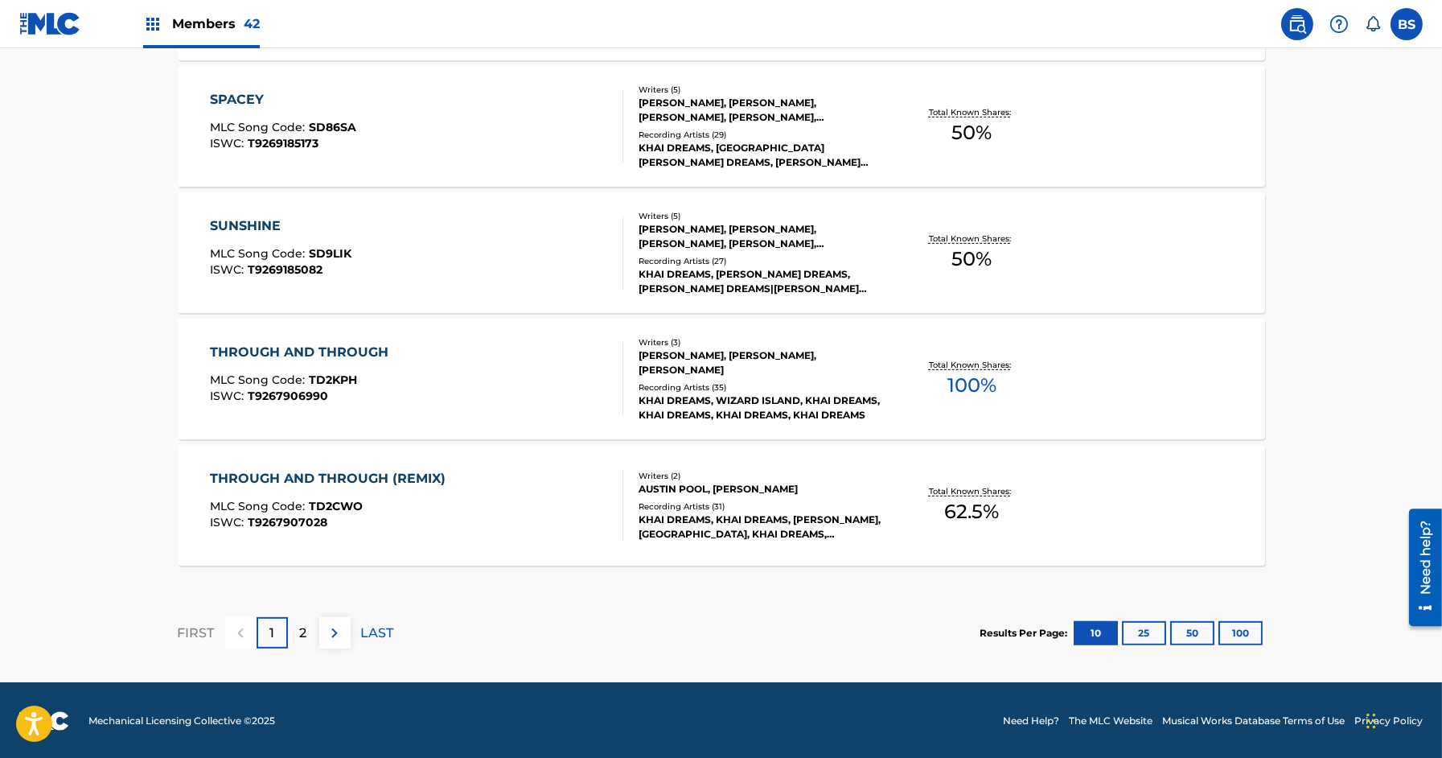
click at [464, 496] on div "THROUGH AND THROUGH (REMIX) MLC Song Code : TD2CWO ISWC : T9267907028" at bounding box center [416, 505] width 413 height 72
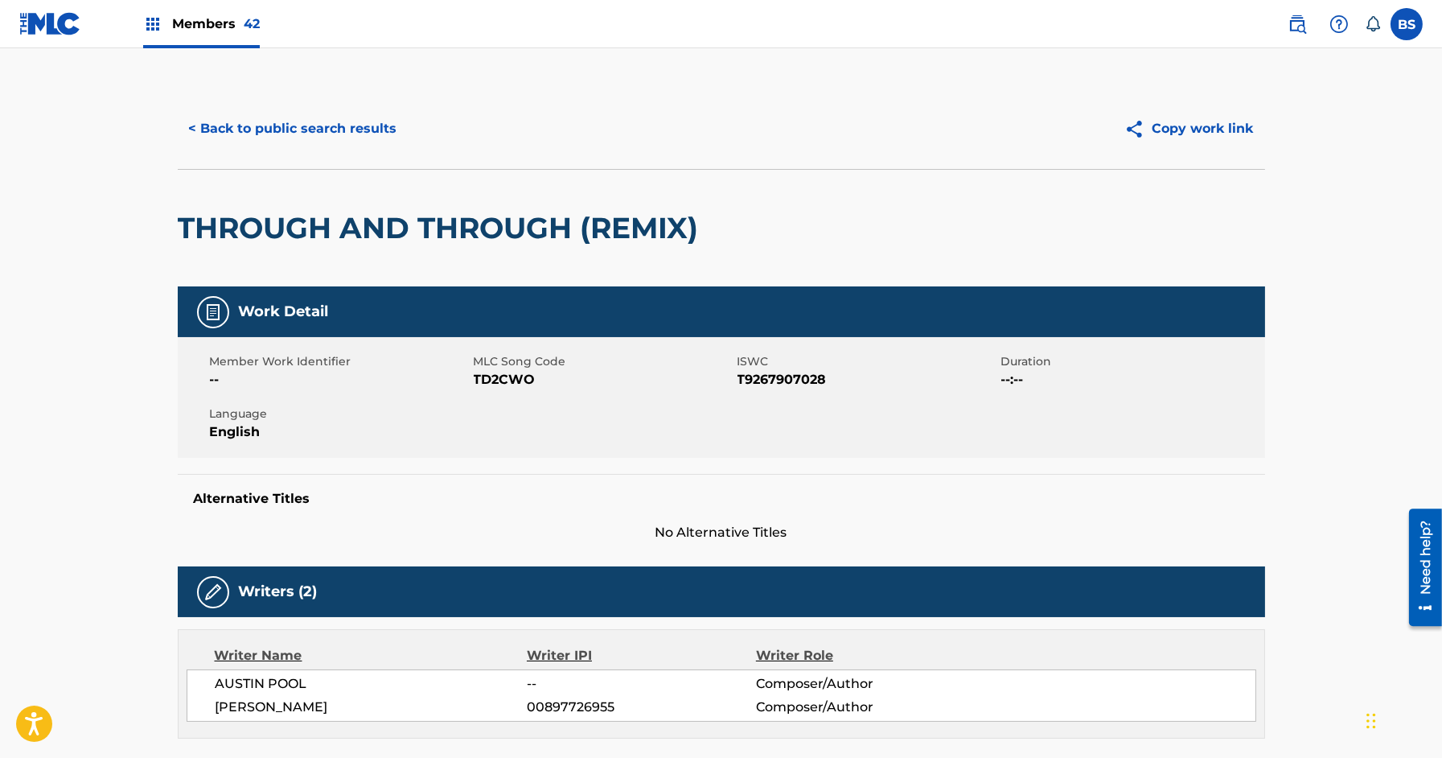
click at [248, 142] on button "< Back to public search results" at bounding box center [293, 129] width 231 height 40
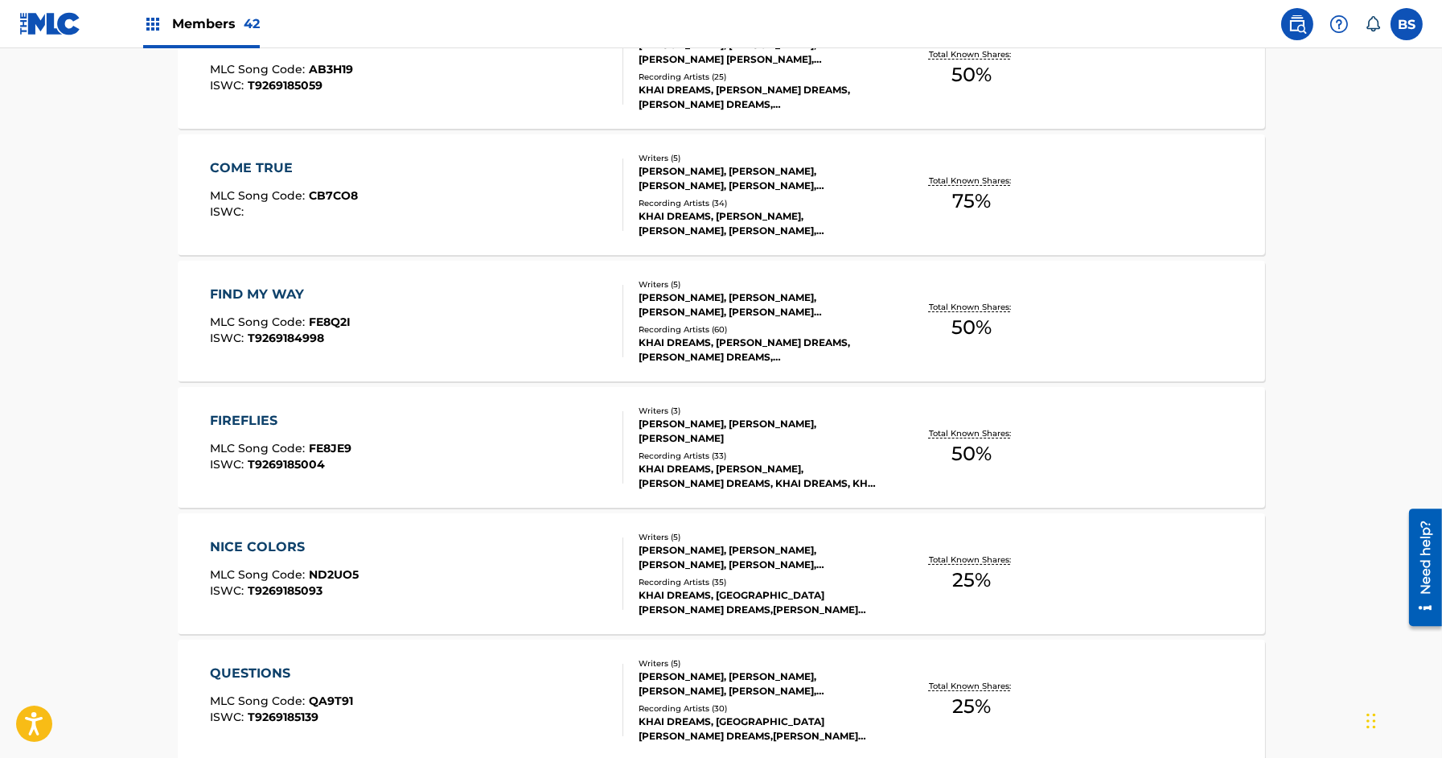
scroll to position [590, 0]
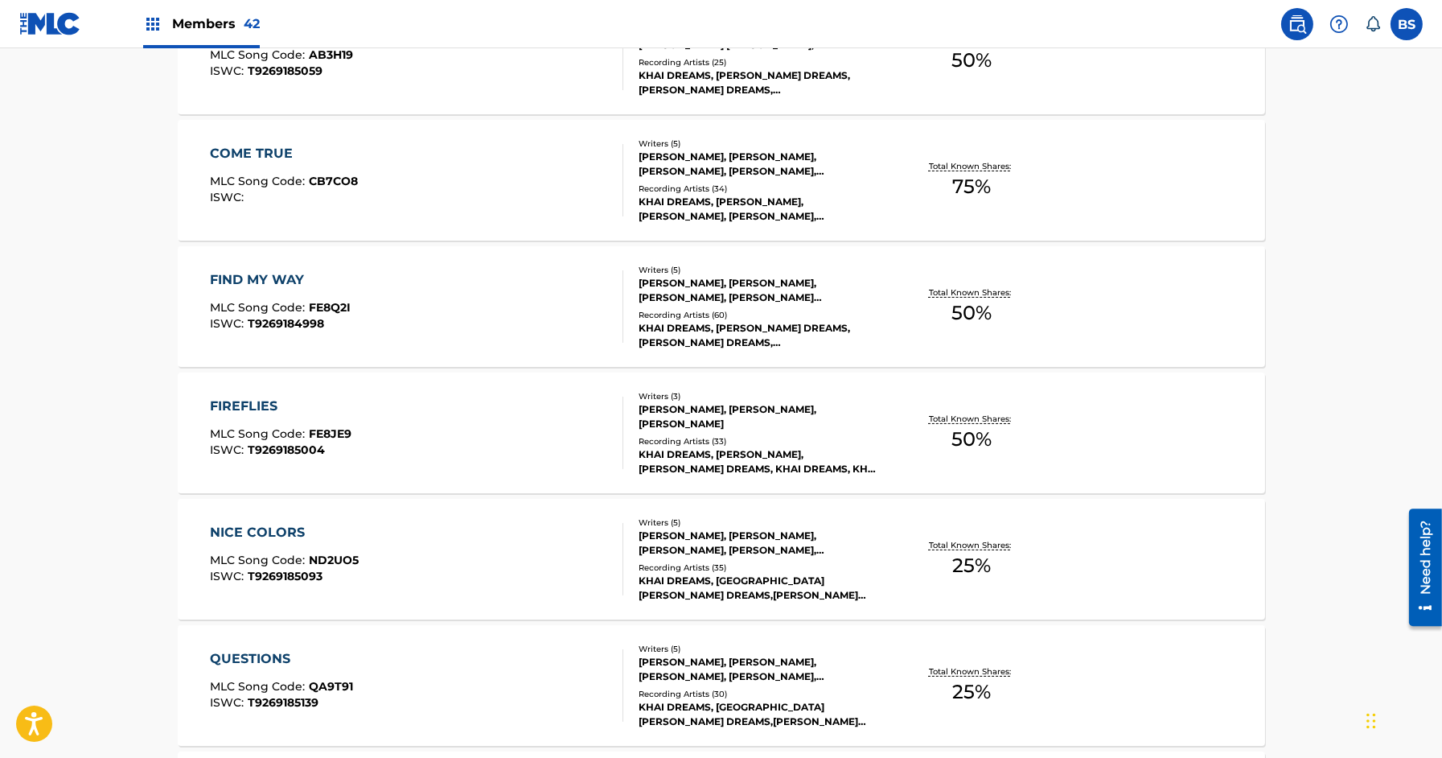
click at [442, 556] on div "NICE COLORS MLC Song Code : ND2UO5 ISWC : T9269185093" at bounding box center [416, 559] width 413 height 72
